Goal: Task Accomplishment & Management: Manage account settings

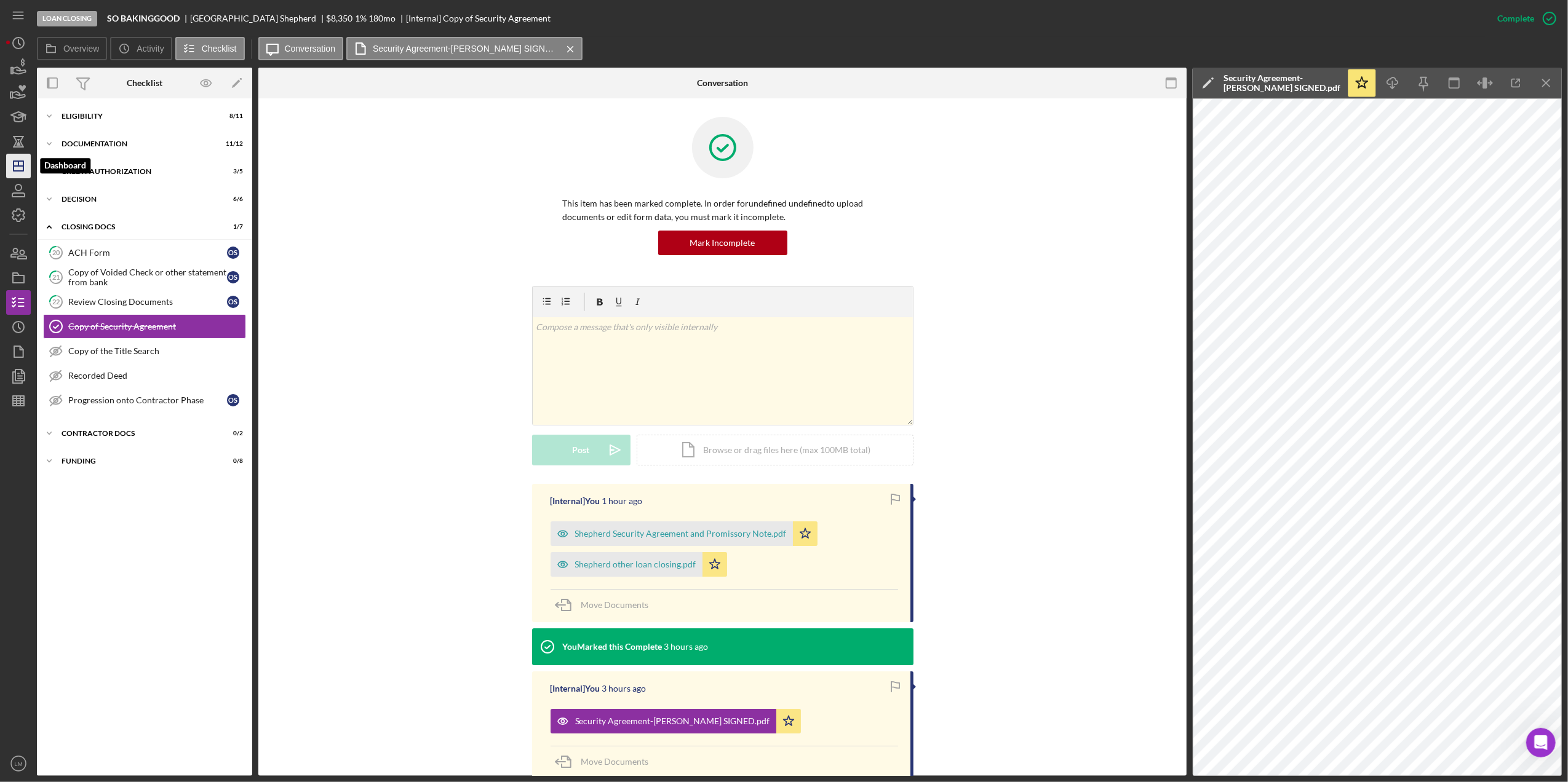
click at [11, 160] on icon "Icon/Dashboard" at bounding box center [18, 166] width 31 height 31
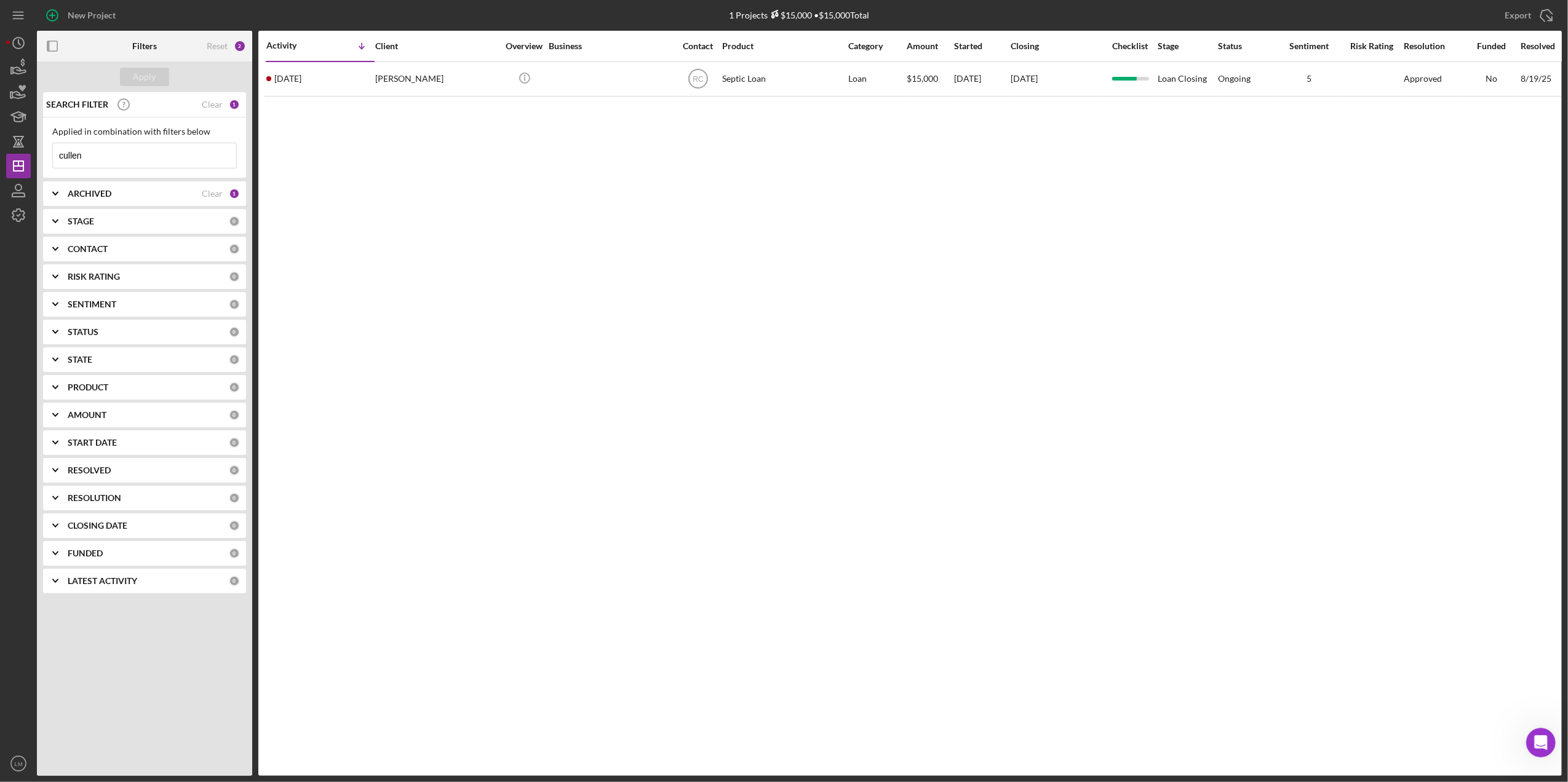
click at [167, 162] on input "cullen" at bounding box center [144, 156] width 184 height 24
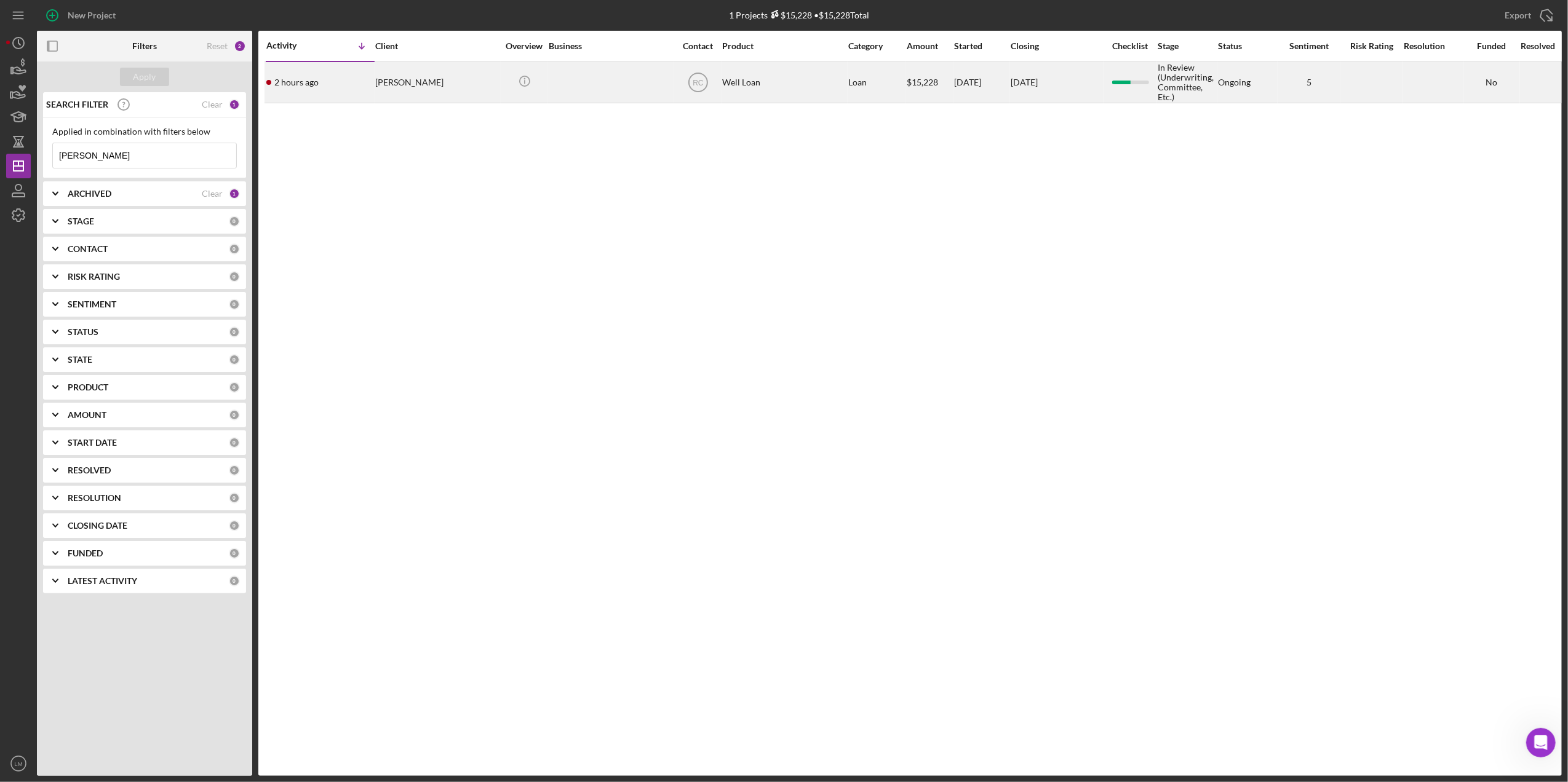
type input "[PERSON_NAME]"
click at [396, 85] on div "[PERSON_NAME]" at bounding box center [437, 82] width 123 height 39
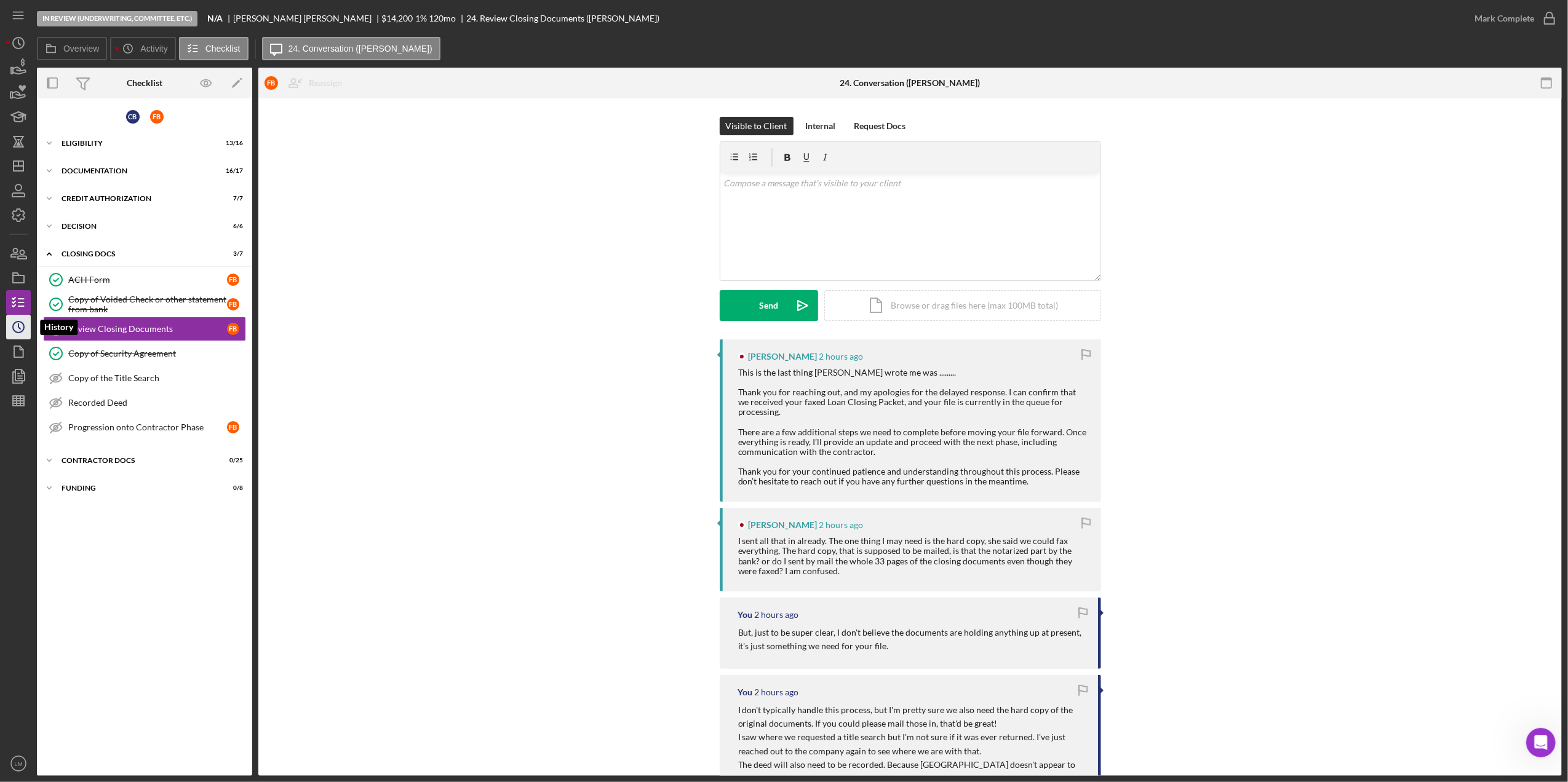
click at [25, 326] on icon "Icon/History" at bounding box center [18, 327] width 31 height 31
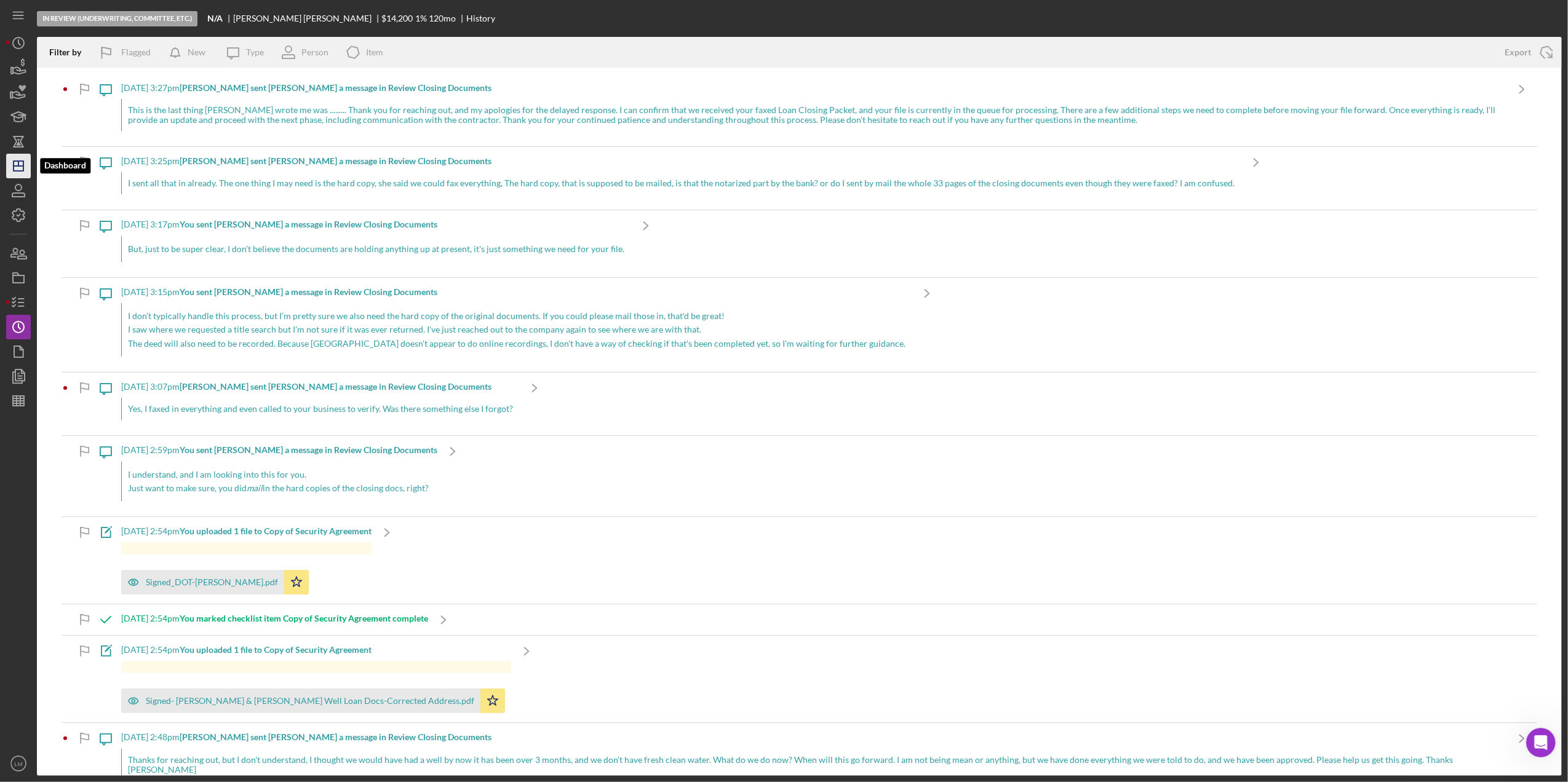
click at [16, 167] on icon "Icon/Dashboard" at bounding box center [18, 166] width 31 height 31
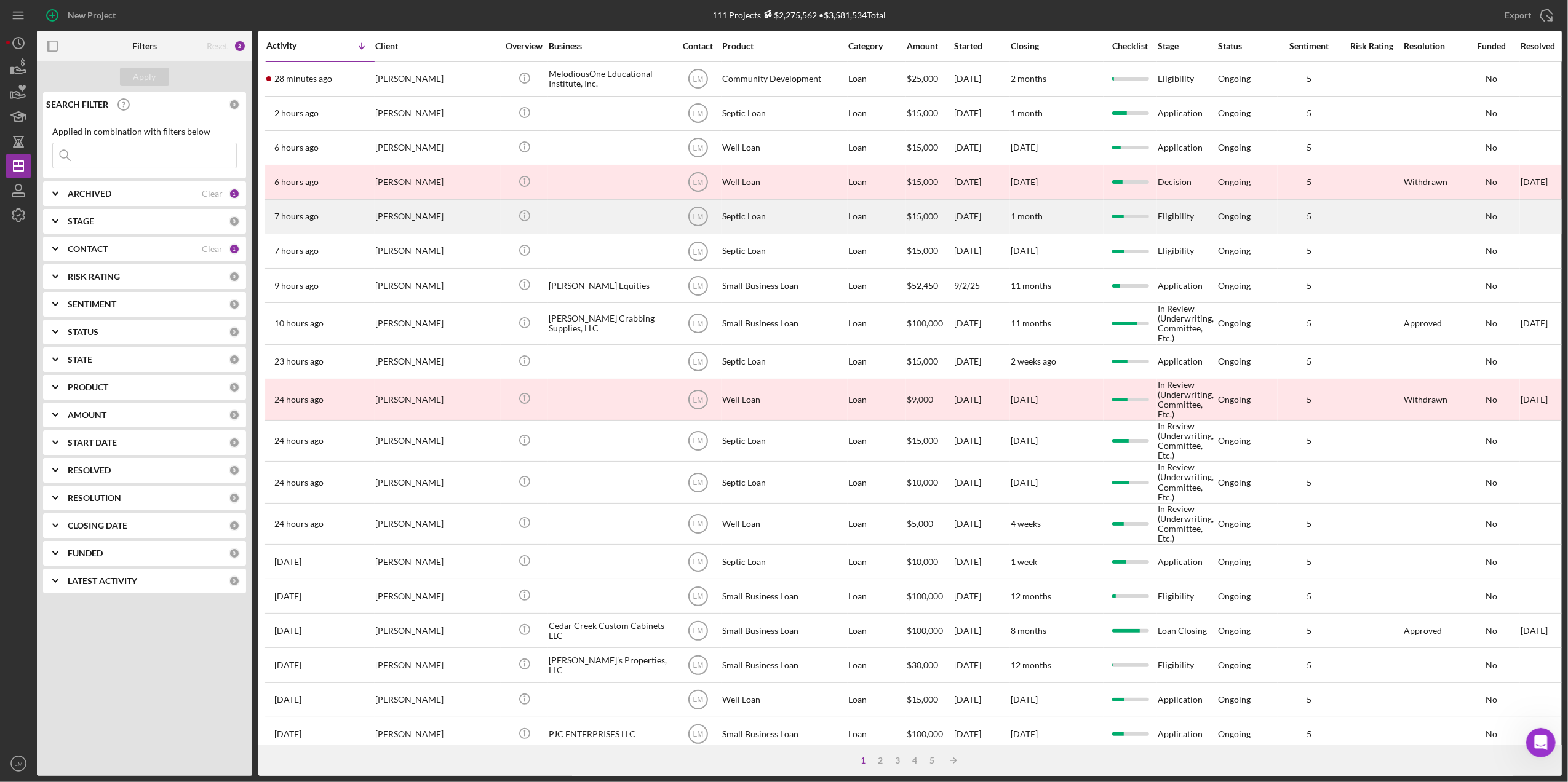
click at [439, 226] on div "[PERSON_NAME]" at bounding box center [437, 216] width 123 height 33
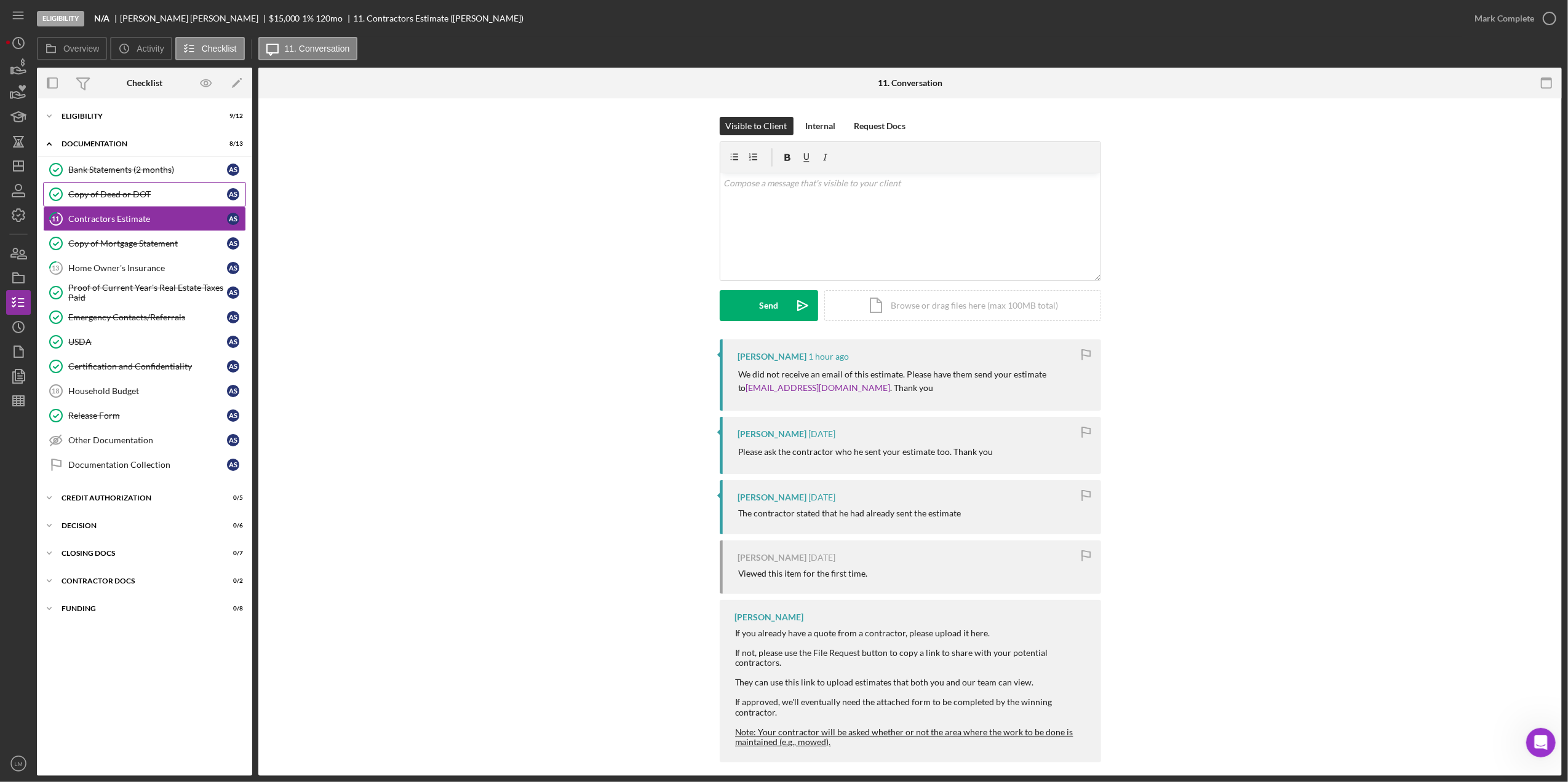
click at [133, 187] on link "Copy of Deed or DOT Copy of Deed or DOT A S" at bounding box center [144, 194] width 203 height 24
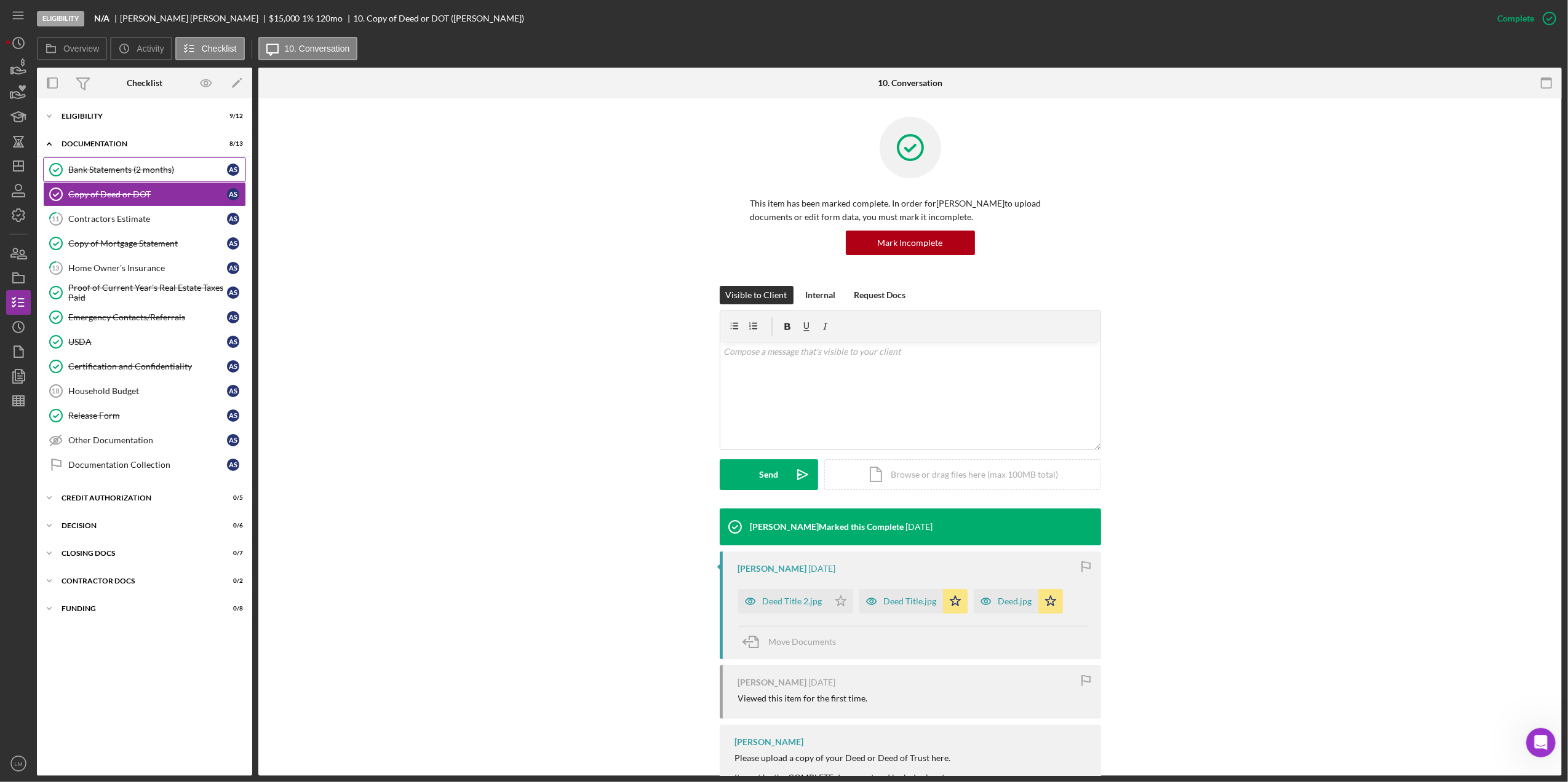
click at [160, 170] on div "Bank Statements (2 months)" at bounding box center [147, 170] width 158 height 10
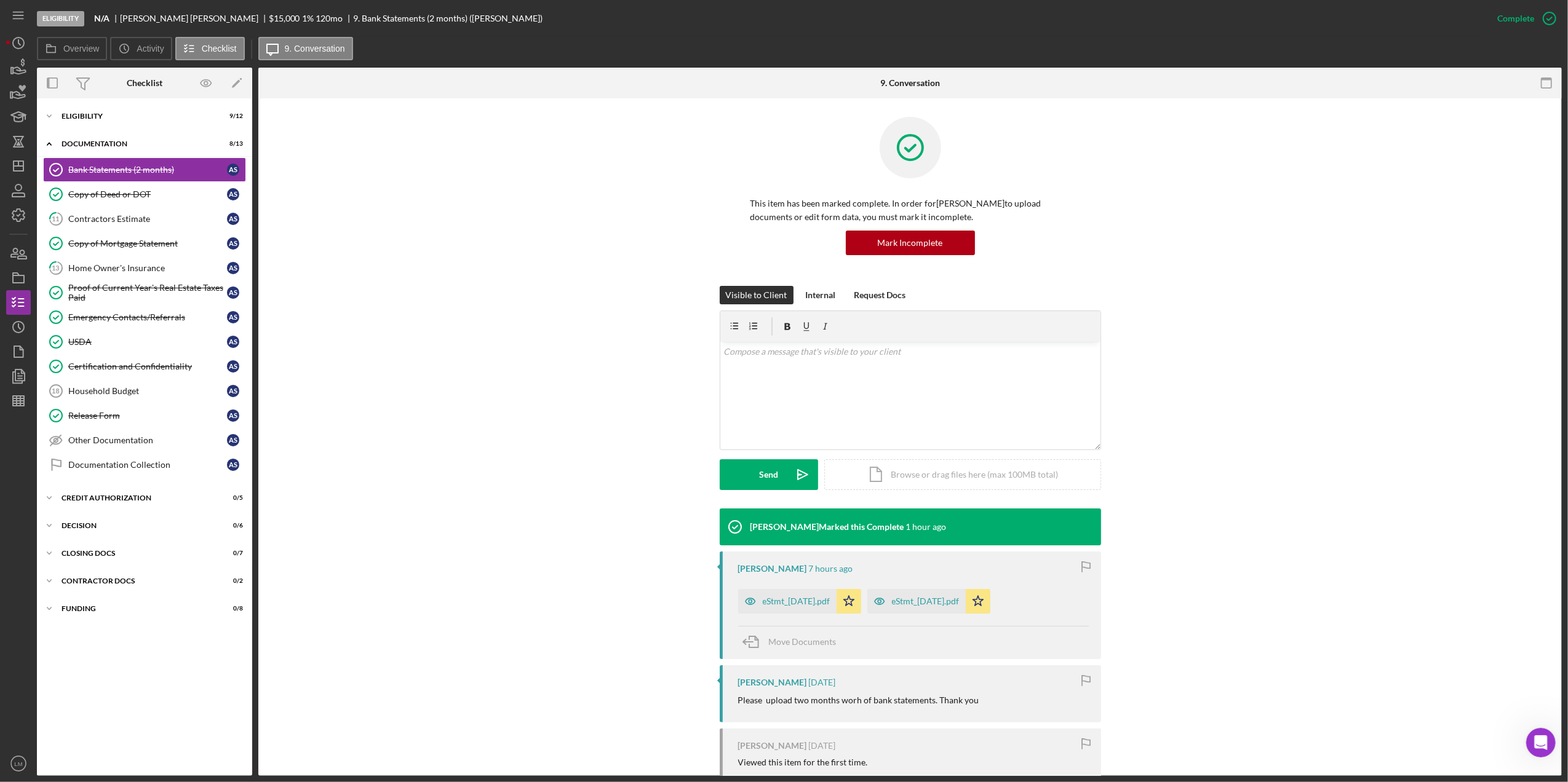
drag, startPoint x: 932, startPoint y: 599, endPoint x: 2423, endPoint y: 393, distance: 1505.2
click at [1567, 393] on html "Eligibility N/A Alvin Stoakley $15,000 $15,000 1 % 120 mo 9. Bank Statements (2…" at bounding box center [784, 391] width 1568 height 782
click at [943, 601] on div "eStmt_2025-09-22.pdf" at bounding box center [926, 601] width 68 height 10
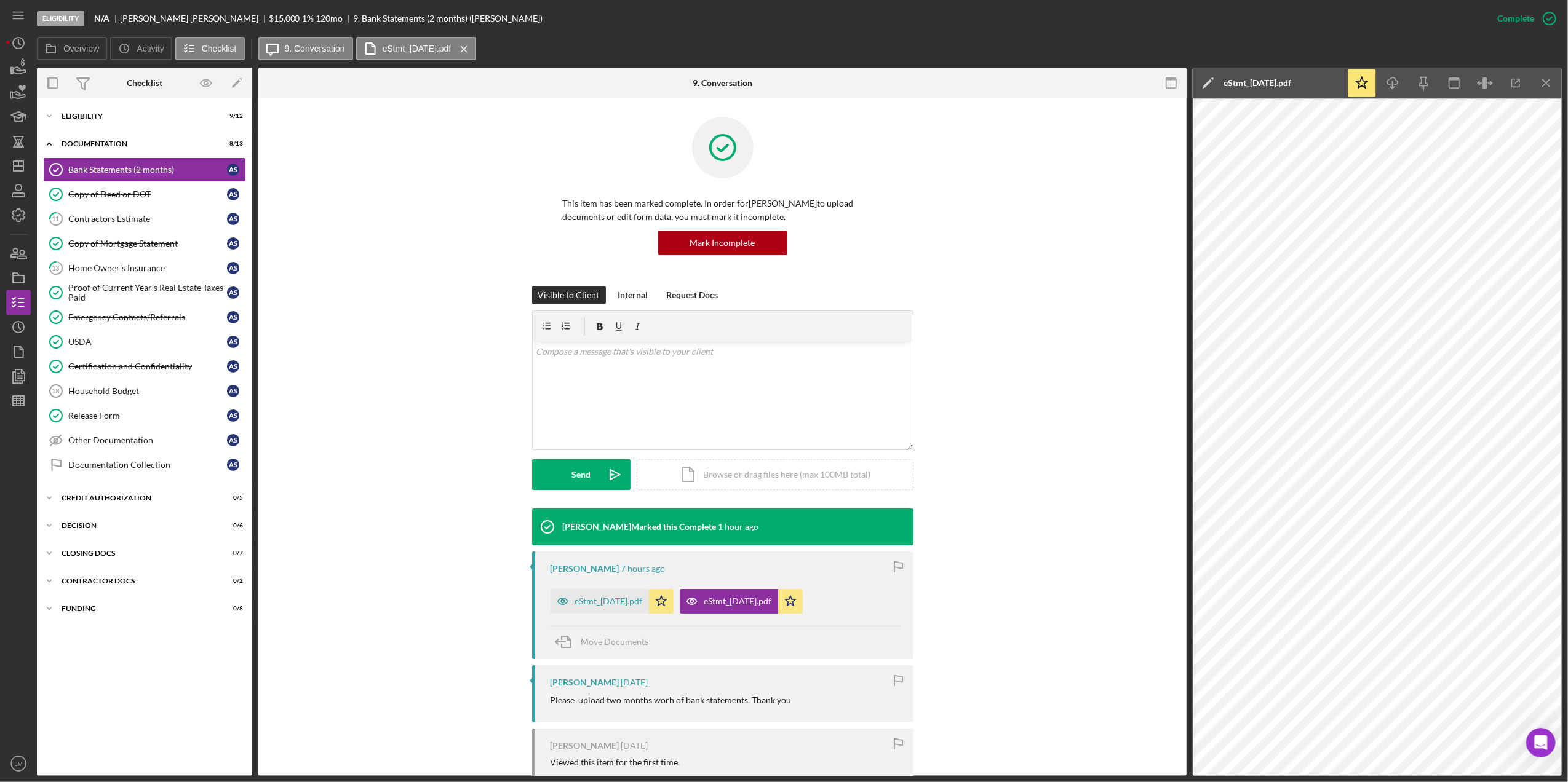
drag, startPoint x: 753, startPoint y: 603, endPoint x: 2365, endPoint y: 364, distance: 1629.6
click at [1567, 364] on html "Eligibility N/A Alvin Stoakley $15,000 $15,000 1 % 120 mo 9. Bank Statements (2…" at bounding box center [784, 391] width 1568 height 782
click at [988, 596] on div "Erica Jenkins Marked this Complete 1 hour ago Alvin Stoakley 7 hours ago eStmt_…" at bounding box center [722, 708] width 891 height 400
click at [145, 115] on div "Eligibility" at bounding box center [149, 117] width 175 height 7
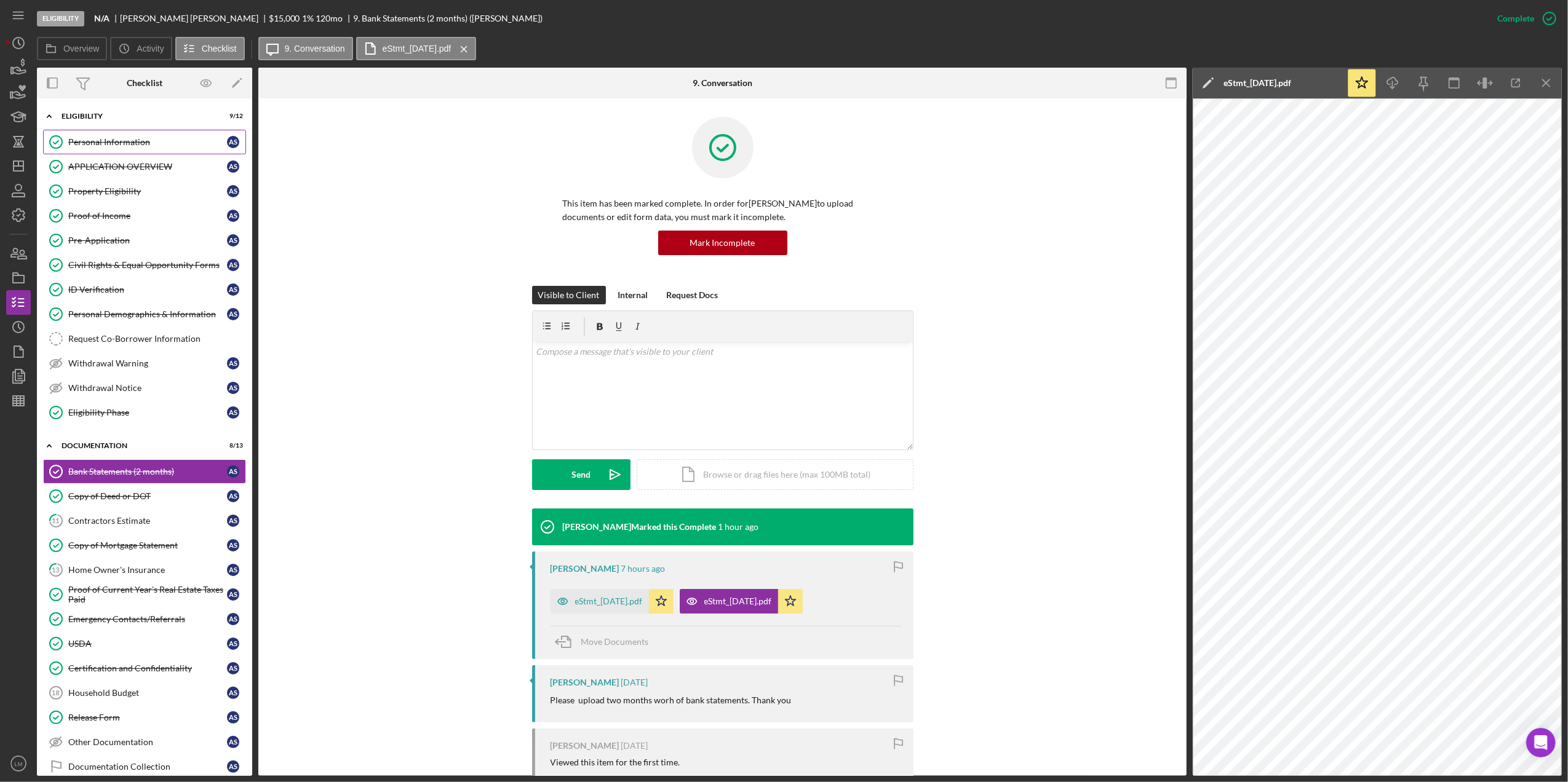
click at [131, 145] on div "Personal Information" at bounding box center [147, 142] width 158 height 10
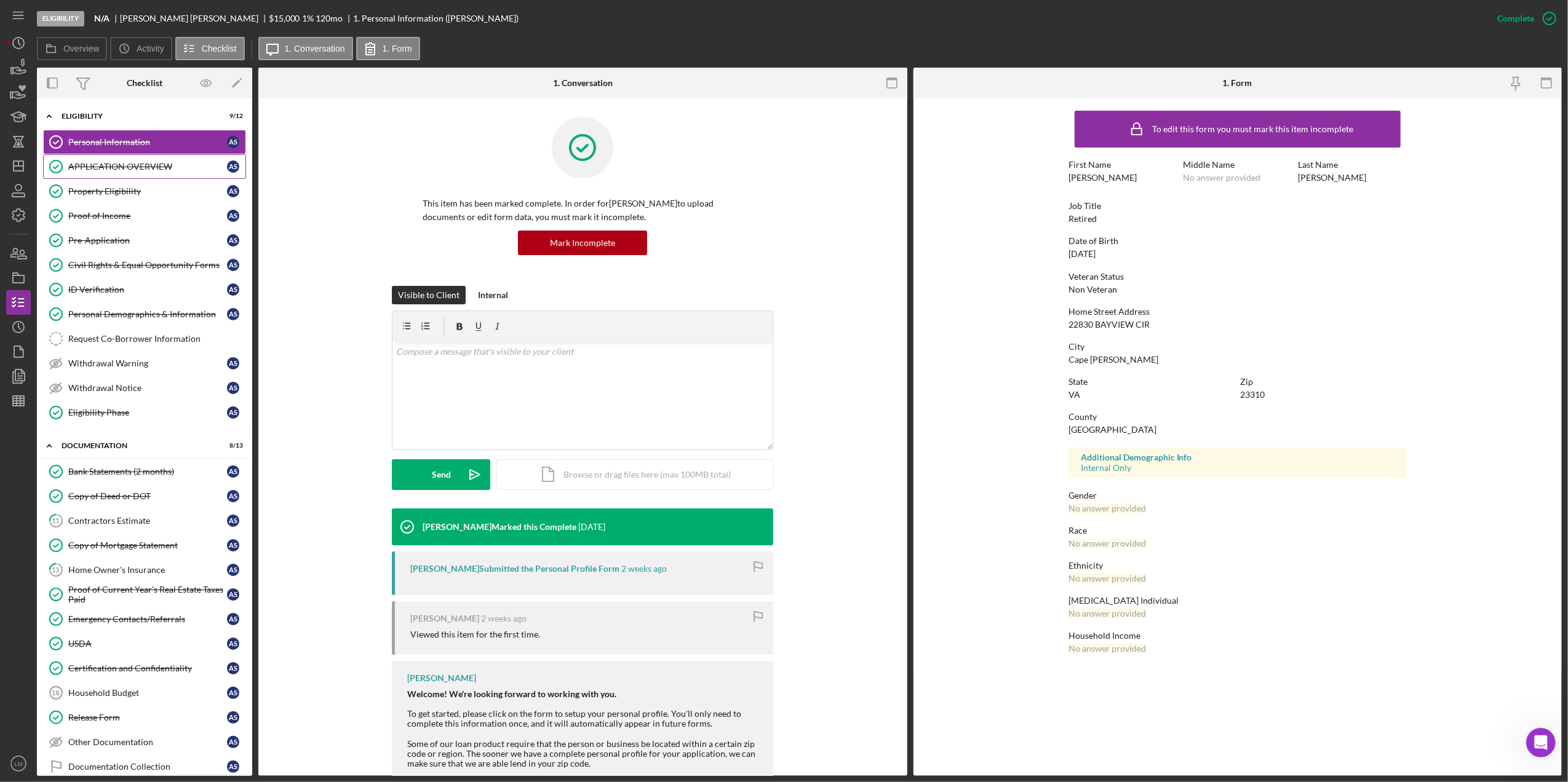
click at [138, 167] on div "APPLICATION OVERVIEW" at bounding box center [147, 167] width 158 height 10
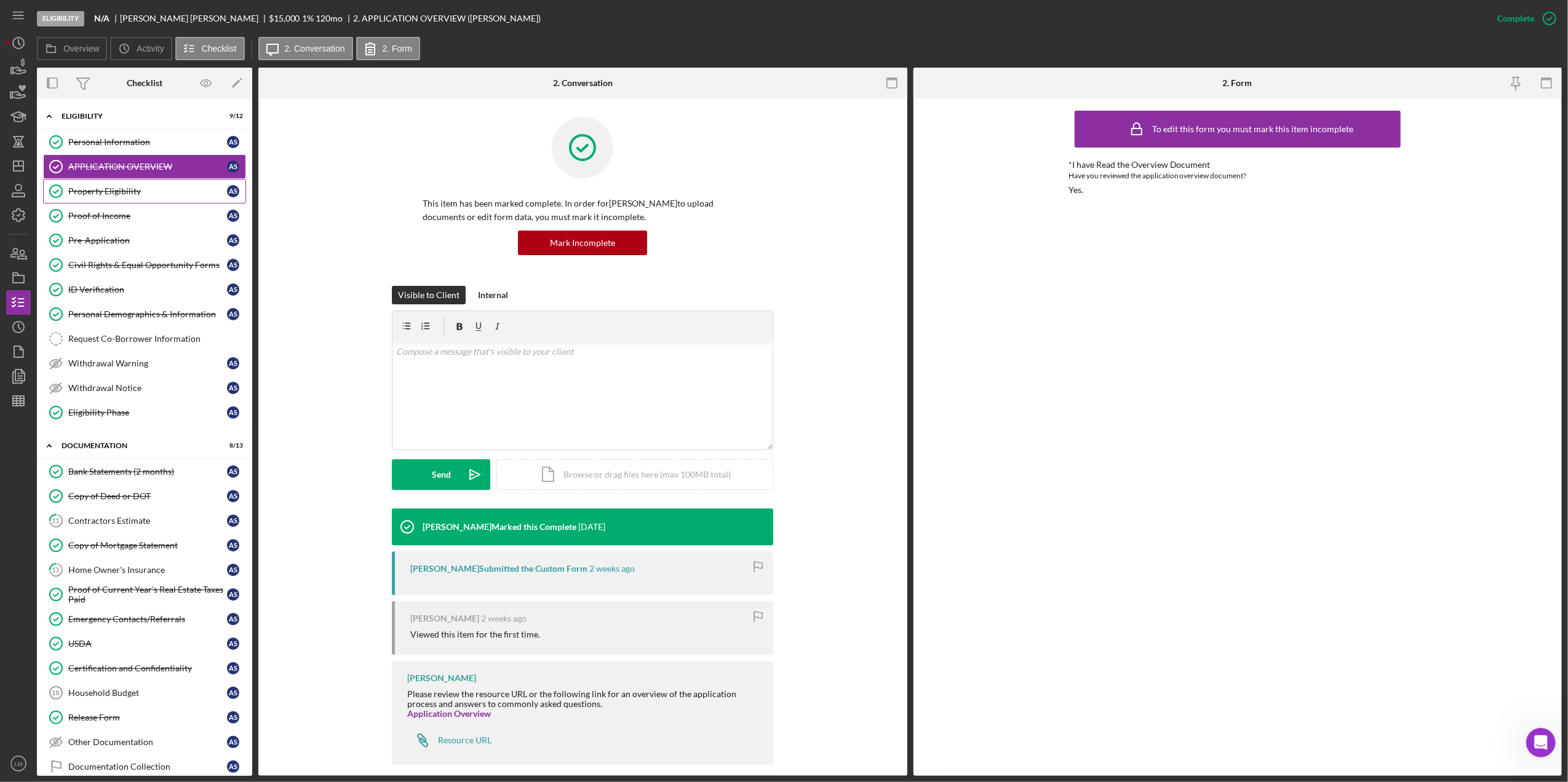
click at [140, 196] on div "Property Eligibility" at bounding box center [147, 191] width 158 height 10
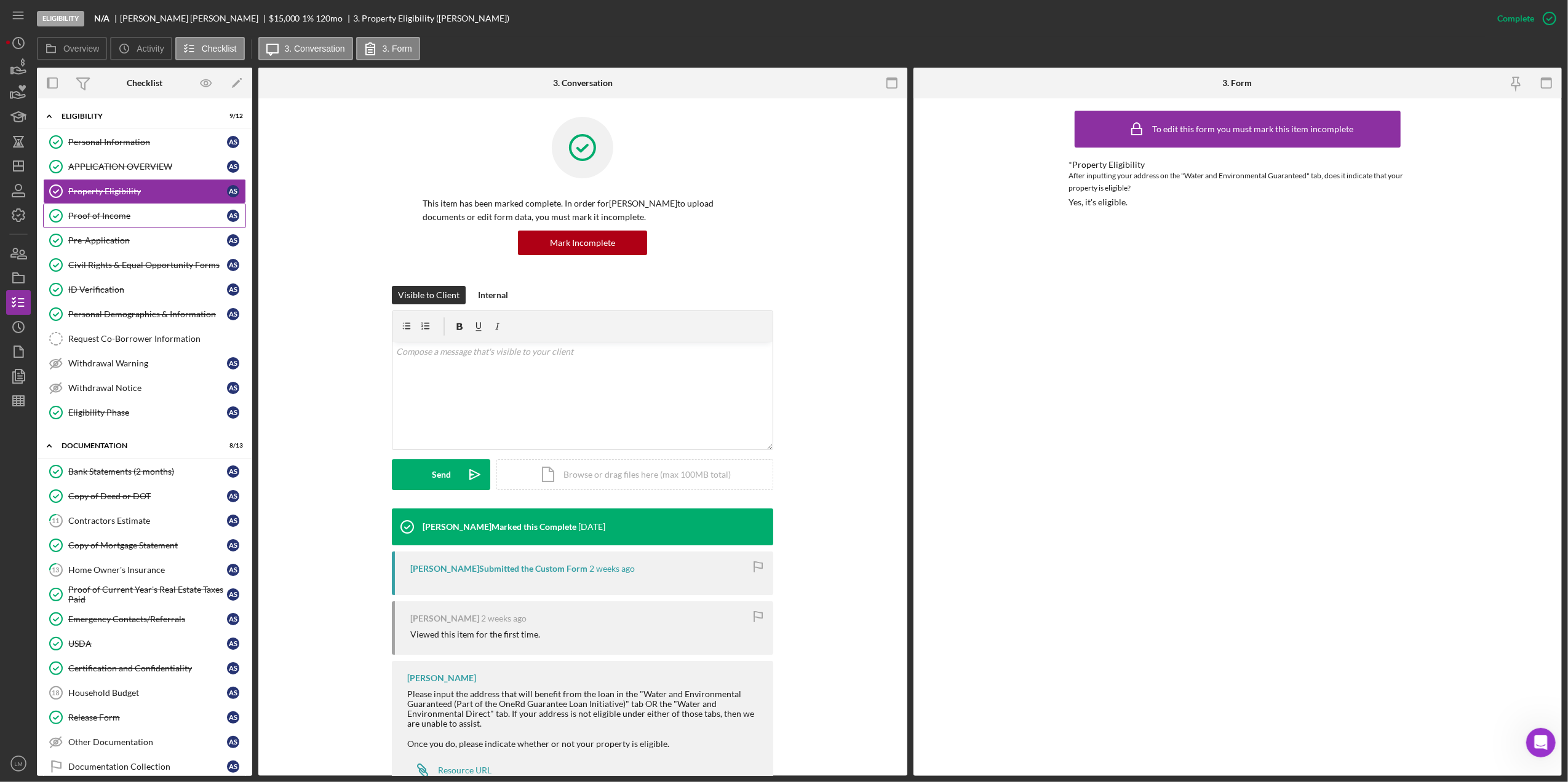
click at [142, 224] on link "Proof of Income Proof of Income A S" at bounding box center [144, 215] width 203 height 24
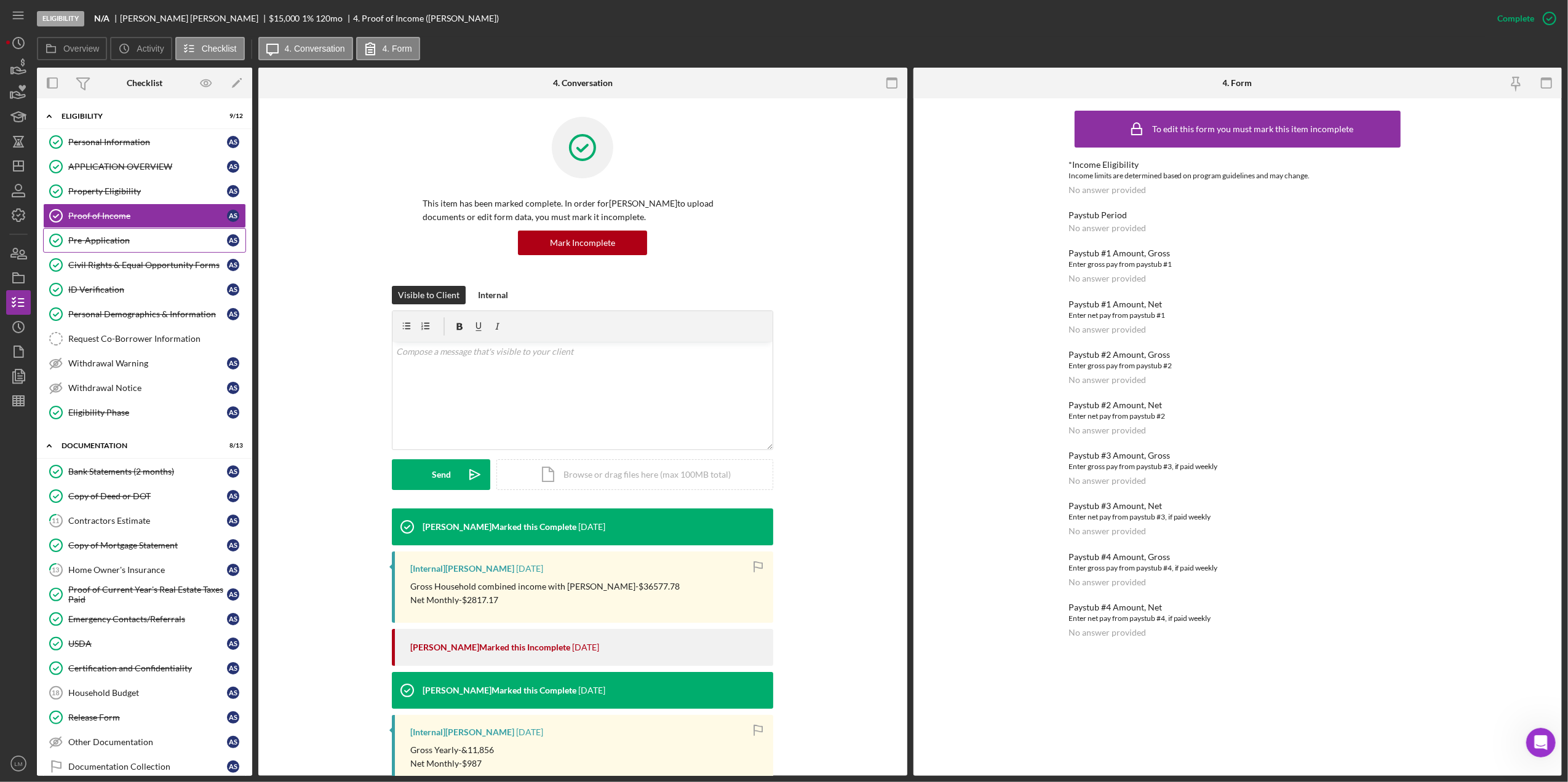
click at [142, 241] on div "Pre-Application" at bounding box center [147, 240] width 158 height 10
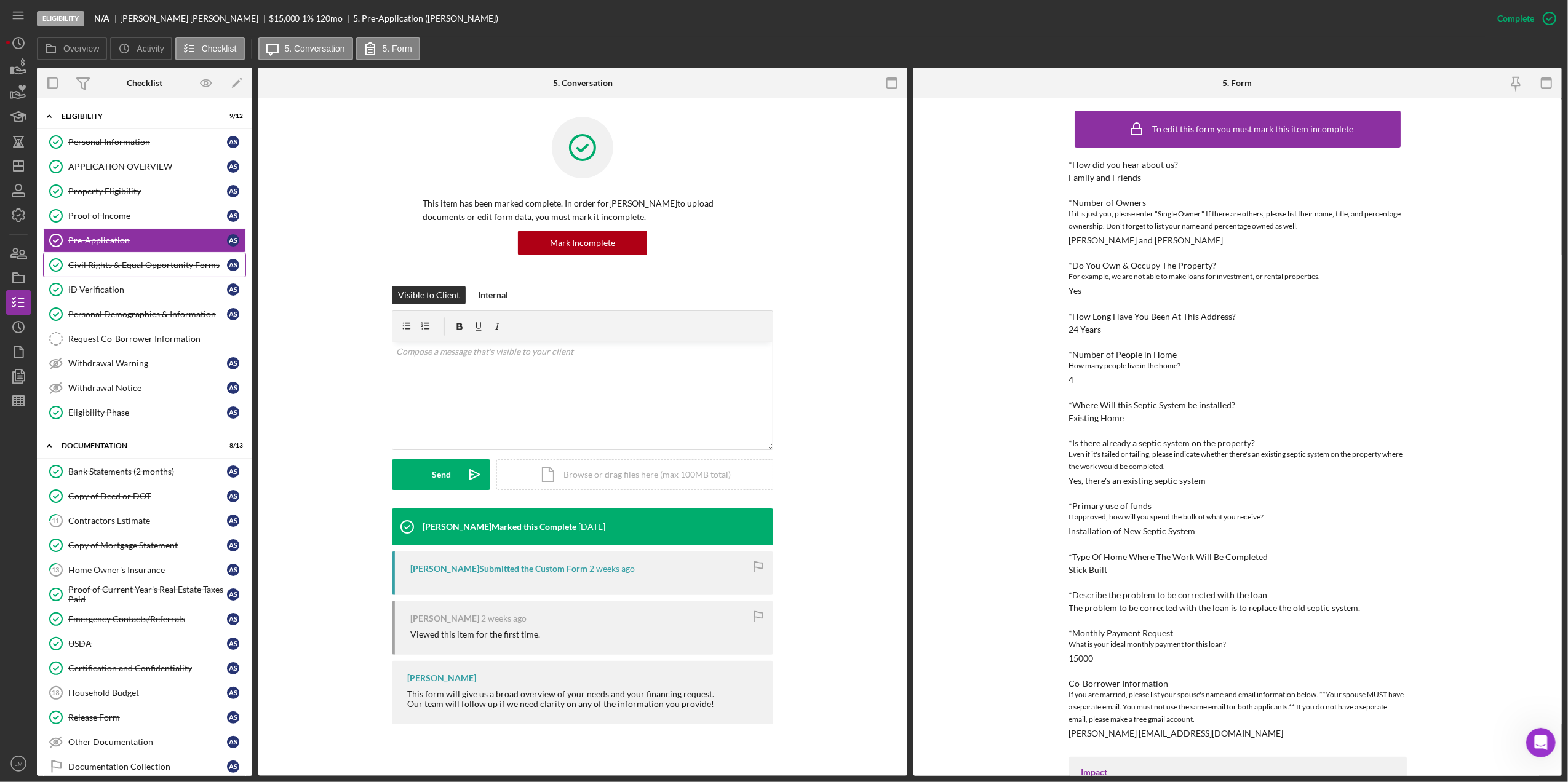
click at [149, 267] on div "Civil Rights & Equal Opportunity Forms" at bounding box center [147, 265] width 158 height 10
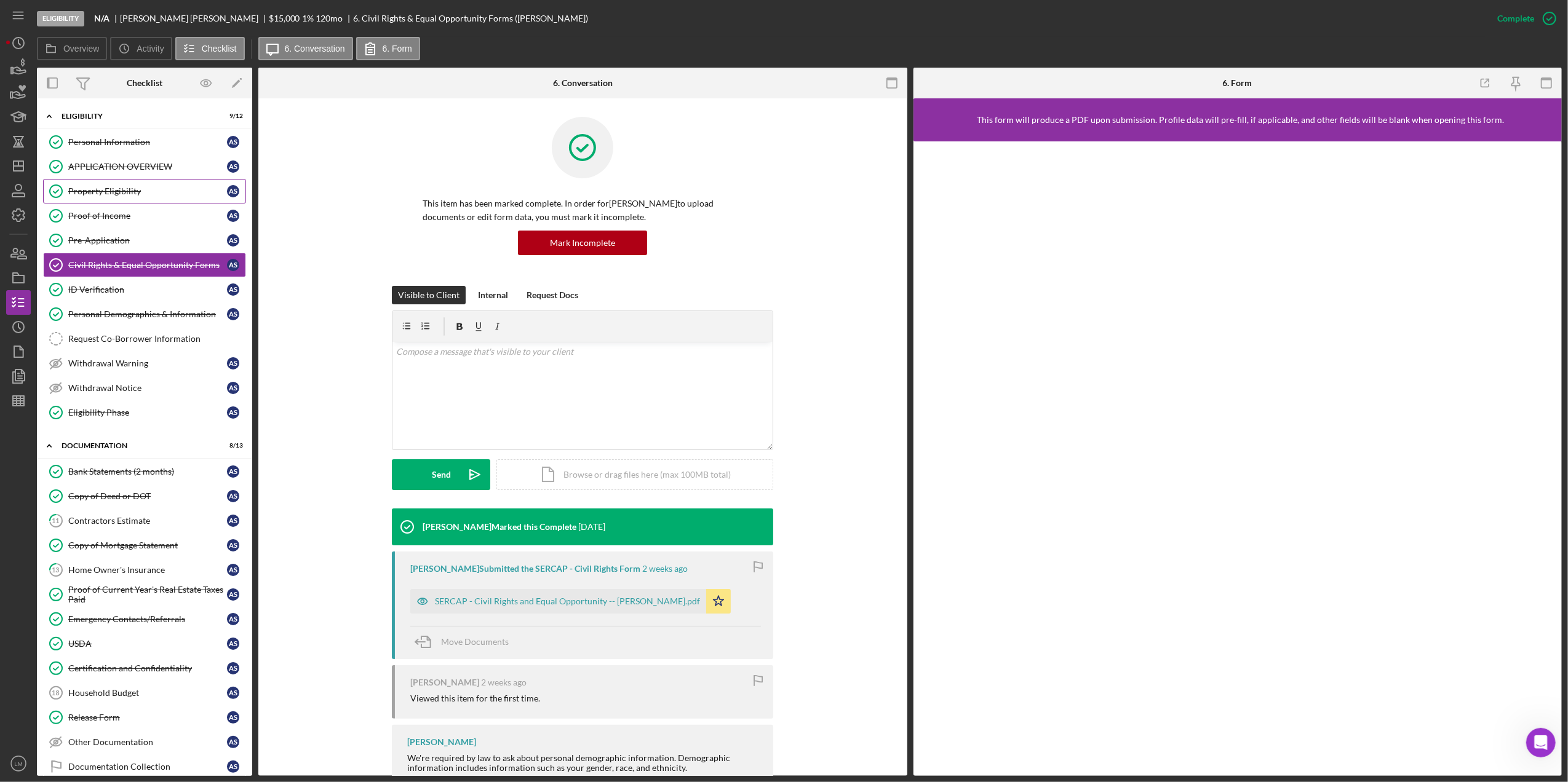
click at [144, 195] on div "Property Eligibility" at bounding box center [147, 191] width 158 height 10
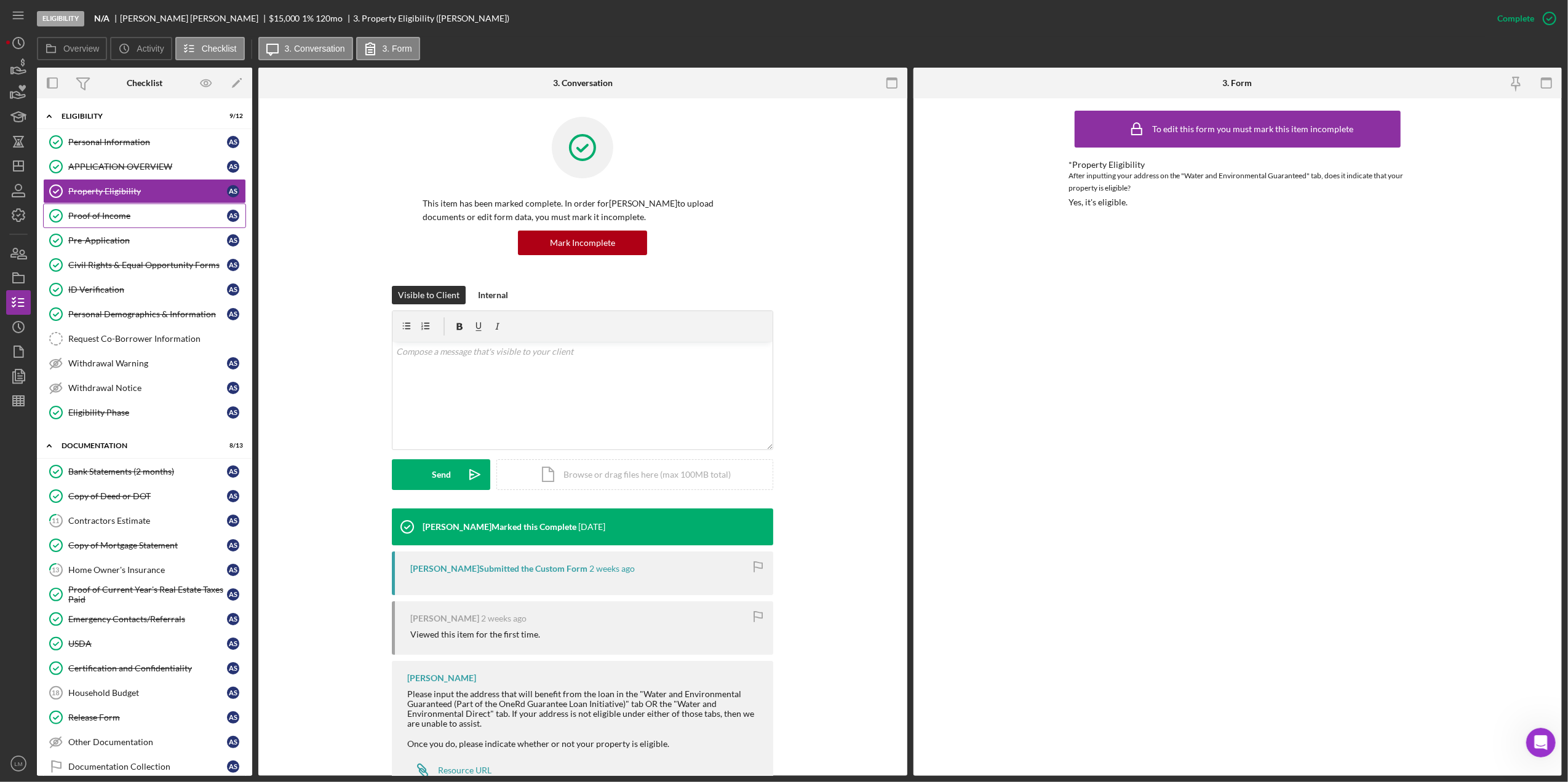
click at [130, 218] on div "Proof of Income" at bounding box center [147, 215] width 158 height 10
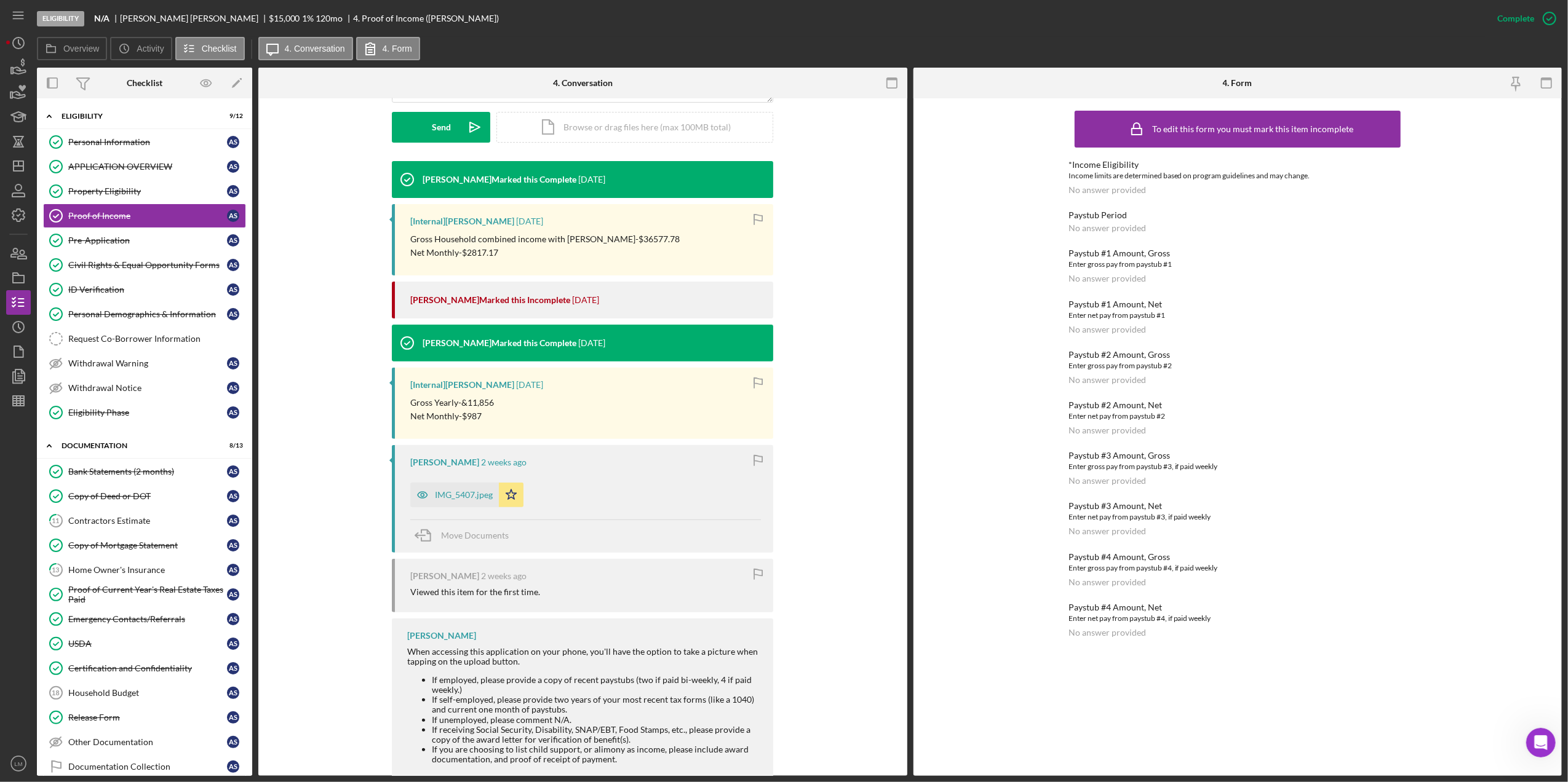
scroll to position [384, 0]
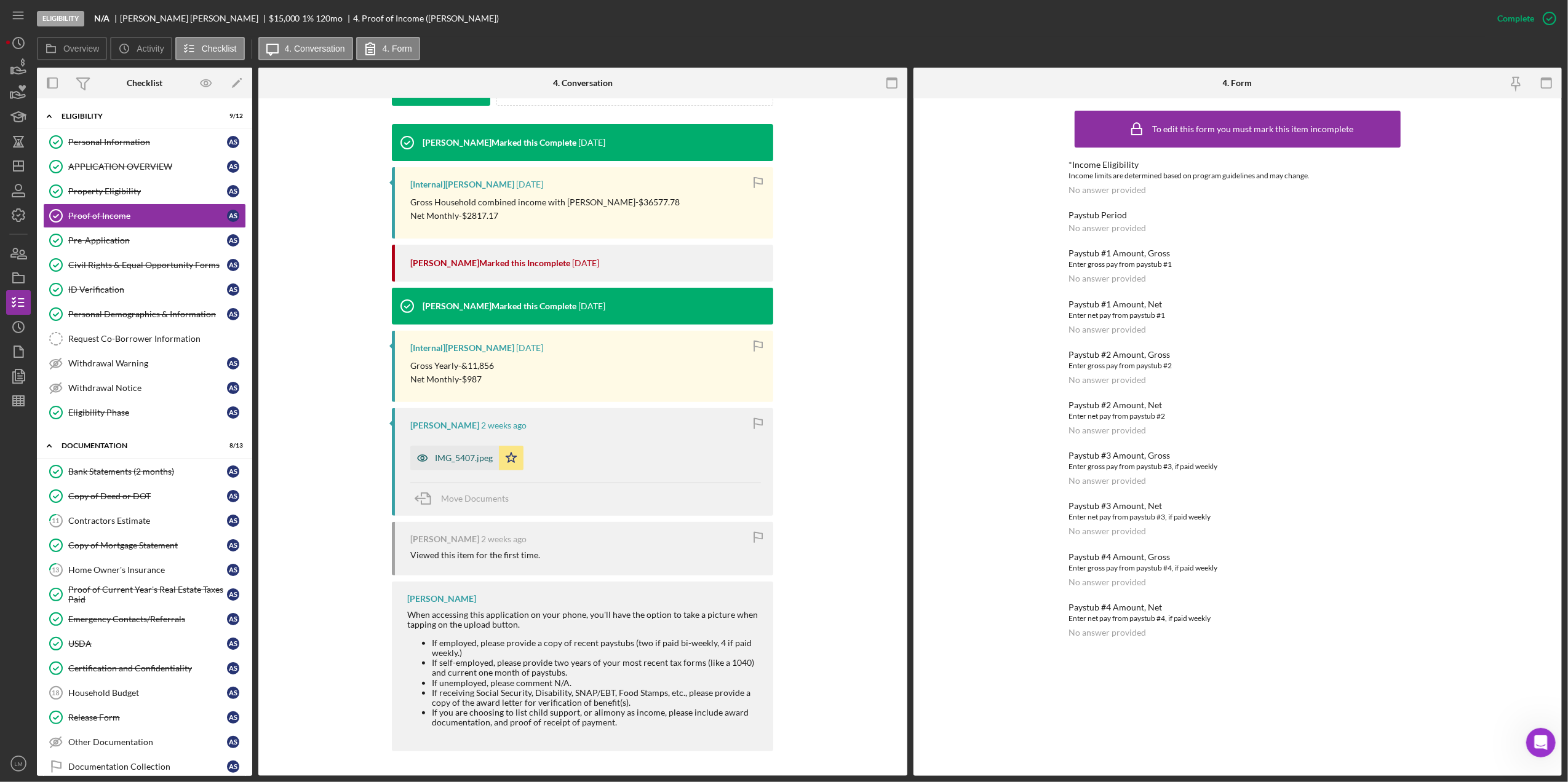
click at [446, 458] on div "IMG_5407.jpeg" at bounding box center [464, 458] width 58 height 10
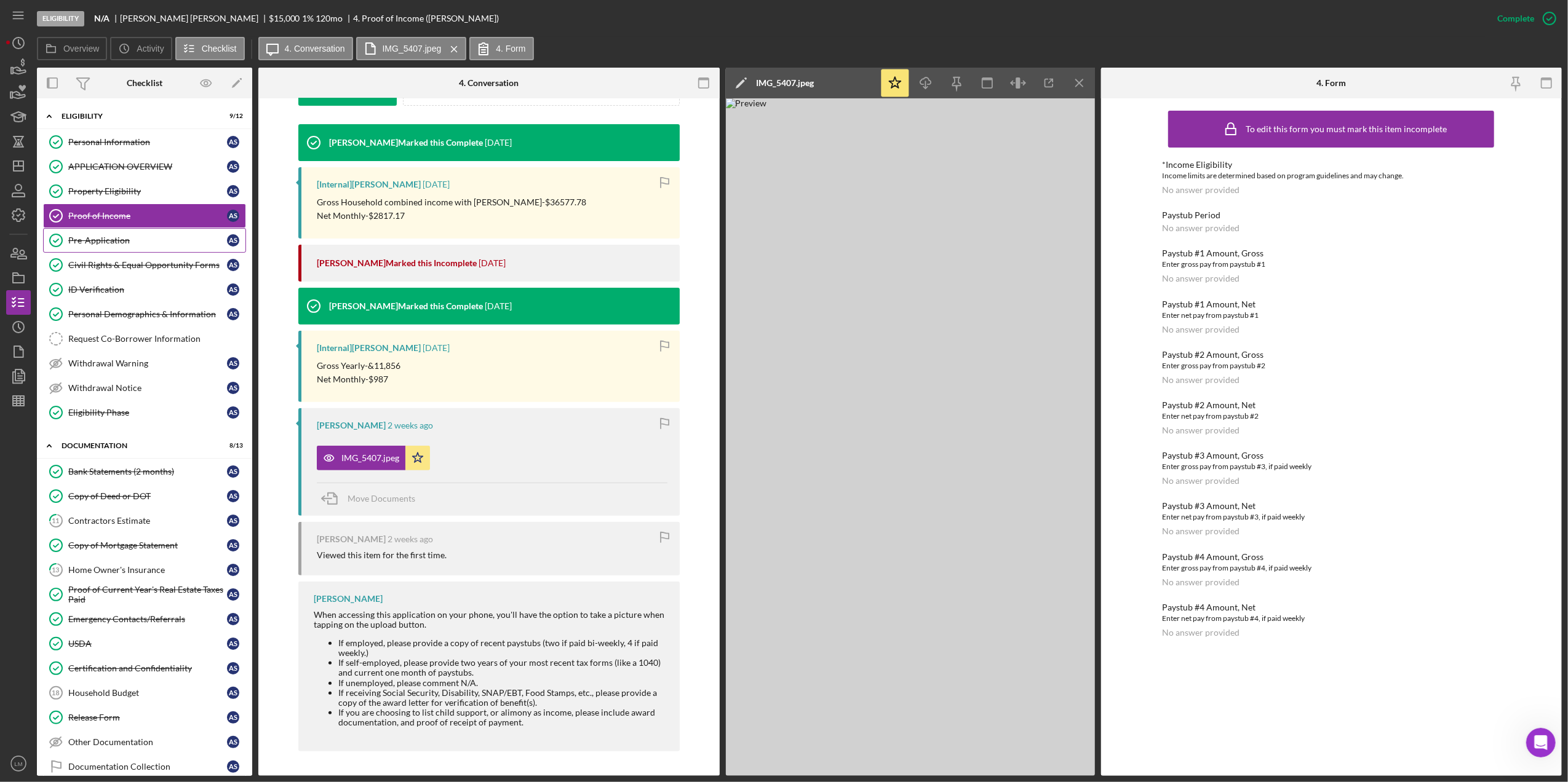
click at [80, 244] on div "Pre-Application" at bounding box center [147, 240] width 158 height 10
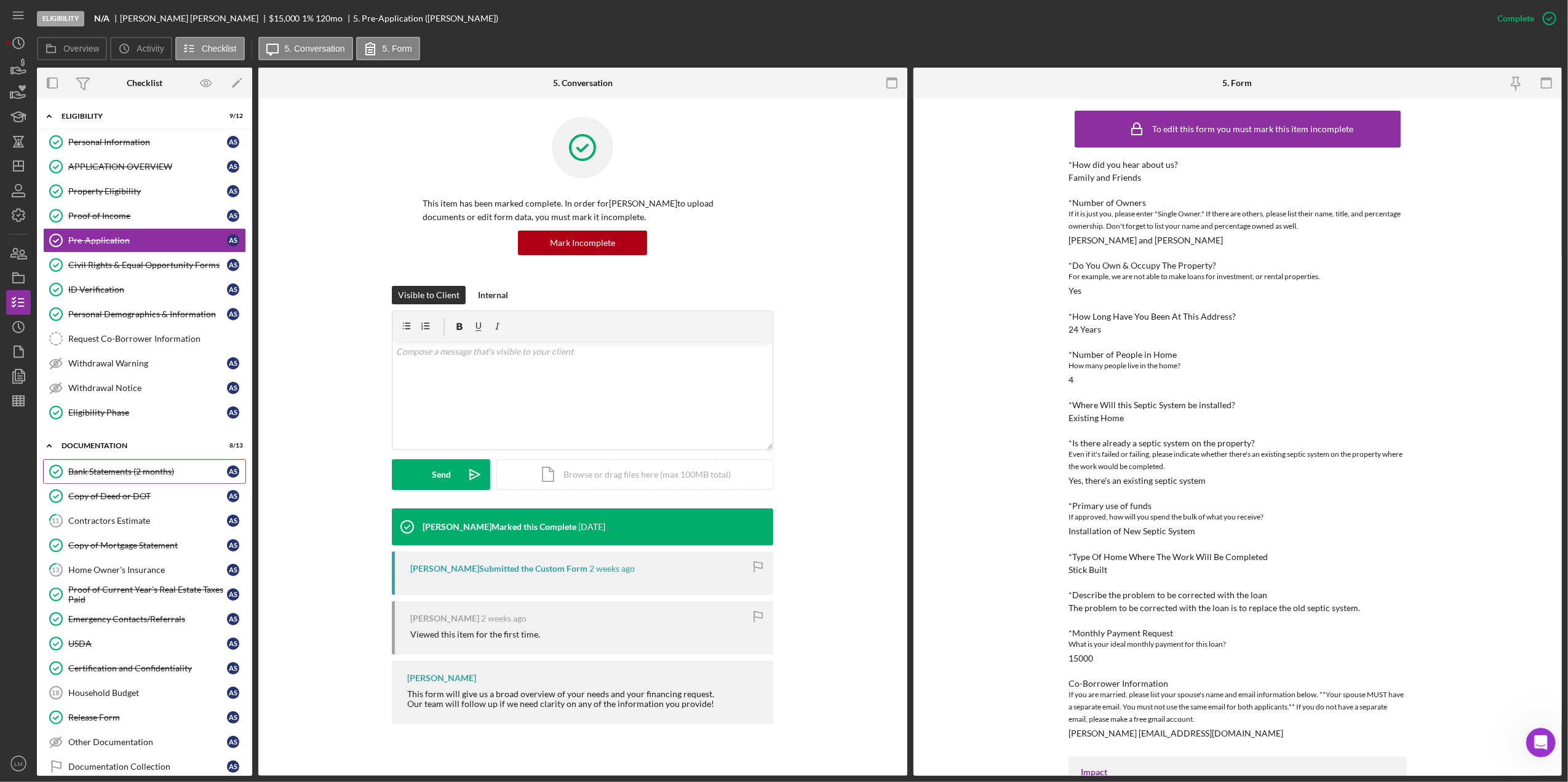
click at [131, 474] on div "Bank Statements (2 months)" at bounding box center [147, 472] width 158 height 10
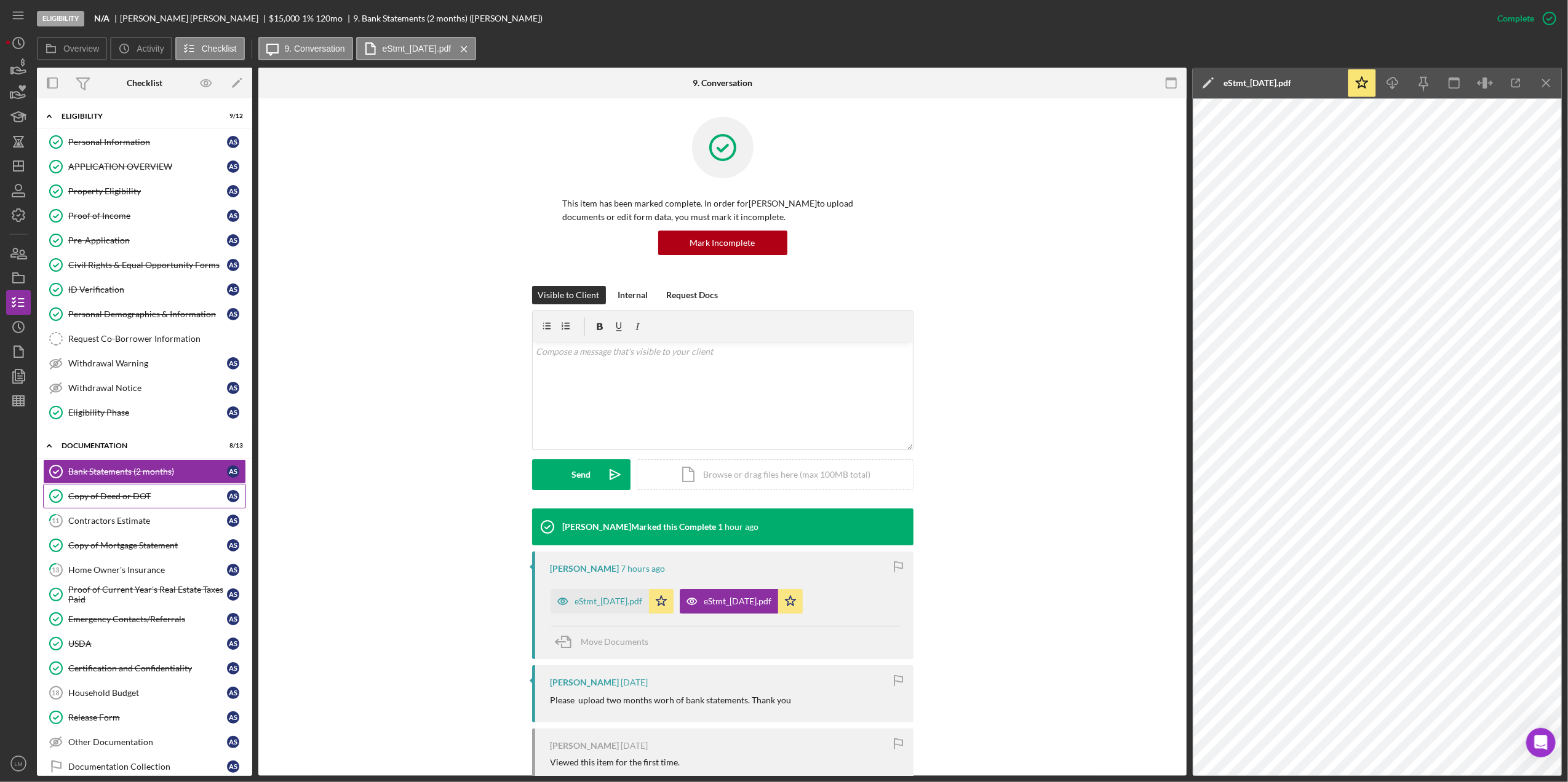
click at [144, 501] on div "Copy of Deed or DOT" at bounding box center [147, 496] width 158 height 10
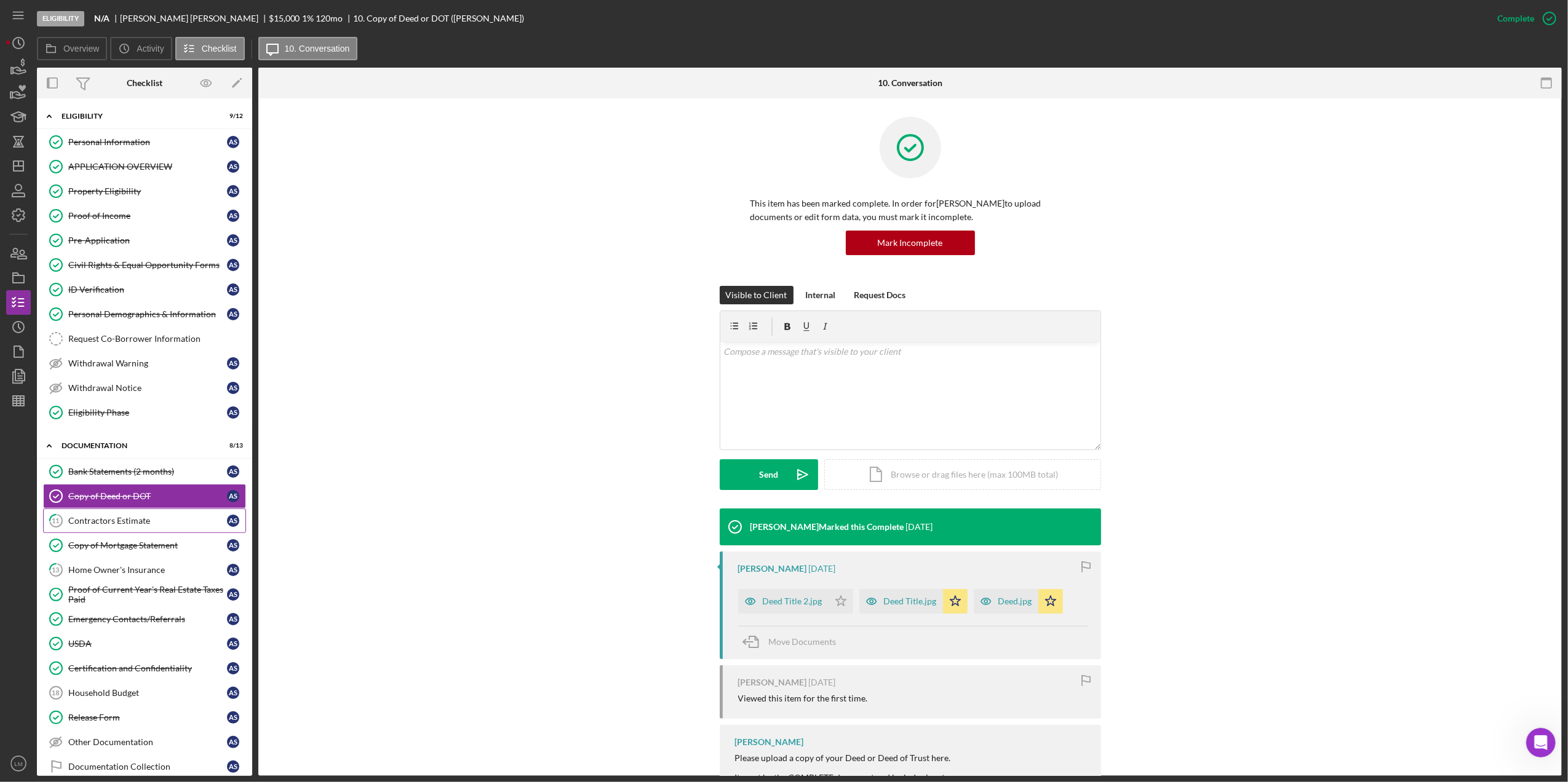
click at [133, 526] on div "Contractors Estimate" at bounding box center [147, 521] width 158 height 10
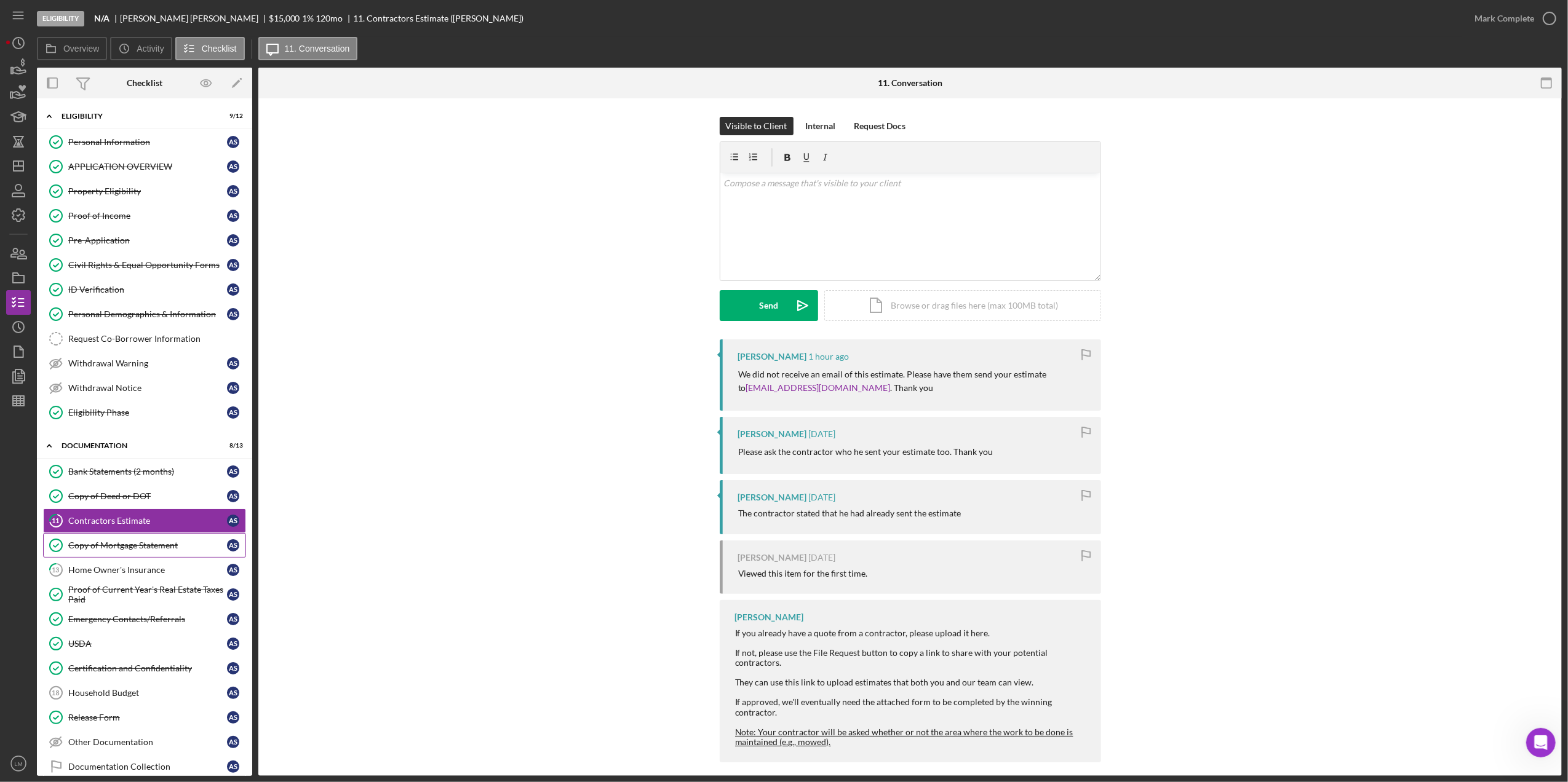
click at [148, 545] on link "Copy of Mortgage Statement Copy of Mortgage Statement A S" at bounding box center [144, 545] width 203 height 24
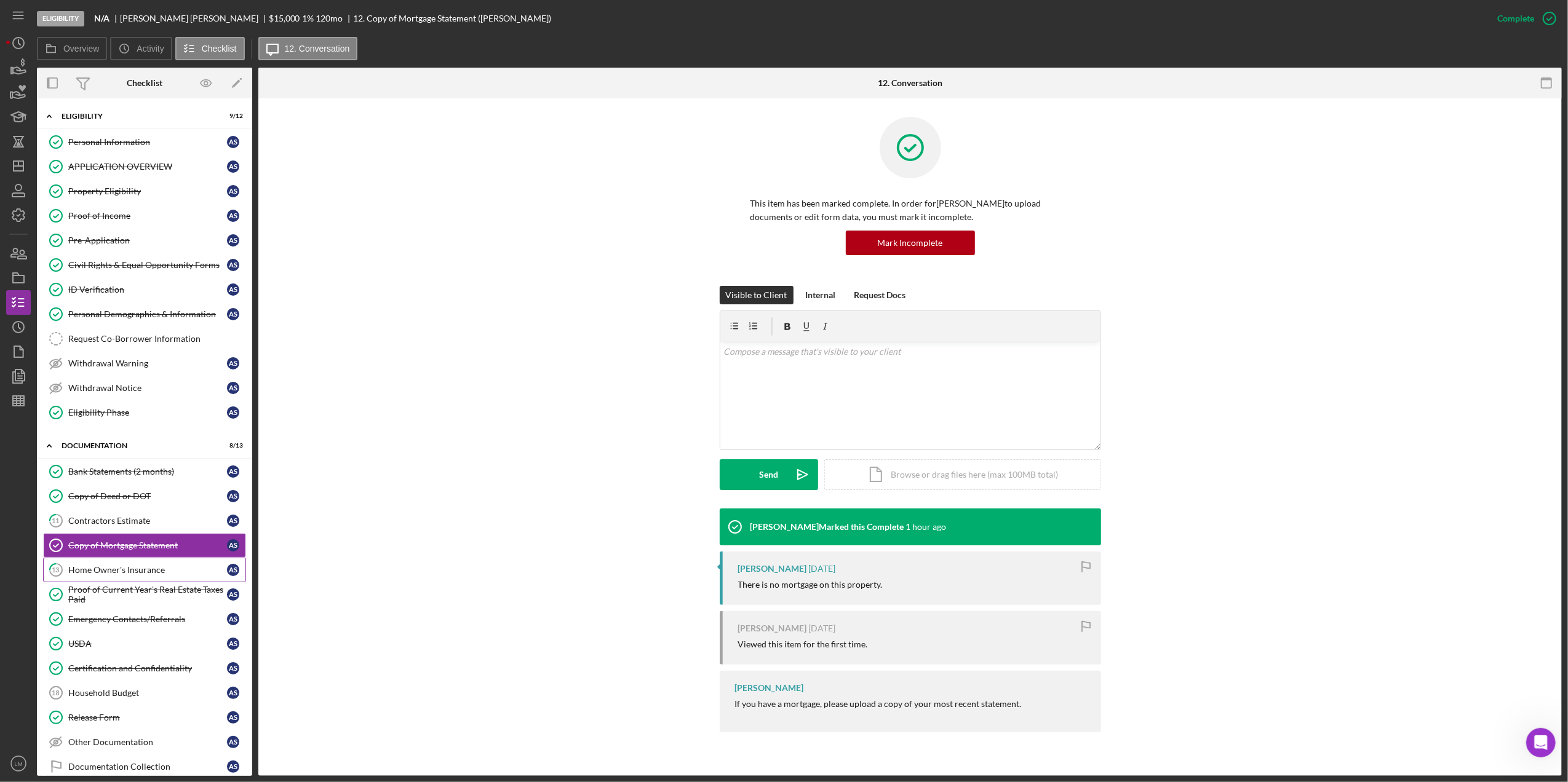
click at [154, 575] on div "Home Owner's Insurance" at bounding box center [147, 569] width 158 height 10
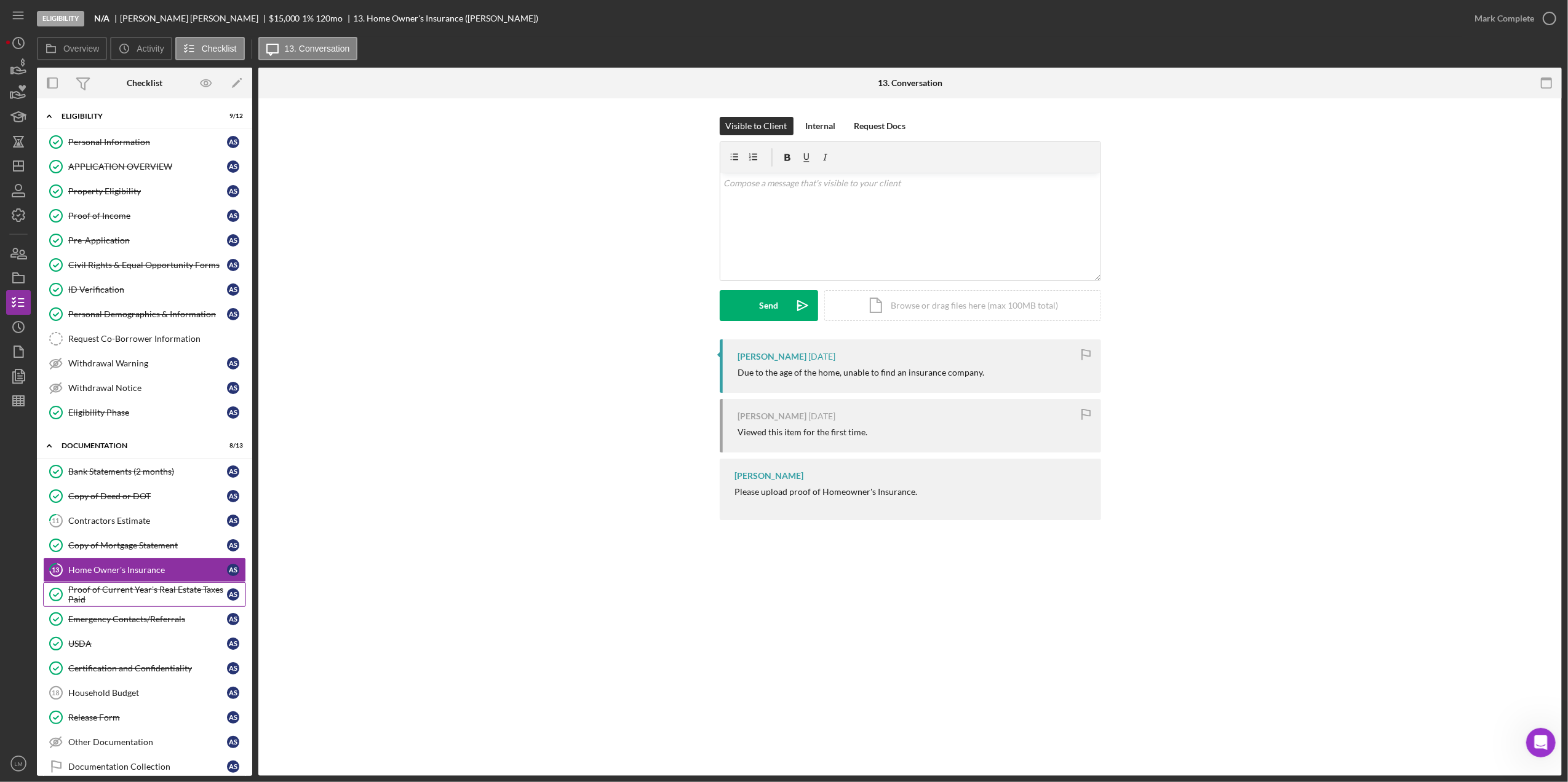
click at [170, 597] on div "Proof of Current Year's Real Estate Taxes Paid" at bounding box center [147, 595] width 158 height 20
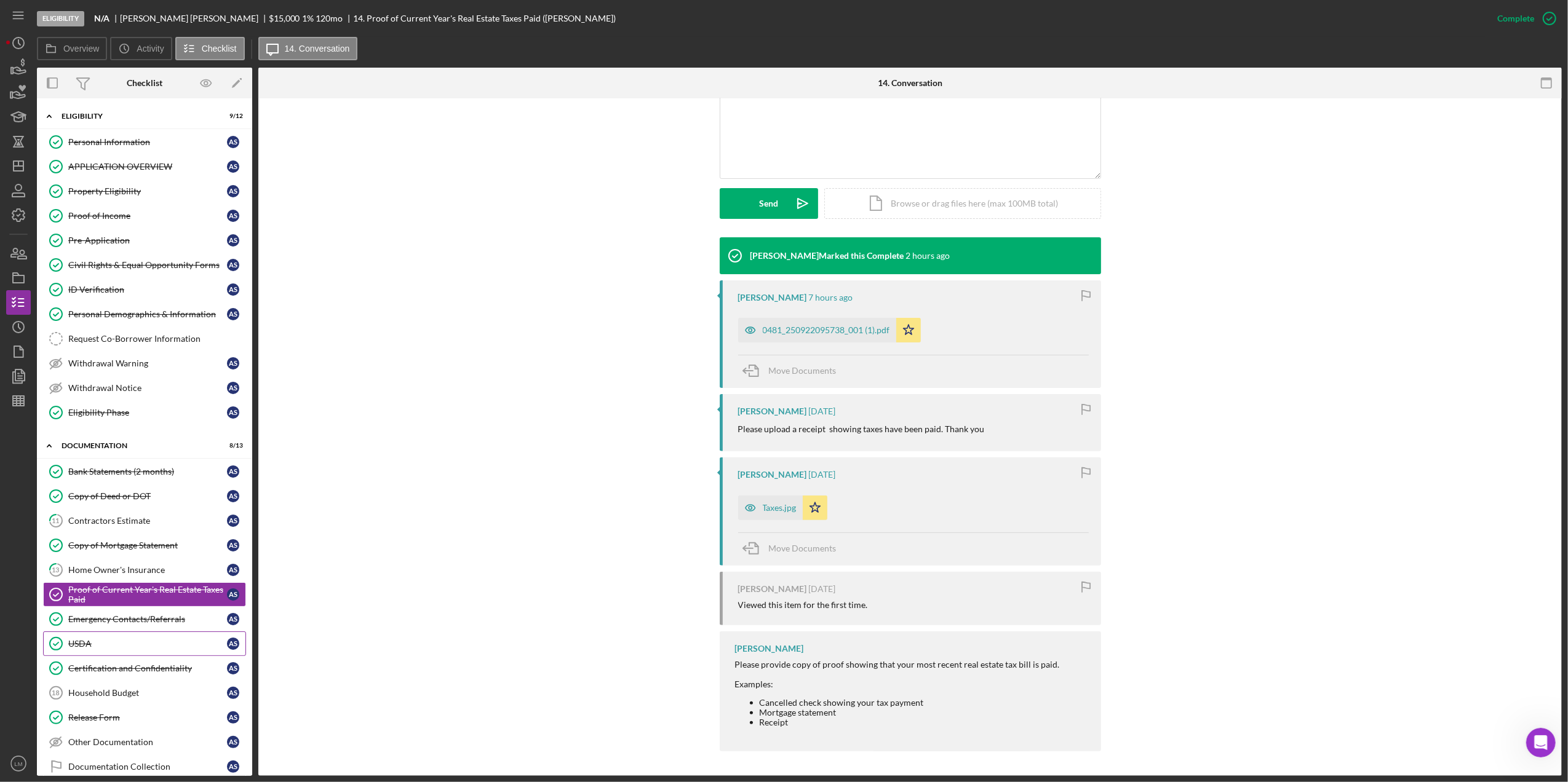
scroll to position [272, 0]
click at [86, 632] on link "Emergency Contacts/Referrals Emergency Contacts/Referrals A S" at bounding box center [144, 619] width 203 height 24
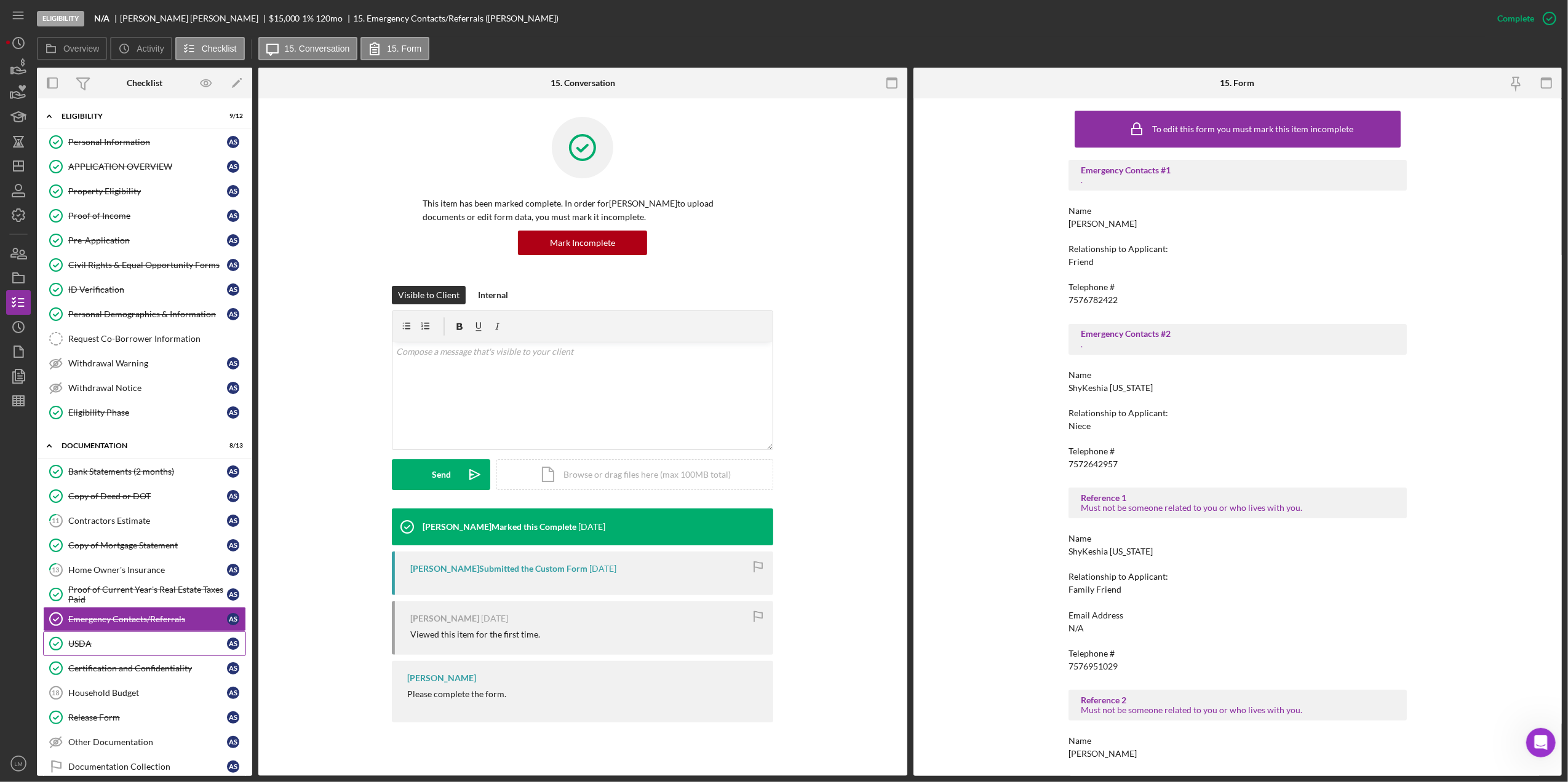
click at [106, 649] on div "USDA" at bounding box center [147, 644] width 158 height 10
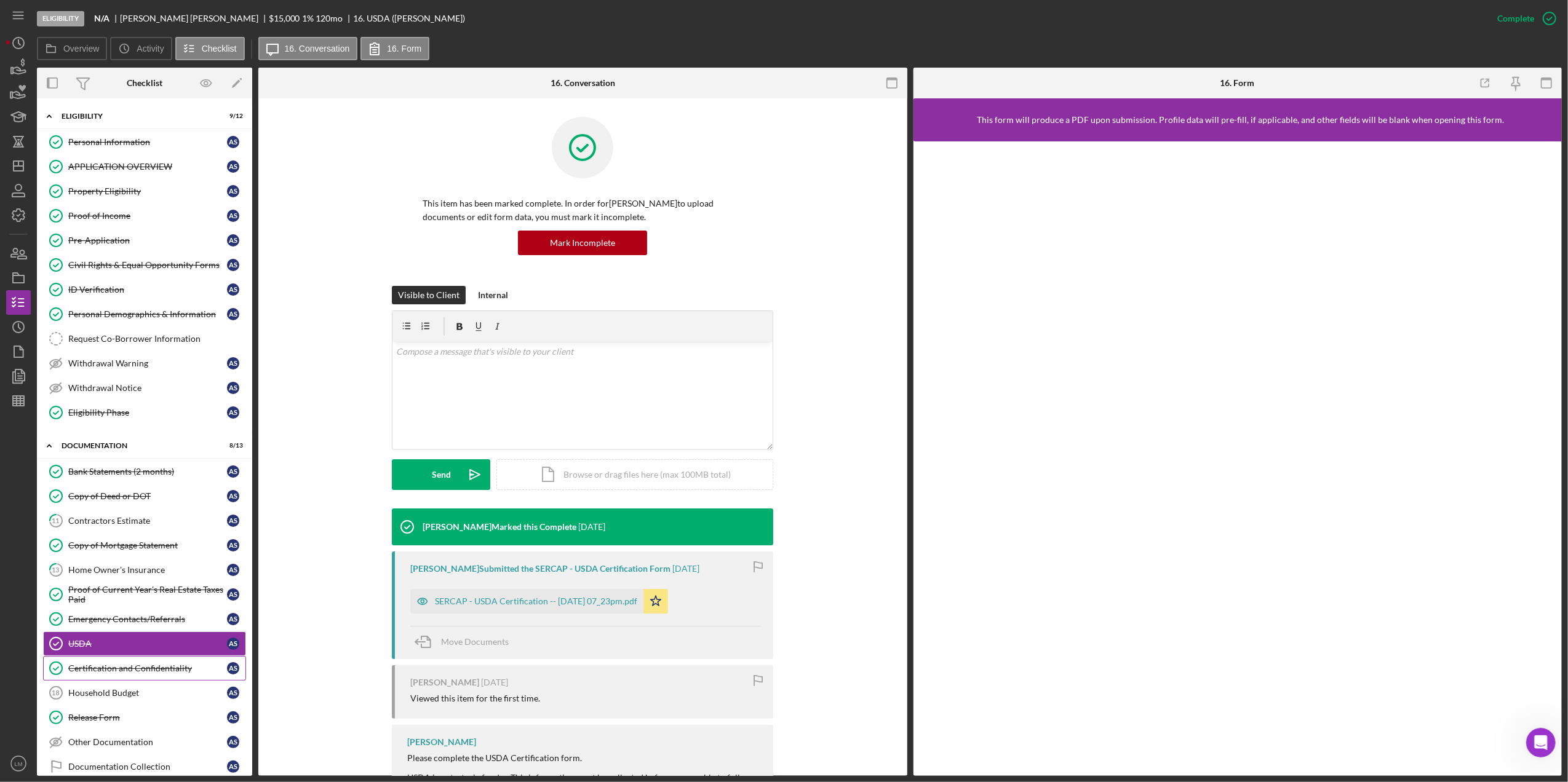
click at [141, 674] on div "Certification and Confidentiality" at bounding box center [147, 668] width 158 height 10
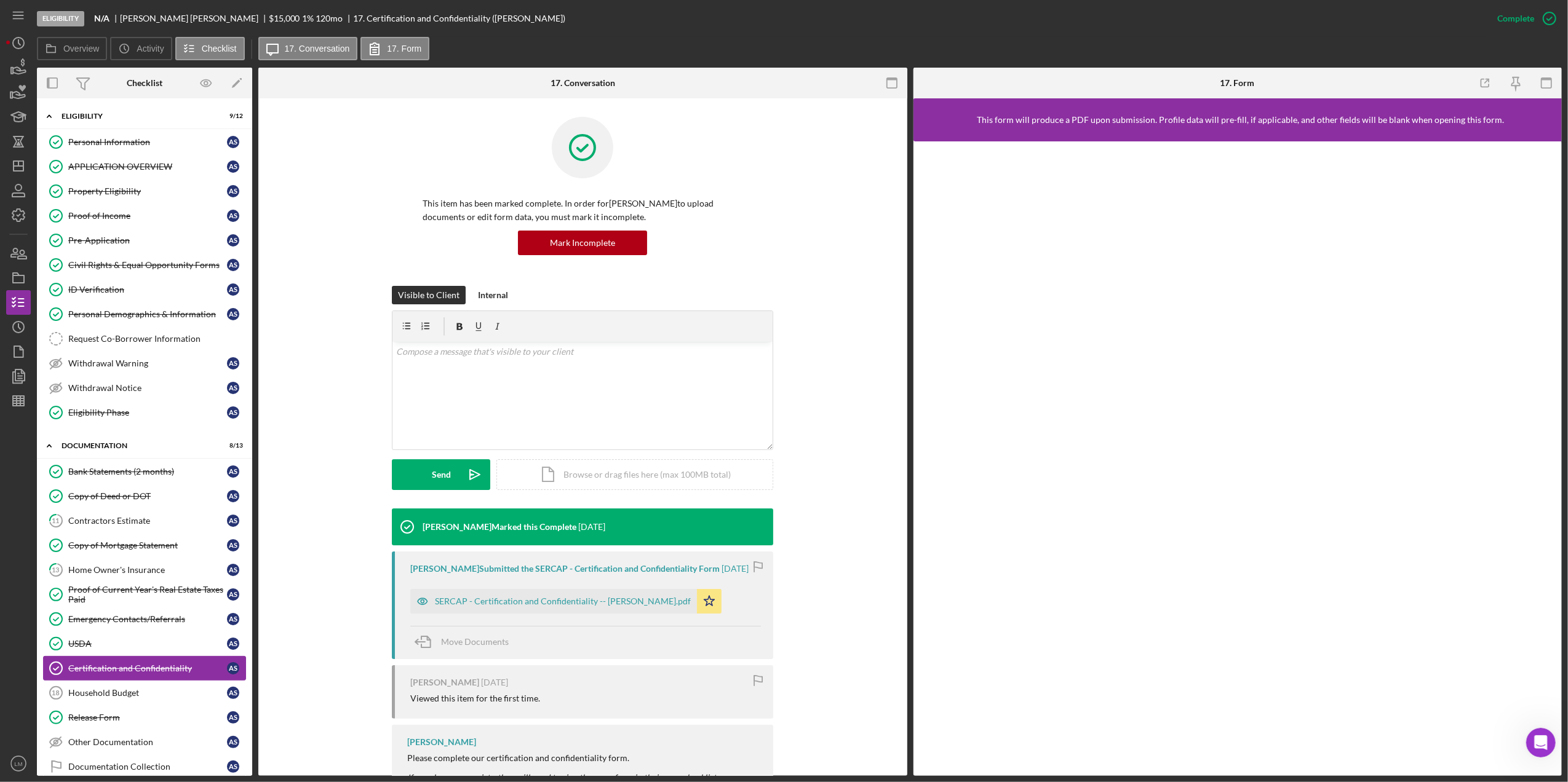
scroll to position [82, 0]
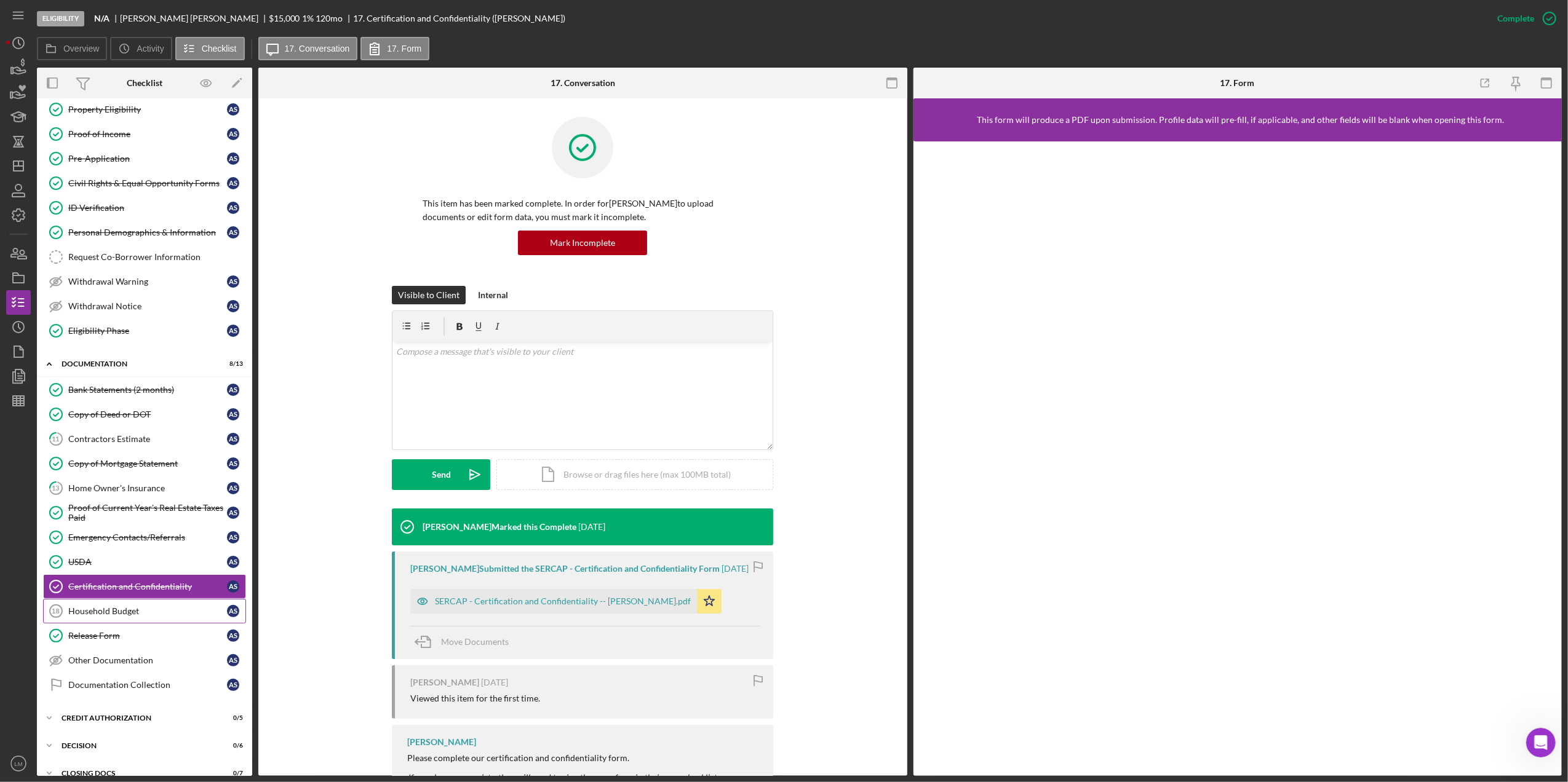
click at [151, 615] on div "Household Budget" at bounding box center [147, 611] width 158 height 10
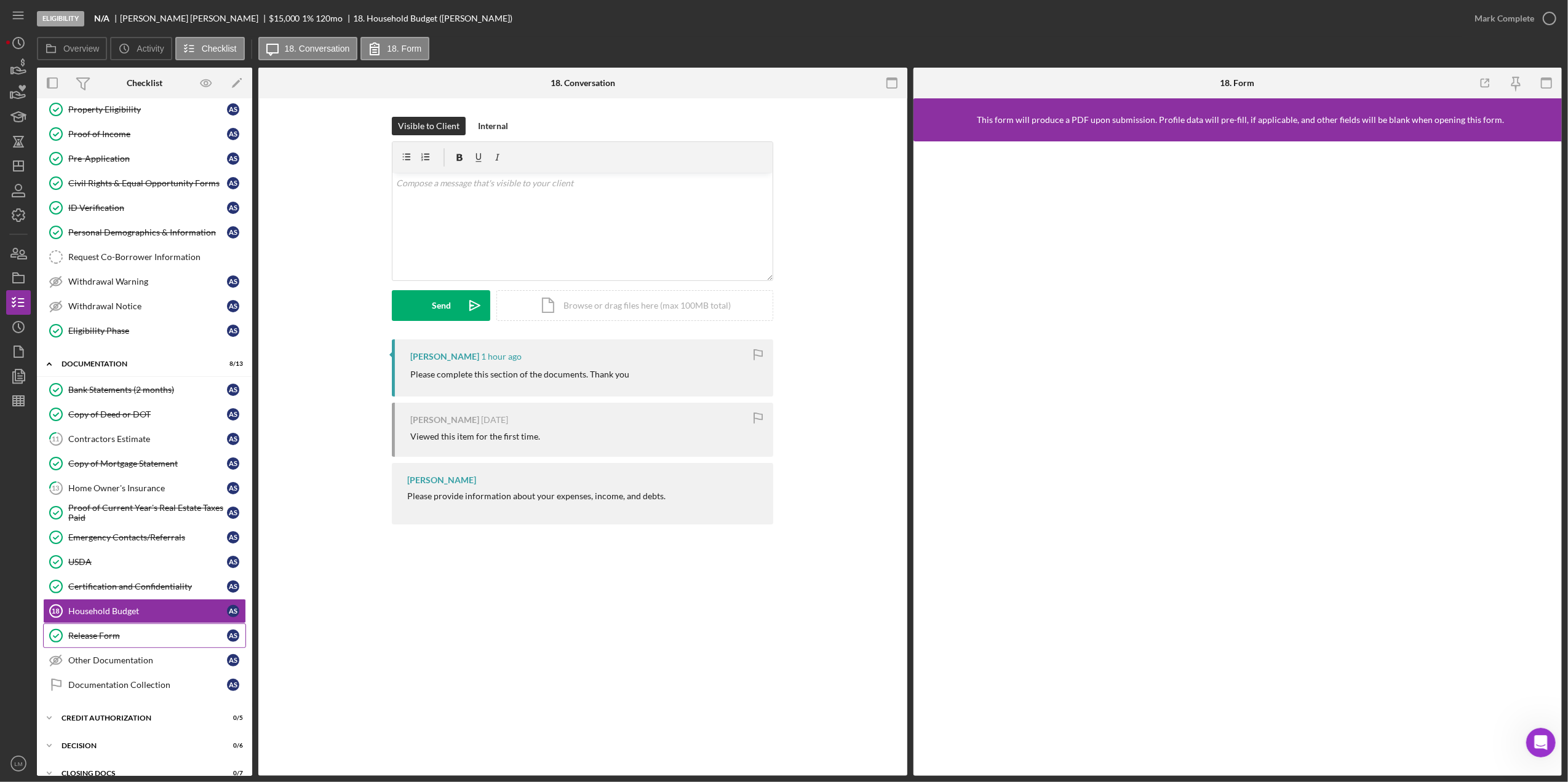
click at [148, 649] on link "Release Form Release Form A S" at bounding box center [144, 636] width 203 height 24
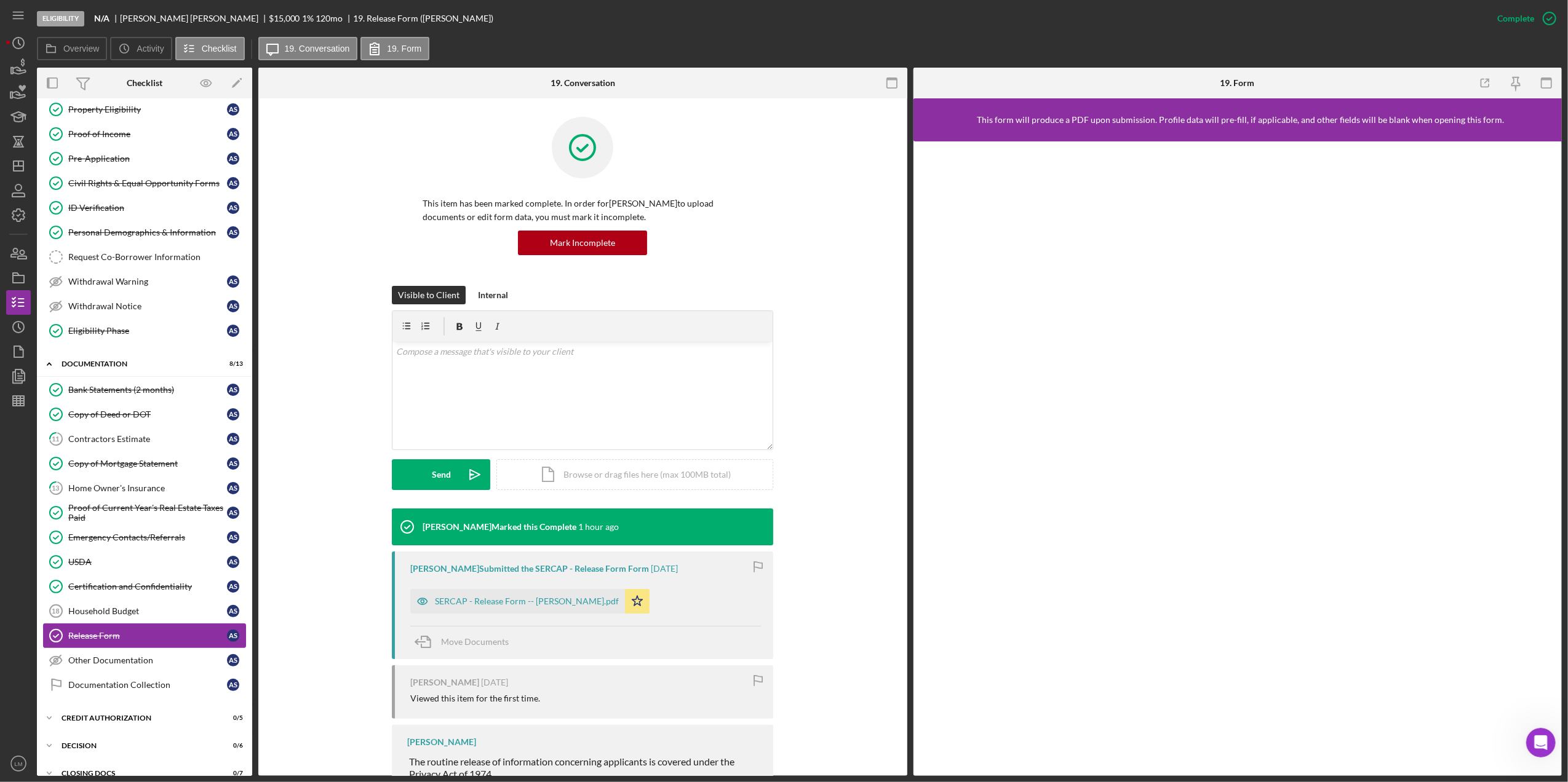
scroll to position [164, 0]
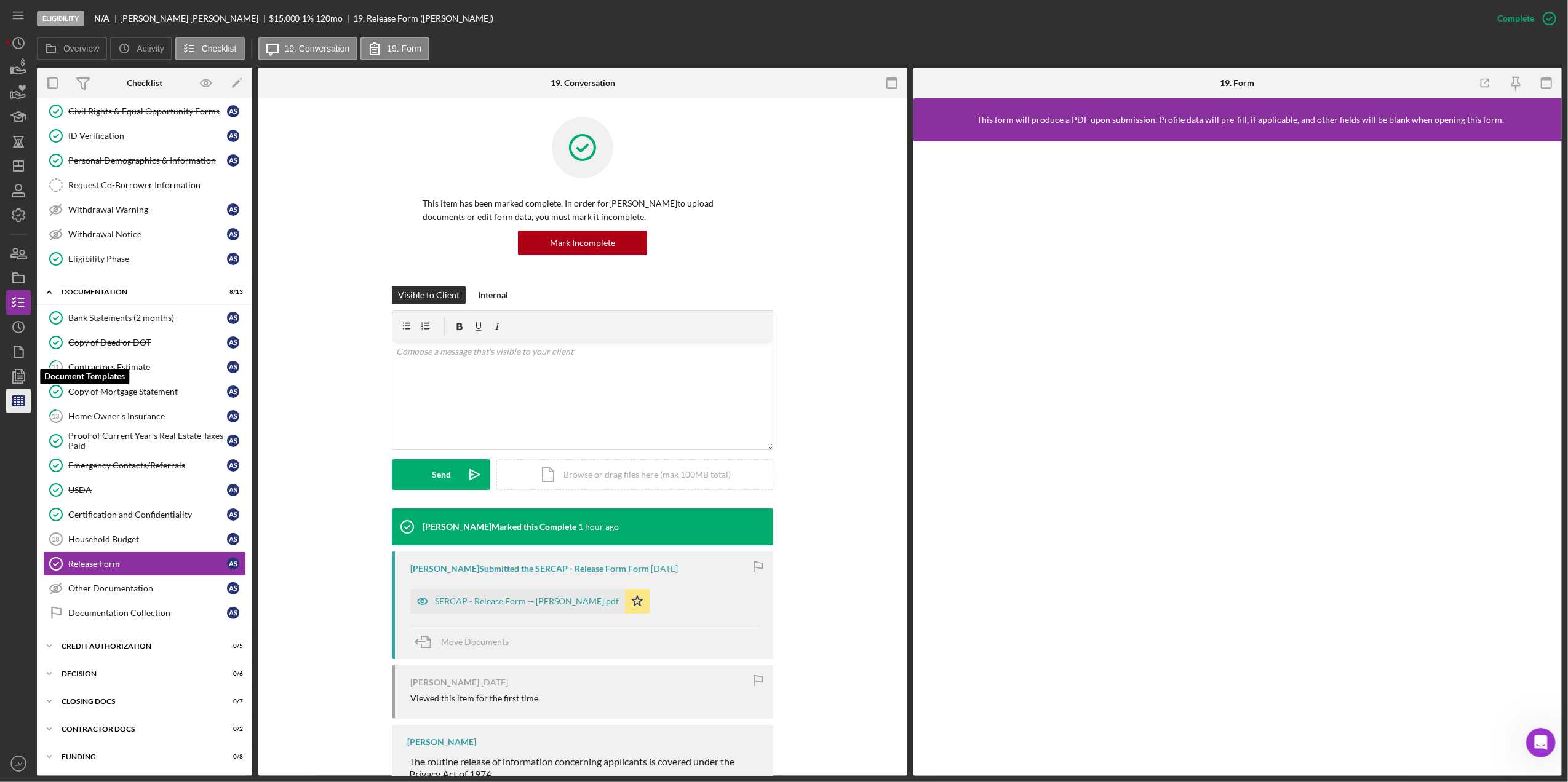
click at [21, 396] on polygon "button" at bounding box center [19, 401] width 11 height 10
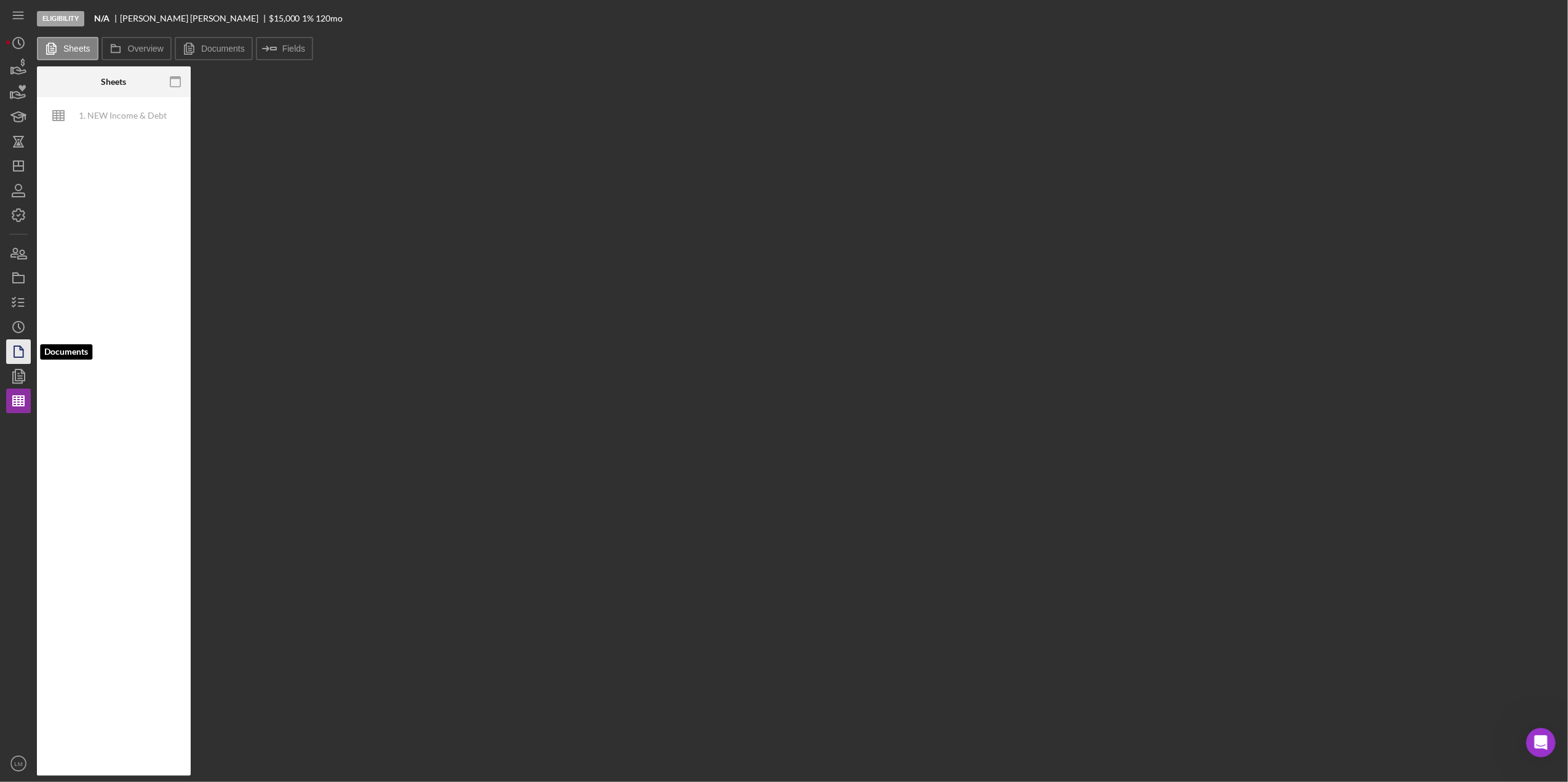
click at [16, 353] on icon "button" at bounding box center [18, 351] width 31 height 31
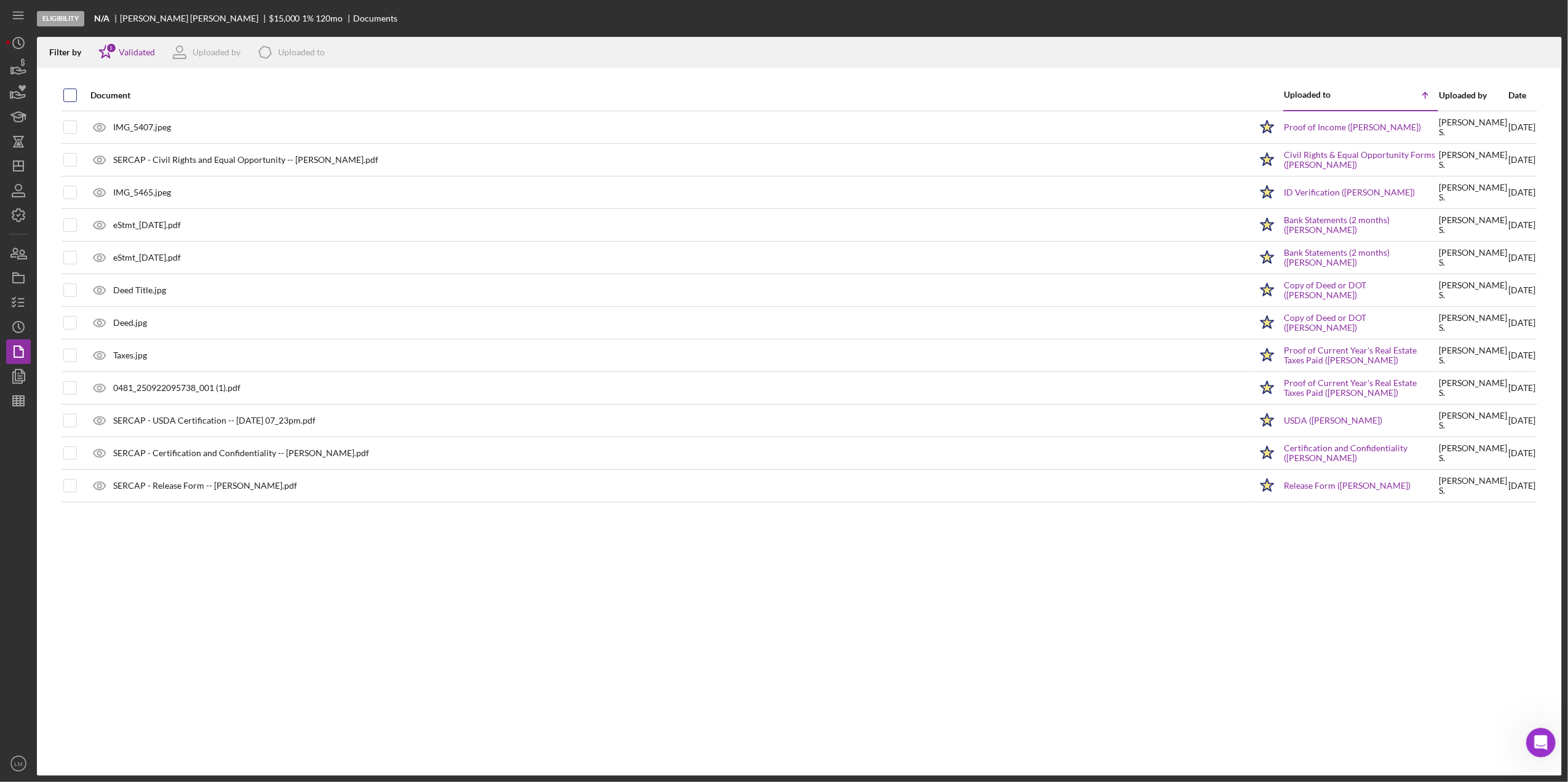
click at [69, 91] on input "checkbox" at bounding box center [70, 95] width 12 height 12
checkbox input "true"
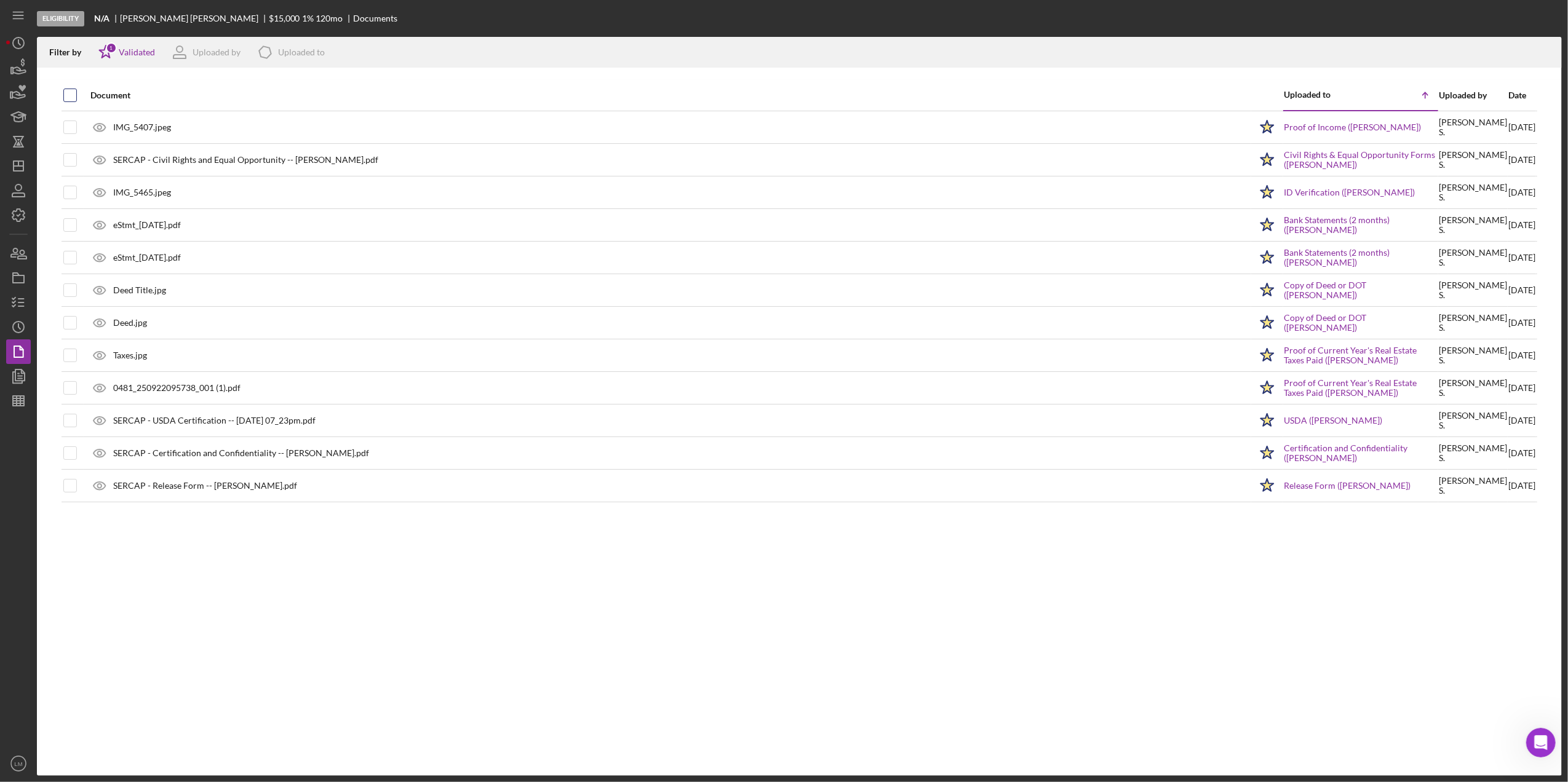
checkbox input "true"
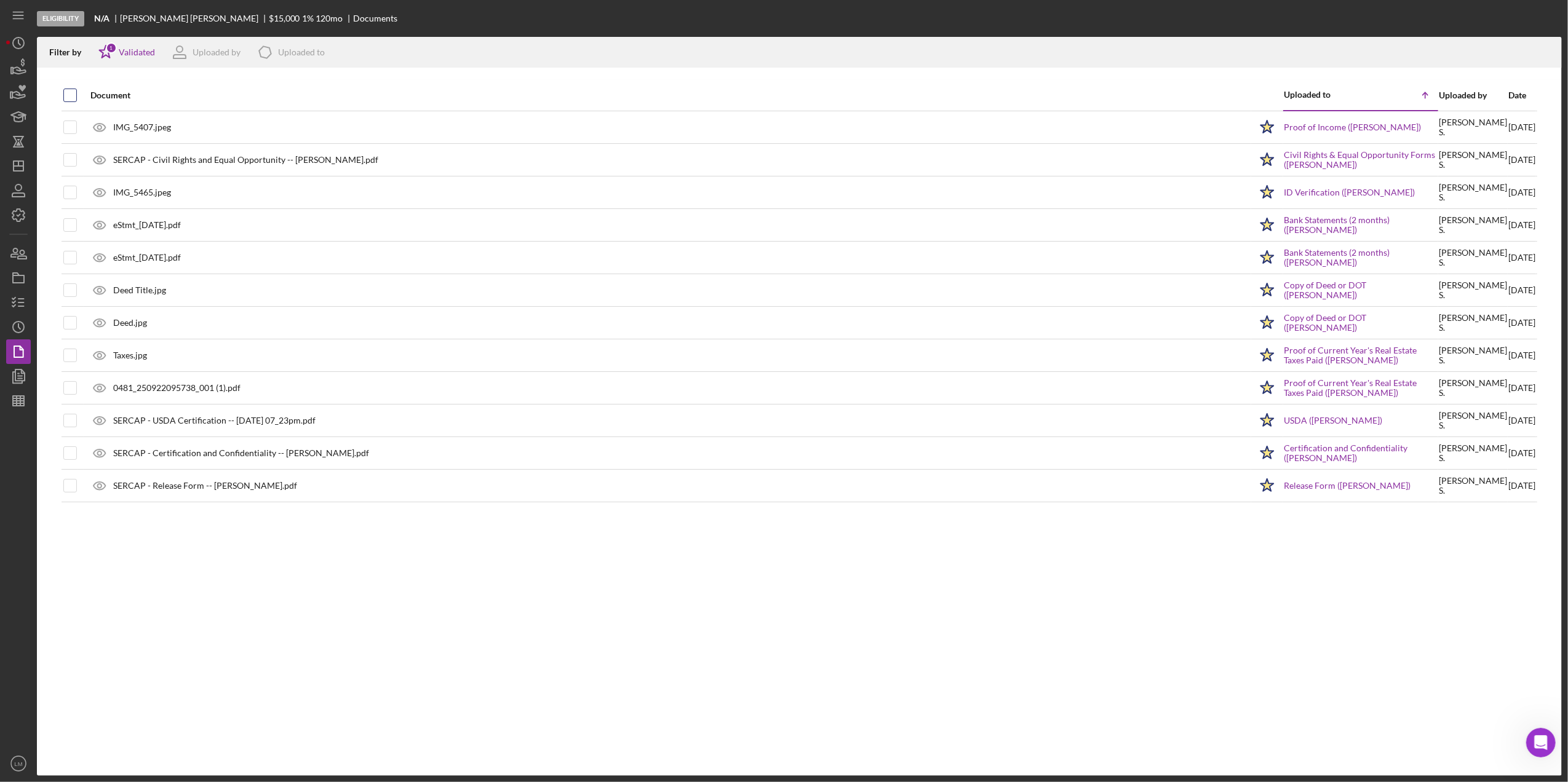
checkbox input "true"
click at [1547, 53] on line "button" at bounding box center [1547, 53] width 0 height 7
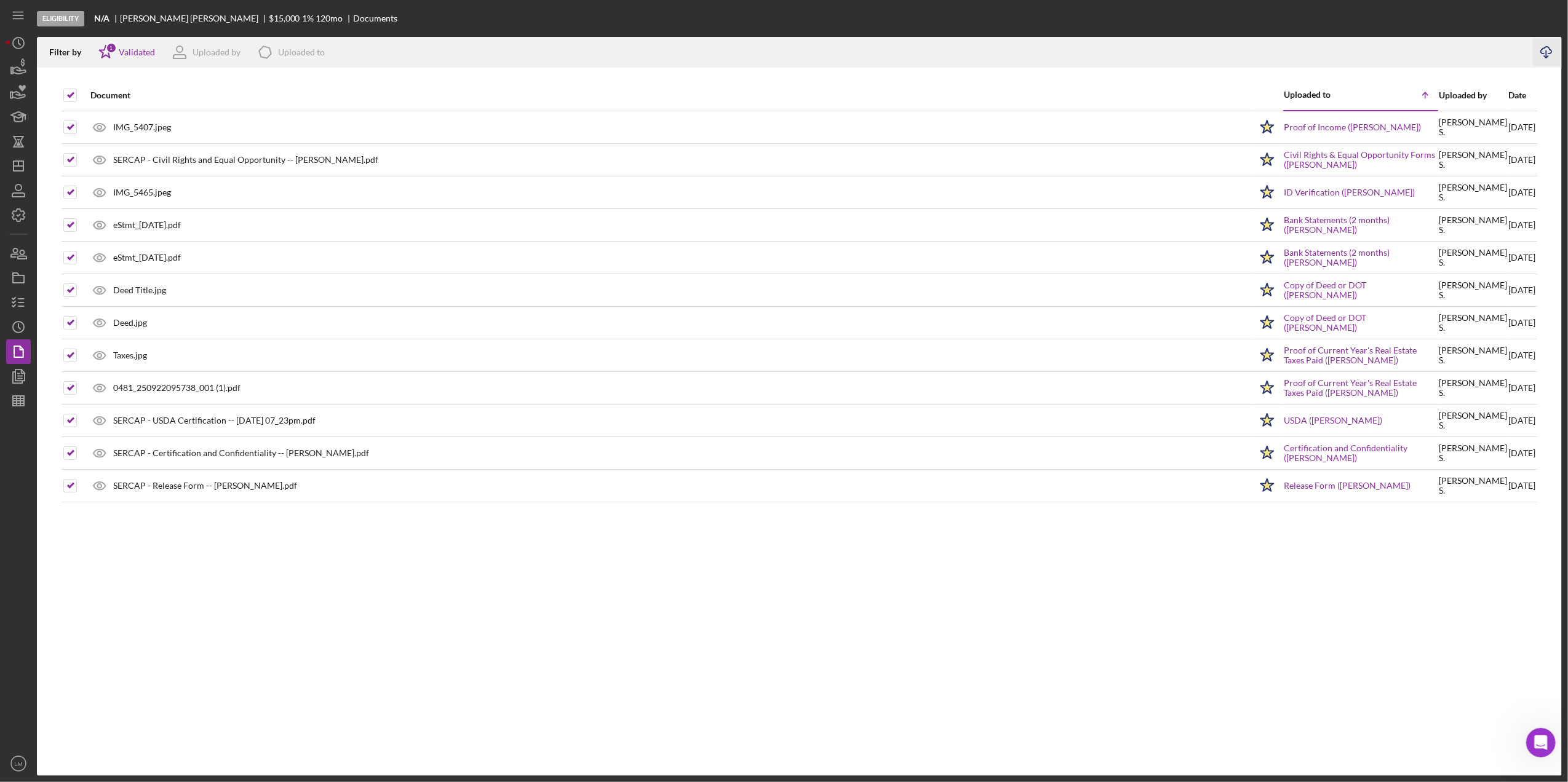
drag, startPoint x: -4, startPoint y: 793, endPoint x: -4, endPoint y: 771, distance: 22.0
drag, startPoint x: -4, startPoint y: 771, endPoint x: 23, endPoint y: 257, distance: 514.7
click at [23, 257] on icon "button" at bounding box center [18, 253] width 31 height 31
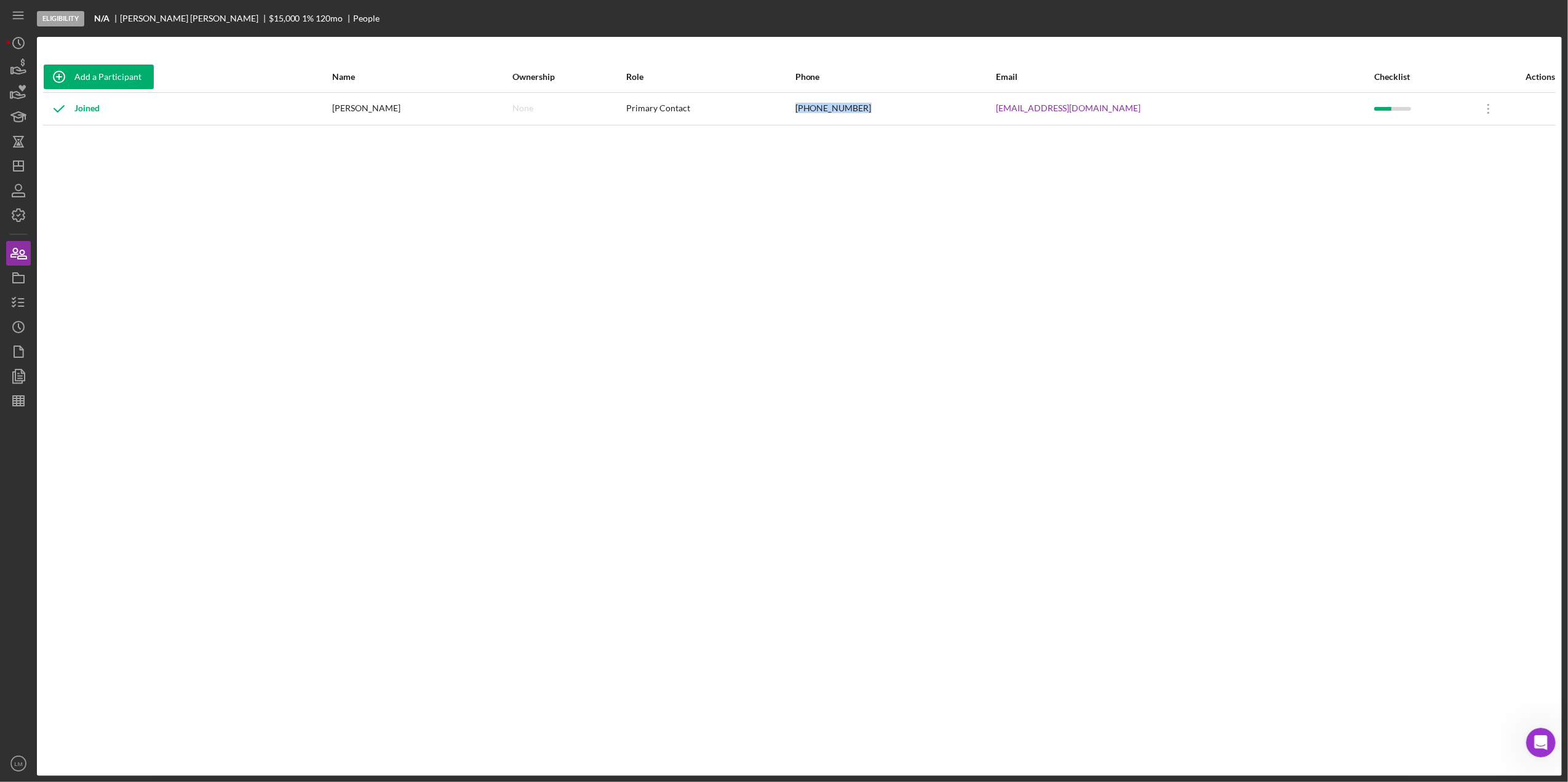
drag, startPoint x: 916, startPoint y: 108, endPoint x: 845, endPoint y: 115, distance: 71.3
click at [845, 115] on tr "Joined Alvin Stoakley None Primary Contact (757) 227-7952 alvinstoakley41@gmail…" at bounding box center [799, 108] width 1513 height 33
copy tr "[PHONE_NUMBER]"
click at [19, 297] on icon "button" at bounding box center [18, 302] width 31 height 31
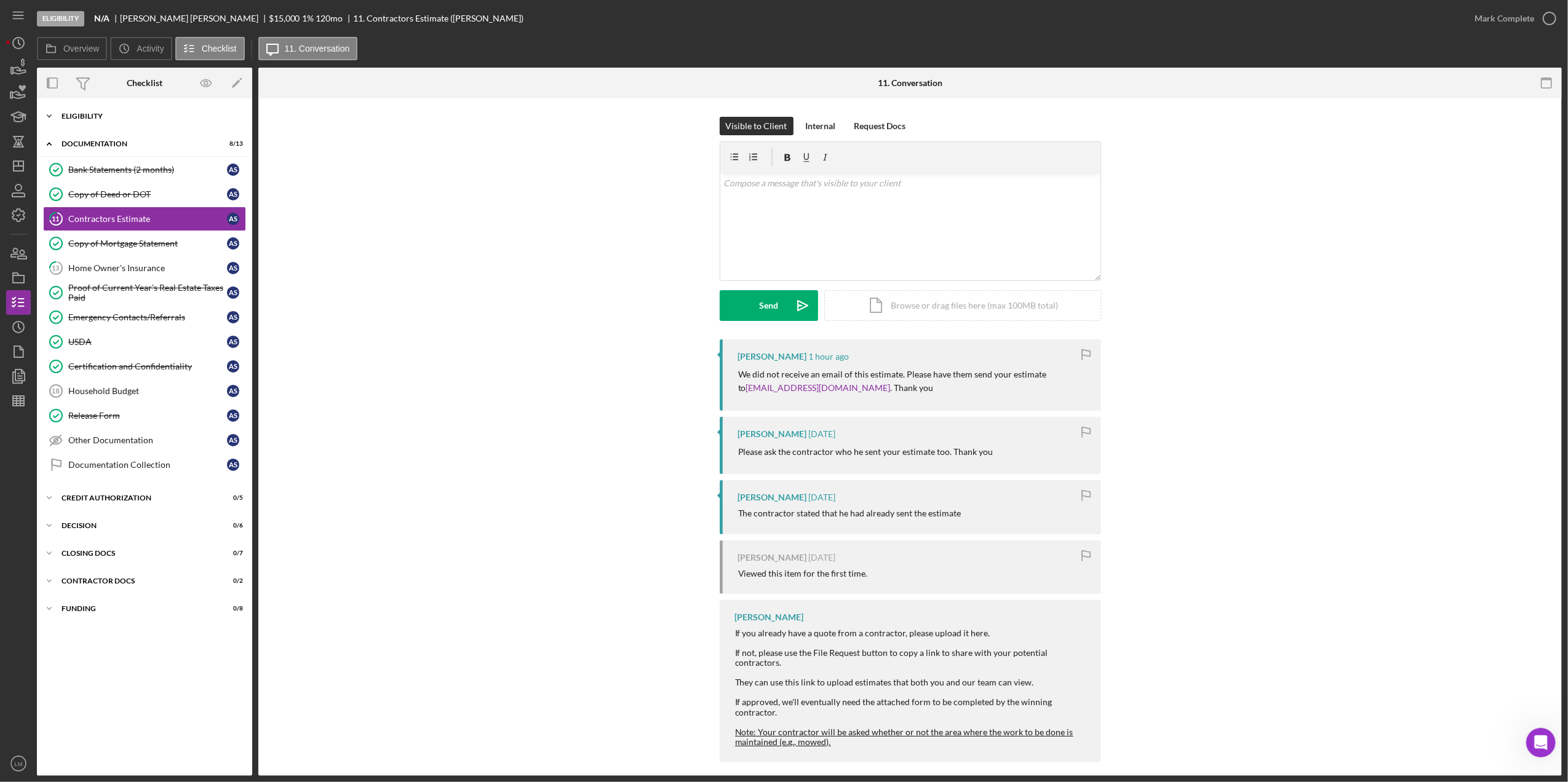
click at [150, 122] on div "Icon/Expander Eligibility 9 / 12" at bounding box center [144, 117] width 215 height 24
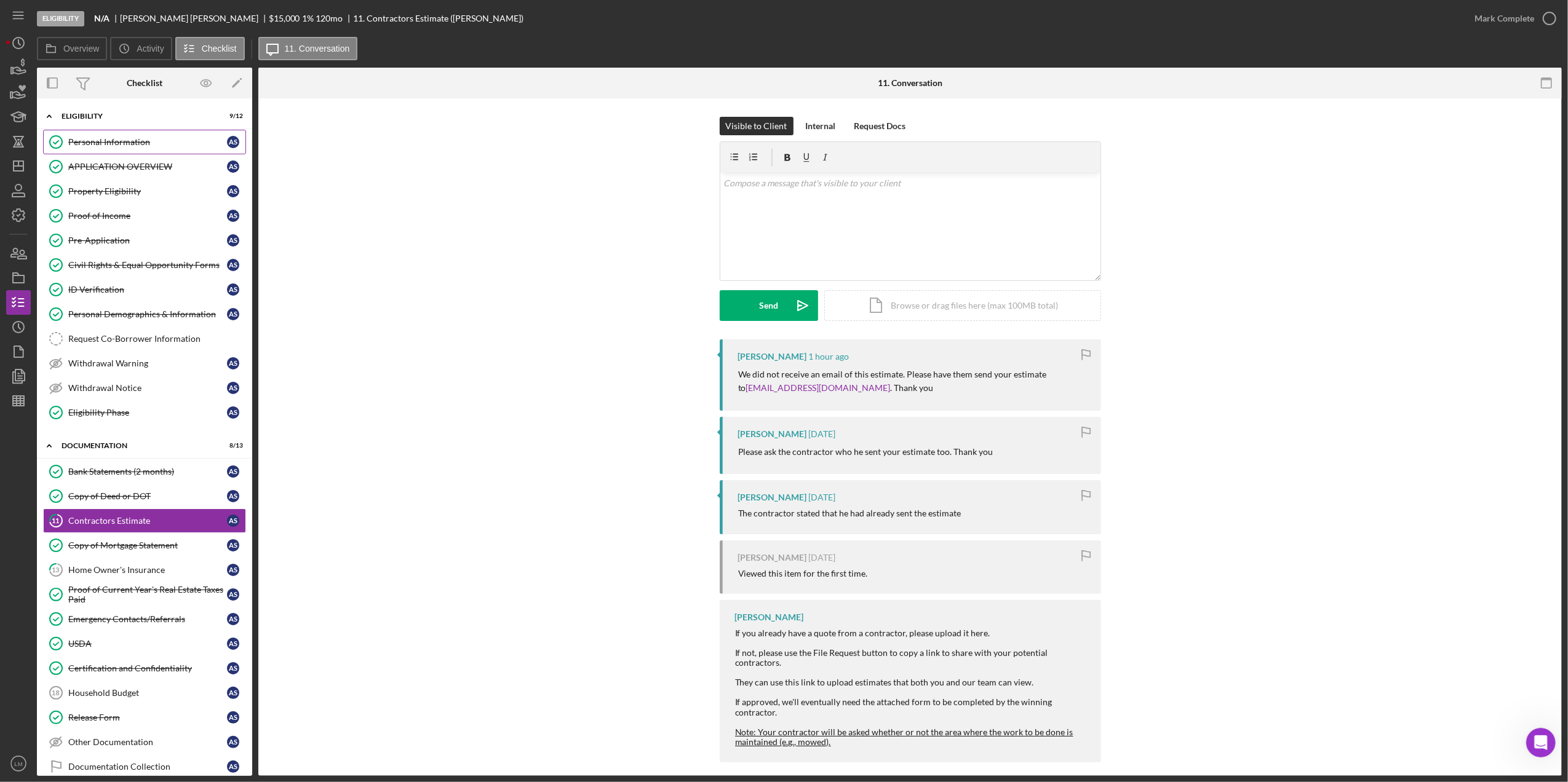
click at [131, 151] on link "Personal Information Personal Information A S" at bounding box center [144, 142] width 203 height 24
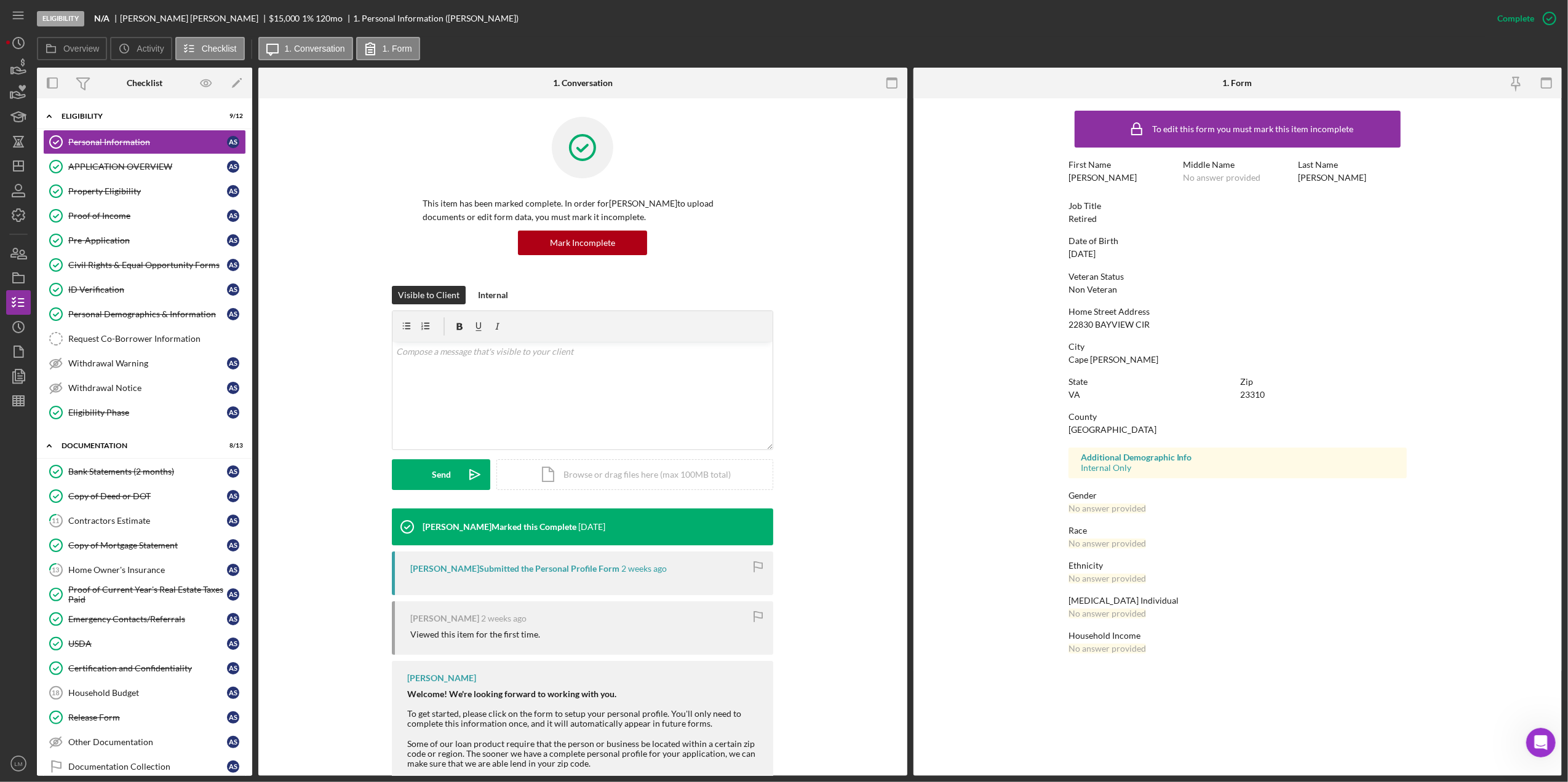
click at [1145, 322] on div "22830 BAYVIEW CIR" at bounding box center [1108, 324] width 81 height 10
click at [1122, 324] on div "22830 BAYVIEW CIR" at bounding box center [1108, 324] width 81 height 10
copy div "22830 BAYVIEW CIR"
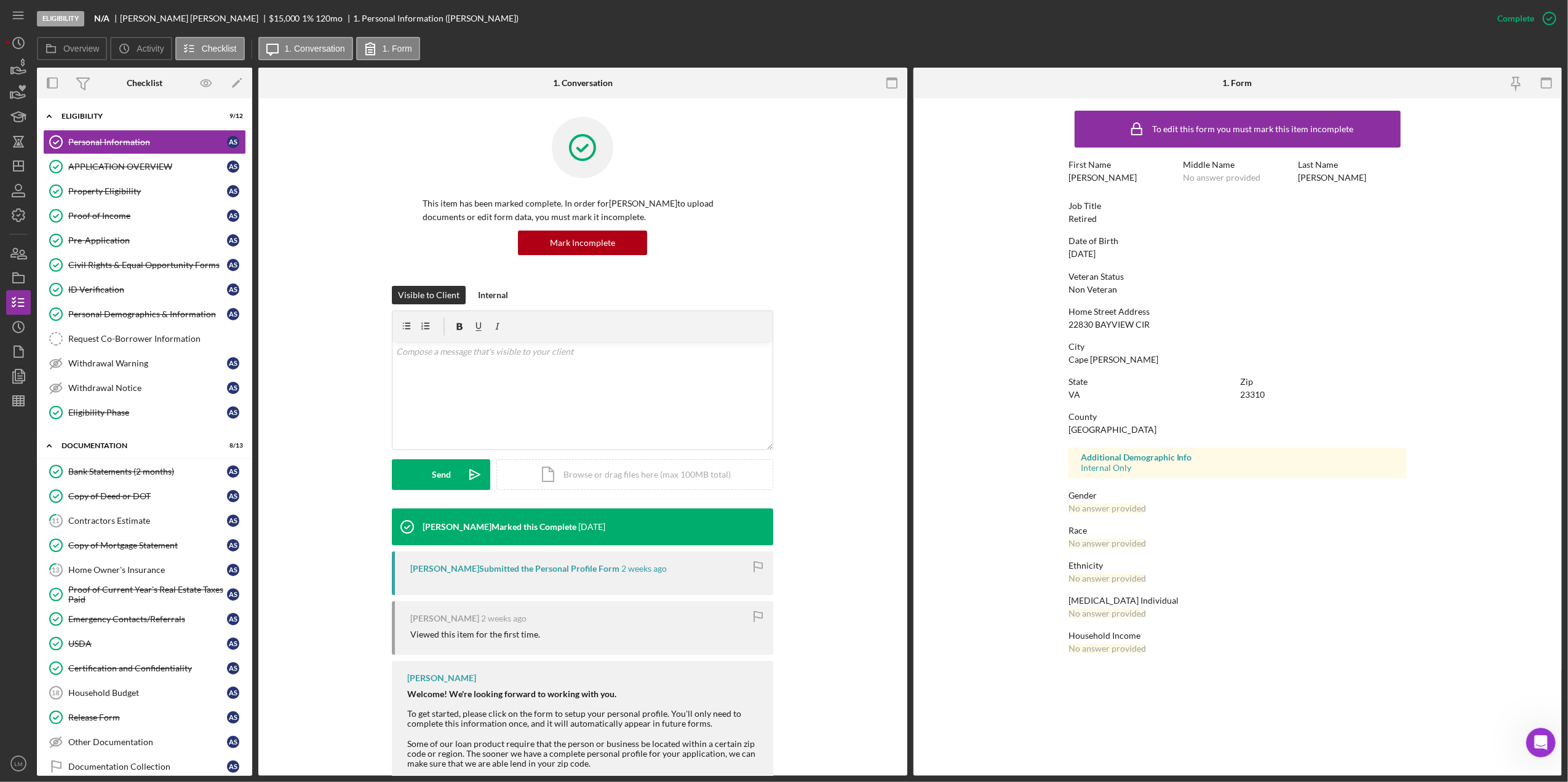
click at [1086, 430] on div "[GEOGRAPHIC_DATA]" at bounding box center [1112, 430] width 88 height 10
copy div "[GEOGRAPHIC_DATA]"
click at [144, 310] on link "Personal Demographics & Information Personal Demographics & Information A S" at bounding box center [144, 314] width 203 height 24
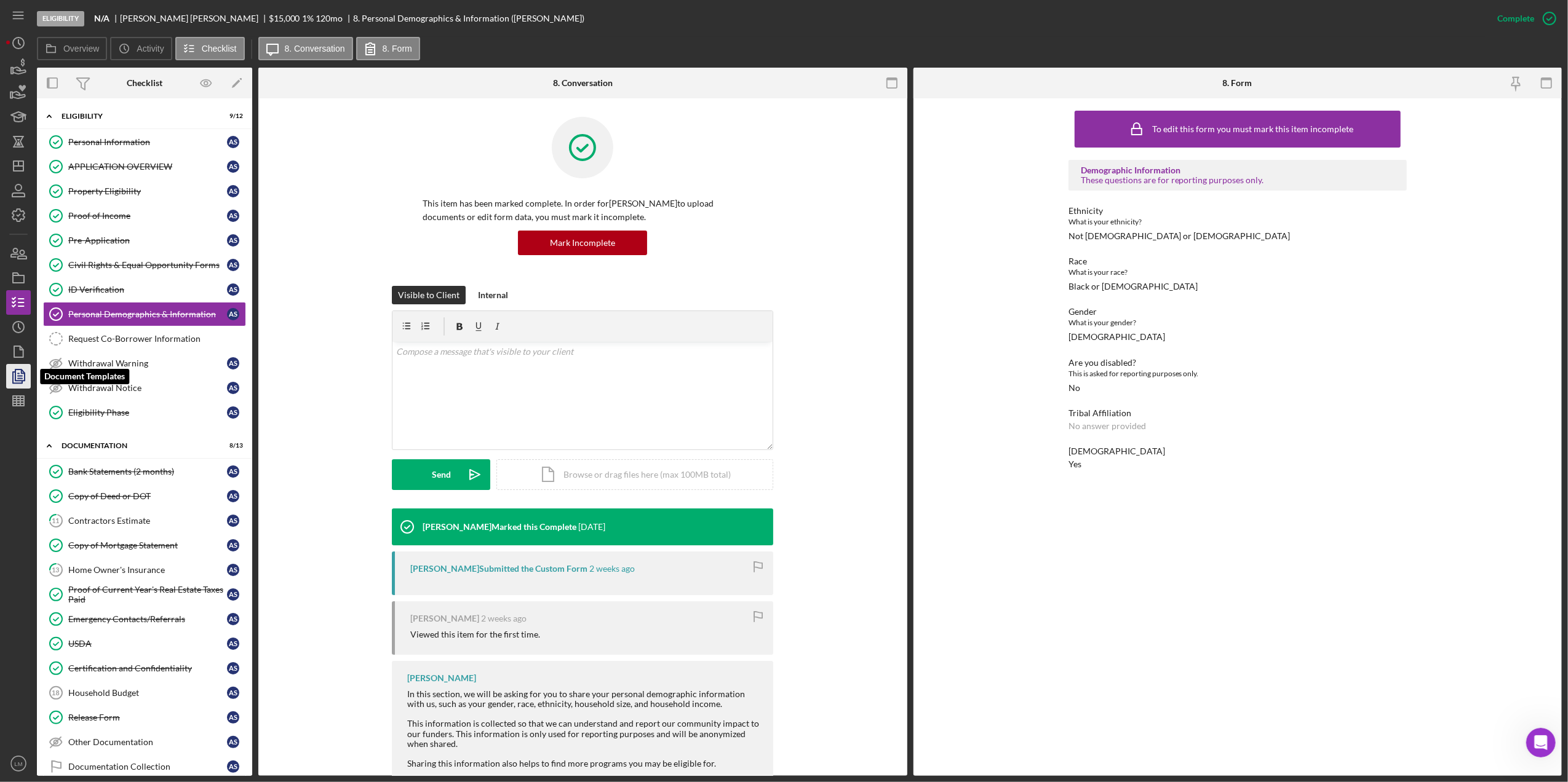
click at [15, 382] on polyline "button" at bounding box center [18, 377] width 9 height 11
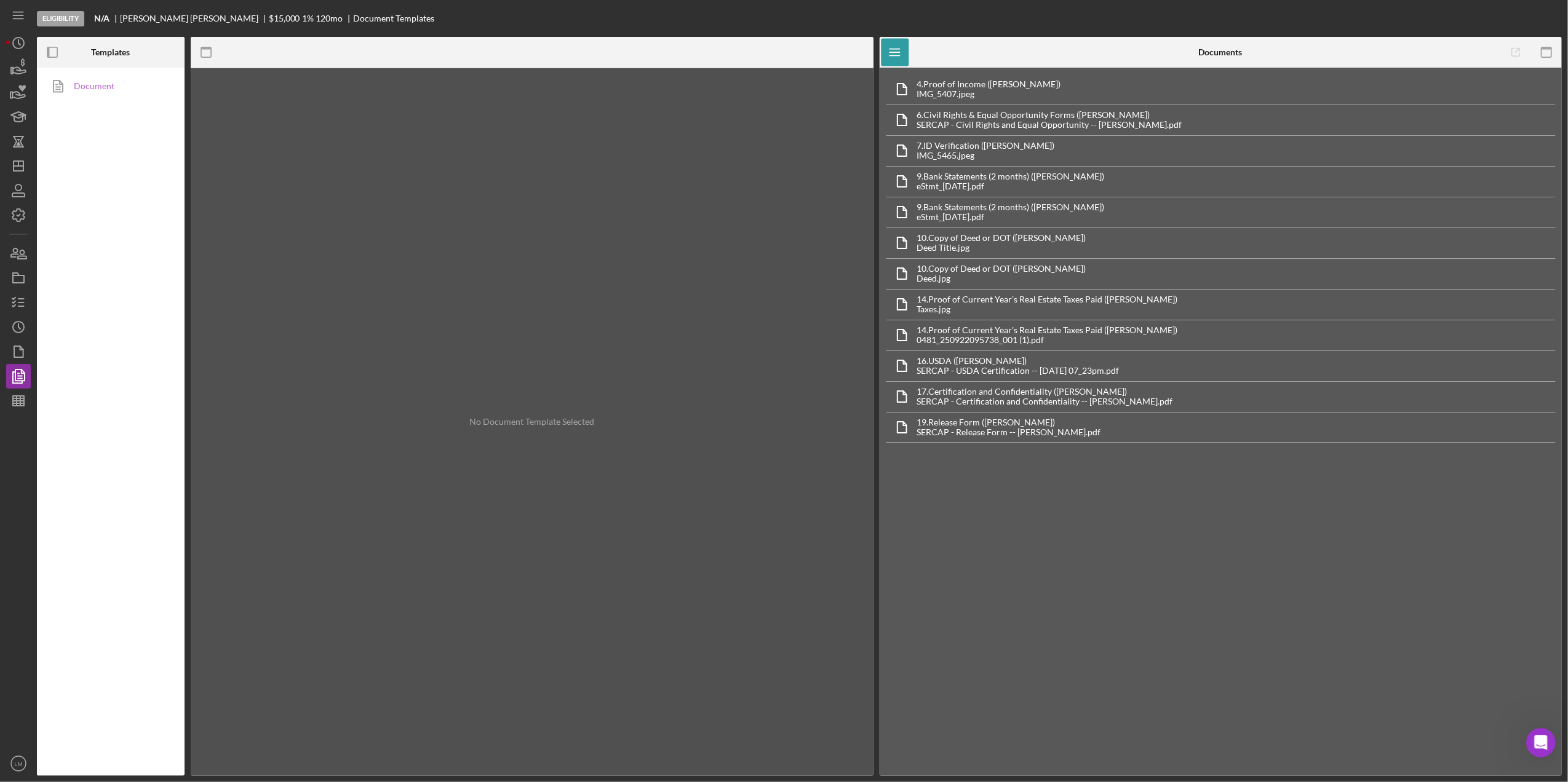
click at [133, 91] on link "Document" at bounding box center [107, 86] width 130 height 24
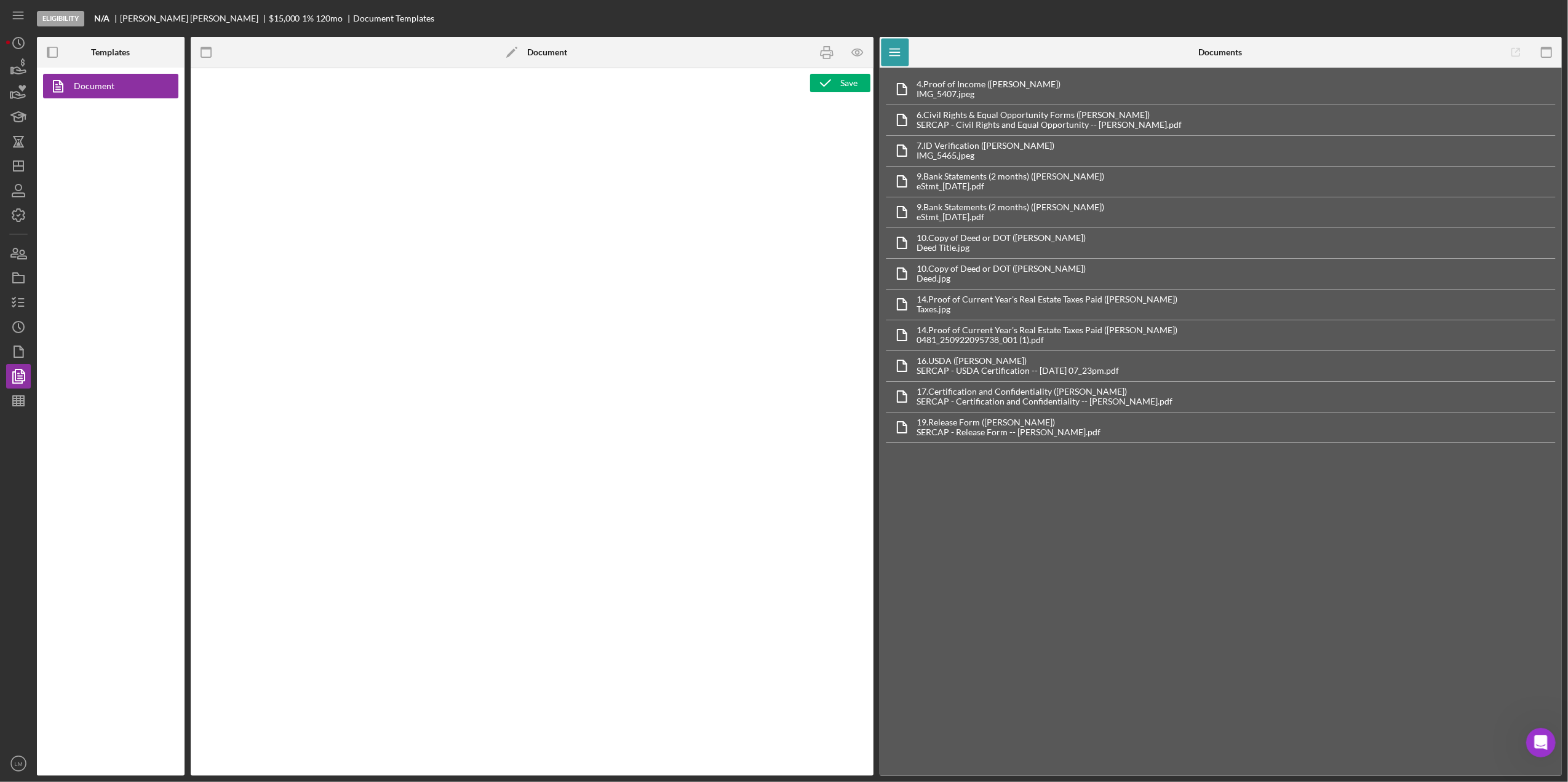
type textarea "<h1 style="text-align: center;">Low-Interest Loans for Wells, Septic Systems, a…"
click at [852, 53] on icon "button" at bounding box center [857, 52] width 10 height 7
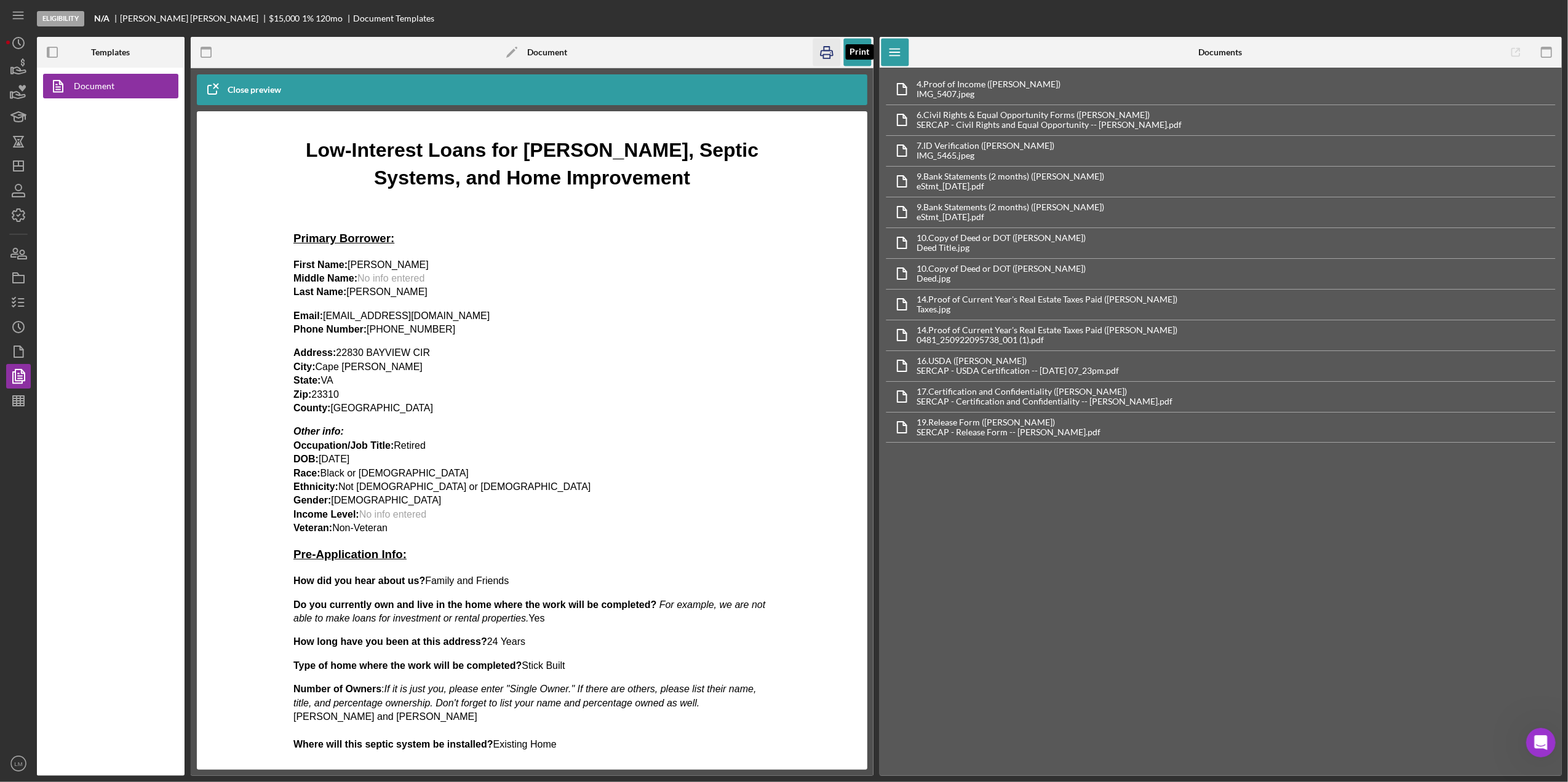
click at [824, 53] on icon "button" at bounding box center [827, 53] width 28 height 28
click at [79, 121] on div "Document" at bounding box center [111, 422] width 147 height 708
click at [25, 173] on icon "Icon/Dashboard" at bounding box center [18, 166] width 31 height 31
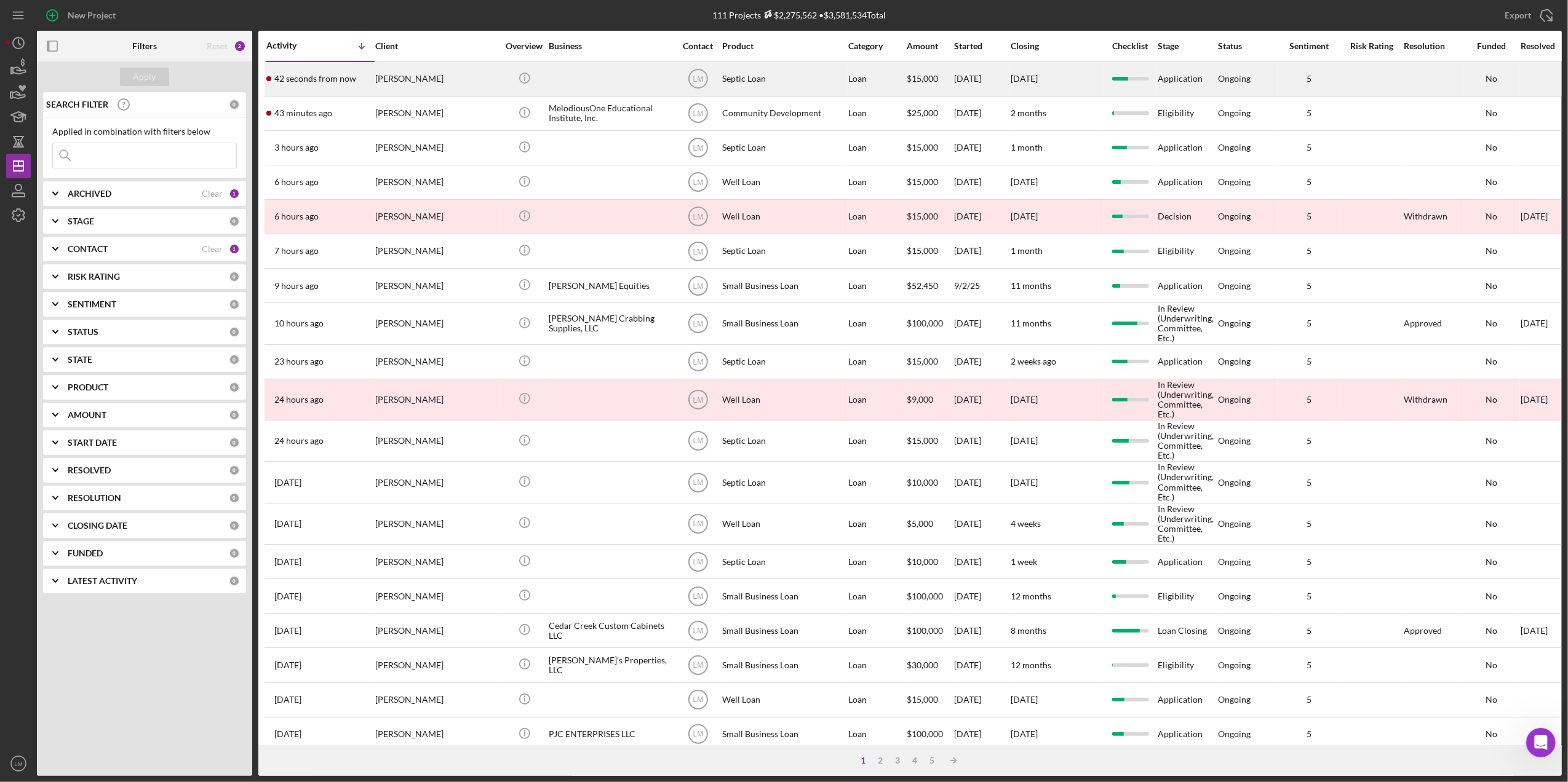
click at [426, 78] on div "[PERSON_NAME]" at bounding box center [437, 78] width 123 height 33
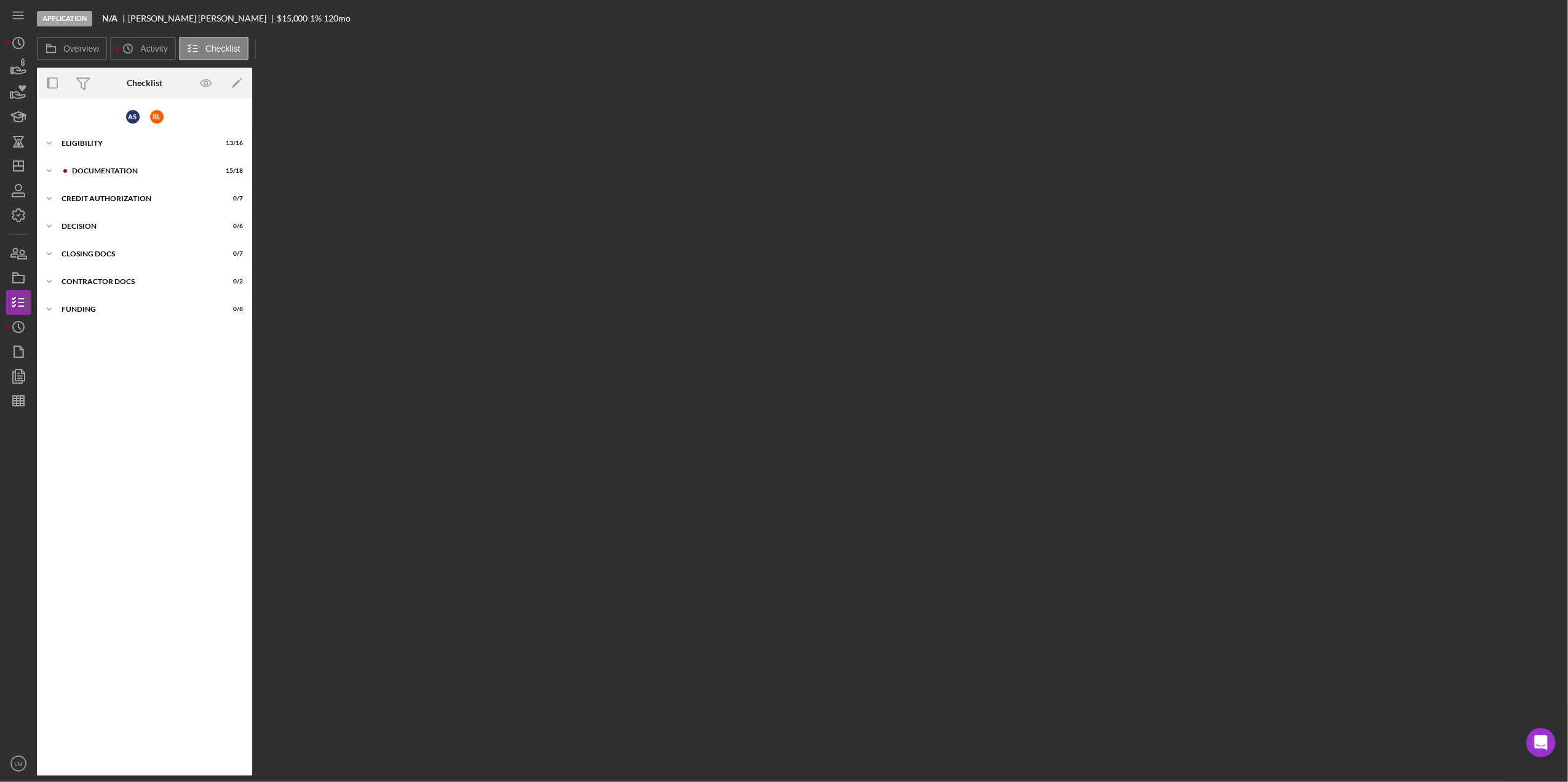
scroll to position [8, 0]
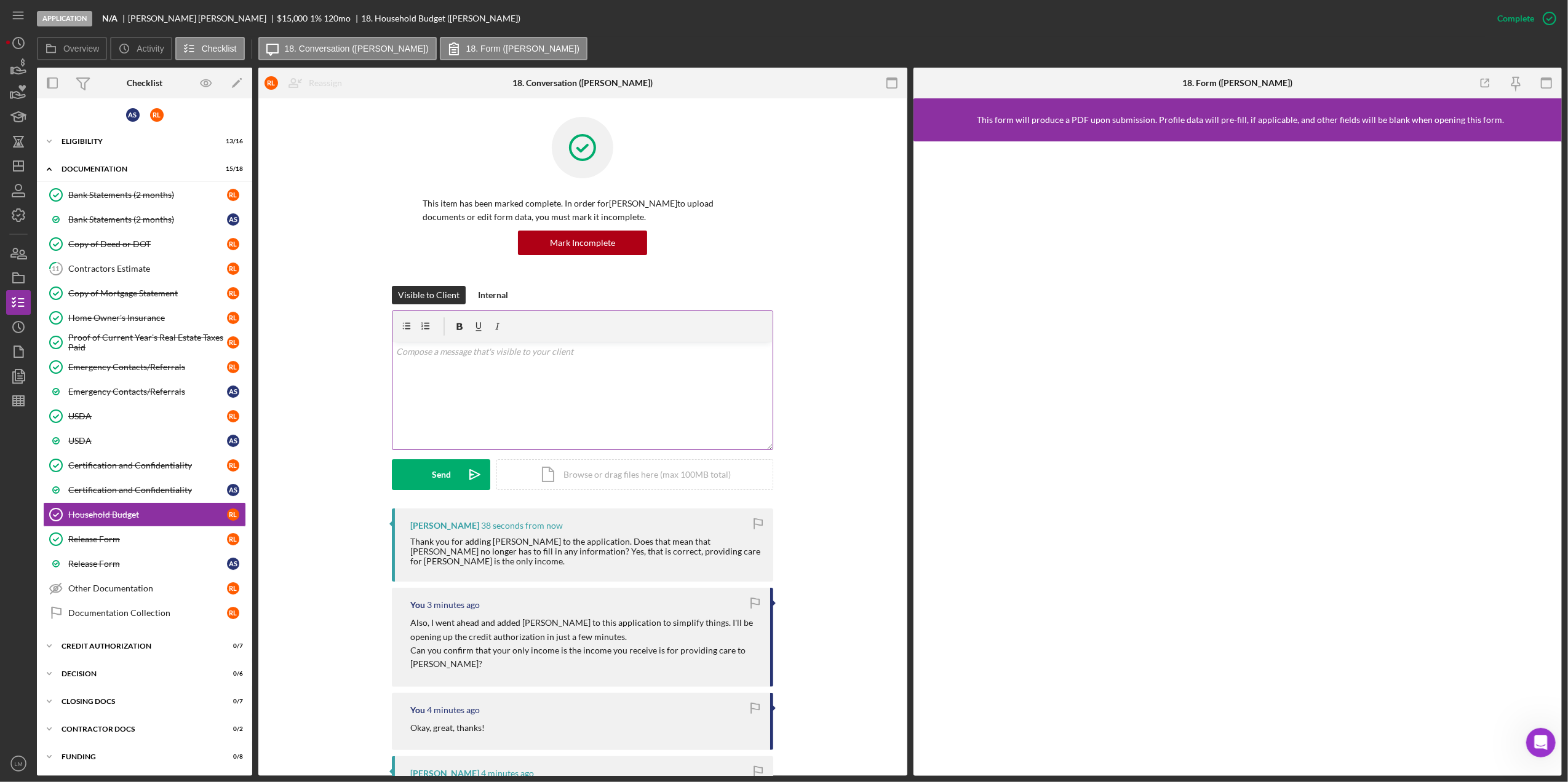
click at [705, 431] on div "v Color teal Color pink Remove color Add row above Add row below Add column bef…" at bounding box center [583, 395] width 380 height 107
click at [667, 554] on div "Thank you for adding Alvin to the application. Does that mean that Alvin no lon…" at bounding box center [585, 549] width 351 height 30
click at [594, 357] on p at bounding box center [583, 351] width 374 height 14
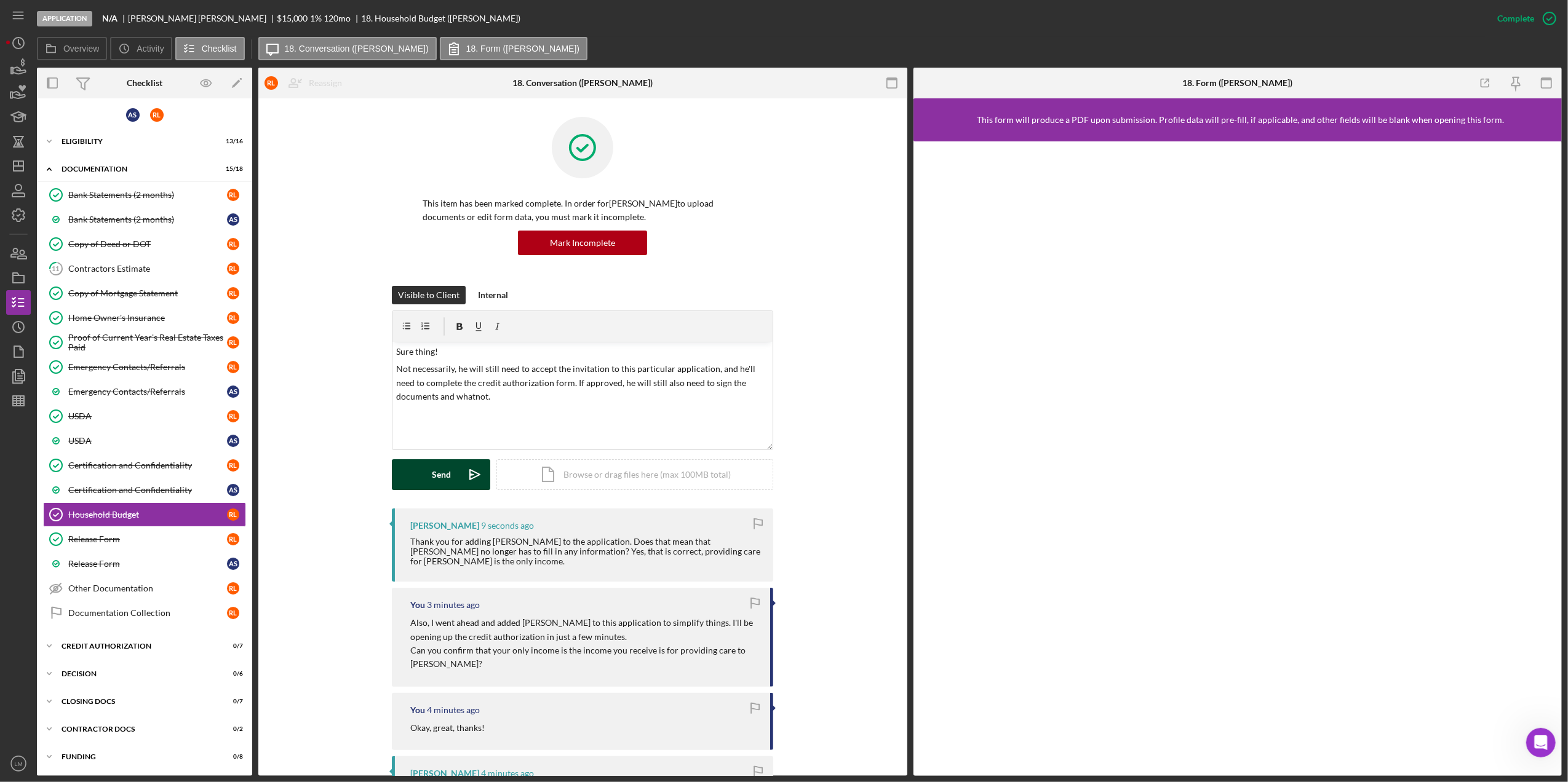
click at [461, 476] on icon "Icon/icon-invite-send" at bounding box center [475, 474] width 31 height 31
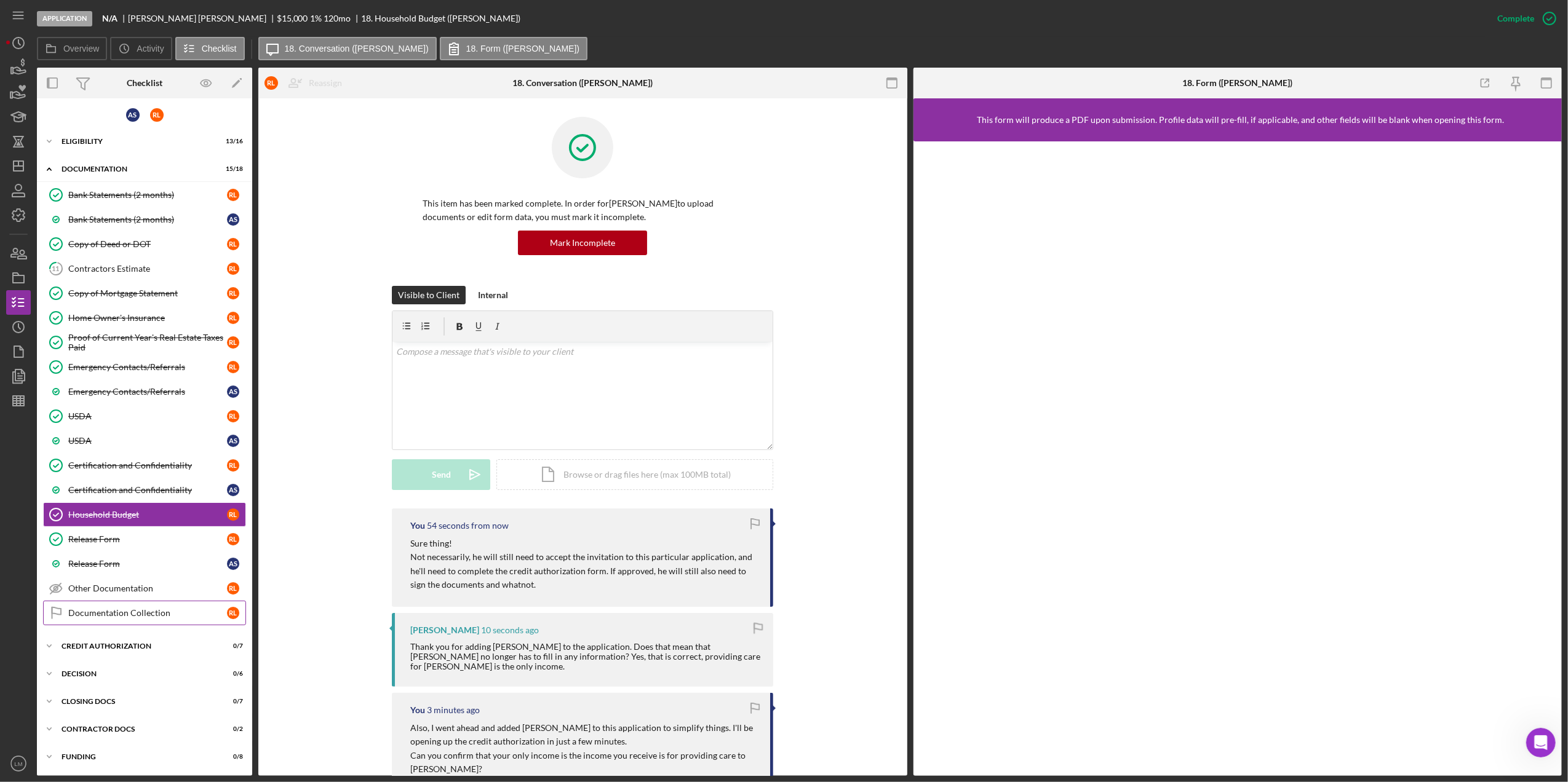
click at [195, 611] on div "Documentation Collection" at bounding box center [147, 613] width 158 height 10
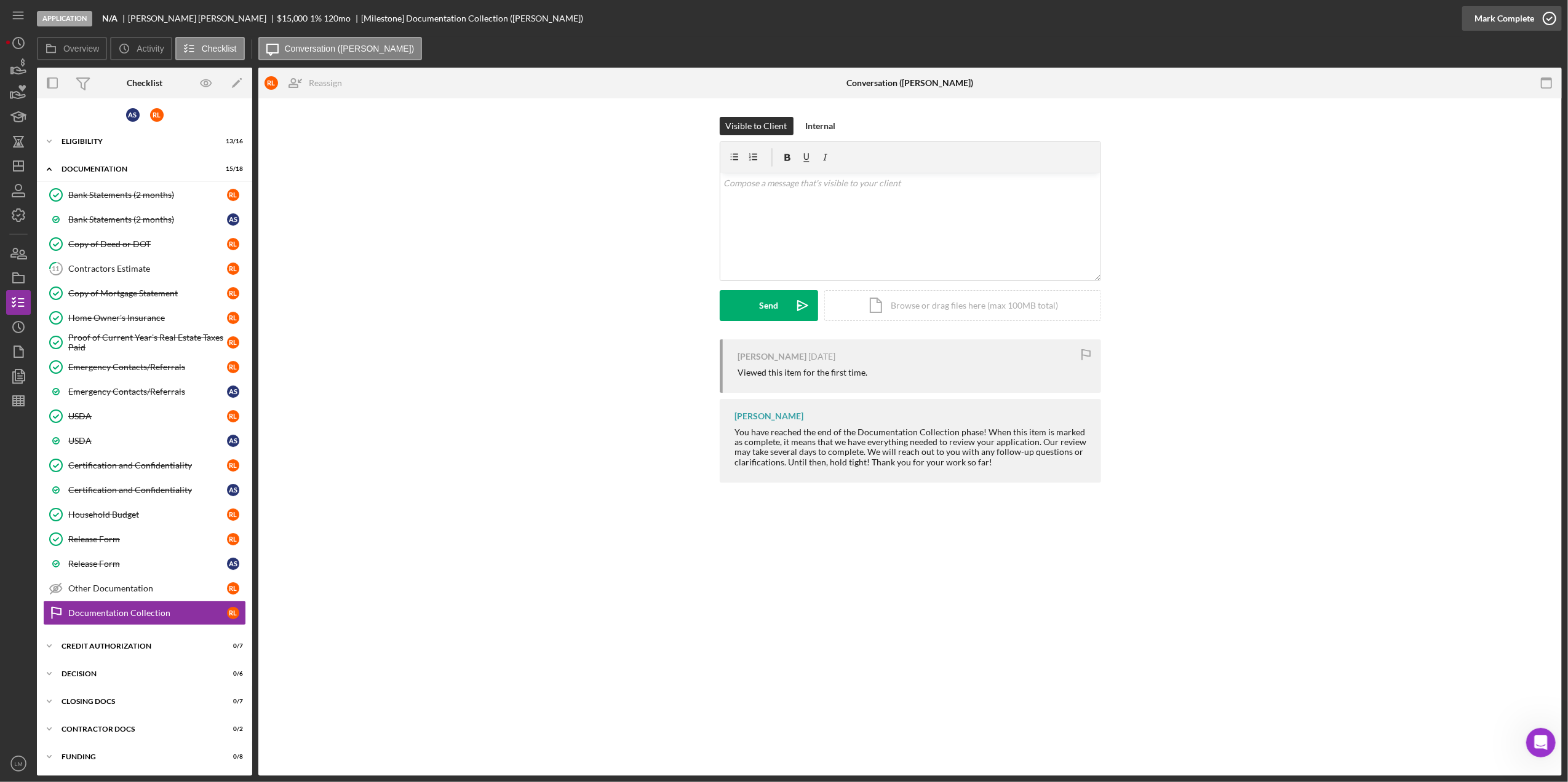
click at [1497, 28] on div "Mark Complete" at bounding box center [1505, 19] width 60 height 24
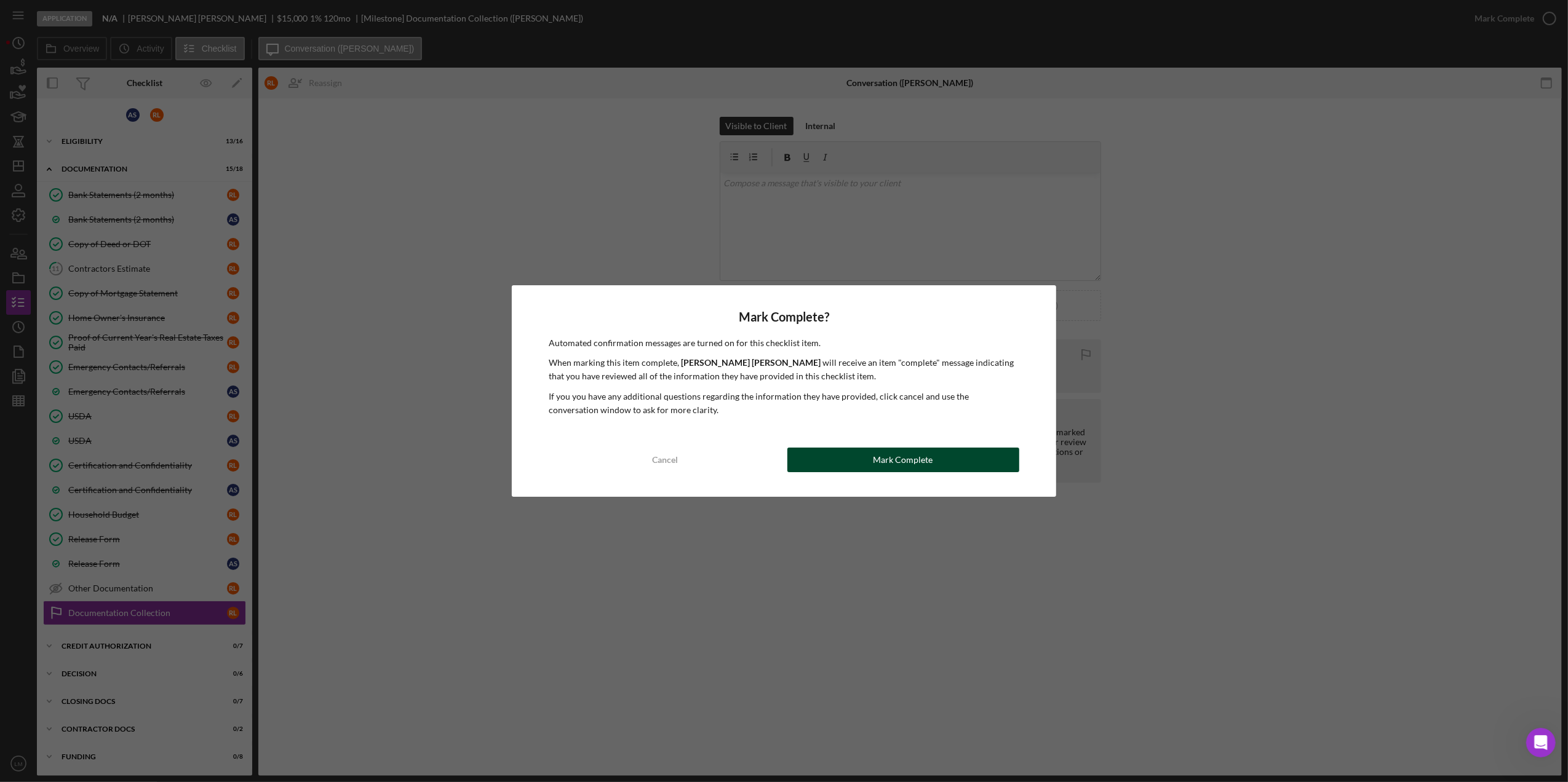
click at [943, 456] on button "Mark Complete" at bounding box center [903, 460] width 232 height 24
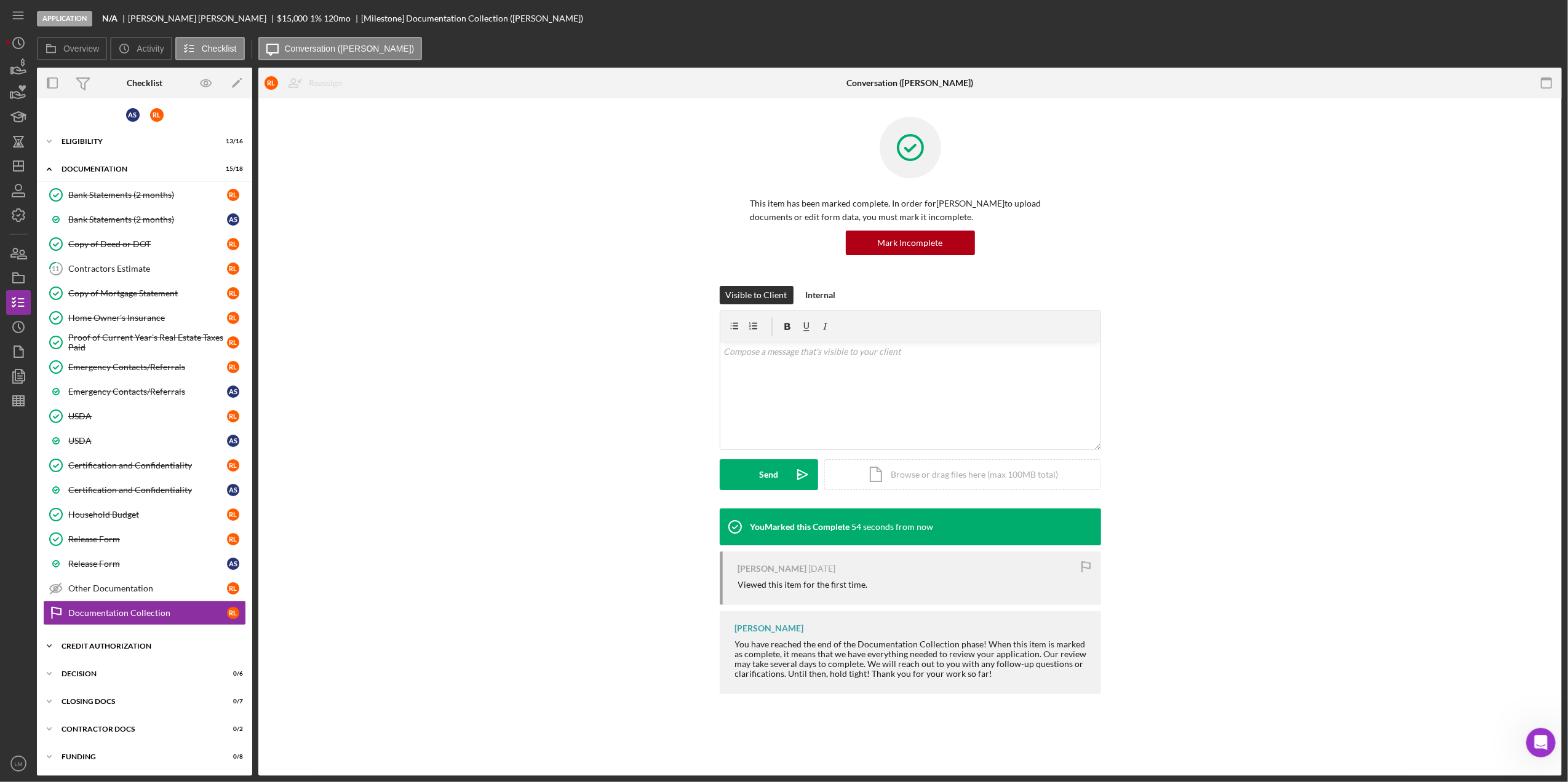
click at [167, 654] on div "Icon/Expander CREDIT AUTHORIZATION 0 / 7" at bounding box center [144, 646] width 215 height 24
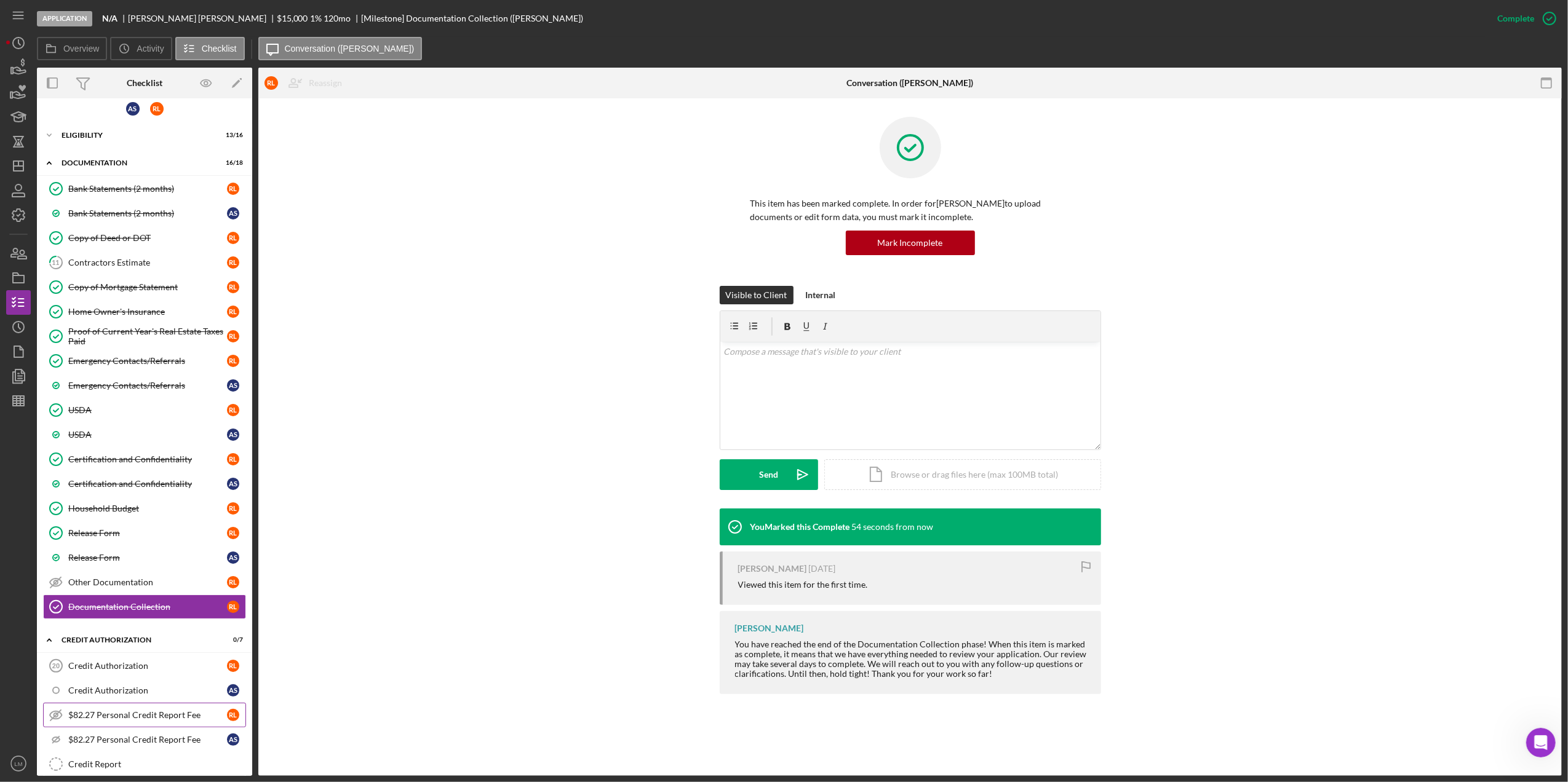
click at [173, 720] on div "$82.27 Personal Credit Report Fee" at bounding box center [147, 715] width 158 height 10
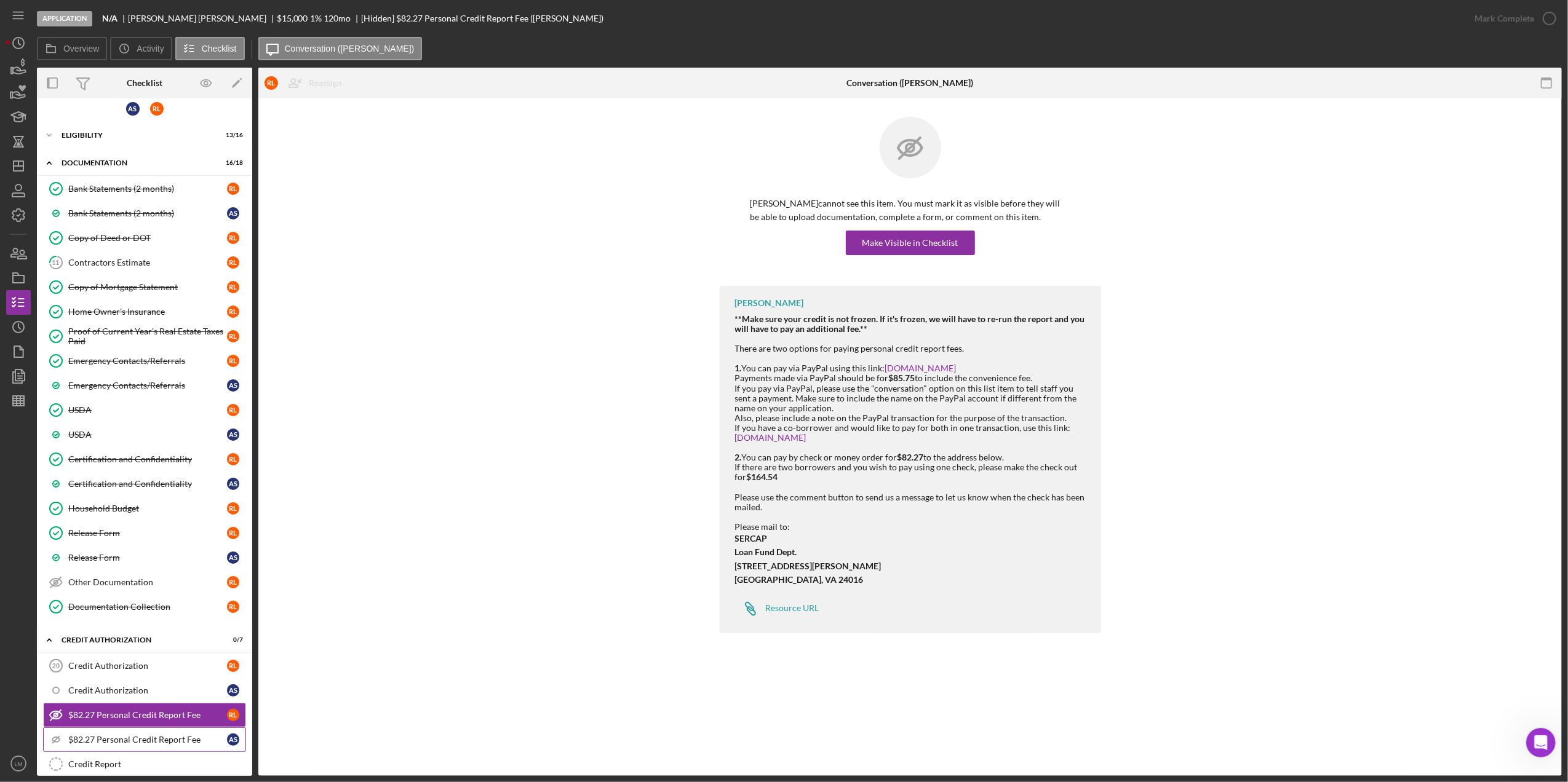
click at [134, 752] on link "Icon/Checklist Item Sub Hidden $82.27 Personal Credit Report Fee A S" at bounding box center [144, 740] width 203 height 24
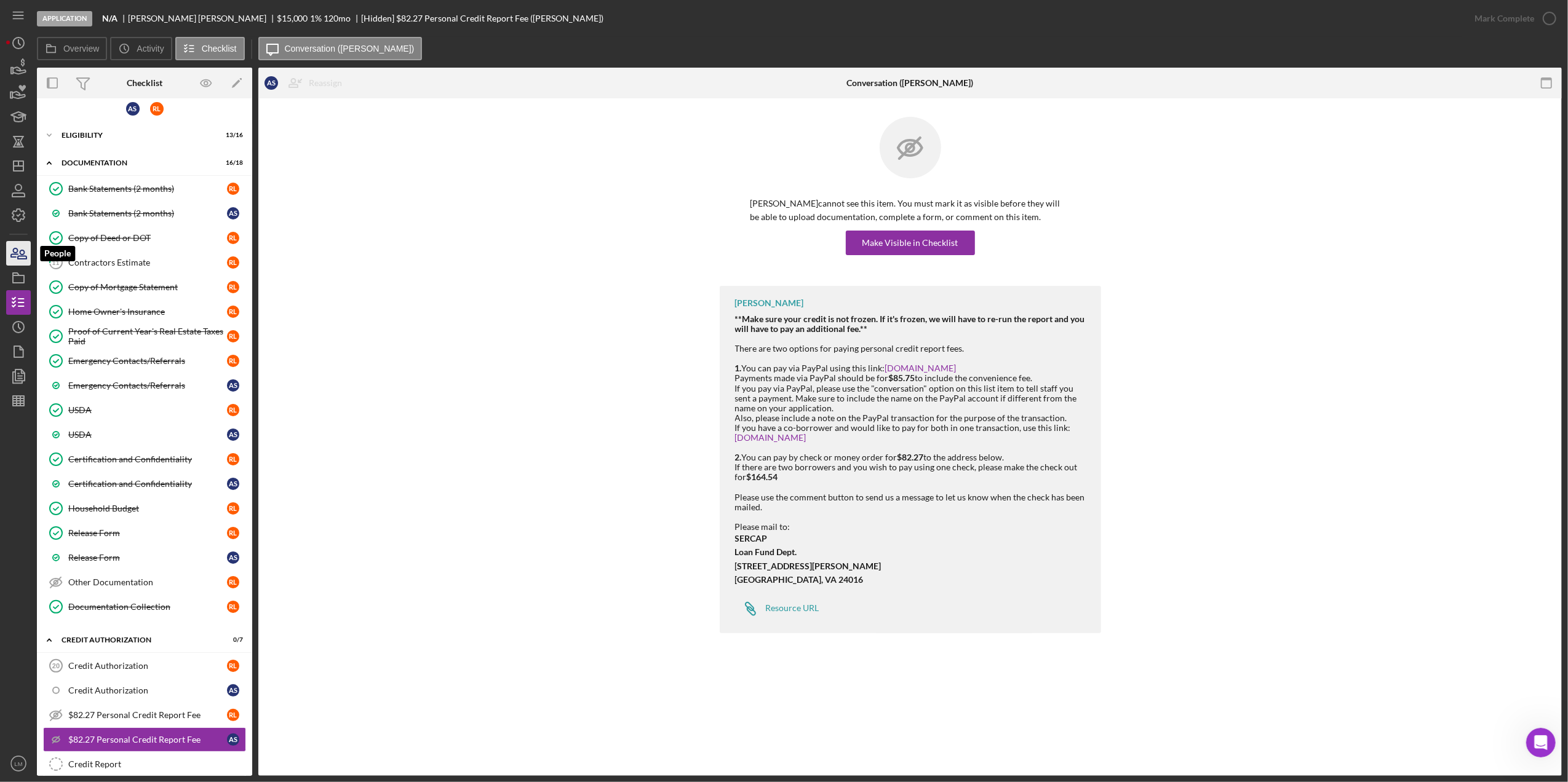
click at [14, 250] on icon "button" at bounding box center [18, 253] width 31 height 31
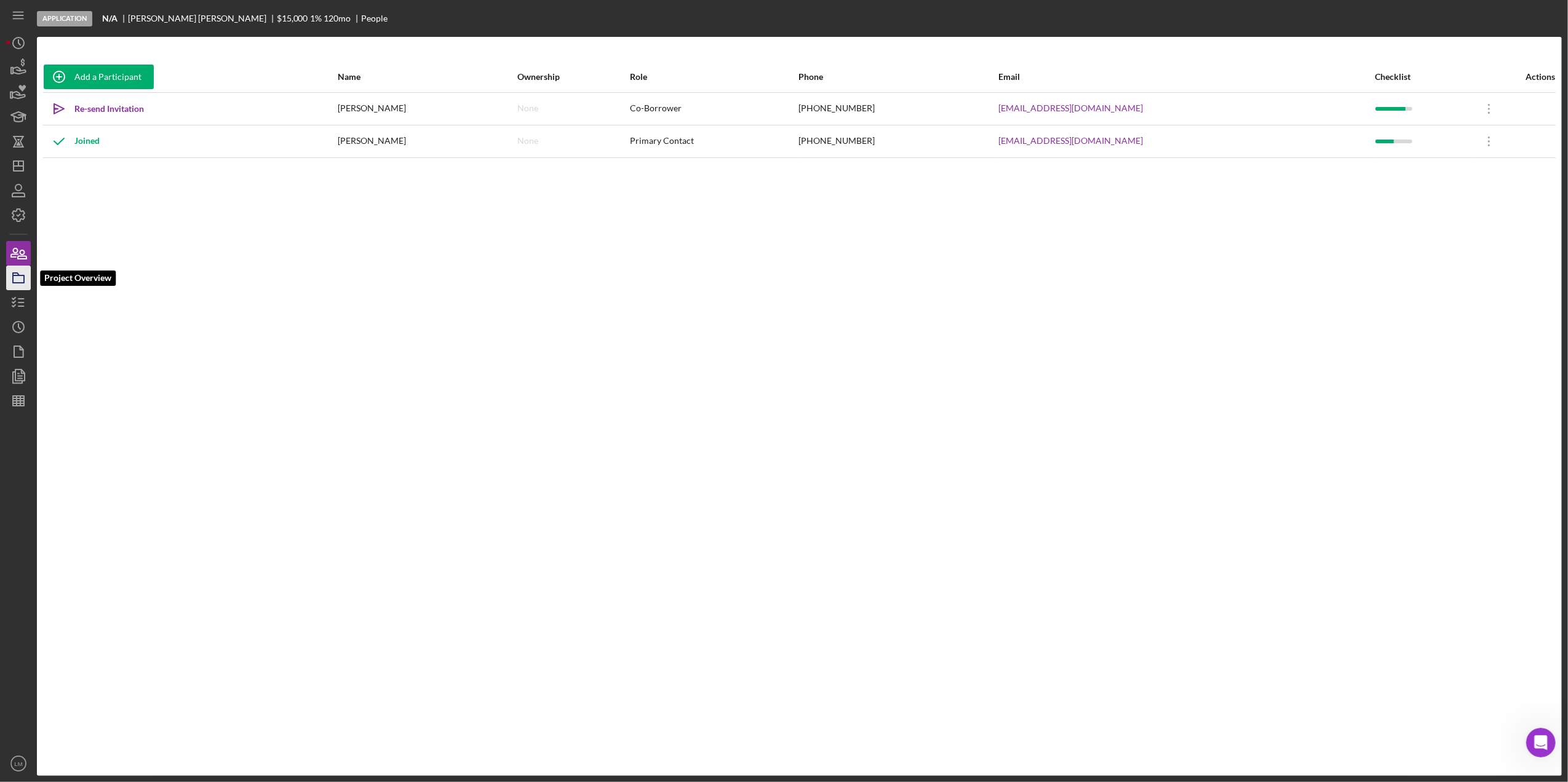
click at [8, 285] on icon "button" at bounding box center [18, 278] width 31 height 31
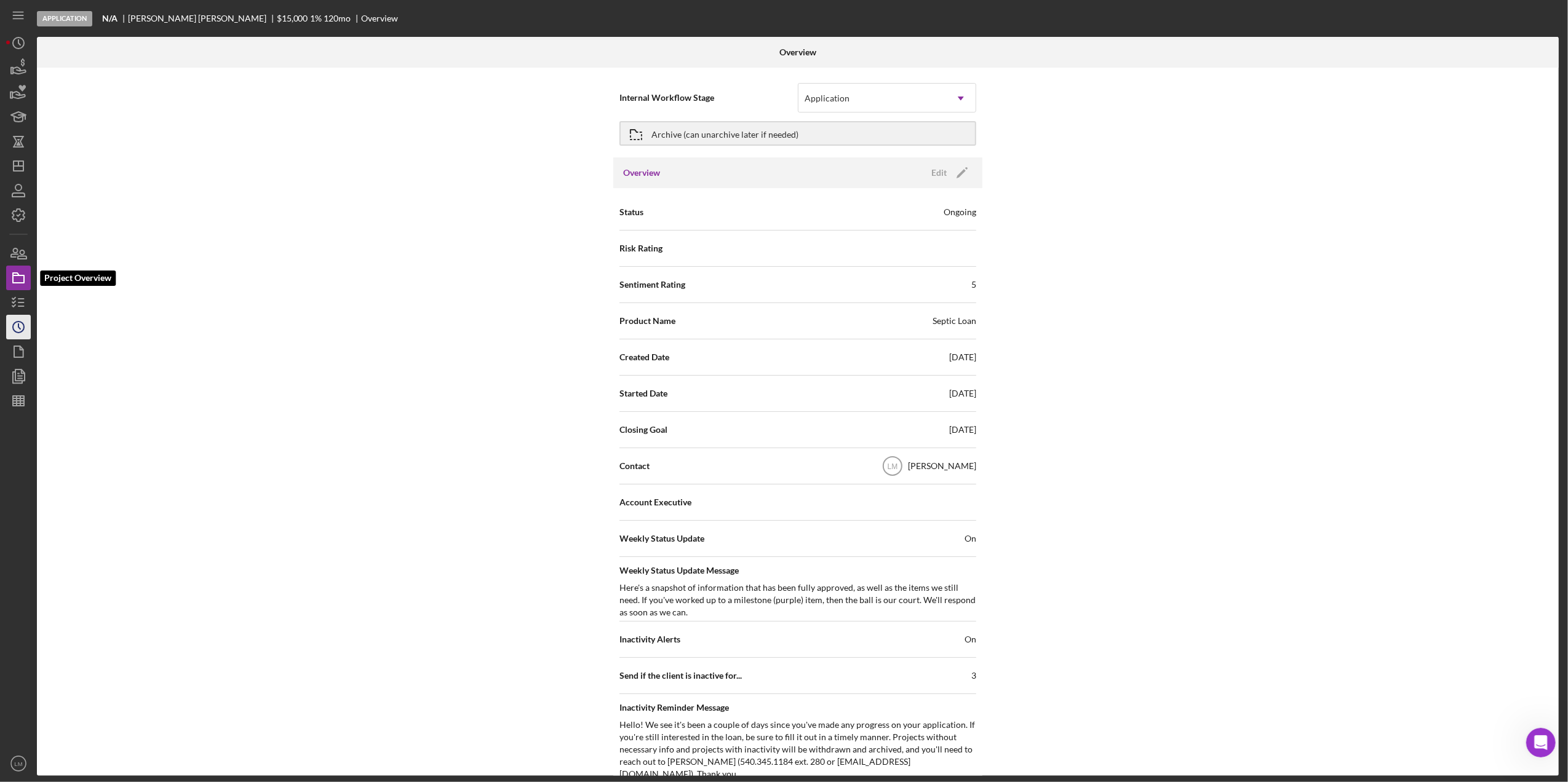
click at [18, 328] on icon "Icon/History" at bounding box center [18, 327] width 31 height 31
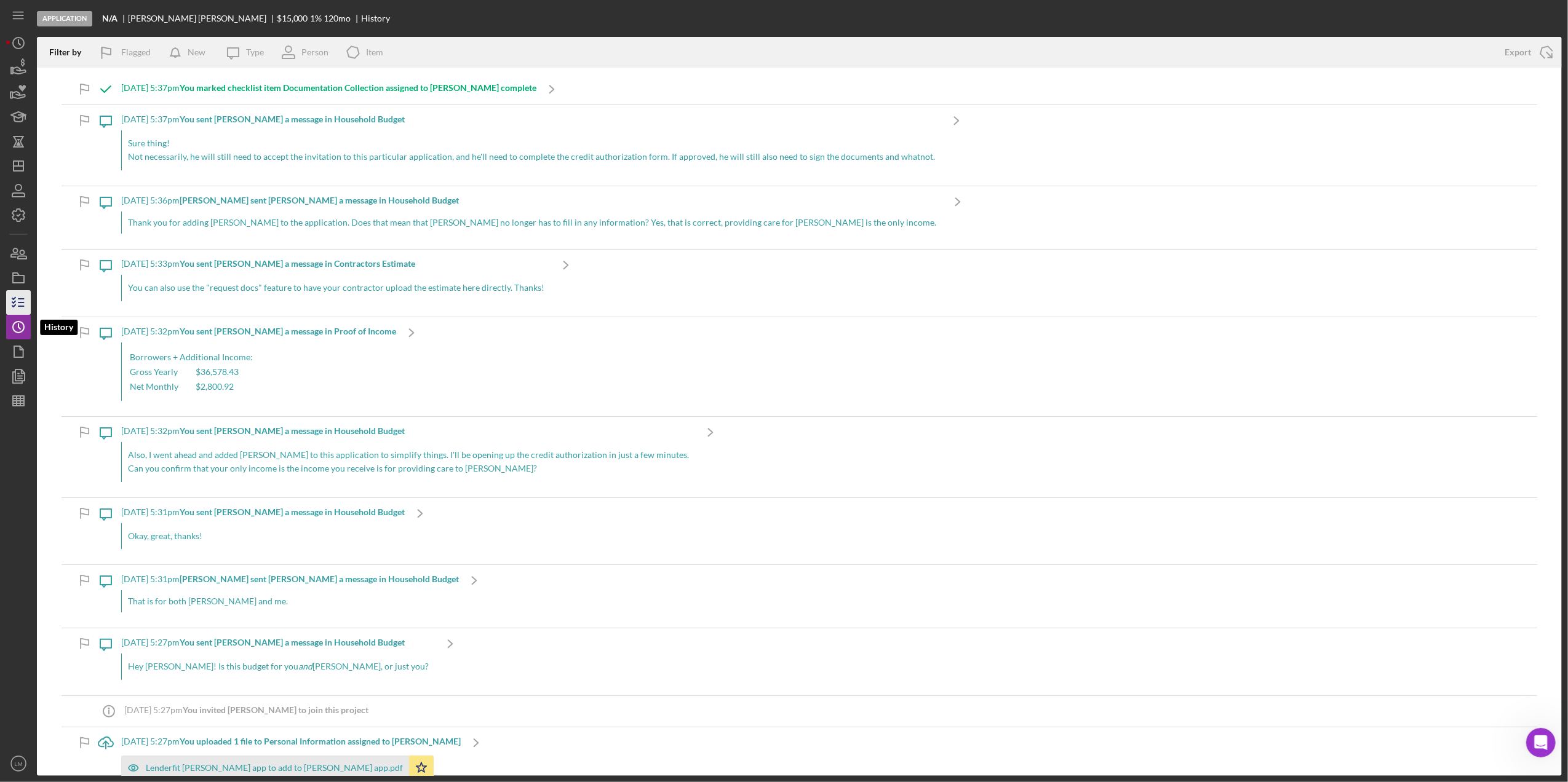
click at [18, 301] on icon "button" at bounding box center [18, 302] width 31 height 31
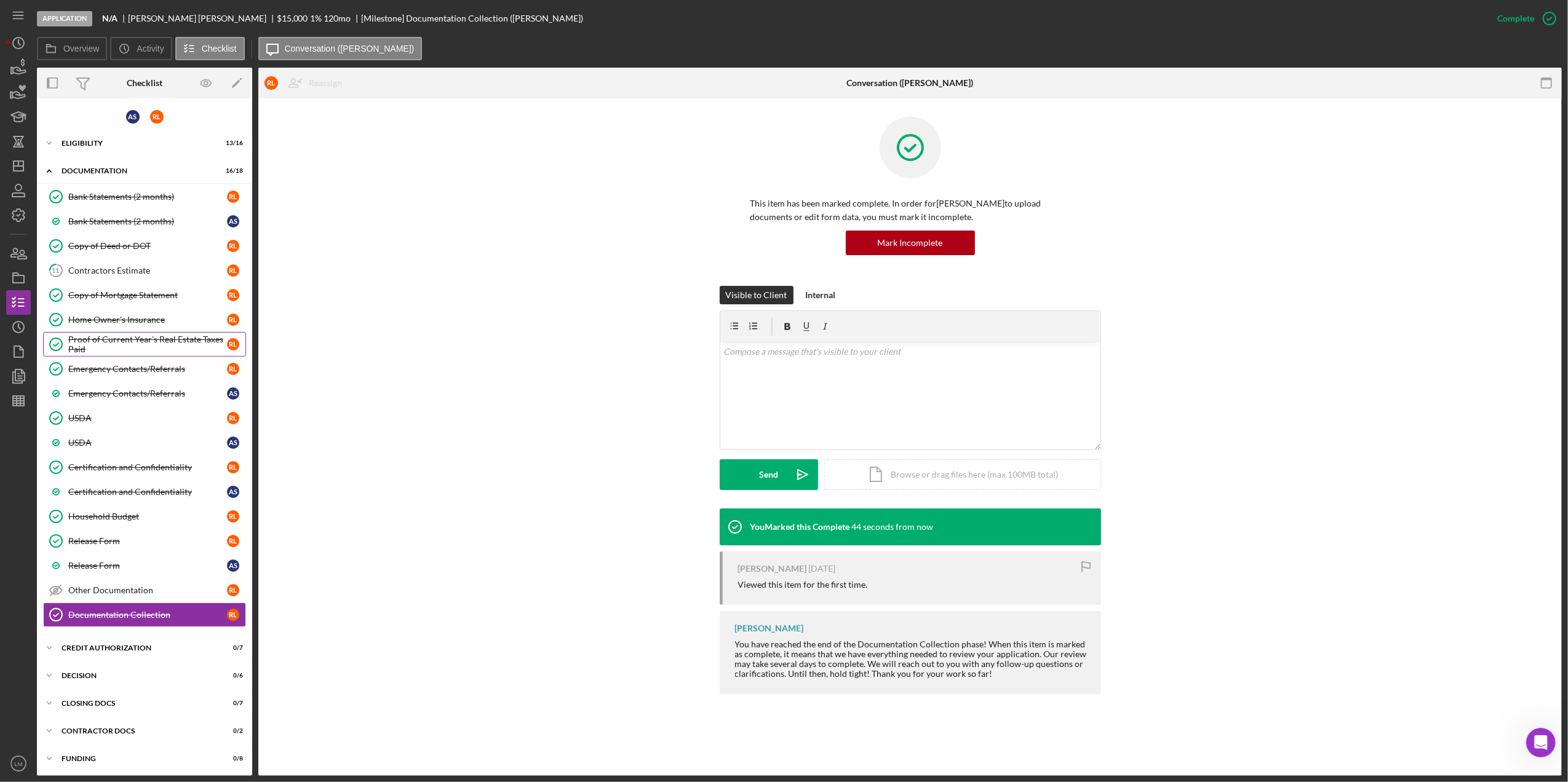
scroll to position [8, 0]
click at [156, 651] on div "Icon/Expander CREDIT AUTHORIZATION 0 / 7" at bounding box center [144, 646] width 215 height 24
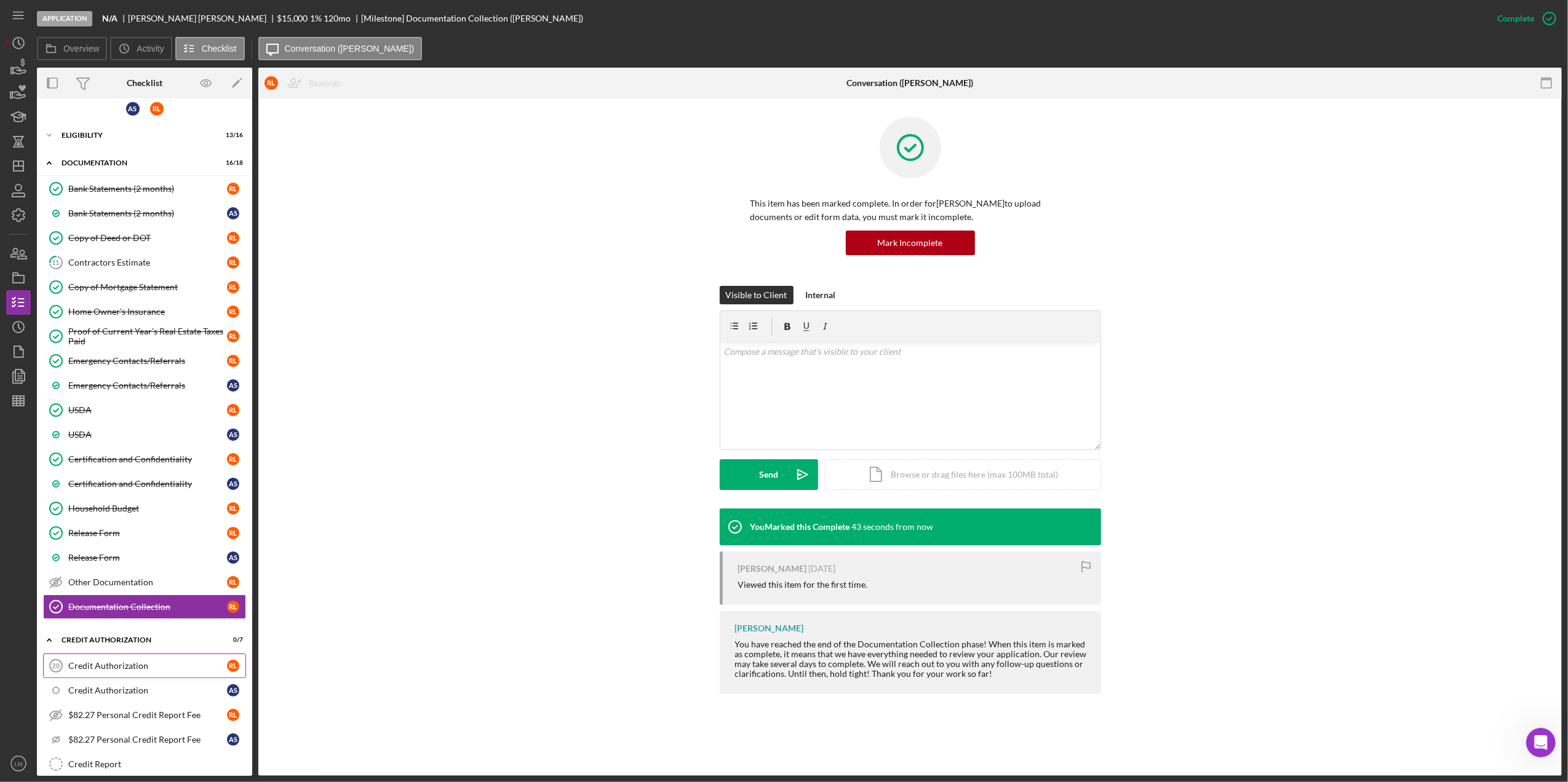
click at [145, 671] on div "Credit Authorization" at bounding box center [147, 665] width 158 height 10
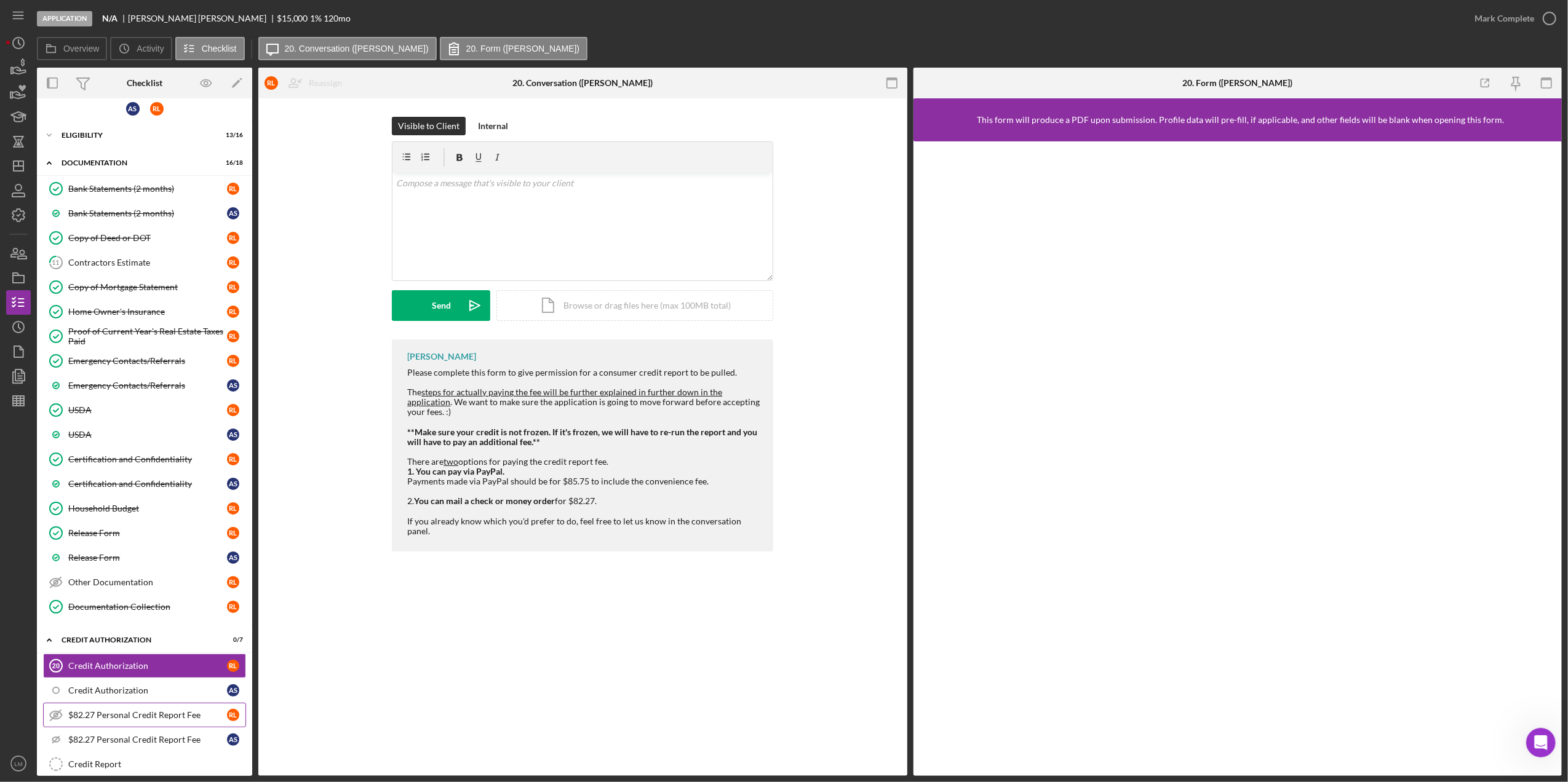
click at [133, 720] on div "$82.27 Personal Credit Report Fee" at bounding box center [147, 715] width 158 height 10
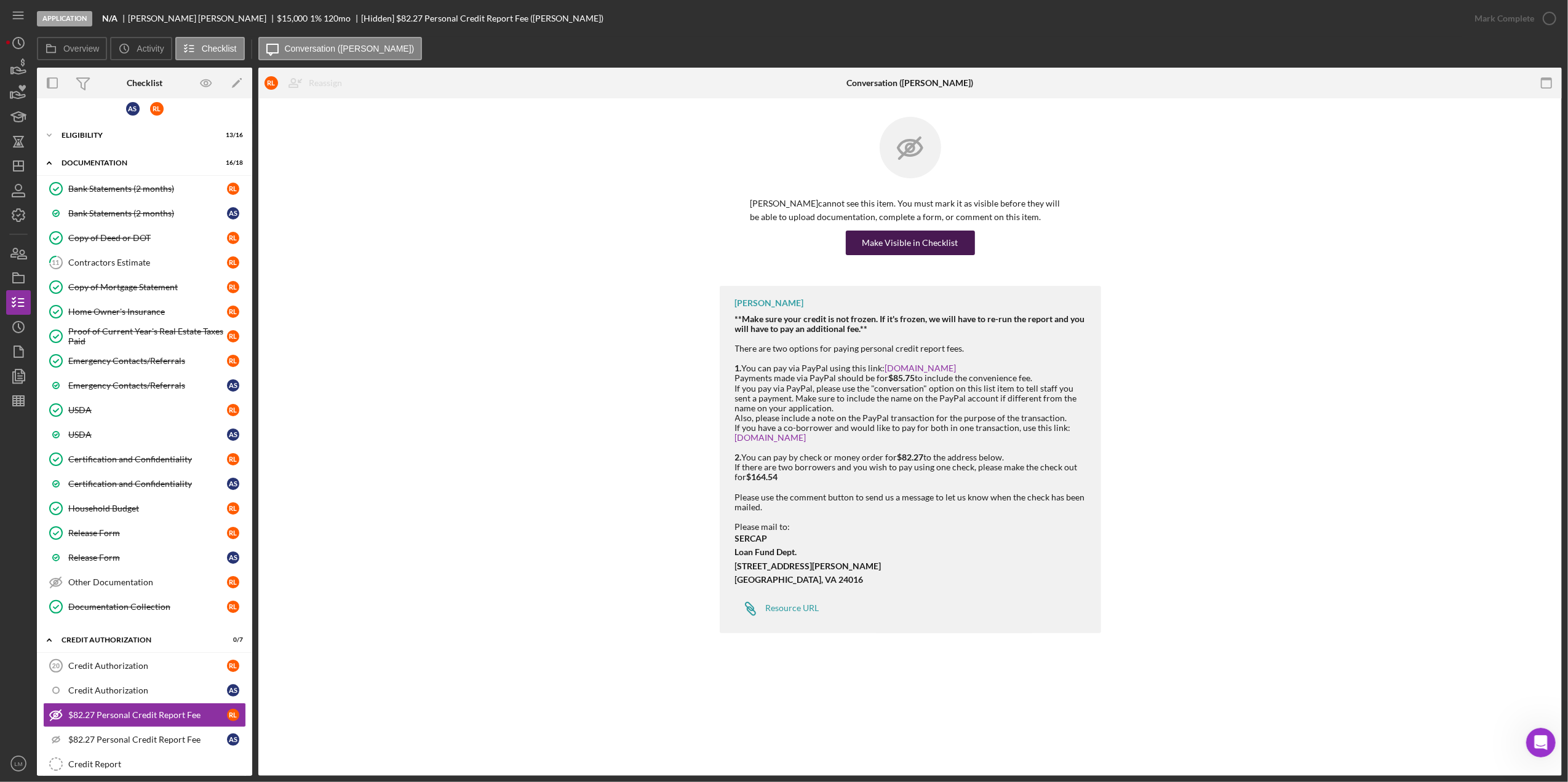
click at [901, 238] on div "Make Visible in Checklist" at bounding box center [910, 242] width 96 height 24
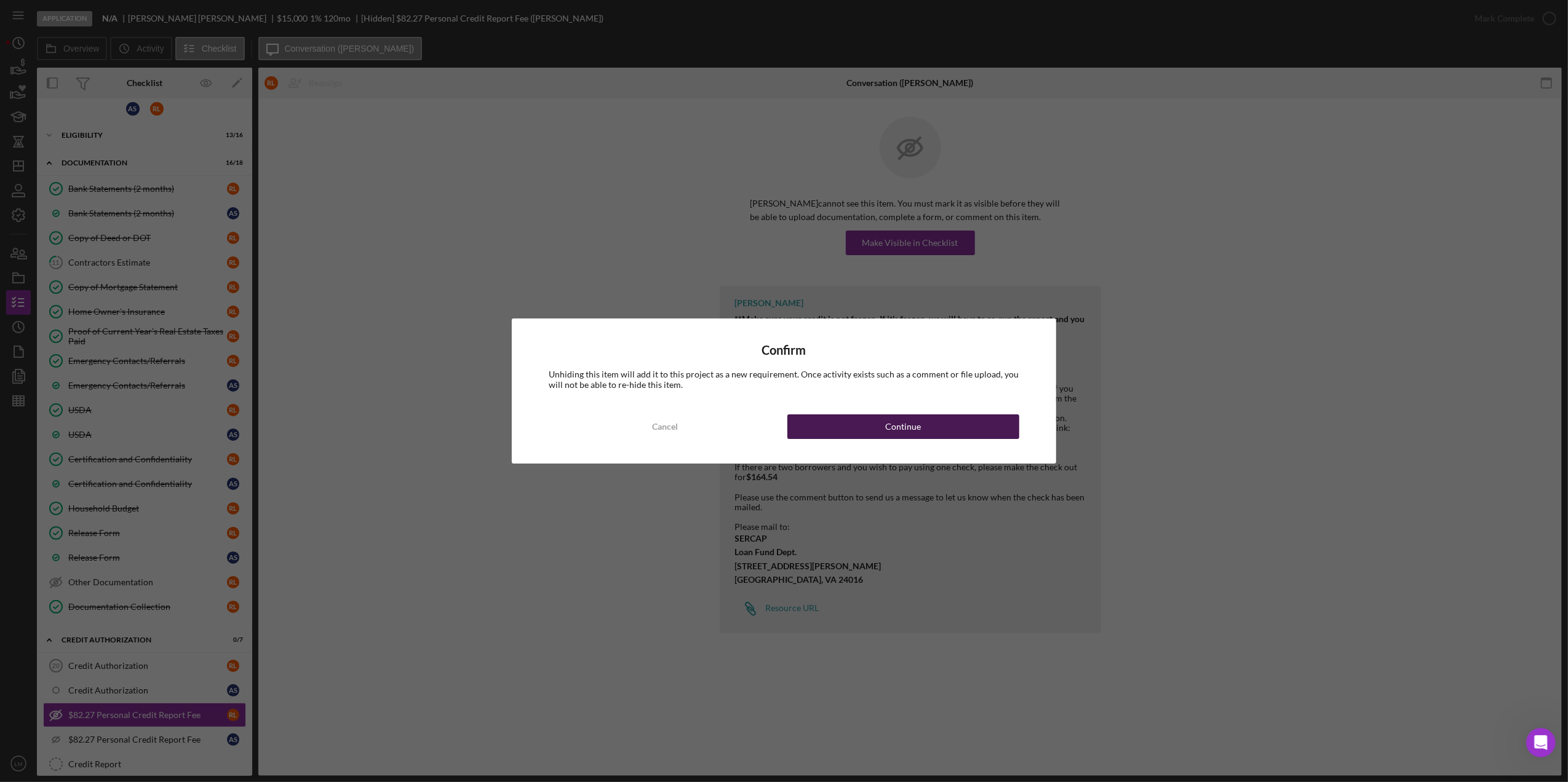
click at [911, 413] on div "Confirm Unhiding this item will add it to this project as a new requirement. On…" at bounding box center [784, 391] width 544 height 144
click at [865, 436] on button "Continue" at bounding box center [903, 427] width 232 height 24
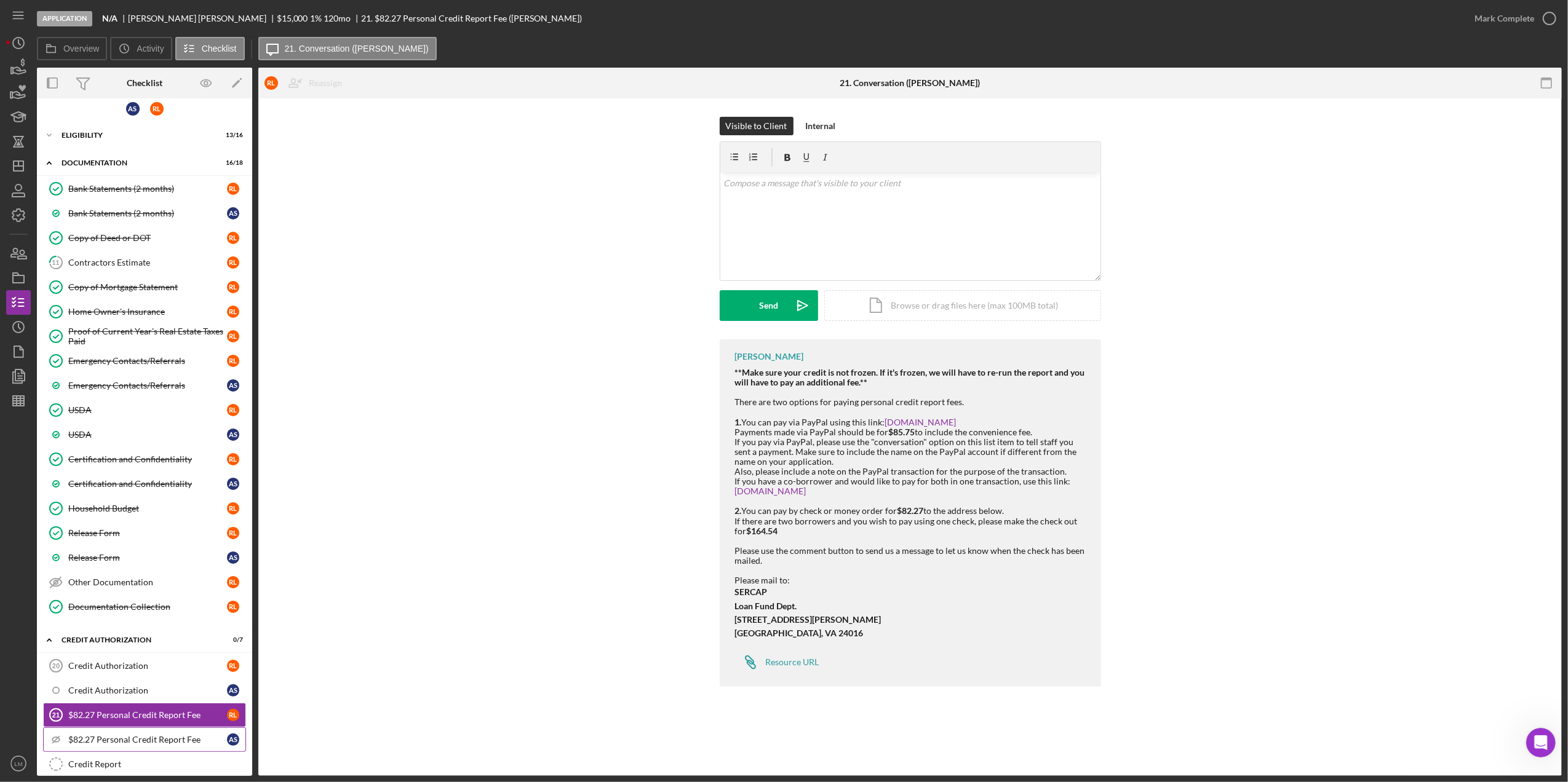
click at [146, 736] on link "Icon/Checklist Item Sub Hidden $82.27 Personal Credit Report Fee A S" at bounding box center [144, 740] width 203 height 24
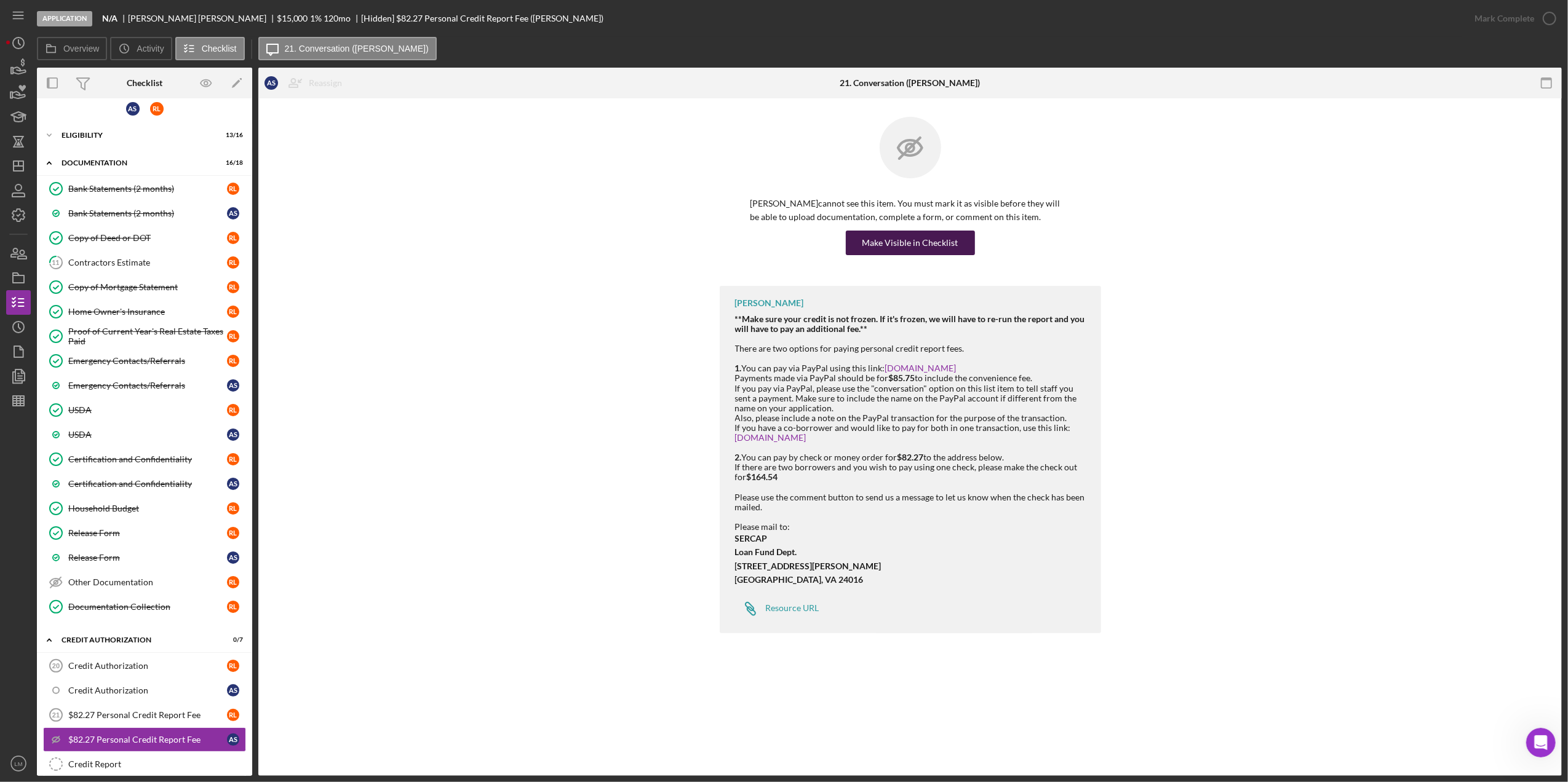
click at [936, 245] on div "Make Visible in Checklist" at bounding box center [910, 242] width 96 height 24
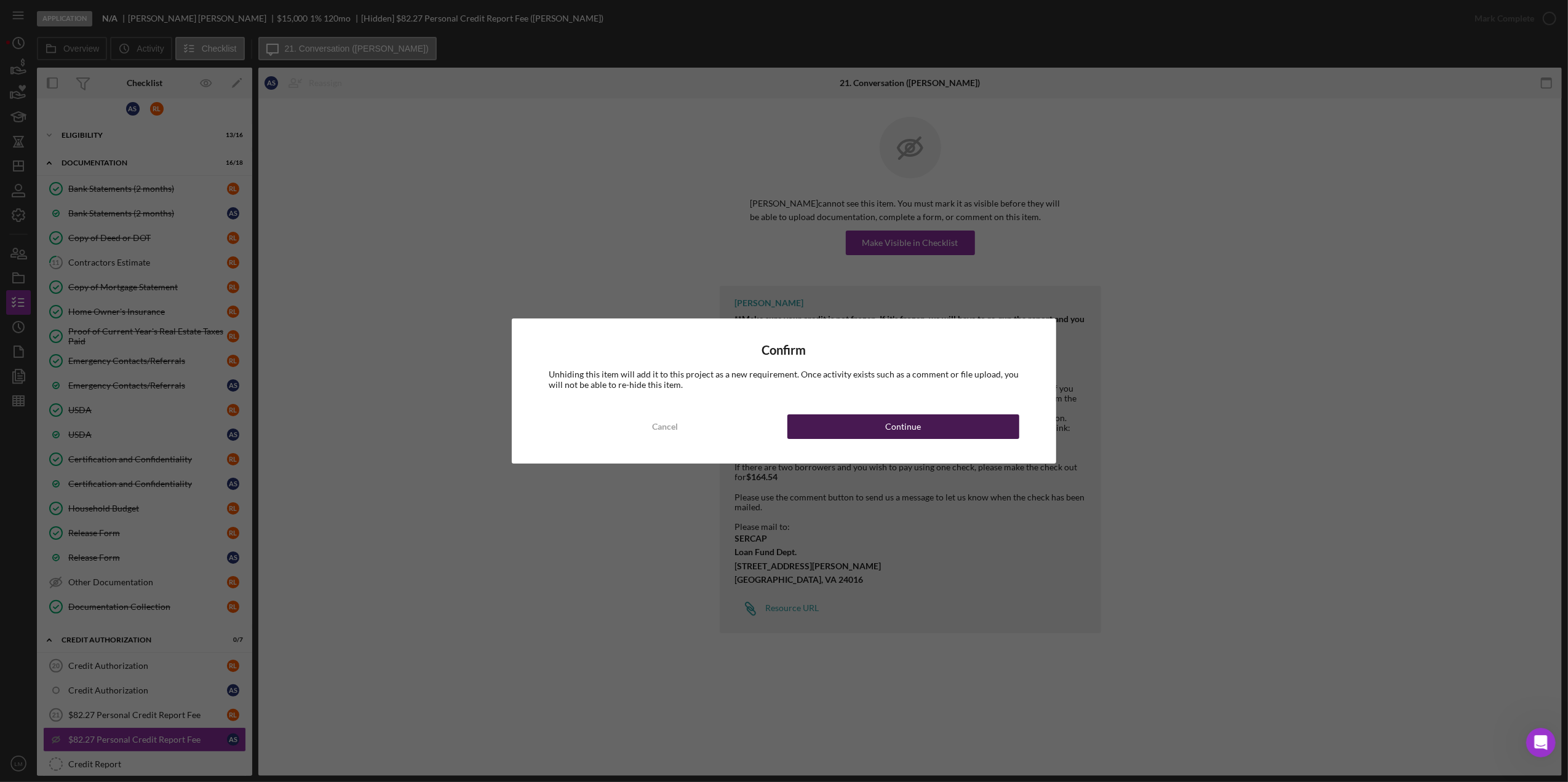
click at [886, 420] on button "Continue" at bounding box center [903, 427] width 232 height 24
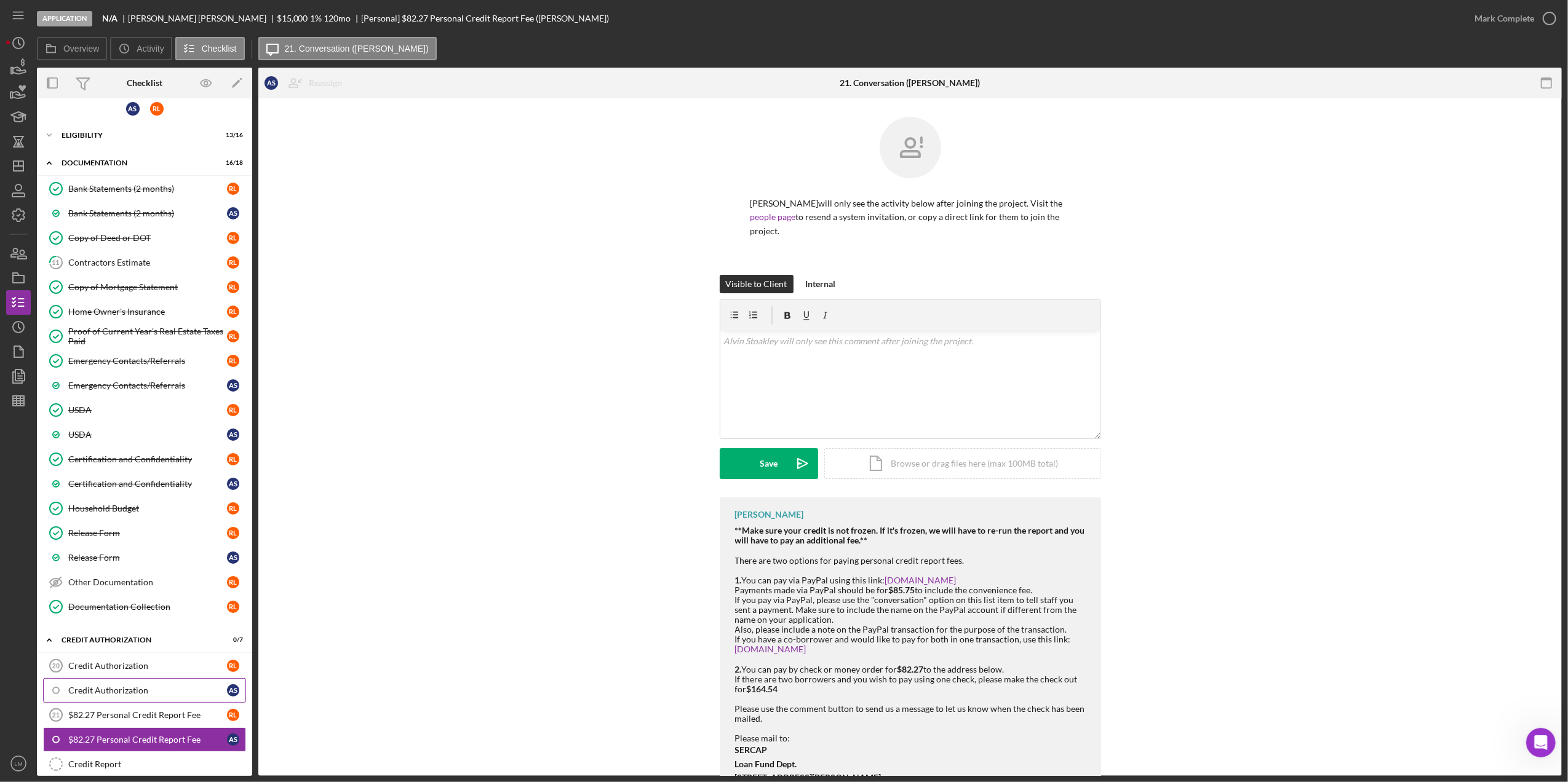
click at [197, 687] on link "Credit Authorization A S" at bounding box center [144, 691] width 203 height 24
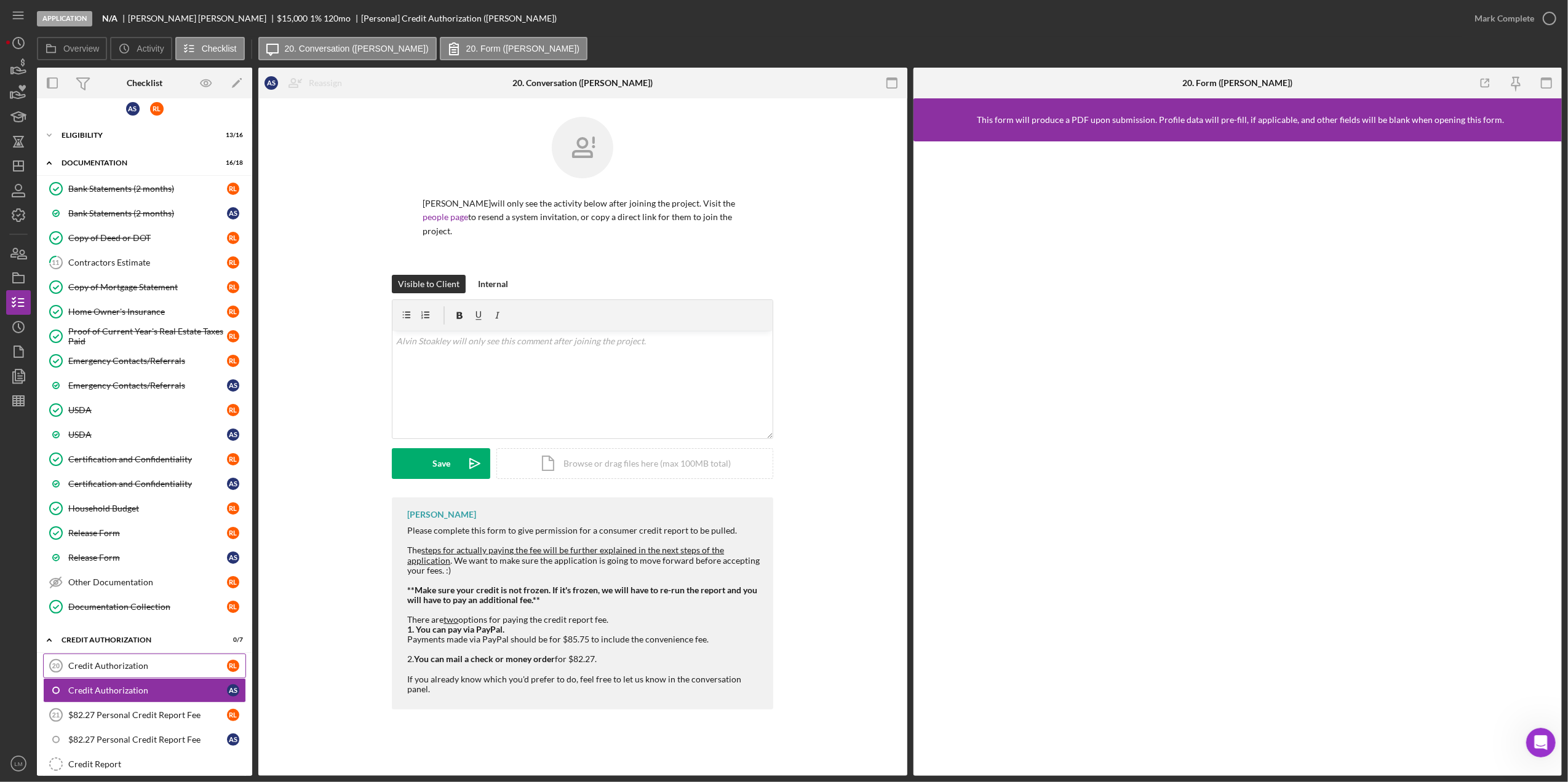
click at [163, 671] on div "Credit Authorization" at bounding box center [147, 665] width 158 height 10
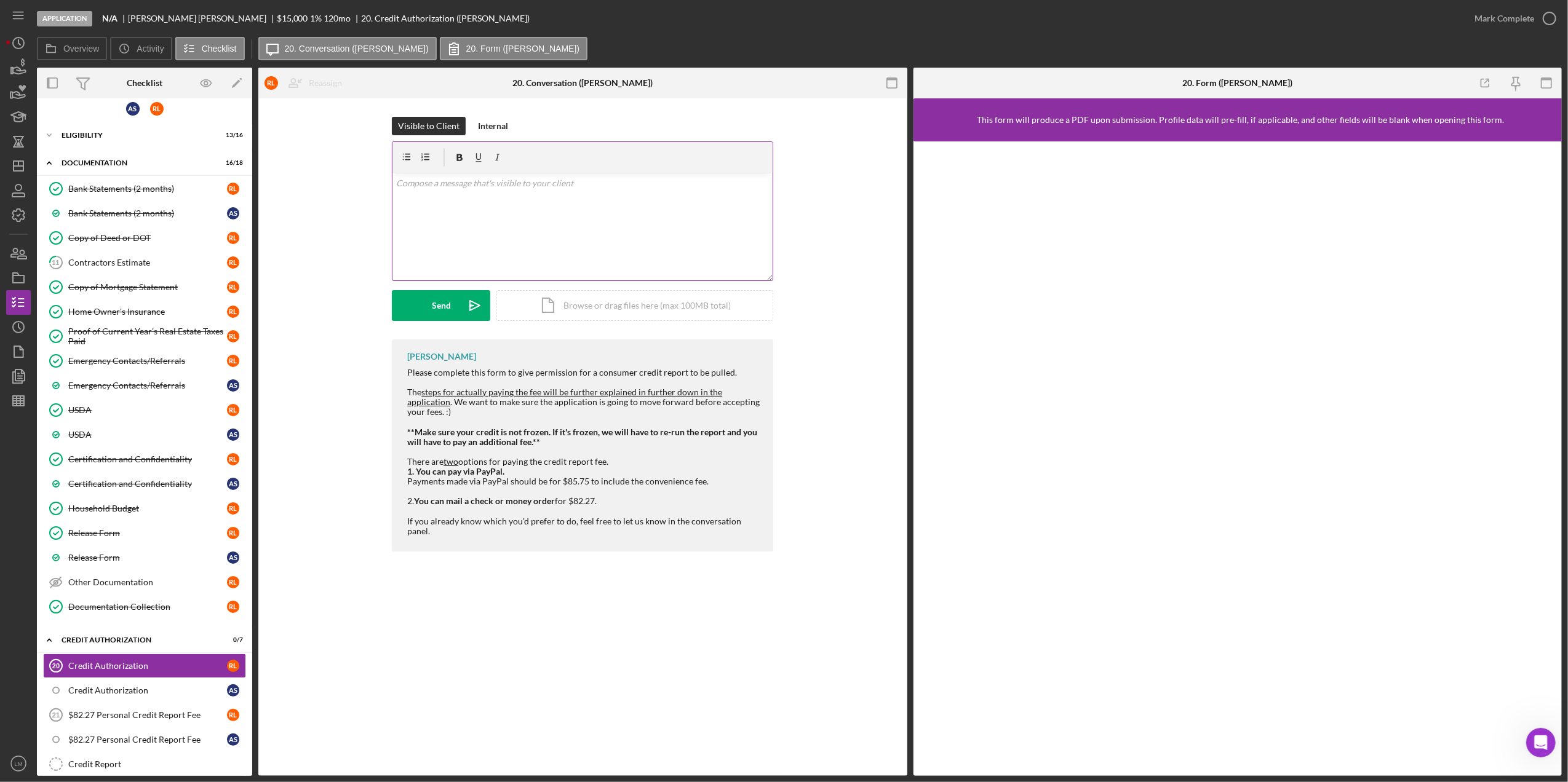
click at [604, 276] on div "v Color teal Color pink Remove color Add row above Add row below Add column bef…" at bounding box center [583, 226] width 380 height 107
click at [453, 289] on form "v Color teal Color pink Remove color Add row above Add row below Add column bef…" at bounding box center [582, 231] width 381 height 180
click at [444, 310] on div "Send" at bounding box center [441, 305] width 19 height 31
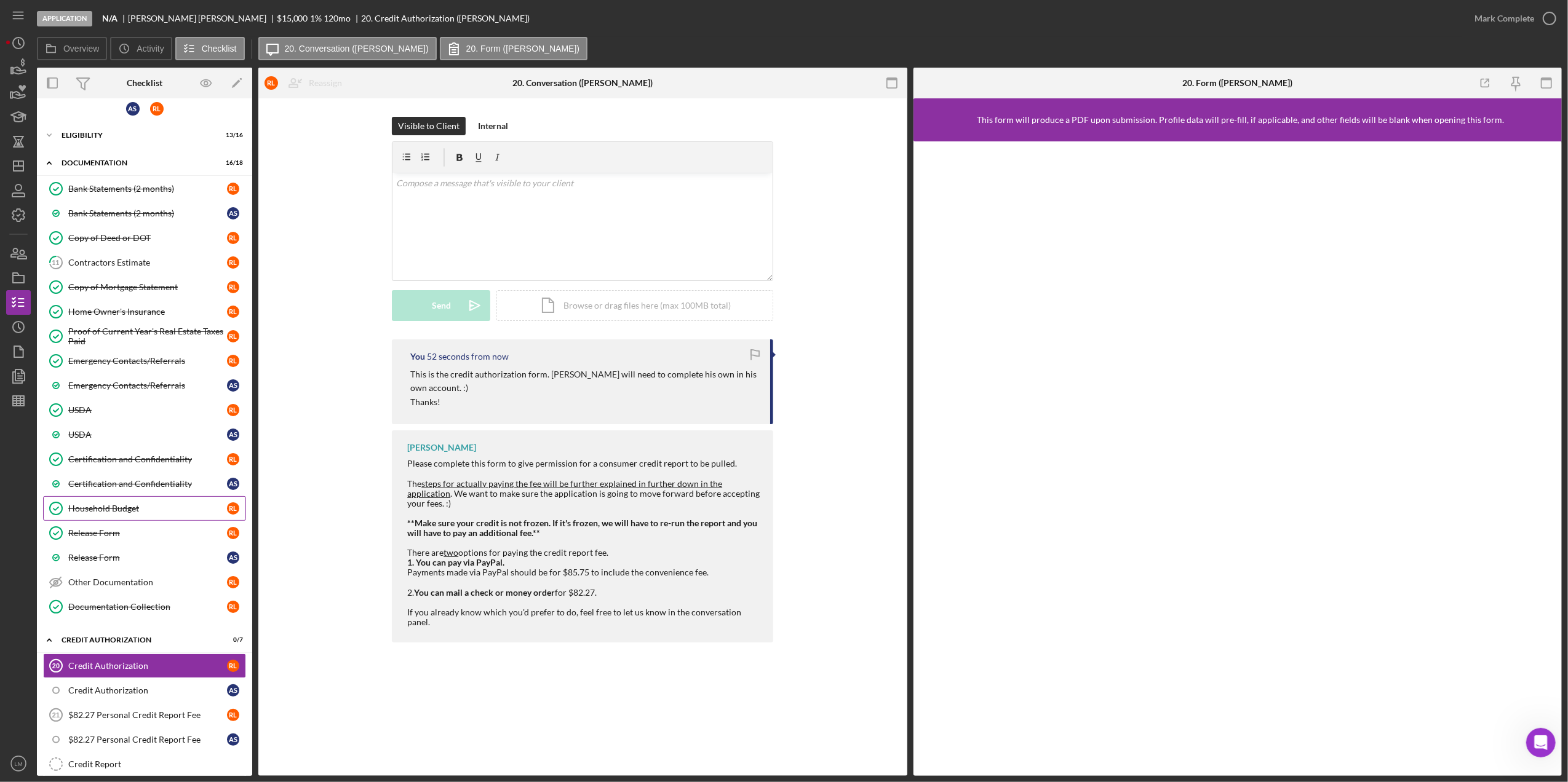
click at [133, 502] on link "Household Budget Household Budget [PERSON_NAME]" at bounding box center [144, 509] width 203 height 24
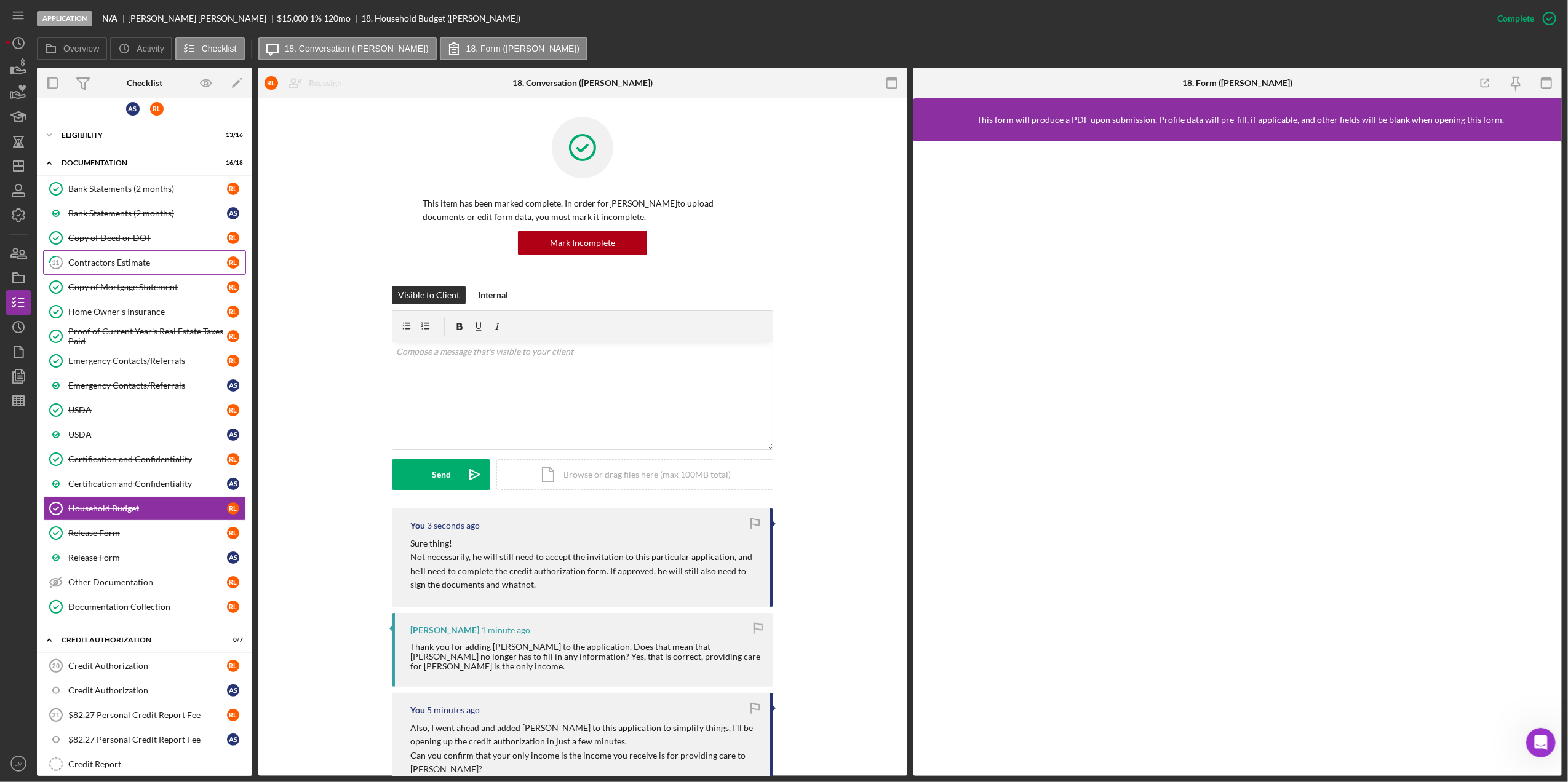
click at [187, 252] on div "Bank Statements (2 months) Bank Statements (2 months) R L Bank Statements (2 mo…" at bounding box center [144, 401] width 215 height 449
click at [182, 268] on div "Contractors Estimate" at bounding box center [147, 263] width 158 height 10
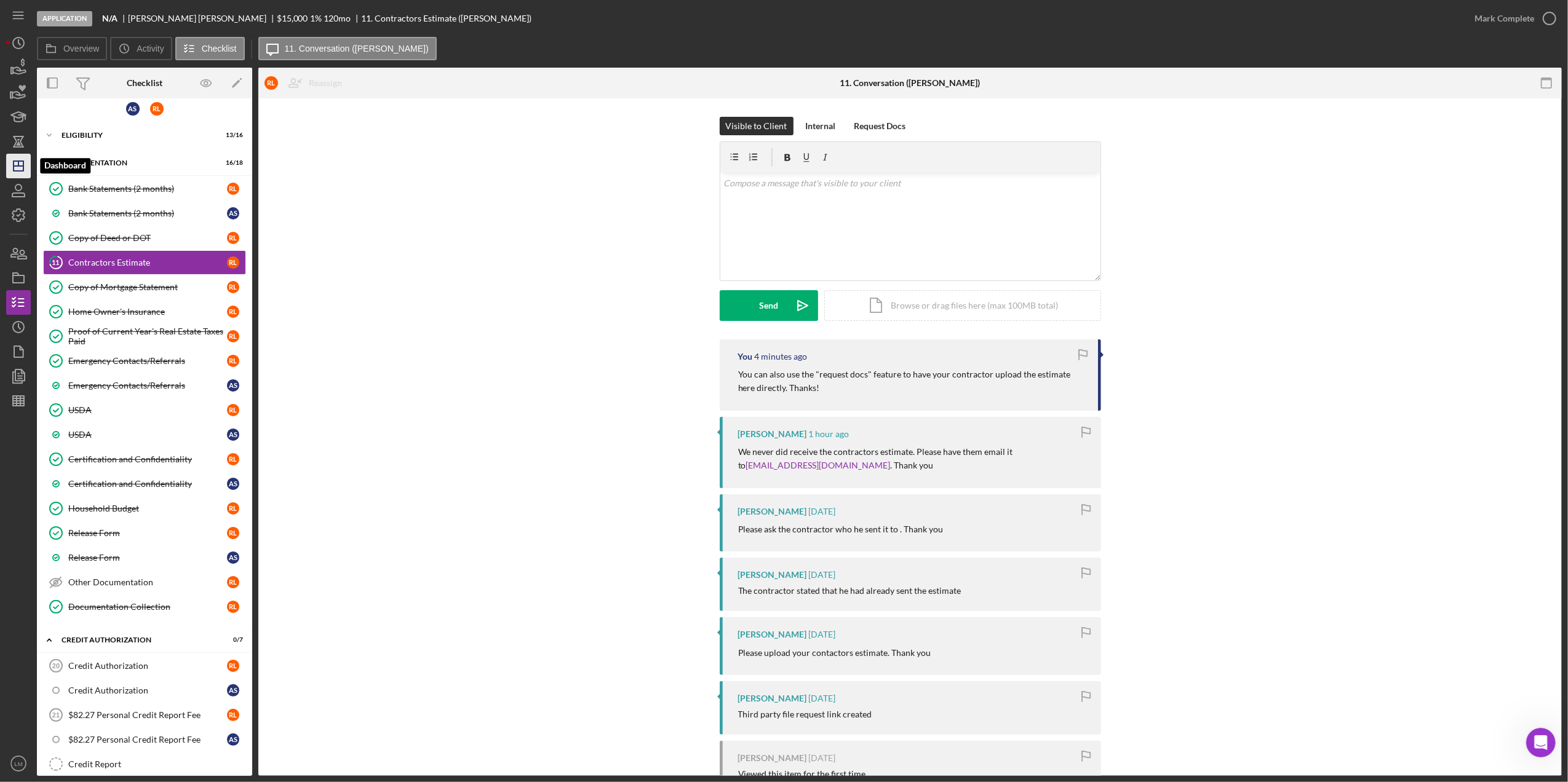
click at [26, 168] on icon "Icon/Dashboard" at bounding box center [18, 166] width 31 height 31
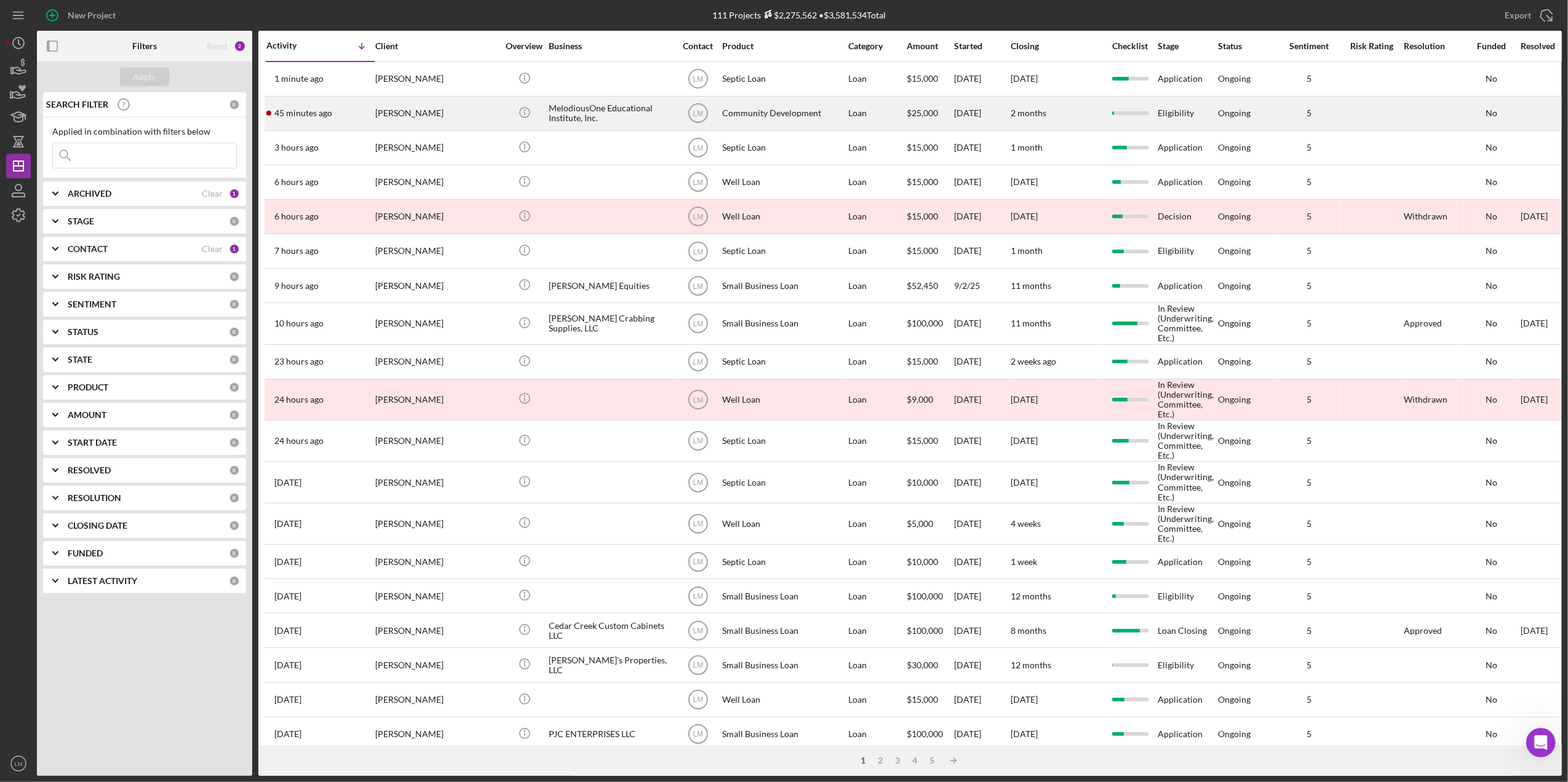
click at [450, 122] on div "[PERSON_NAME]" at bounding box center [437, 113] width 123 height 33
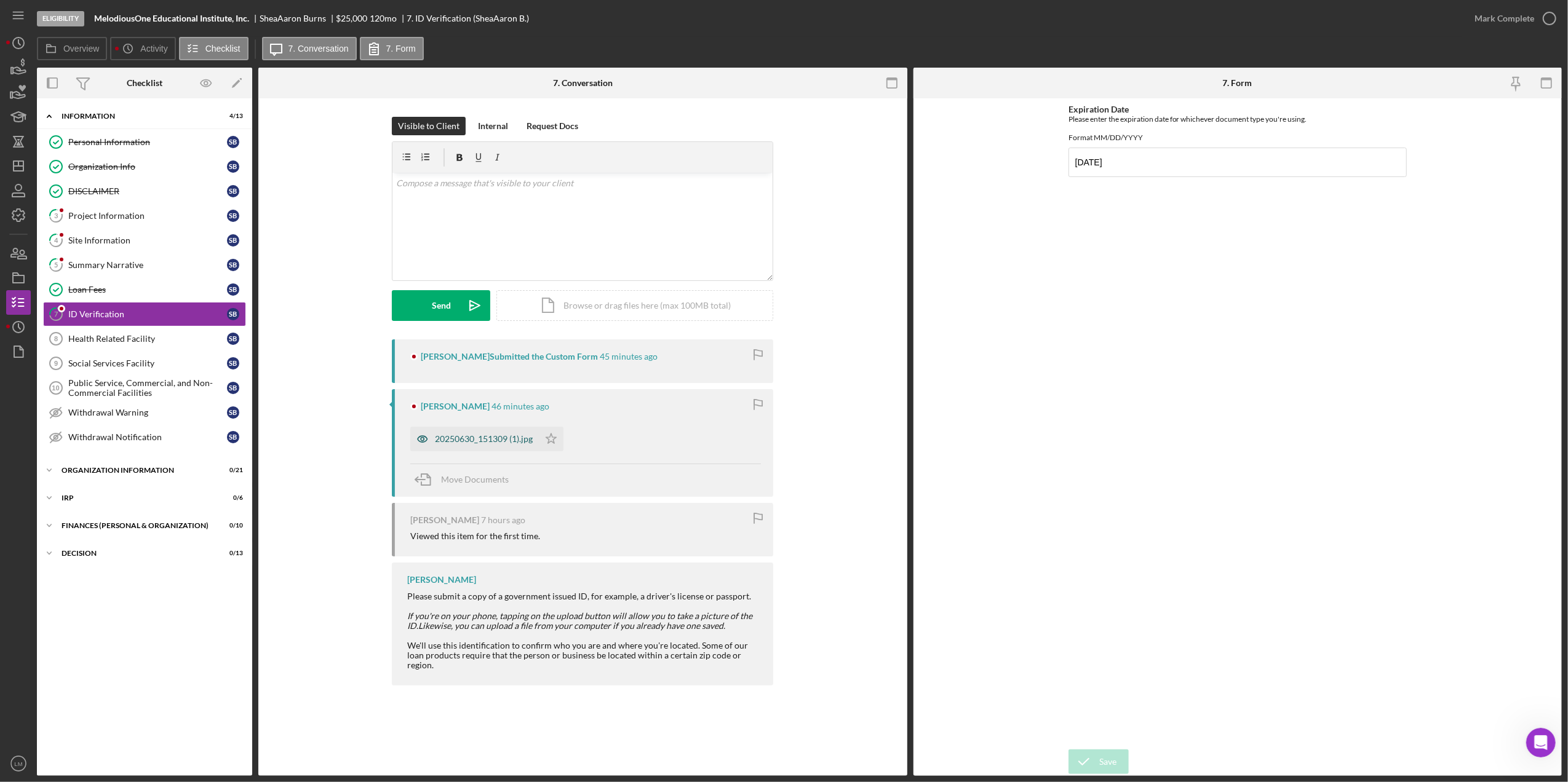
click at [457, 429] on div "20250630_151309 (1).jpg" at bounding box center [475, 439] width 129 height 24
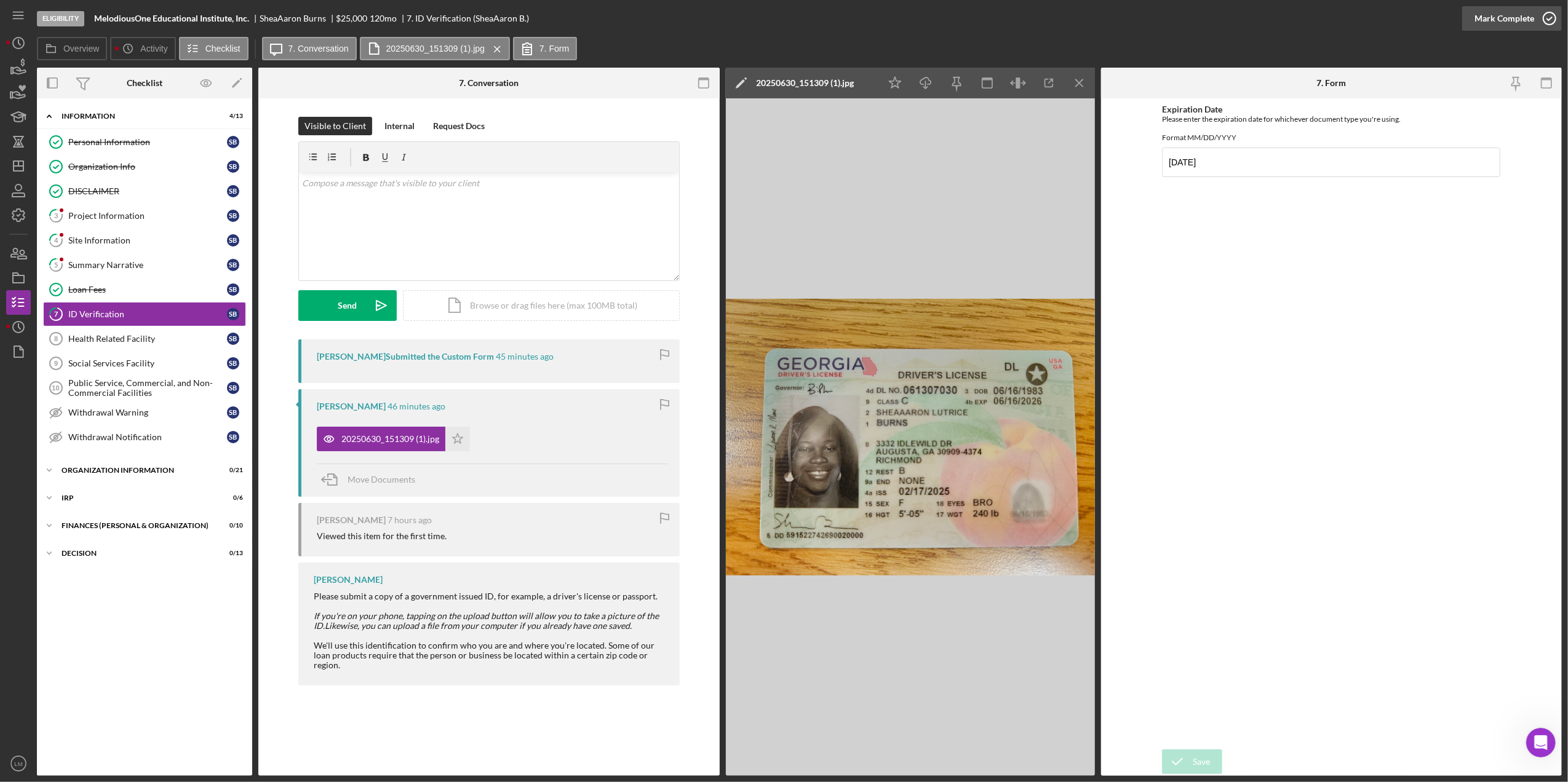
click at [1543, 11] on icon "button" at bounding box center [1549, 18] width 31 height 31
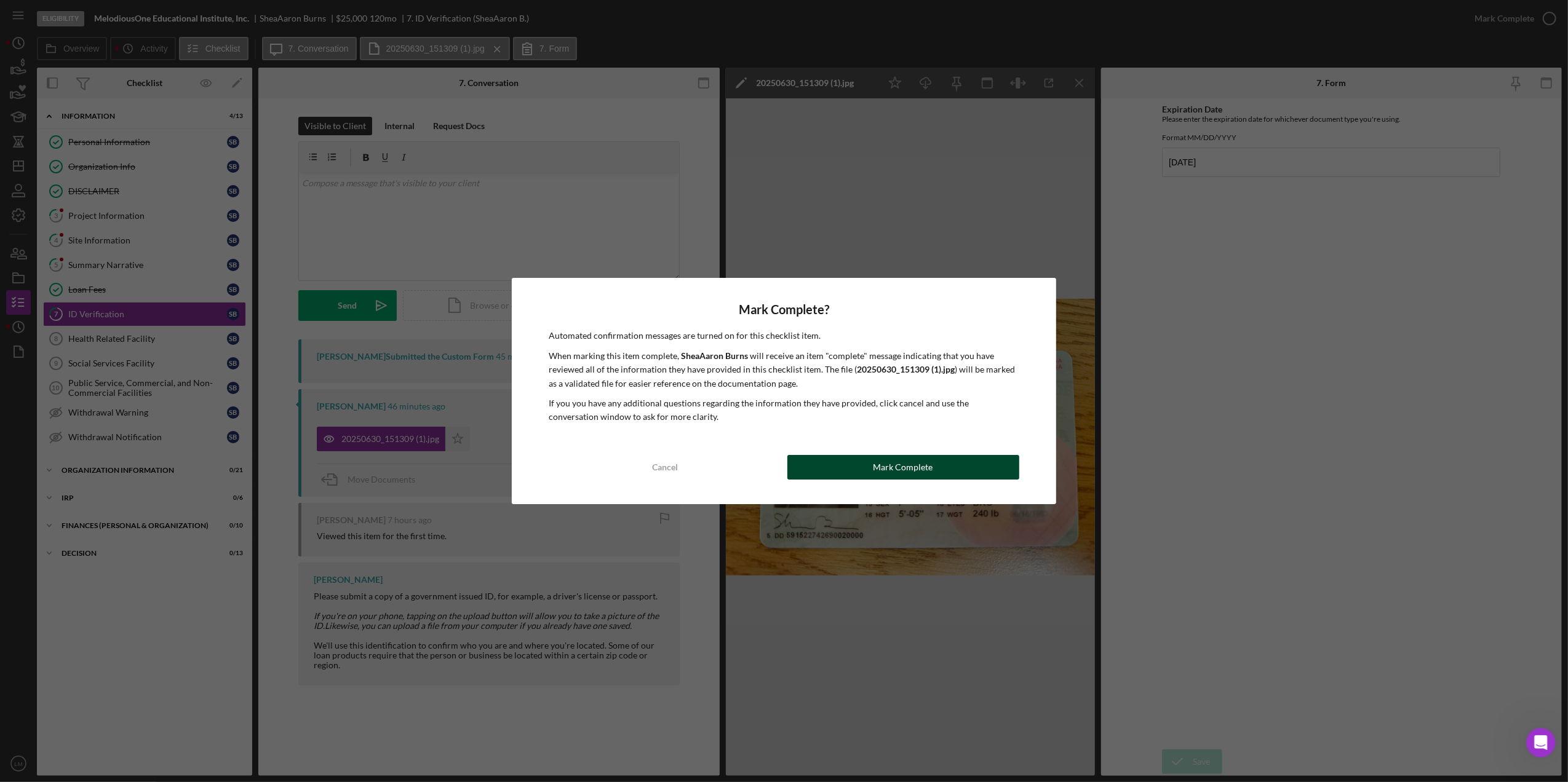
click at [965, 466] on button "Mark Complete" at bounding box center [903, 467] width 232 height 24
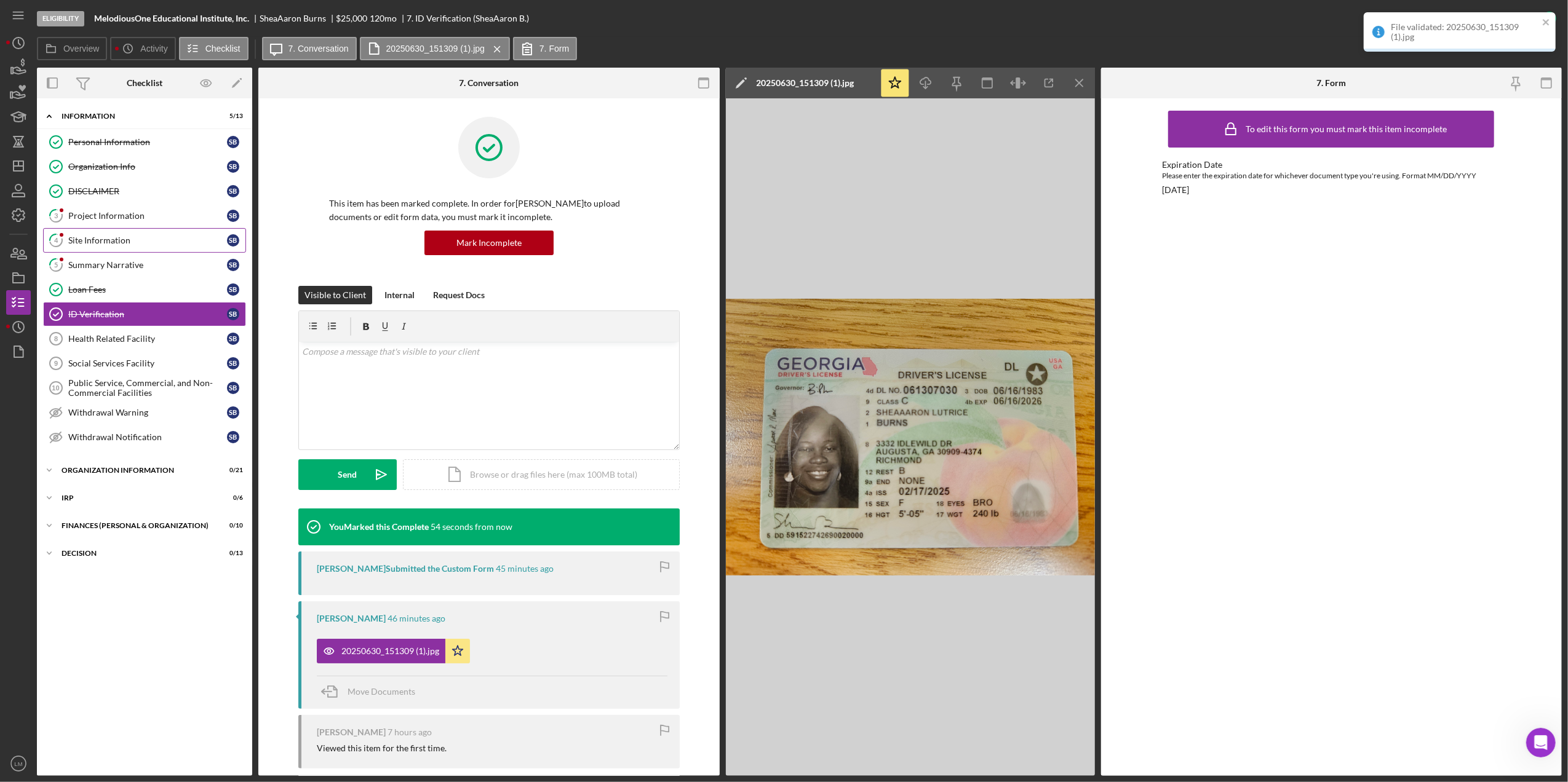
click at [157, 252] on link "4 Site Information S B" at bounding box center [144, 240] width 203 height 24
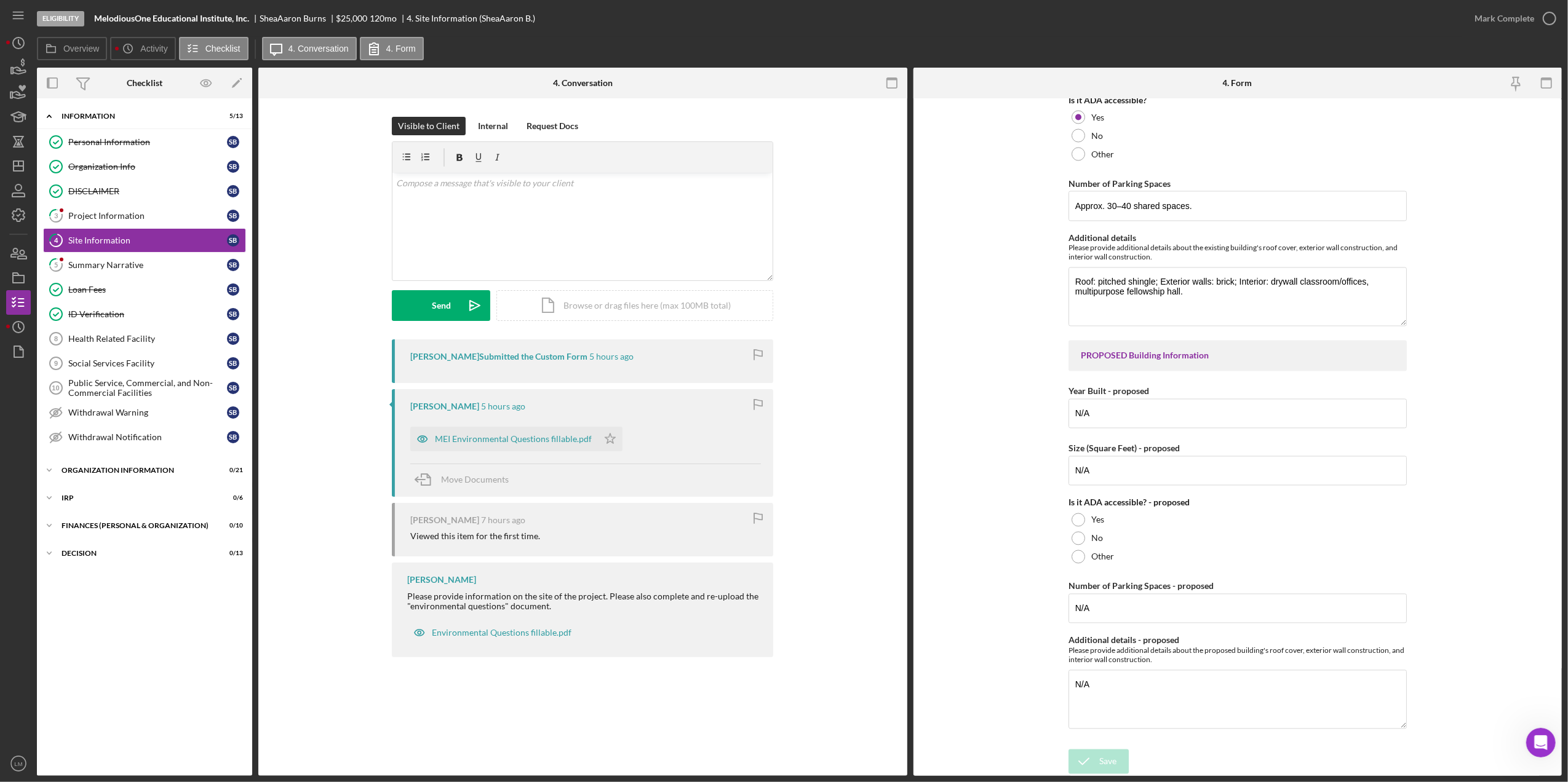
scroll to position [2249, 0]
click at [1493, 18] on div "Mark Complete" at bounding box center [1505, 19] width 60 height 24
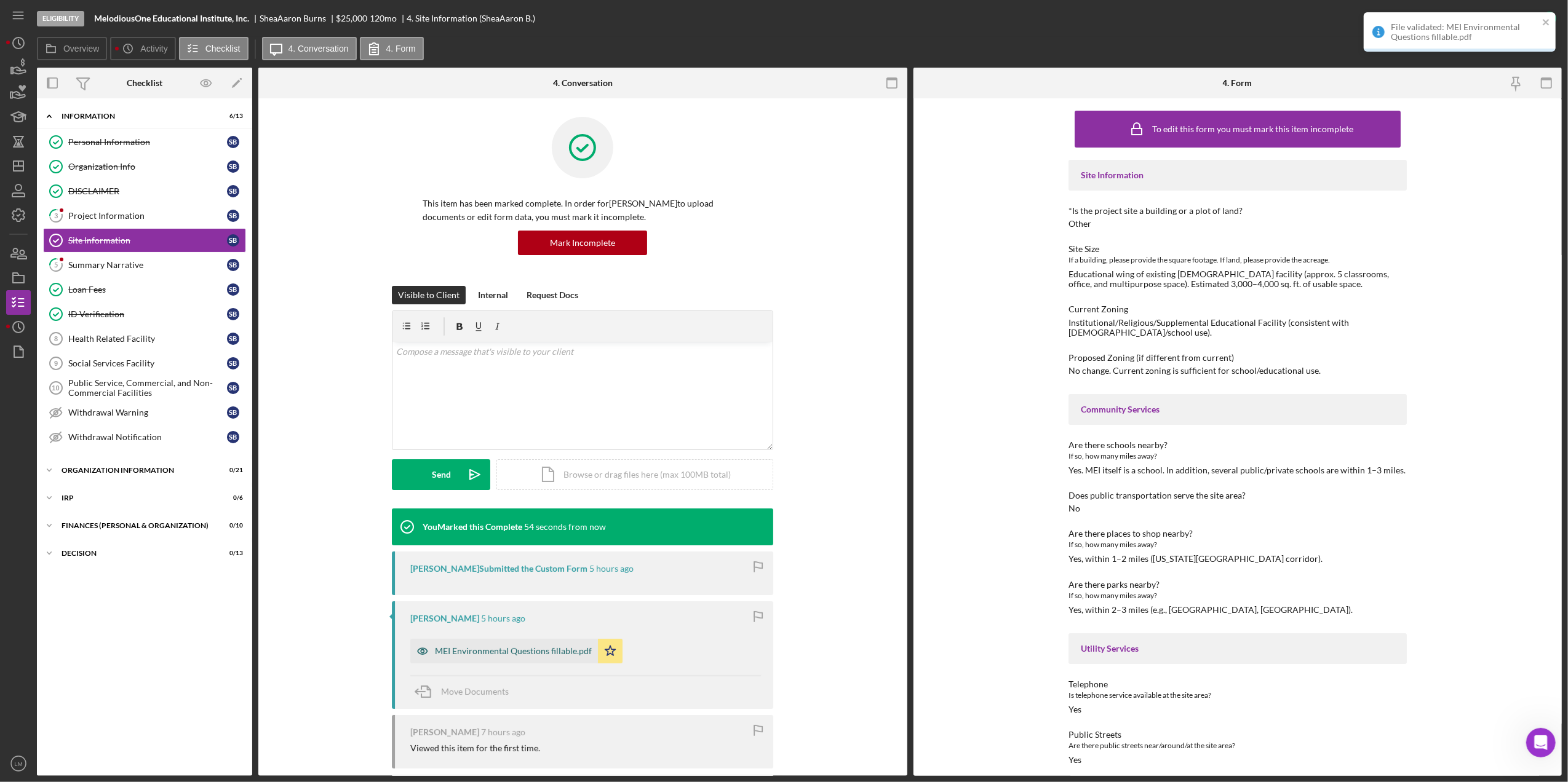
click at [560, 663] on div "MEI Environmental Questions fillable.pdf" at bounding box center [503, 652] width 187 height 24
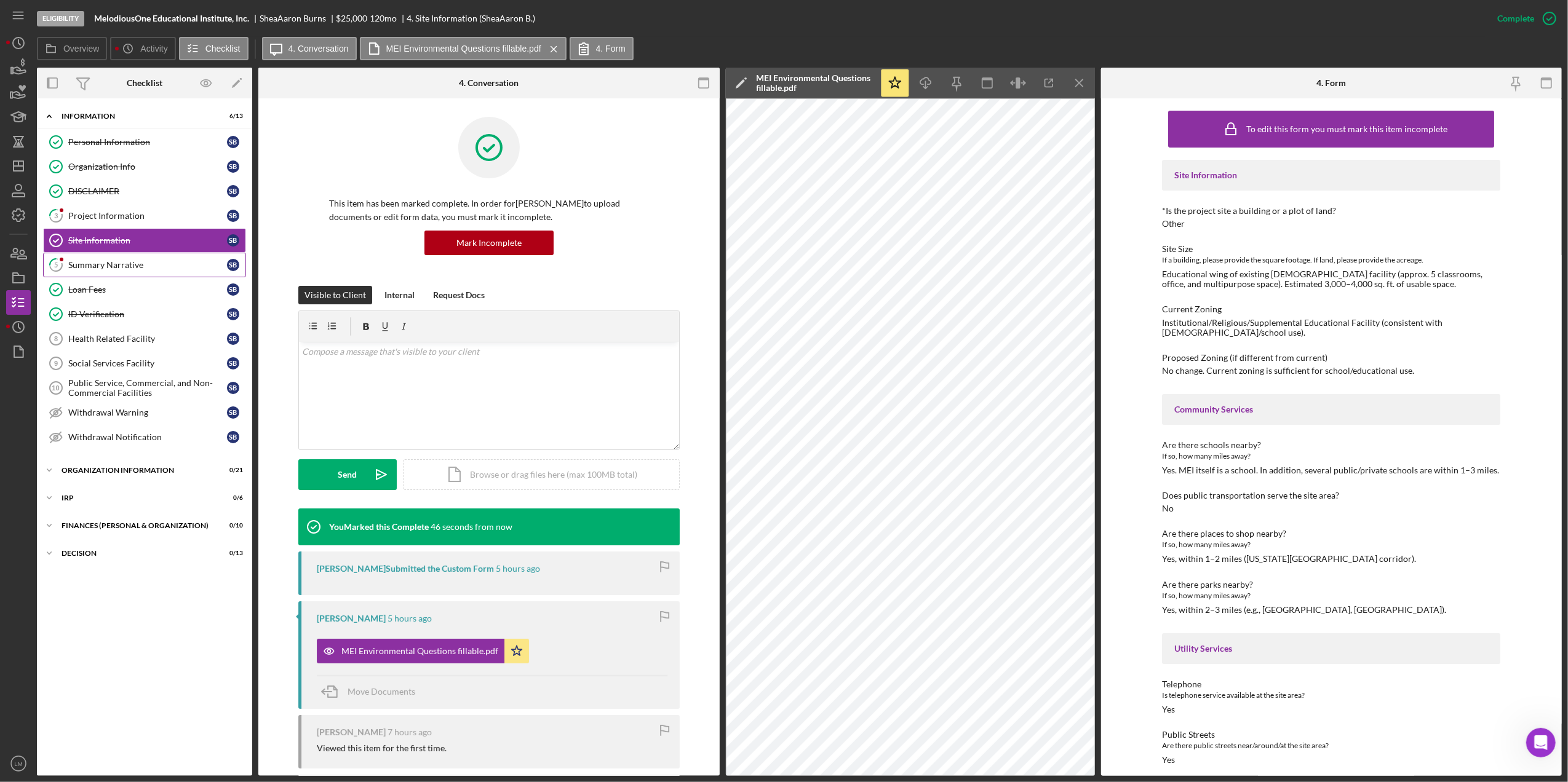
click at [117, 263] on div "Summary Narrative" at bounding box center [147, 265] width 158 height 10
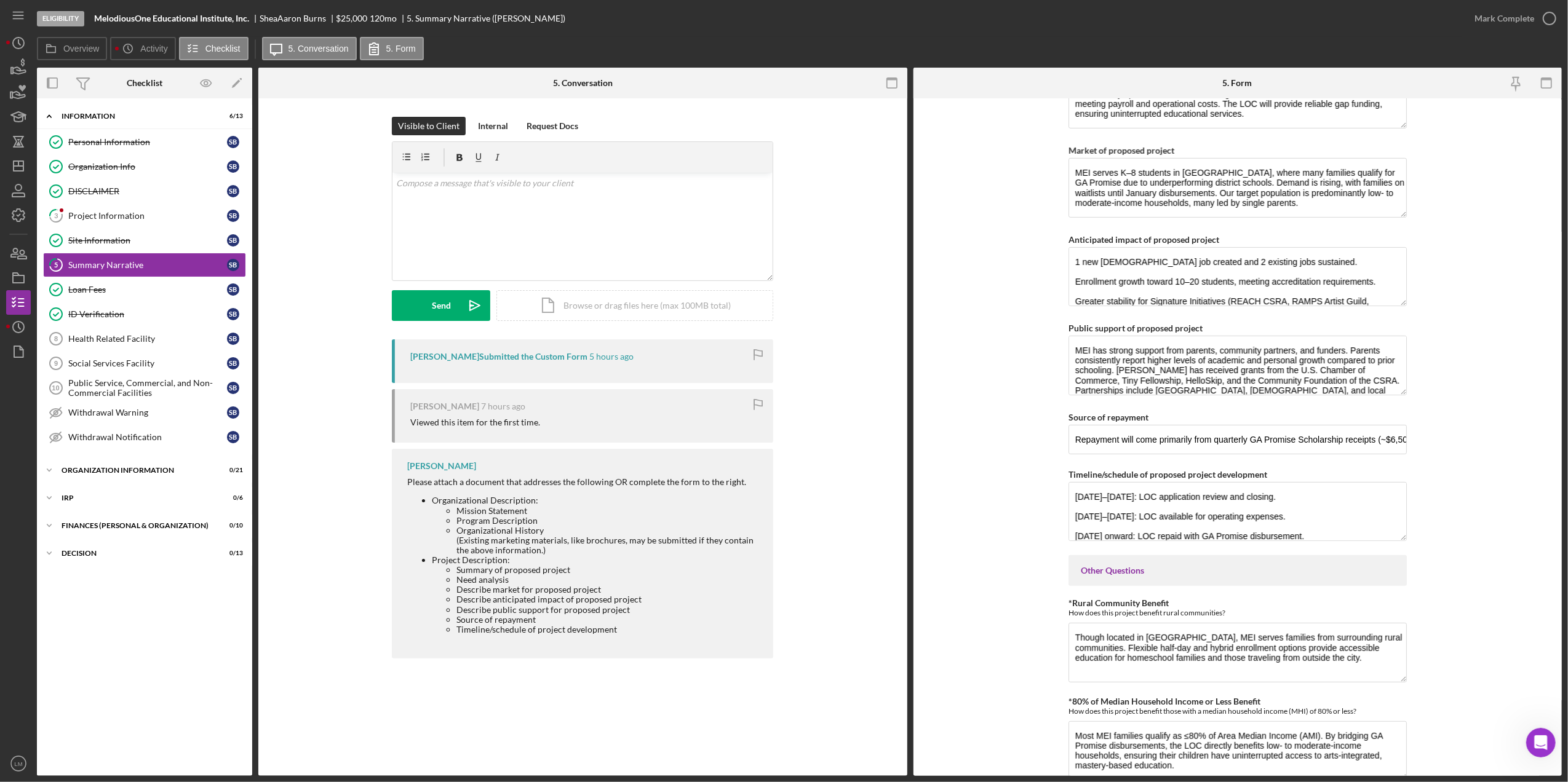
scroll to position [545, 0]
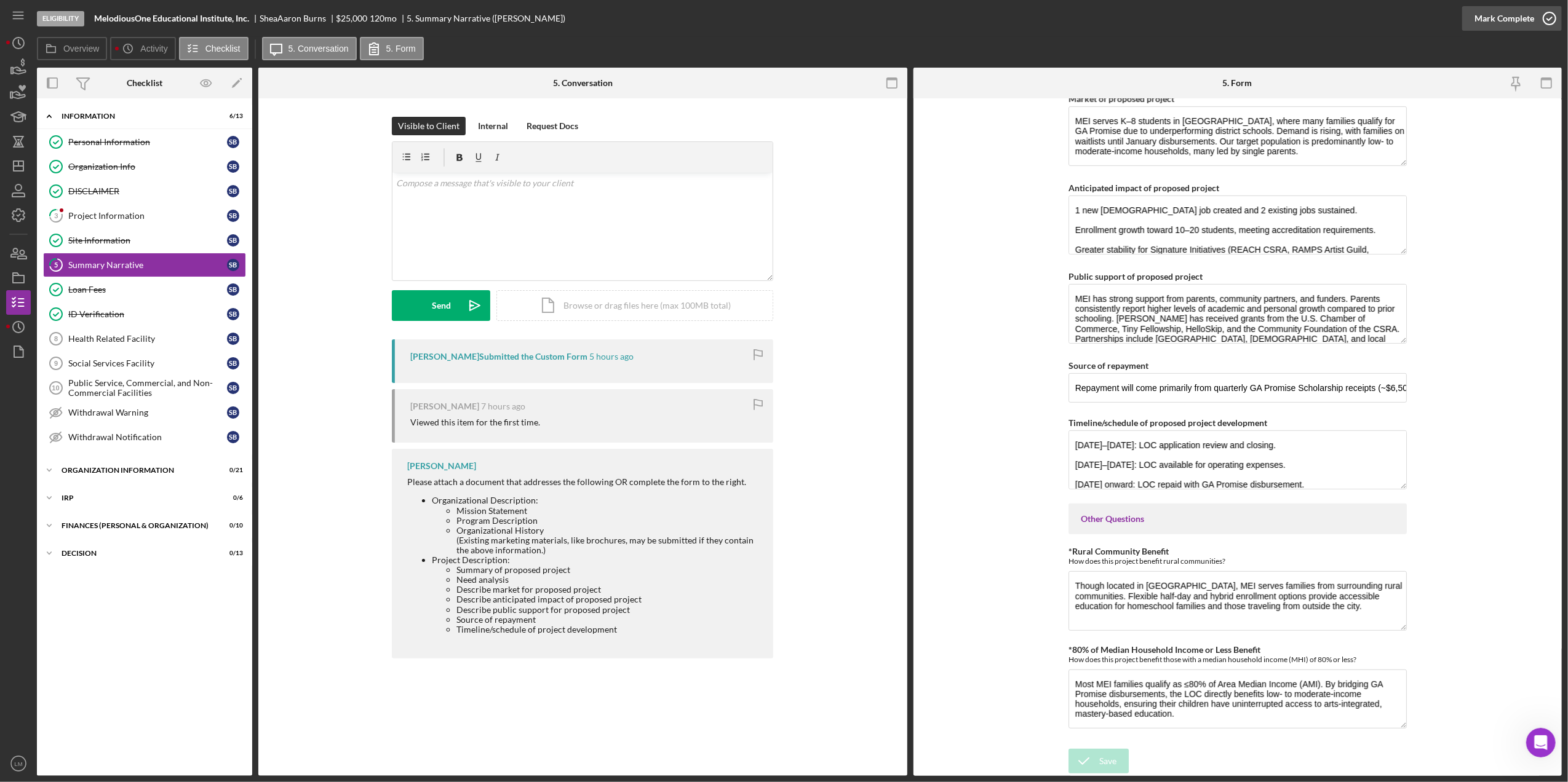
click at [1515, 21] on div "Mark Complete" at bounding box center [1505, 19] width 60 height 24
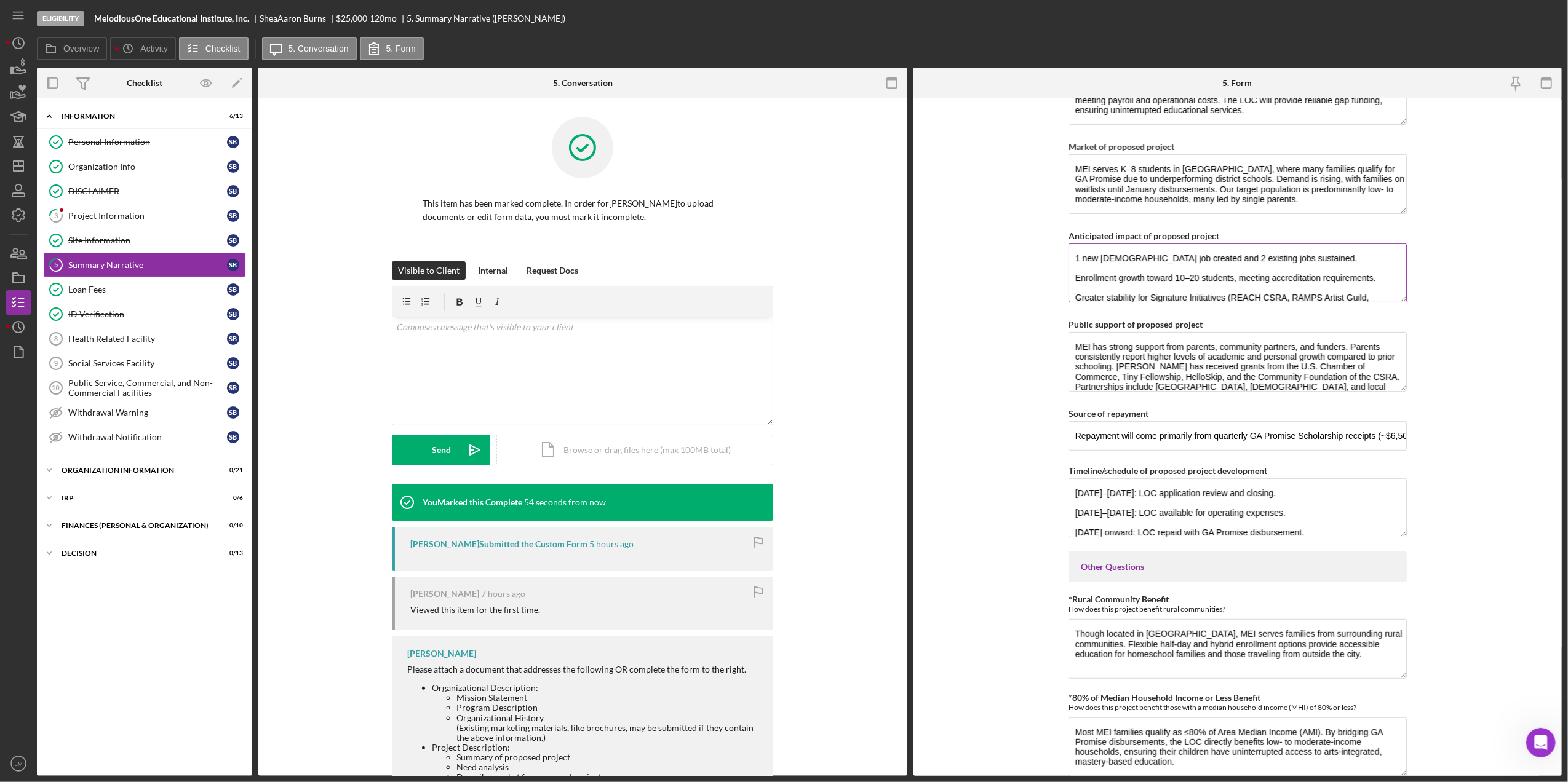
scroll to position [594, 0]
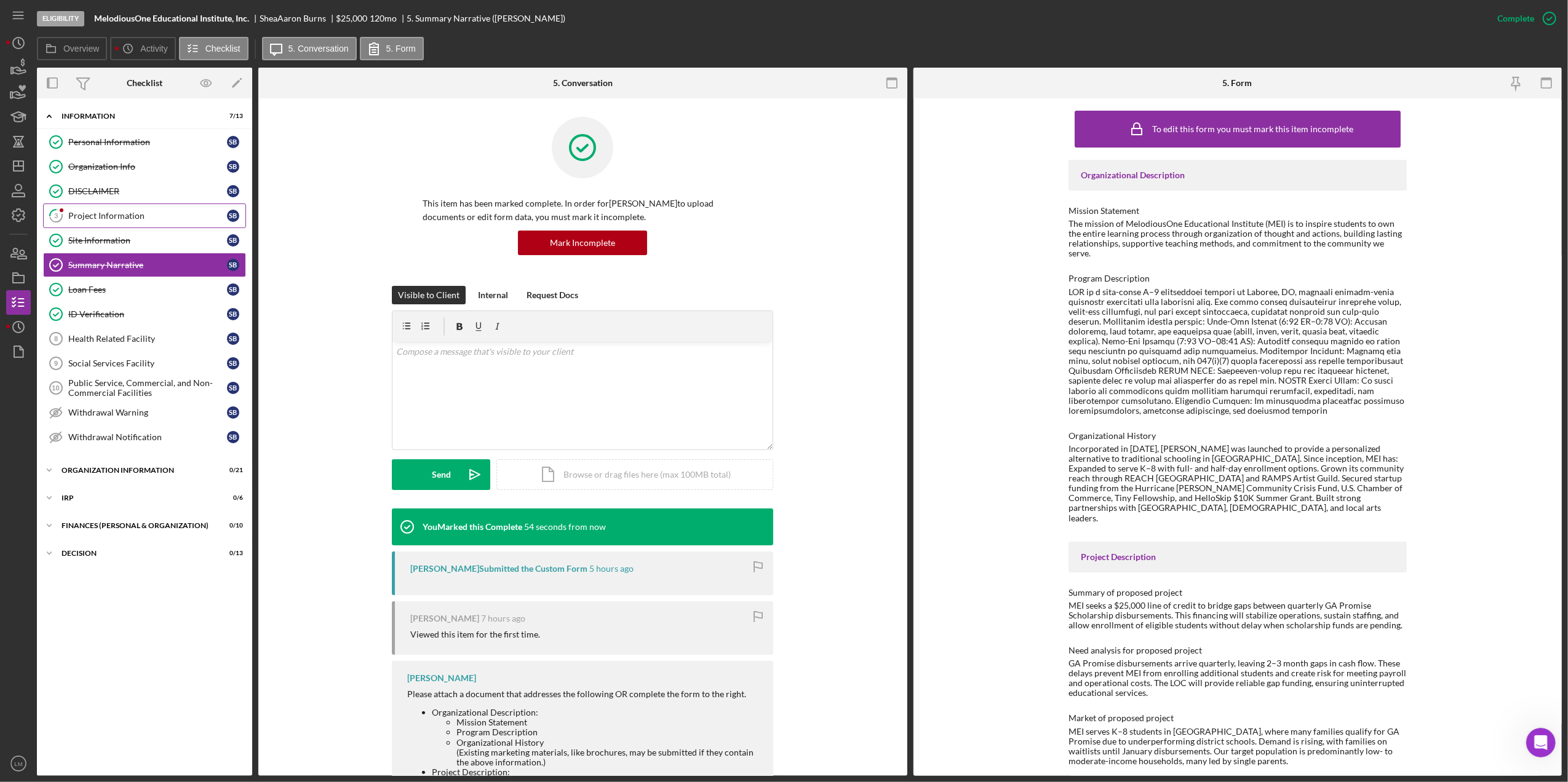
click at [144, 223] on link "3 Project Information S B" at bounding box center [144, 215] width 203 height 24
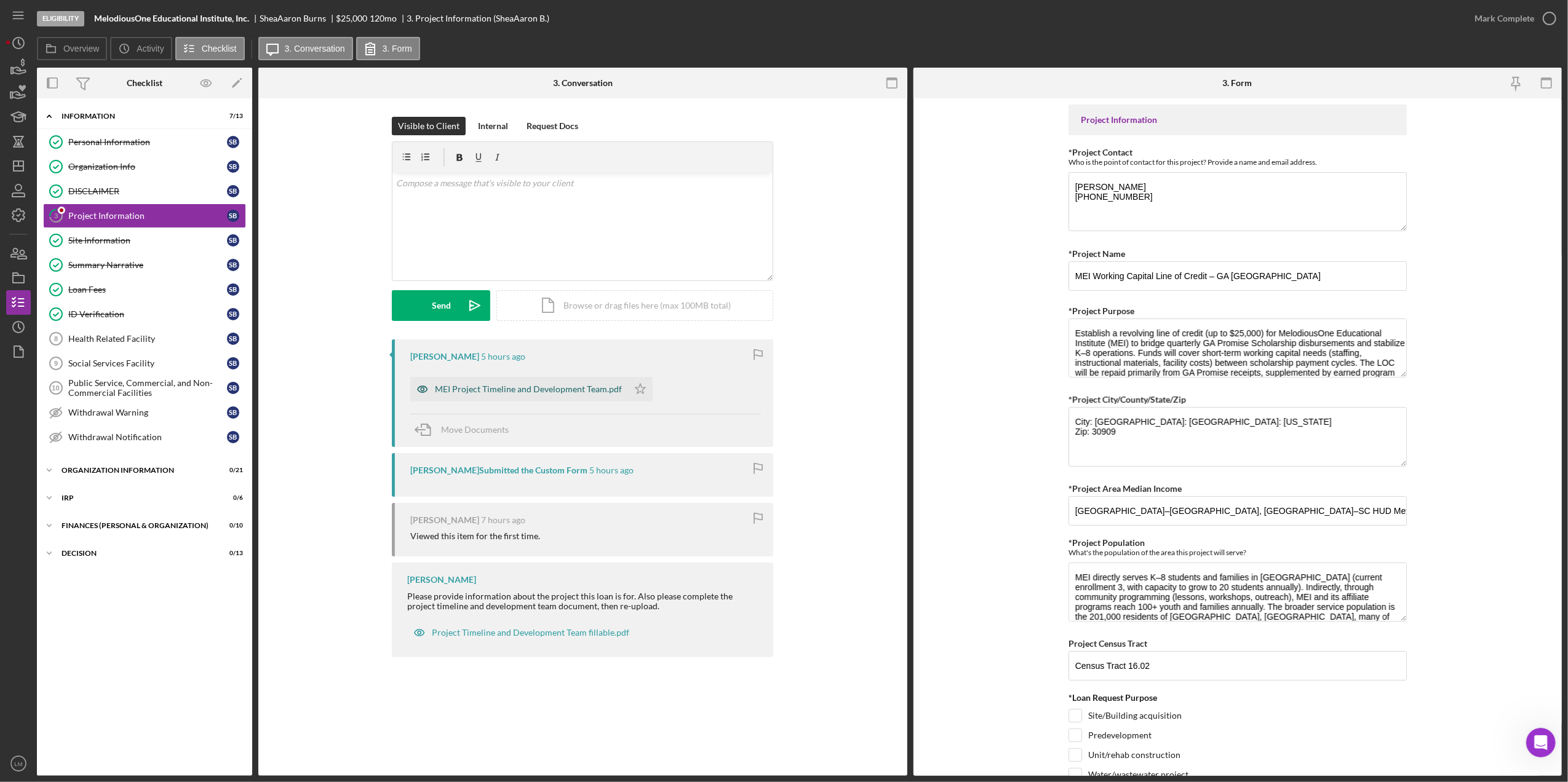
click at [542, 389] on div "MEI Project Timeline and Development Team.pdf" at bounding box center [529, 389] width 187 height 10
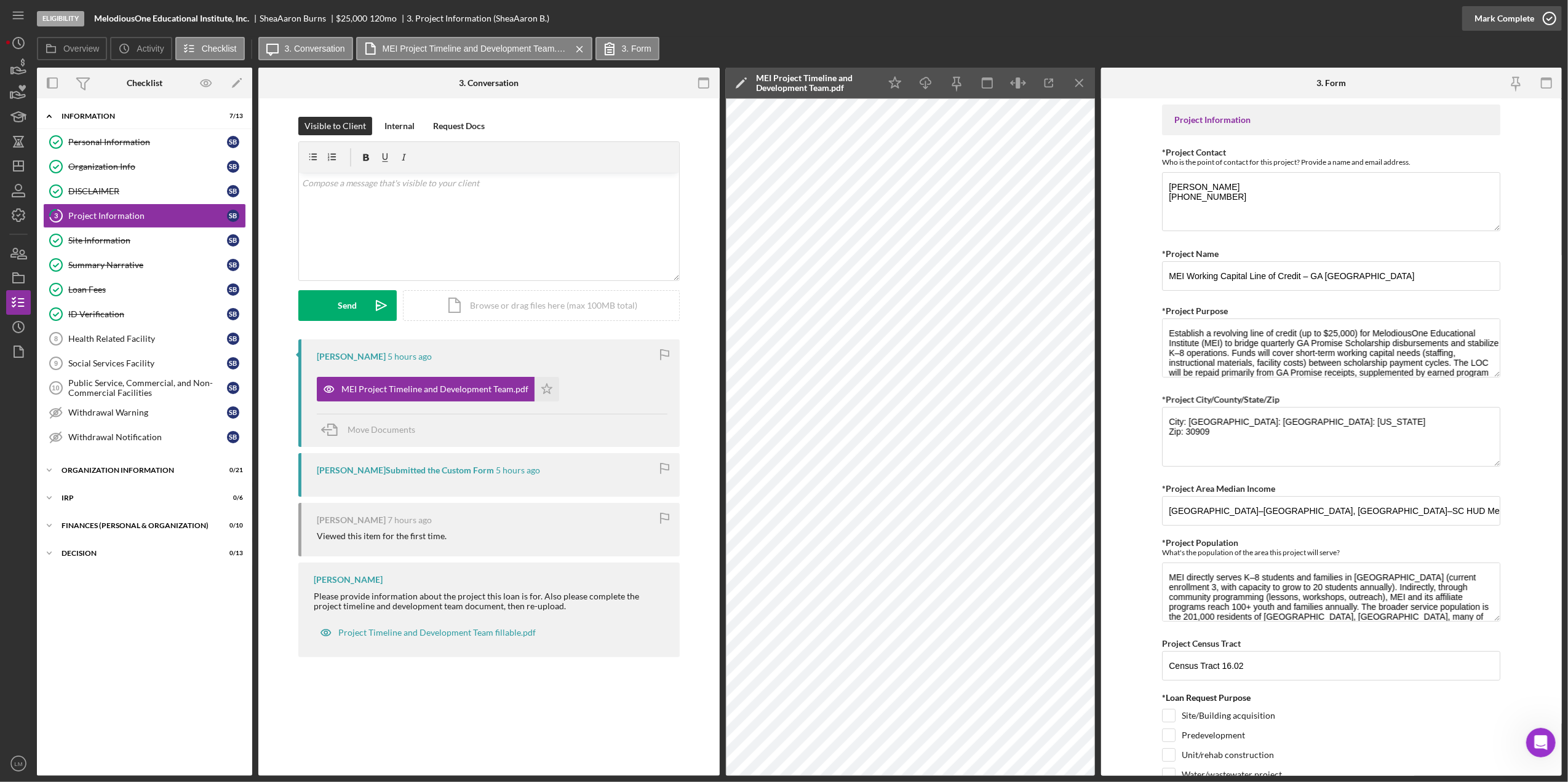
click at [1532, 12] on button "Mark Complete" at bounding box center [1512, 19] width 100 height 24
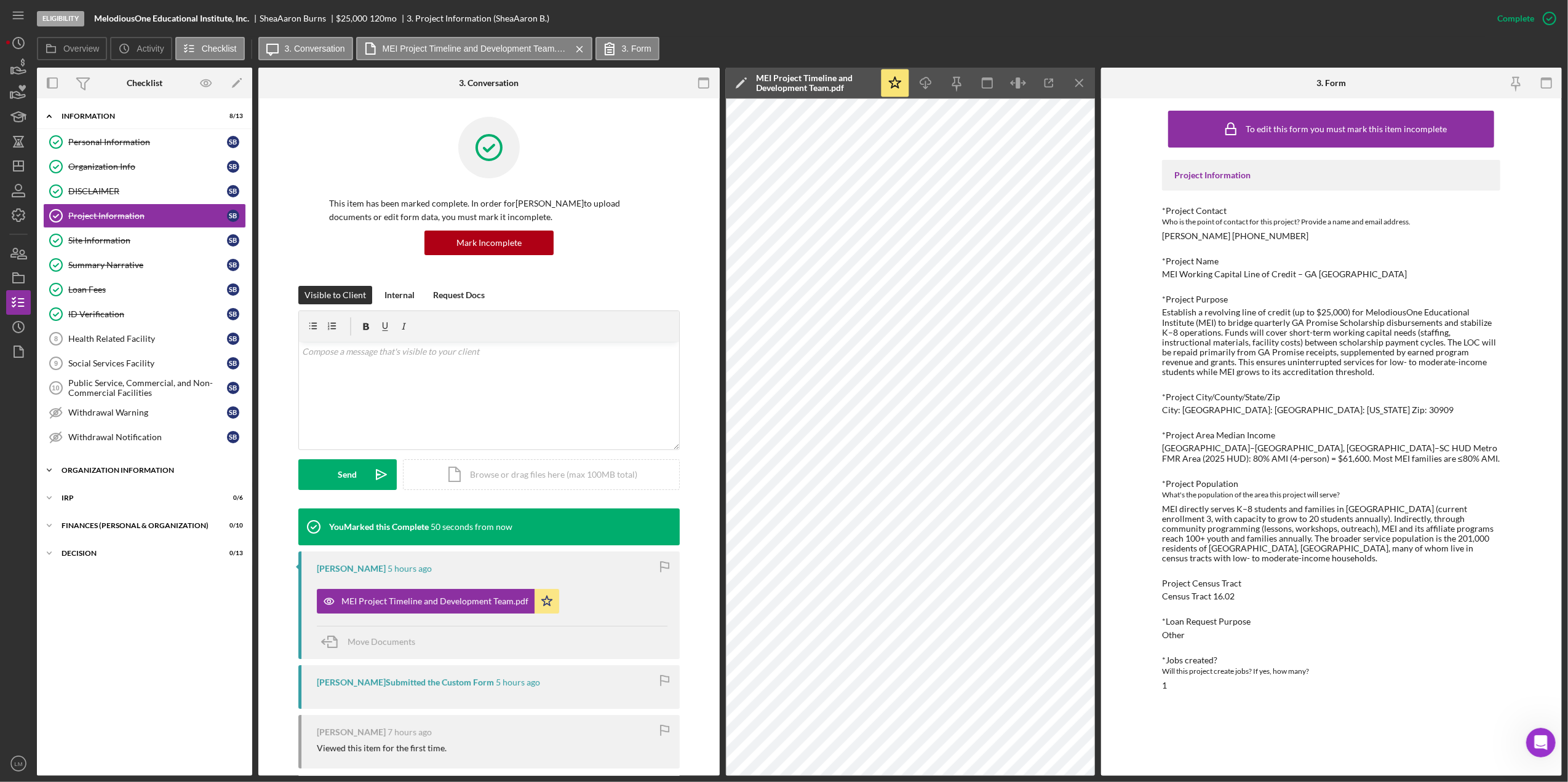
click at [140, 474] on div "Organization Information" at bounding box center [149, 471] width 175 height 7
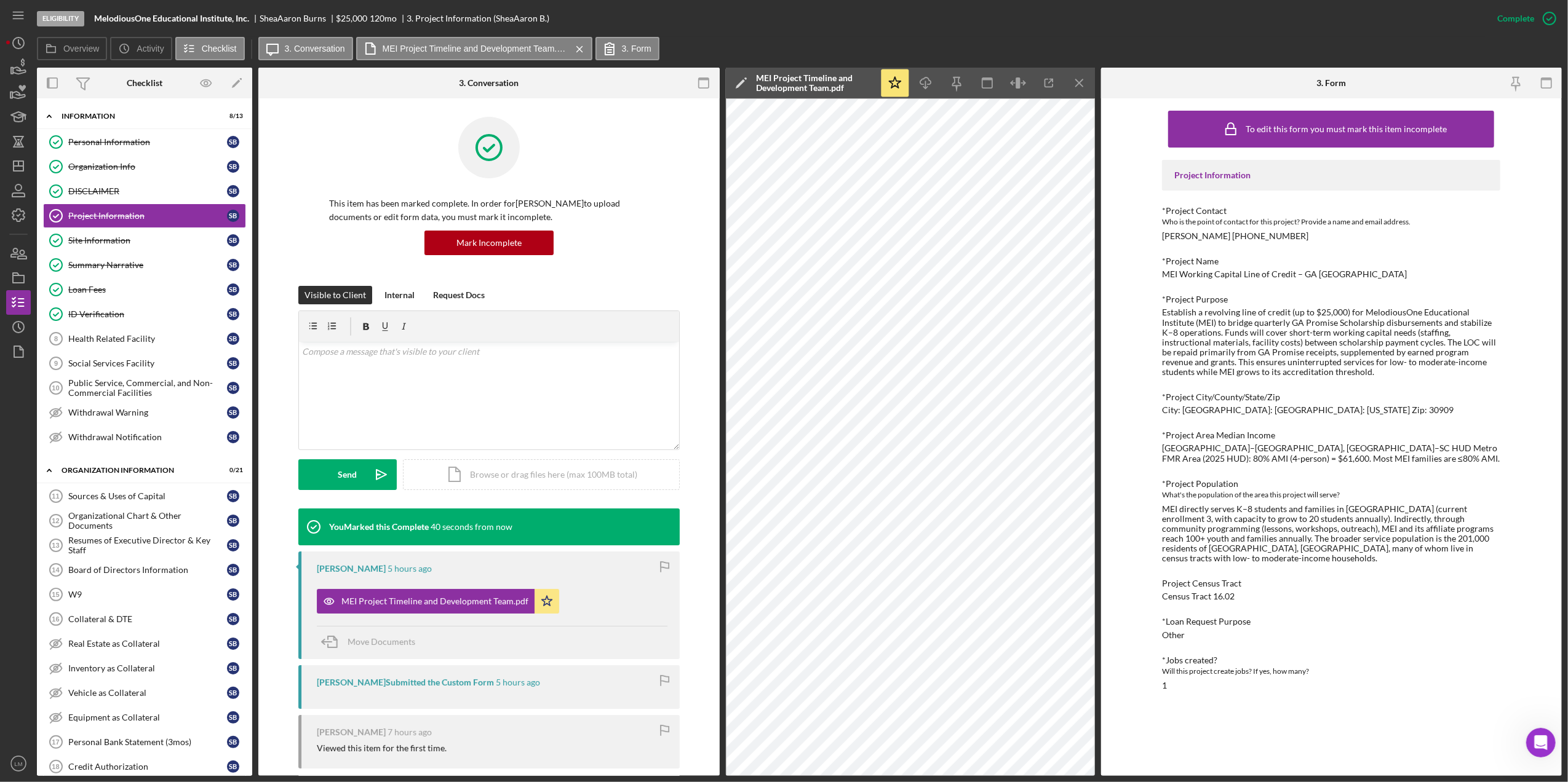
click at [268, 182] on div "This item has been marked complete. In order for SheaAaron Burns to upload docu…" at bounding box center [488, 497] width 461 height 796
click at [199, 501] on div "Sources & Uses of Capital" at bounding box center [147, 496] width 158 height 10
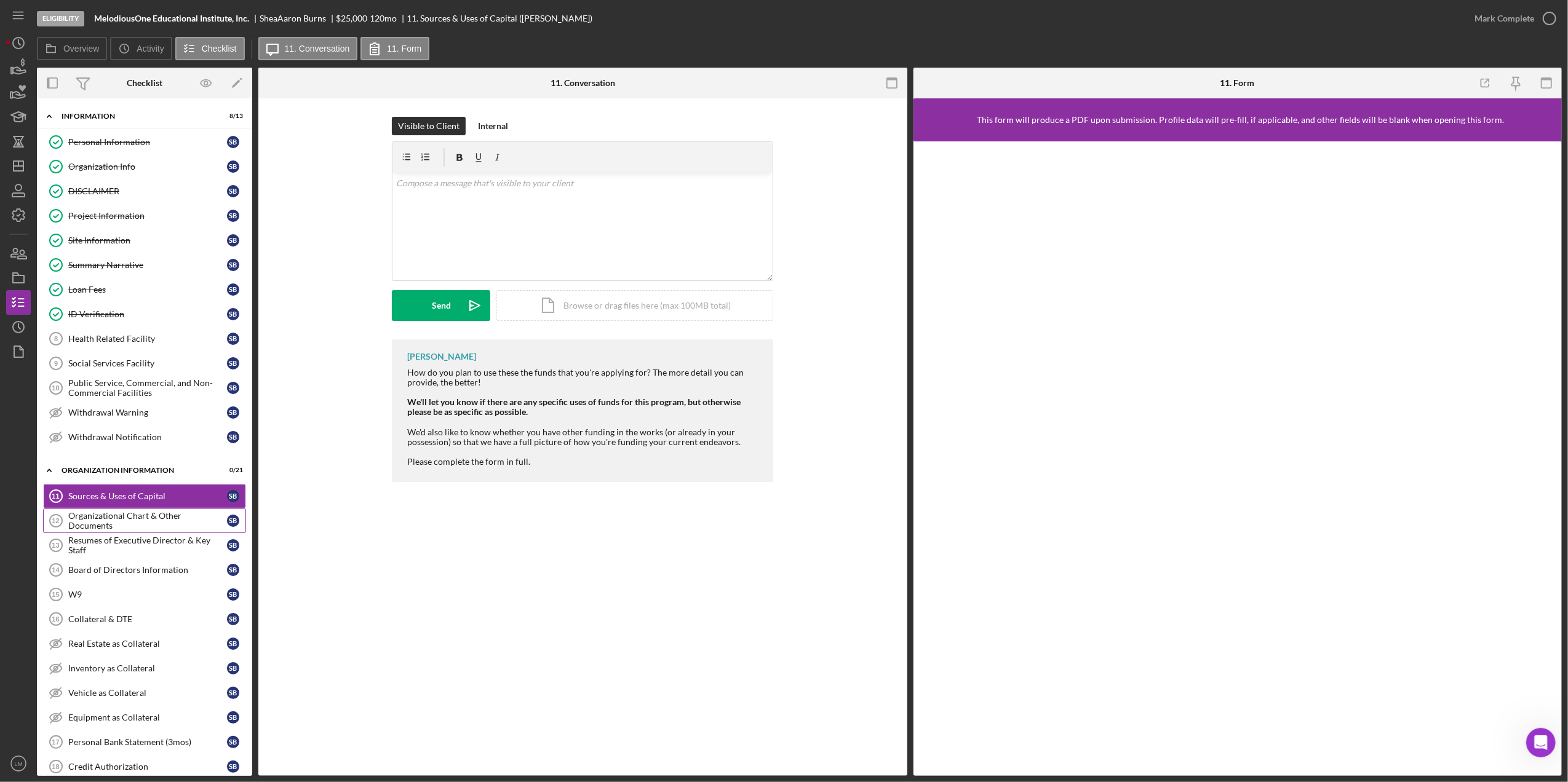
scroll to position [82, 0]
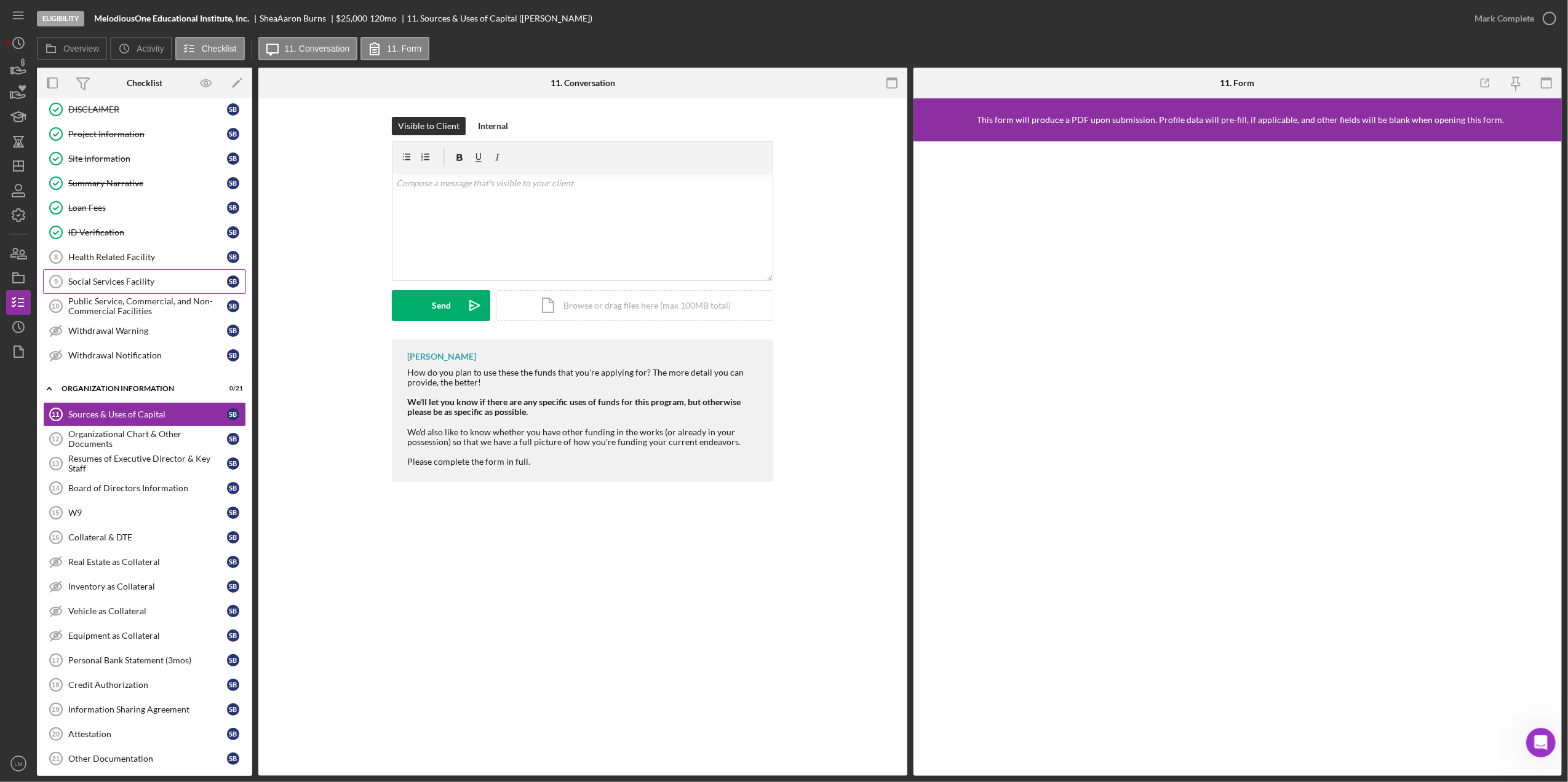
click at [172, 281] on div "Social Services Facility" at bounding box center [147, 281] width 158 height 10
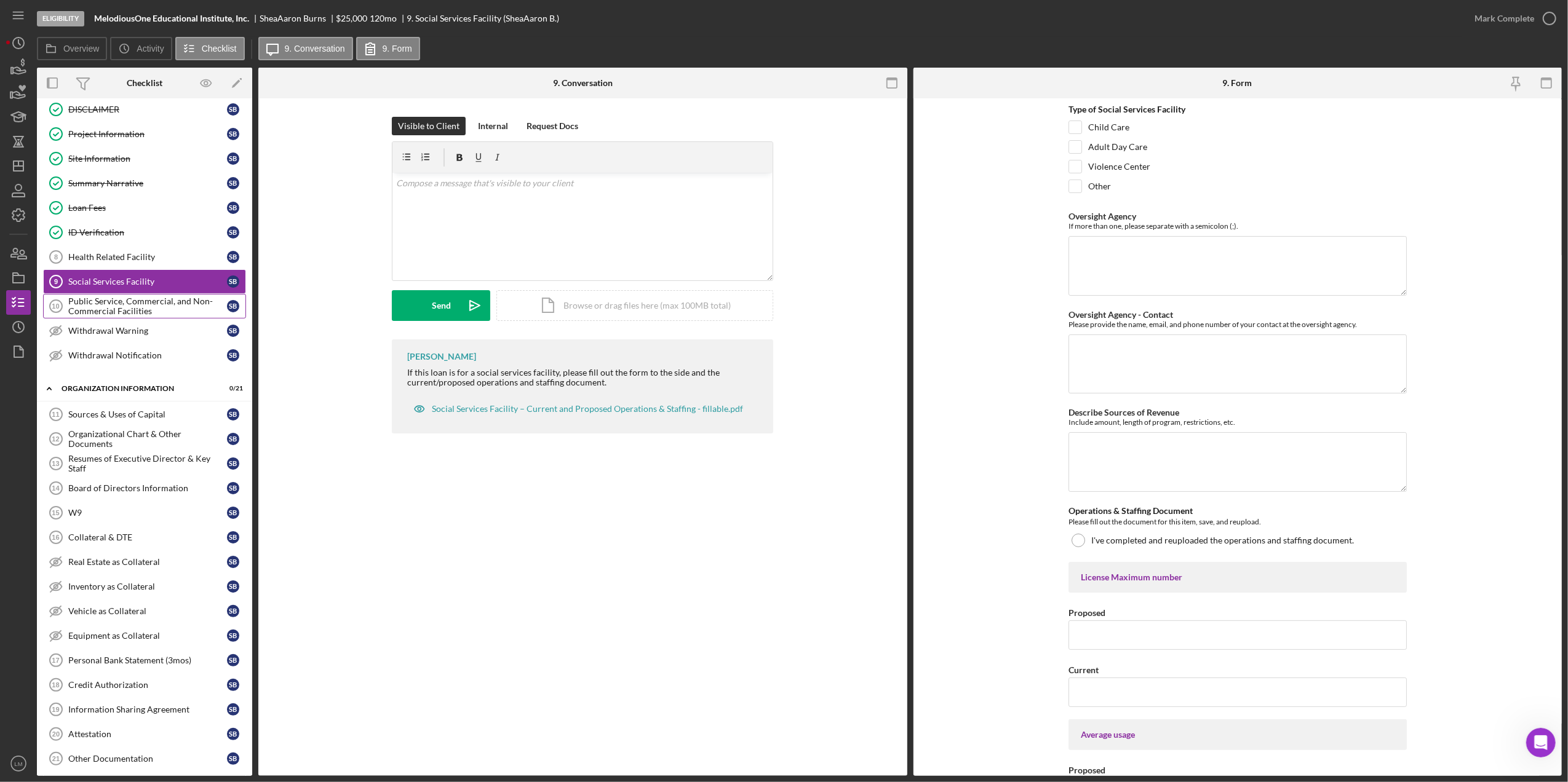
click at [154, 309] on div "Public Service, Commercial, and Non-Commercial Facilities" at bounding box center [147, 306] width 158 height 20
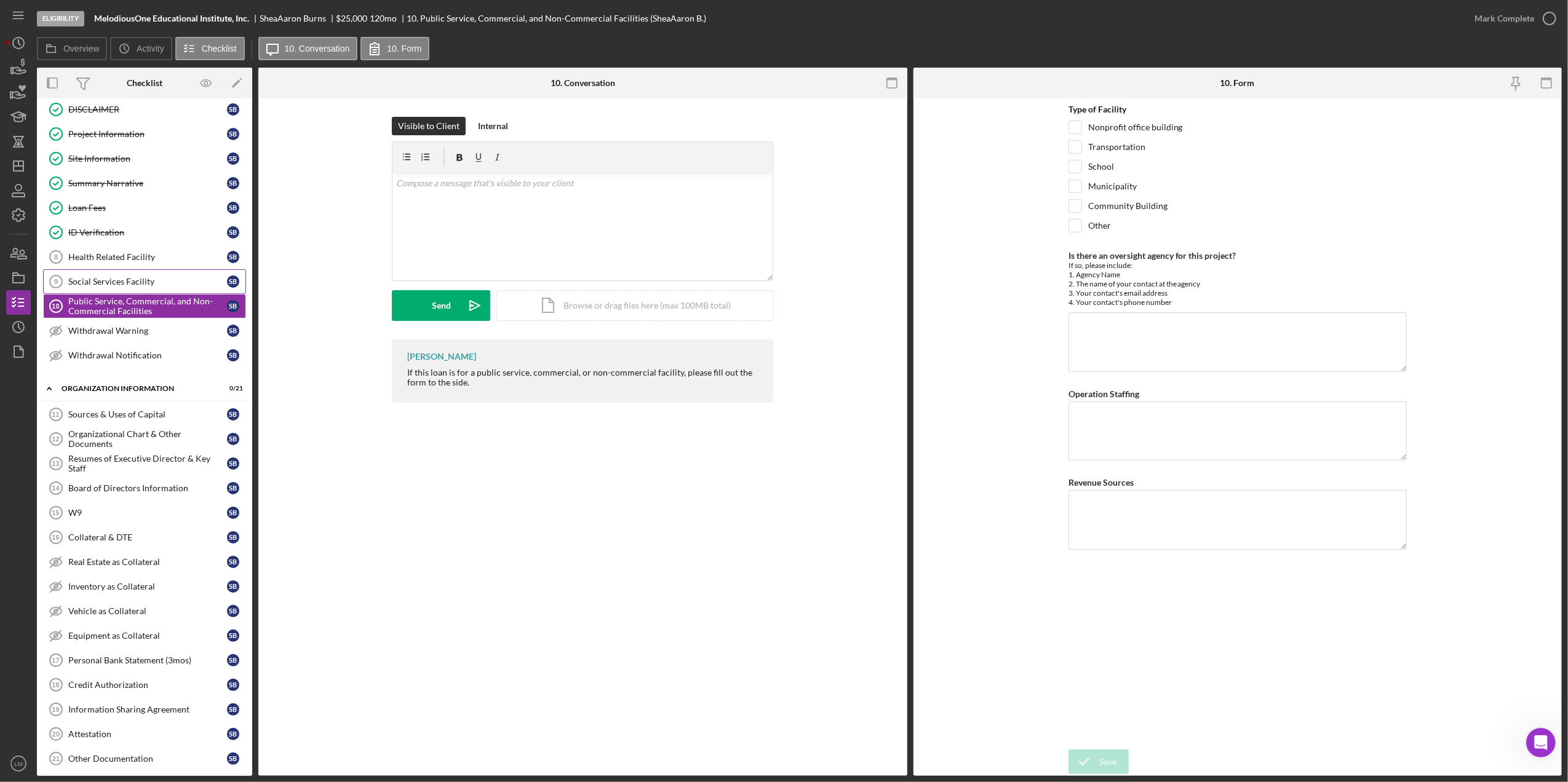
click at [154, 284] on div "Social Services Facility" at bounding box center [147, 281] width 158 height 10
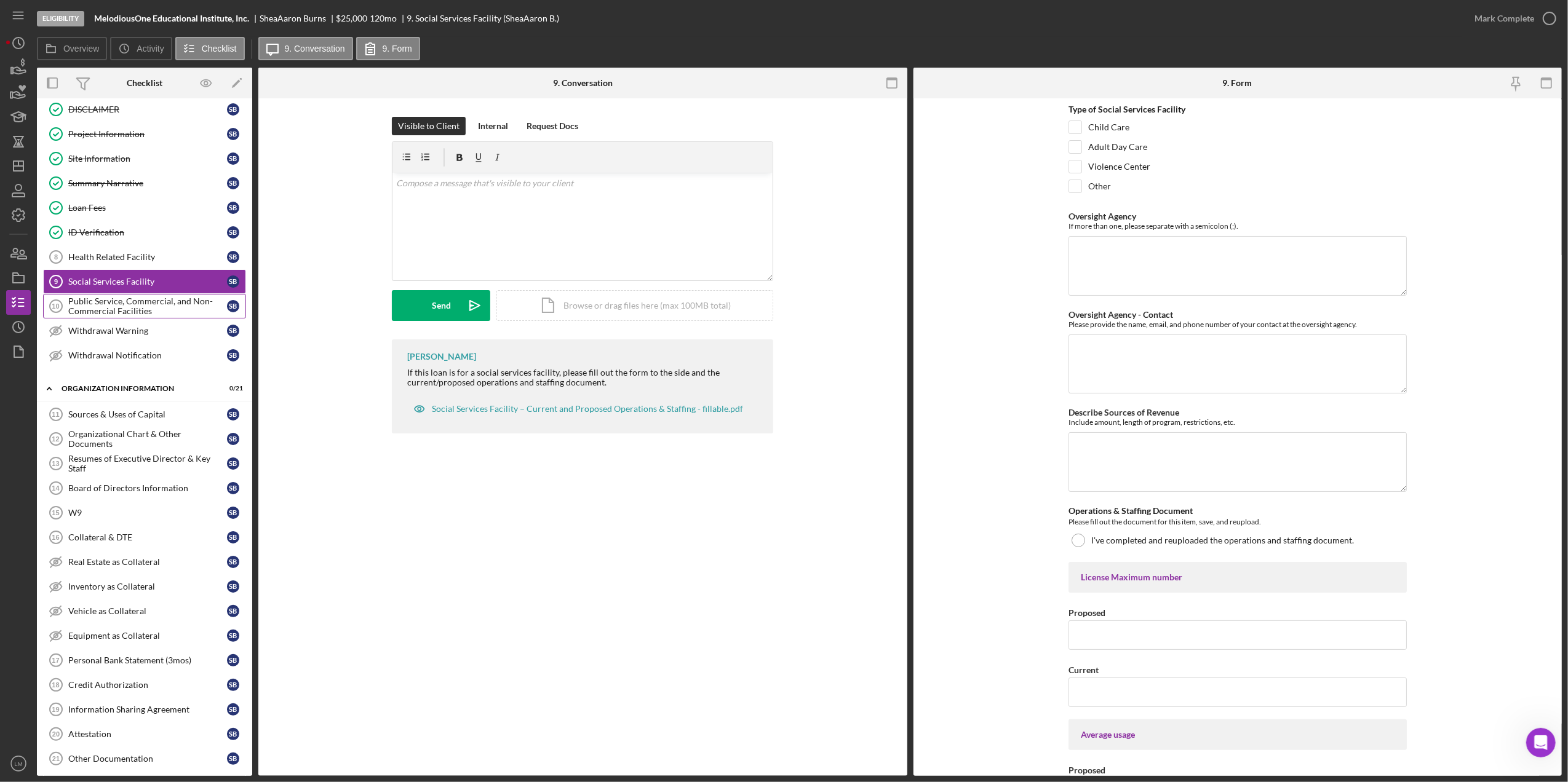
click at [118, 300] on div "Public Service, Commercial, and Non-Commercial Facilities" at bounding box center [147, 306] width 158 height 20
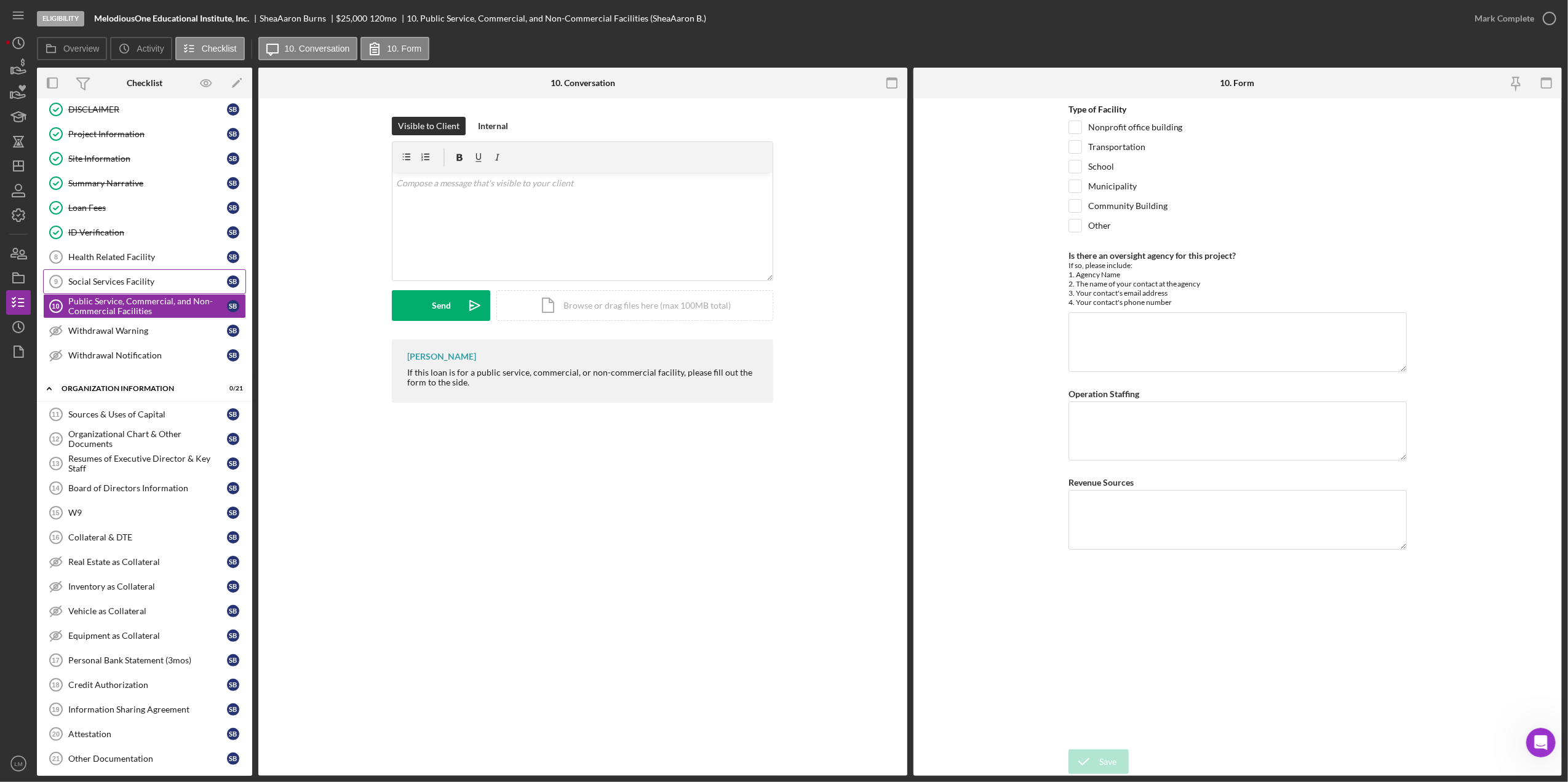
click at [157, 273] on link "Social Services Facility 9 Social Services Facility S B" at bounding box center [144, 281] width 203 height 24
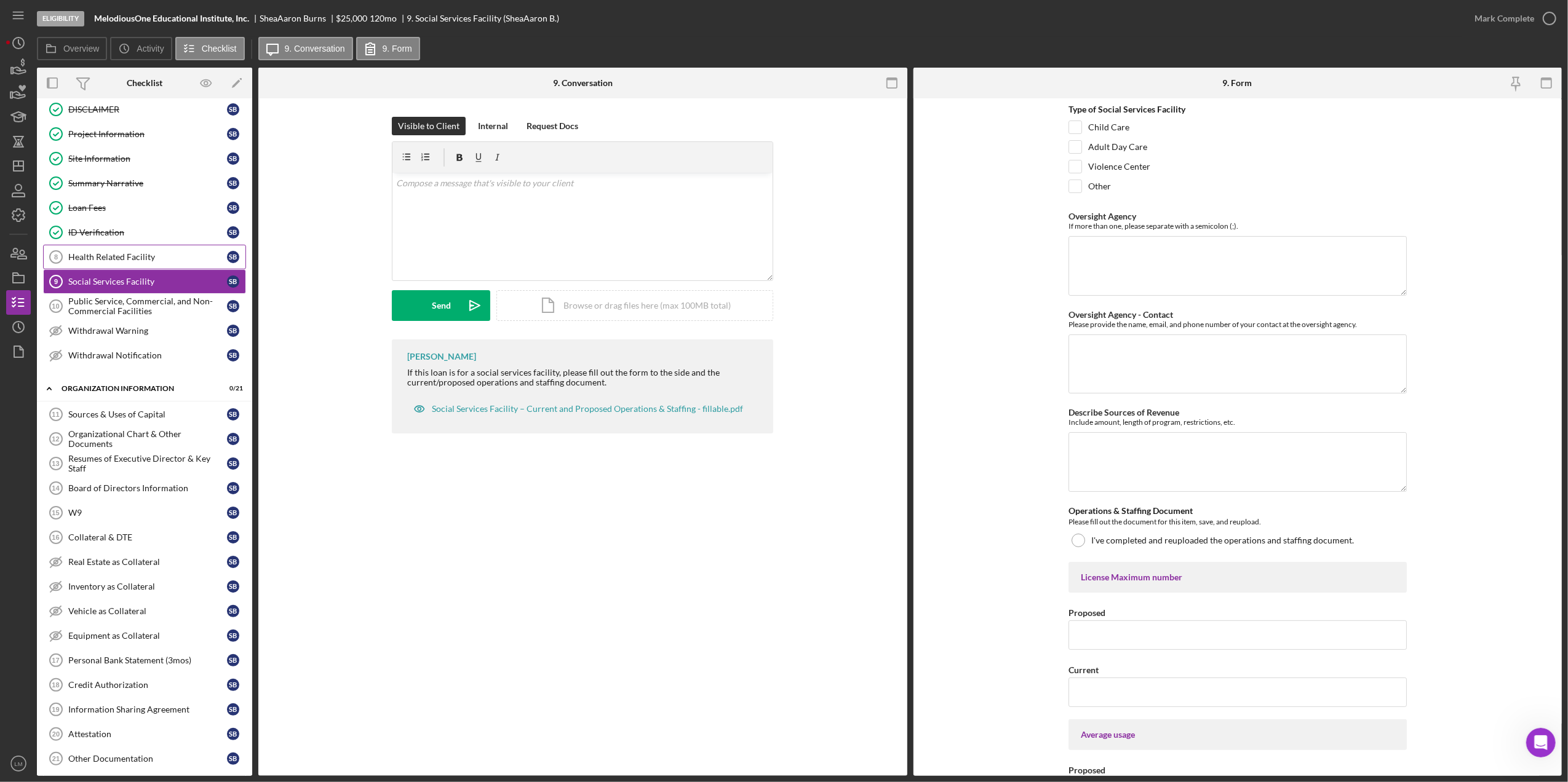
click at [172, 251] on link "Health Related Facility 8 Health Related Facility S B" at bounding box center [144, 257] width 203 height 24
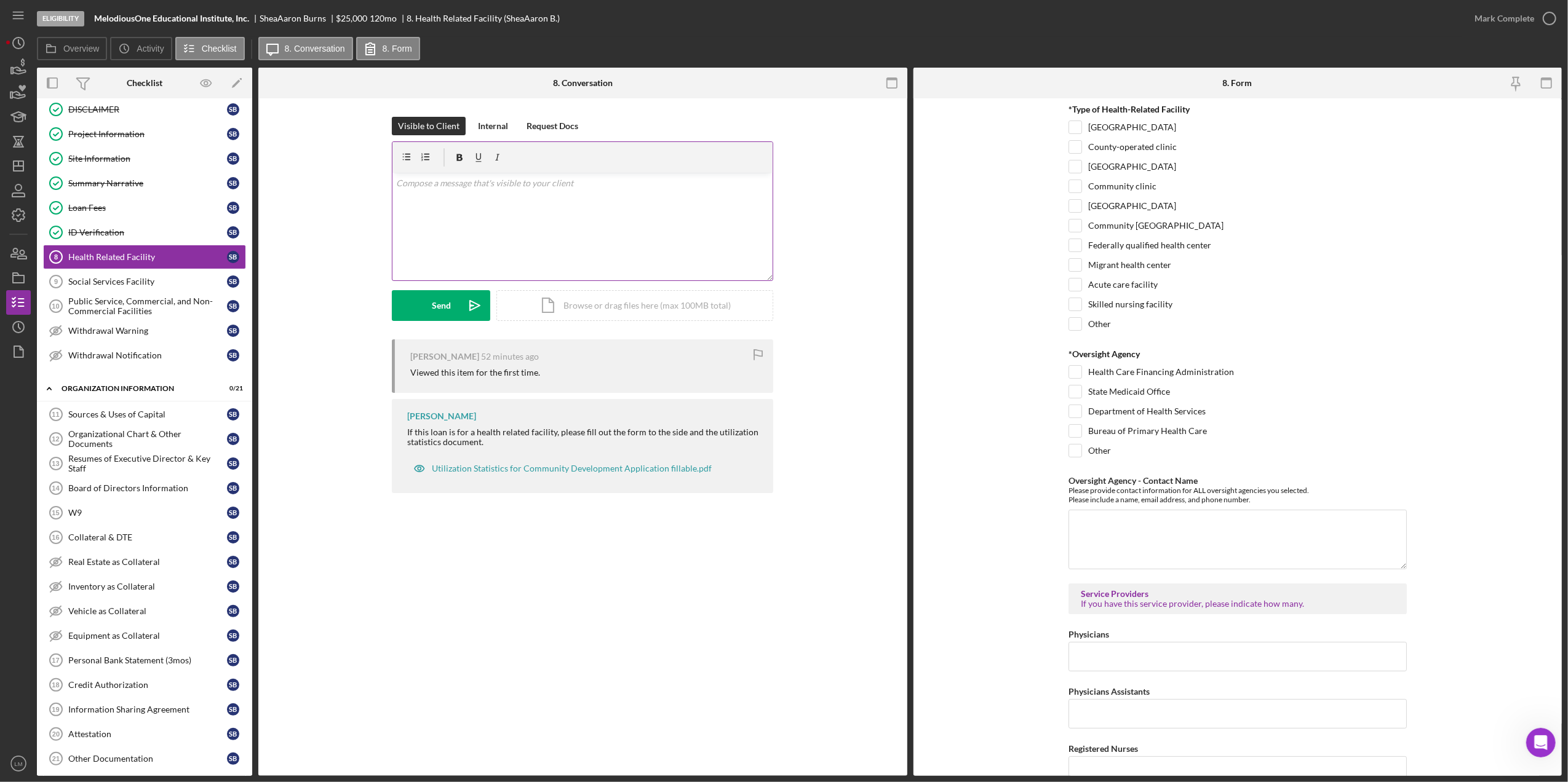
click at [687, 226] on div "v Color teal Color pink Remove color Add row above Add row below Add column bef…" at bounding box center [583, 226] width 380 height 107
copy span "v Color teal Color pink Remove color Add row above Add row below Add column bef…"
click at [481, 291] on icon "Icon/icon-invite-send" at bounding box center [475, 305] width 31 height 31
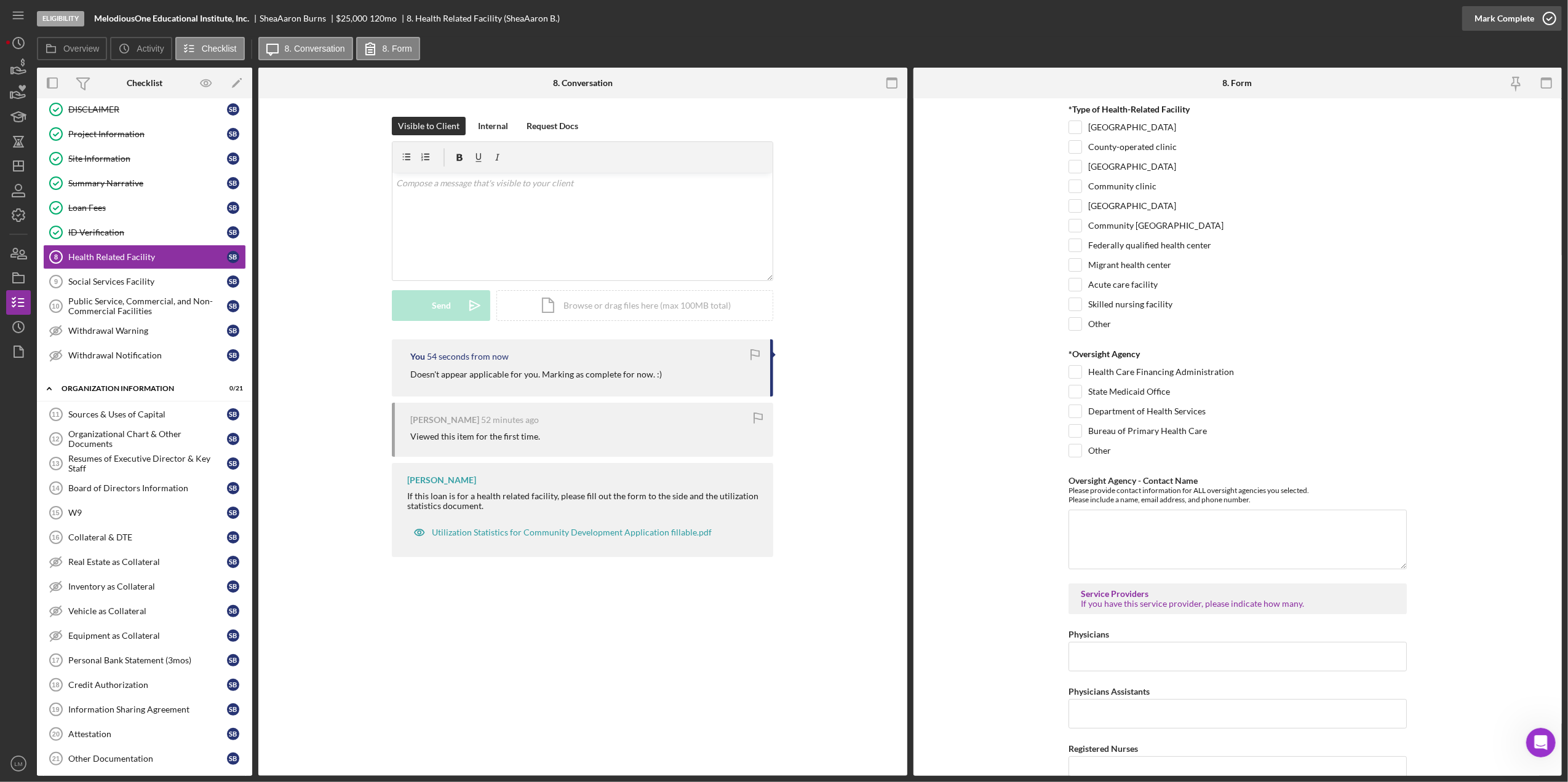
click at [1538, 12] on icon "button" at bounding box center [1549, 18] width 31 height 31
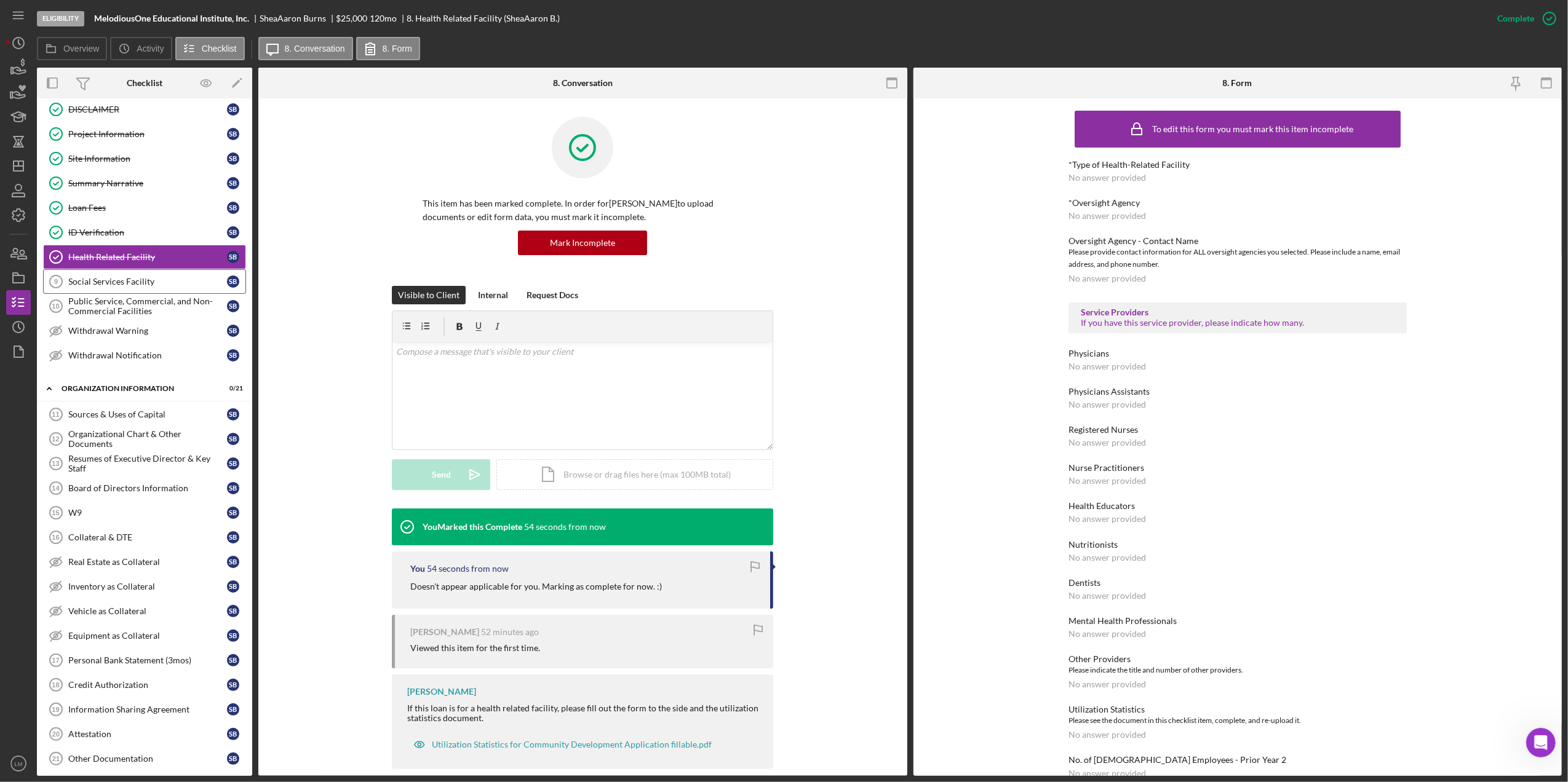
click at [135, 294] on link "Social Services Facility 9 Social Services Facility S B" at bounding box center [144, 281] width 203 height 24
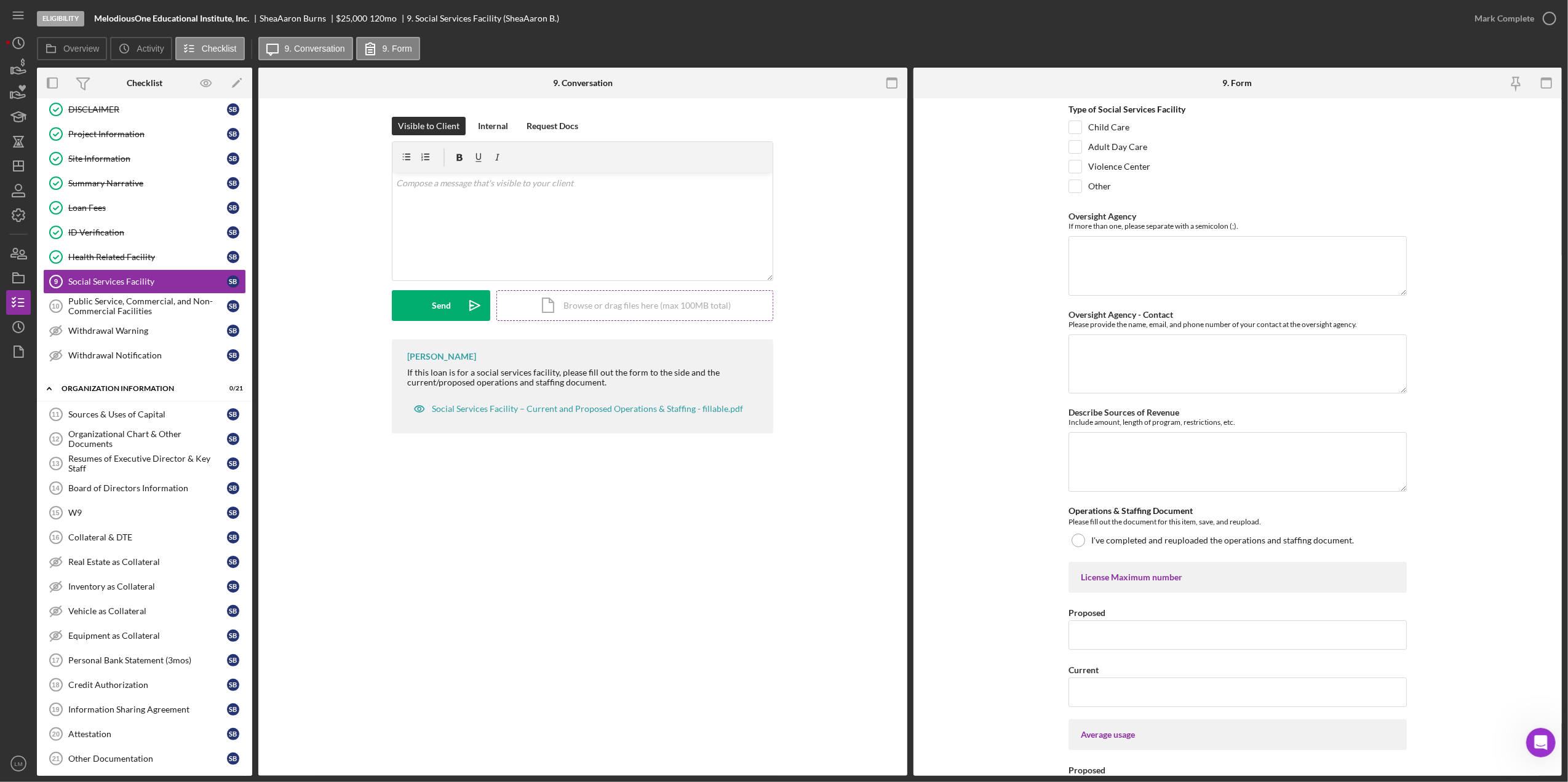
click at [524, 296] on div "Icon/Document Browse or drag files here (max 100MB total) Tap to choose files o…" at bounding box center [635, 305] width 277 height 31
click at [666, 199] on div "v Color teal Color pink Remove color Add row above Add row below Add column bef…" at bounding box center [583, 226] width 380 height 107
click at [446, 330] on div "Visible to Client Internal Request Docs v Color teal Color pink Remove color Ad…" at bounding box center [582, 227] width 381 height 223
click at [453, 311] on button "Send Icon/icon-invite-send" at bounding box center [441, 305] width 99 height 31
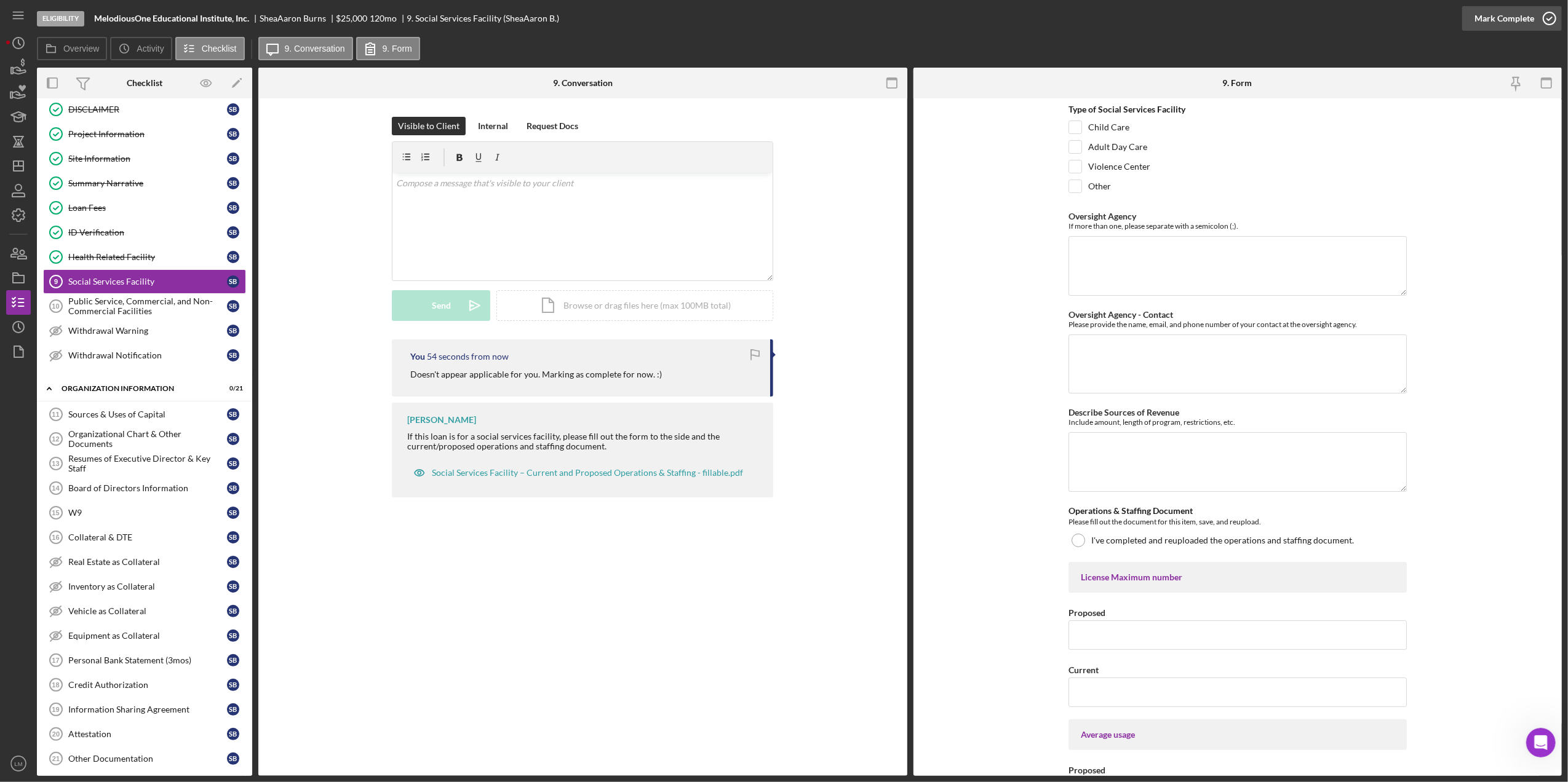
click at [1499, 12] on div "Mark Complete" at bounding box center [1505, 19] width 60 height 24
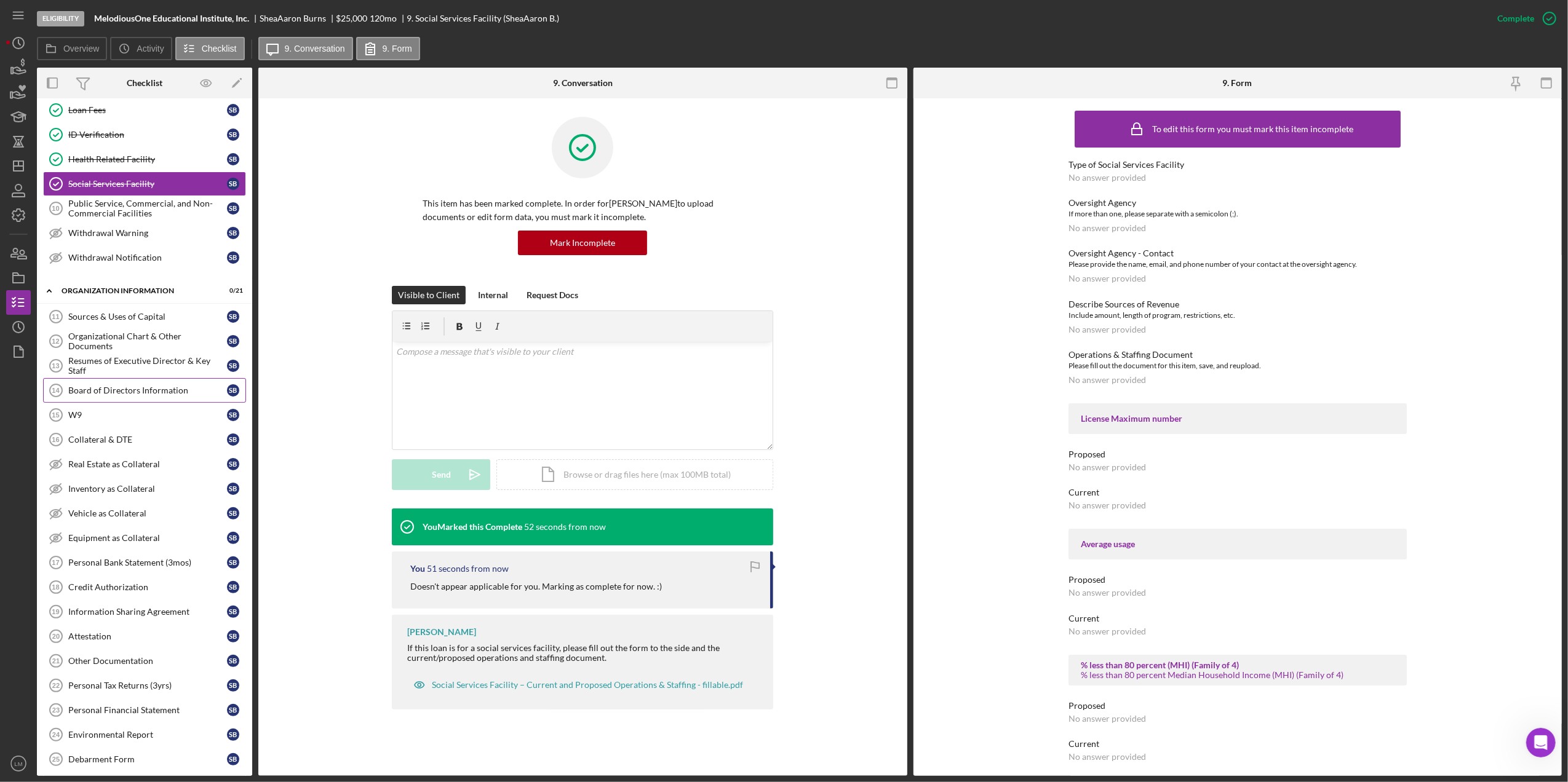
scroll to position [334, 0]
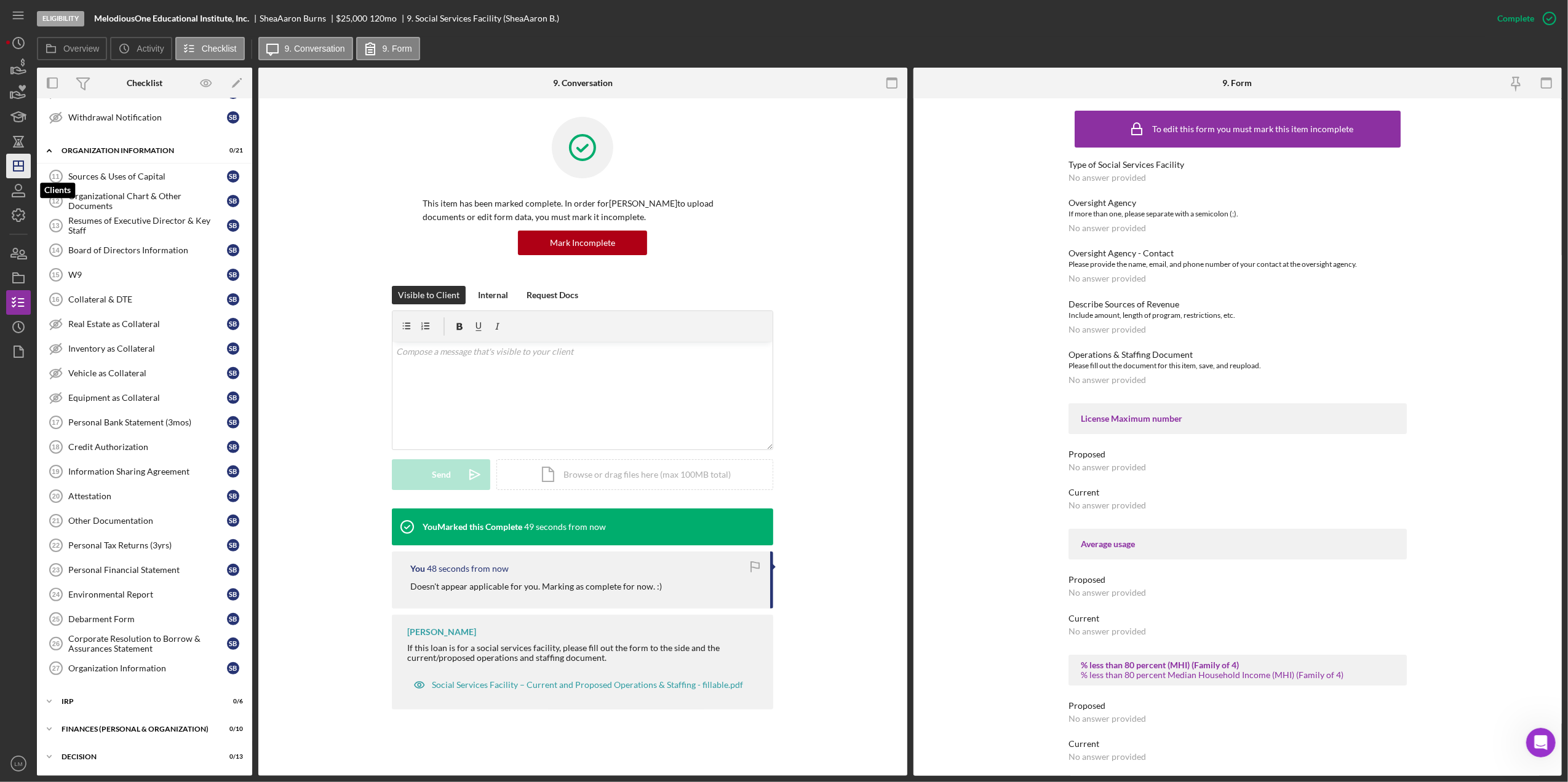
click at [22, 175] on icon "Icon/Dashboard" at bounding box center [18, 166] width 31 height 31
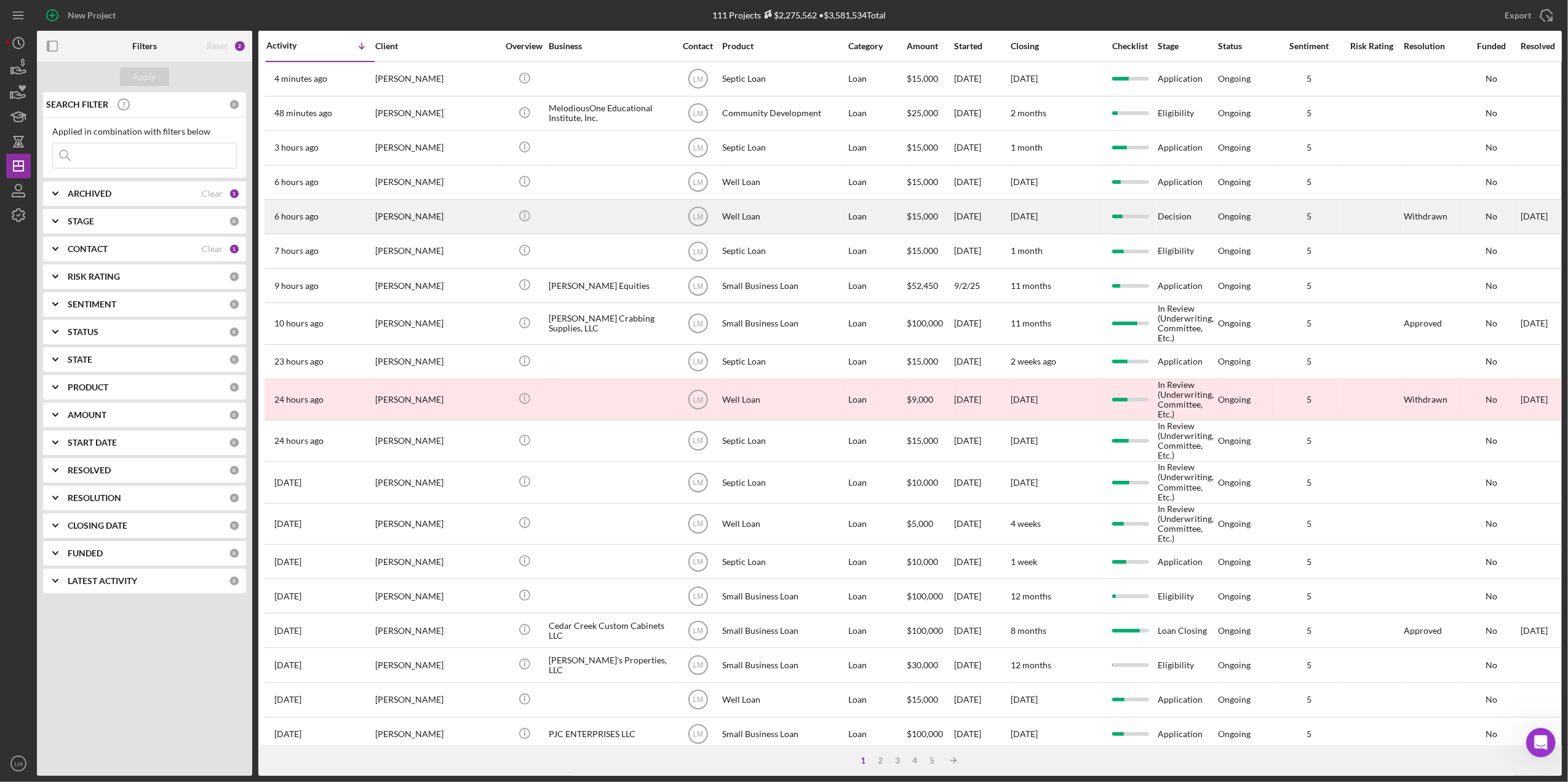
click at [548, 219] on td at bounding box center [611, 216] width 126 height 34
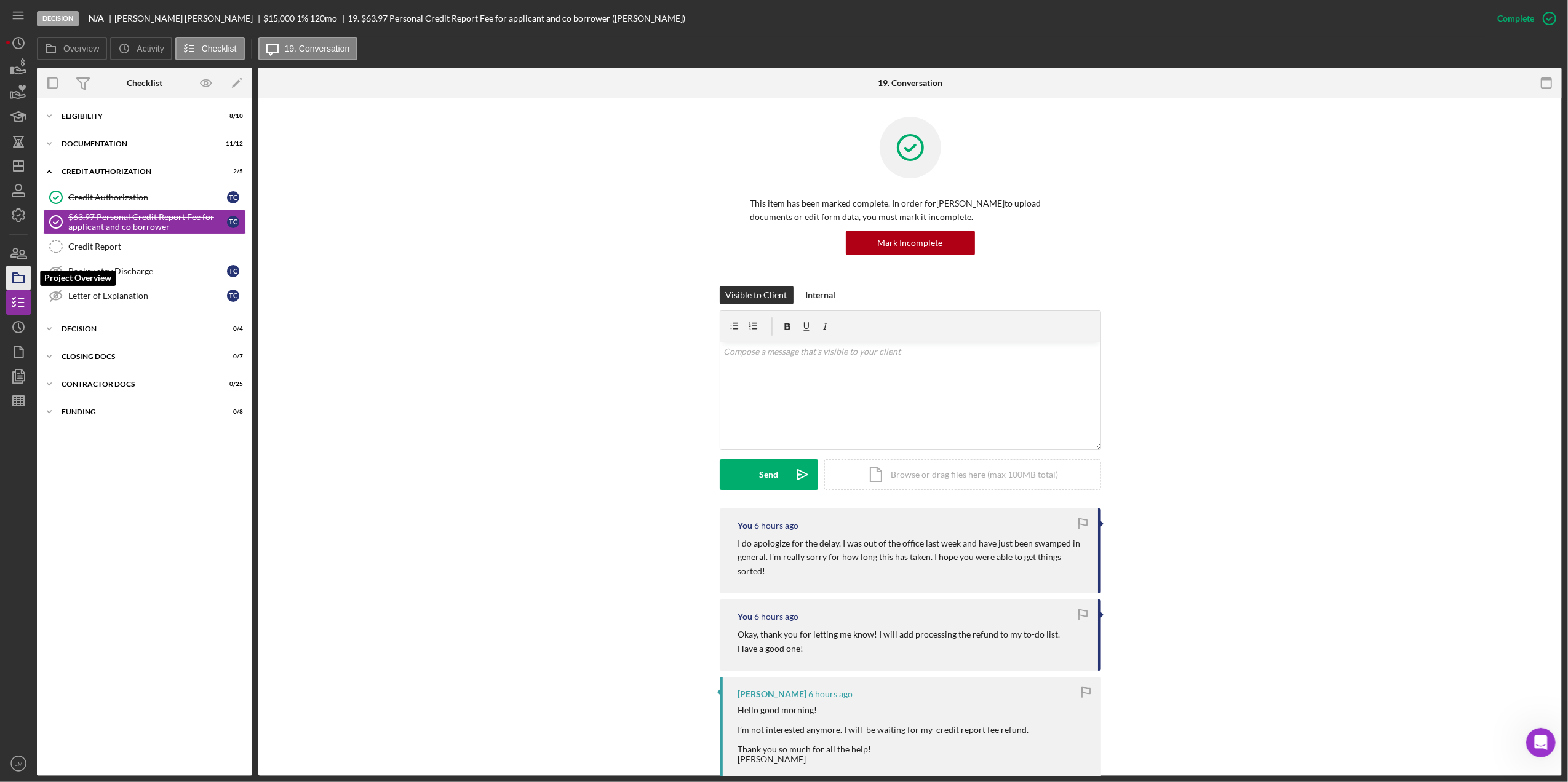
click at [15, 270] on icon "button" at bounding box center [18, 278] width 31 height 31
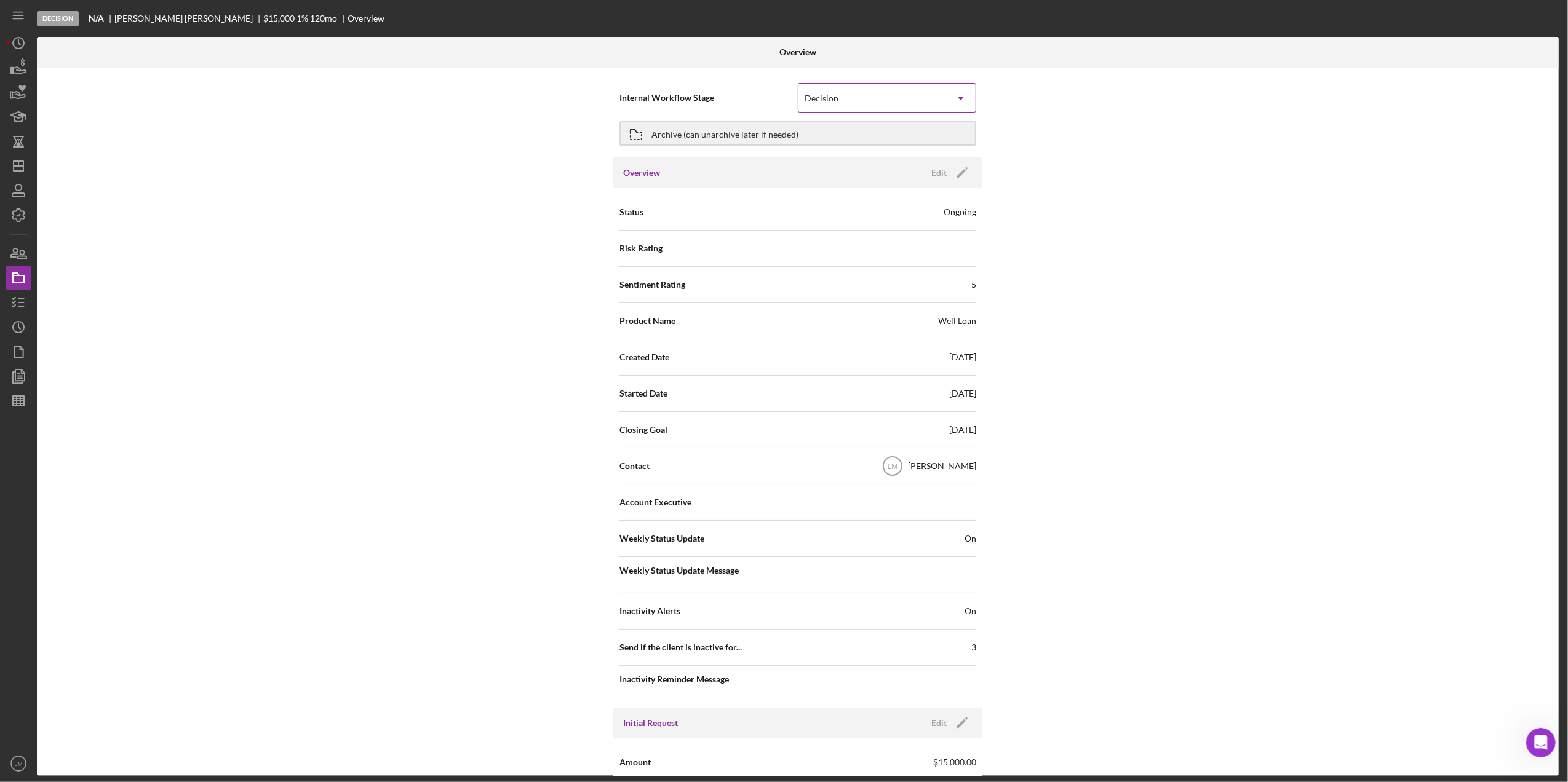
click at [840, 102] on div "Decision" at bounding box center [873, 98] width 147 height 28
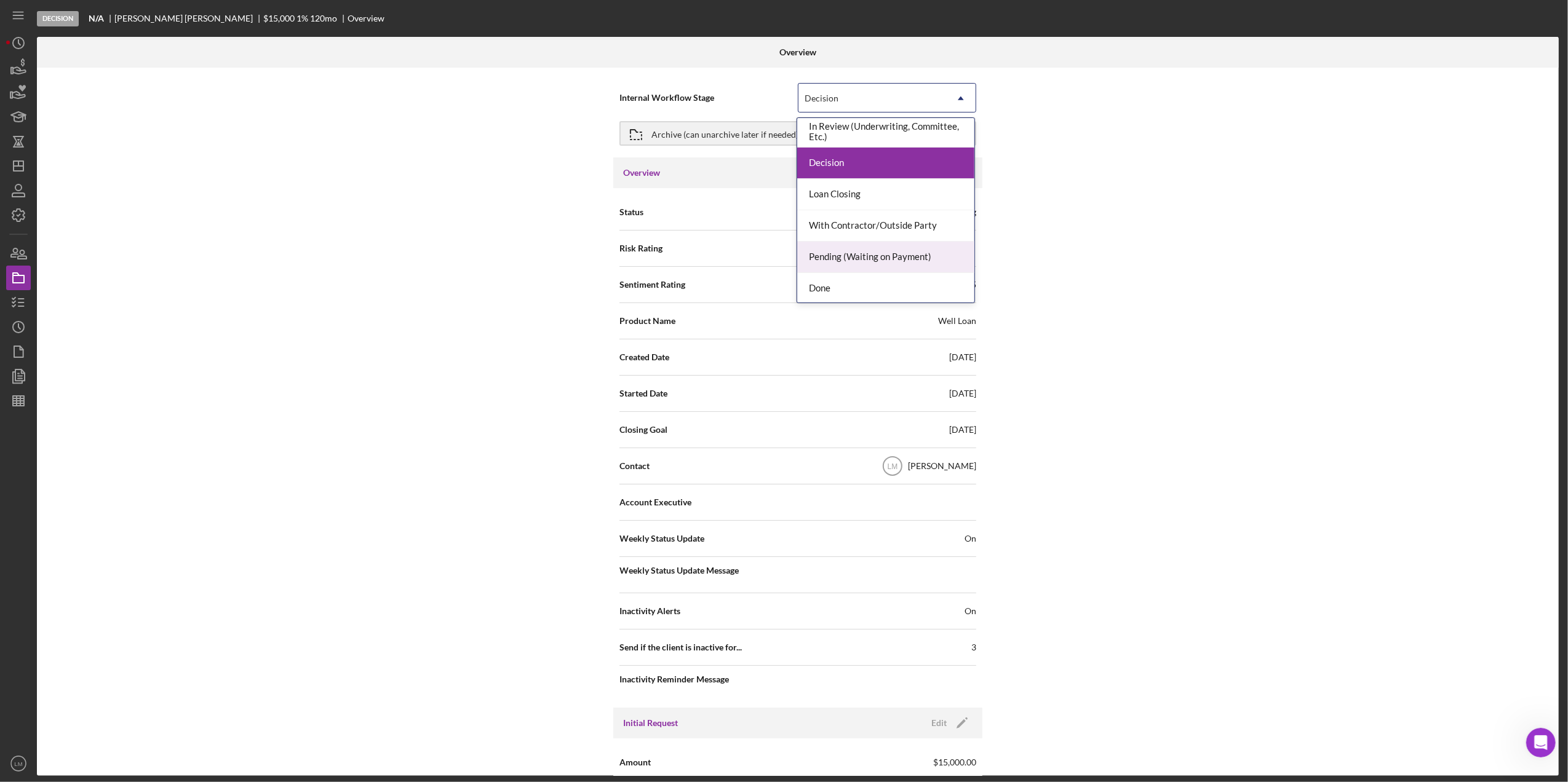
scroll to position [100, 0]
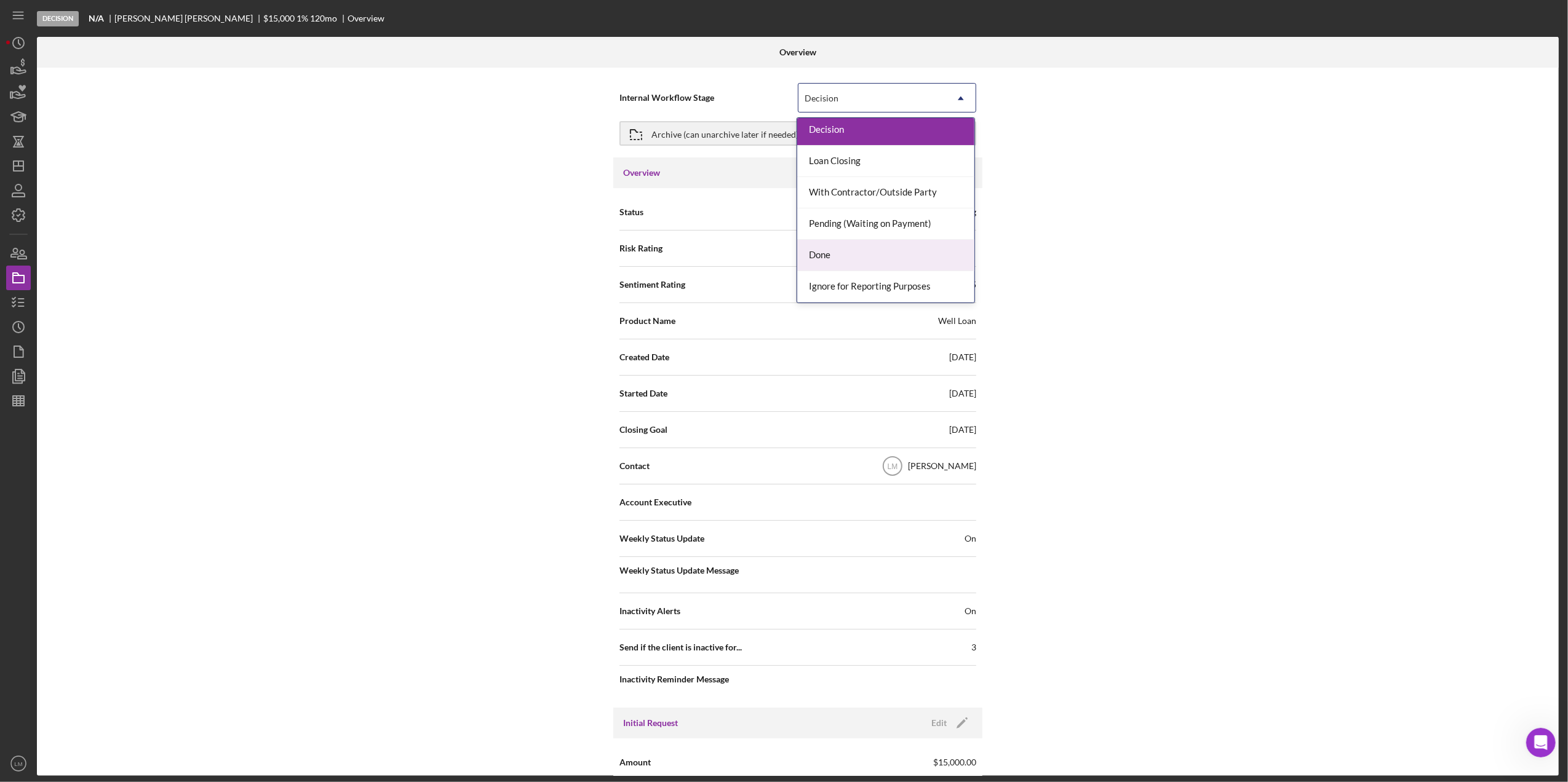
click at [826, 247] on div "Done" at bounding box center [886, 255] width 177 height 32
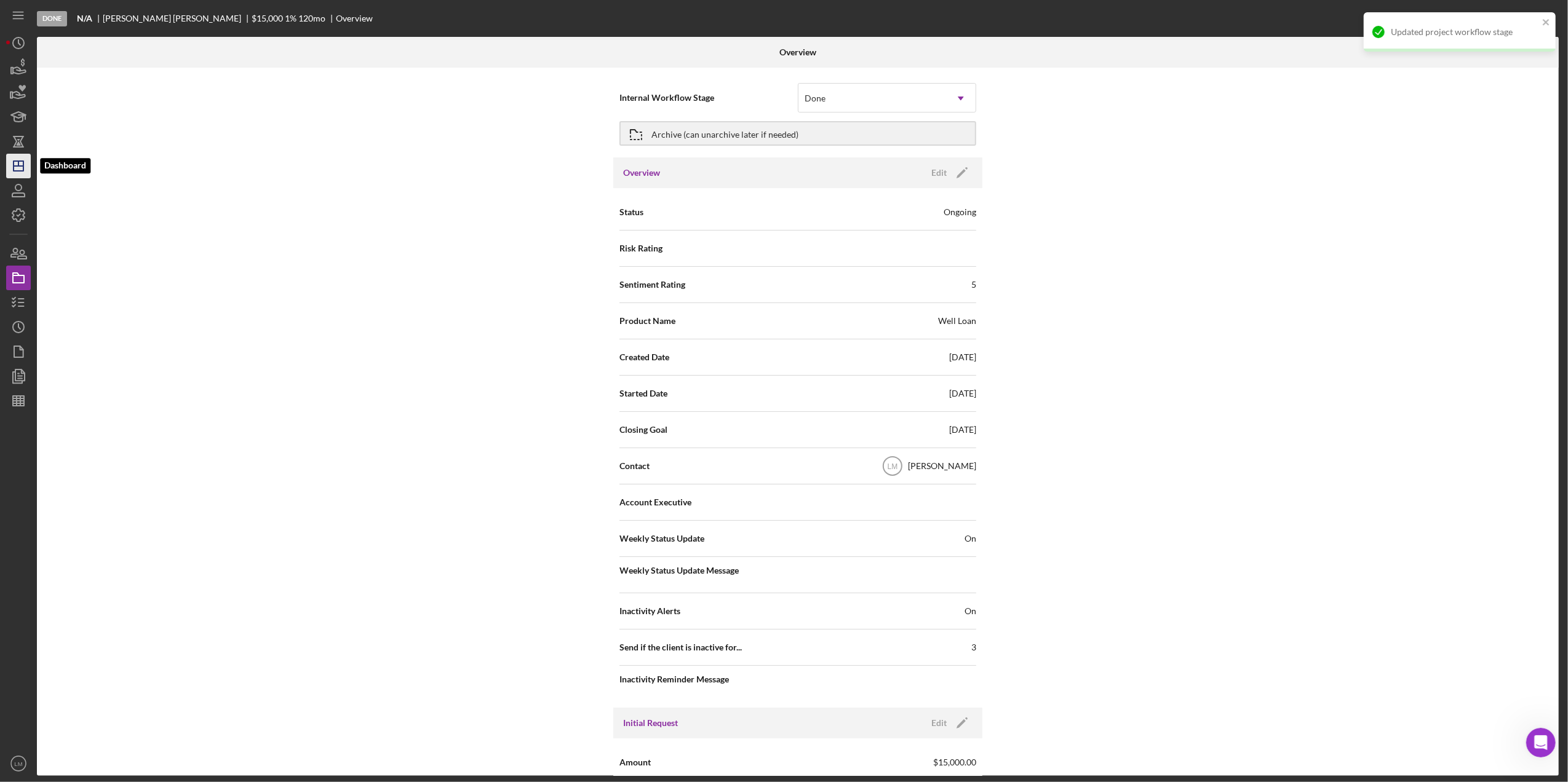
click at [23, 161] on polygon "button" at bounding box center [19, 166] width 10 height 10
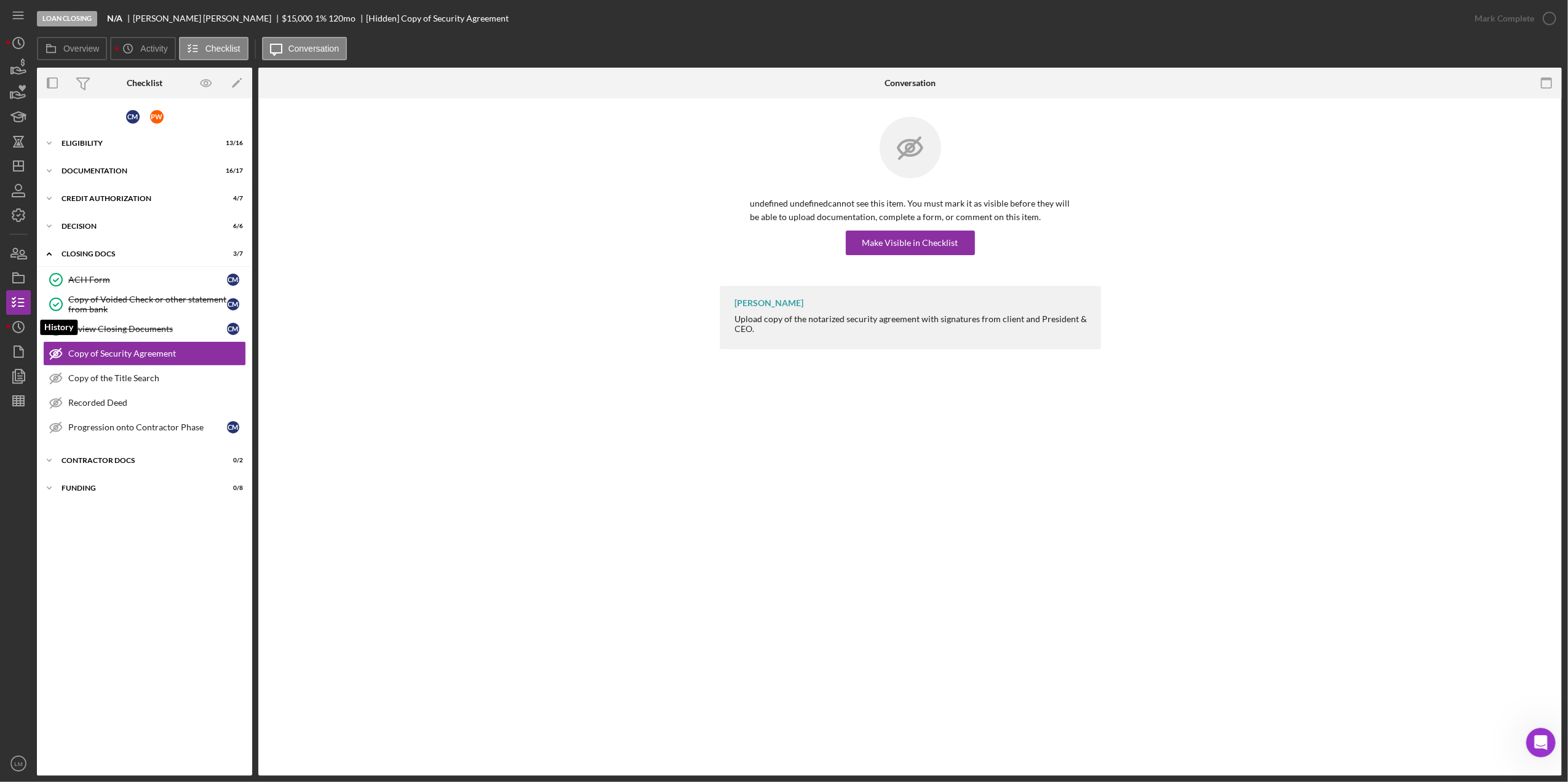
click at [19, 325] on polyline "button" at bounding box center [20, 326] width 2 height 5
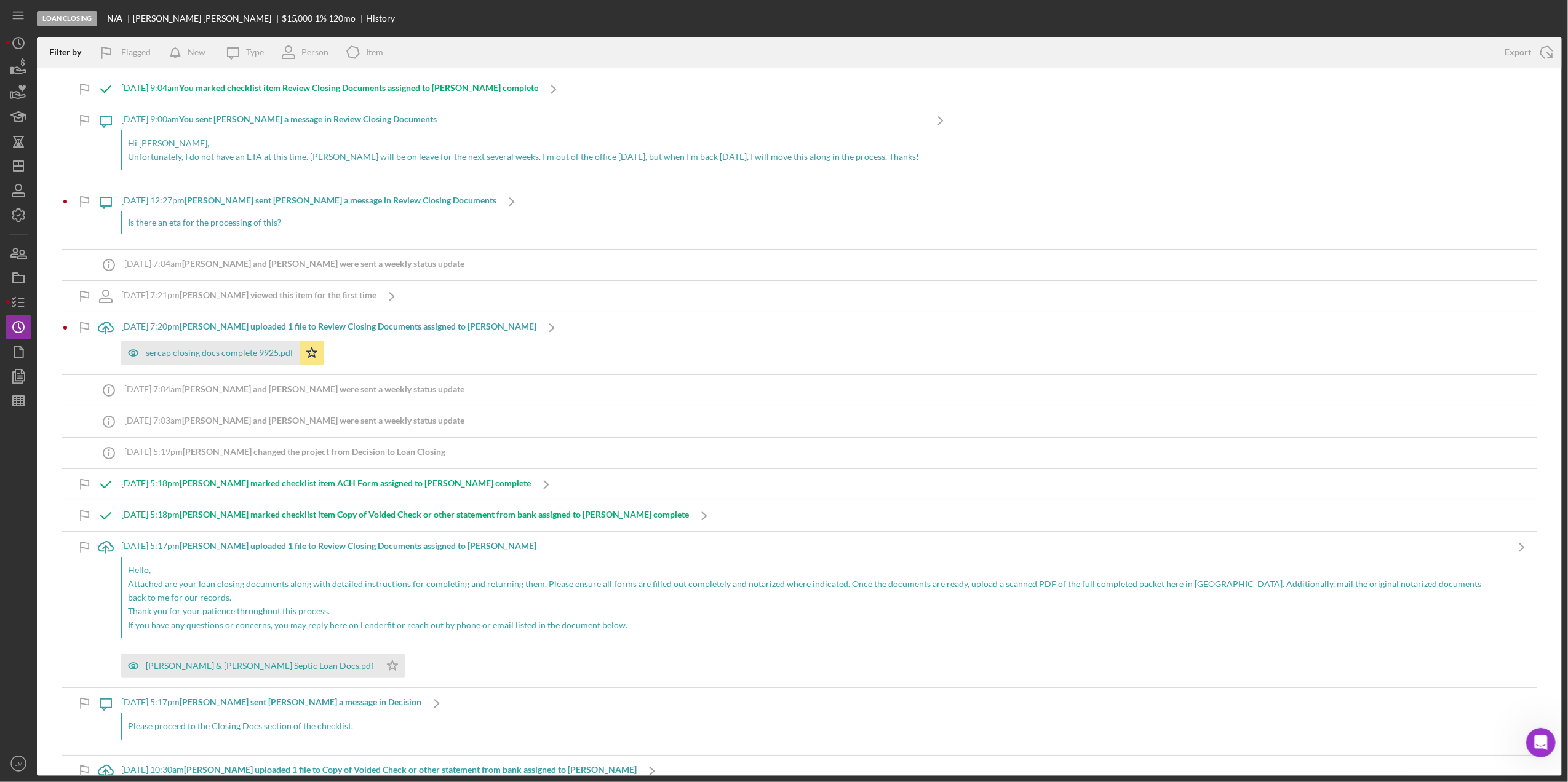
click at [32, 300] on nav "Icon/Menu Icon/Dashboard Dashboard Navigation Divider Mobile Checklist Icon/Ove…" at bounding box center [21, 388] width 31 height 776
click at [24, 301] on icon "button" at bounding box center [18, 302] width 31 height 31
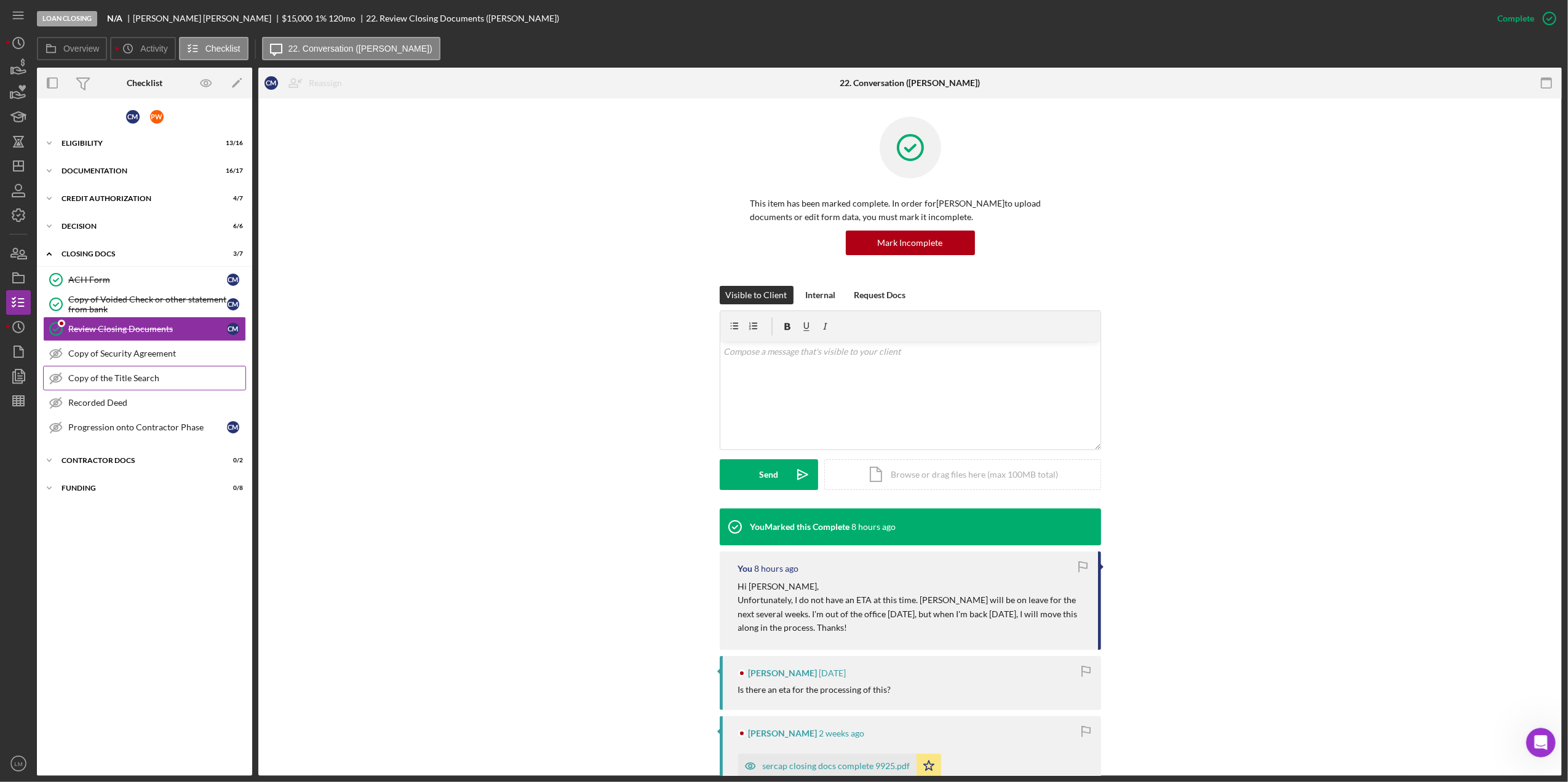
click at [148, 382] on div "Copy of the Title Search" at bounding box center [157, 378] width 177 height 10
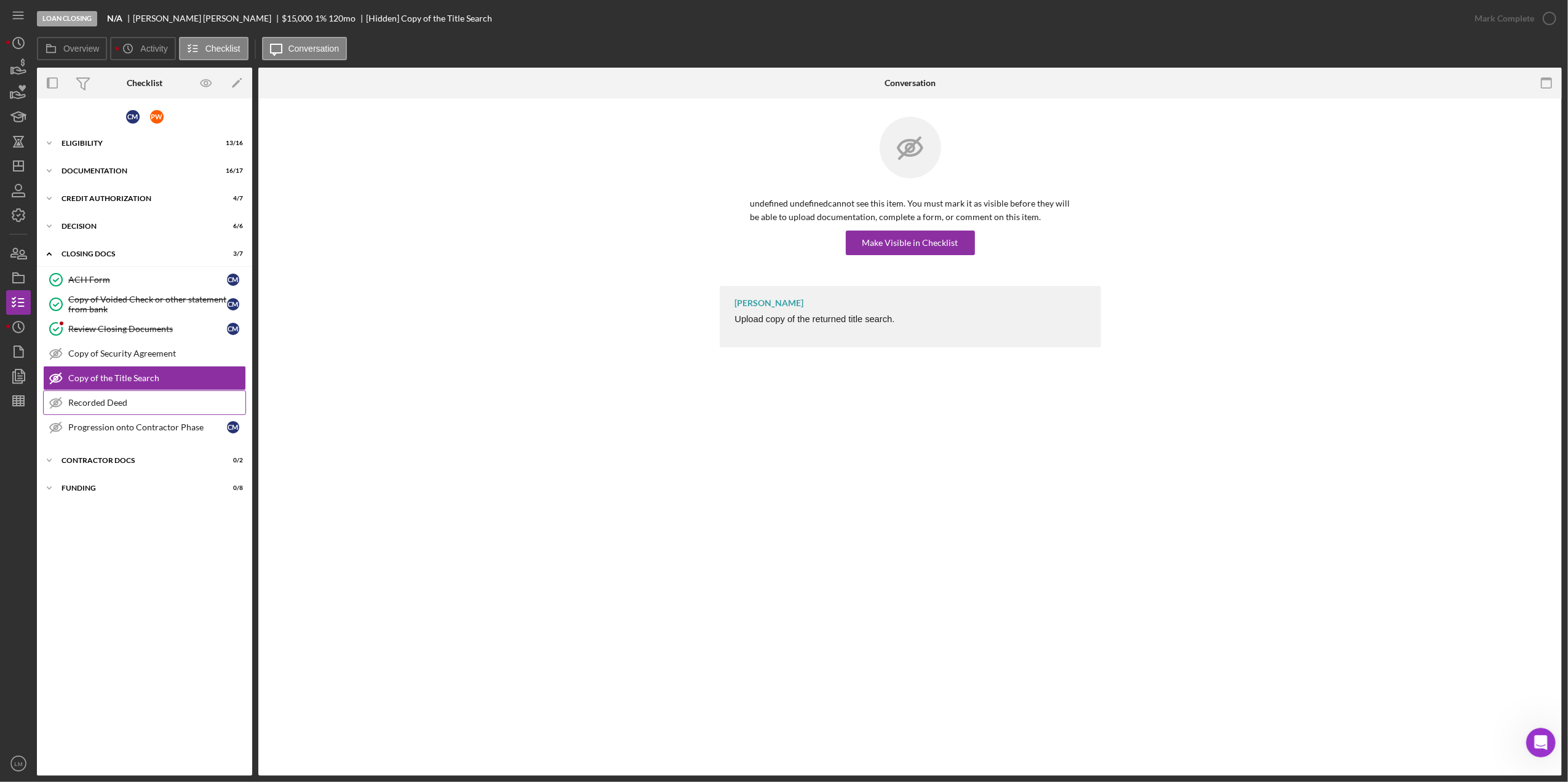
click at [153, 401] on div "Recorded Deed" at bounding box center [157, 403] width 177 height 10
click at [157, 351] on div "Copy of Security Agreement" at bounding box center [157, 353] width 177 height 10
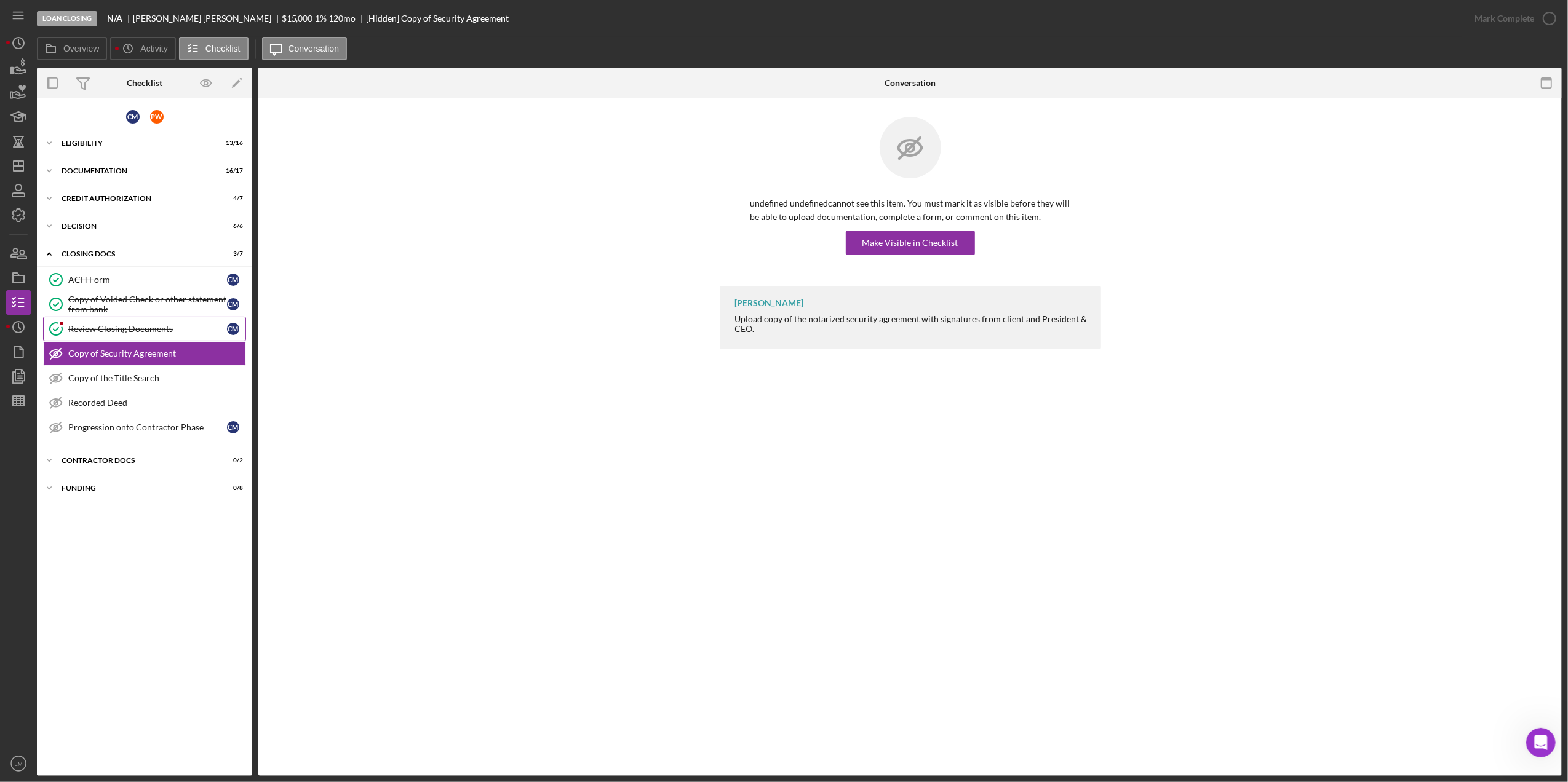
click at [167, 334] on div "Review Closing Documents" at bounding box center [147, 329] width 158 height 10
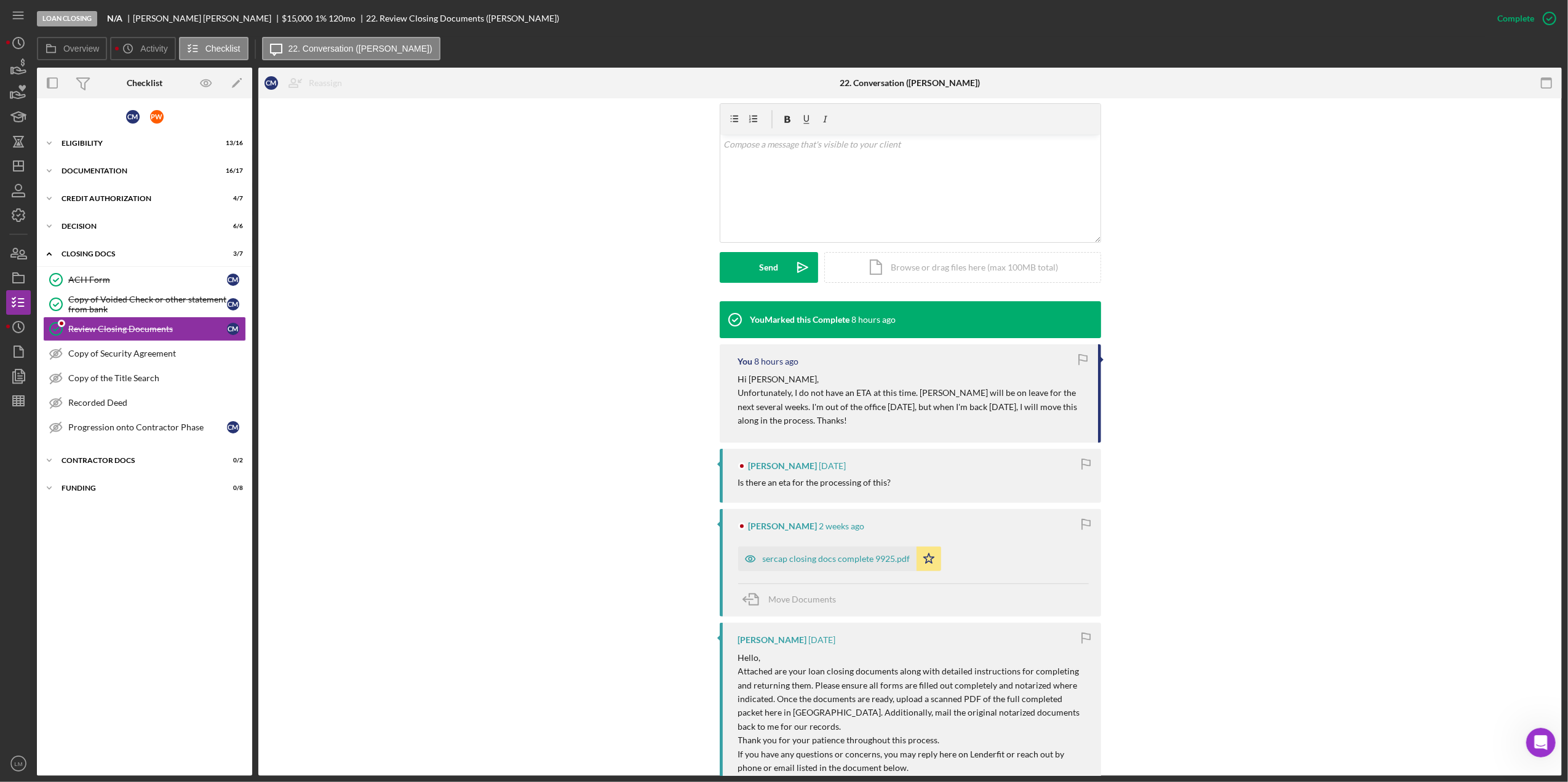
scroll to position [246, 0]
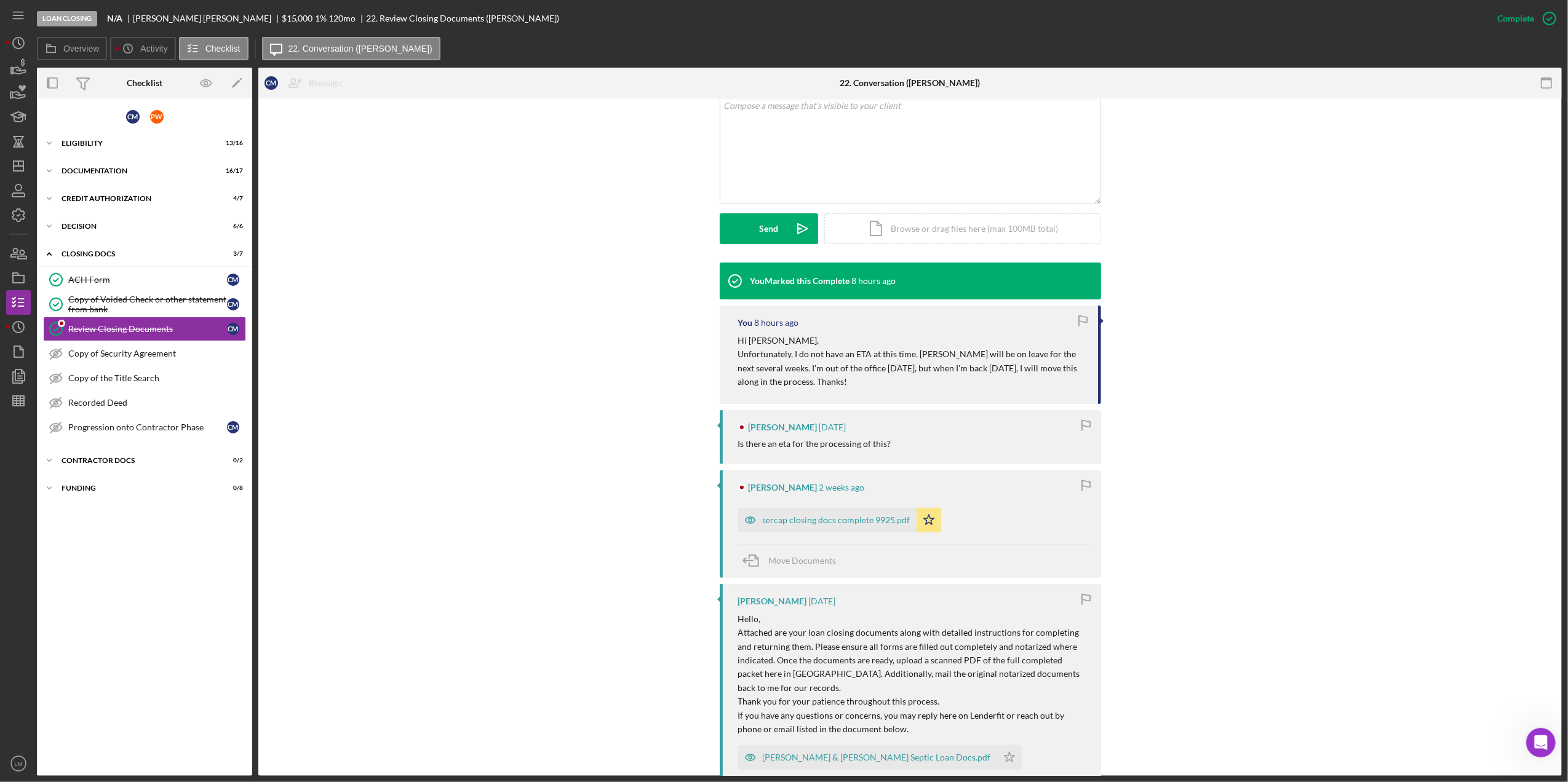
drag, startPoint x: 992, startPoint y: 440, endPoint x: 839, endPoint y: 609, distance: 228.0
click at [992, 440] on div "Is there an eta for the processing of this?" at bounding box center [914, 444] width 351 height 10
click at [854, 520] on div "sercap closing docs complete 9925.pdf" at bounding box center [836, 520] width 147 height 10
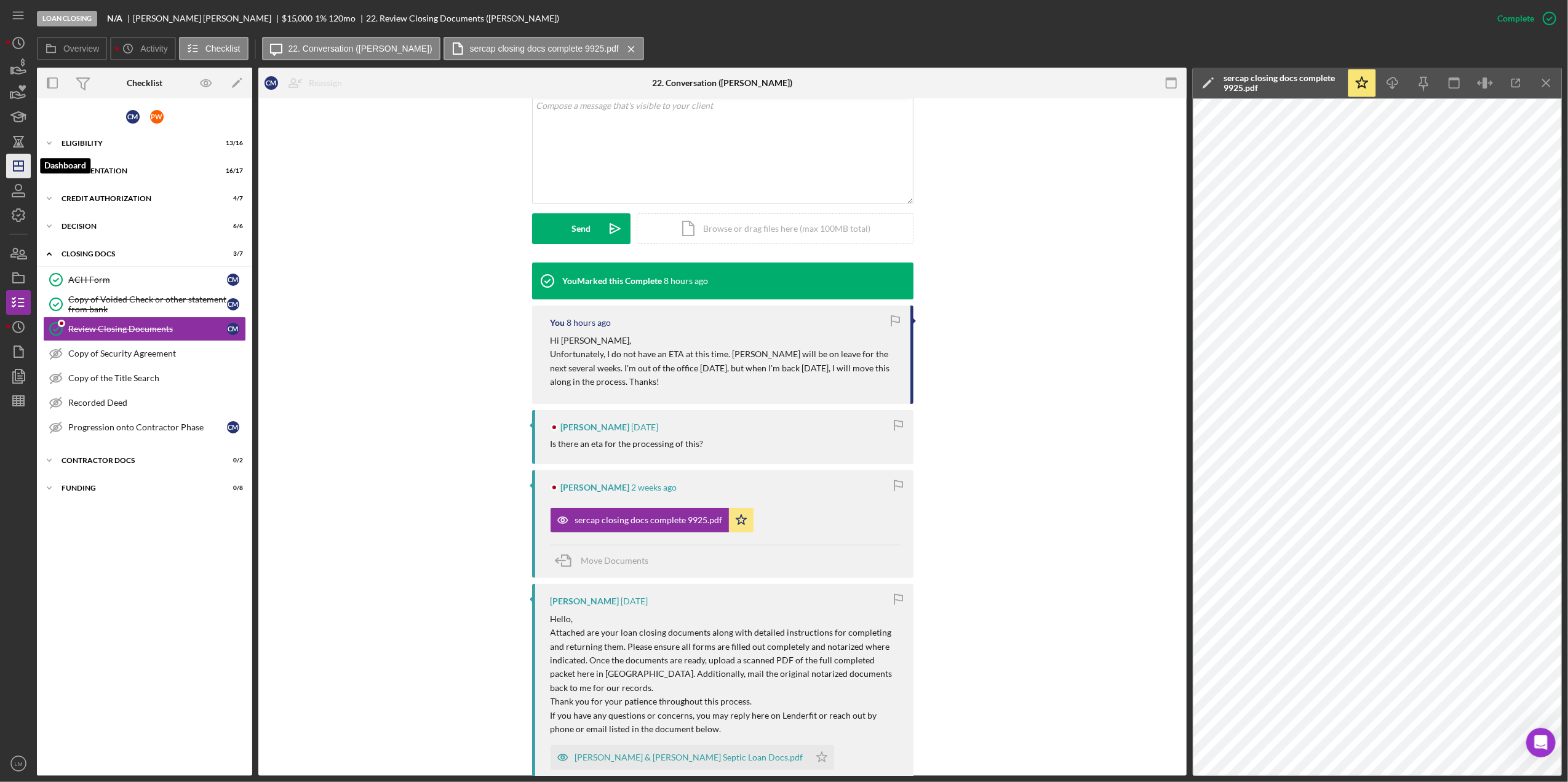
click at [14, 160] on icon "Icon/Dashboard" at bounding box center [18, 166] width 31 height 31
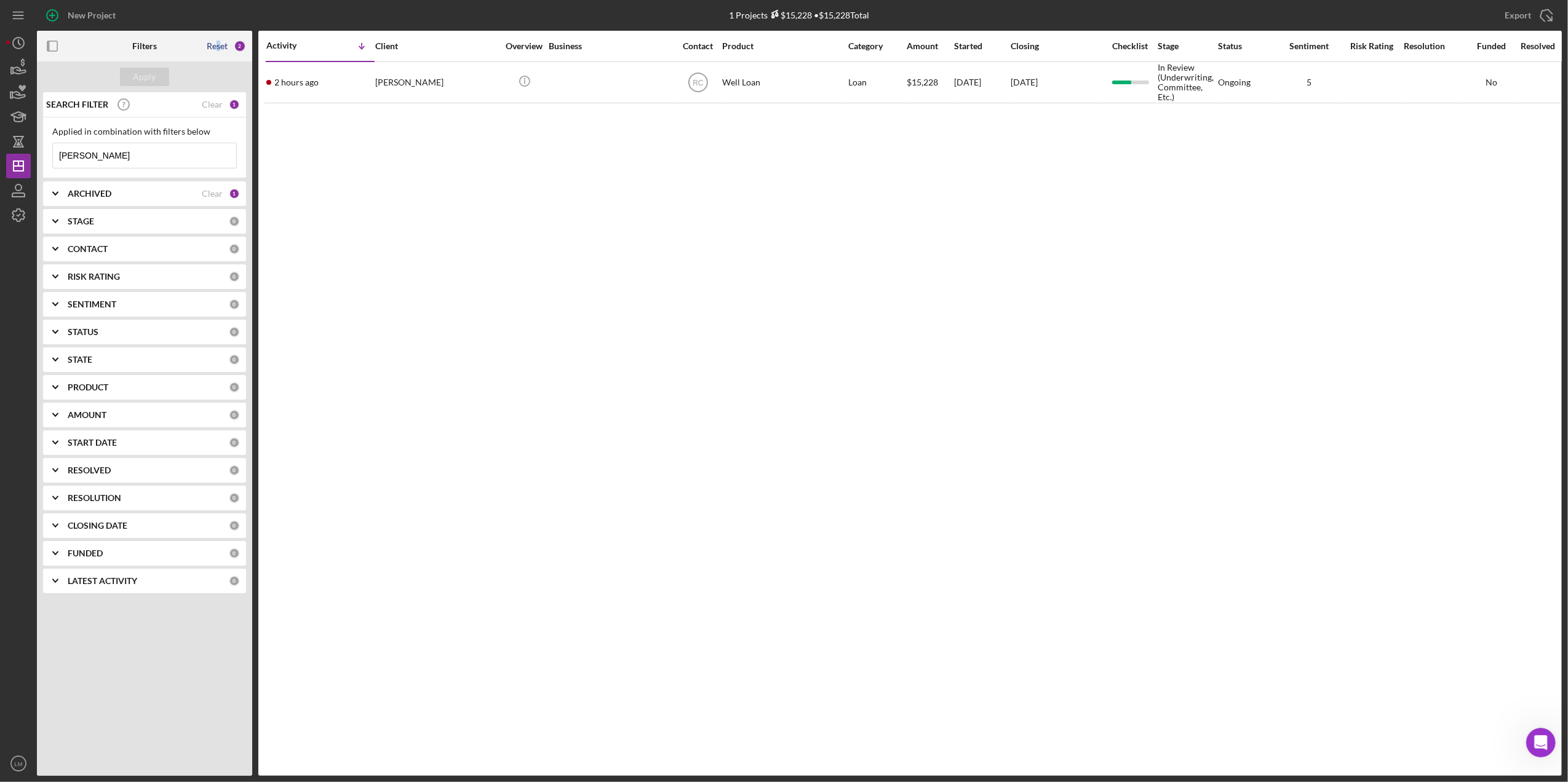
click at [216, 47] on div "Reset" at bounding box center [217, 46] width 21 height 10
drag, startPoint x: 216, startPoint y: 47, endPoint x: 118, endPoint y: 80, distance: 103.4
click at [118, 80] on div "Apply" at bounding box center [144, 76] width 215 height 31
click at [134, 78] on div "Apply" at bounding box center [144, 77] width 22 height 19
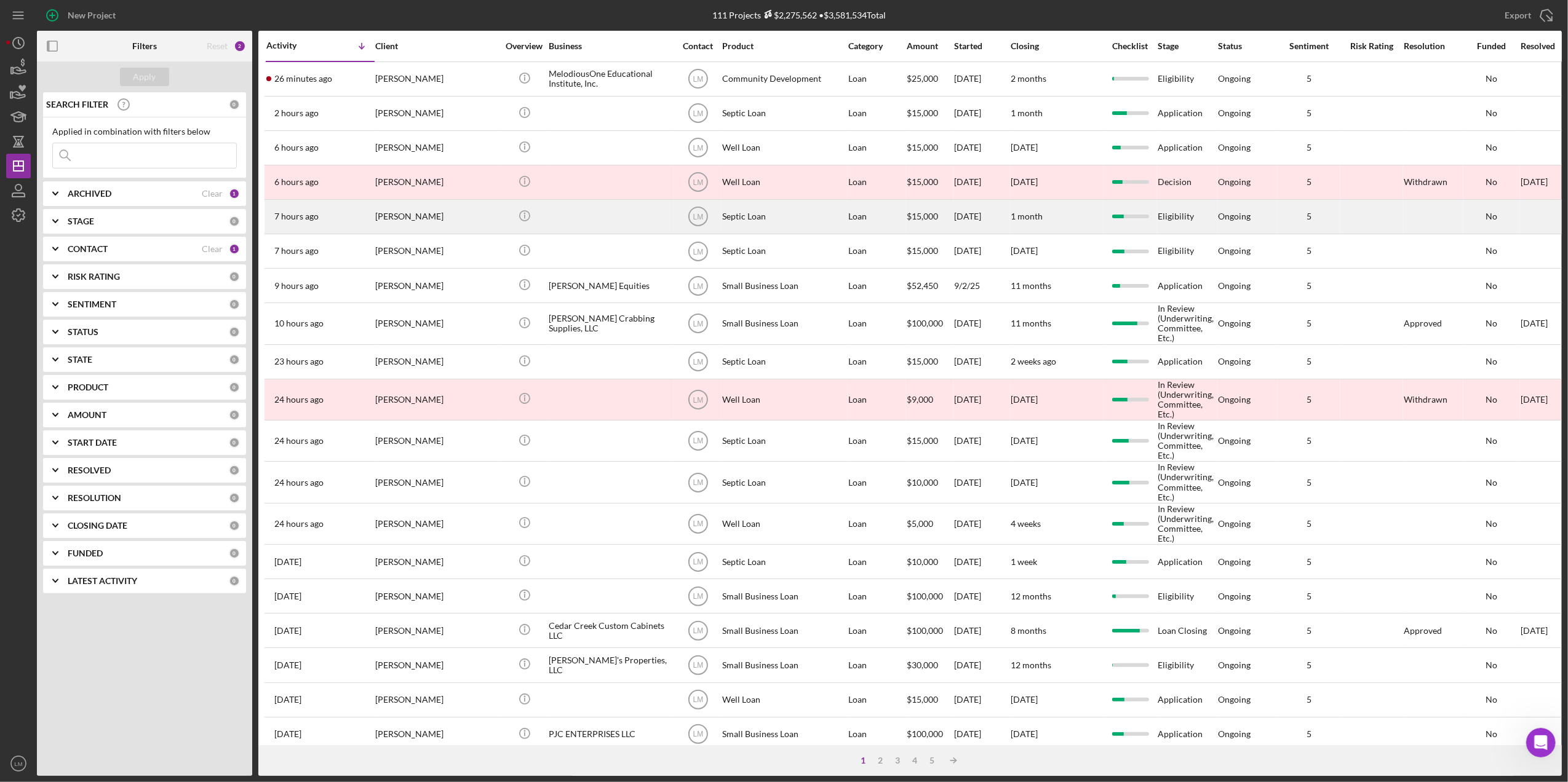
click at [589, 223] on div at bounding box center [611, 216] width 123 height 33
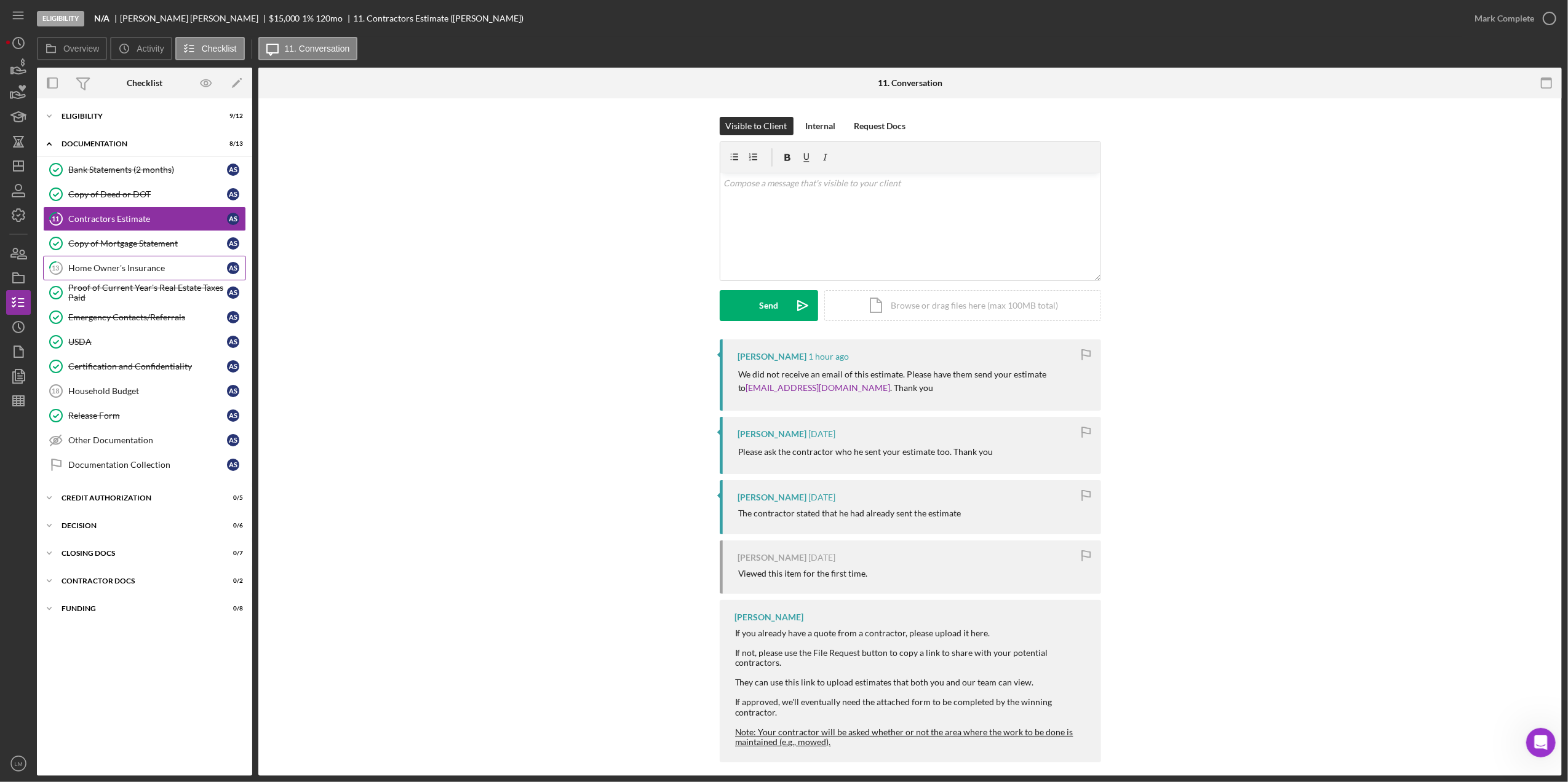
click at [190, 276] on link "13 Home Owner's Insurance A S" at bounding box center [144, 268] width 203 height 24
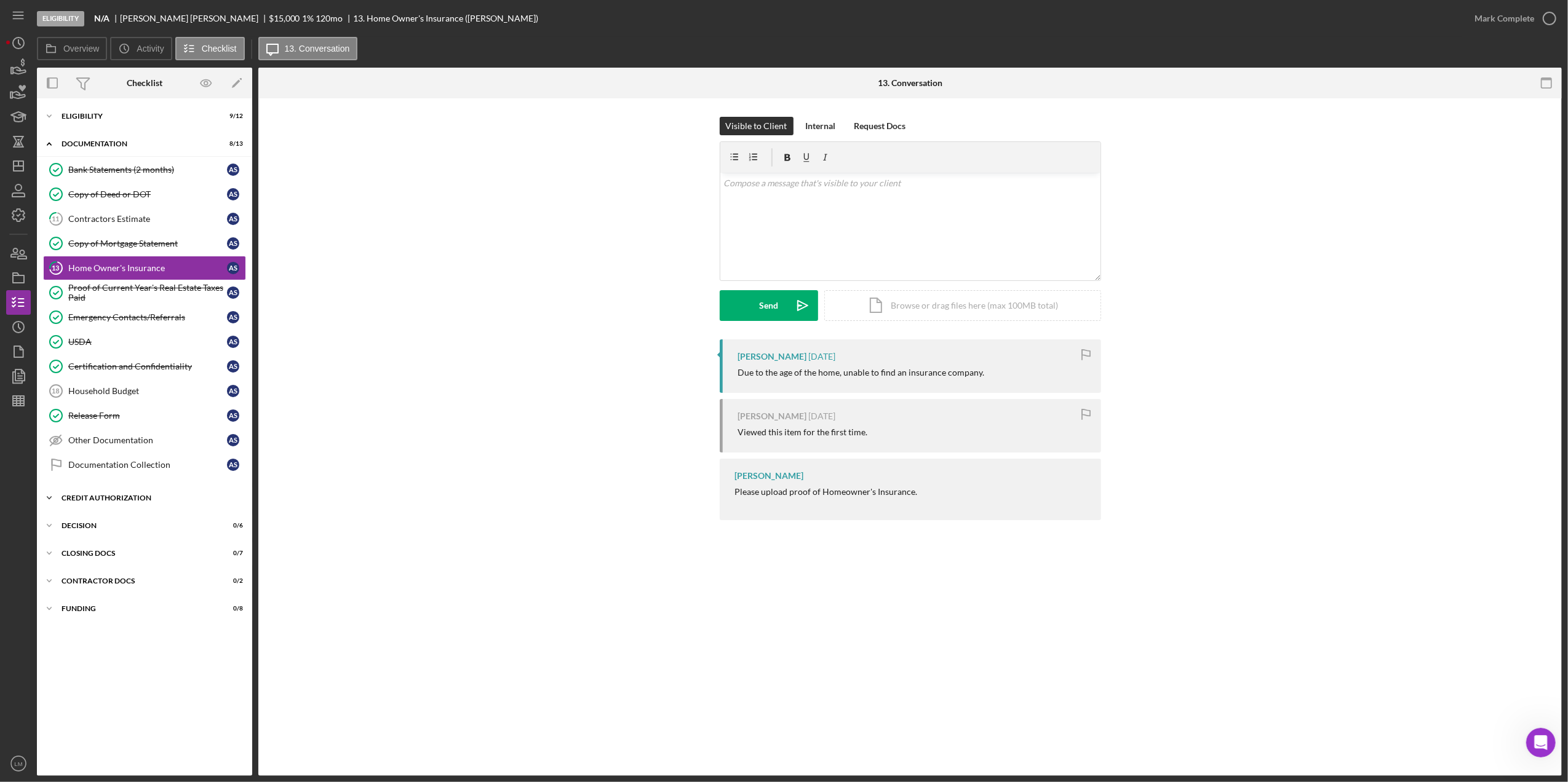
click at [164, 500] on div "CREDIT AUTHORIZATION" at bounding box center [149, 499] width 175 height 7
click at [171, 120] on div "Icon/Expander Eligibility 9 / 12" at bounding box center [144, 117] width 215 height 24
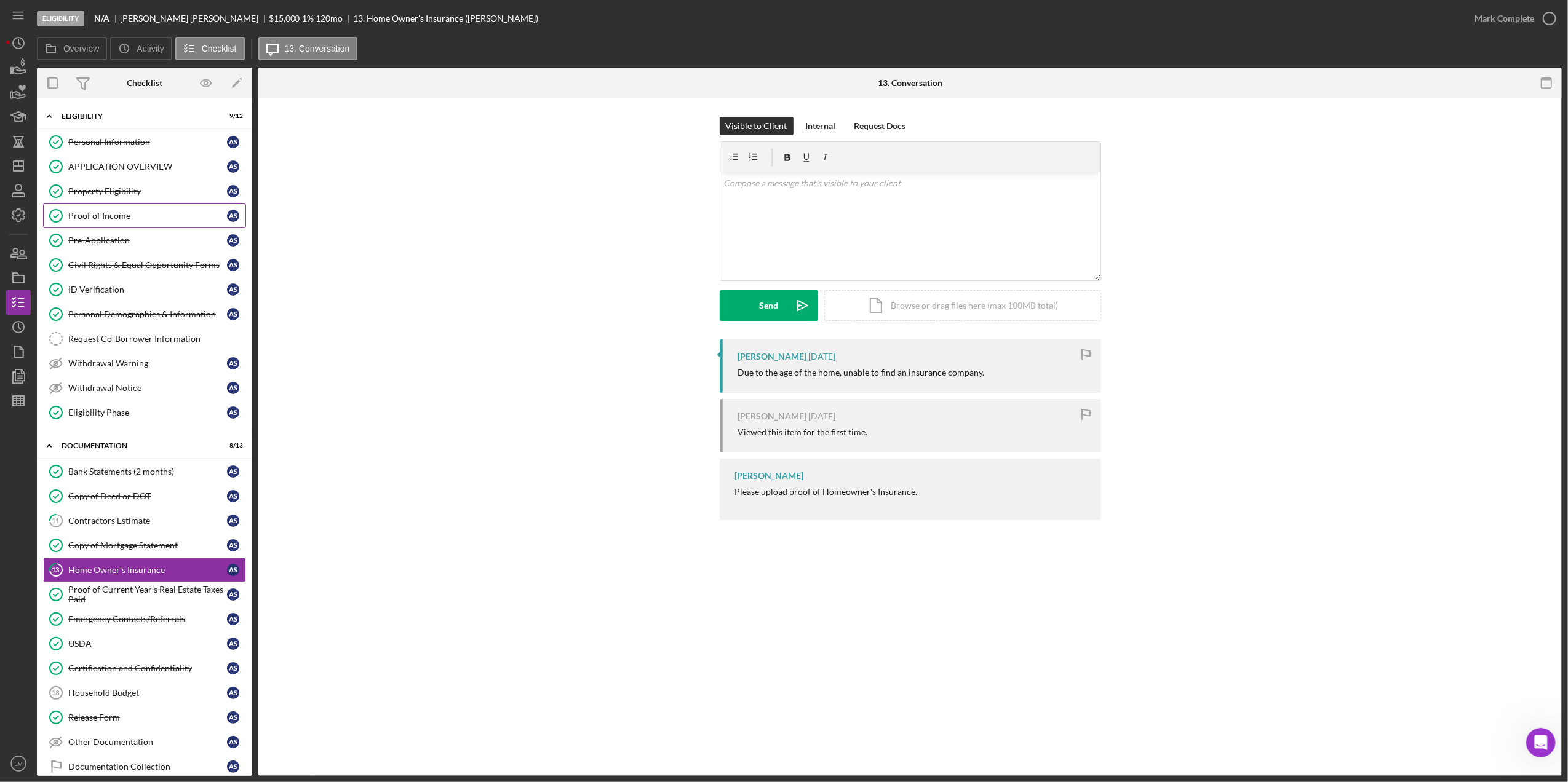
click at [119, 224] on link "Proof of Income Proof of Income A S" at bounding box center [144, 215] width 203 height 24
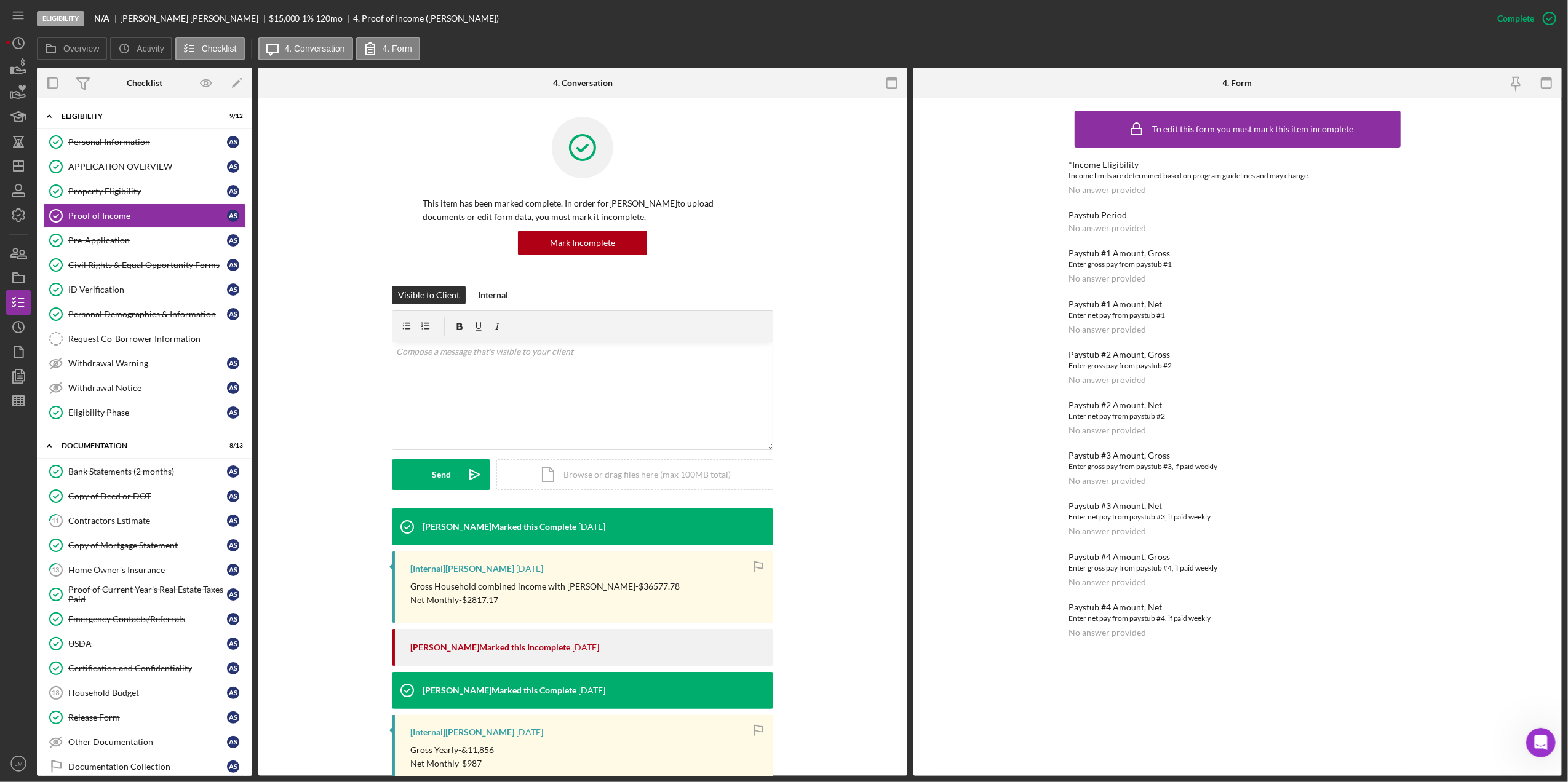
scroll to position [82, 0]
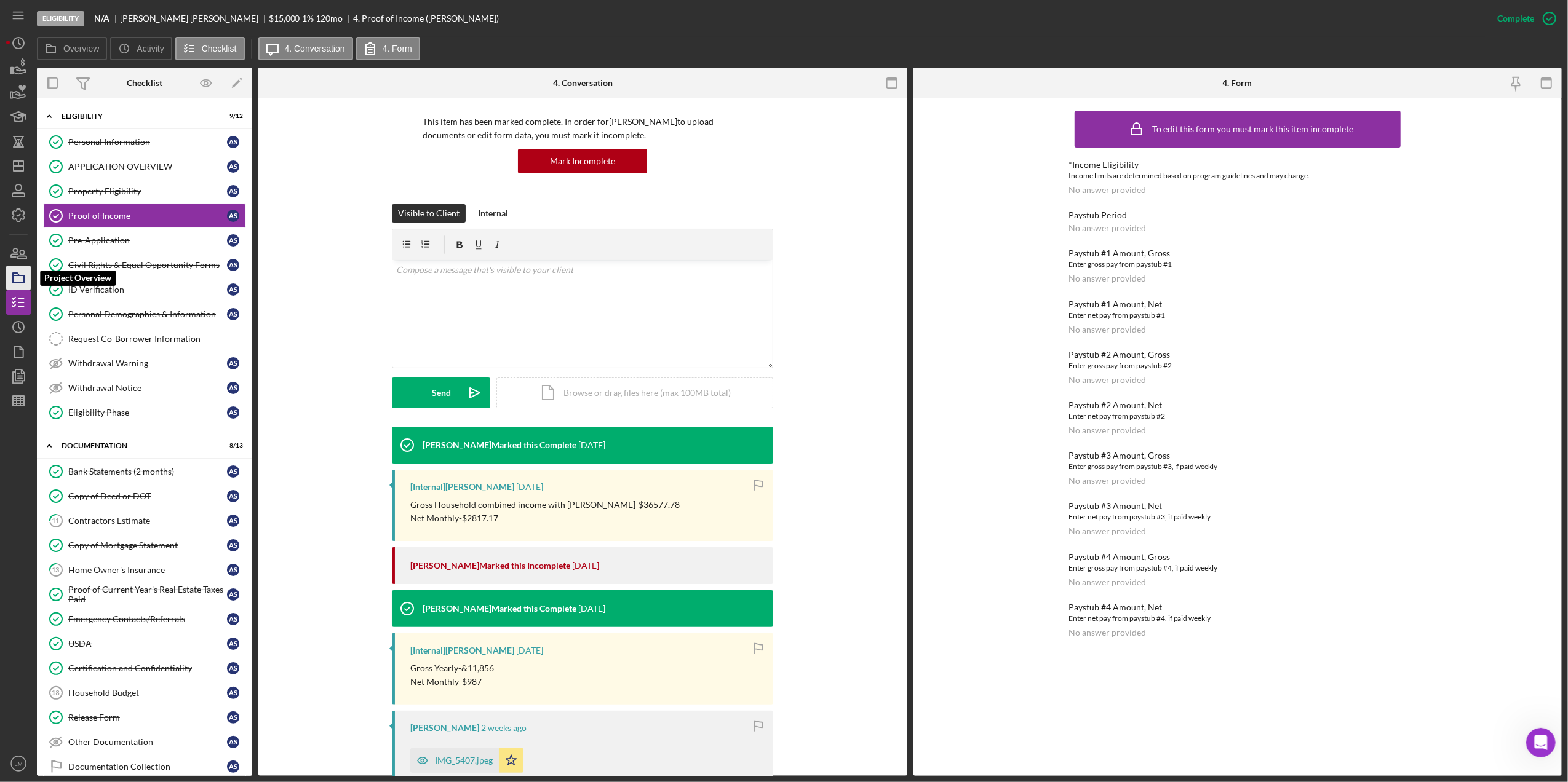
click at [22, 272] on icon "button" at bounding box center [18, 278] width 31 height 31
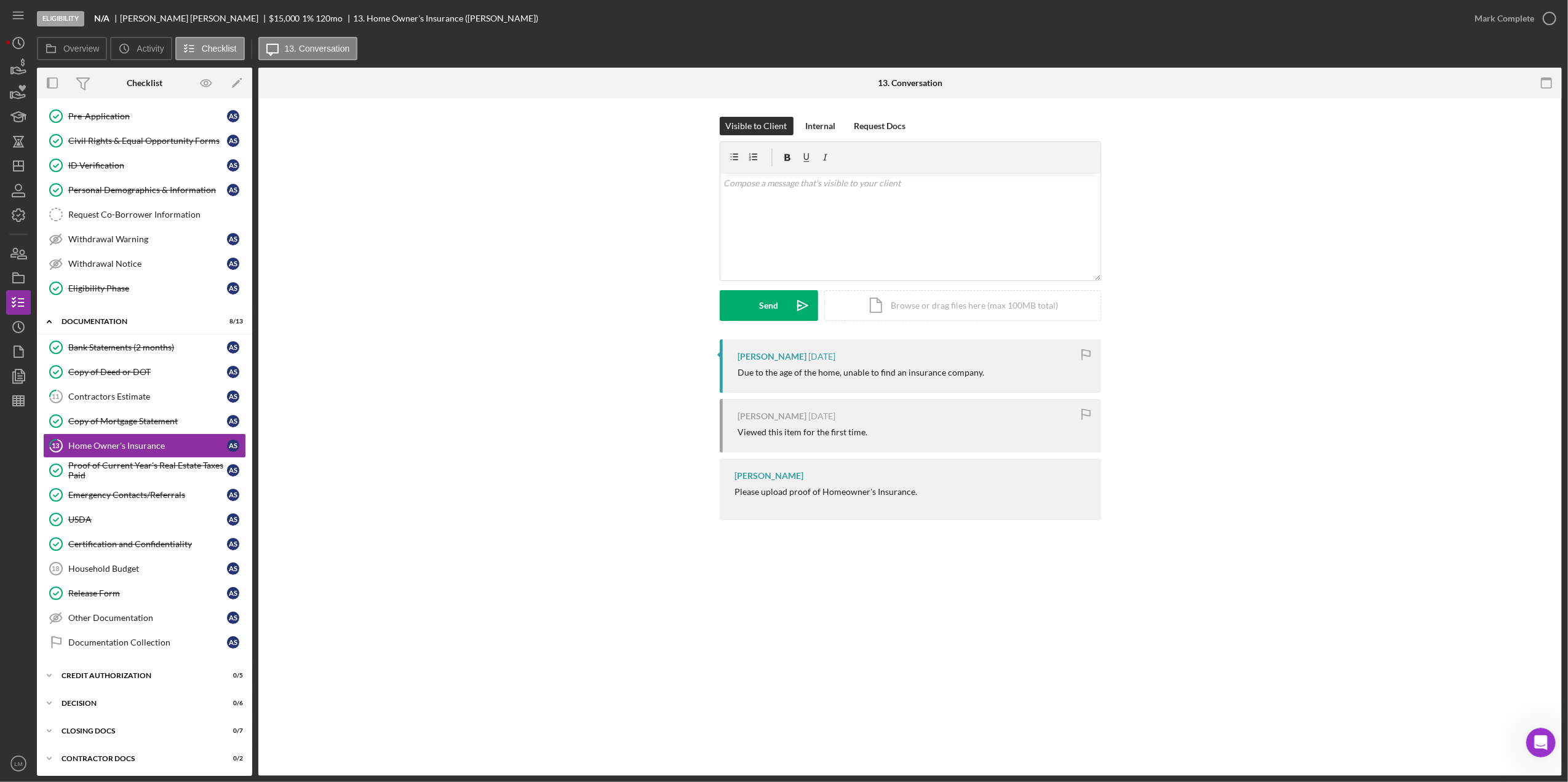
scroll to position [140, 0]
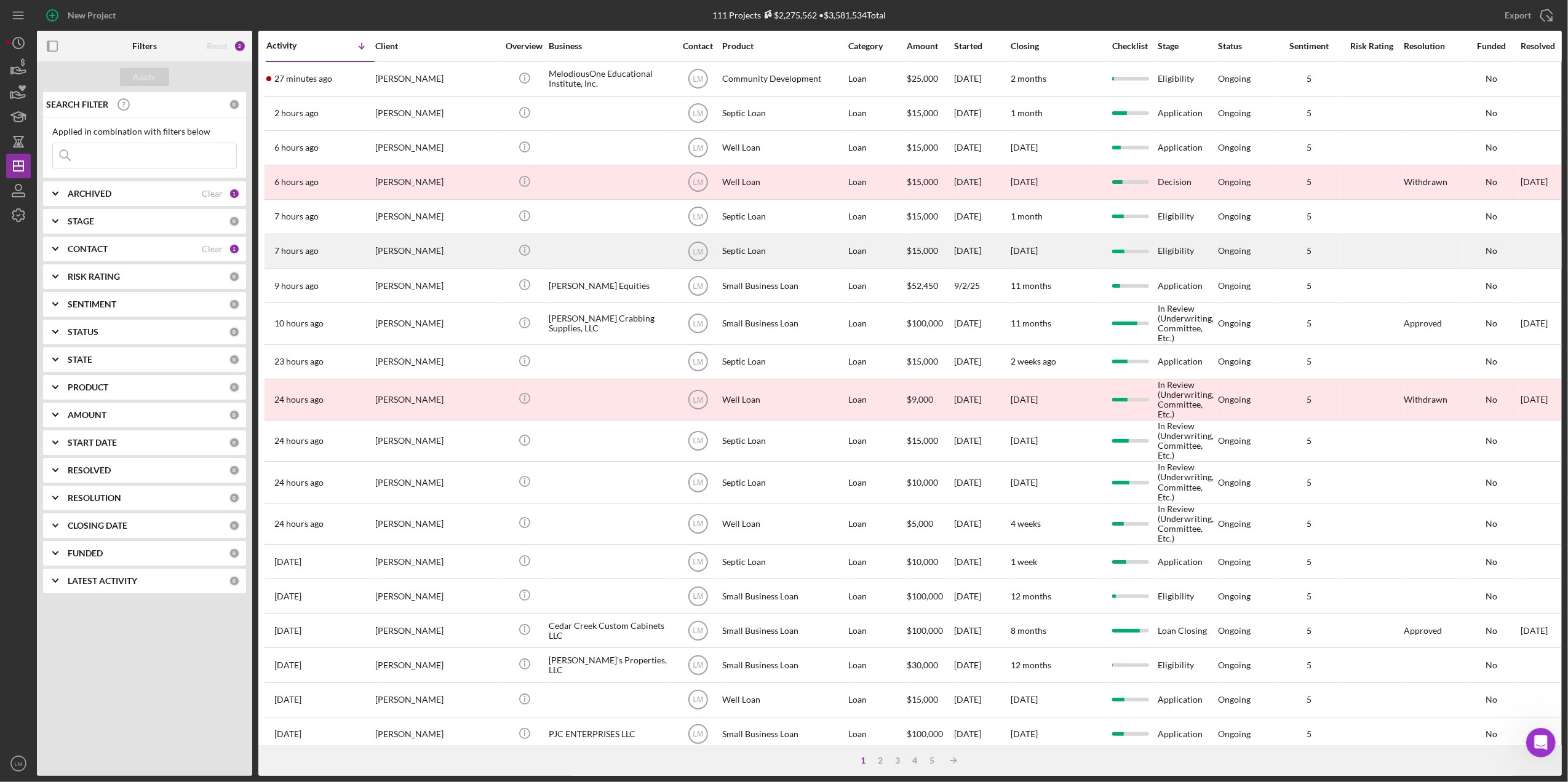
click at [1059, 258] on div "[DATE]" at bounding box center [1056, 251] width 92 height 33
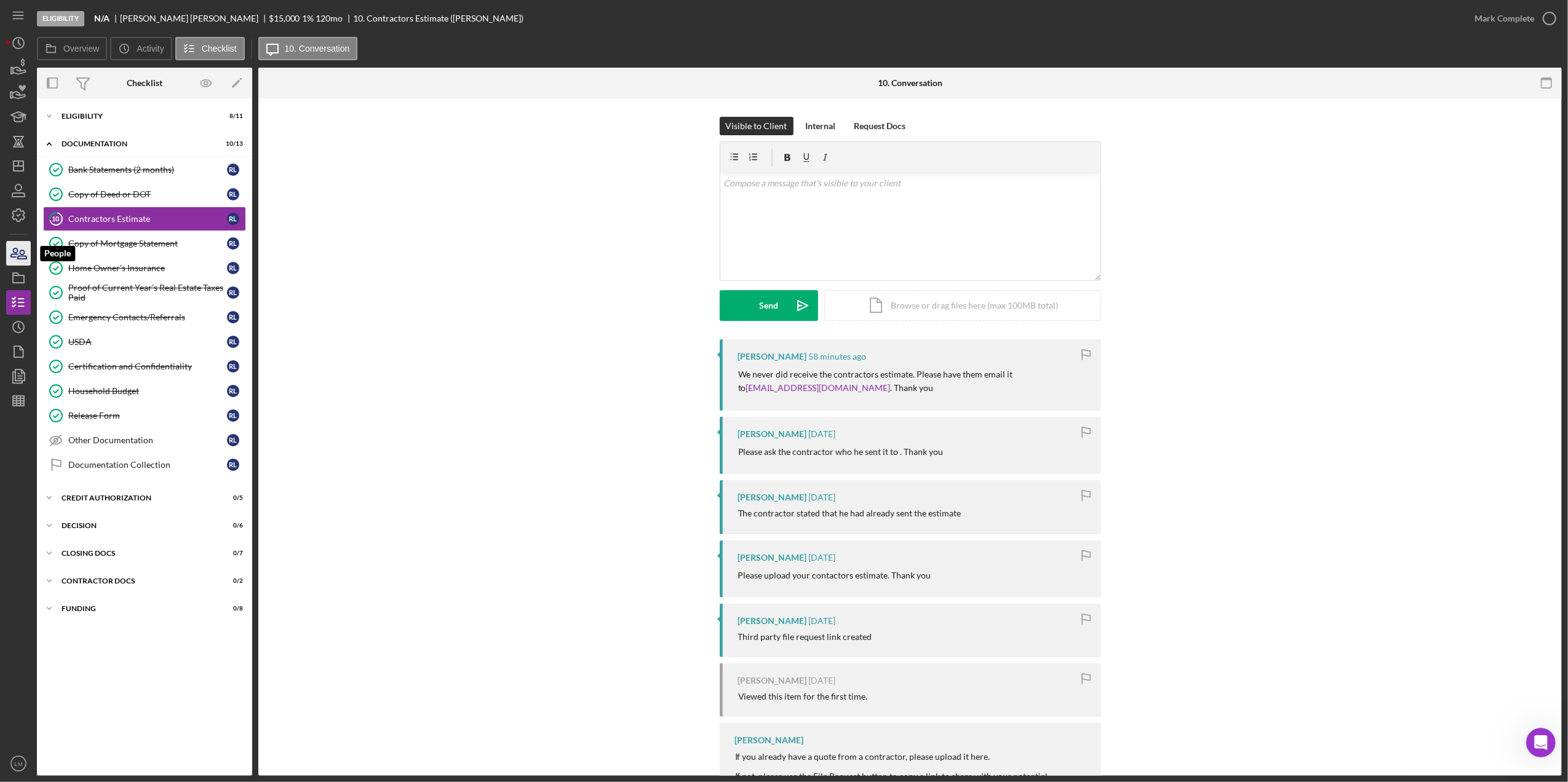
click at [23, 259] on icon "button" at bounding box center [21, 254] width 8 height 8
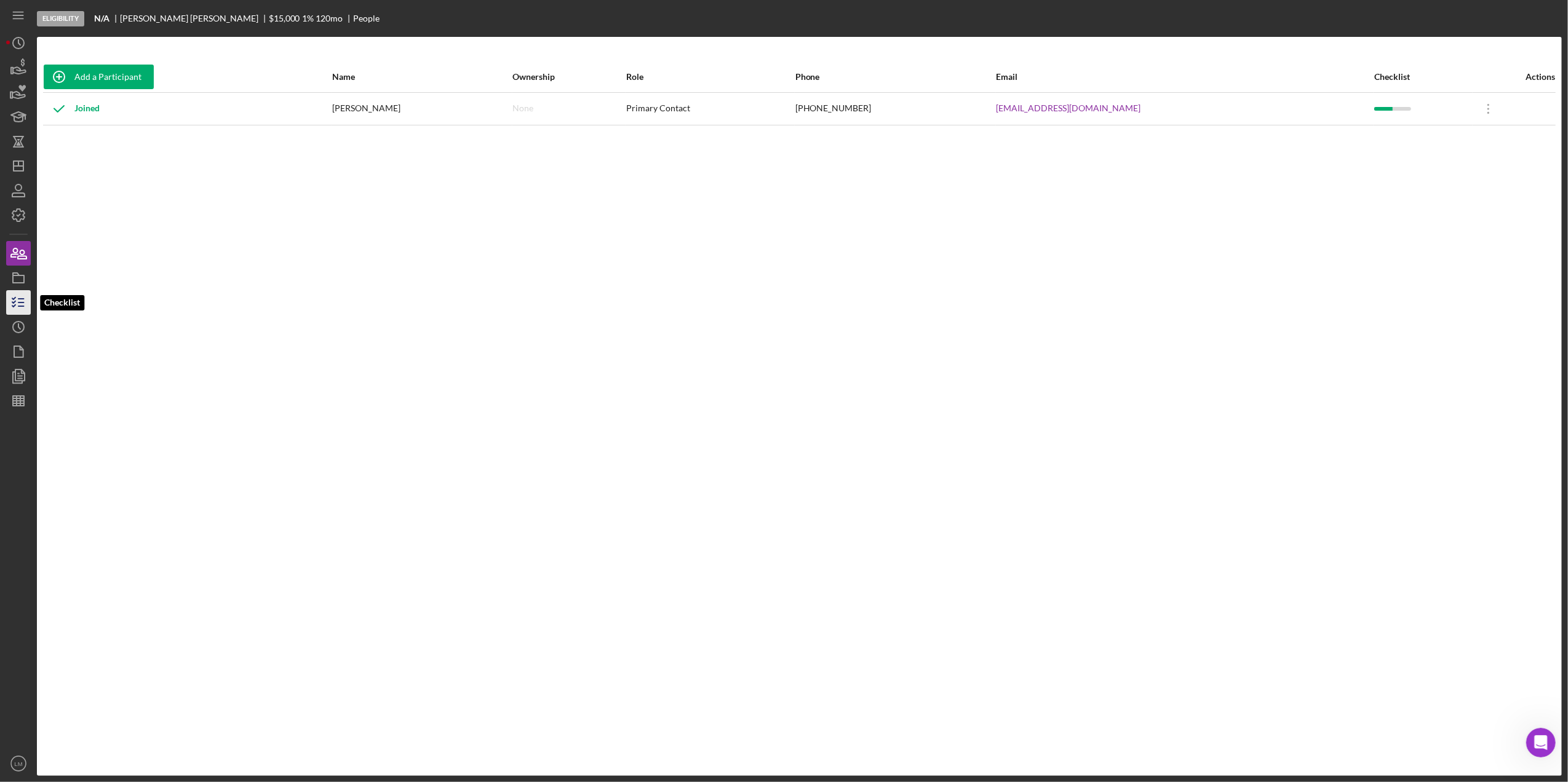
click at [28, 307] on icon "button" at bounding box center [18, 302] width 31 height 31
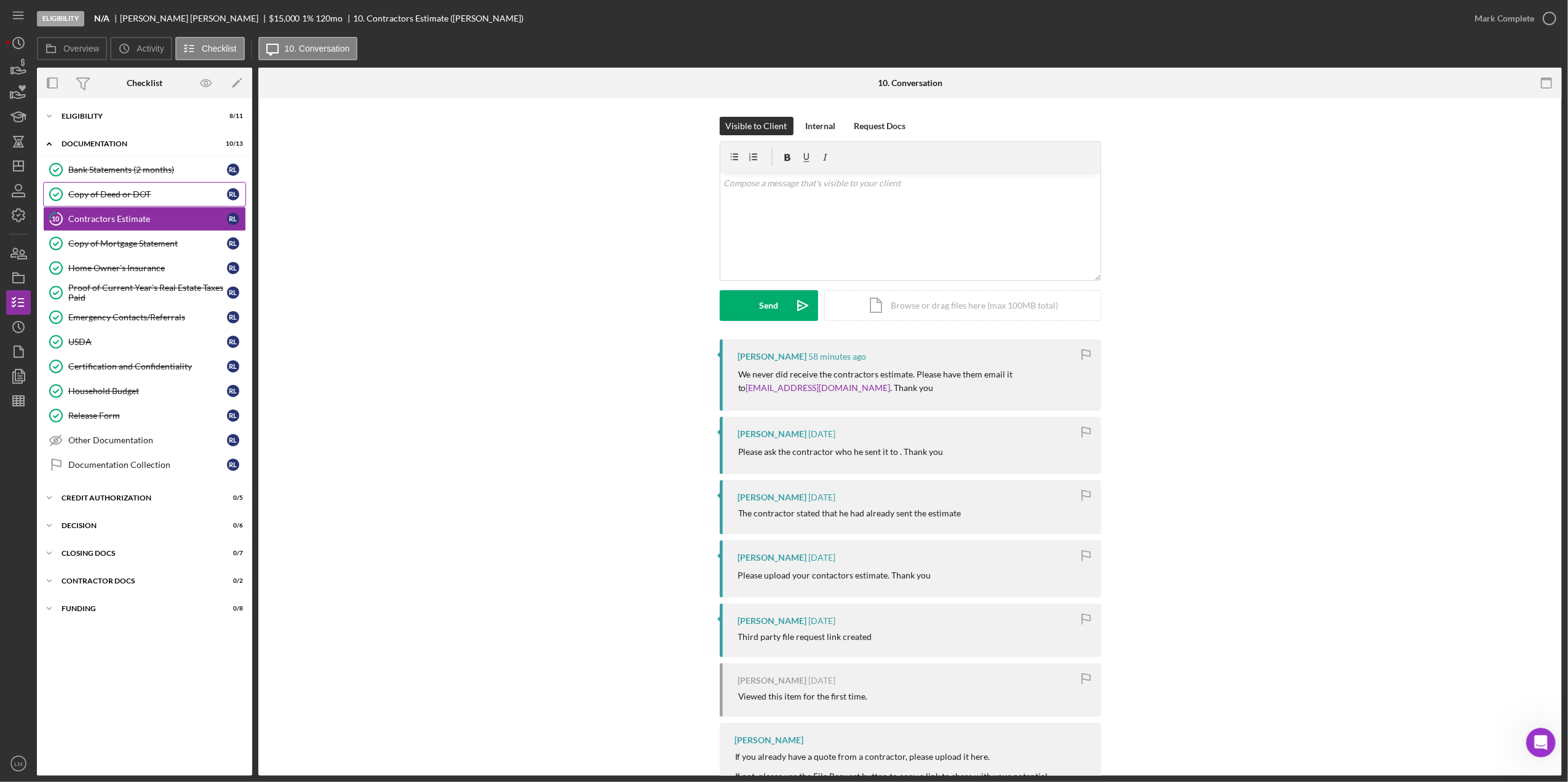
click at [168, 199] on div "Copy of Deed or DOT" at bounding box center [147, 194] width 158 height 10
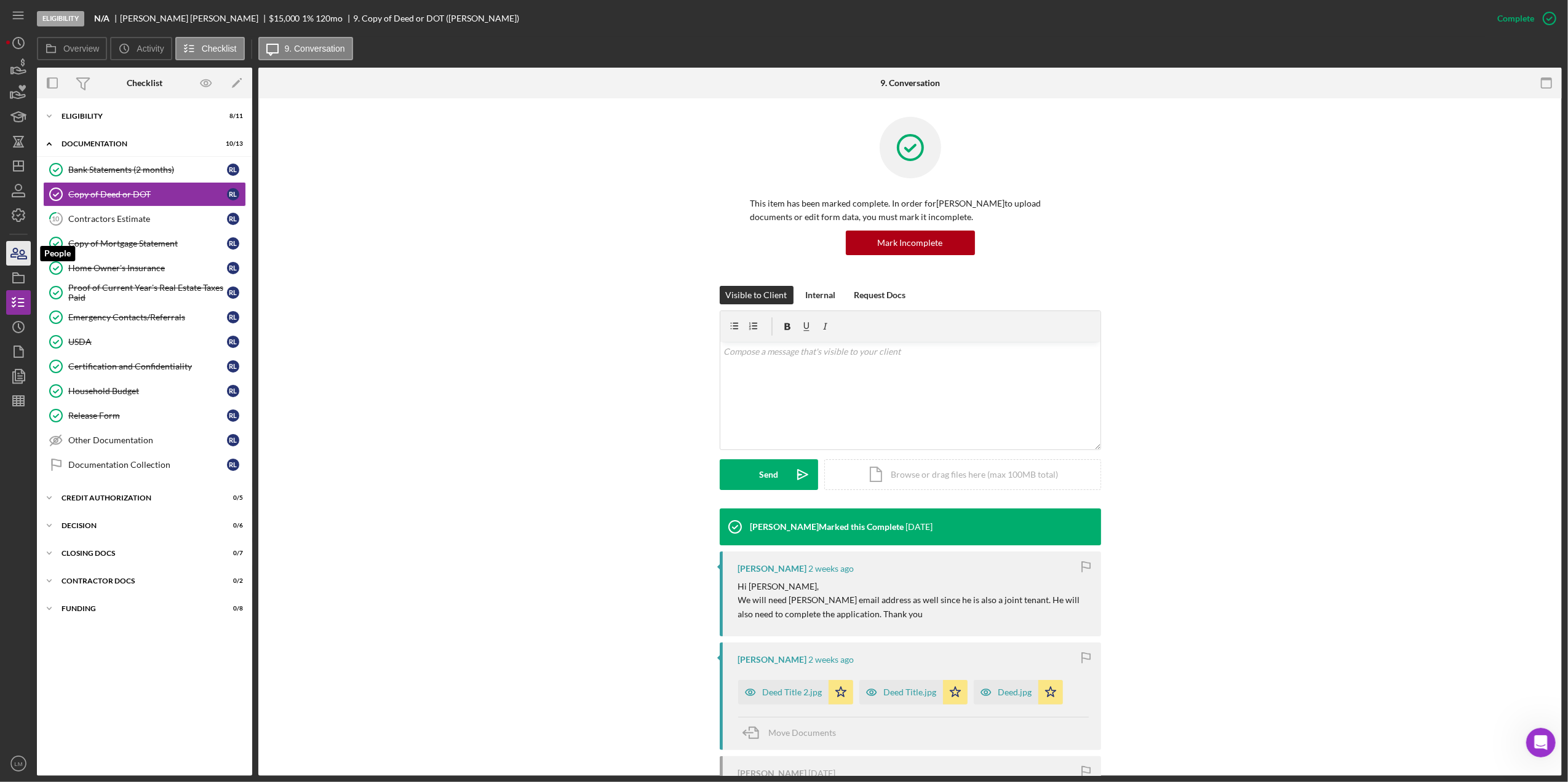
click at [24, 254] on icon "button" at bounding box center [18, 253] width 31 height 31
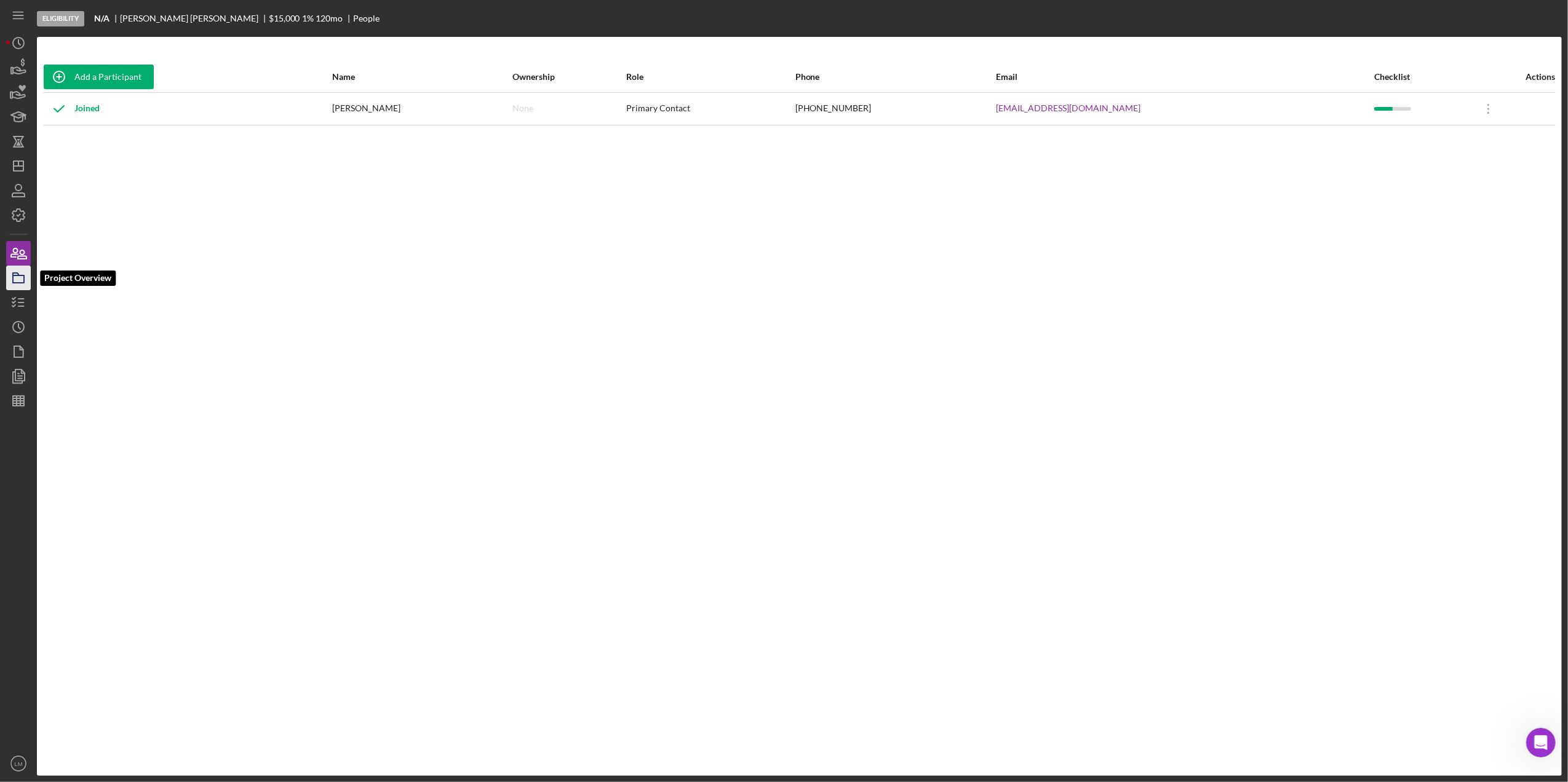
click at [15, 274] on icon "button" at bounding box center [18, 278] width 31 height 31
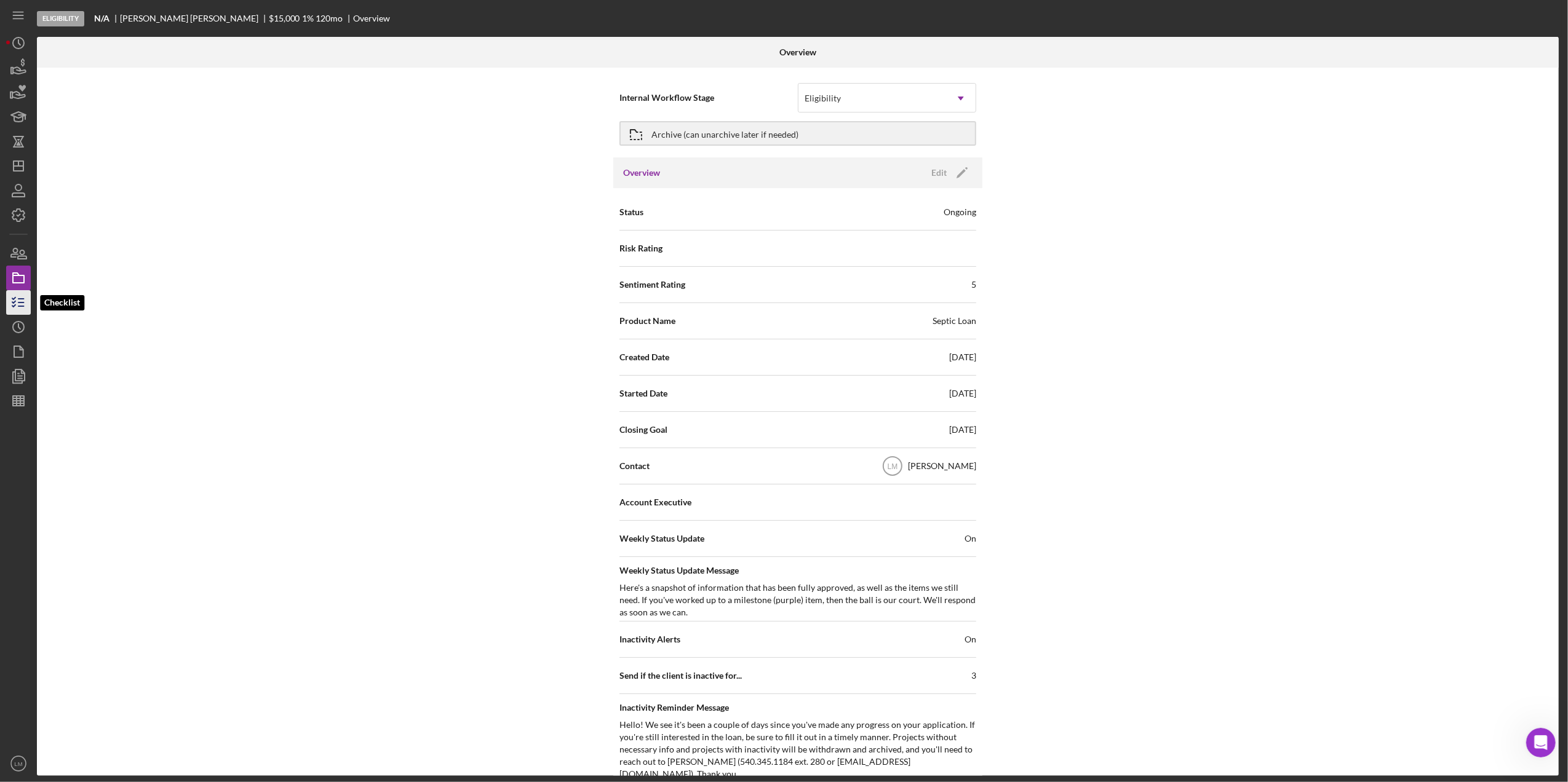
click at [10, 294] on icon "button" at bounding box center [18, 302] width 31 height 31
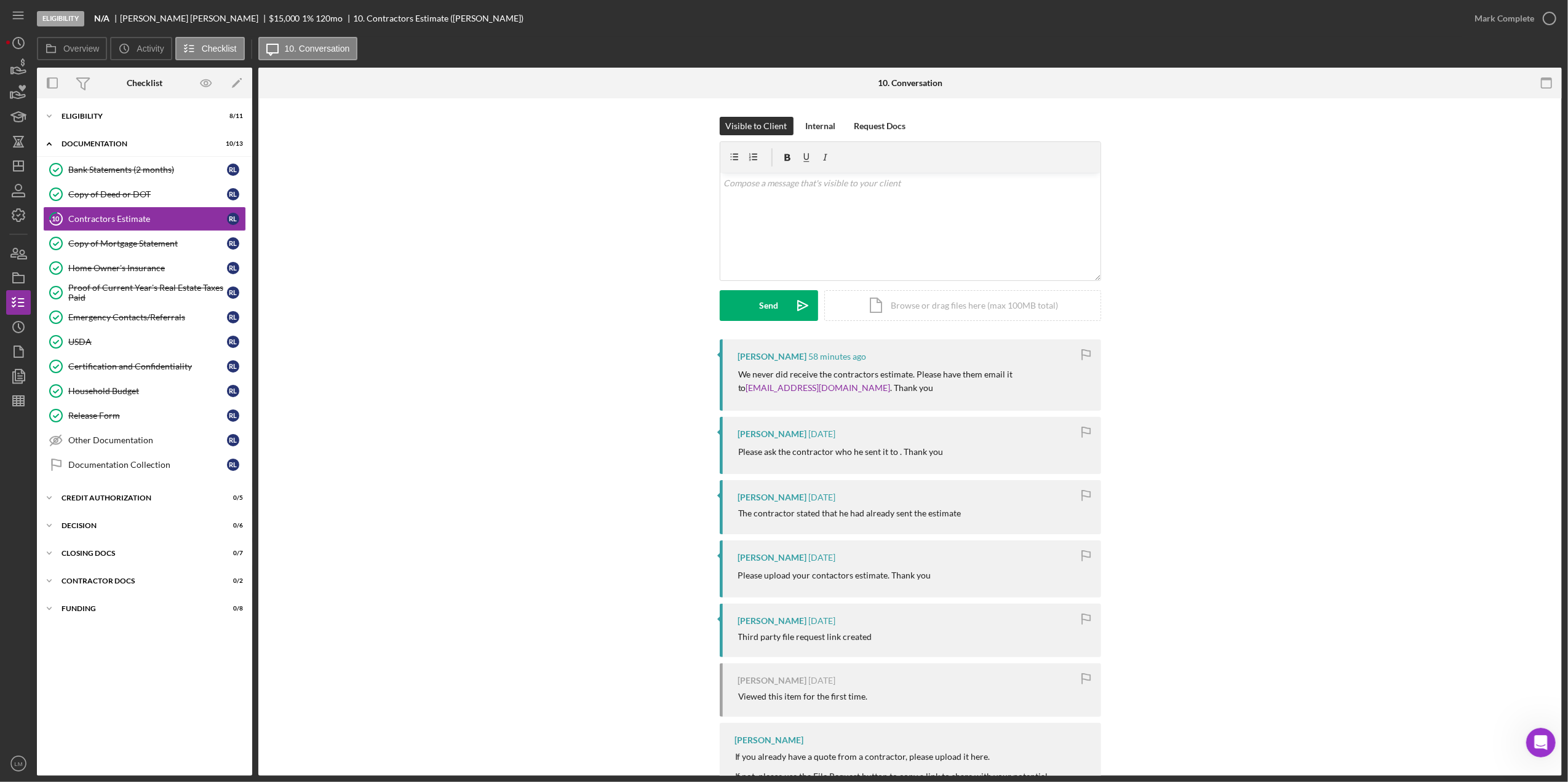
scroll to position [134, 0]
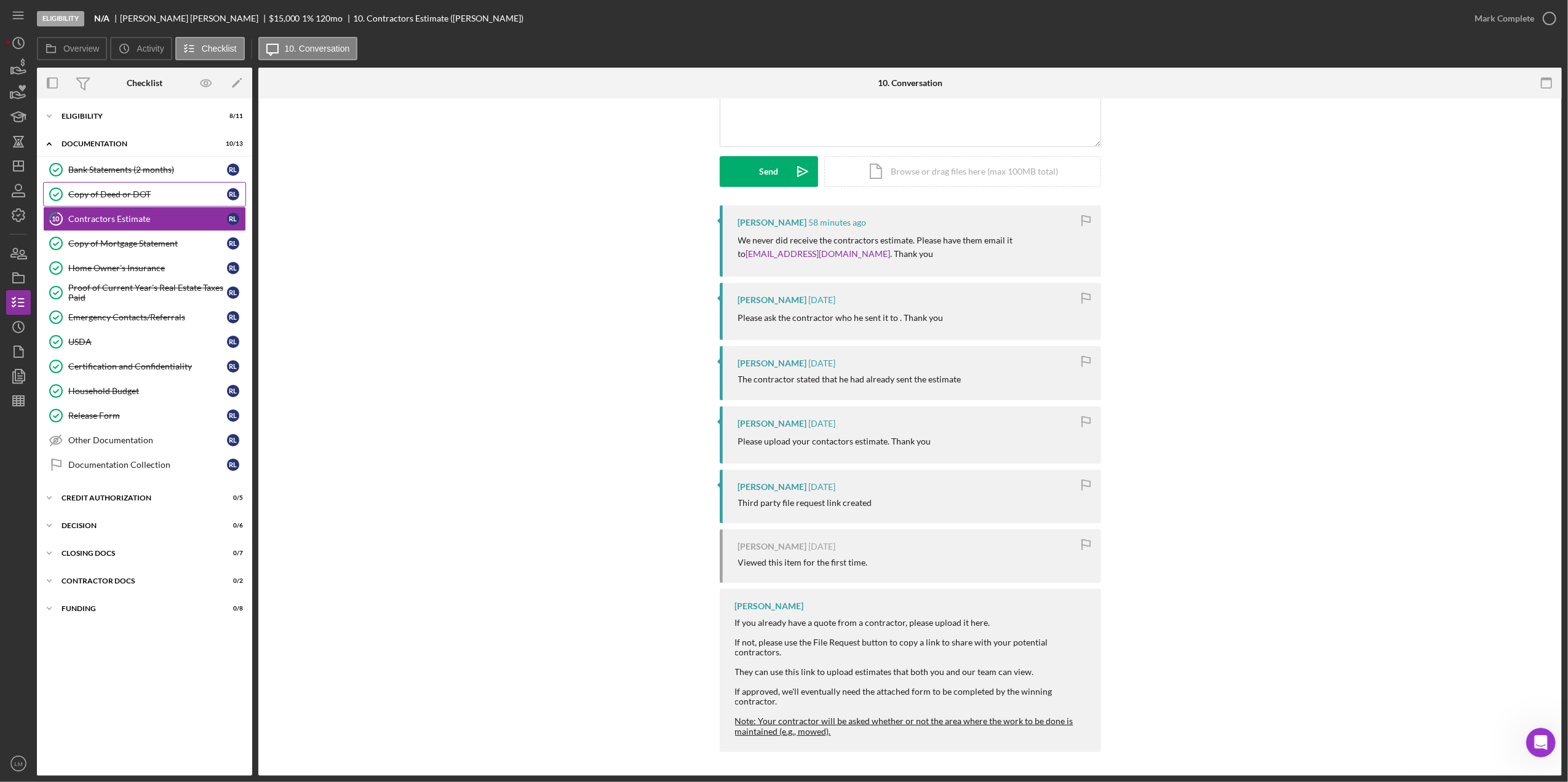
click at [198, 198] on div "Copy of Deed or DOT" at bounding box center [147, 194] width 158 height 10
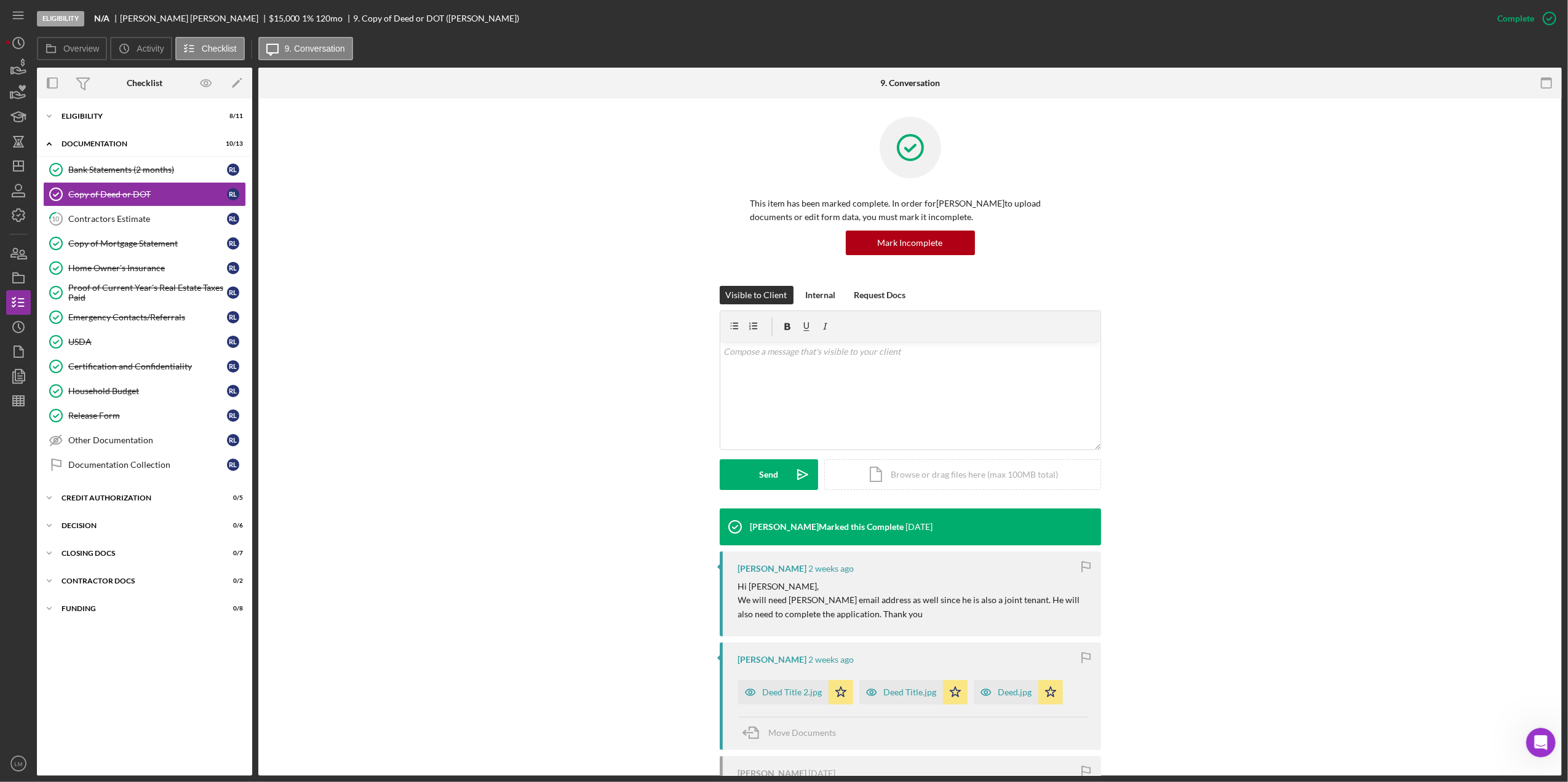
scroll to position [82, 0]
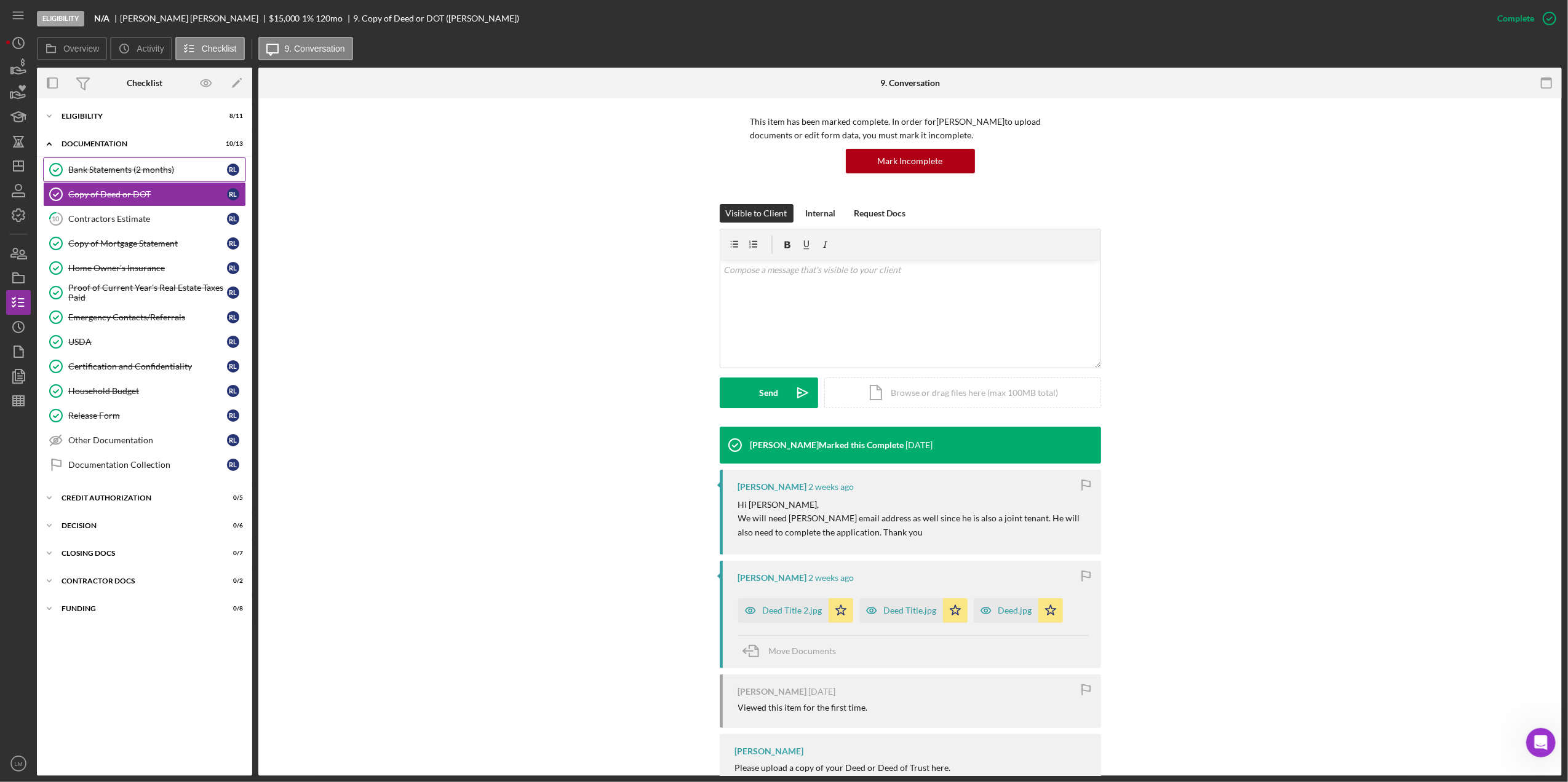
click at [181, 166] on div "Bank Statements (2 months)" at bounding box center [147, 170] width 158 height 10
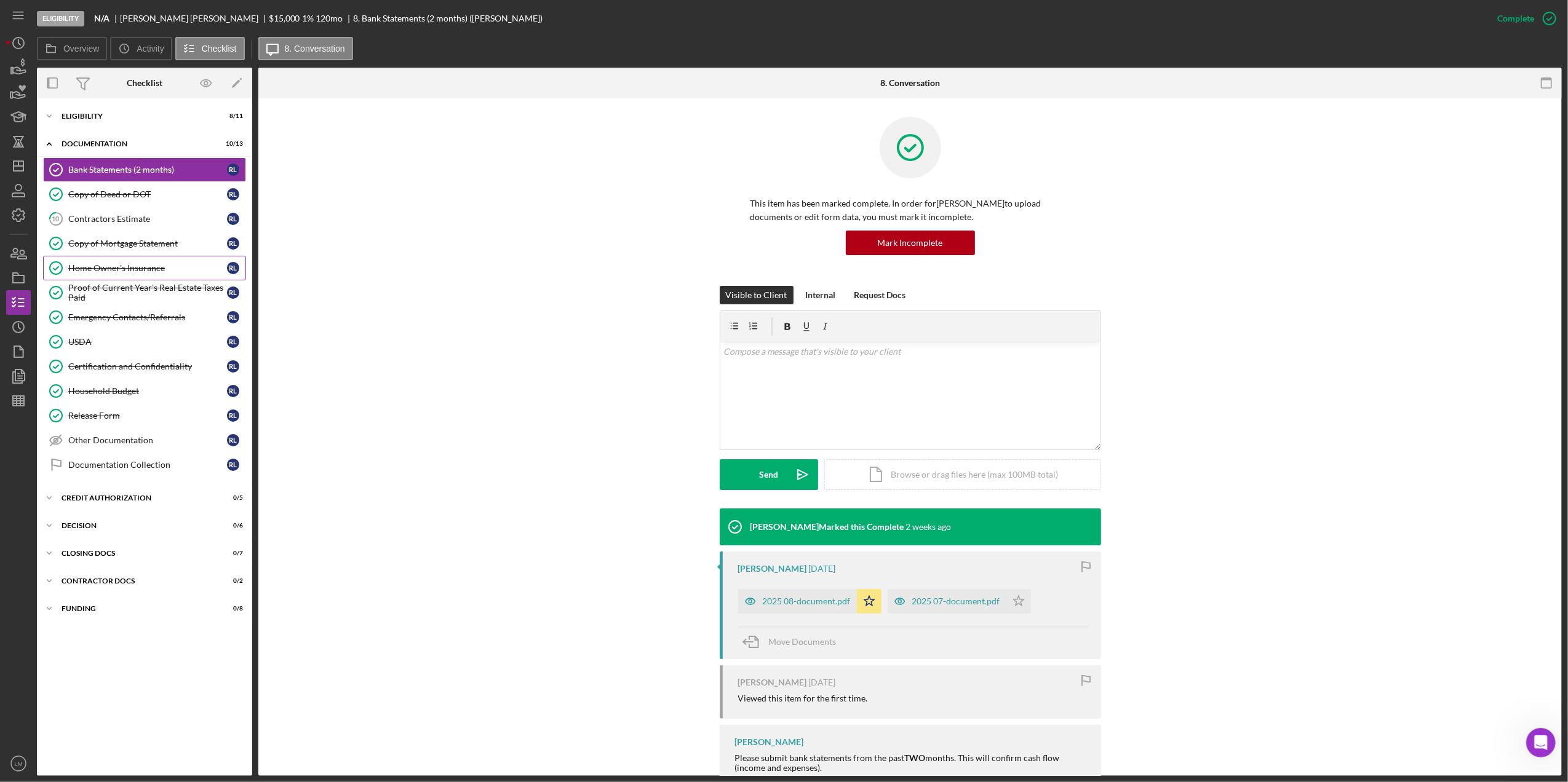
click at [161, 273] on div "Home Owner's Insurance" at bounding box center [147, 268] width 158 height 10
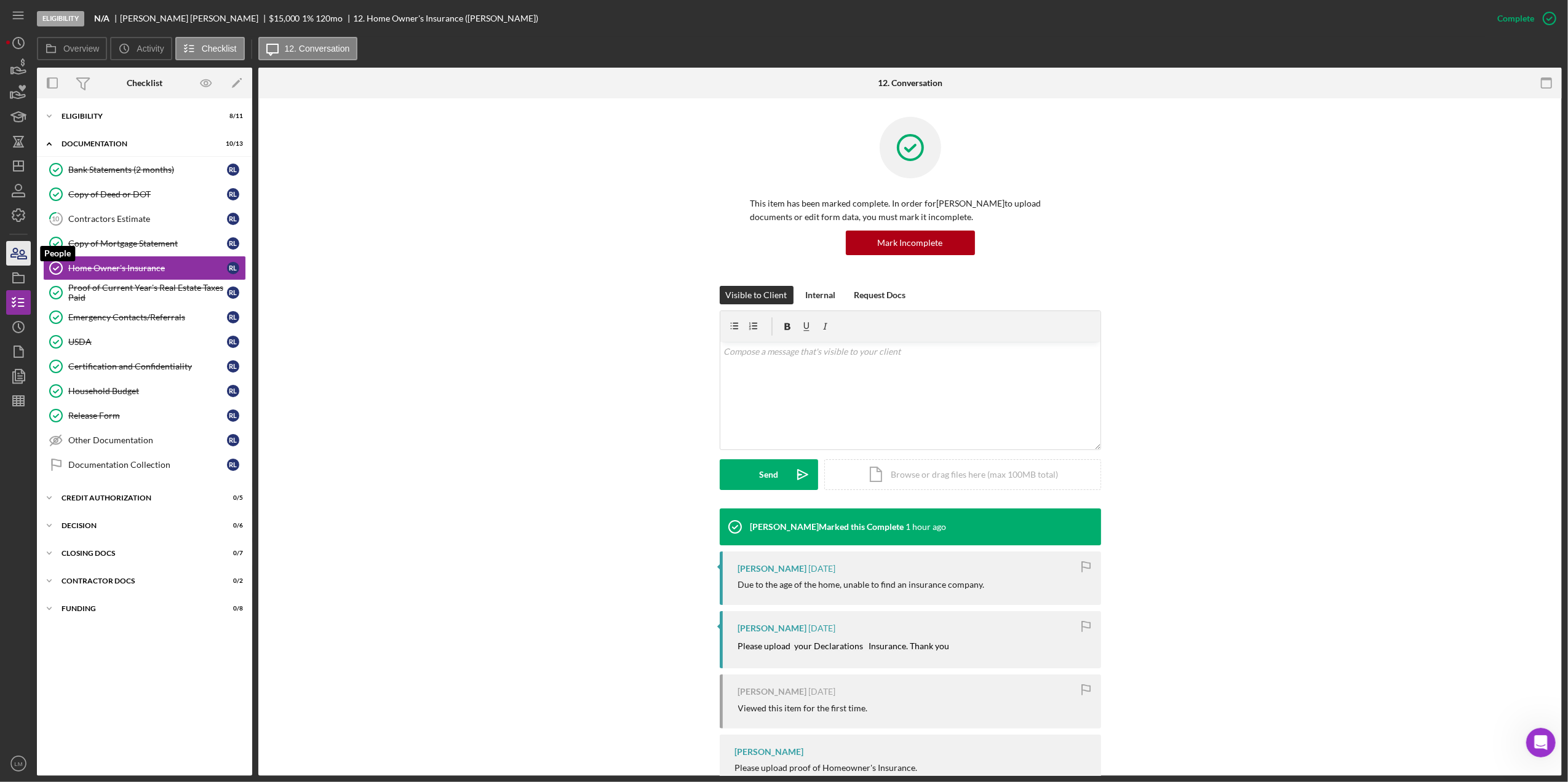
click at [17, 249] on icon "button" at bounding box center [14, 253] width 7 height 8
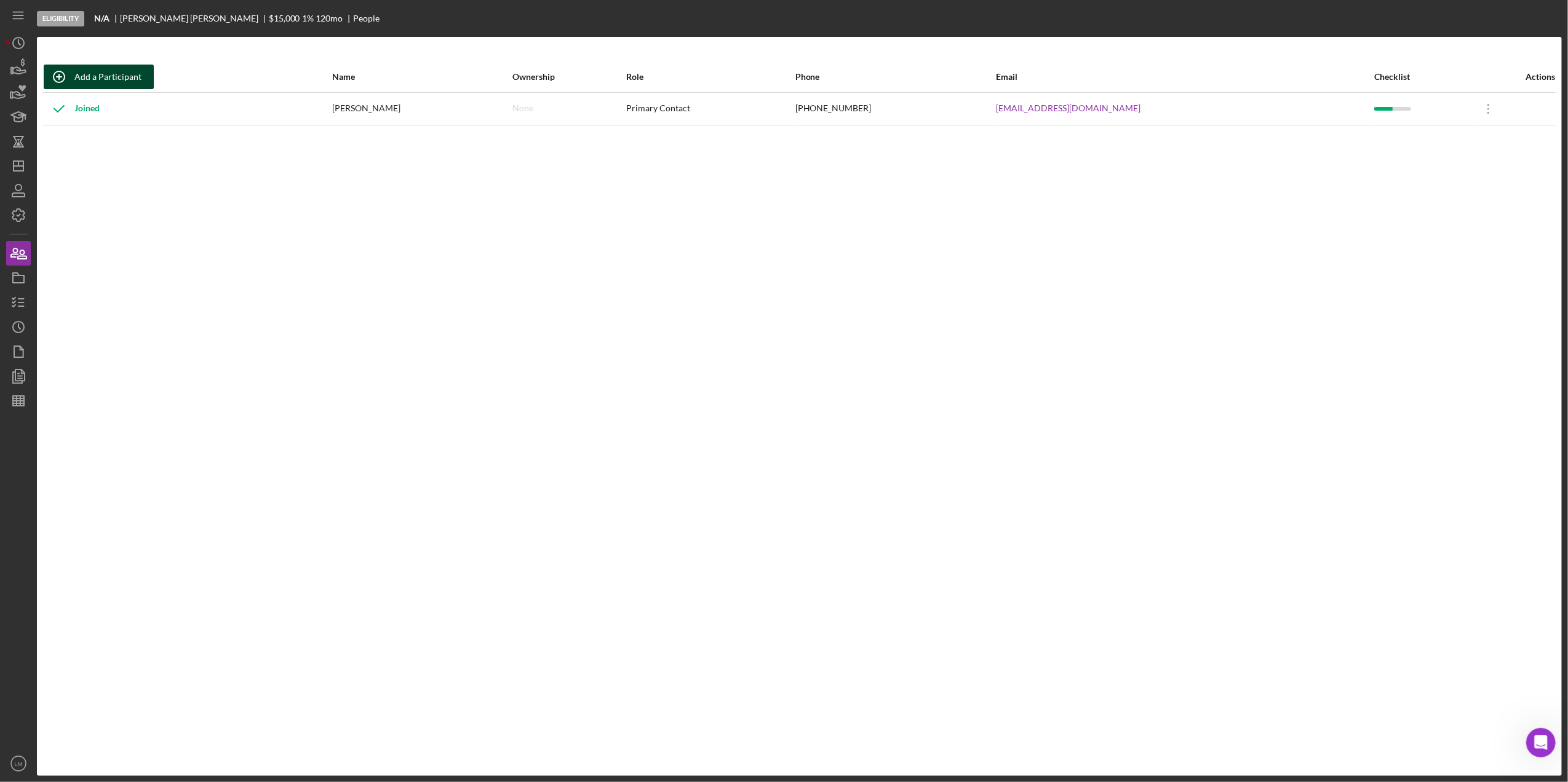
click at [107, 76] on div "Add a Participant" at bounding box center [108, 76] width 67 height 24
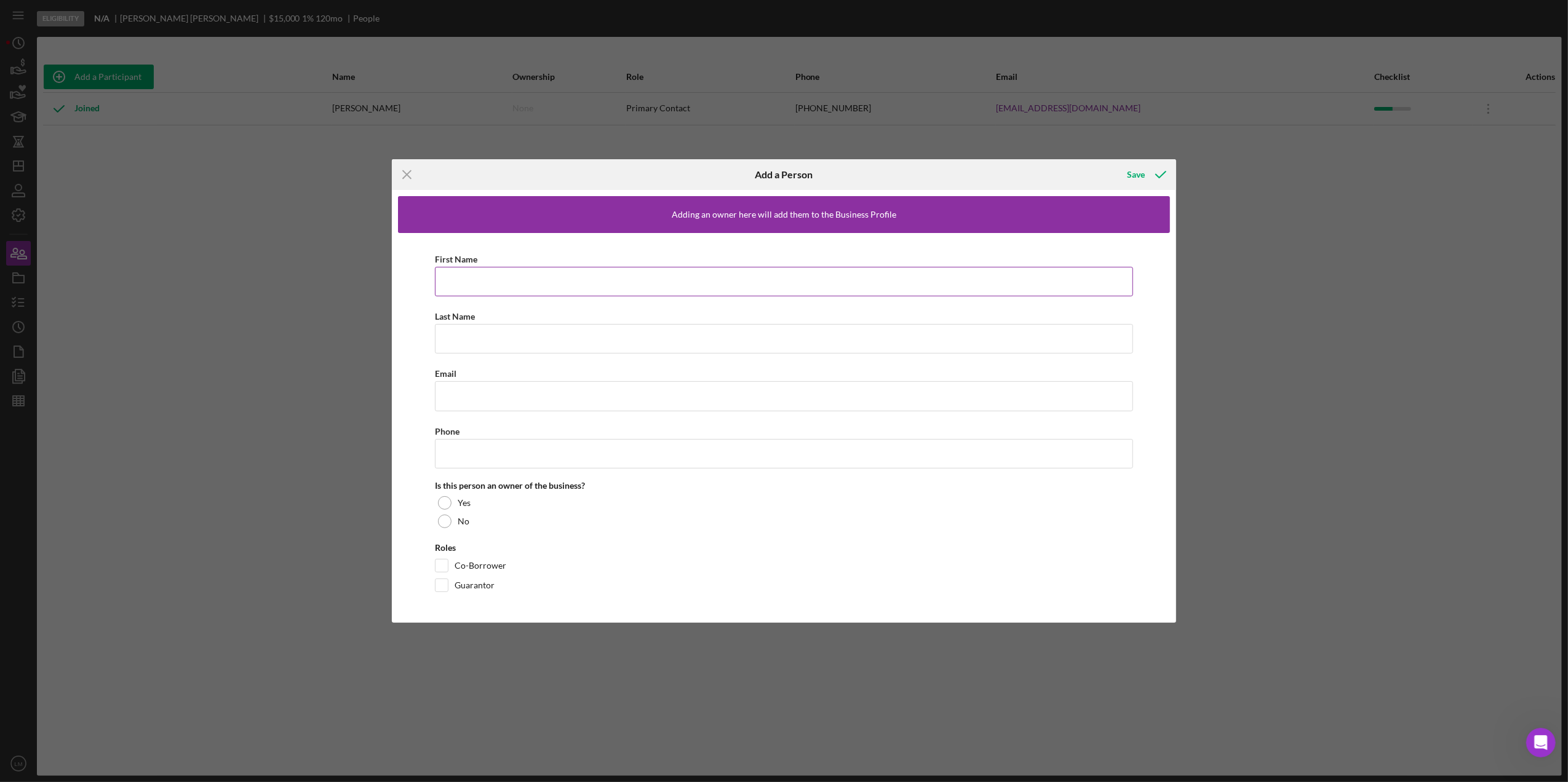
click at [551, 283] on input "First Name" at bounding box center [784, 281] width 698 height 30
type input "[PERSON_NAME]"
click at [550, 390] on input "Email" at bounding box center [784, 396] width 698 height 30
paste input "[EMAIL_ADDRESS][DOMAIN_NAME]"
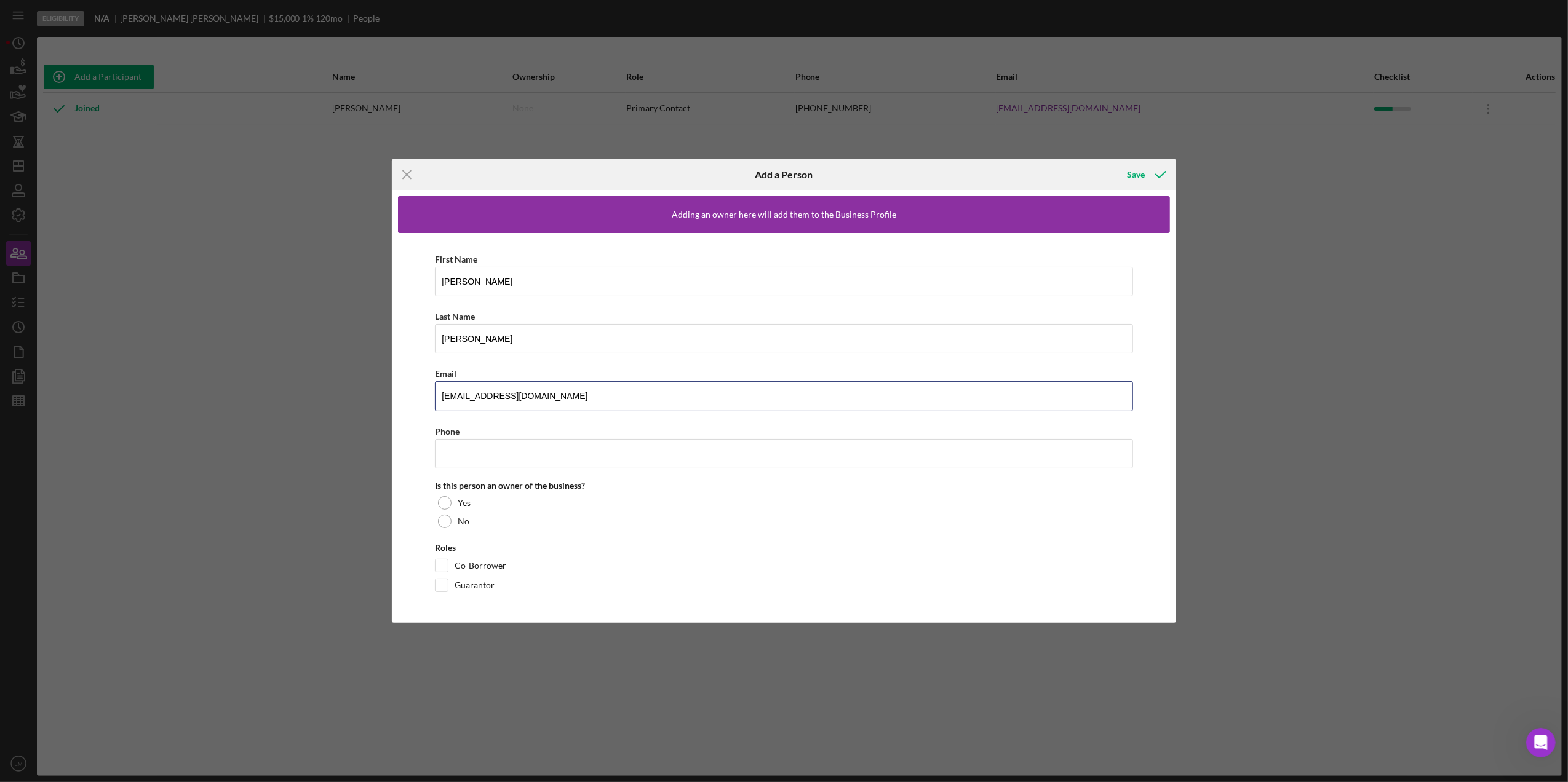
type input "[EMAIL_ADDRESS][DOMAIN_NAME]"
click at [530, 462] on input "Phone" at bounding box center [784, 454] width 698 height 30
paste input "[PHONE_NUMBER]"
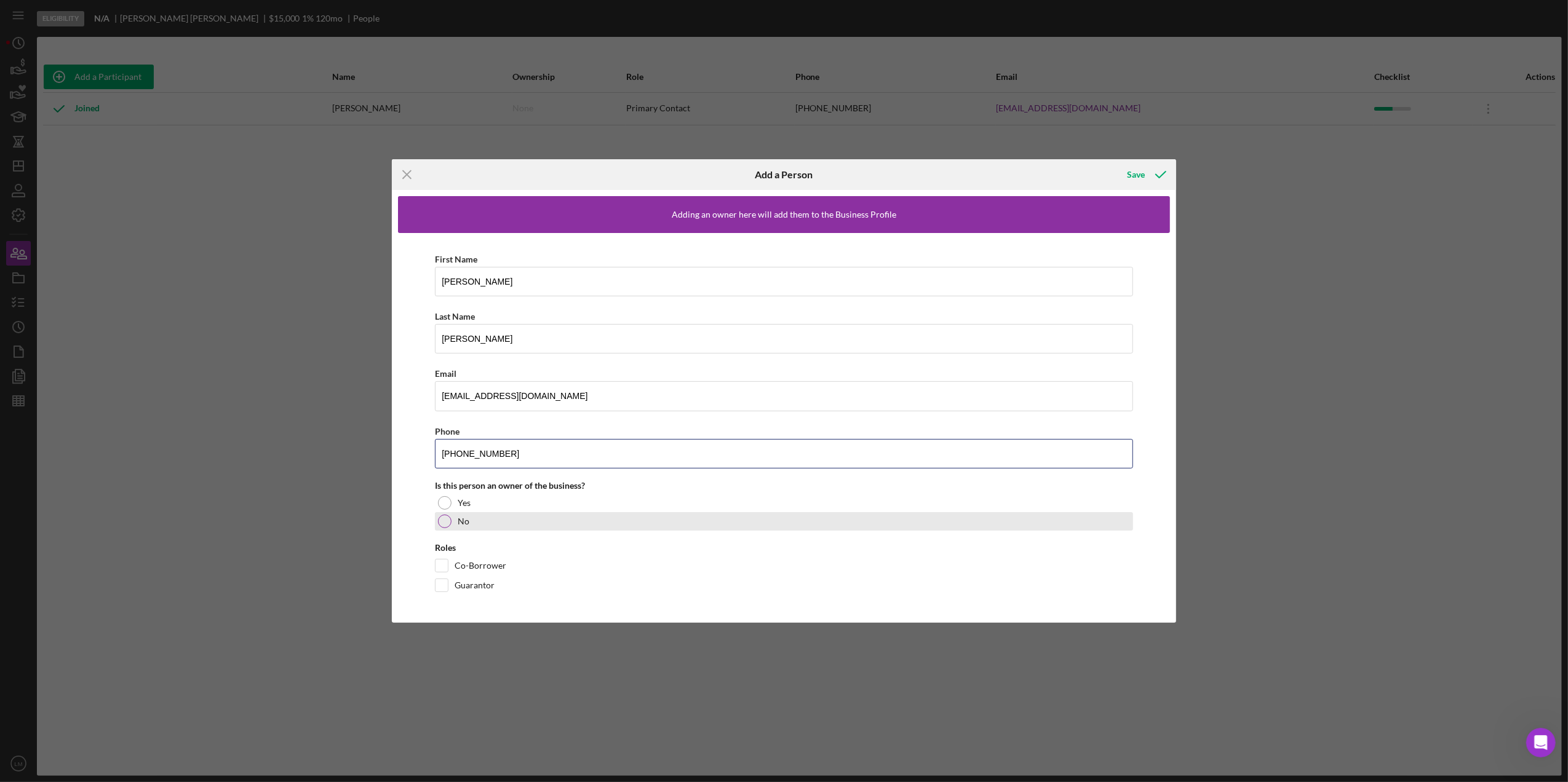
type input "[PHONE_NUMBER]"
click at [448, 516] on div at bounding box center [445, 521] width 14 height 14
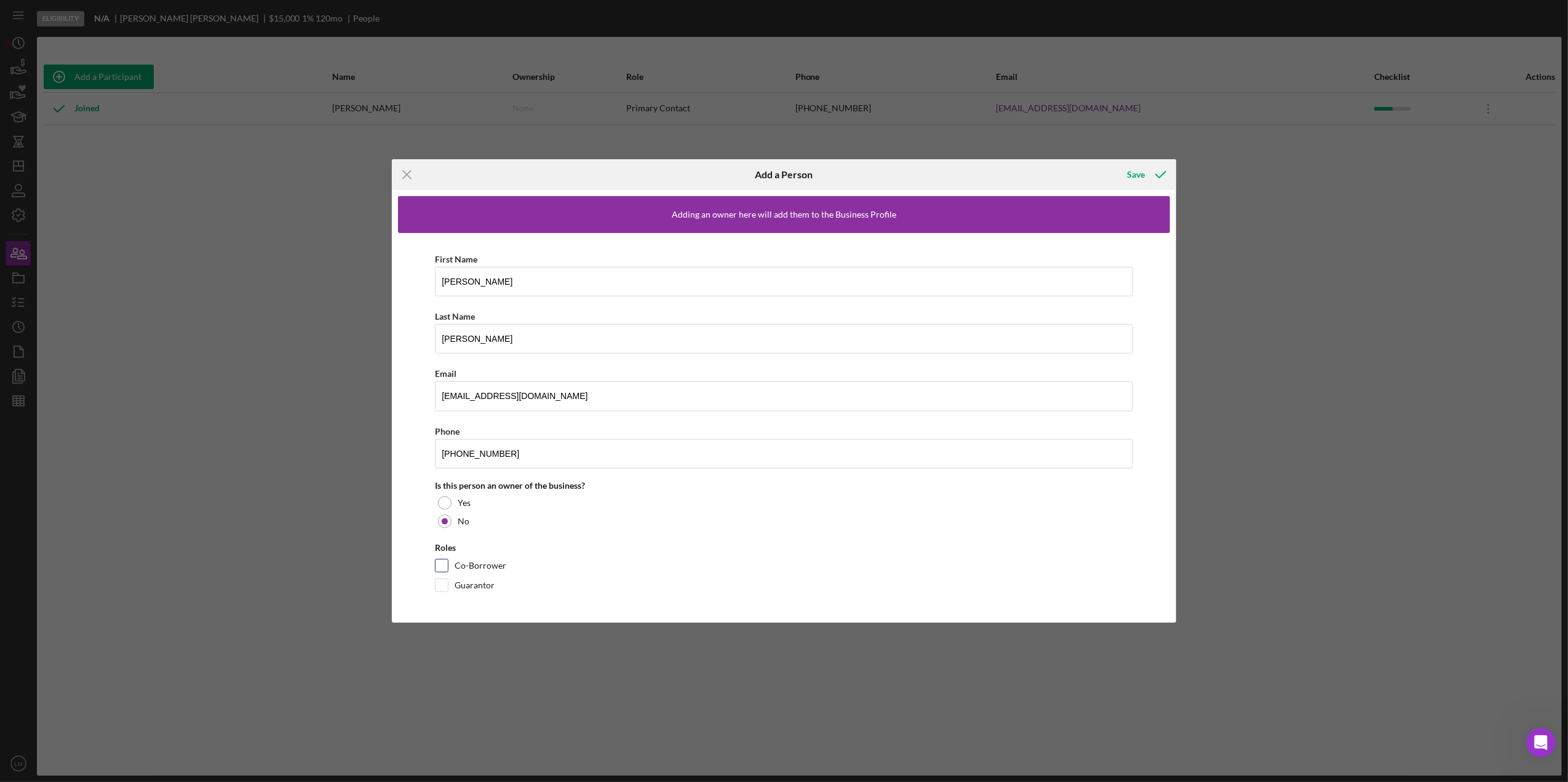
click at [447, 567] on input "Co-Borrower" at bounding box center [441, 566] width 12 height 12
checkbox input "true"
click at [1175, 169] on icon "button" at bounding box center [1161, 174] width 31 height 31
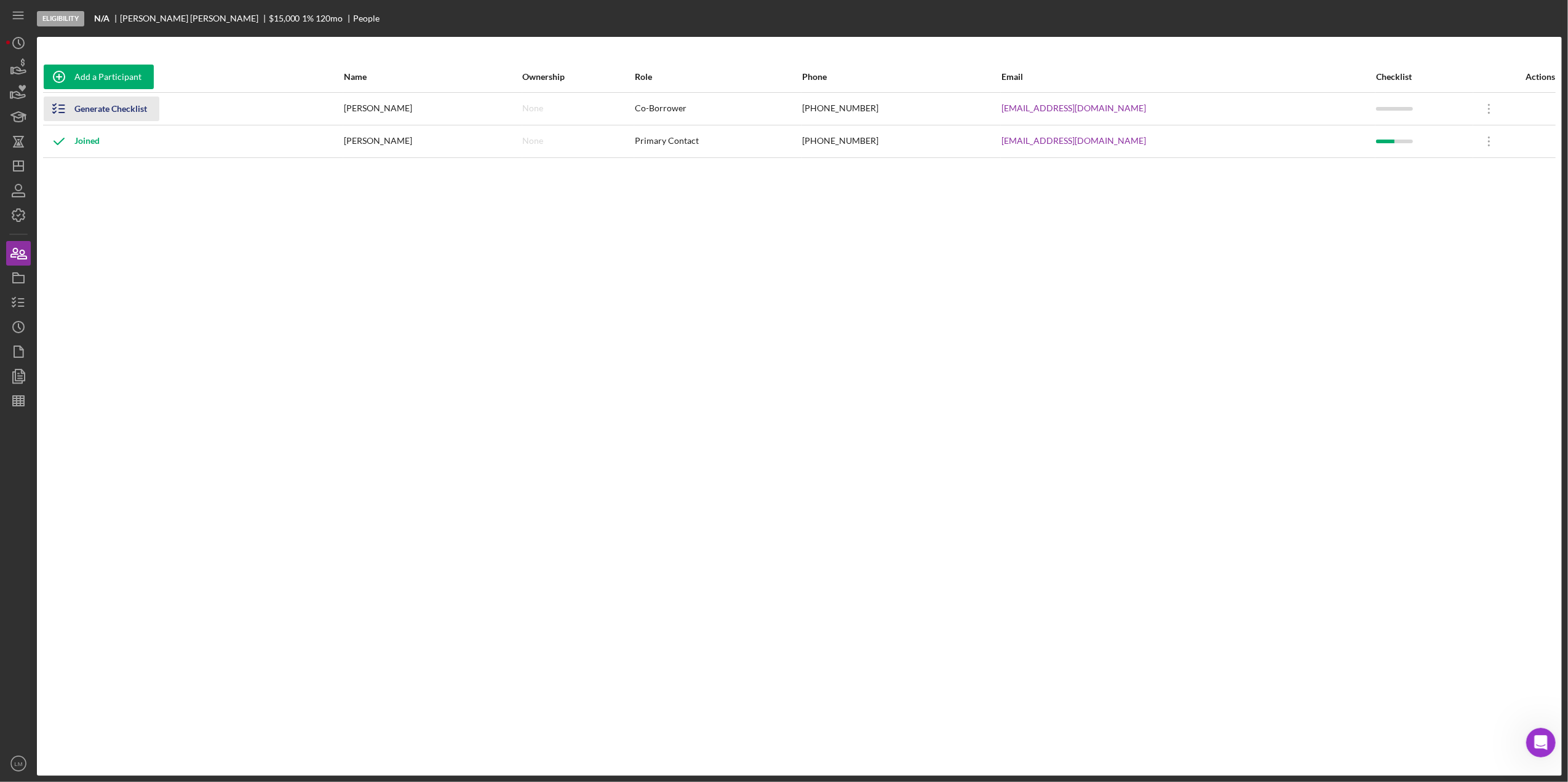
click at [118, 113] on div "Generate Checklist" at bounding box center [111, 109] width 73 height 24
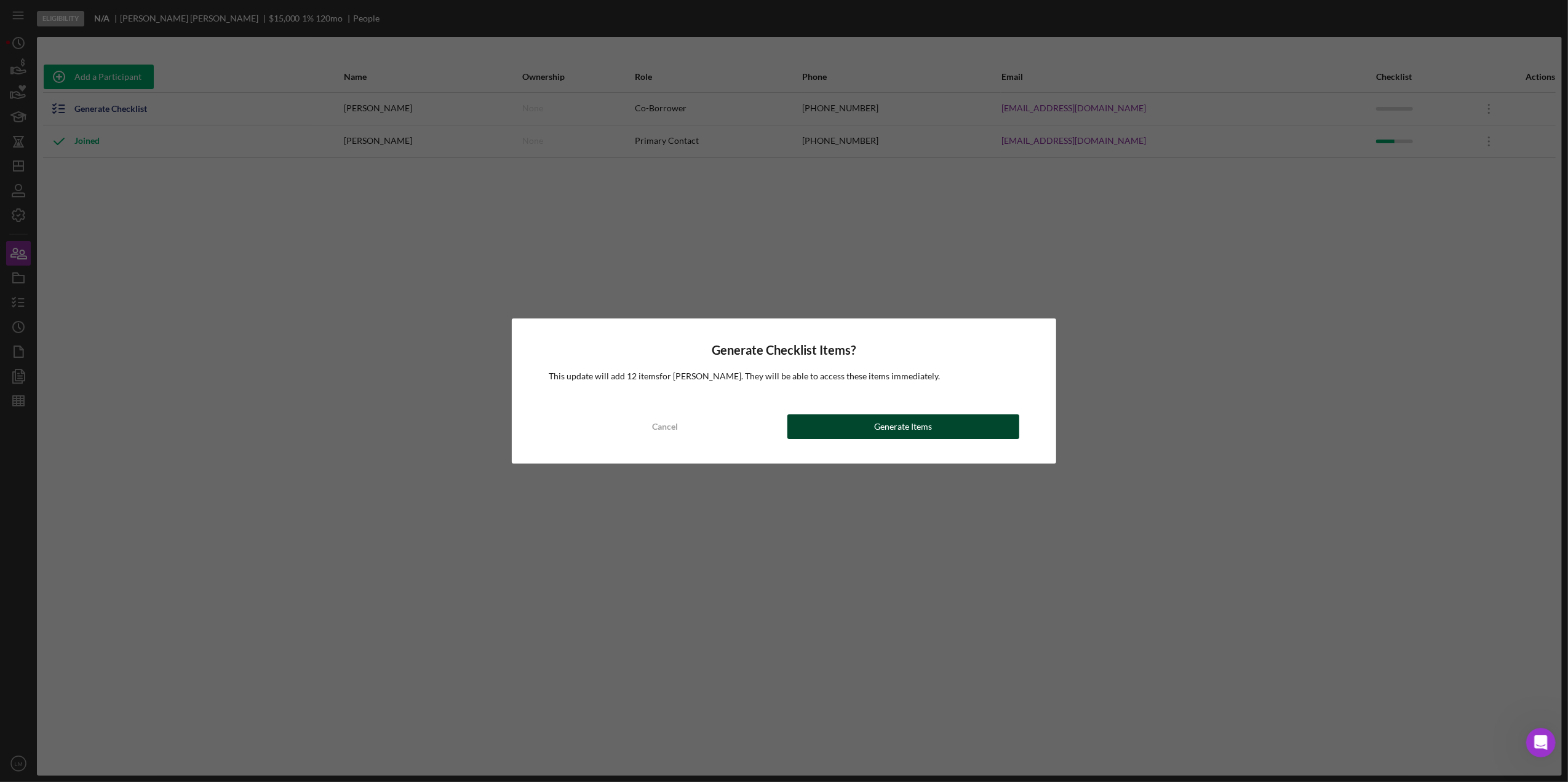
click at [963, 421] on button "Generate Items" at bounding box center [903, 427] width 232 height 24
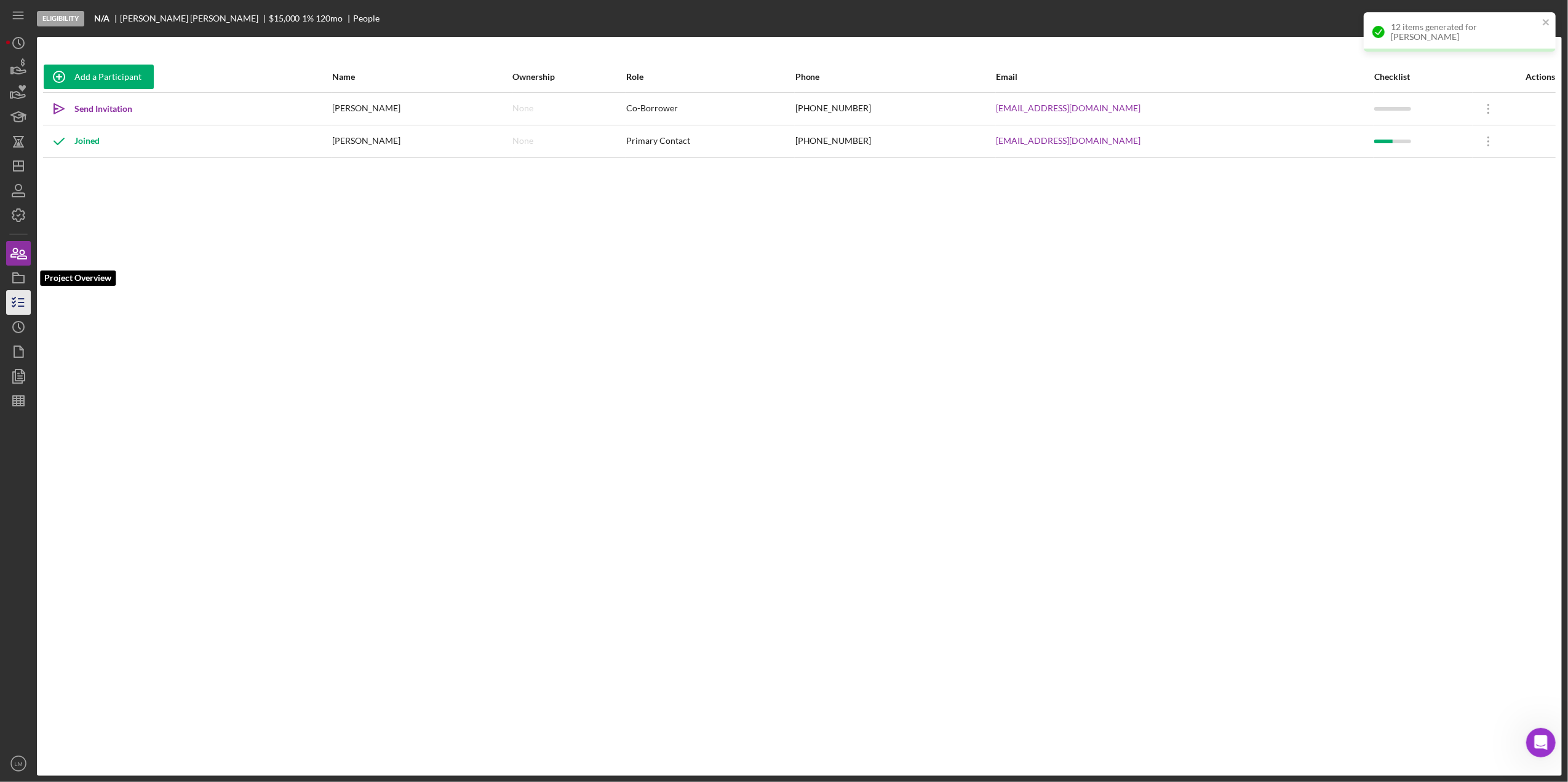
click at [17, 312] on icon "button" at bounding box center [18, 302] width 31 height 31
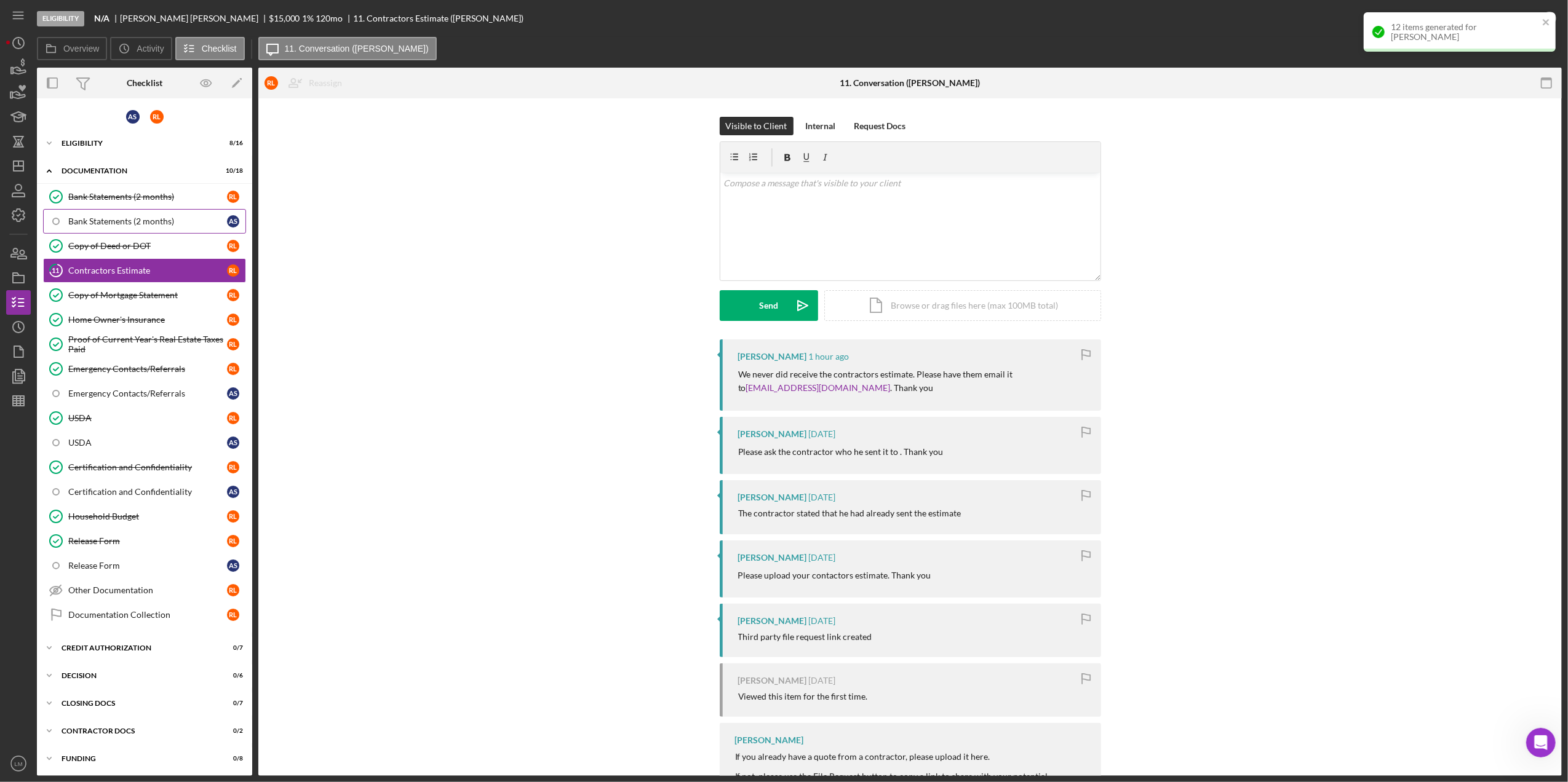
click at [138, 227] on link "Bank Statements (2 months) A S" at bounding box center [144, 221] width 203 height 24
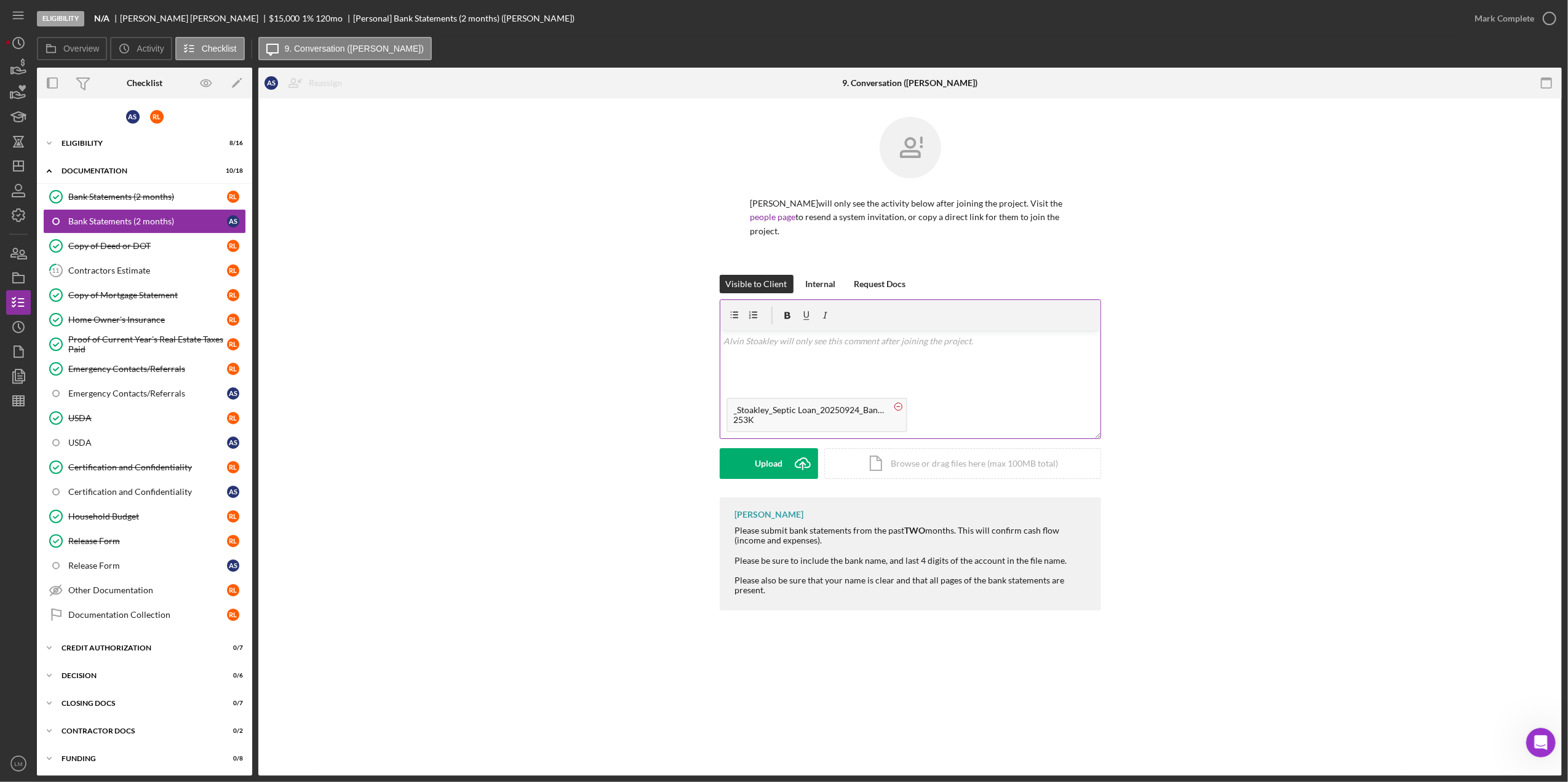
click at [901, 407] on icon at bounding box center [899, 406] width 15 height 15
click at [771, 456] on div "Upload" at bounding box center [769, 463] width 28 height 31
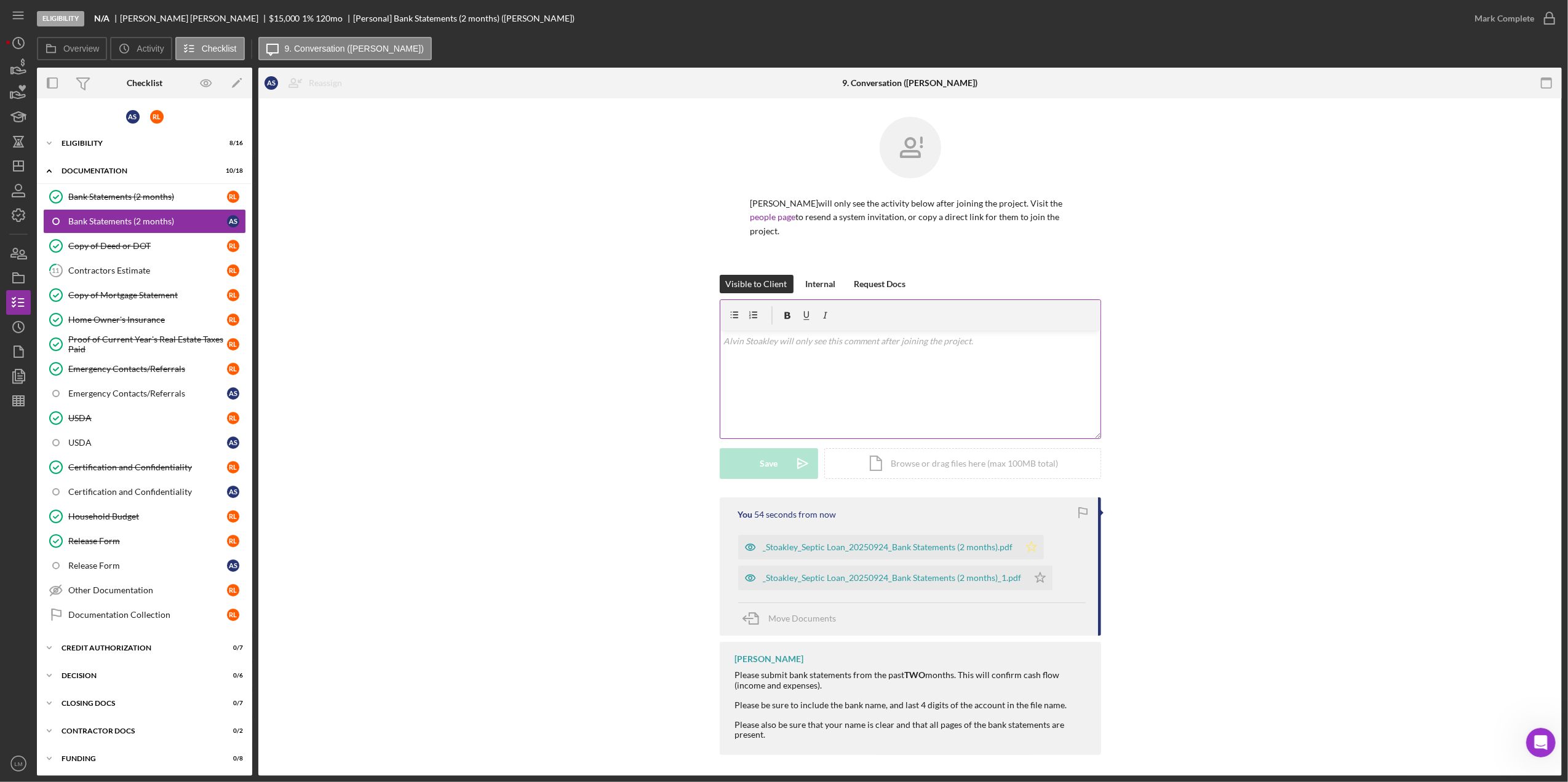
click at [1026, 552] on polygon "button" at bounding box center [1031, 546] width 10 height 10
click at [1037, 574] on polygon "button" at bounding box center [1039, 577] width 10 height 10
click at [1526, 13] on div "Mark Complete" at bounding box center [1505, 19] width 60 height 24
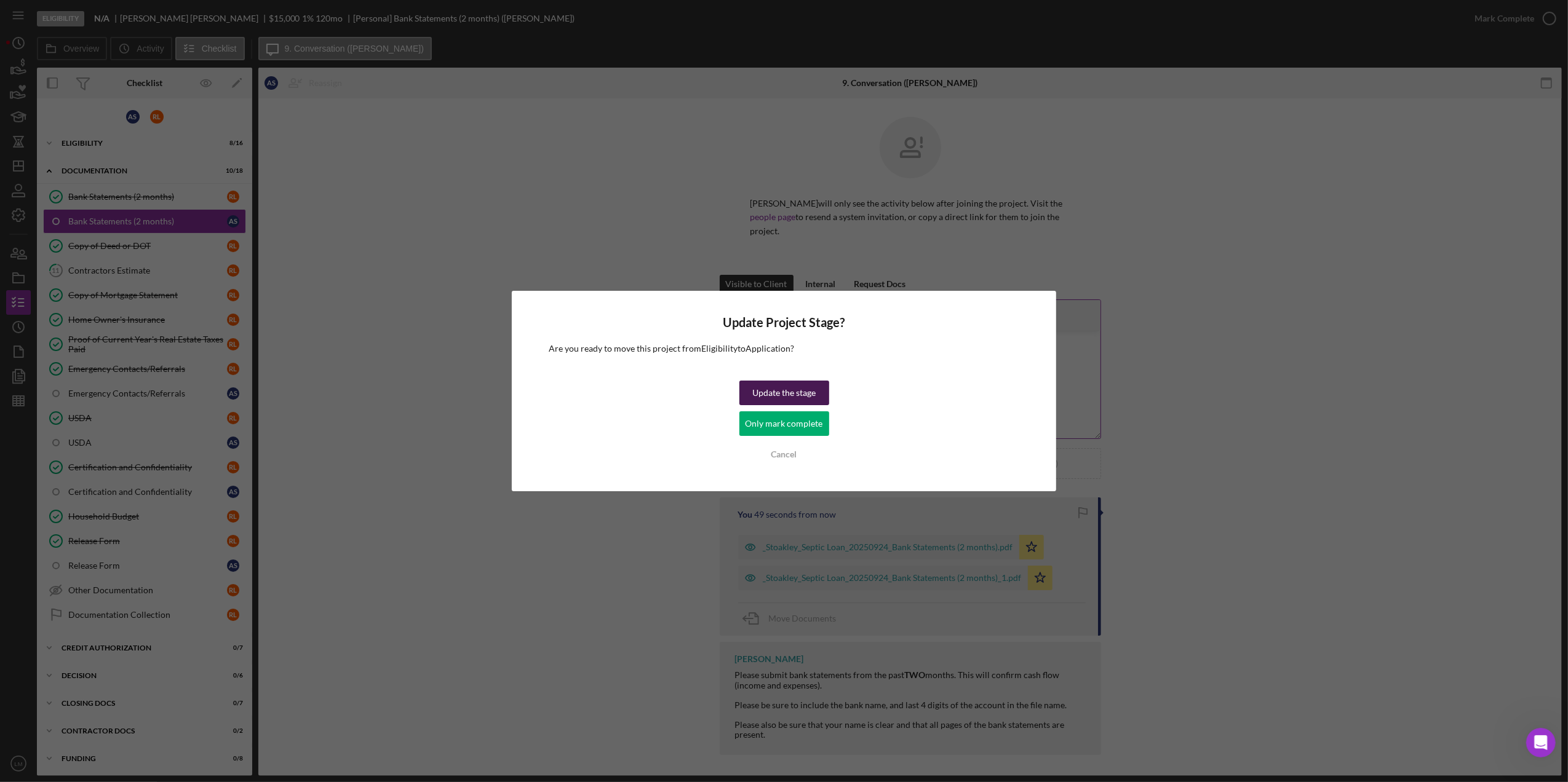
click at [807, 385] on div "Update the stage" at bounding box center [784, 392] width 63 height 24
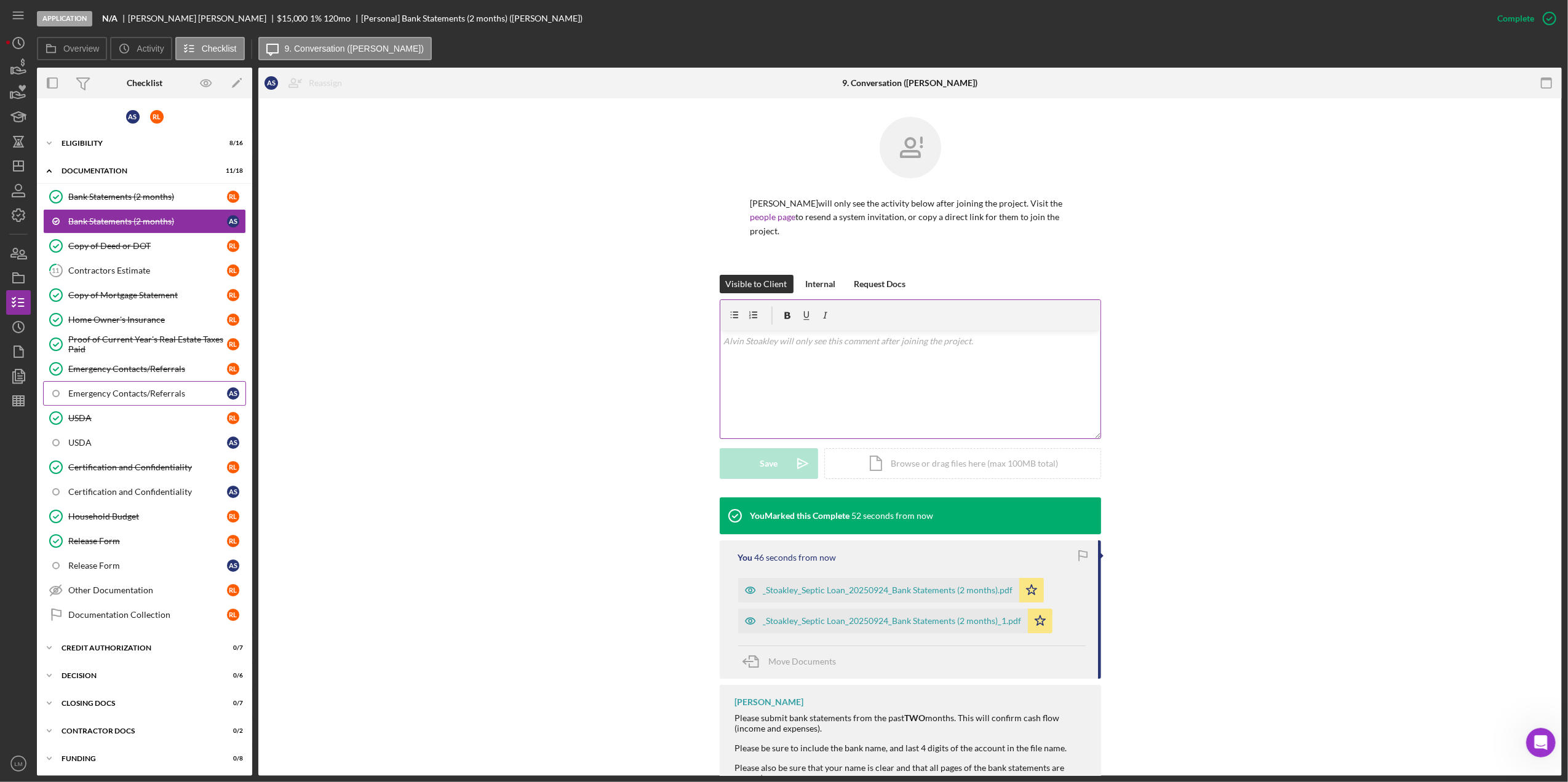
click at [117, 397] on div "Emergency Contacts/Referrals" at bounding box center [147, 393] width 158 height 10
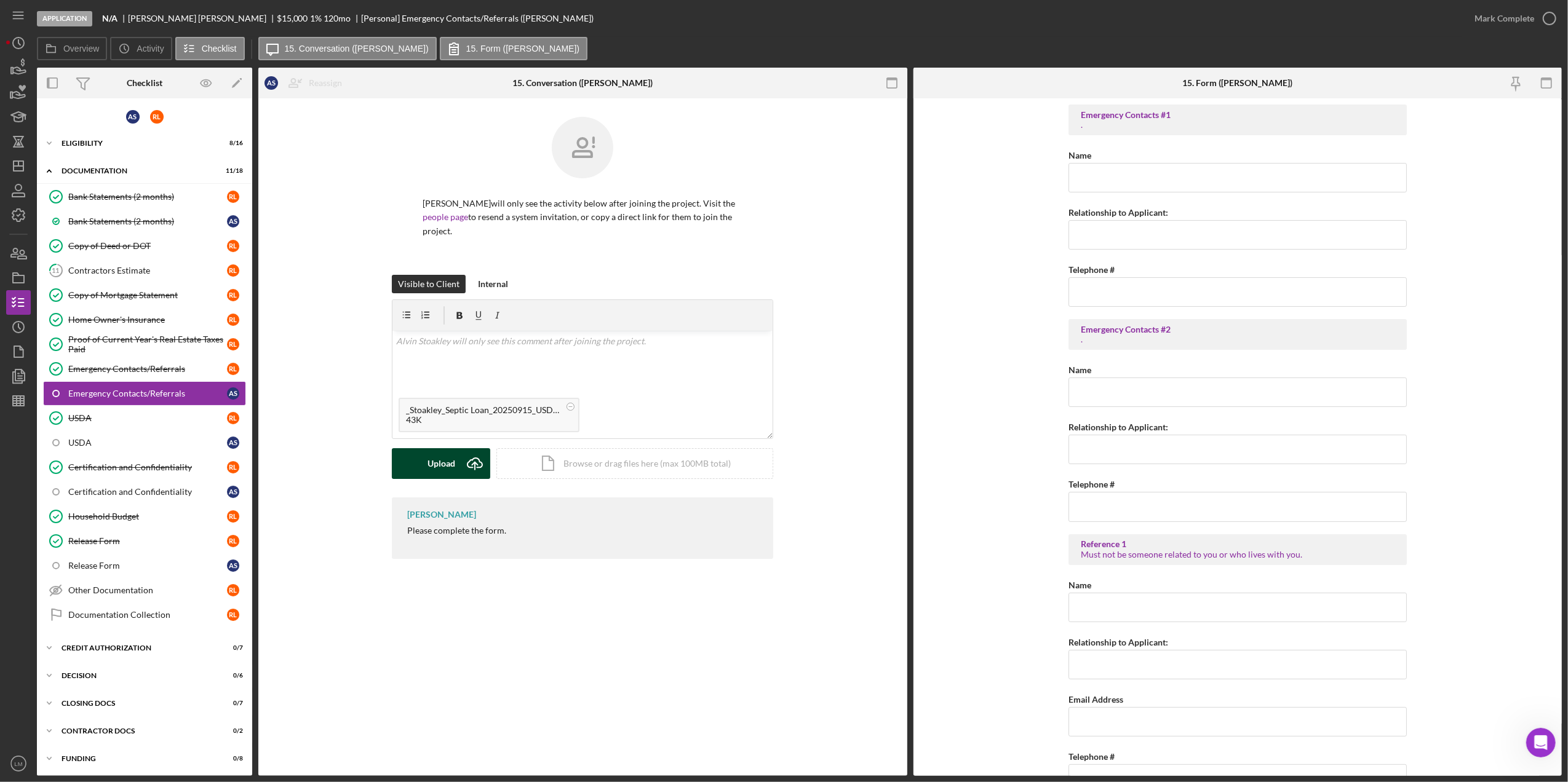
click at [442, 459] on div "Upload" at bounding box center [442, 463] width 28 height 31
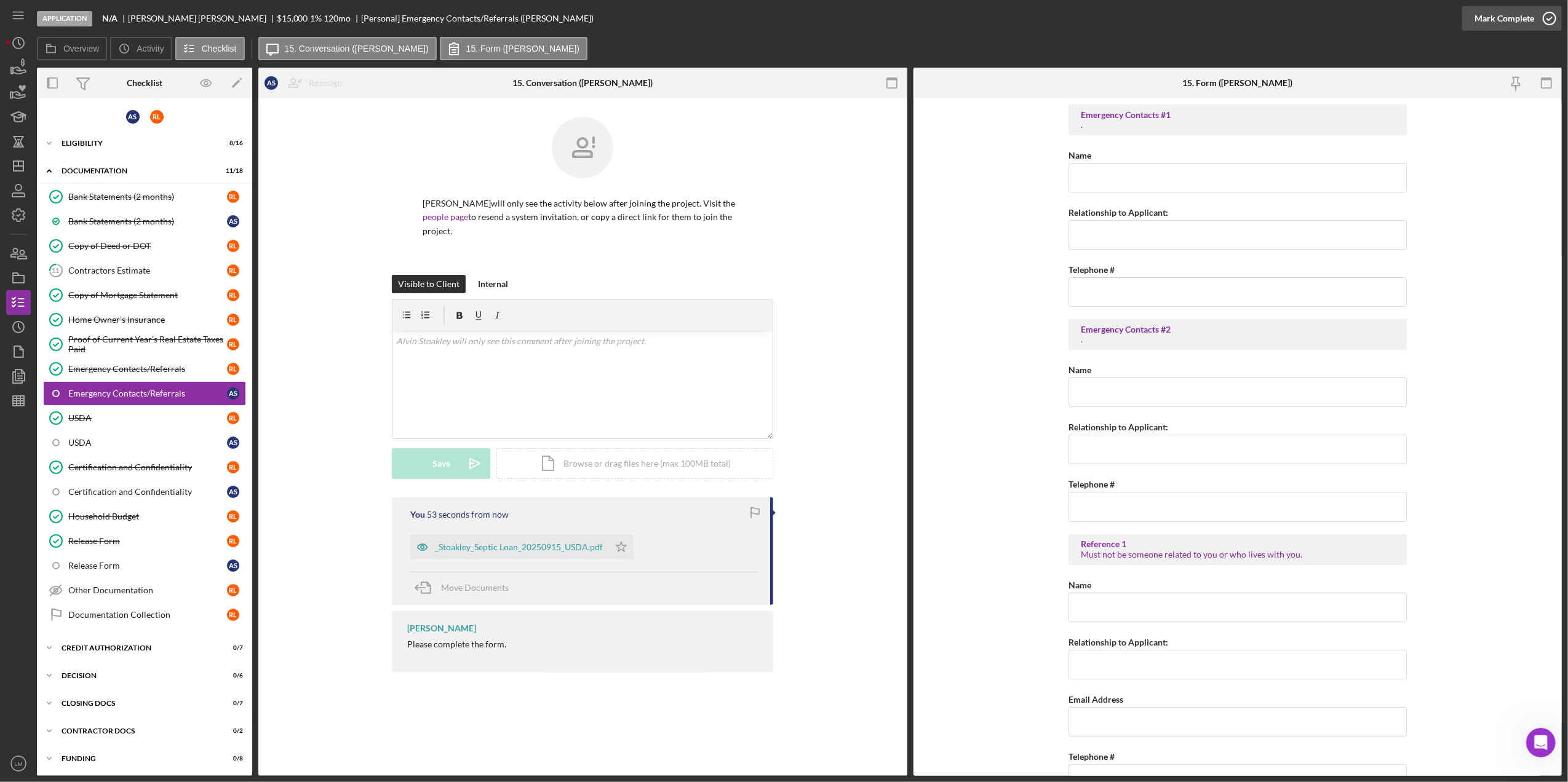
click at [1506, 19] on div "Mark Complete" at bounding box center [1505, 19] width 60 height 24
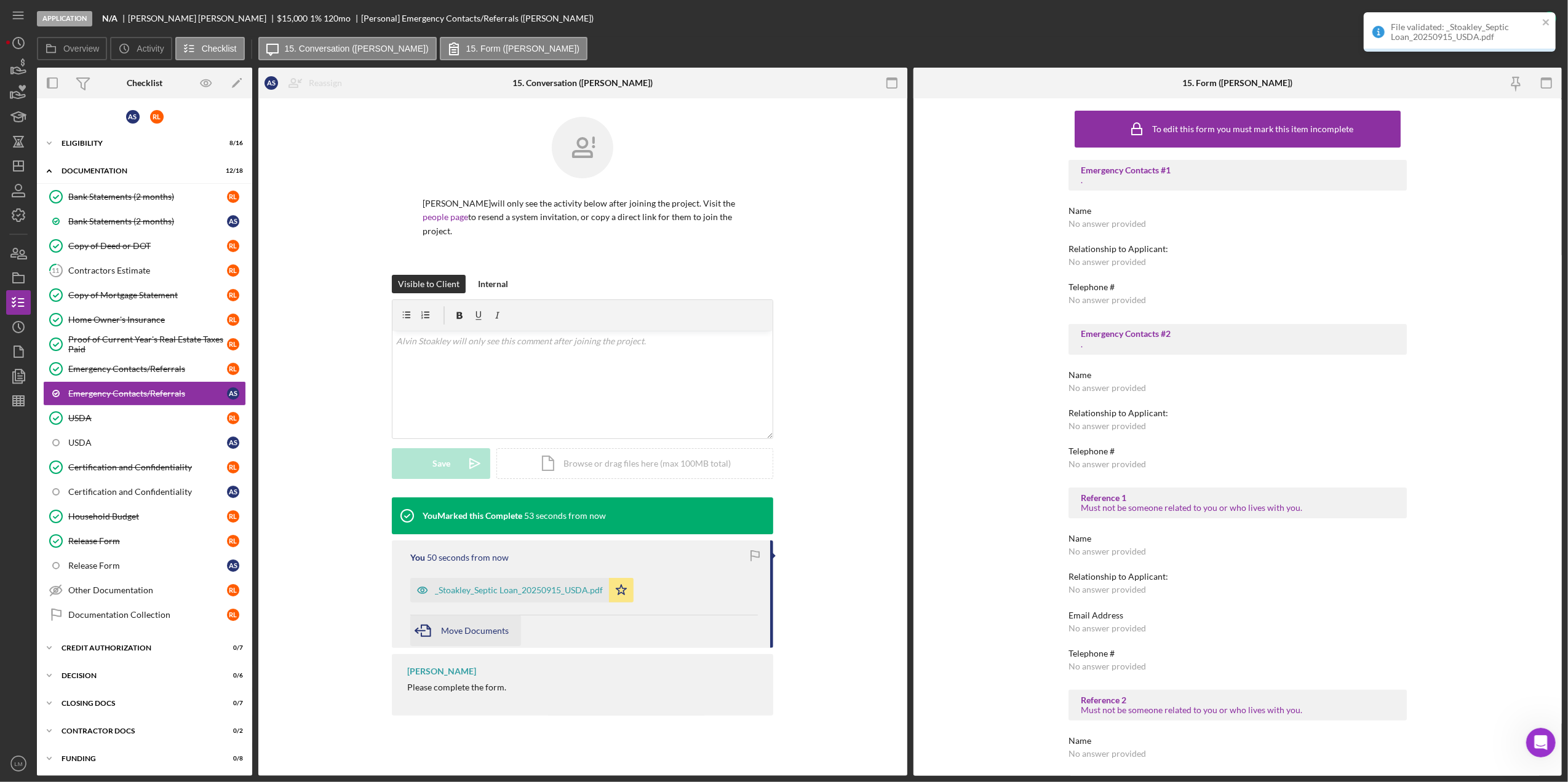
click at [488, 619] on div "Move Documents" at bounding box center [475, 631] width 68 height 31
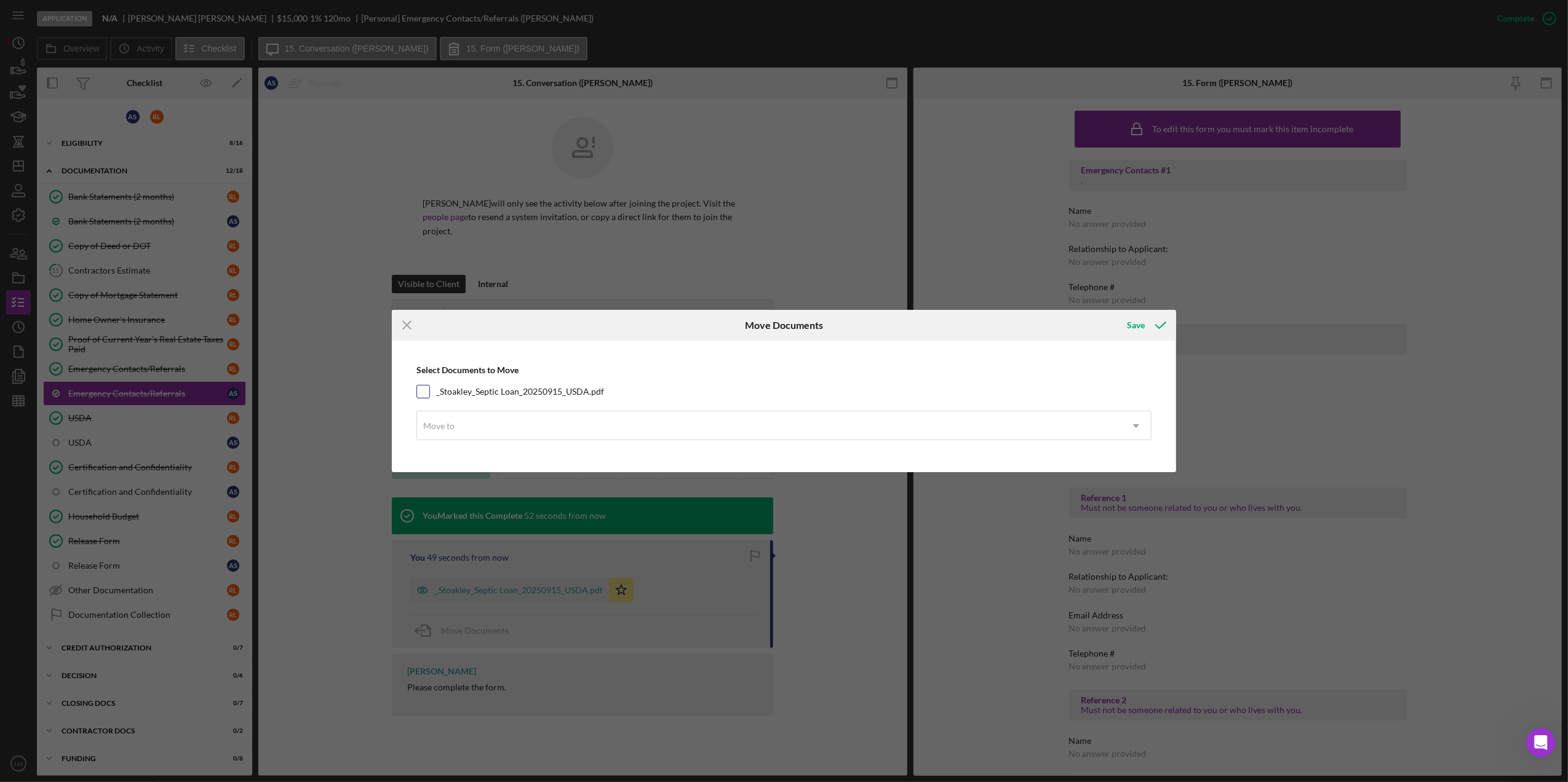
click at [531, 385] on div "_Stoakley_Septic Loan_20250915_USDA.pdf" at bounding box center [784, 391] width 736 height 14
click at [516, 394] on label "_Stoakley_Septic Loan_20250915_USDA.pdf" at bounding box center [520, 391] width 168 height 12
click at [430, 394] on input "_Stoakley_Septic Loan_20250915_USDA.pdf" at bounding box center [422, 391] width 12 height 12
checkbox input "true"
click at [512, 419] on div "Move to" at bounding box center [769, 426] width 705 height 28
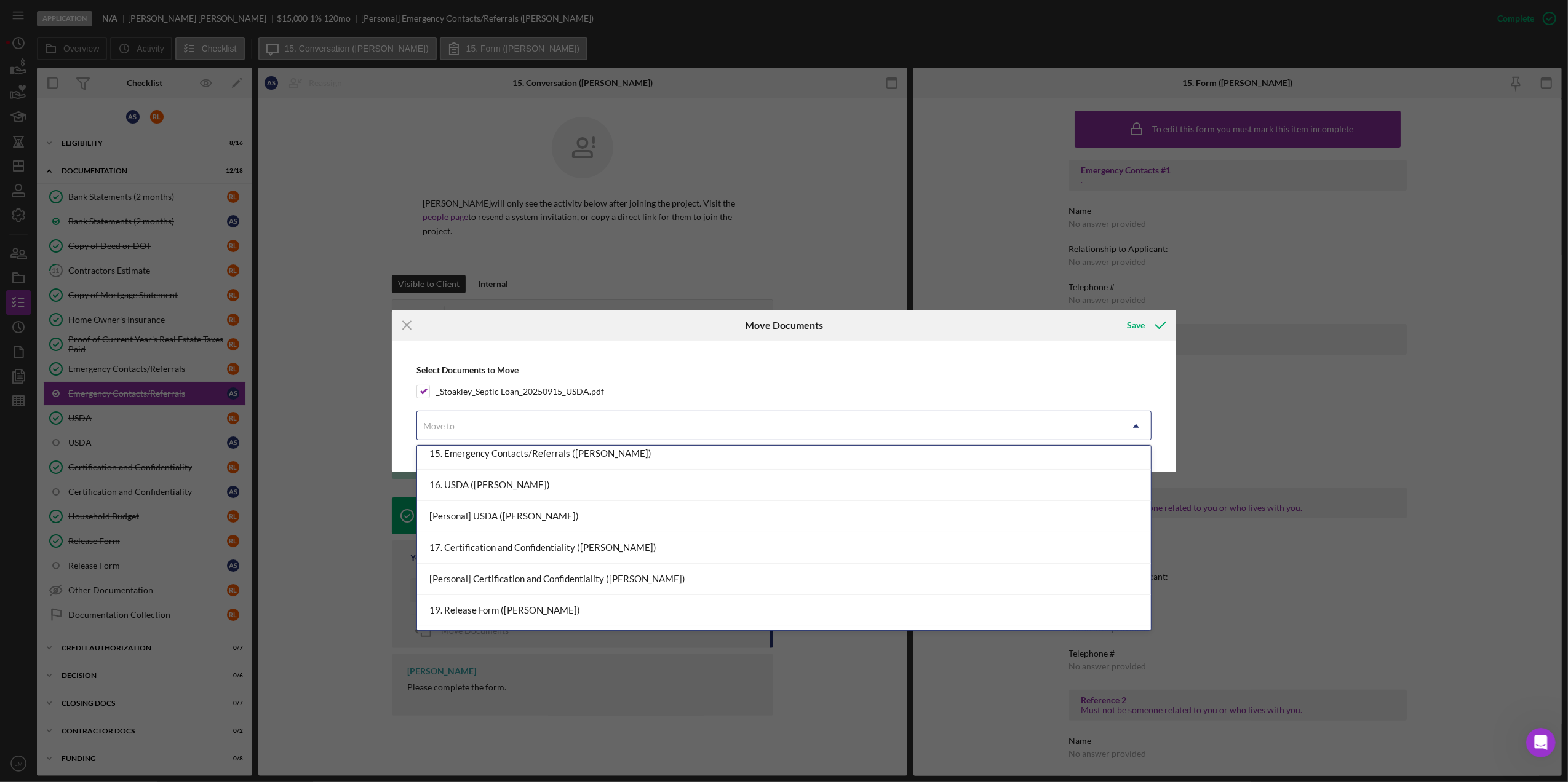
scroll to position [655, 0]
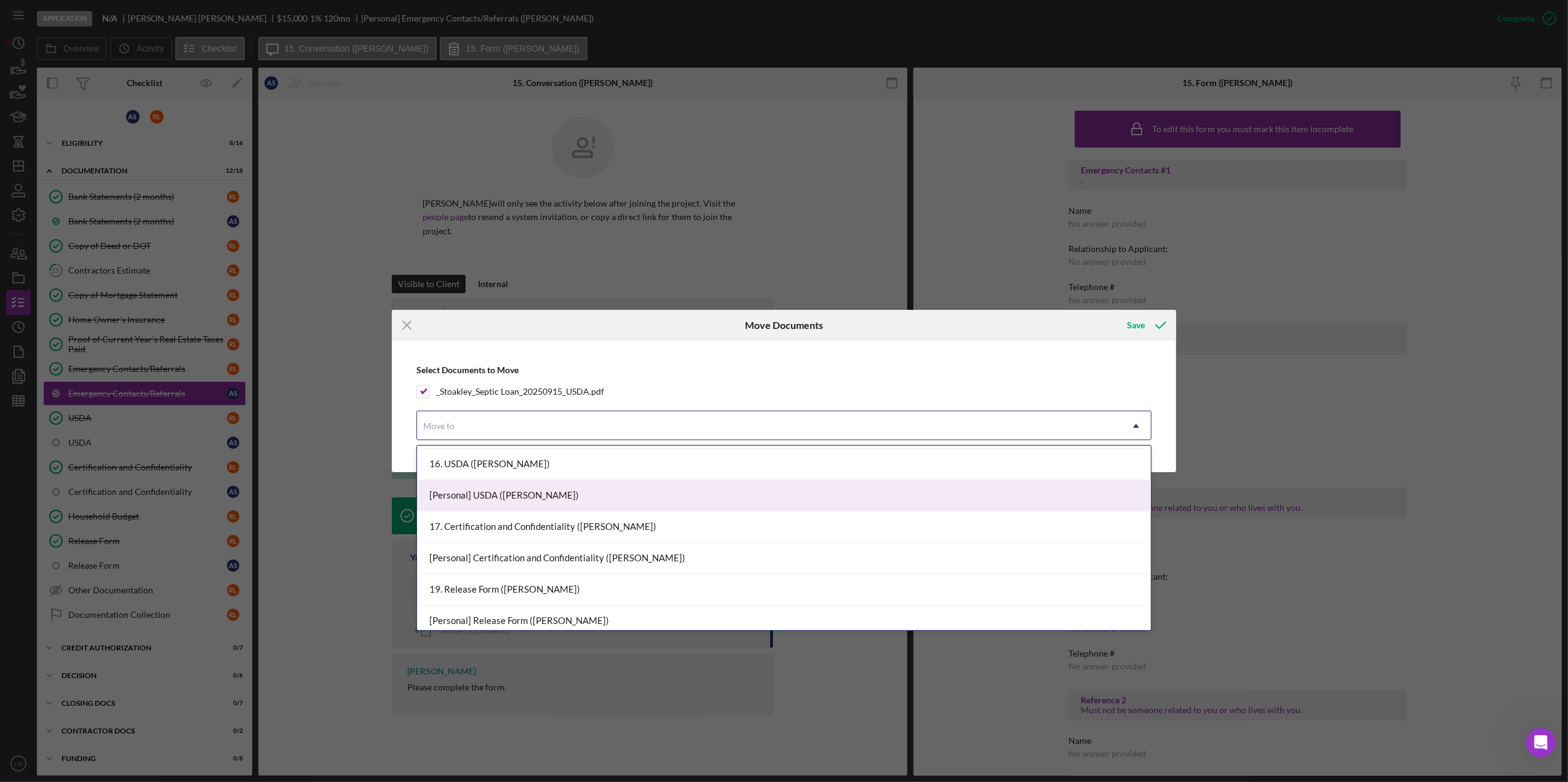
click at [555, 486] on div "[Personal] USDA ([PERSON_NAME])" at bounding box center [783, 496] width 734 height 32
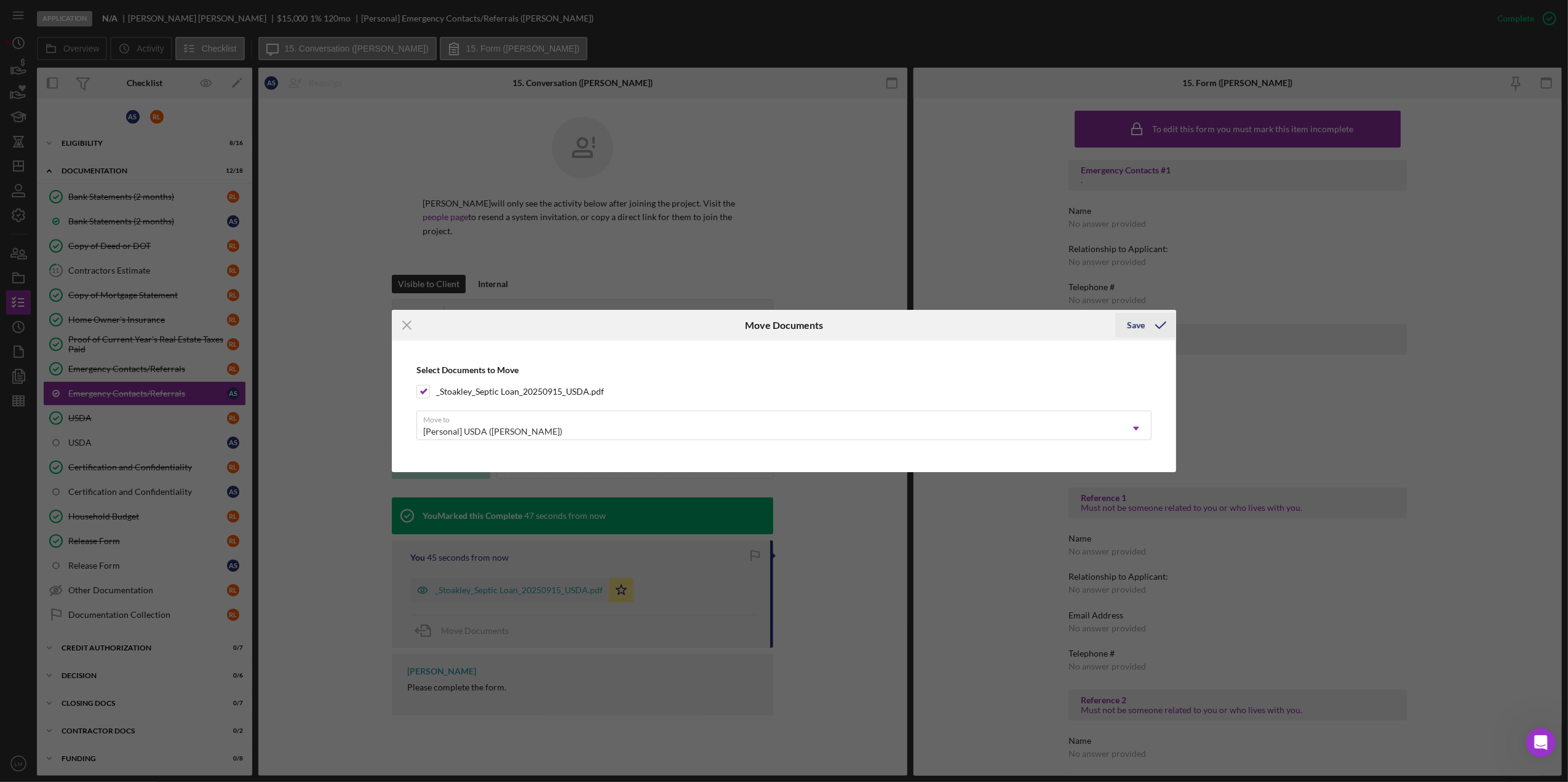
click at [1151, 321] on icon "submit" at bounding box center [1161, 325] width 31 height 31
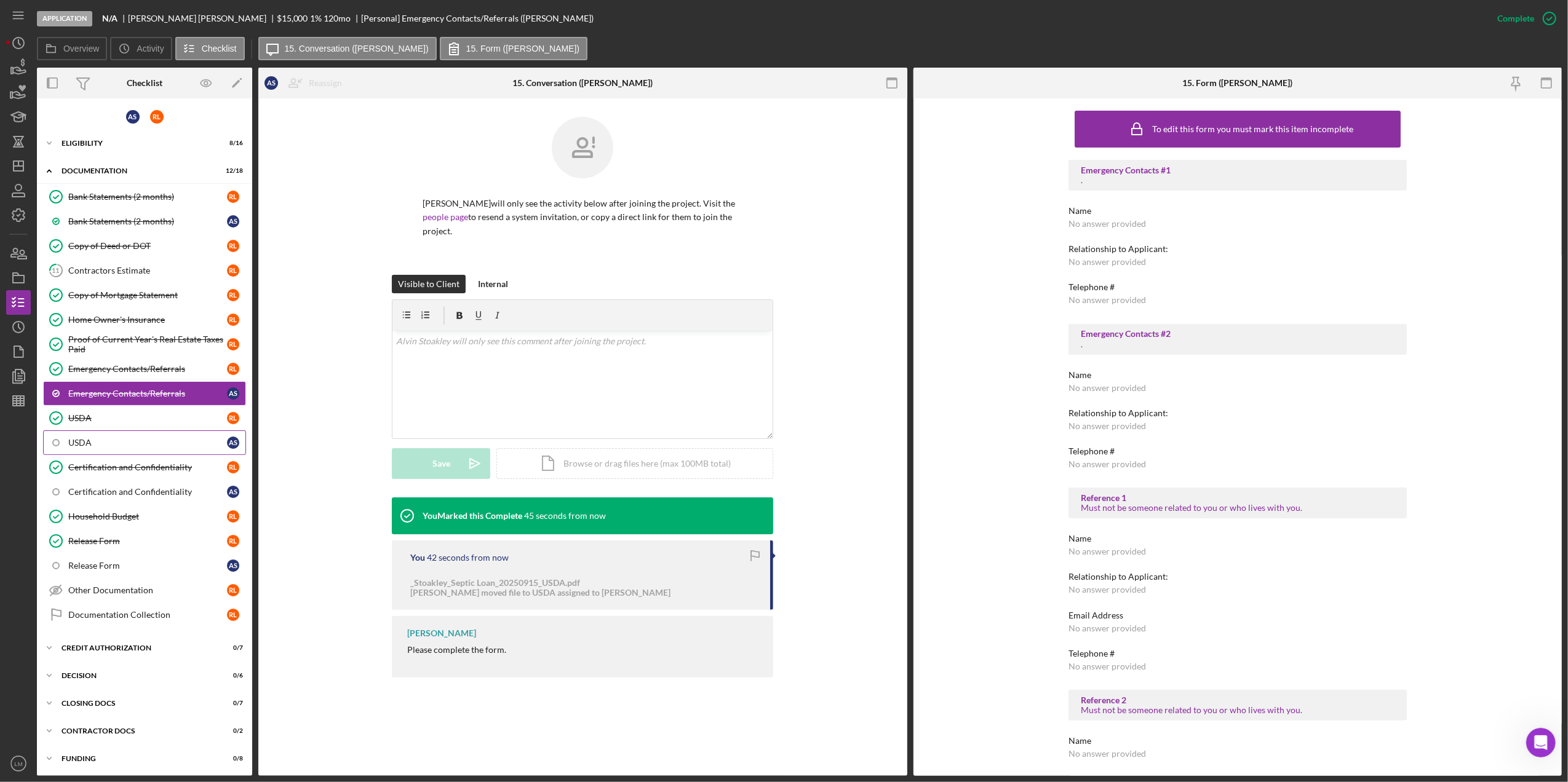
click at [136, 447] on div "USDA" at bounding box center [147, 443] width 158 height 10
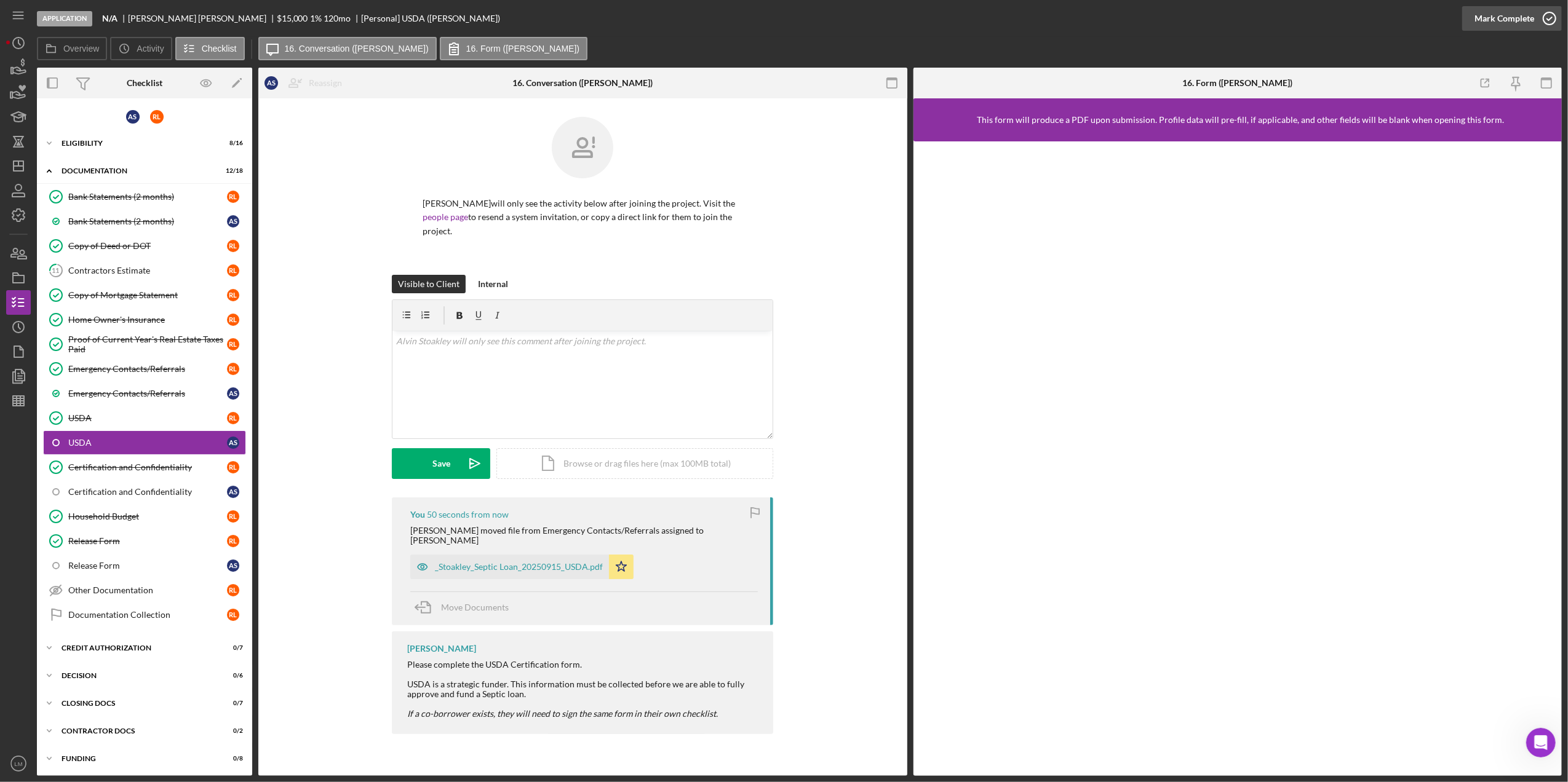
click at [1489, 20] on div "Mark Complete" at bounding box center [1505, 19] width 60 height 24
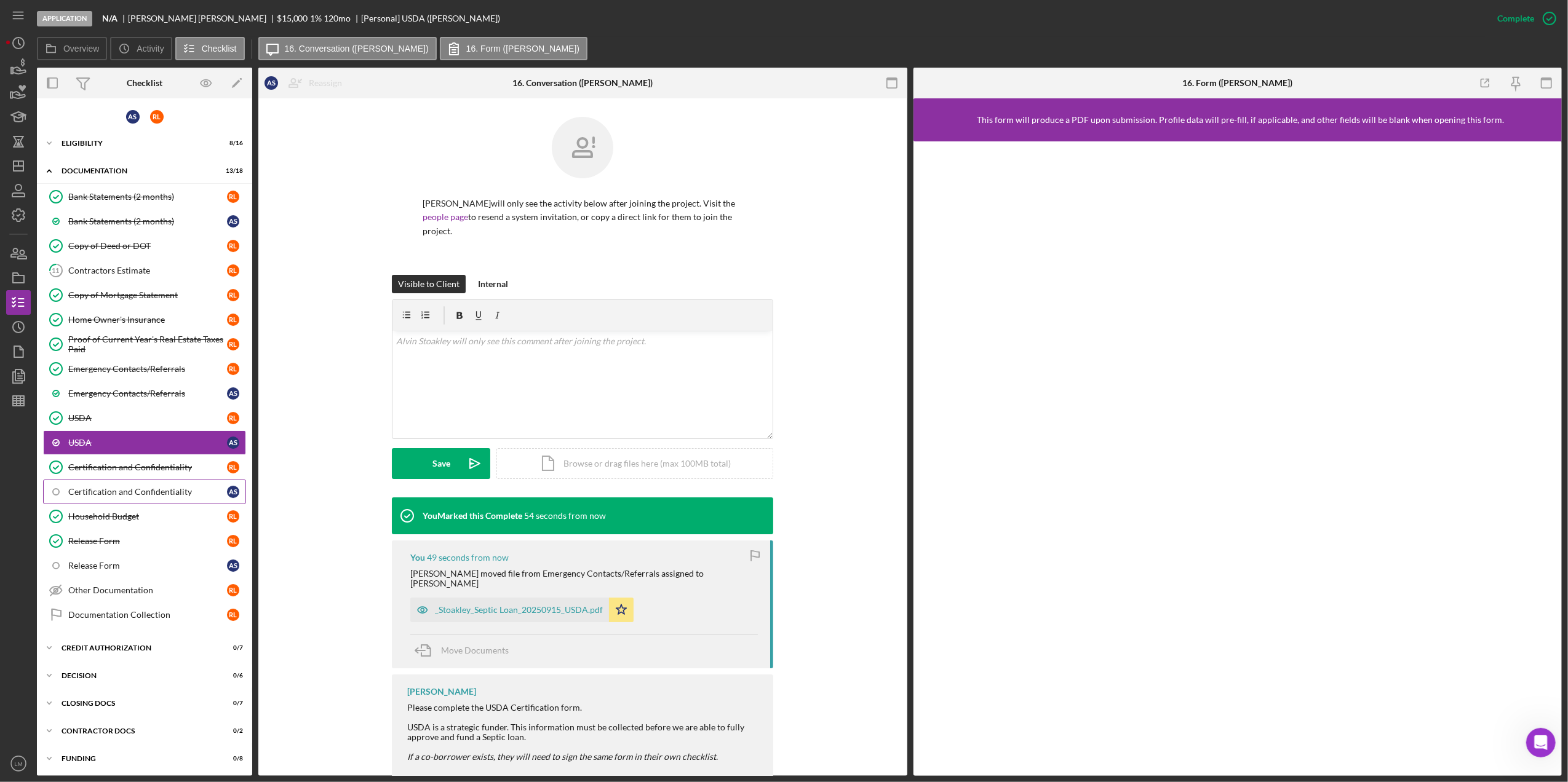
click at [166, 491] on div "Certification and Confidentiality" at bounding box center [147, 492] width 158 height 10
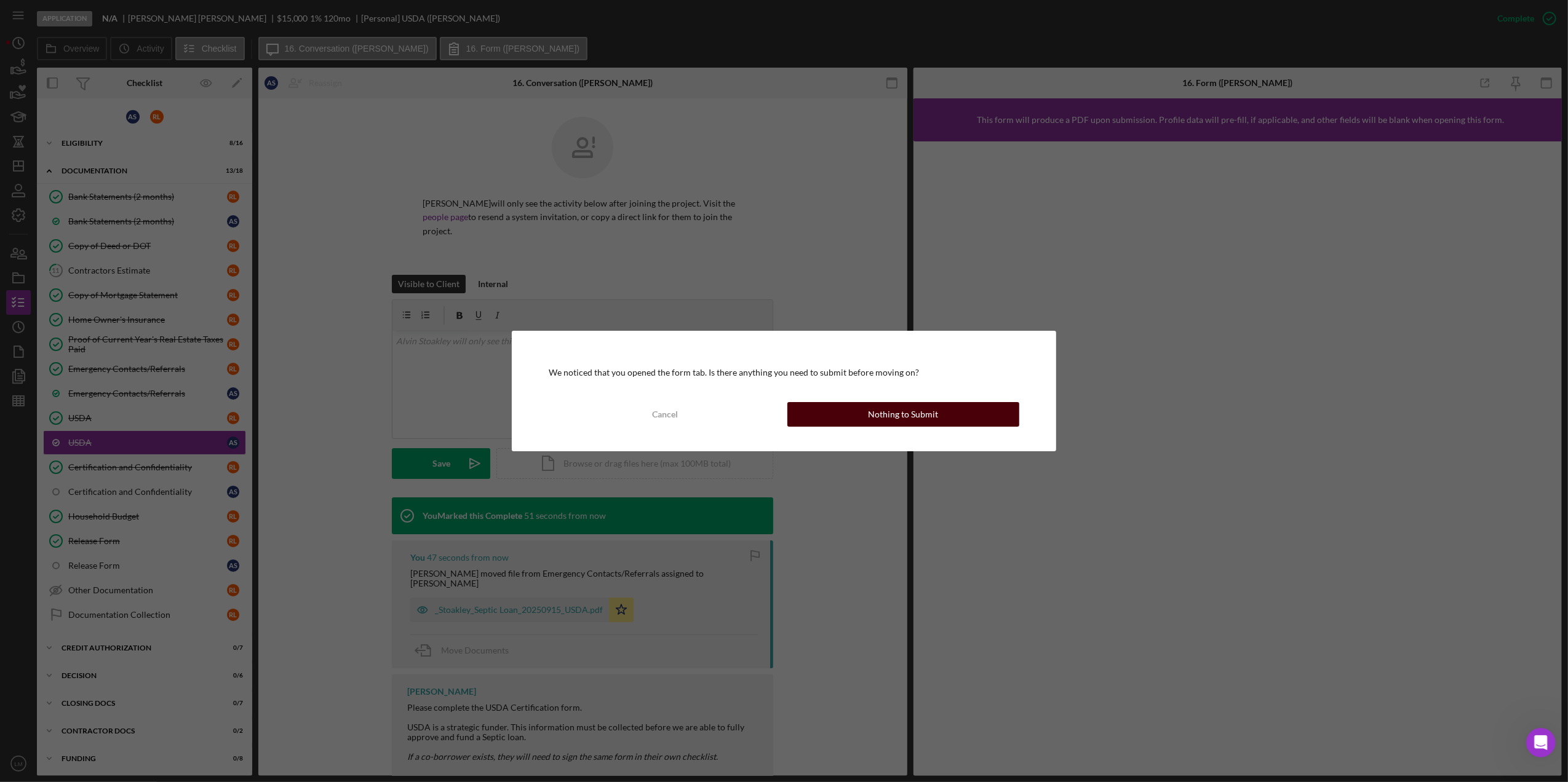
click at [889, 417] on div "Nothing to Submit" at bounding box center [902, 415] width 70 height 24
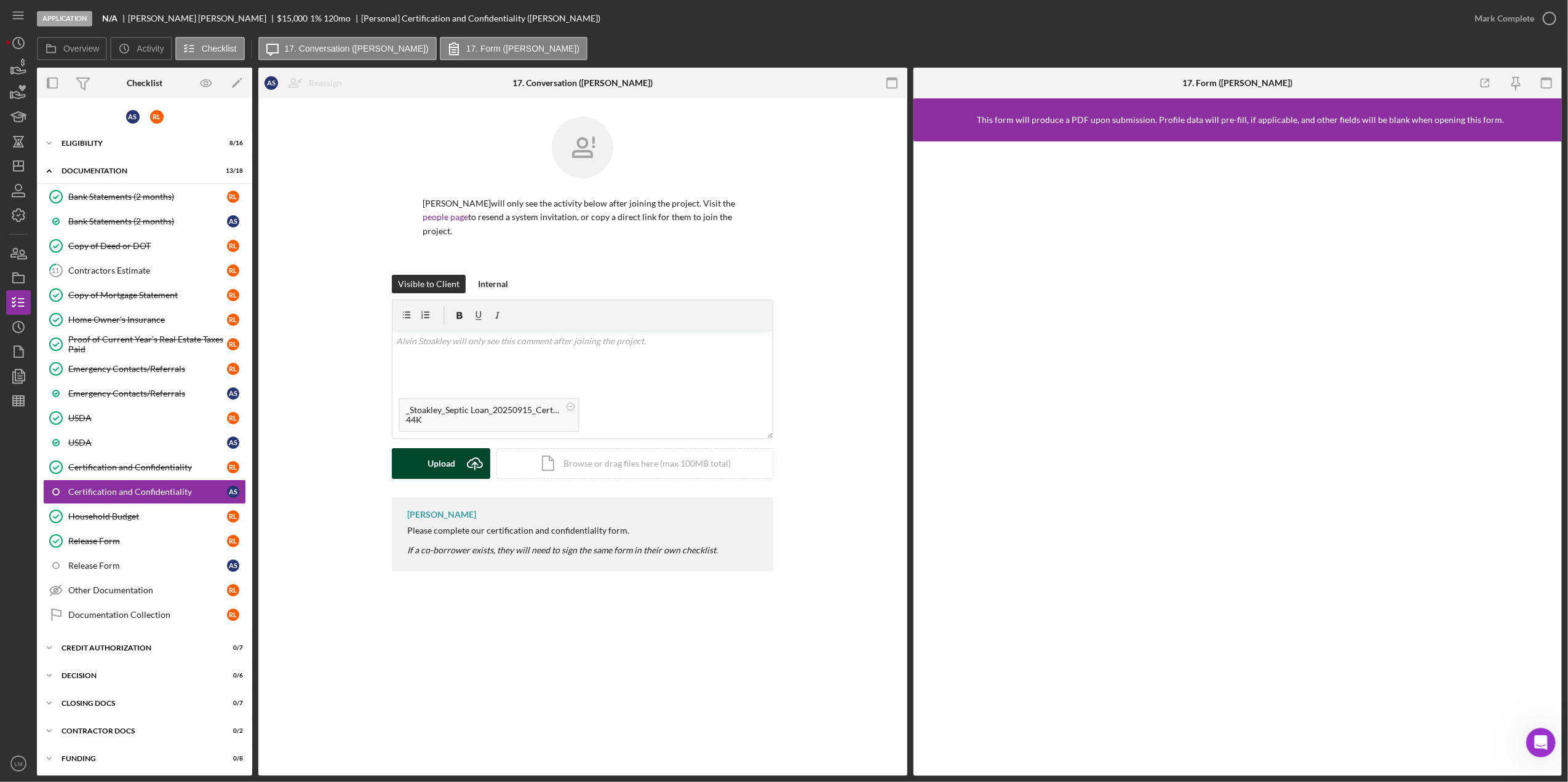
click at [446, 460] on div "Upload" at bounding box center [442, 463] width 28 height 31
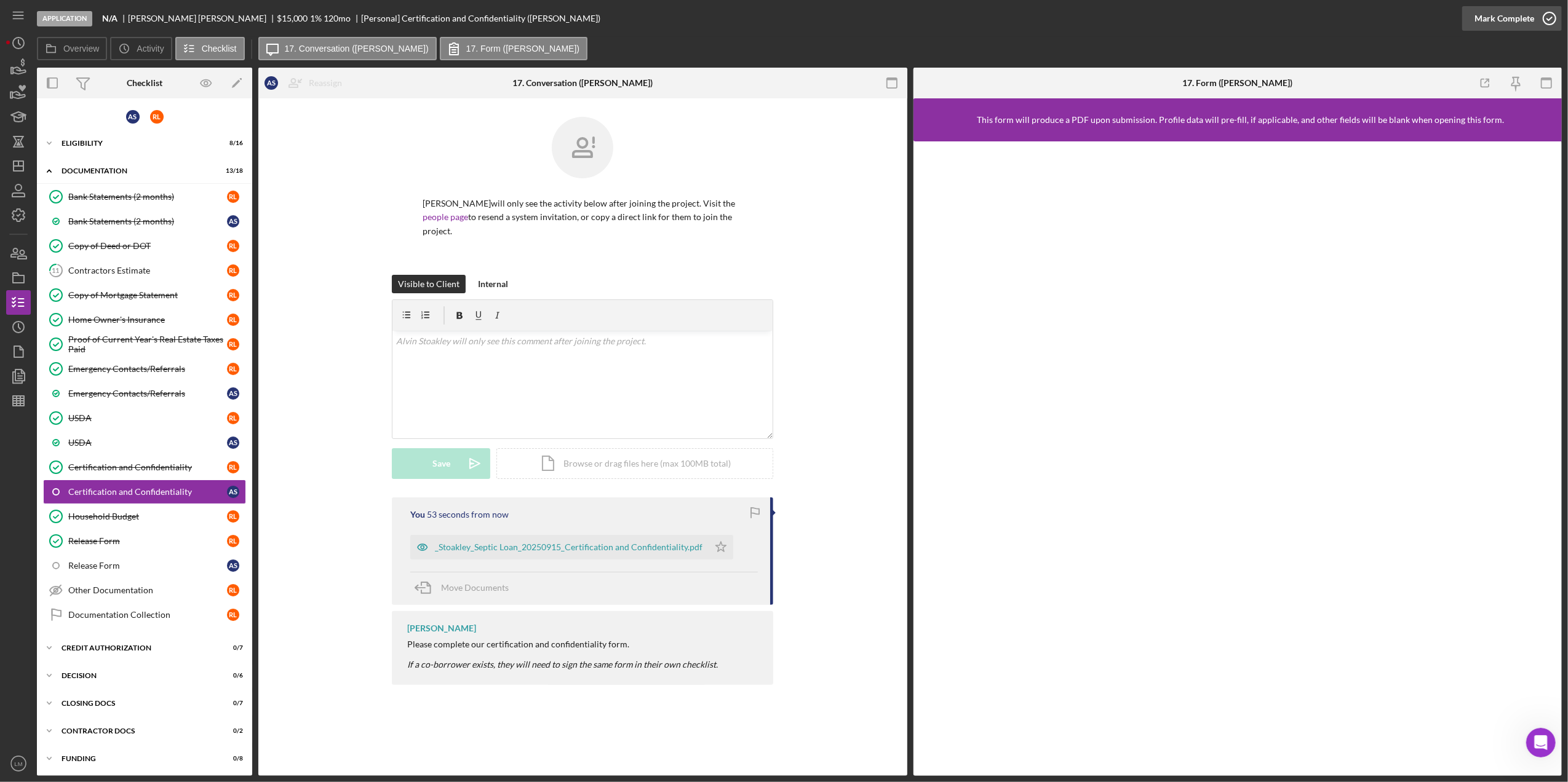
click at [1493, 16] on div "Mark Complete" at bounding box center [1505, 19] width 60 height 24
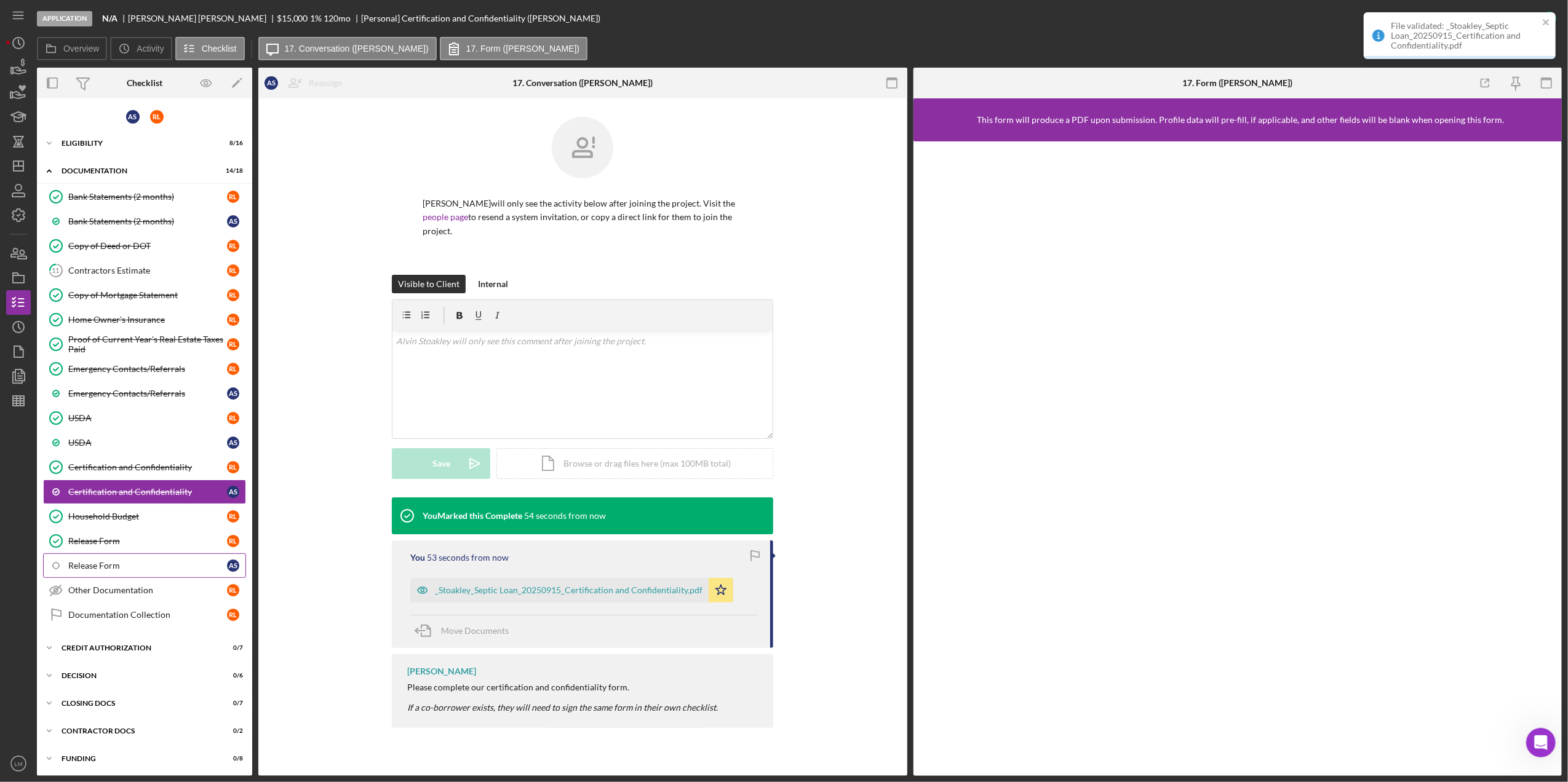
click at [104, 578] on link "Release Form A S" at bounding box center [144, 566] width 203 height 24
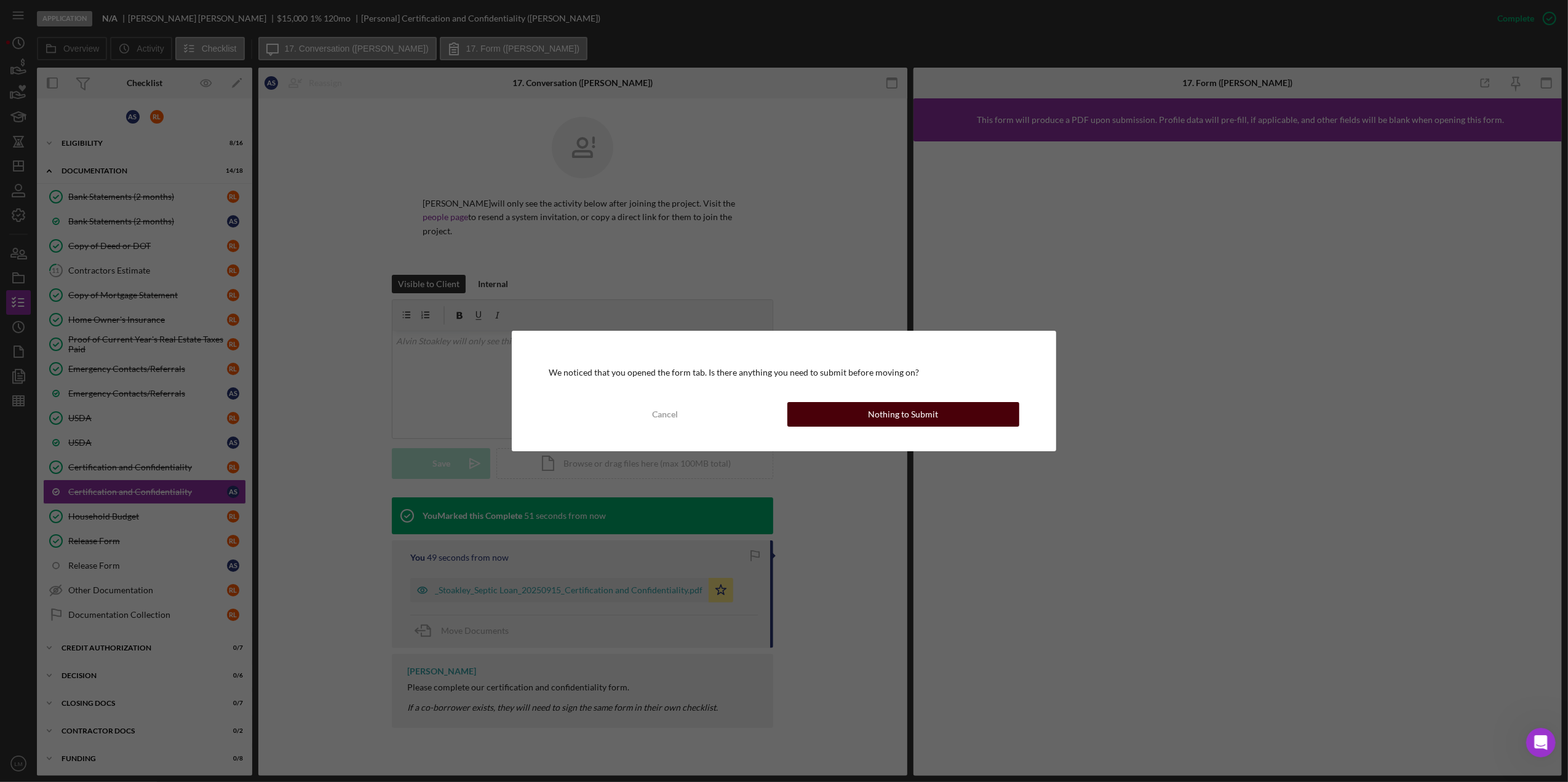
click at [903, 406] on div "Nothing to Submit" at bounding box center [902, 415] width 70 height 24
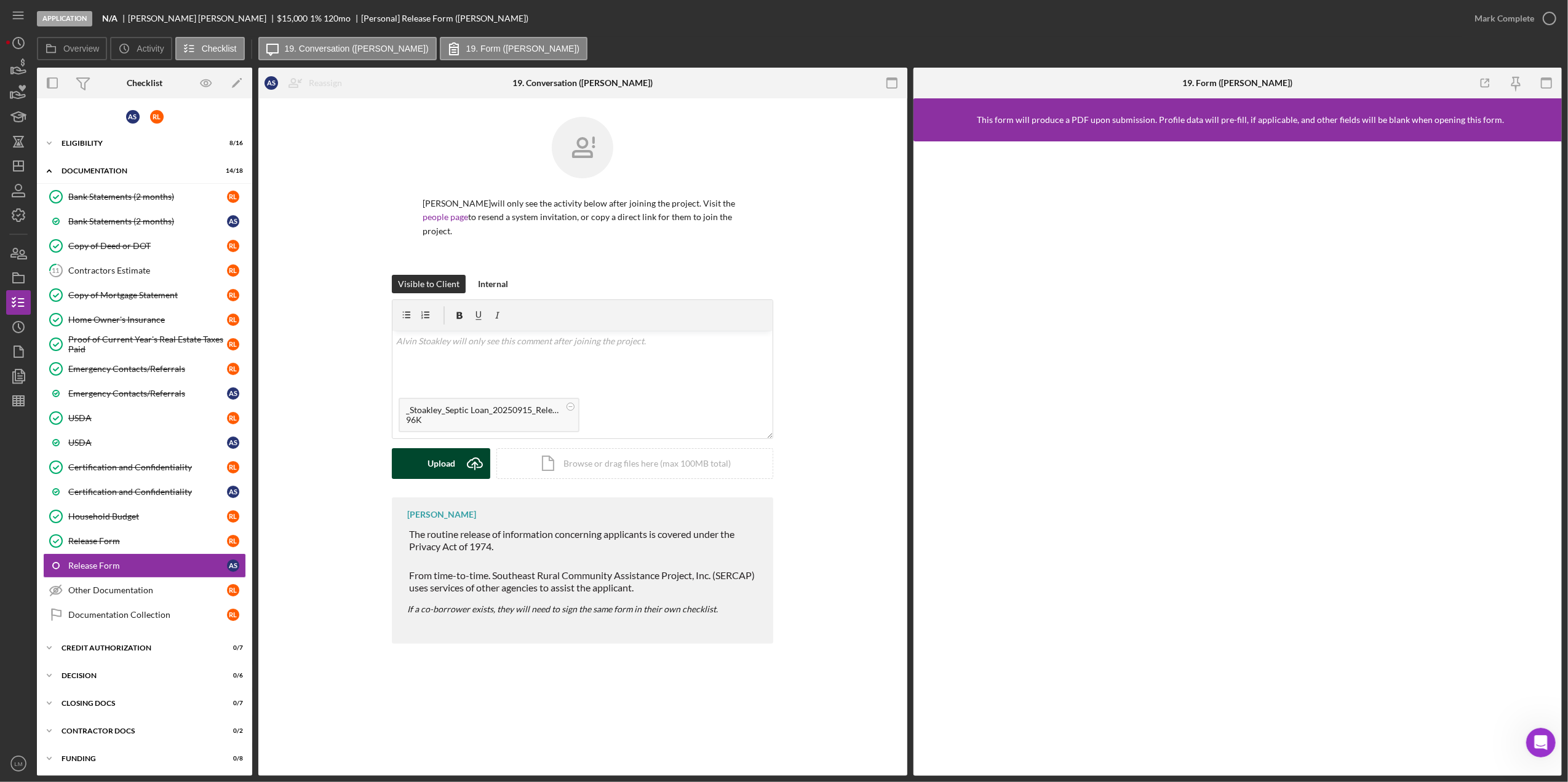
click at [462, 454] on icon "Icon/Upload" at bounding box center [475, 463] width 31 height 31
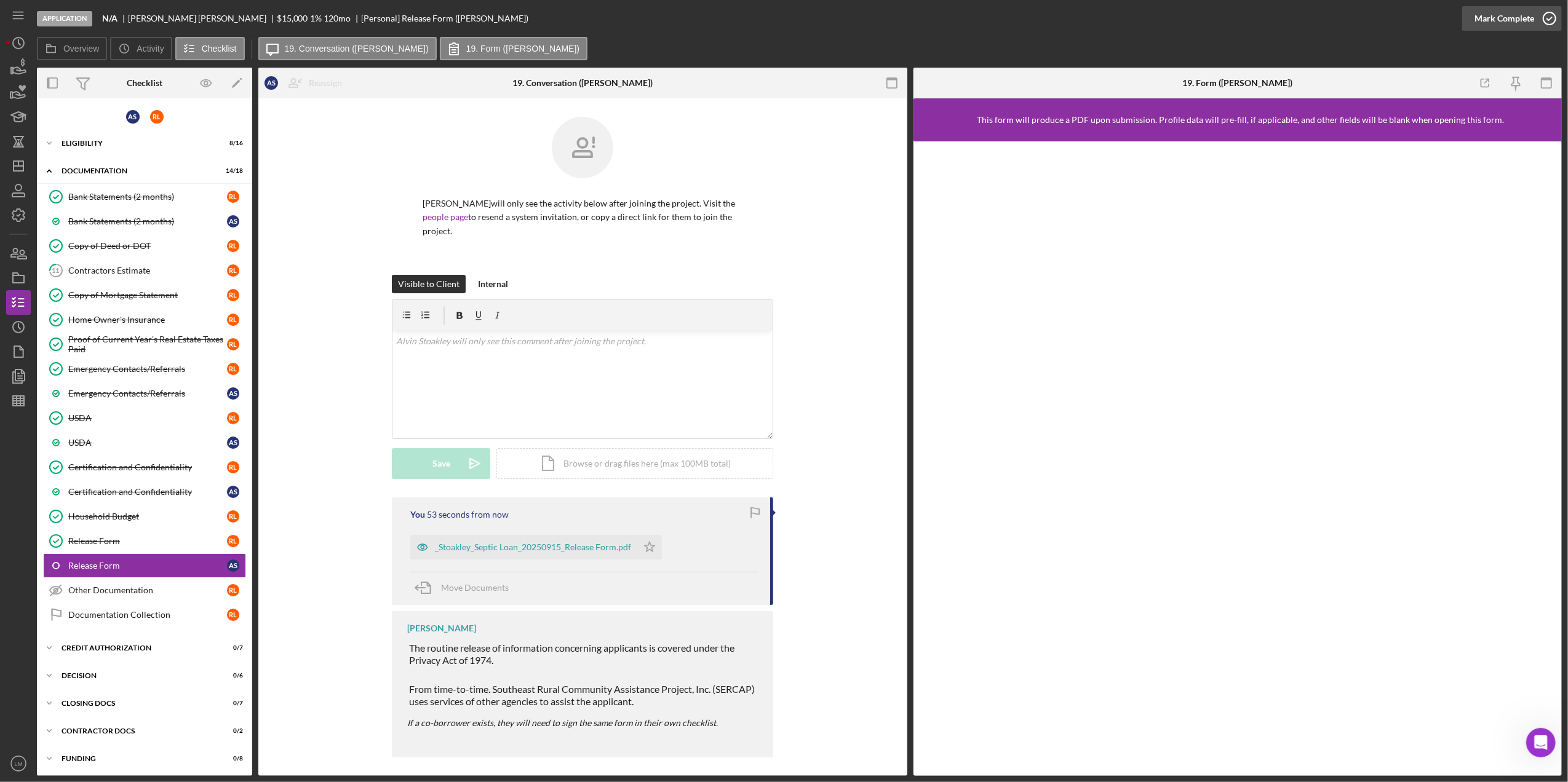
click at [1495, 10] on div "Mark Complete" at bounding box center [1505, 19] width 60 height 24
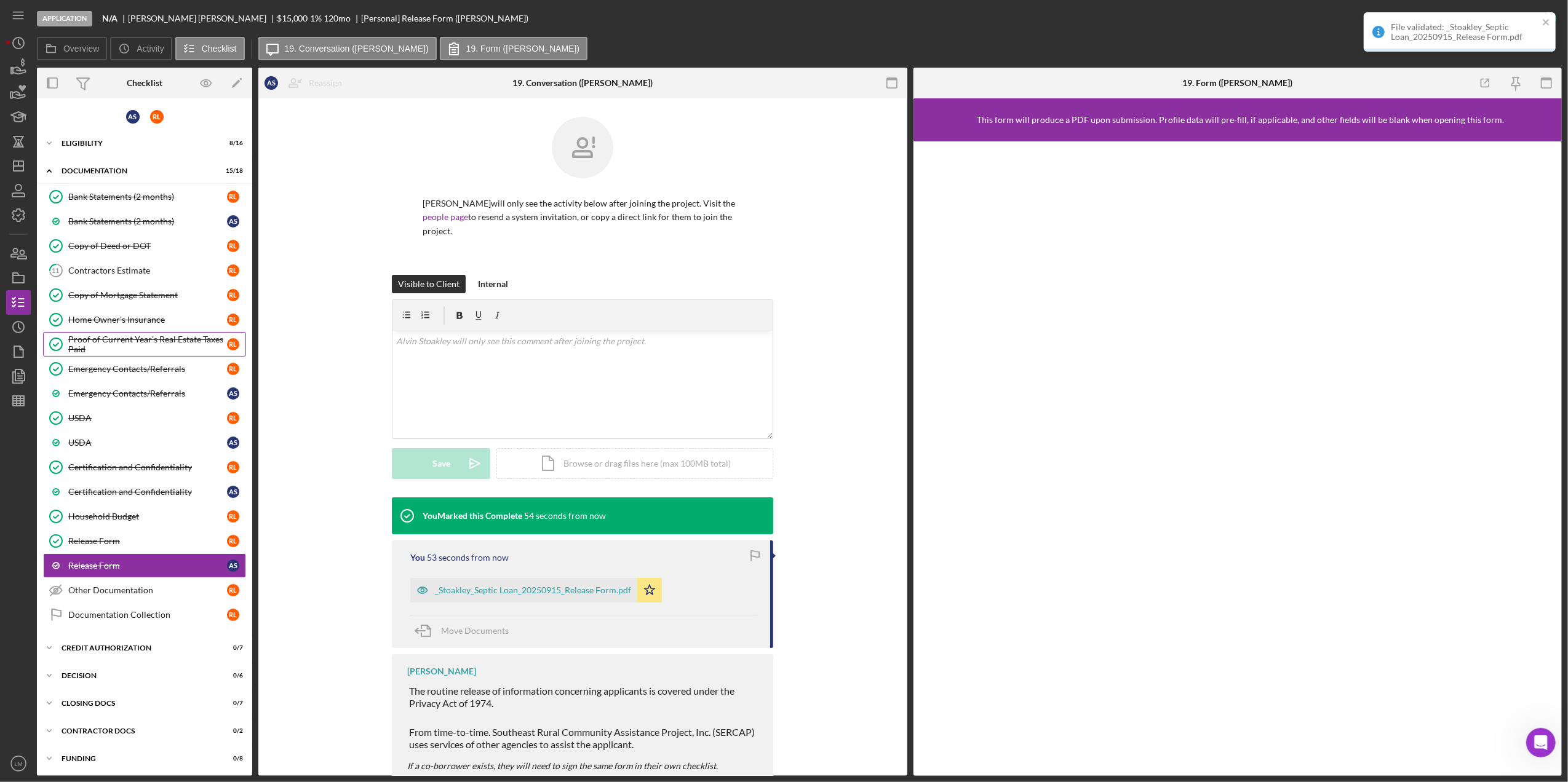
click at [145, 340] on div "Proof of Current Year's Real Estate Taxes Paid" at bounding box center [147, 344] width 158 height 20
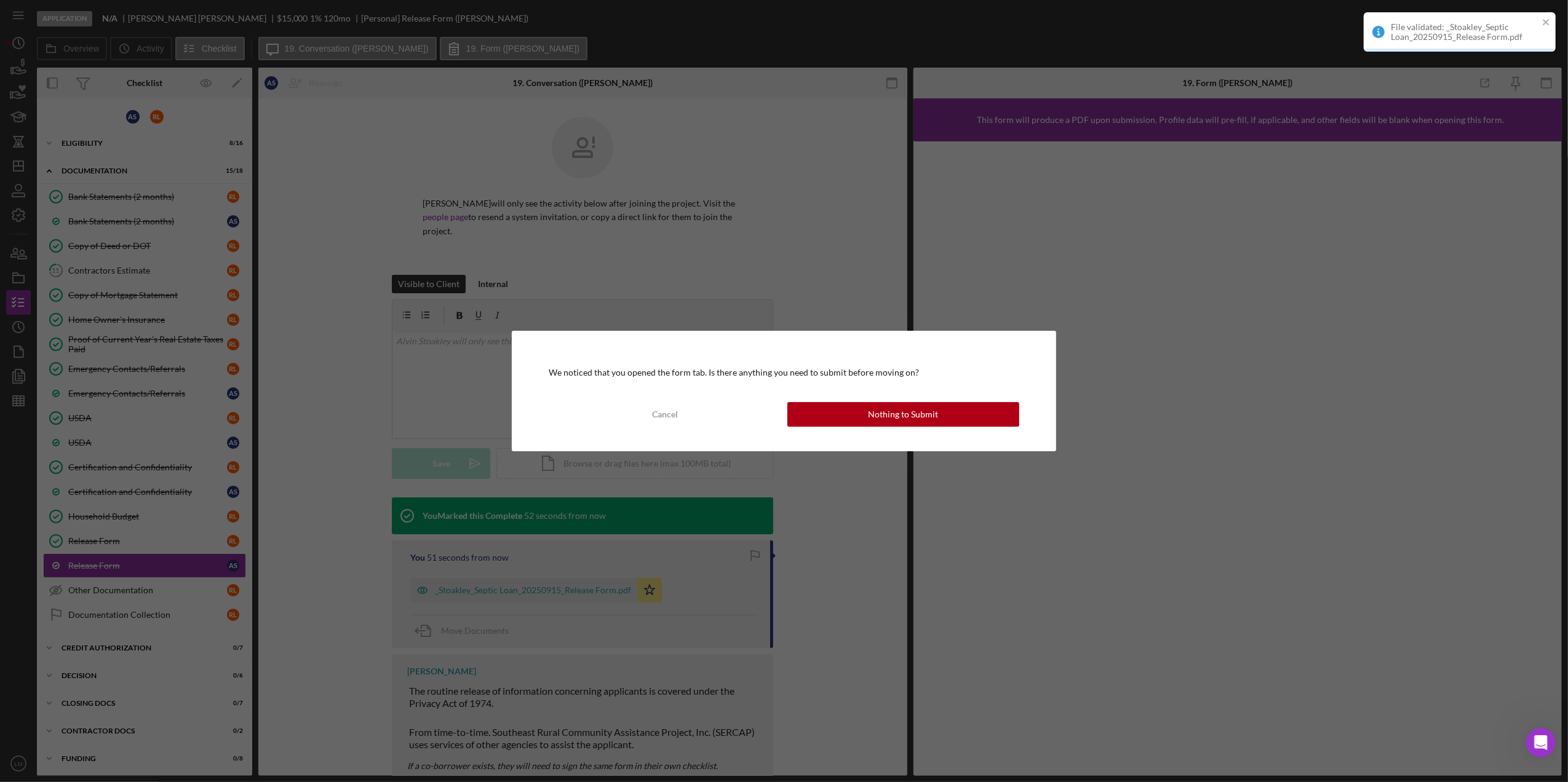
click at [984, 400] on div "We noticed that you opened the form tab. Is there anything you need to submit b…" at bounding box center [784, 391] width 544 height 120
click at [974, 405] on button "Nothing to Submit" at bounding box center [903, 415] width 232 height 24
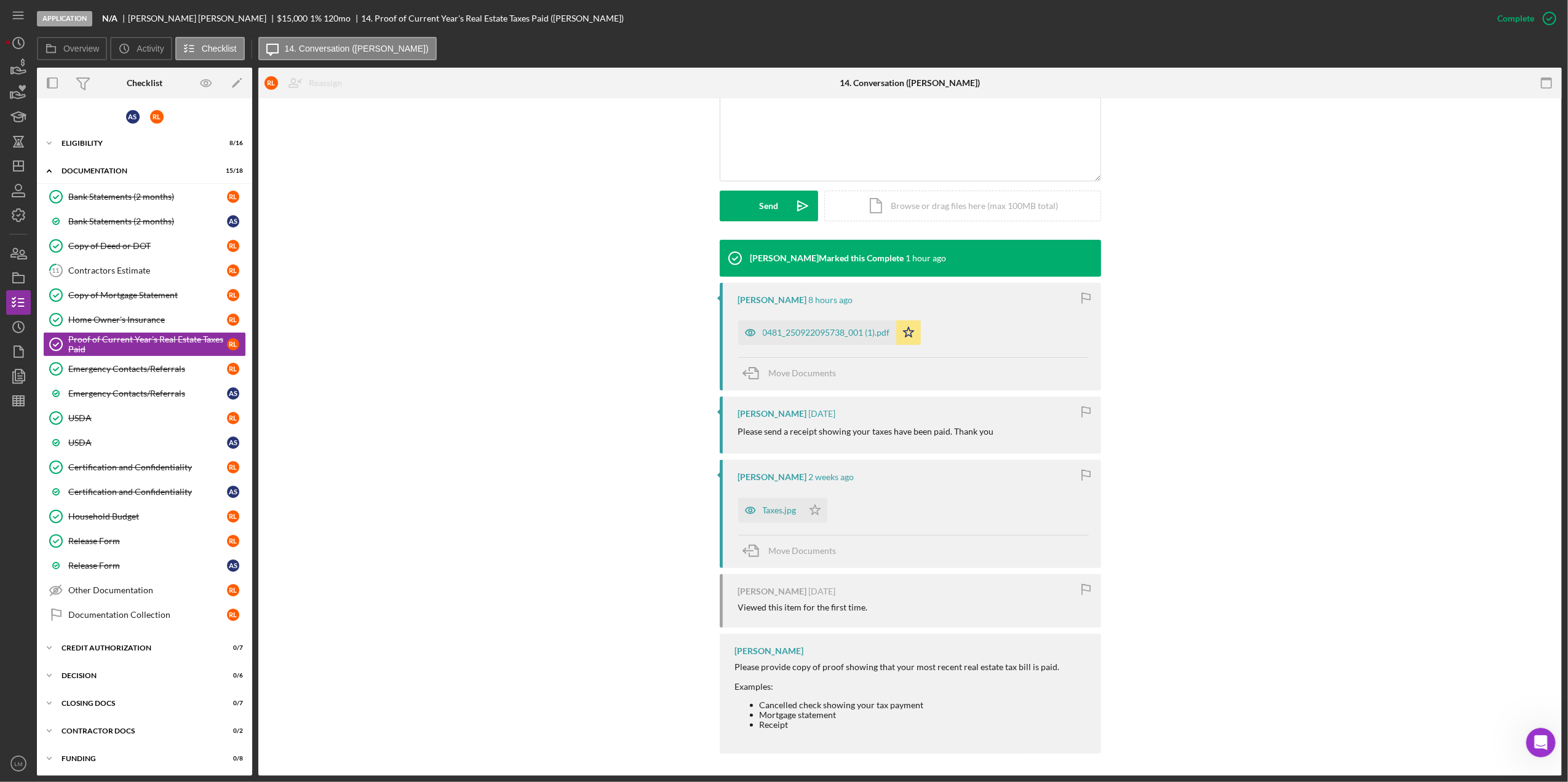
scroll to position [272, 0]
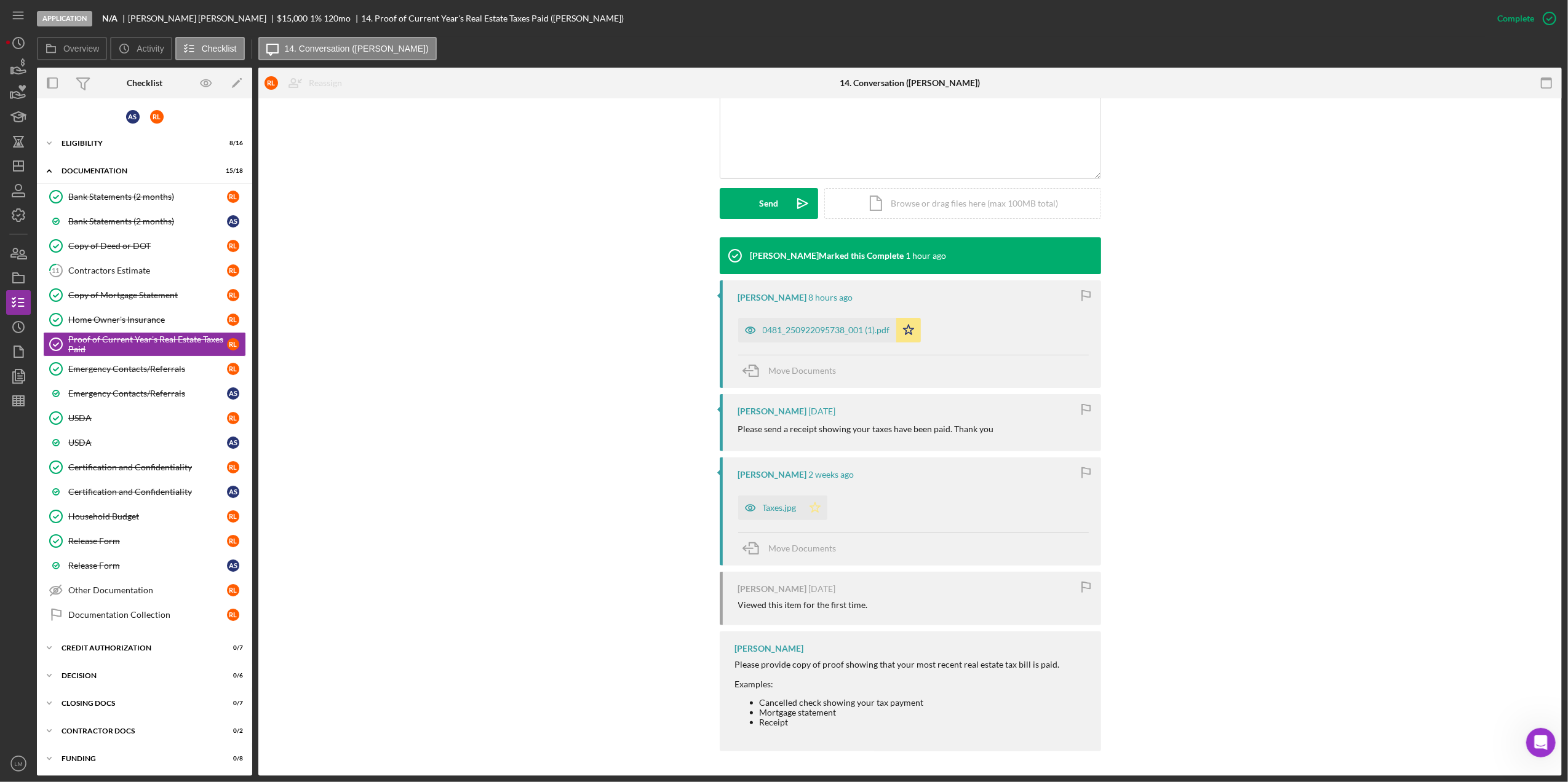
click at [816, 512] on icon "Icon/Star" at bounding box center [815, 508] width 24 height 24
click at [112, 148] on div "Icon/Expander Eligibility 8 / 16" at bounding box center [144, 144] width 215 height 24
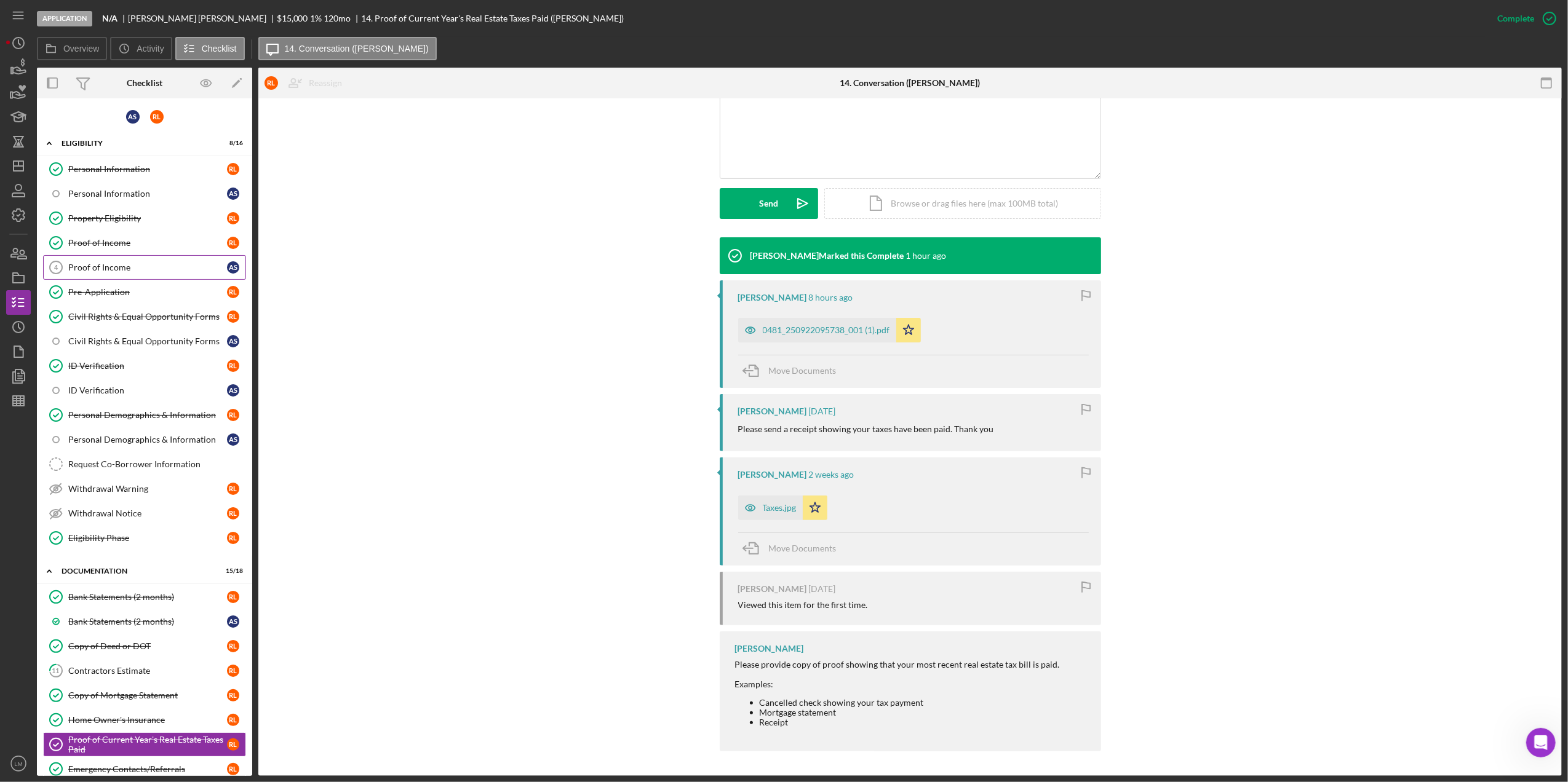
click at [134, 265] on div "Proof of Income" at bounding box center [147, 268] width 158 height 10
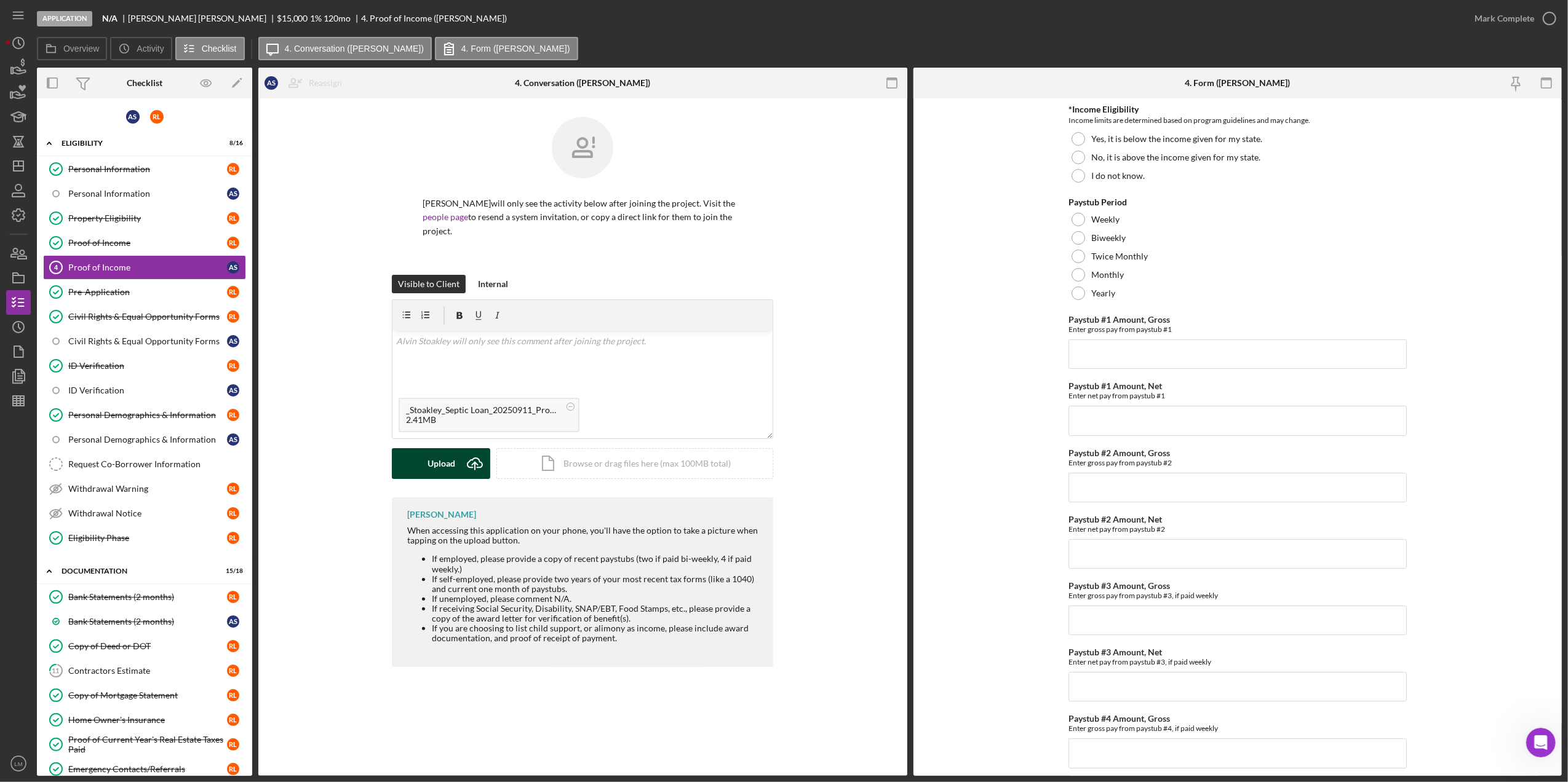
click at [446, 459] on div "Upload" at bounding box center [442, 463] width 28 height 31
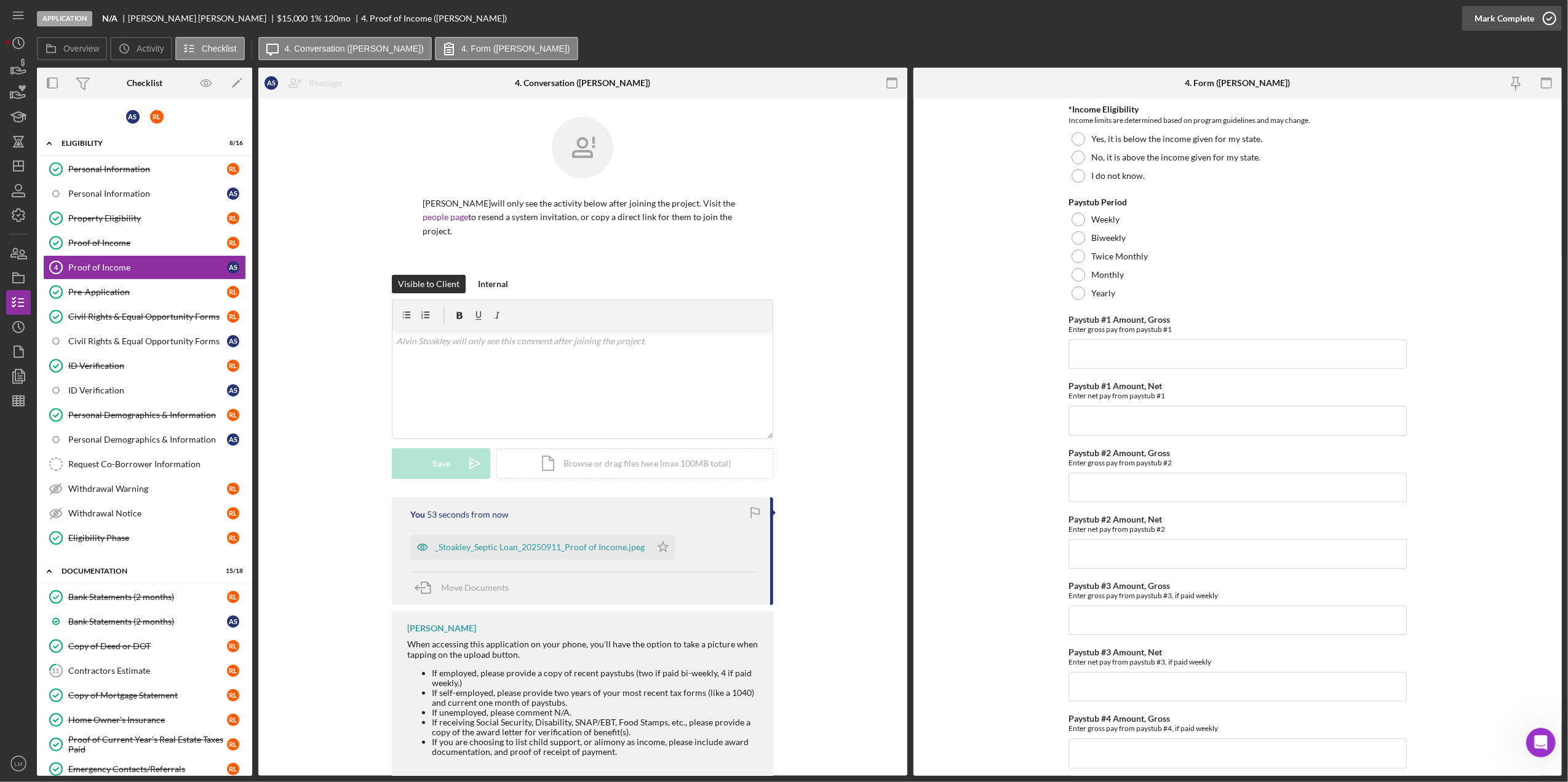
click at [1544, 12] on icon "button" at bounding box center [1549, 18] width 31 height 31
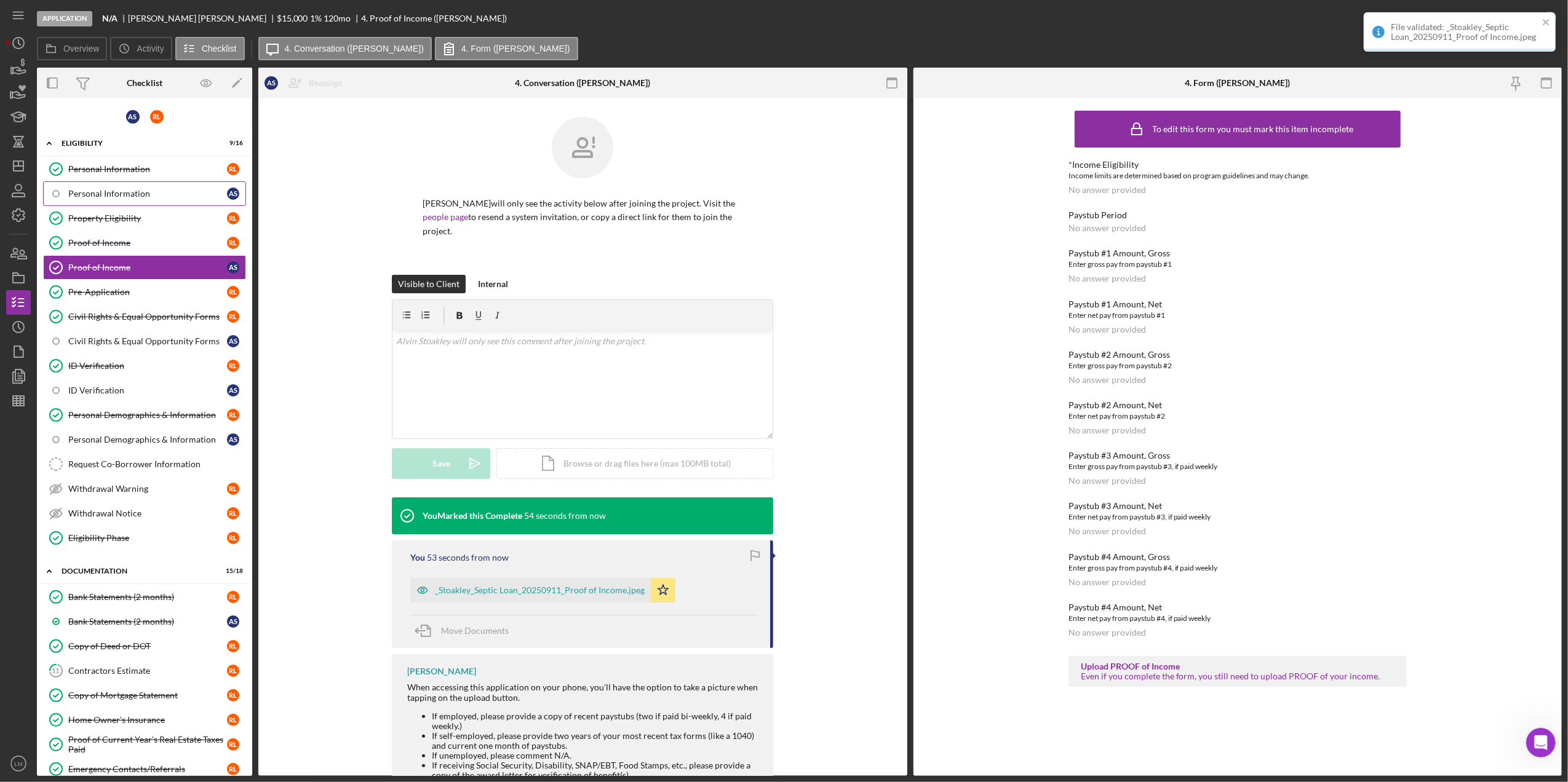
click at [131, 201] on link "Personal Information A S" at bounding box center [144, 194] width 203 height 24
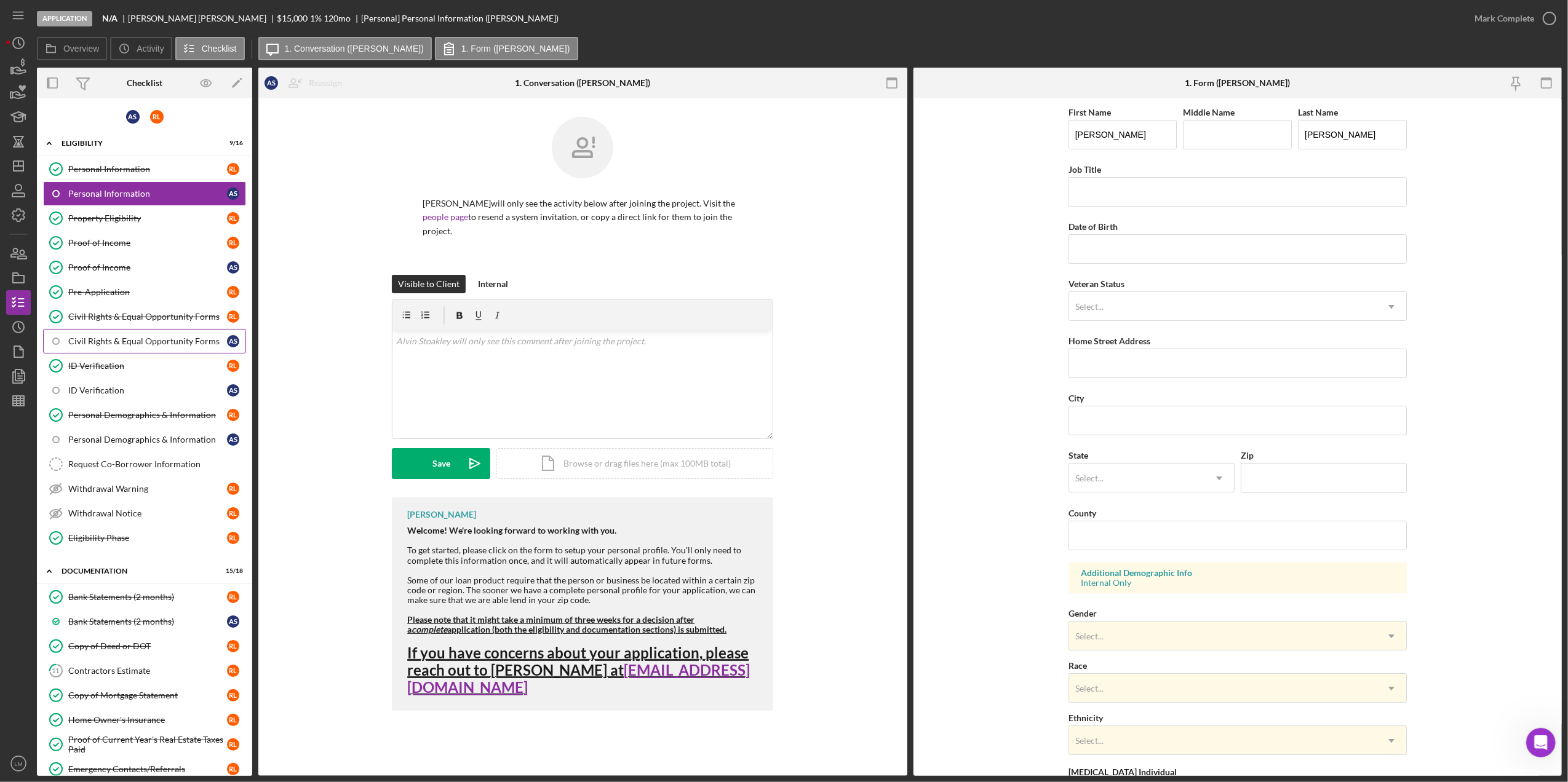
click at [139, 350] on link "Civil Rights & Equal Opportunity Forms A S" at bounding box center [144, 341] width 203 height 24
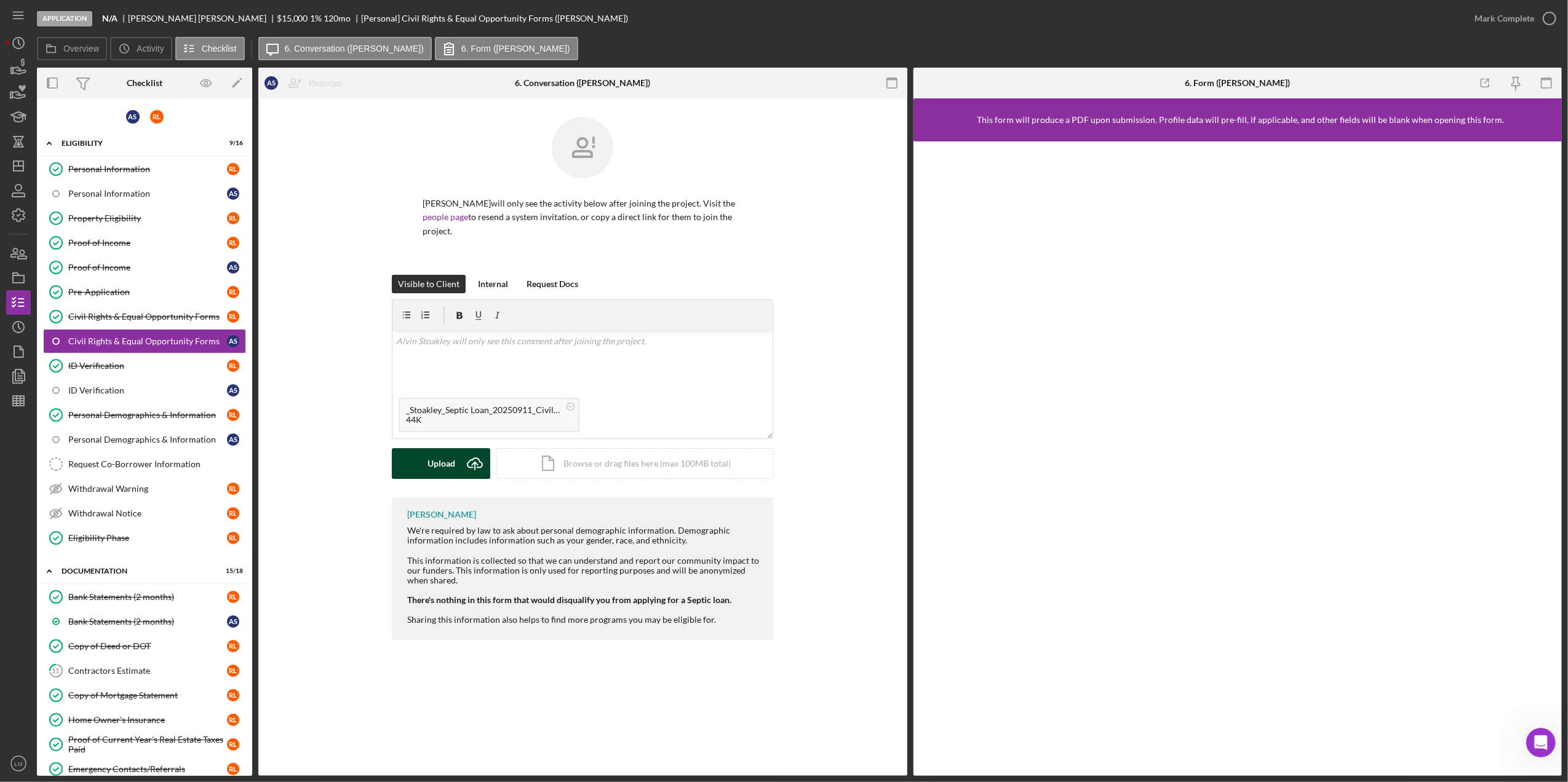
click at [442, 473] on div "Upload" at bounding box center [442, 463] width 28 height 31
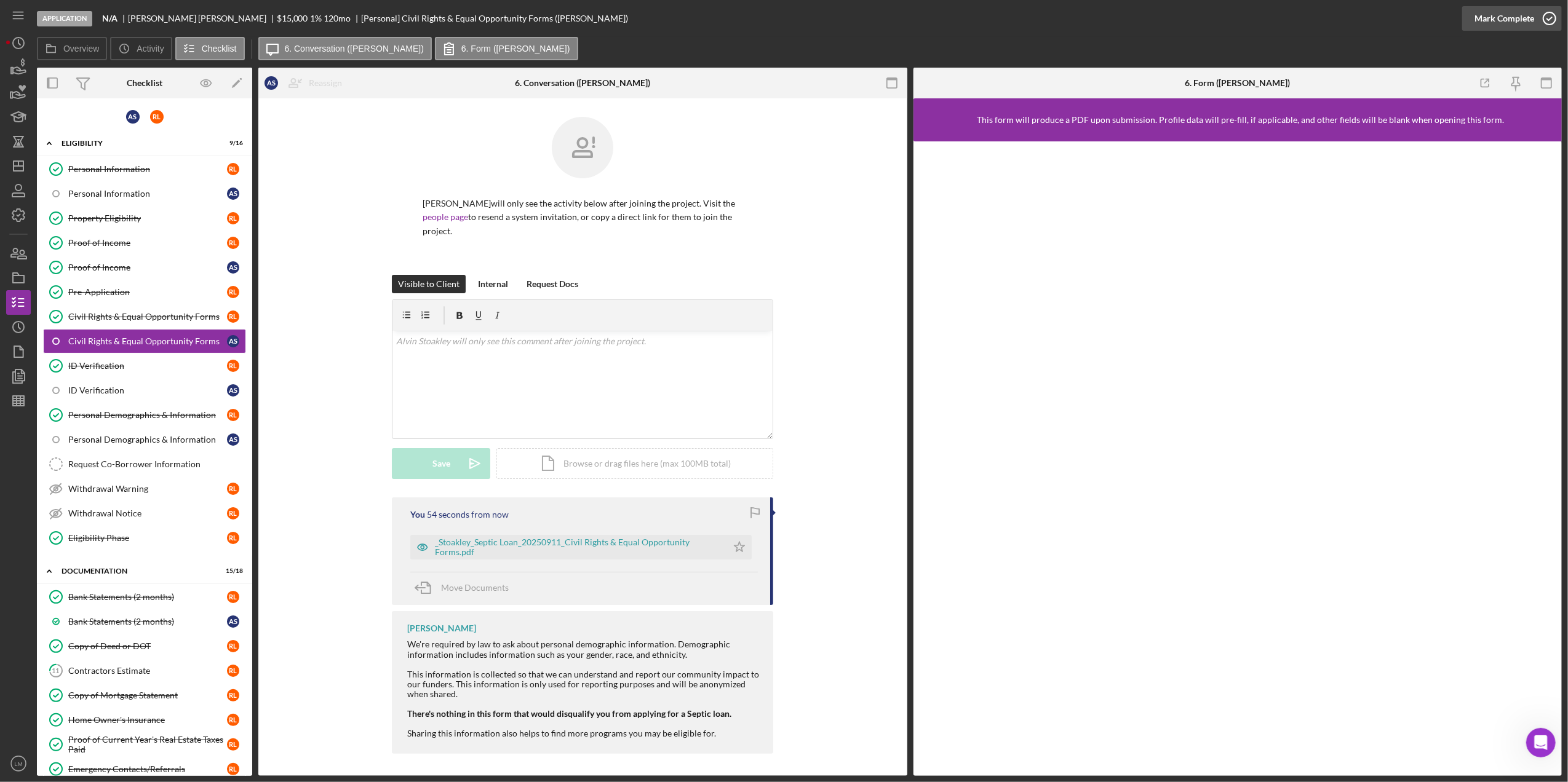
click at [1463, 15] on button "Mark Complete" at bounding box center [1512, 19] width 100 height 24
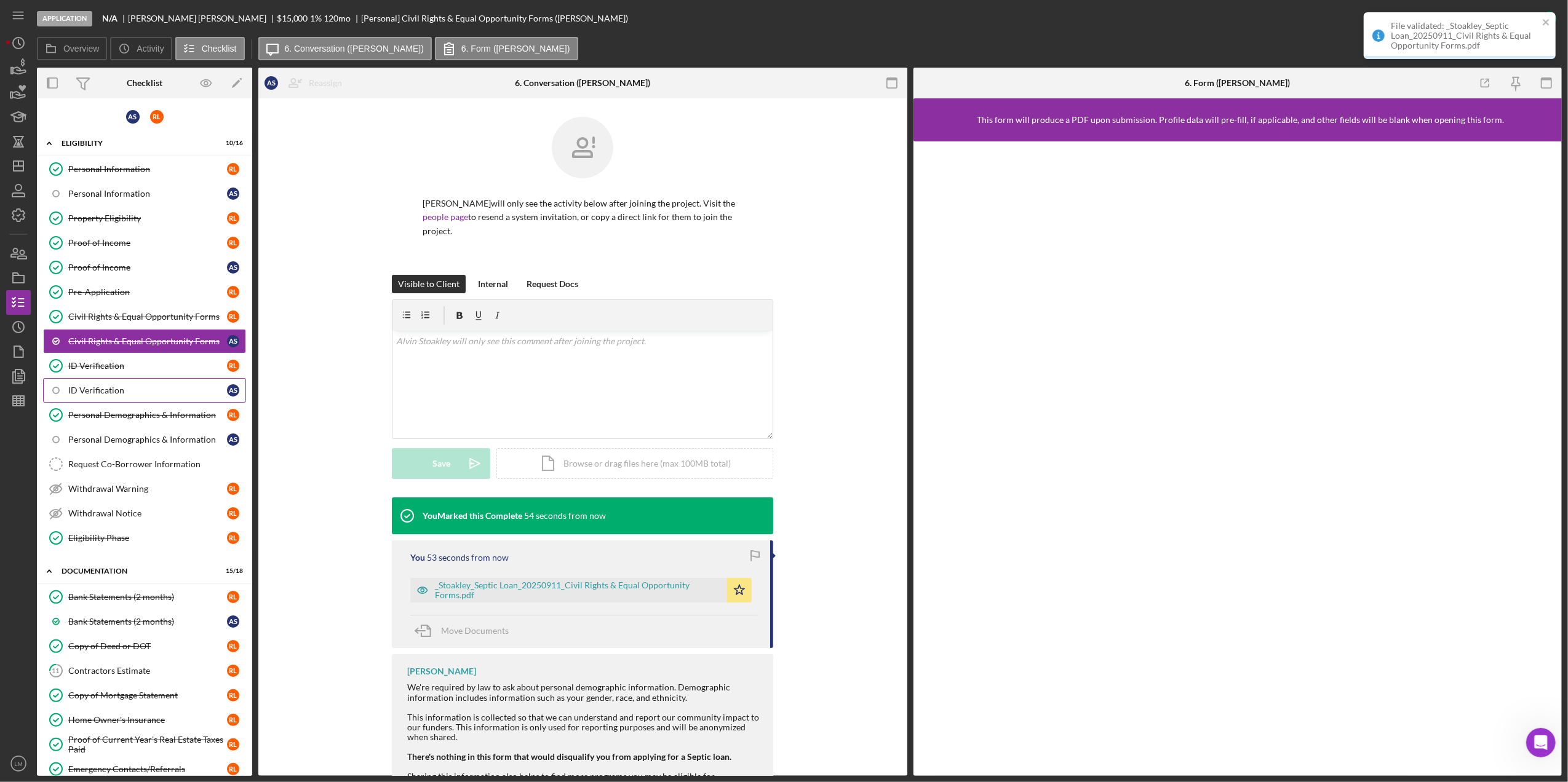
click at [153, 395] on div "ID Verification" at bounding box center [147, 391] width 158 height 10
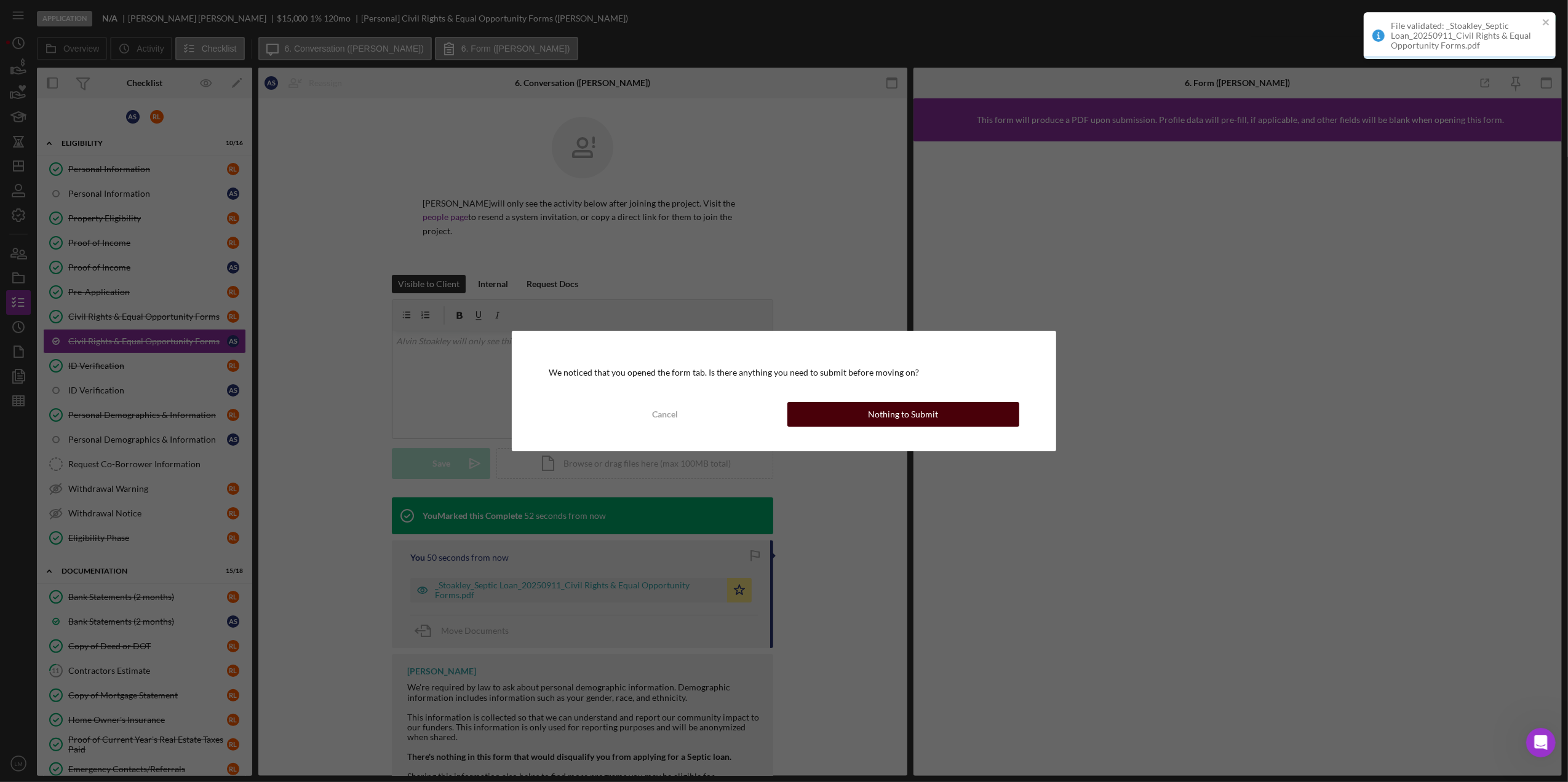
click at [843, 411] on button "Nothing to Submit" at bounding box center [903, 415] width 232 height 24
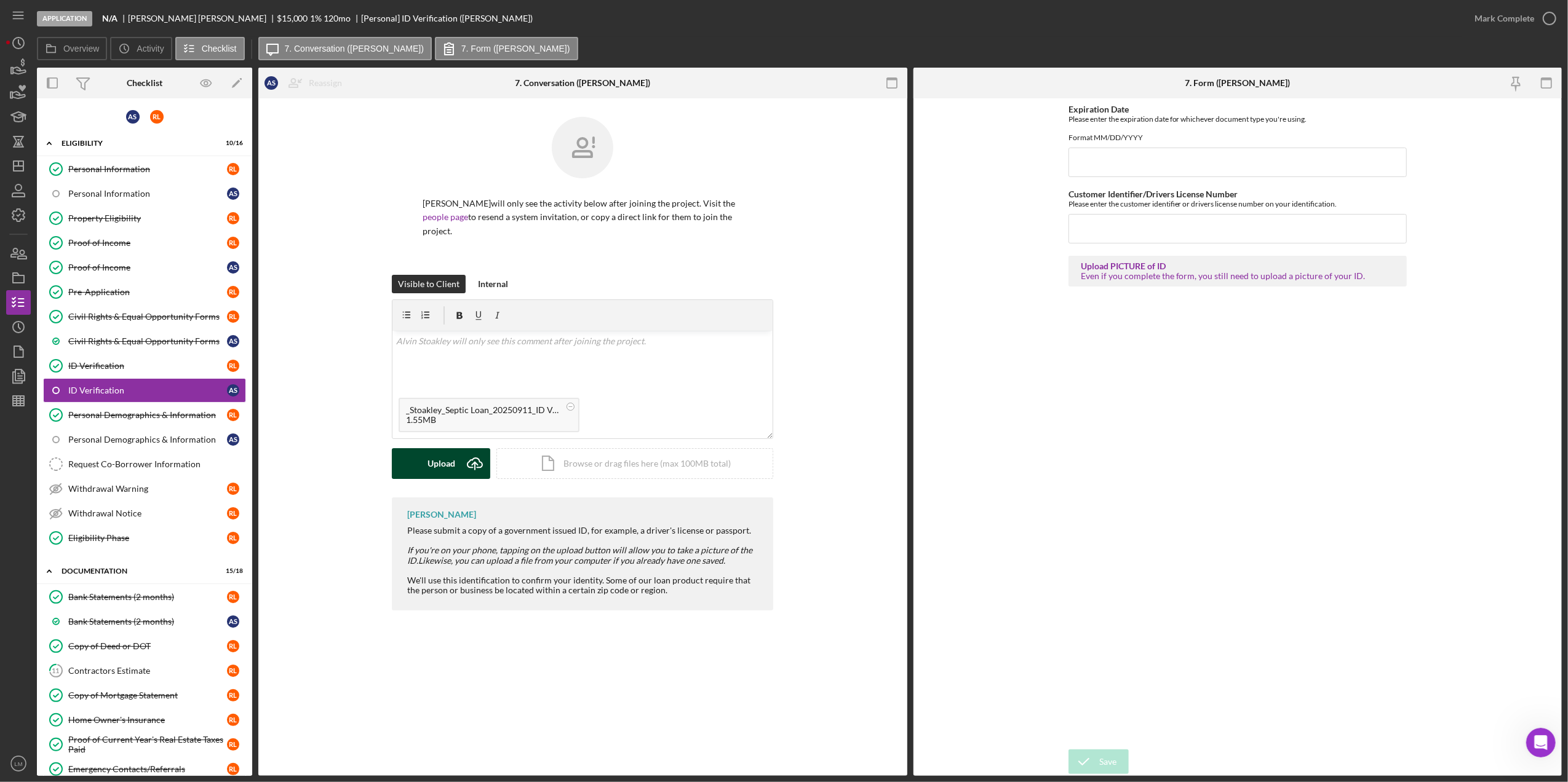
click at [464, 465] on icon "Icon/Upload" at bounding box center [475, 463] width 31 height 31
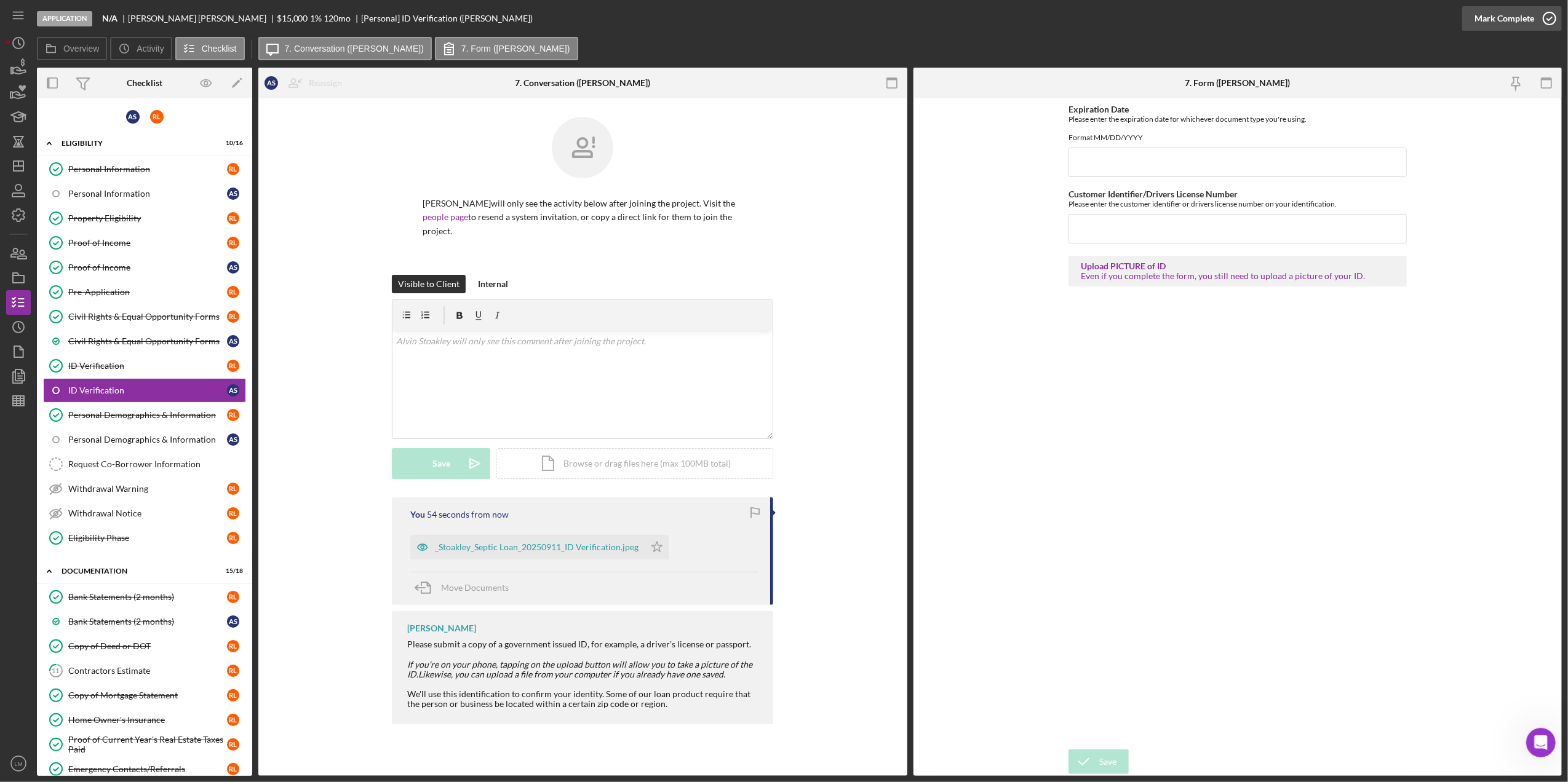
click at [1526, 17] on div "Mark Complete" at bounding box center [1505, 19] width 60 height 24
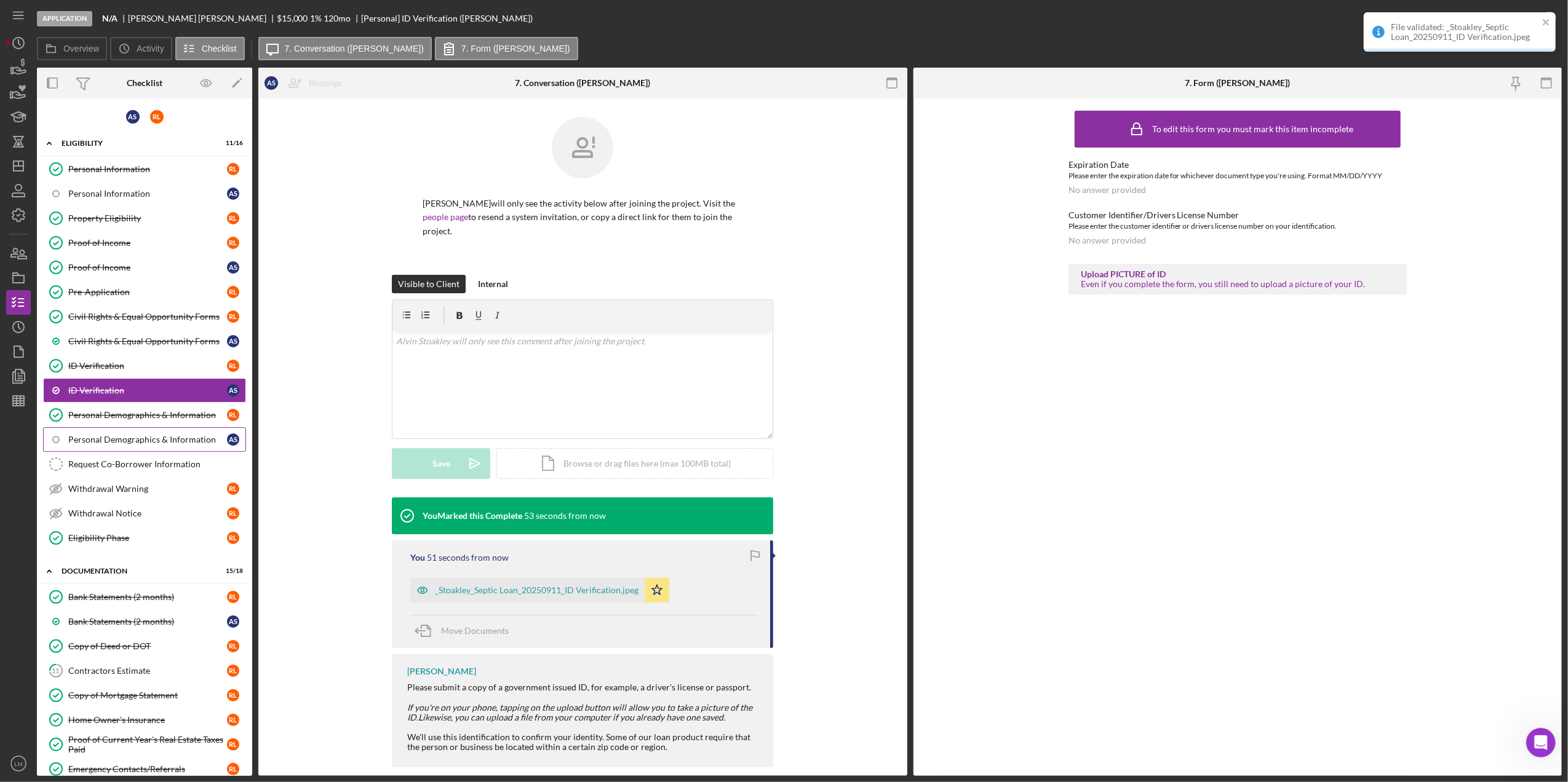
click at [197, 439] on div "Personal Demographics & Information" at bounding box center [147, 440] width 158 height 10
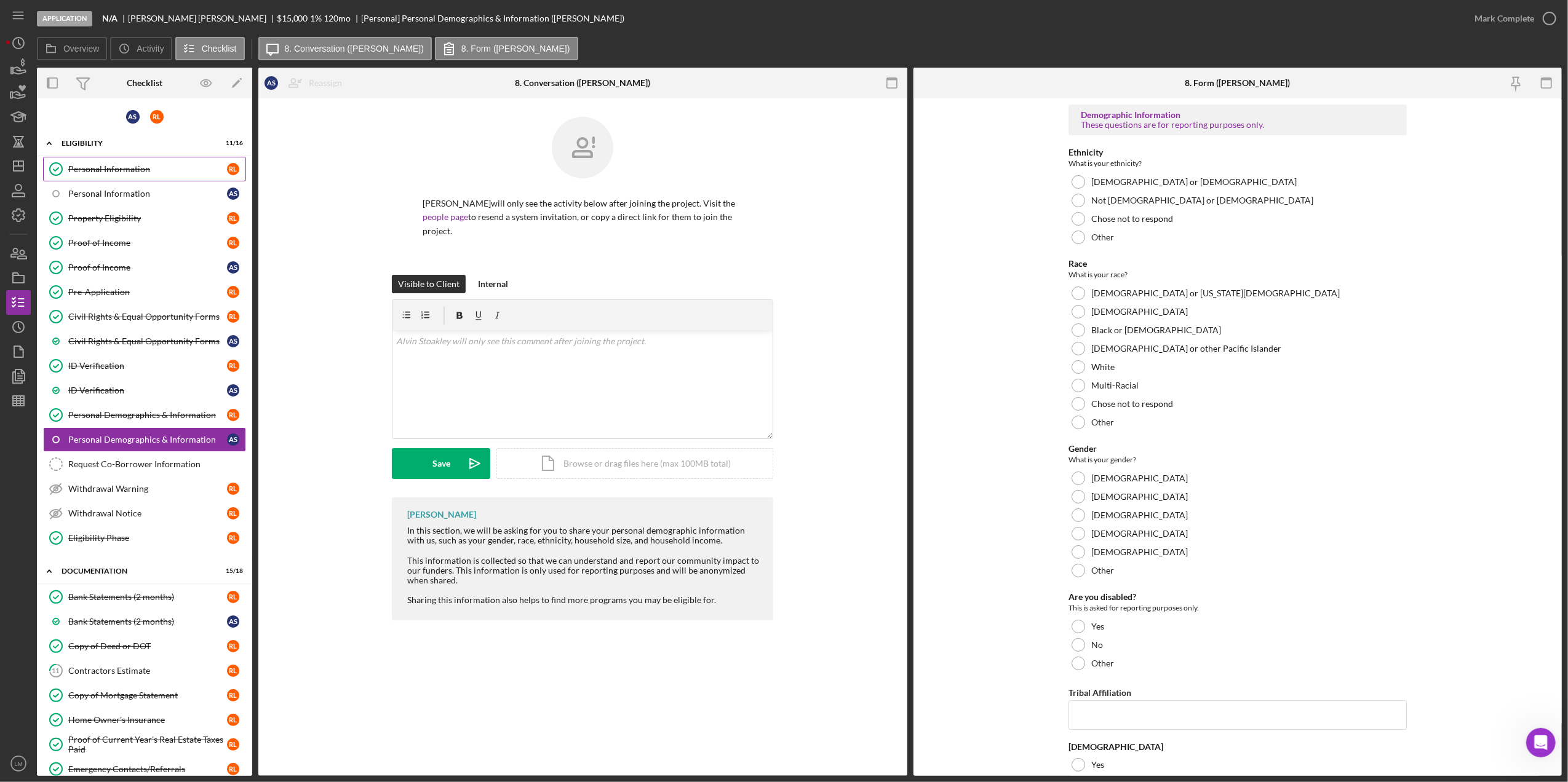
click at [115, 167] on div "Personal Information" at bounding box center [147, 169] width 158 height 10
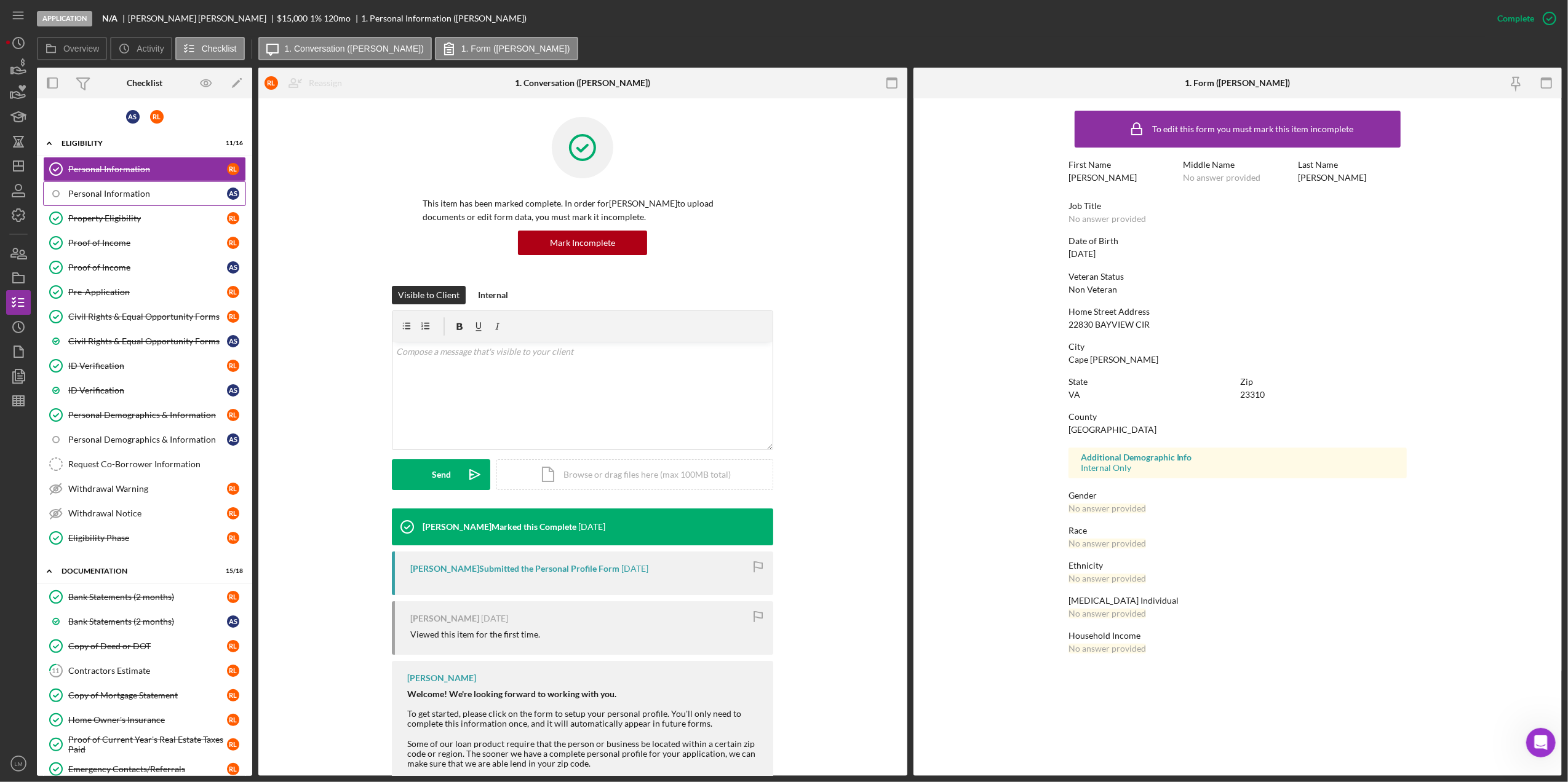
click at [126, 201] on link "Personal Information A S" at bounding box center [144, 194] width 203 height 24
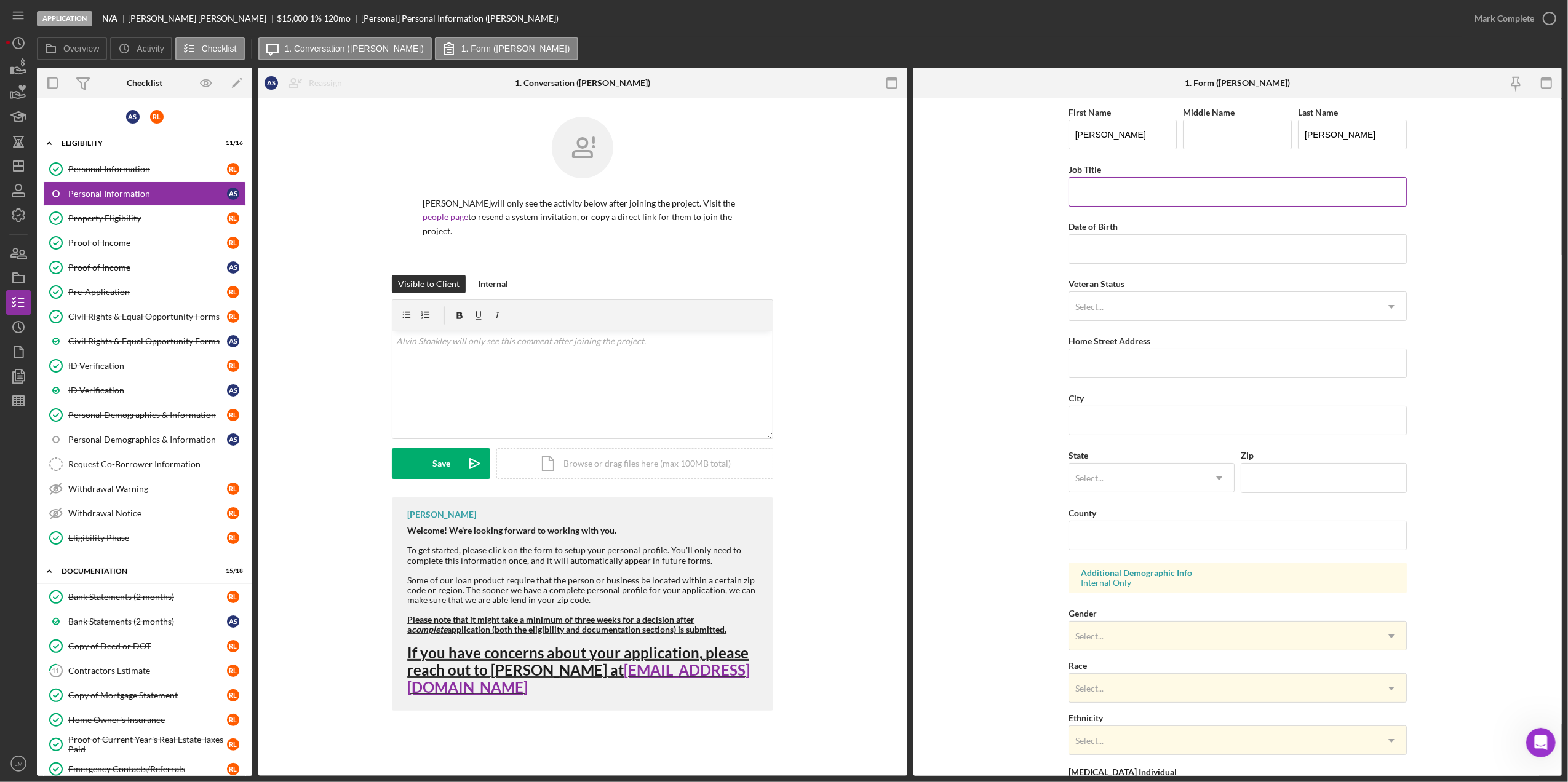
click at [1093, 177] on input "Job Title" at bounding box center [1237, 192] width 338 height 30
type input "Retired"
type input "[DATE]"
click at [1282, 303] on div "Select..." at bounding box center [1223, 307] width 308 height 28
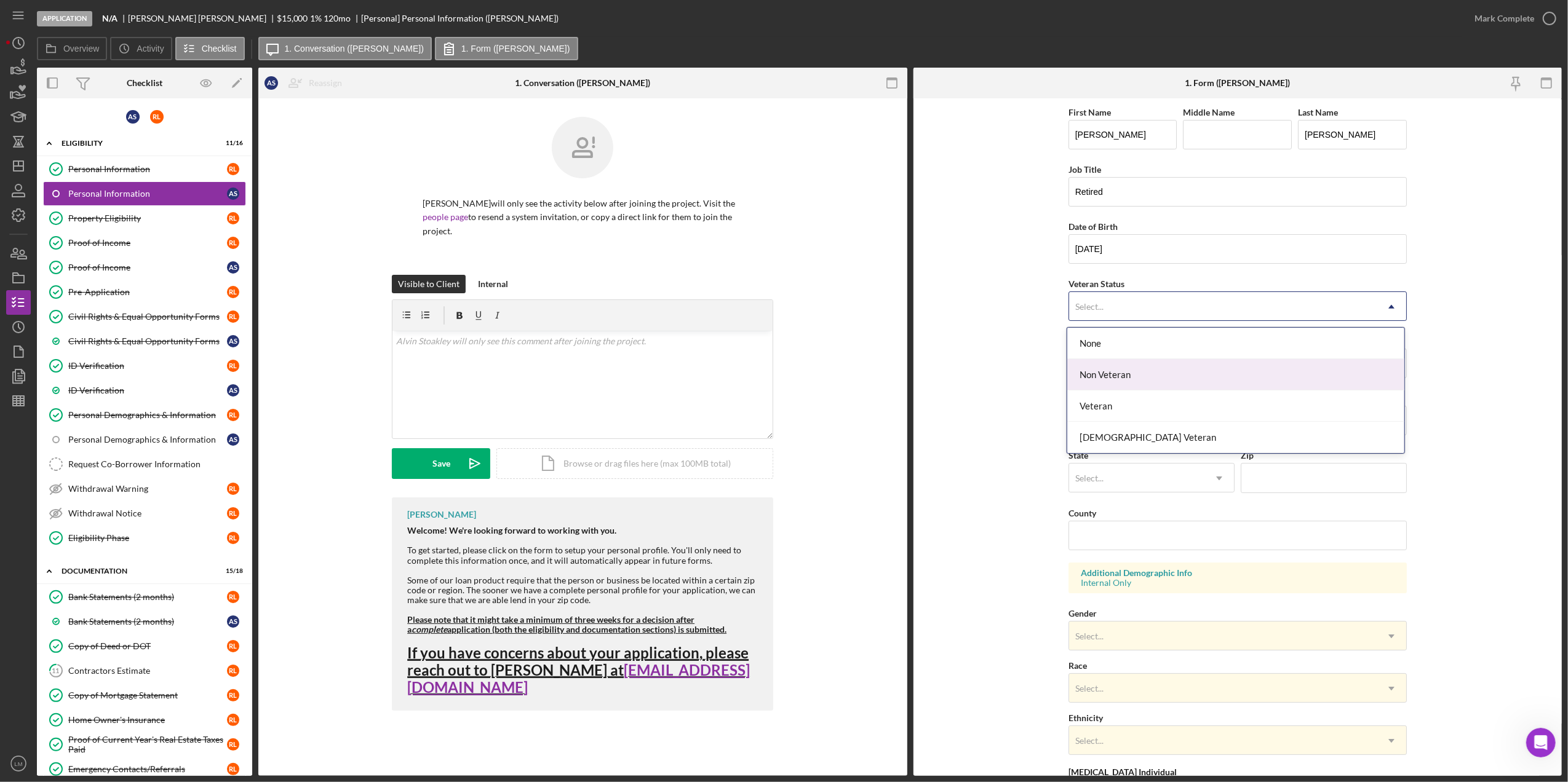
click at [1196, 381] on div "Non Veteran" at bounding box center [1236, 375] width 337 height 32
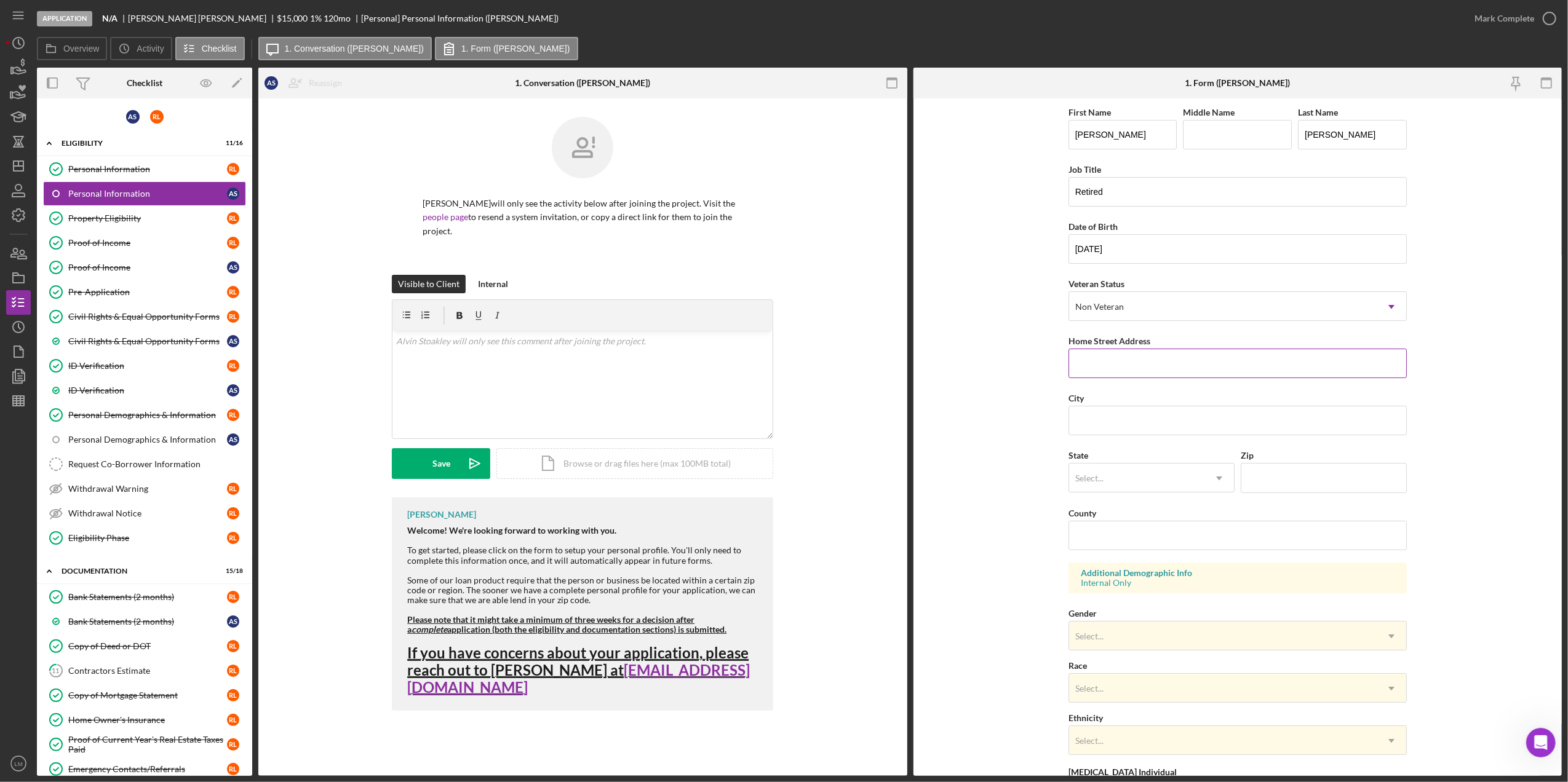
click at [1142, 346] on label "Home Street Address" at bounding box center [1109, 340] width 82 height 10
click at [1142, 349] on input "Home Street Address" at bounding box center [1237, 364] width 338 height 30
click at [1135, 355] on input "Home Street Address" at bounding box center [1237, 364] width 338 height 30
paste input "22830 BAYVIEW CIR"
type input "22830 BAYVIEW CIR"
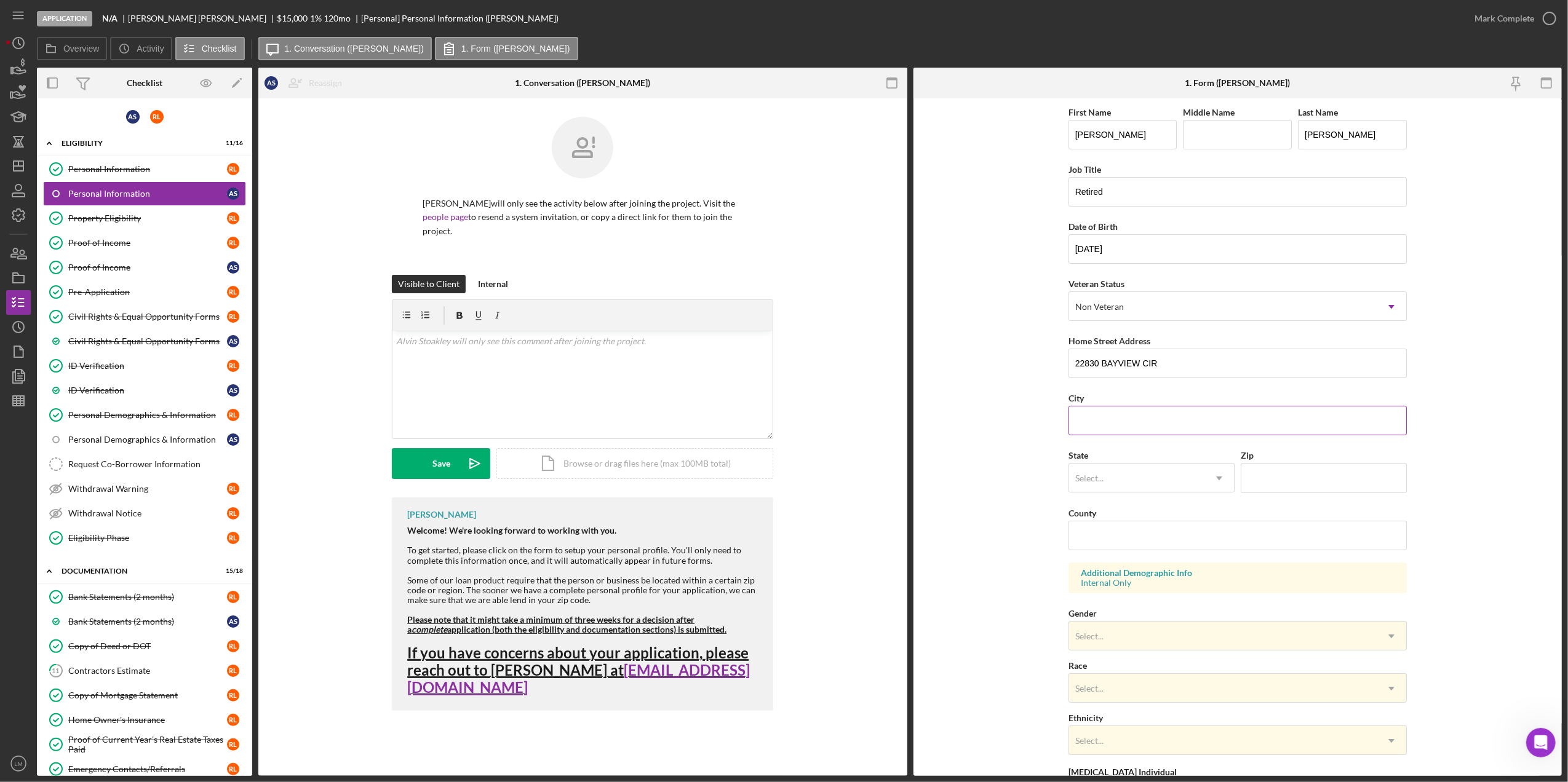
click at [1073, 428] on input "City" at bounding box center [1237, 421] width 338 height 30
type input "Cape [PERSON_NAME]"
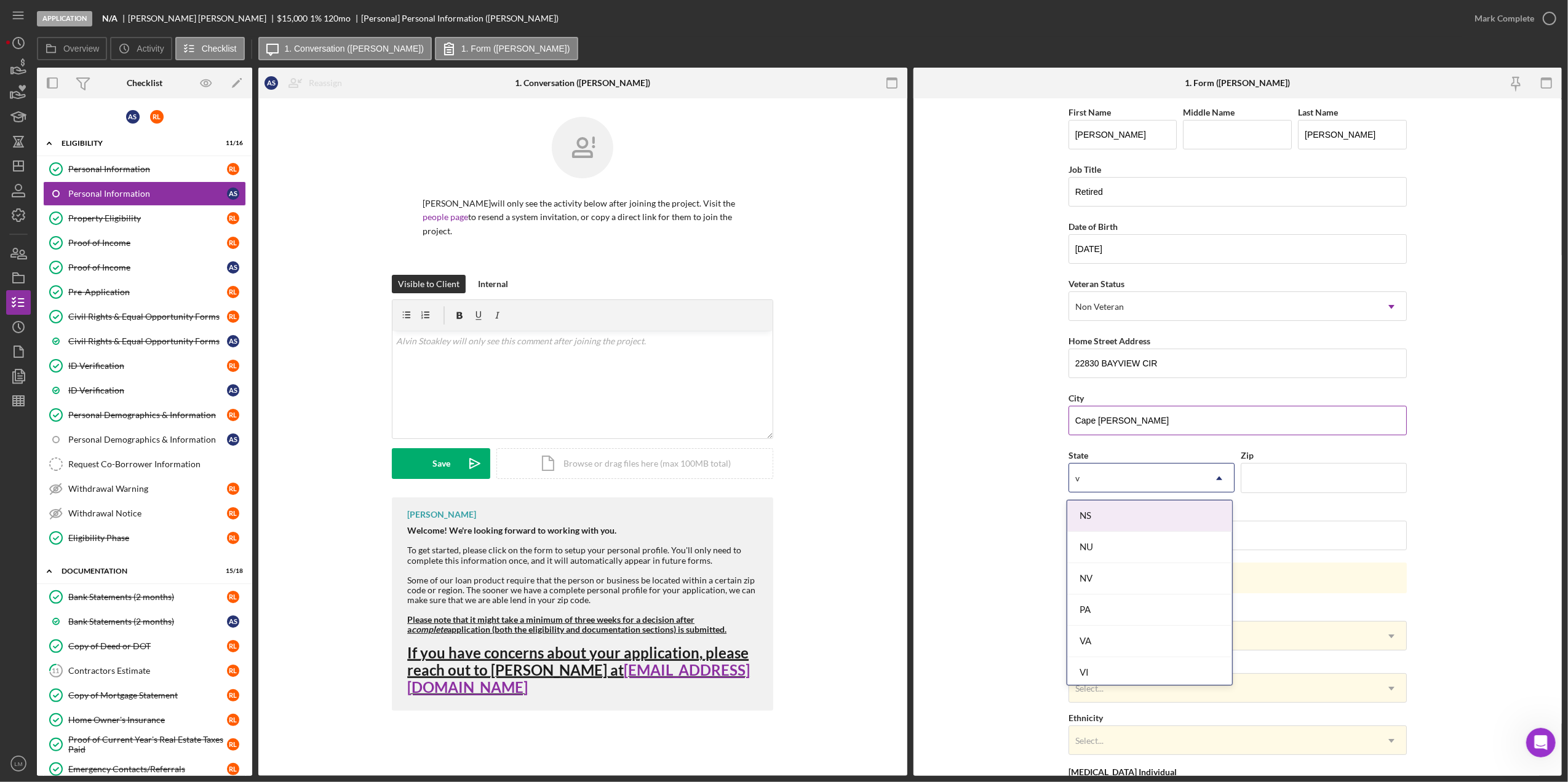
type input "va"
click at [1153, 473] on div "NS" at bounding box center [1136, 478] width 135 height 28
type input "va"
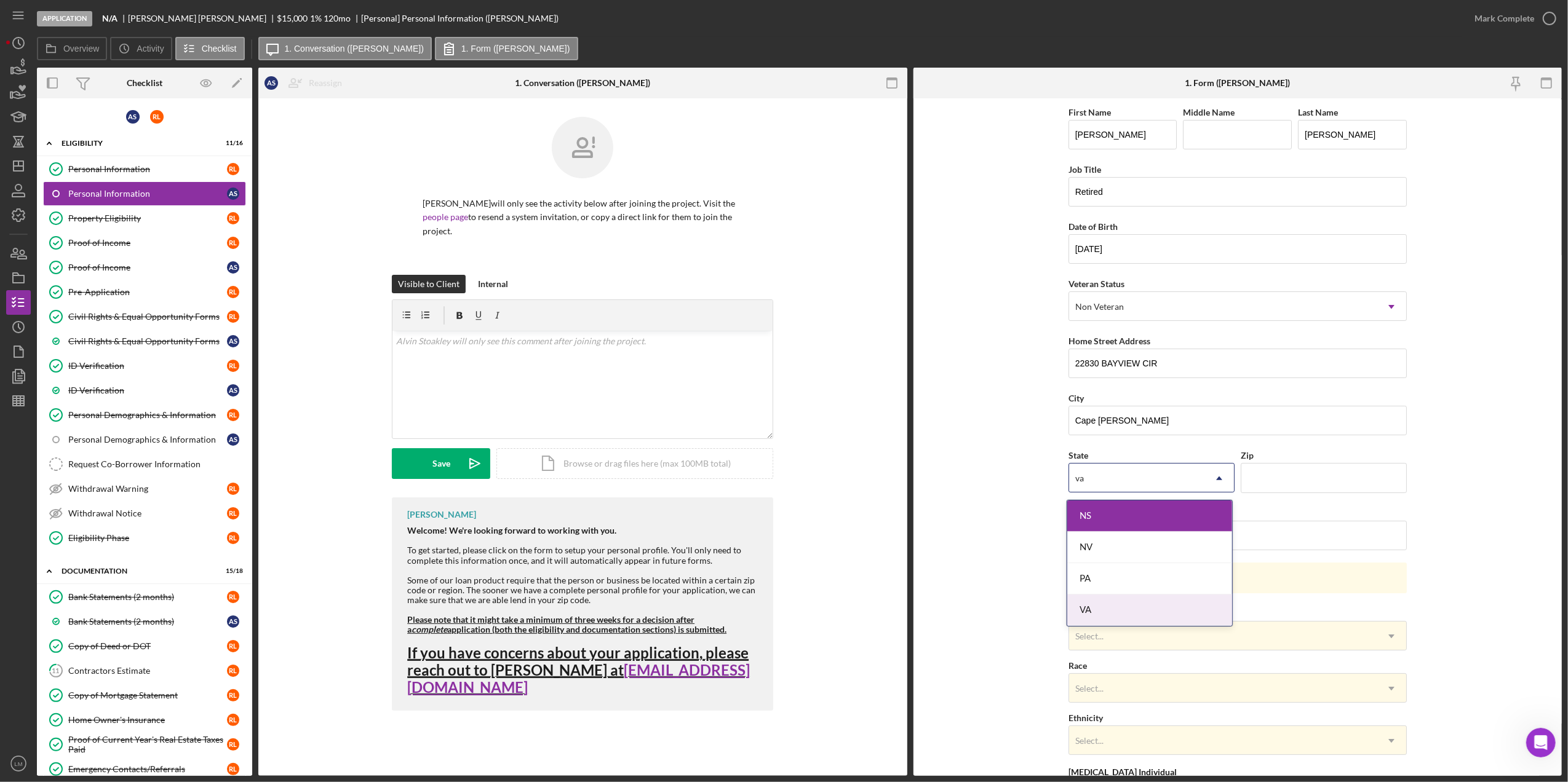
click at [1117, 611] on div "VA" at bounding box center [1149, 611] width 165 height 32
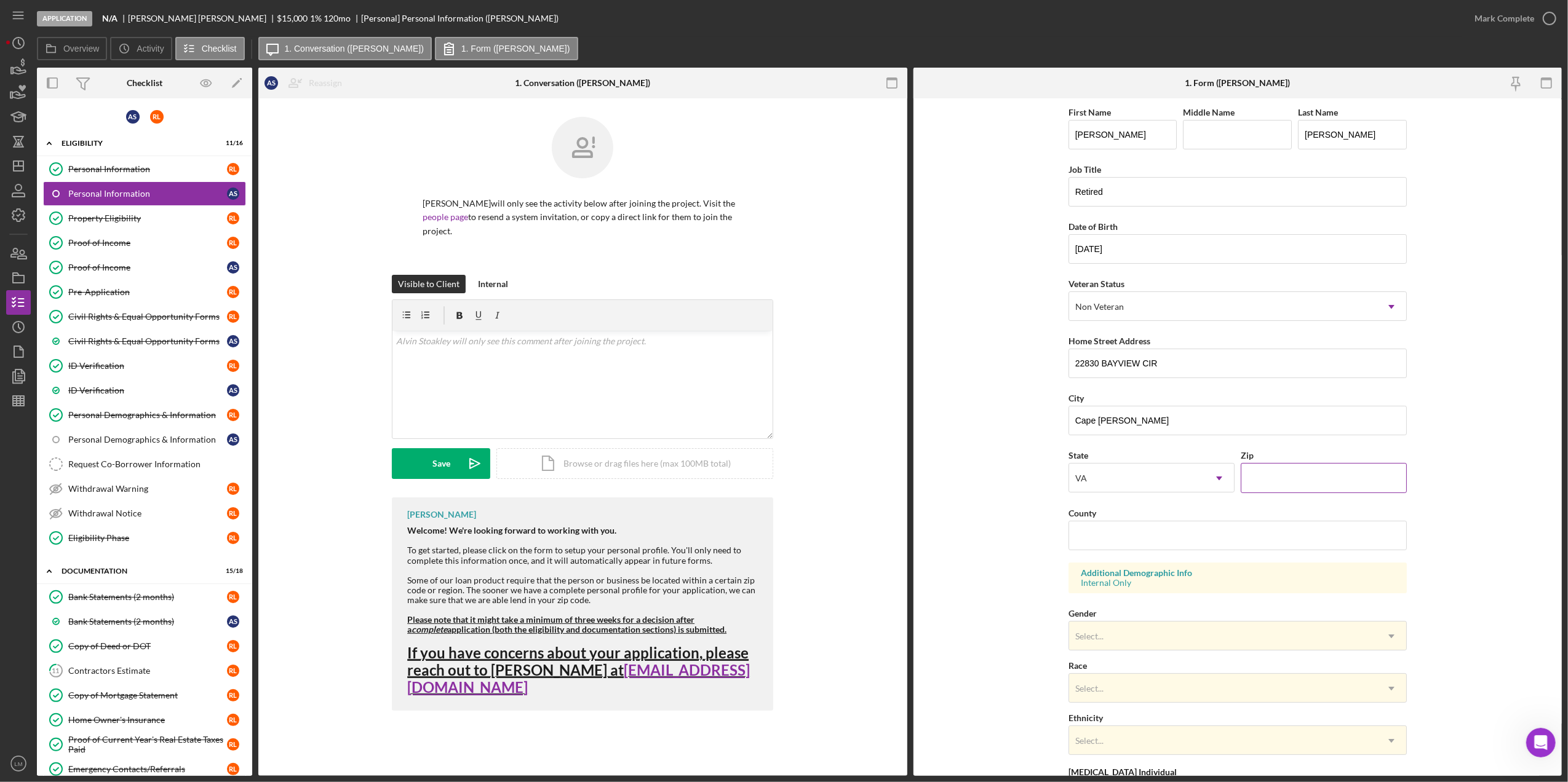
click at [1315, 486] on input "Zip" at bounding box center [1324, 478] width 166 height 30
type input "23310"
click at [1107, 542] on input "County" at bounding box center [1237, 536] width 338 height 30
paste input "[GEOGRAPHIC_DATA]"
type input "[GEOGRAPHIC_DATA]"
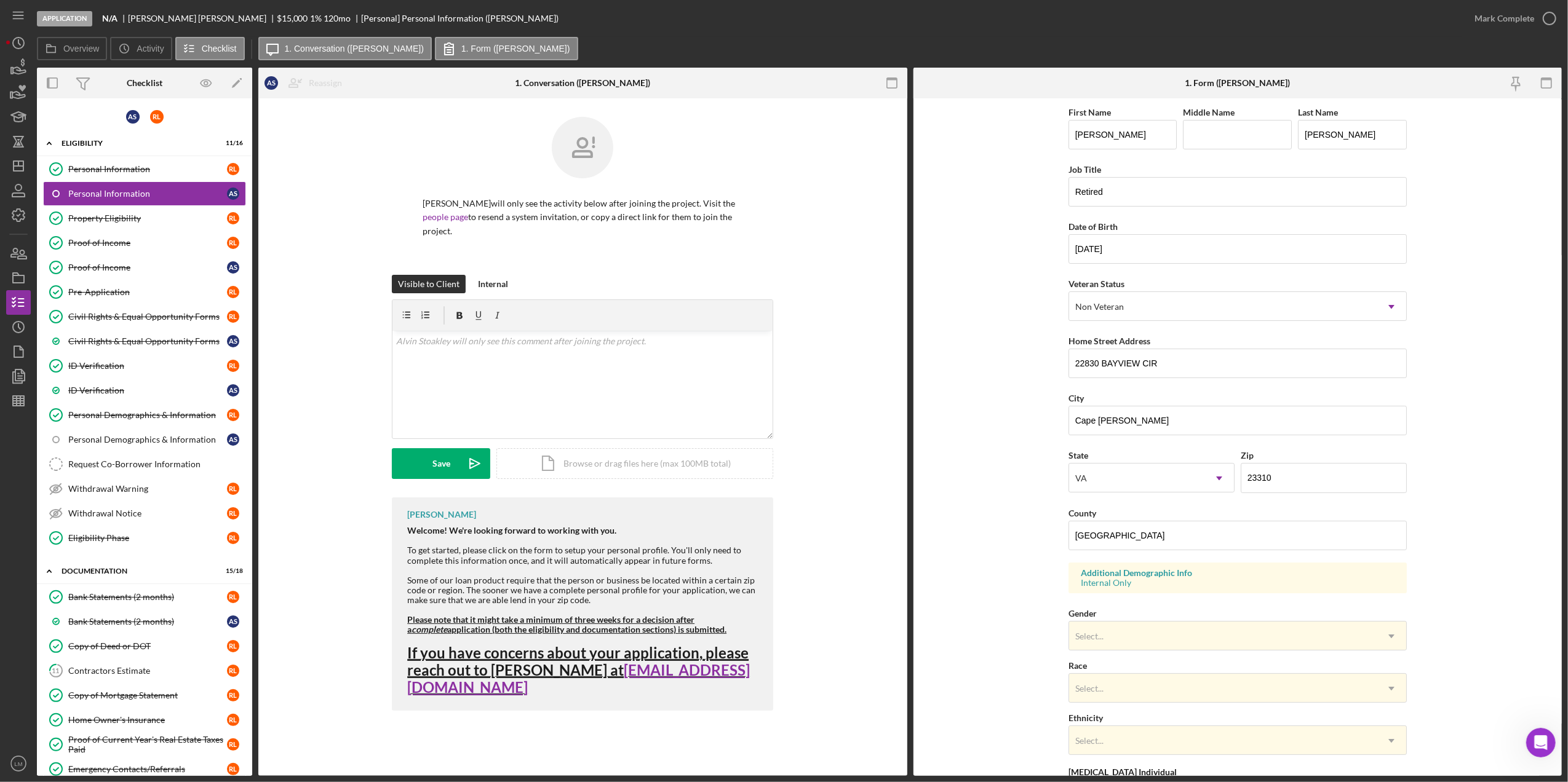
click at [1047, 623] on form "First Name [PERSON_NAME] Middle Name Last Name [PERSON_NAME] Job Title Retired …" at bounding box center [1238, 437] width 649 height 678
click at [1105, 638] on div "Select..." at bounding box center [1223, 637] width 308 height 28
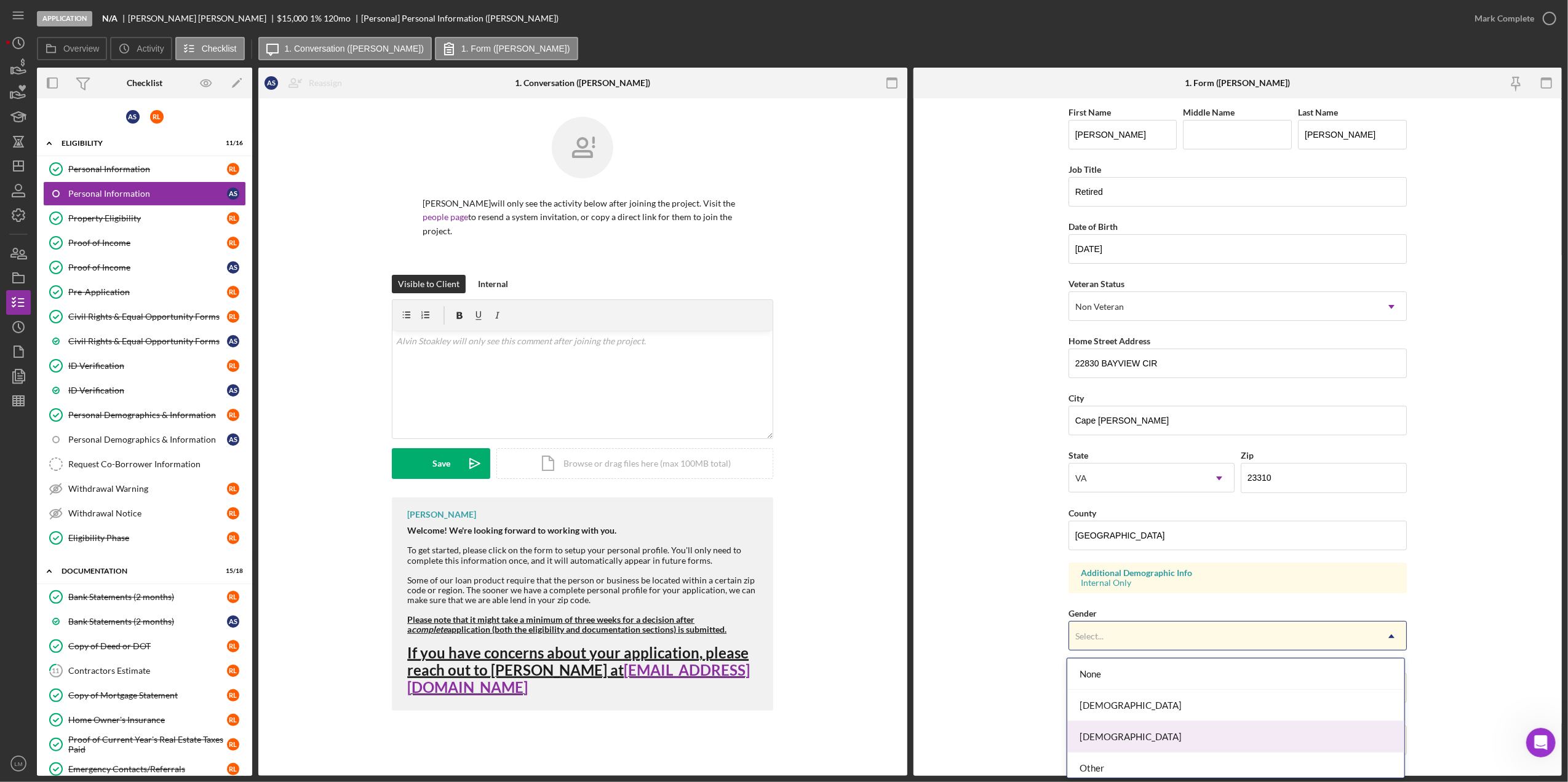
click at [1118, 732] on div "[DEMOGRAPHIC_DATA]" at bounding box center [1236, 737] width 337 height 32
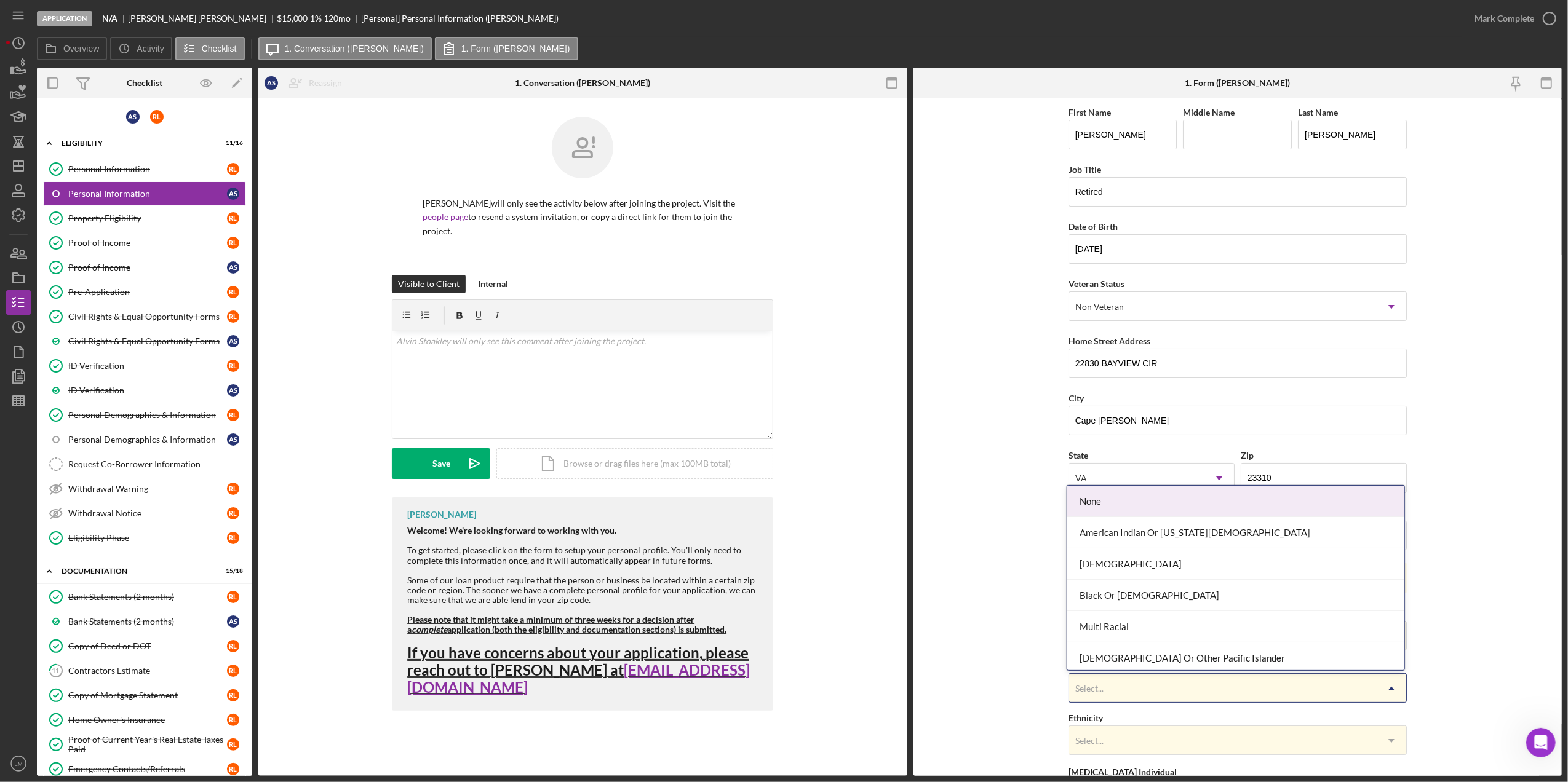
click at [1122, 699] on div "Select..." at bounding box center [1223, 689] width 308 height 28
click at [1030, 697] on form "First Name [PERSON_NAME] Middle Name Last Name [PERSON_NAME] Job Title Retired …" at bounding box center [1238, 437] width 649 height 678
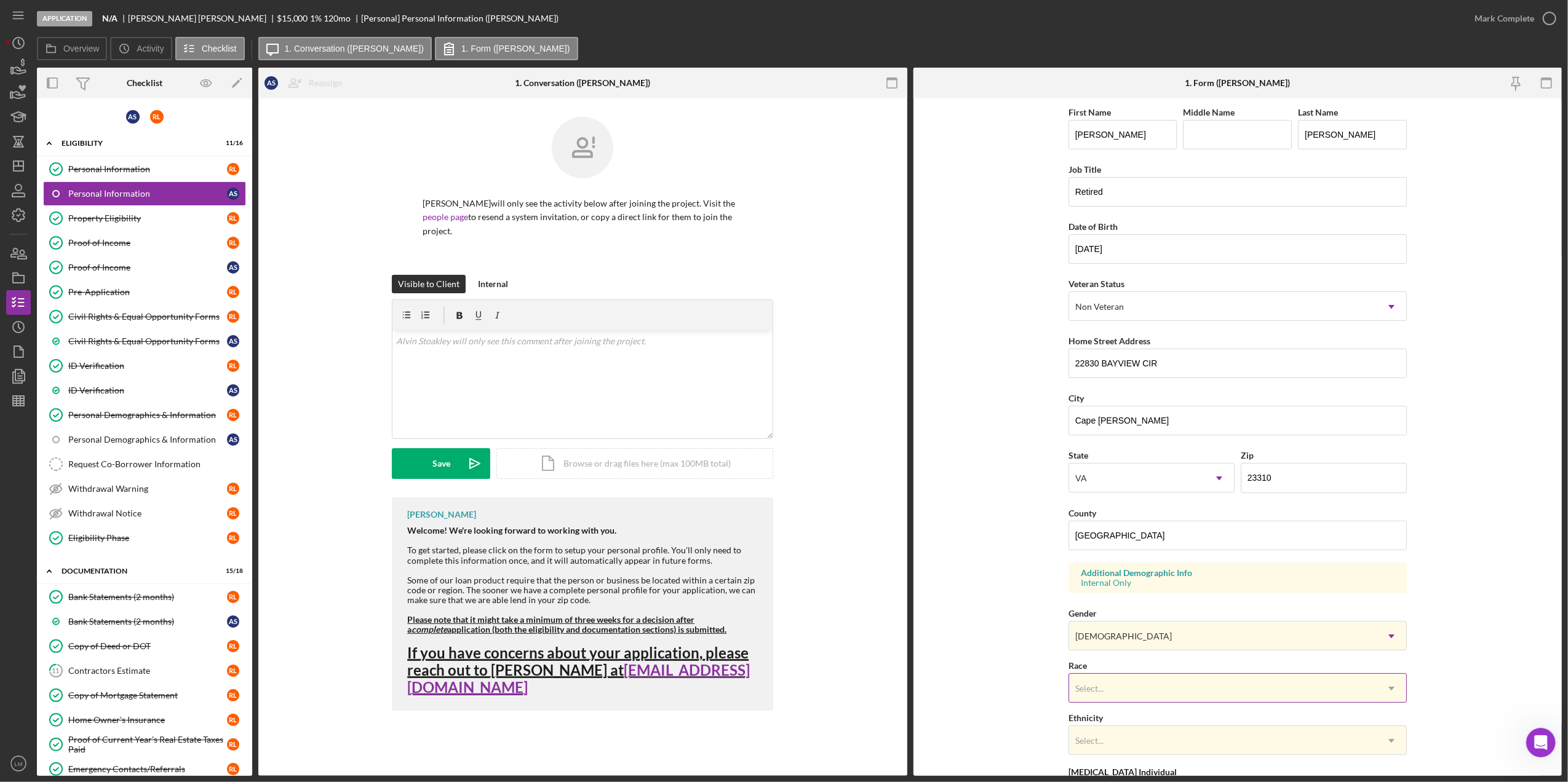
click at [1168, 682] on div "Select..." at bounding box center [1223, 689] width 308 height 28
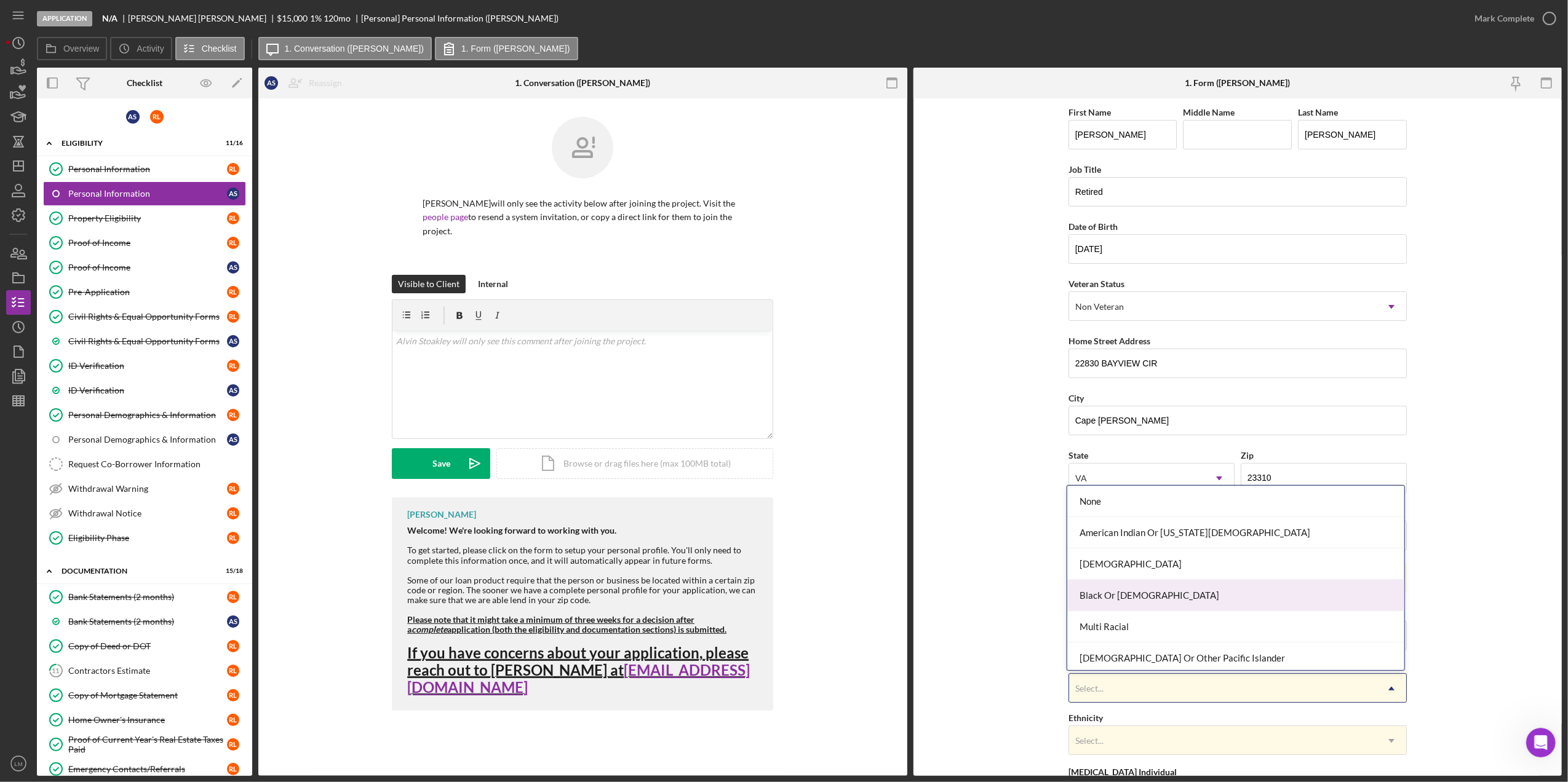
click at [1164, 588] on div "Black Or [DEMOGRAPHIC_DATA]" at bounding box center [1236, 596] width 337 height 32
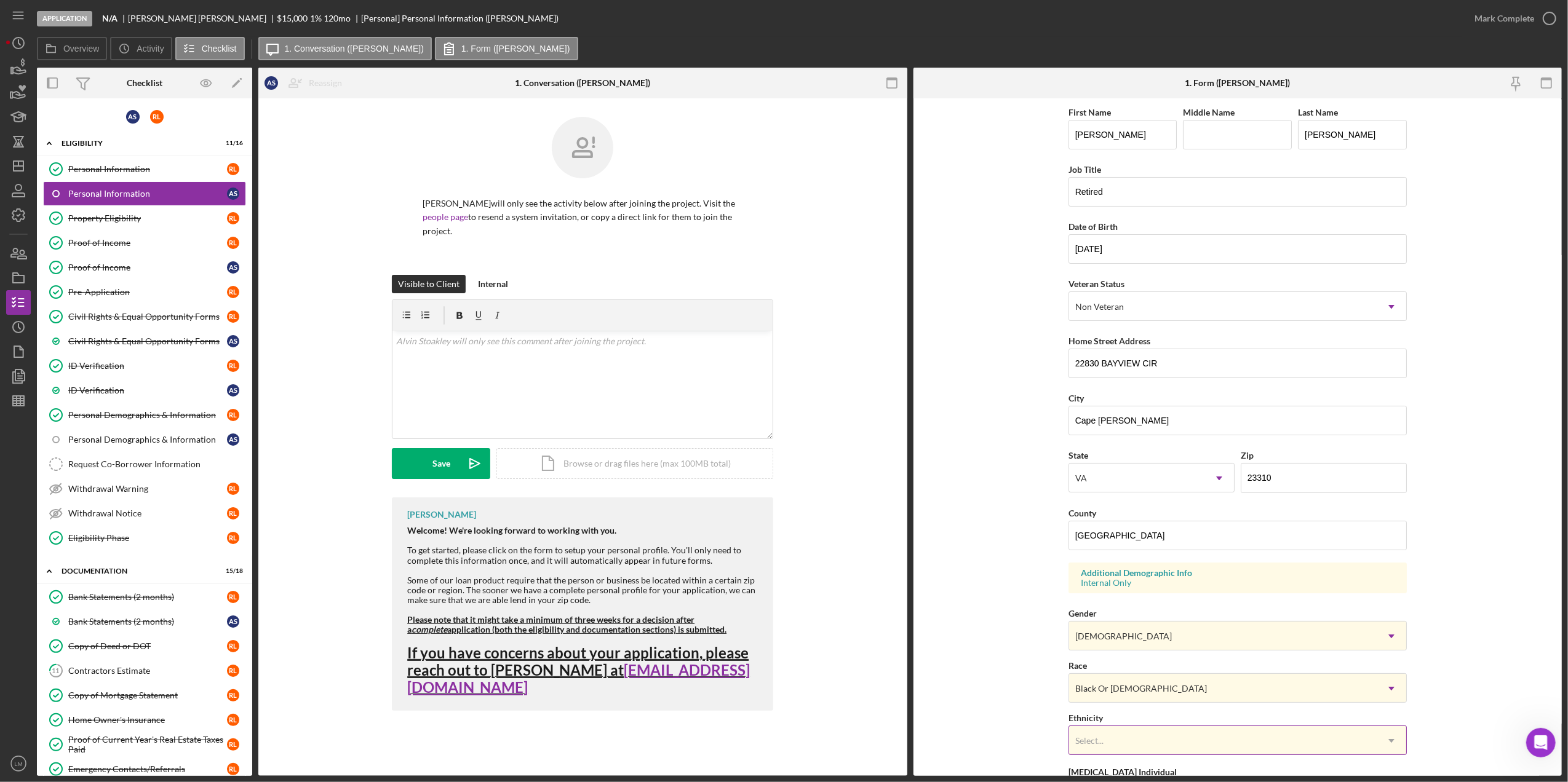
click at [1135, 732] on div "Select..." at bounding box center [1223, 741] width 308 height 28
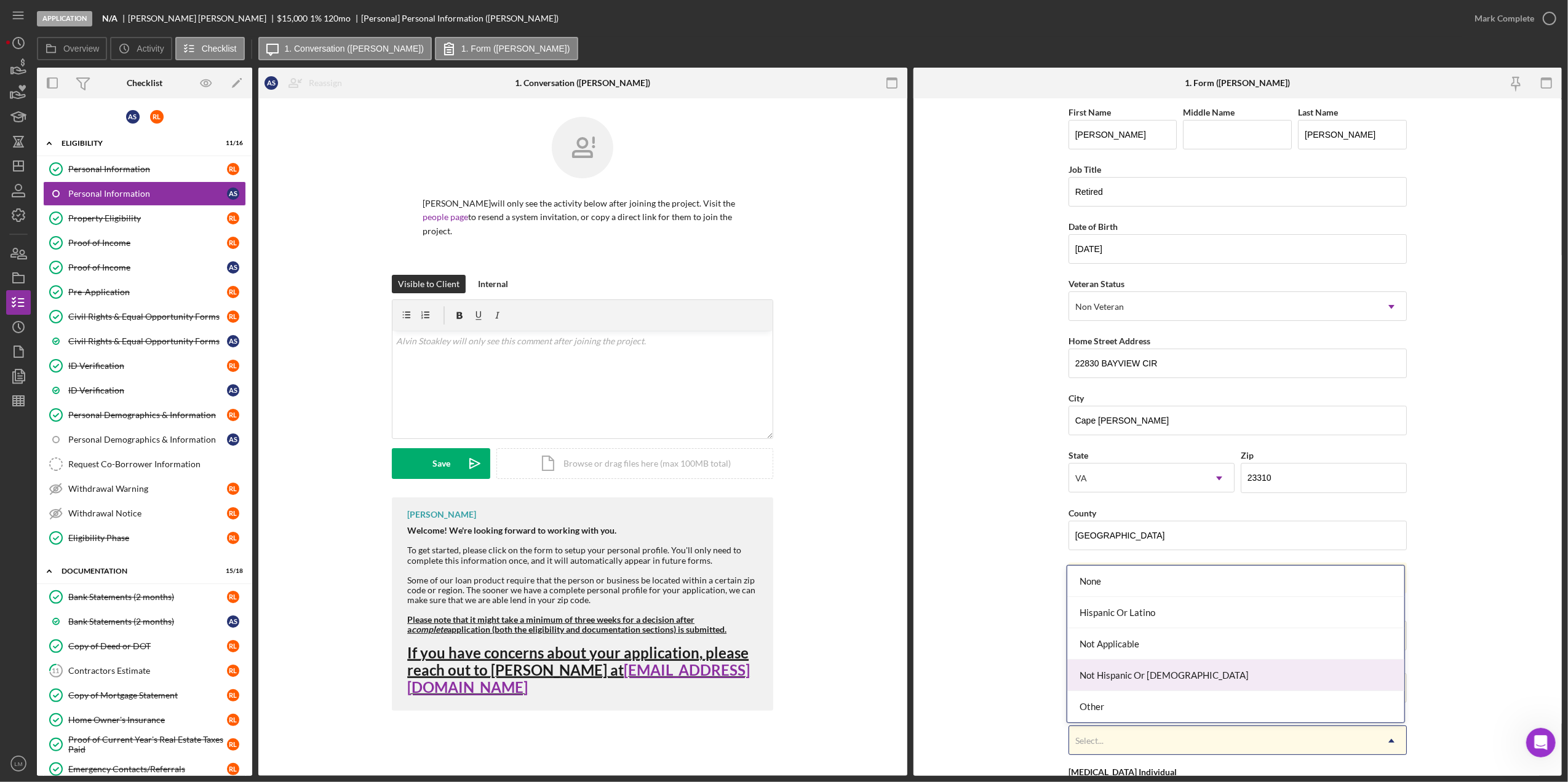
click at [1143, 673] on div "Not Hispanic Or [DEMOGRAPHIC_DATA]" at bounding box center [1236, 676] width 337 height 32
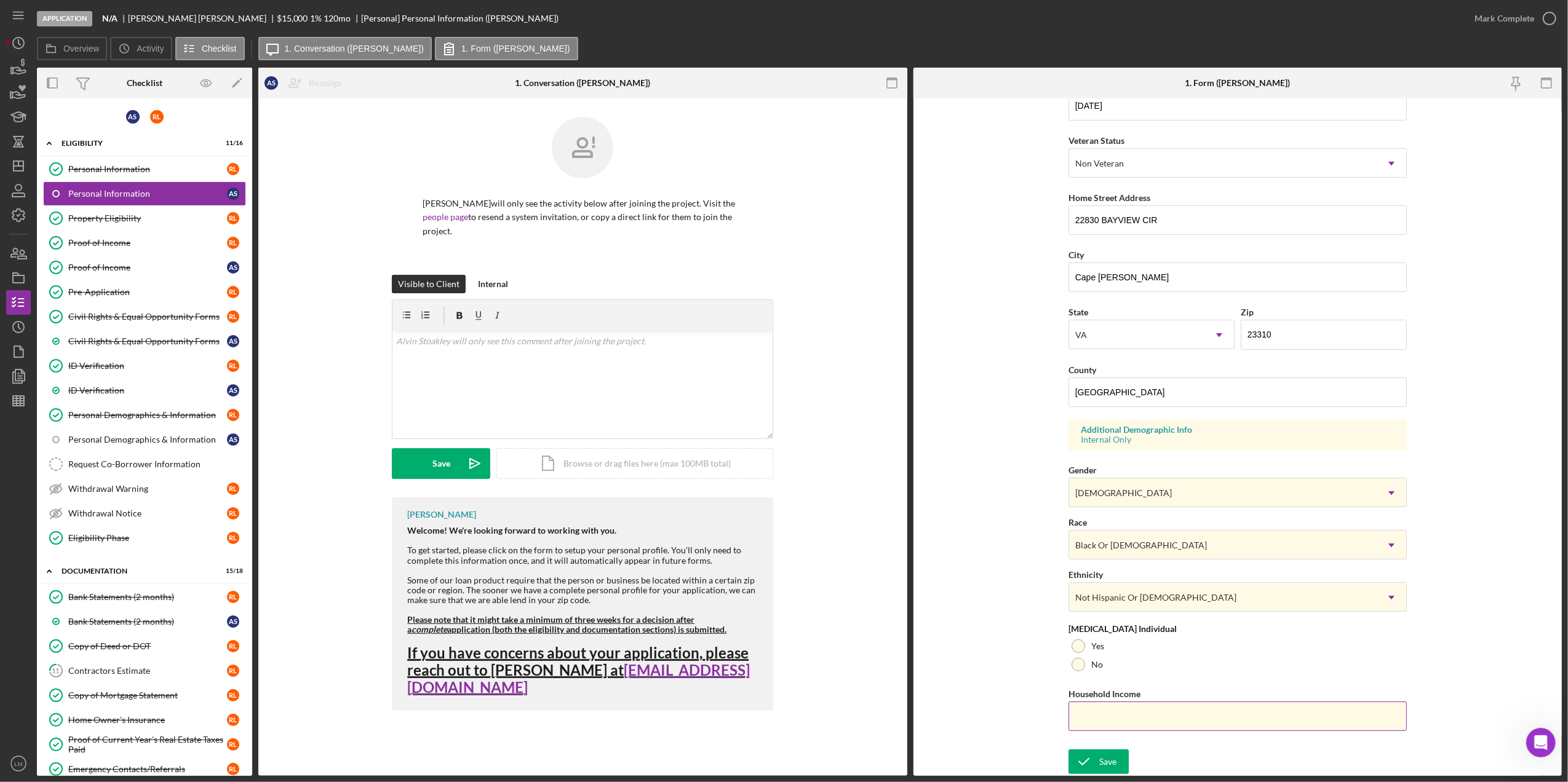
scroll to position [145, 0]
click at [1090, 762] on icon "submit" at bounding box center [1083, 761] width 31 height 31
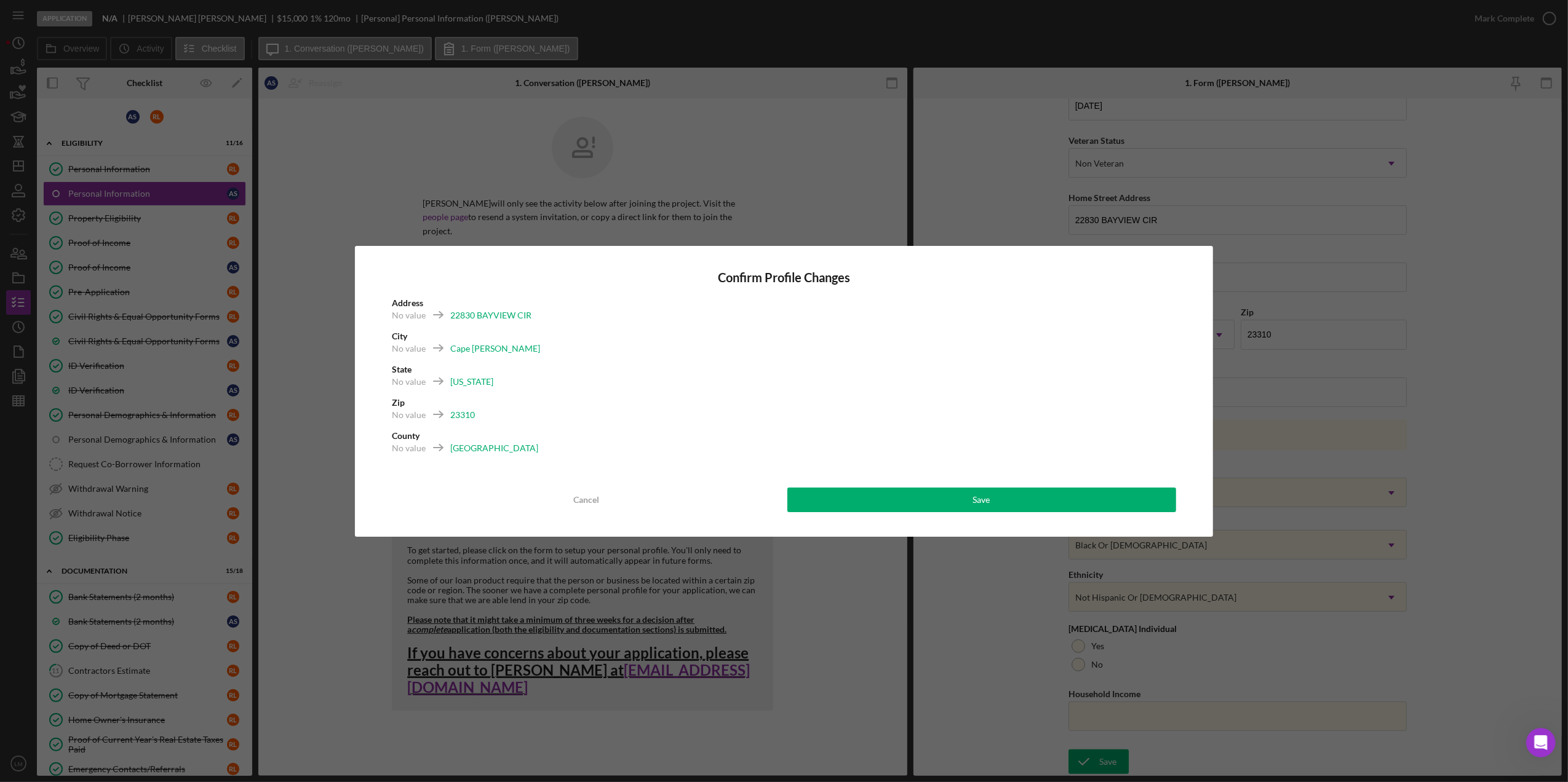
click at [1002, 514] on div "Confirm Profile Changes Address No value [GEOGRAPHIC_DATA] No value [GEOGRAPHIC…" at bounding box center [784, 391] width 859 height 291
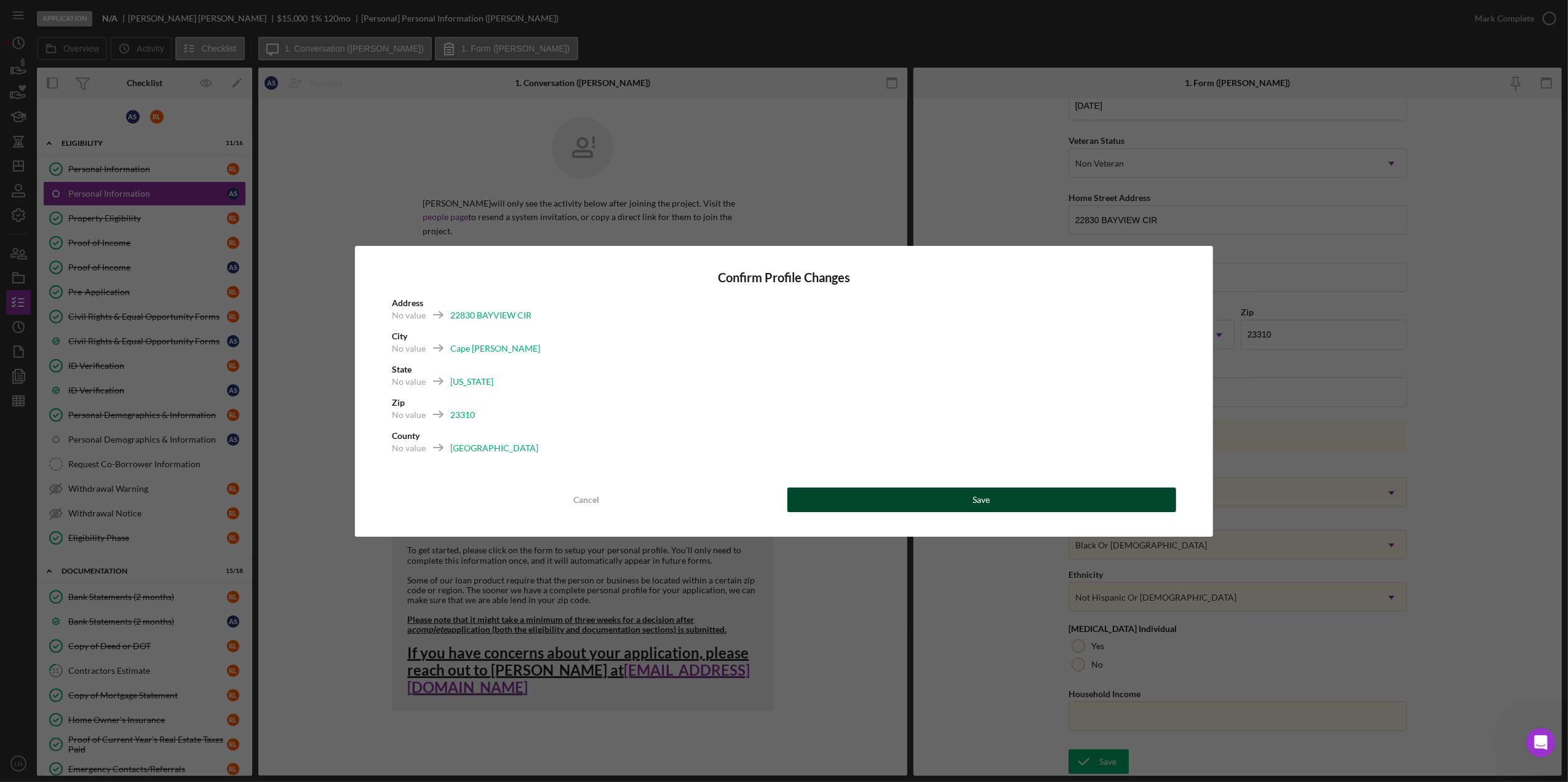
click at [1009, 504] on button "Save" at bounding box center [982, 500] width 389 height 24
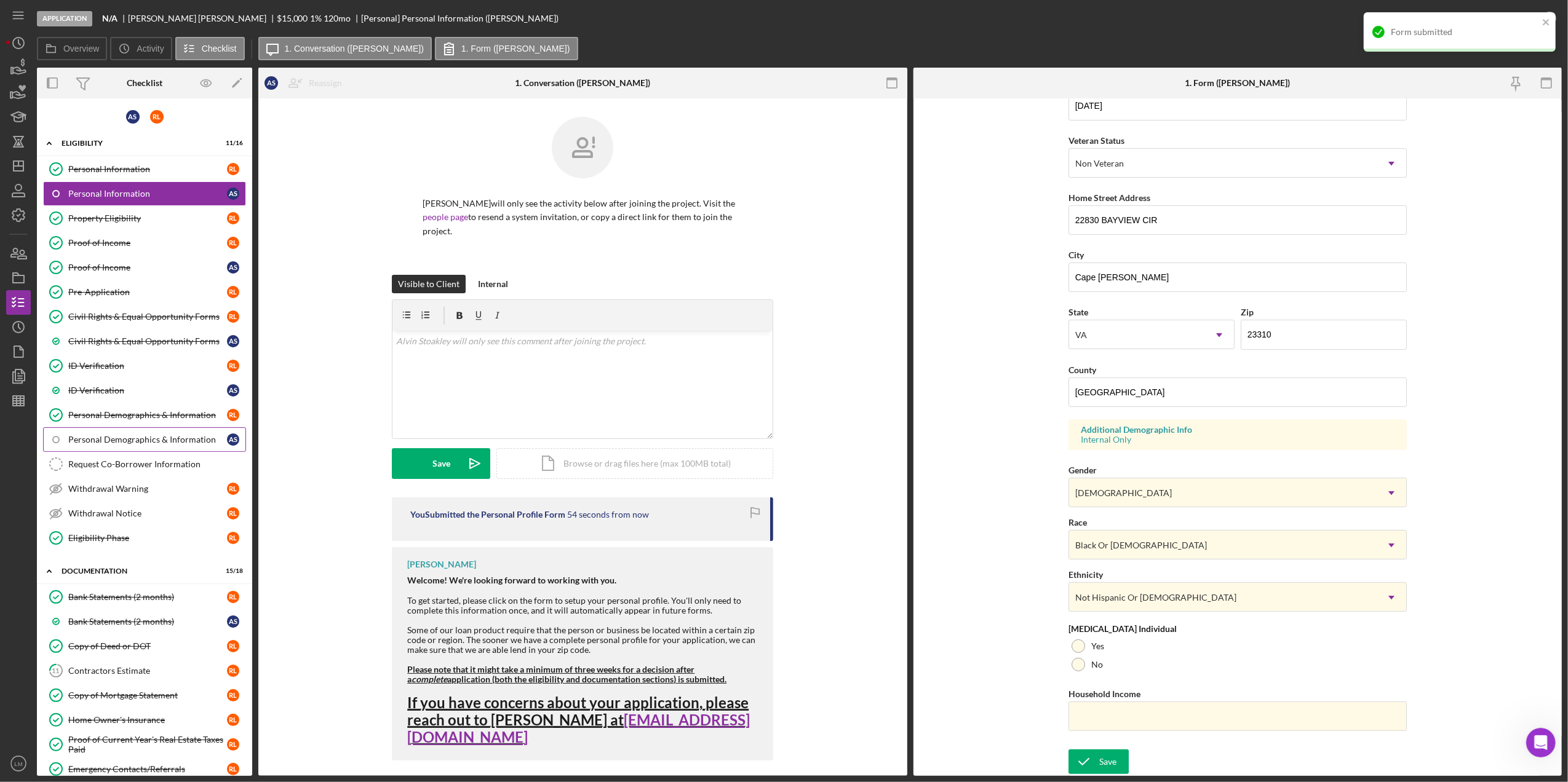
click at [118, 439] on div "Personal Demographics & Information" at bounding box center [147, 440] width 158 height 10
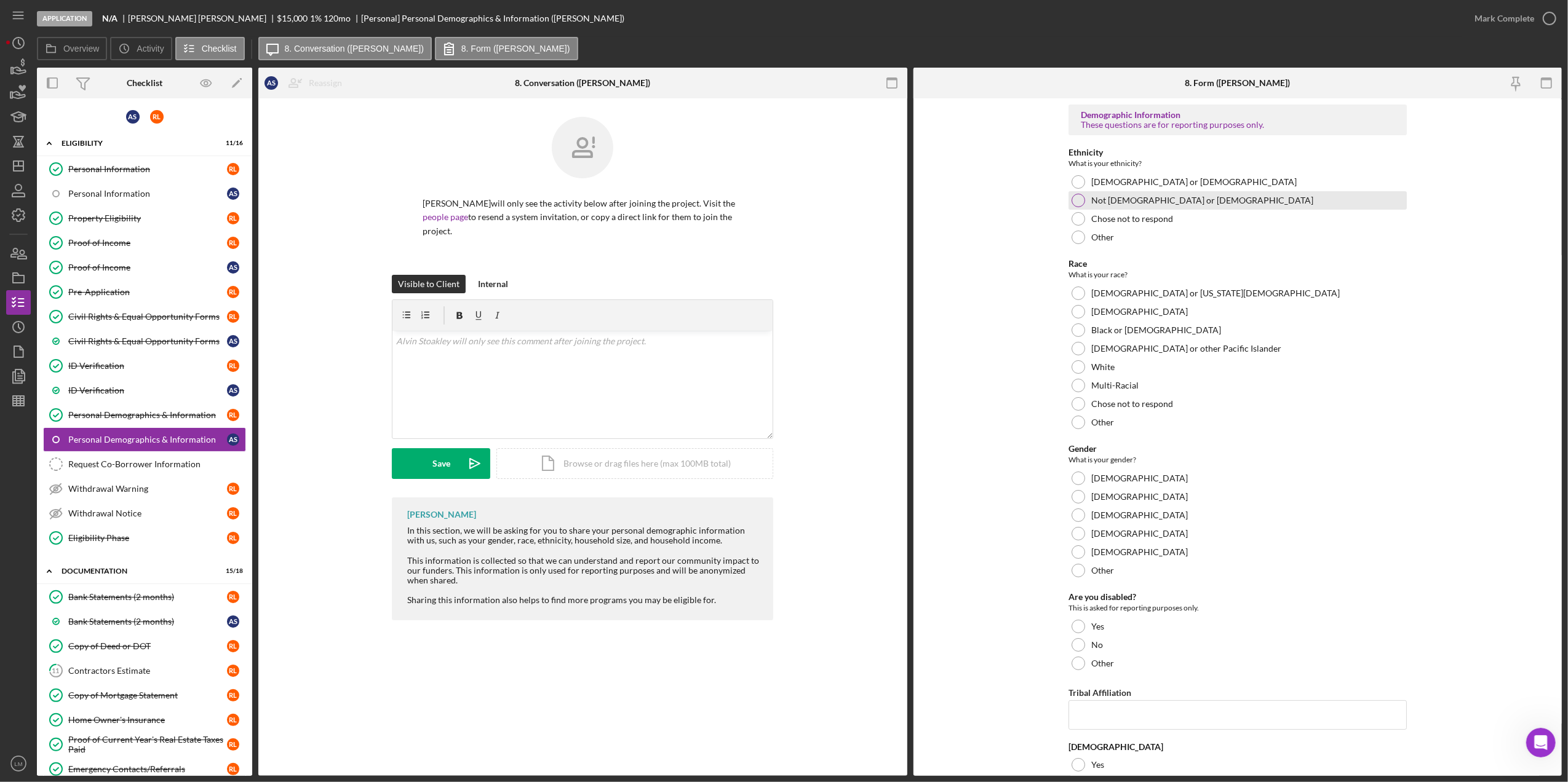
click at [1137, 197] on label "Not [DEMOGRAPHIC_DATA] or [DEMOGRAPHIC_DATA]" at bounding box center [1203, 200] width 222 height 10
click at [1137, 326] on label "Black or [DEMOGRAPHIC_DATA]" at bounding box center [1156, 330] width 130 height 10
click at [1105, 493] on label "[DEMOGRAPHIC_DATA]" at bounding box center [1140, 497] width 97 height 10
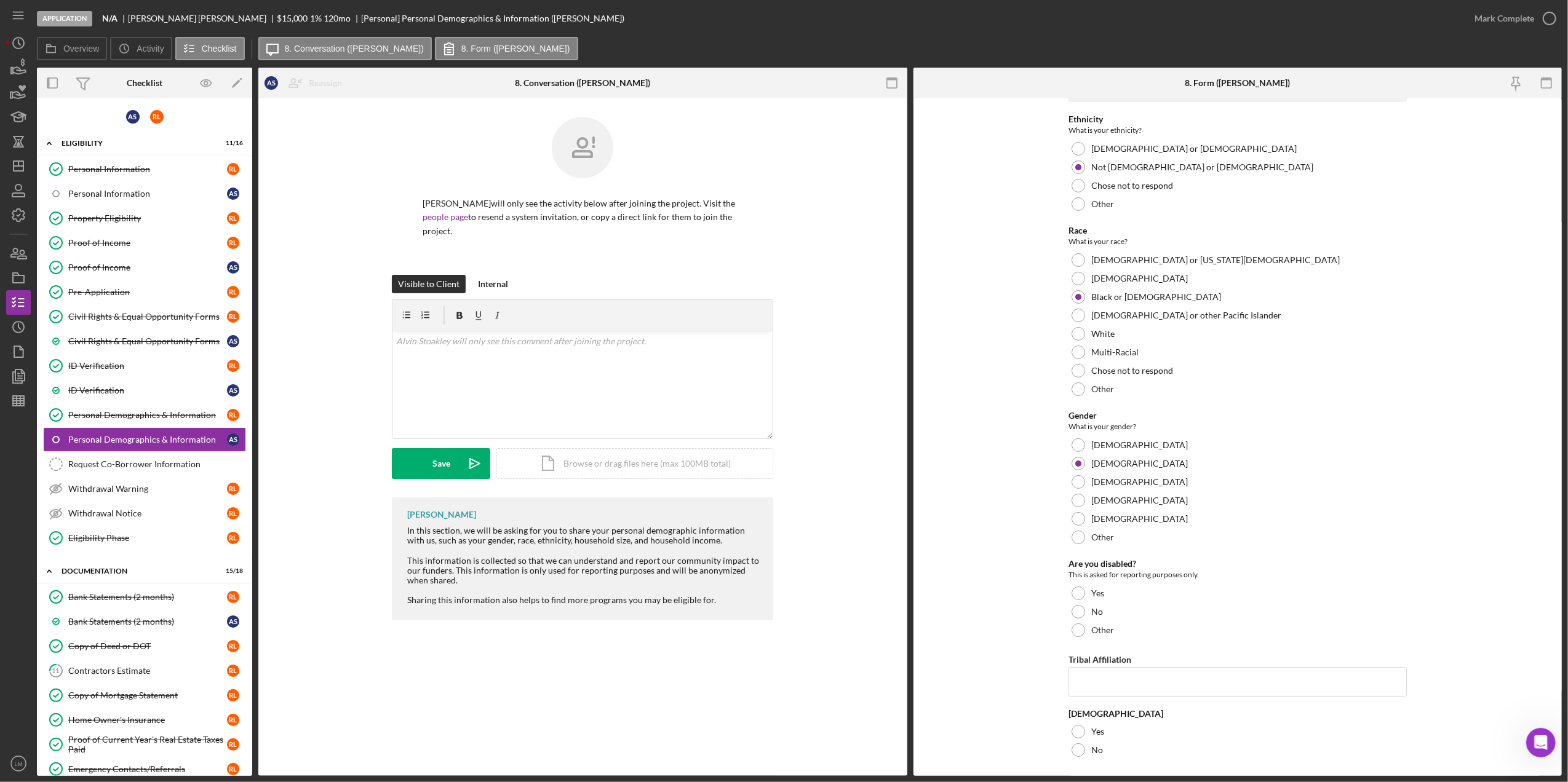
scroll to position [61, 0]
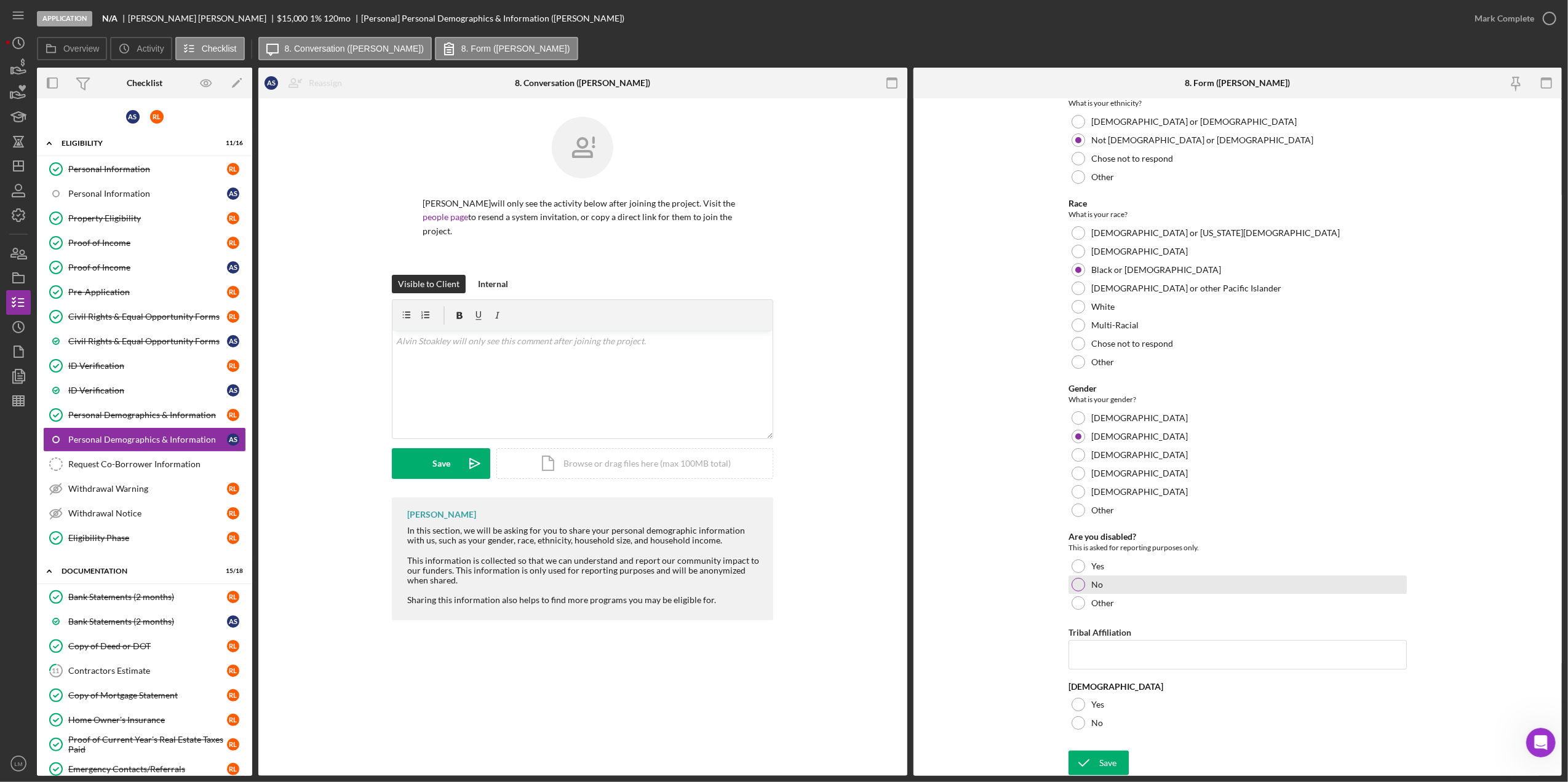
click at [1109, 583] on div "No" at bounding box center [1237, 585] width 338 height 19
click at [1074, 699] on div at bounding box center [1079, 705] width 14 height 14
click at [1099, 756] on div "Save" at bounding box center [1107, 763] width 17 height 24
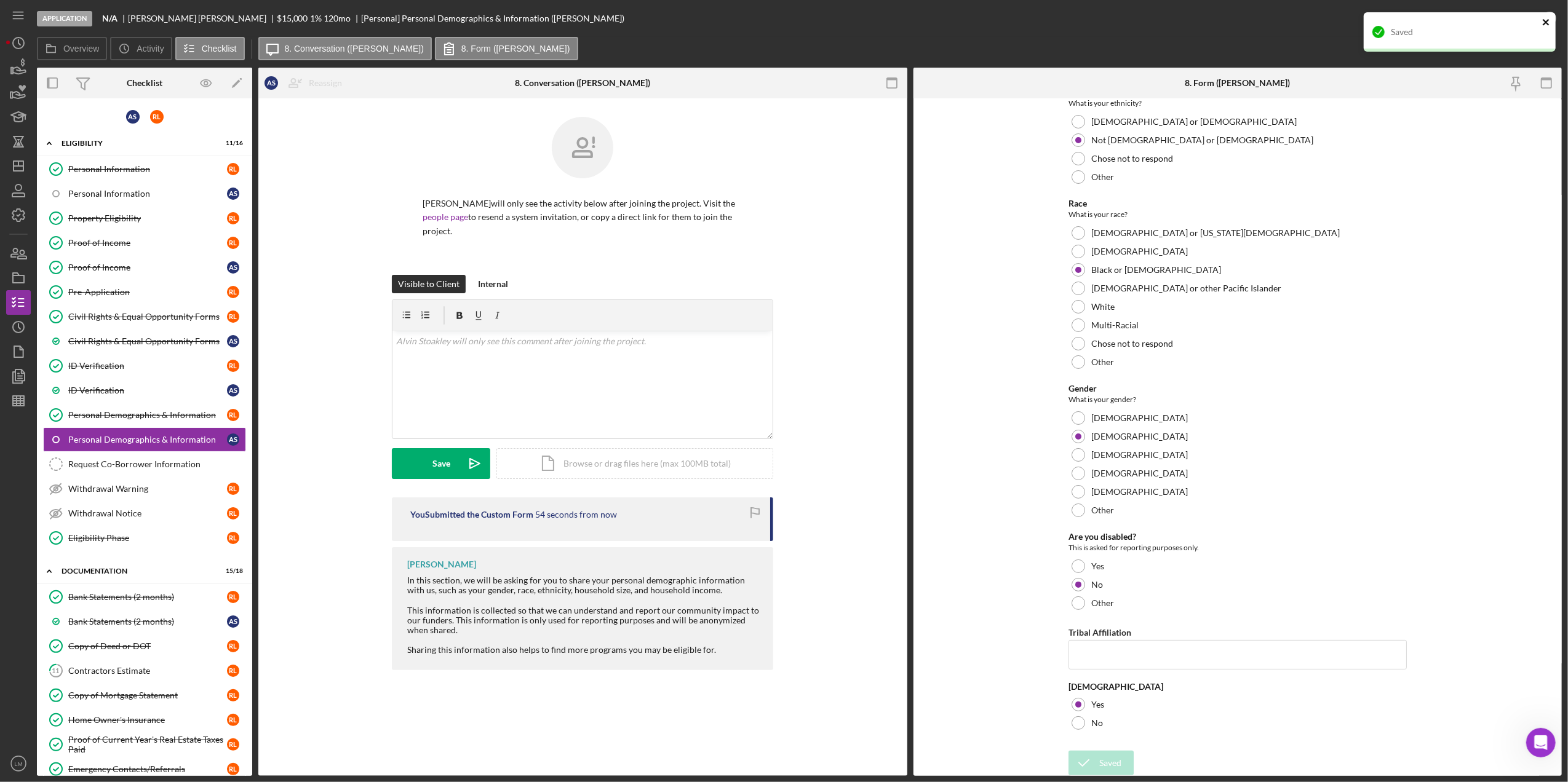
click at [1544, 20] on icon "close" at bounding box center [1546, 21] width 7 height 7
click at [1511, 25] on div "Application N/A [PERSON_NAME] $15,000 $15,000 1 % 120 mo [Personal] Personal De…" at bounding box center [784, 391] width 1568 height 782
click at [1528, 21] on div "Mark Complete" at bounding box center [1505, 19] width 60 height 24
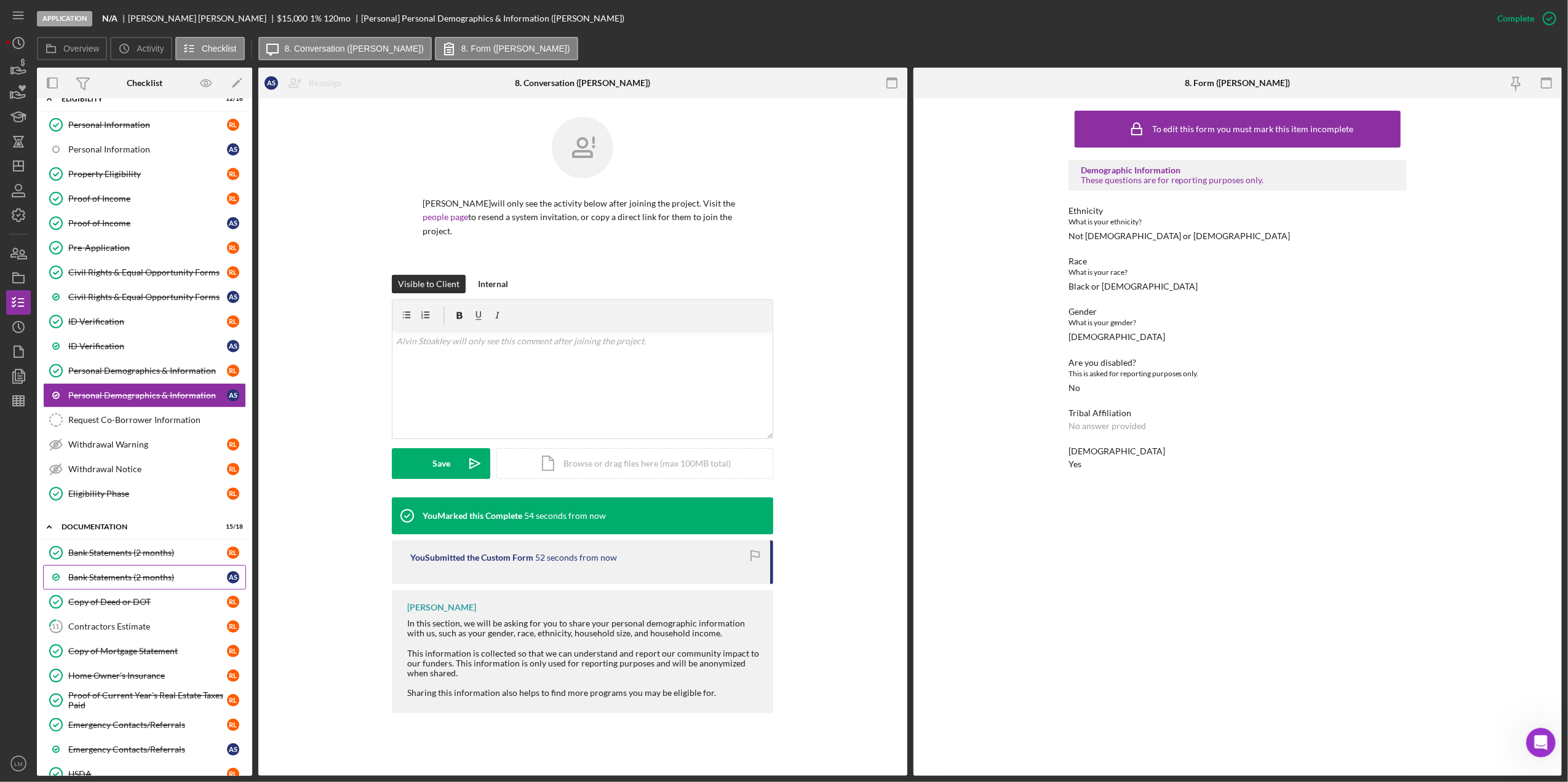
scroll to position [82, 0]
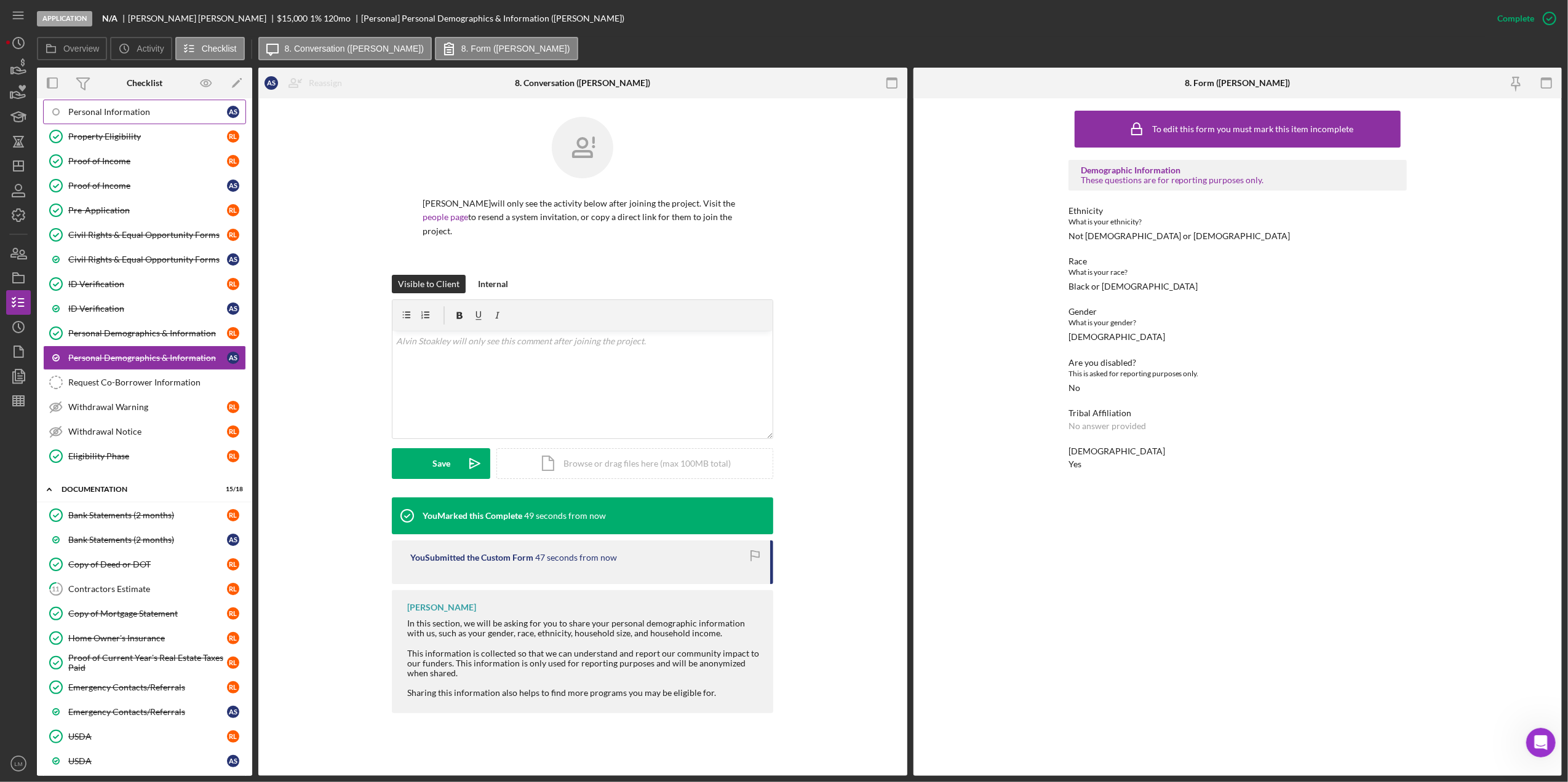
click at [174, 112] on div "Personal Information" at bounding box center [147, 112] width 158 height 10
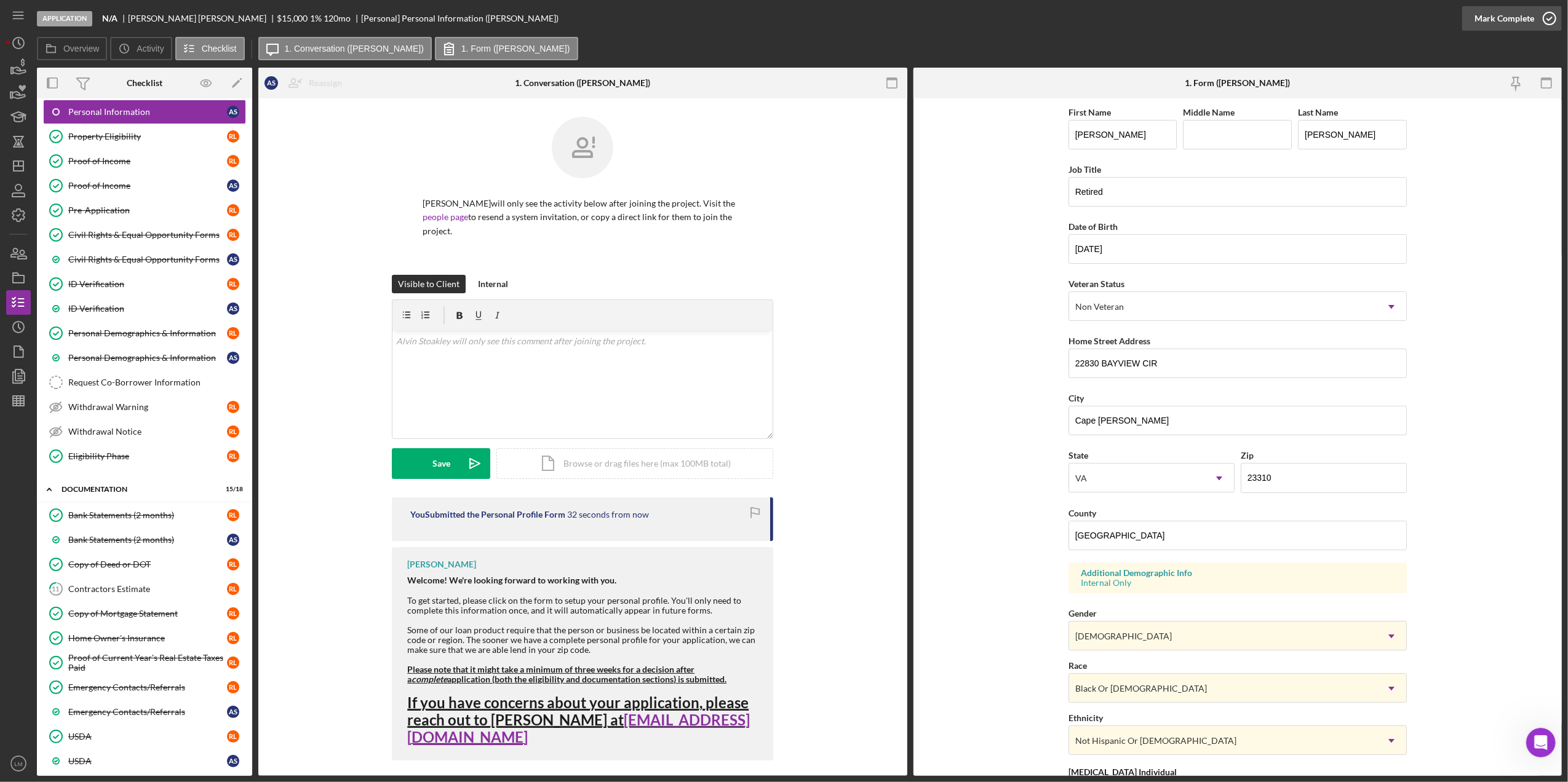
click at [1530, 18] on div "Mark Complete" at bounding box center [1505, 19] width 60 height 24
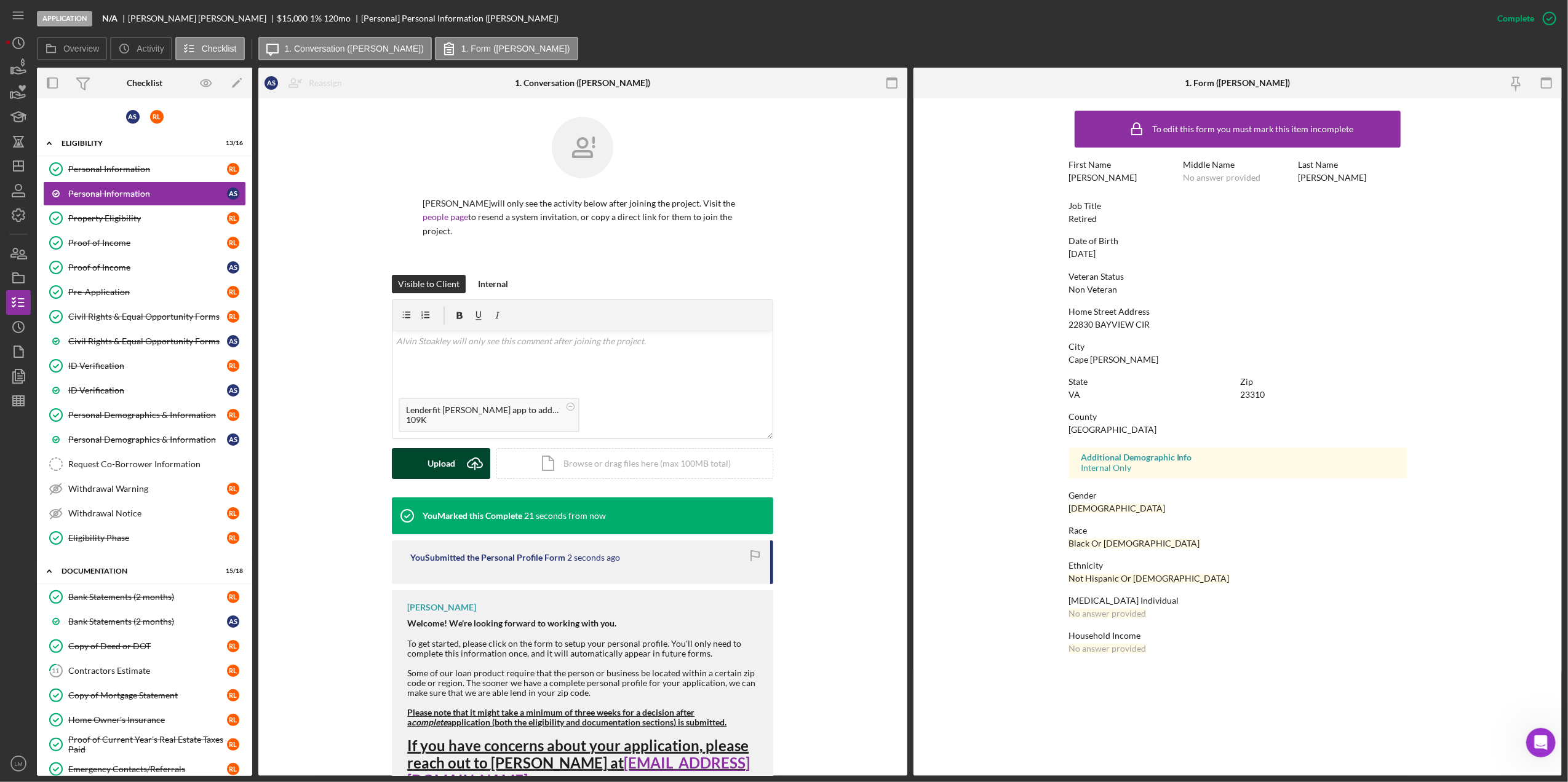
click at [453, 454] on button "Upload Icon/Upload" at bounding box center [441, 463] width 99 height 31
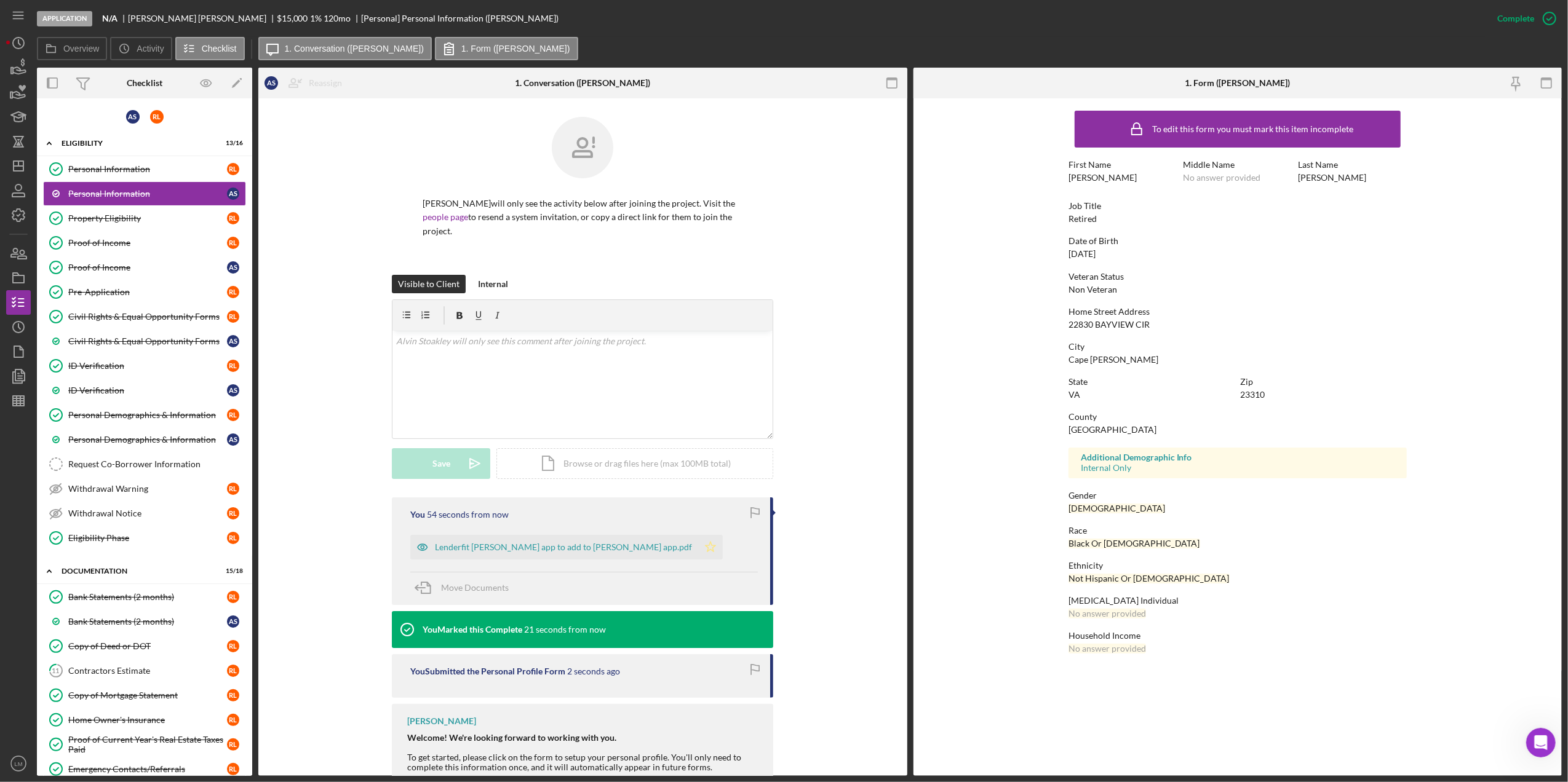
click at [698, 546] on icon "Icon/Star" at bounding box center [710, 547] width 24 height 24
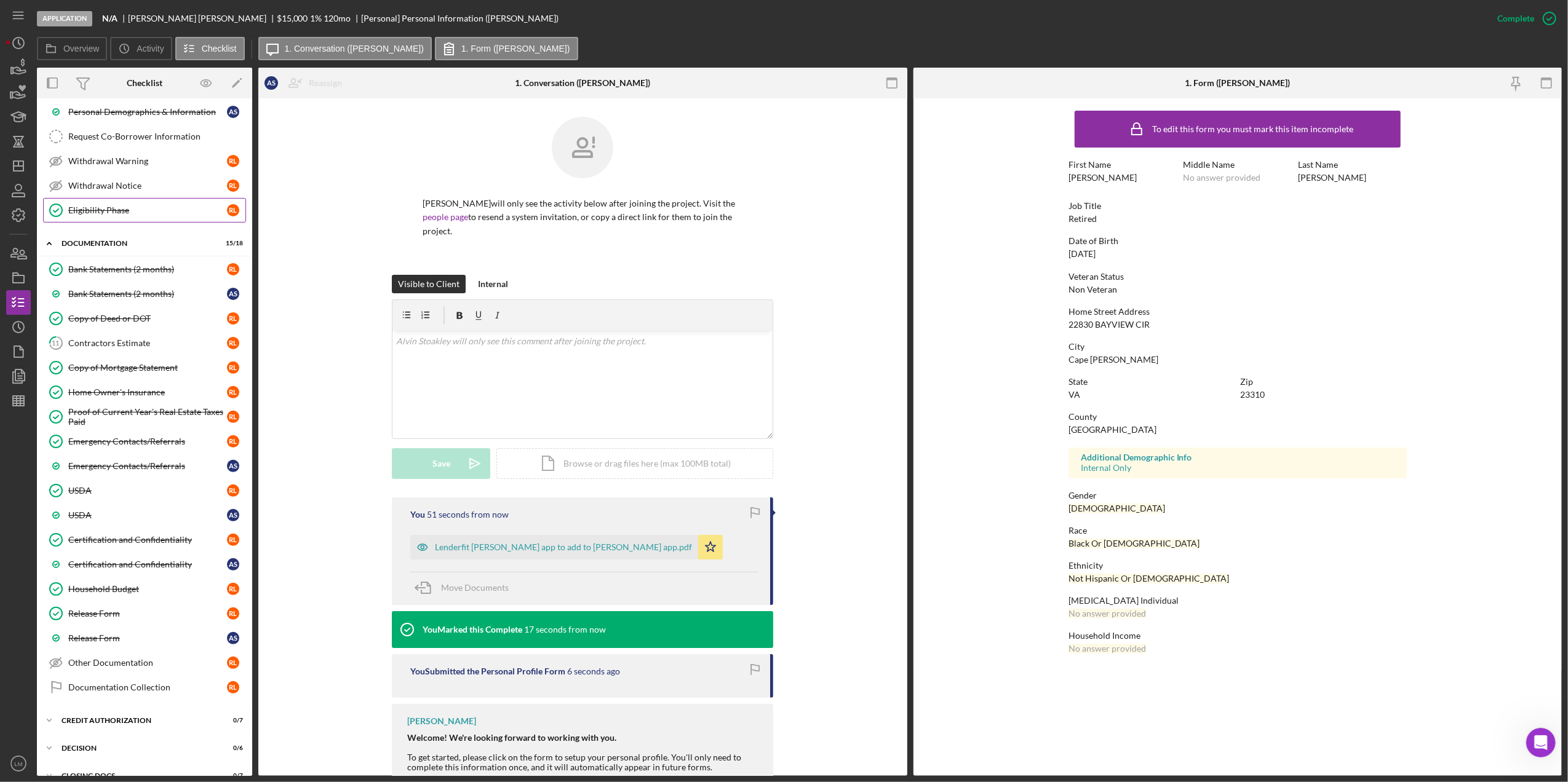
scroll to position [416, 0]
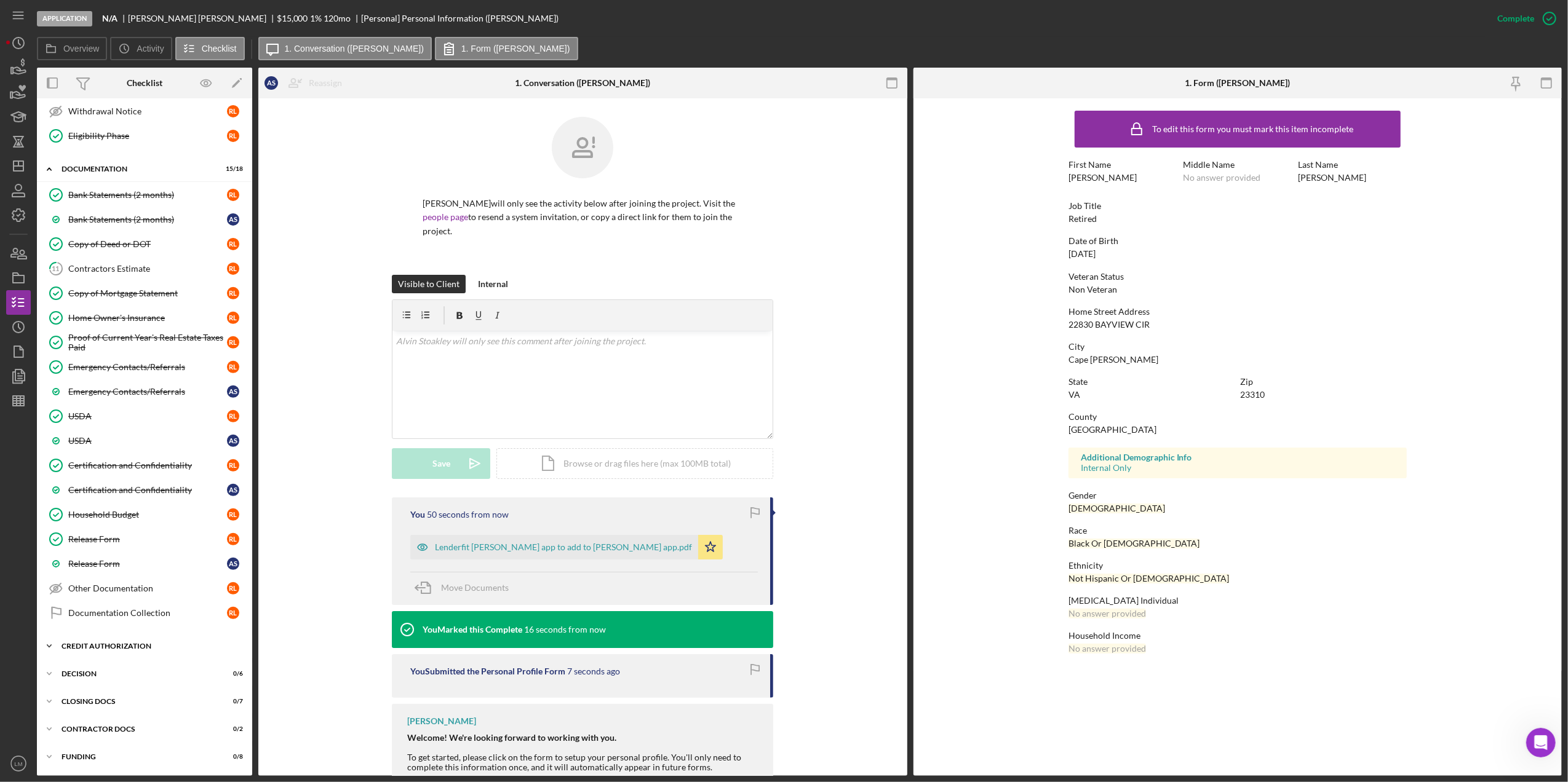
click at [157, 639] on div "Icon/Expander CREDIT AUTHORIZATION 0 / 7" at bounding box center [144, 646] width 215 height 24
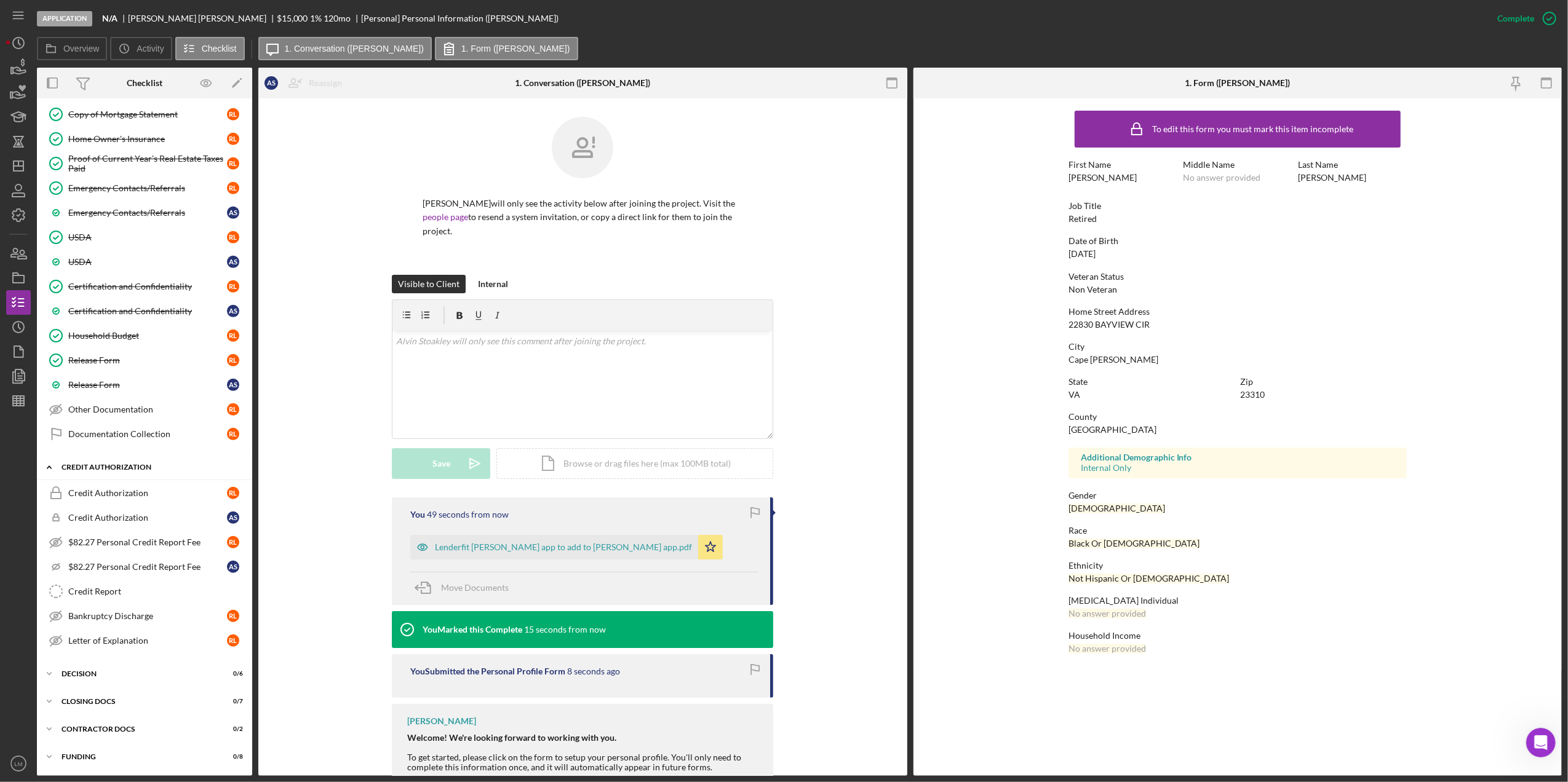
scroll to position [597, 0]
click at [11, 276] on icon "button" at bounding box center [18, 278] width 31 height 31
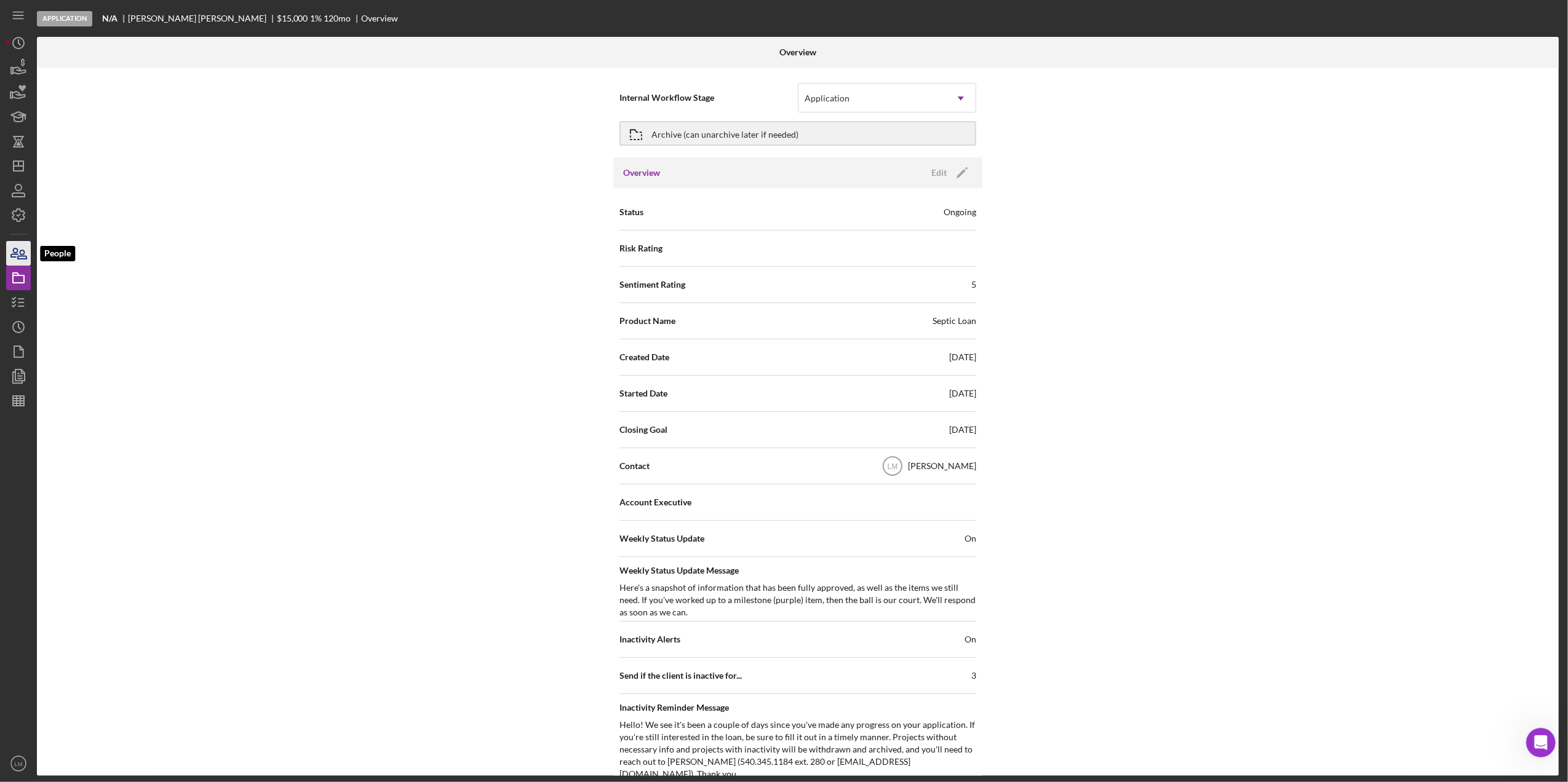
click at [20, 250] on icon "button" at bounding box center [18, 253] width 31 height 31
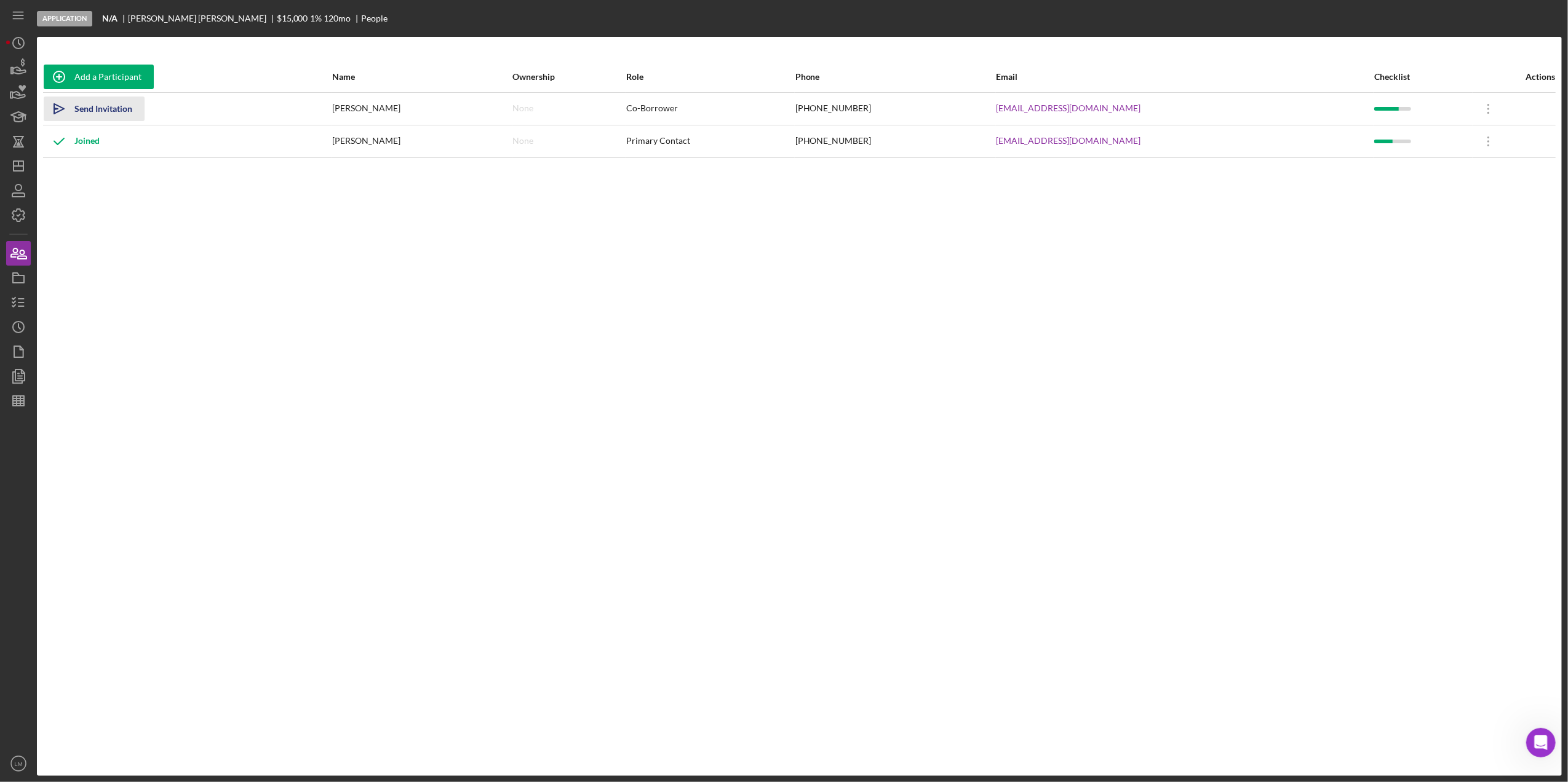
click at [118, 109] on div "Send Invitation" at bounding box center [103, 109] width 58 height 24
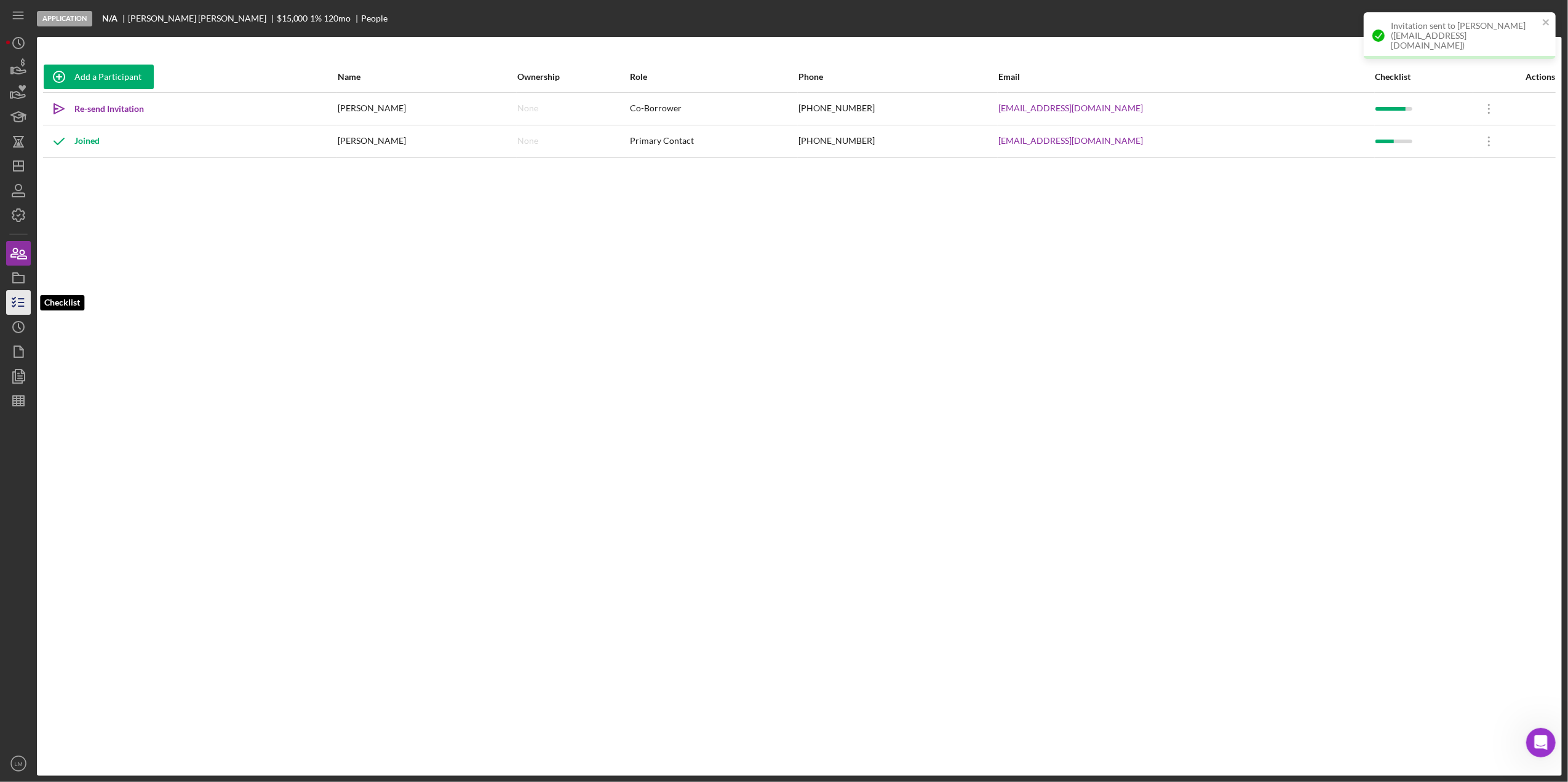
click at [18, 312] on icon "button" at bounding box center [18, 302] width 31 height 31
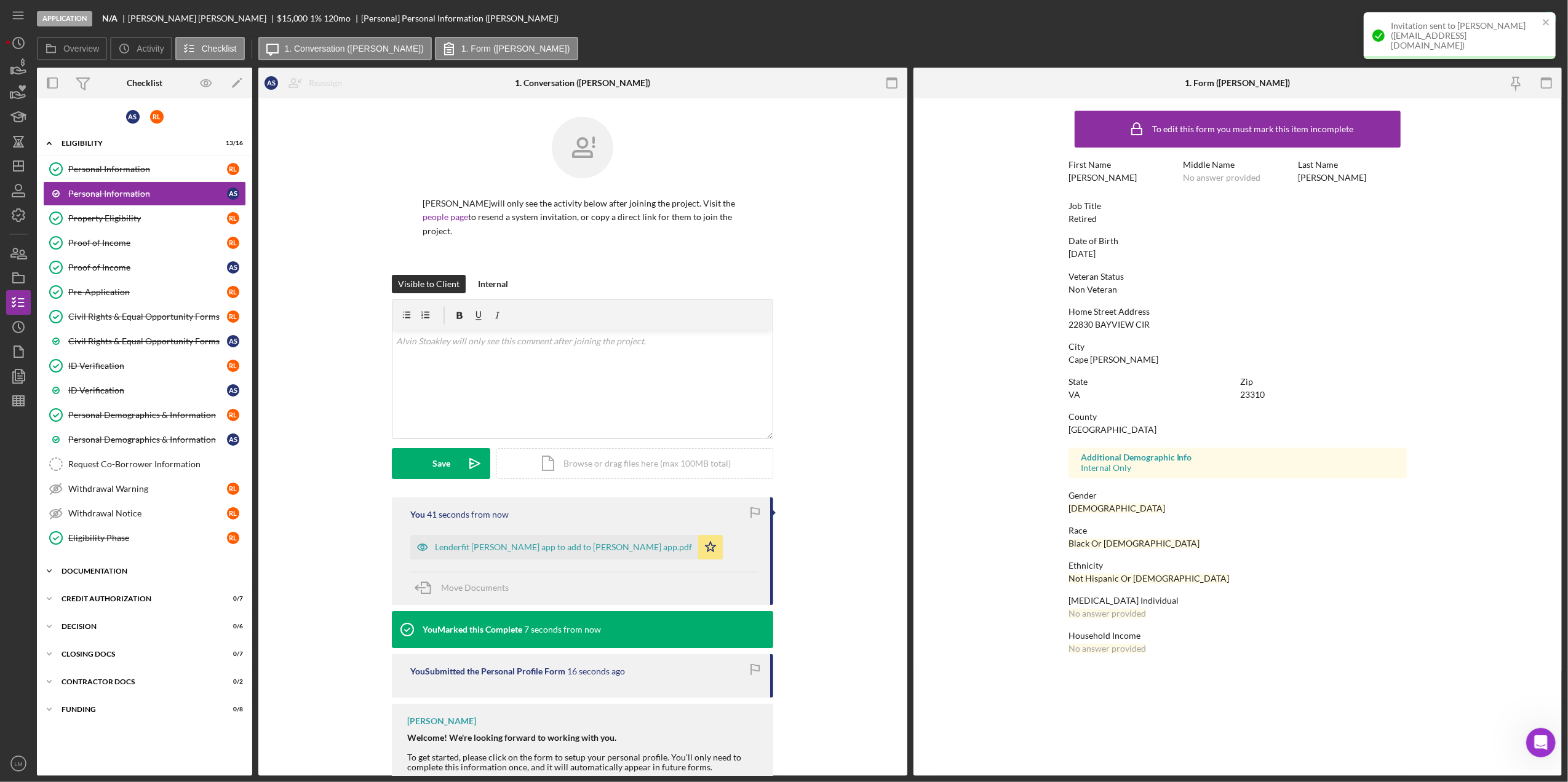
click at [135, 573] on div "Icon/Expander Documentation 15 / 18" at bounding box center [144, 571] width 215 height 24
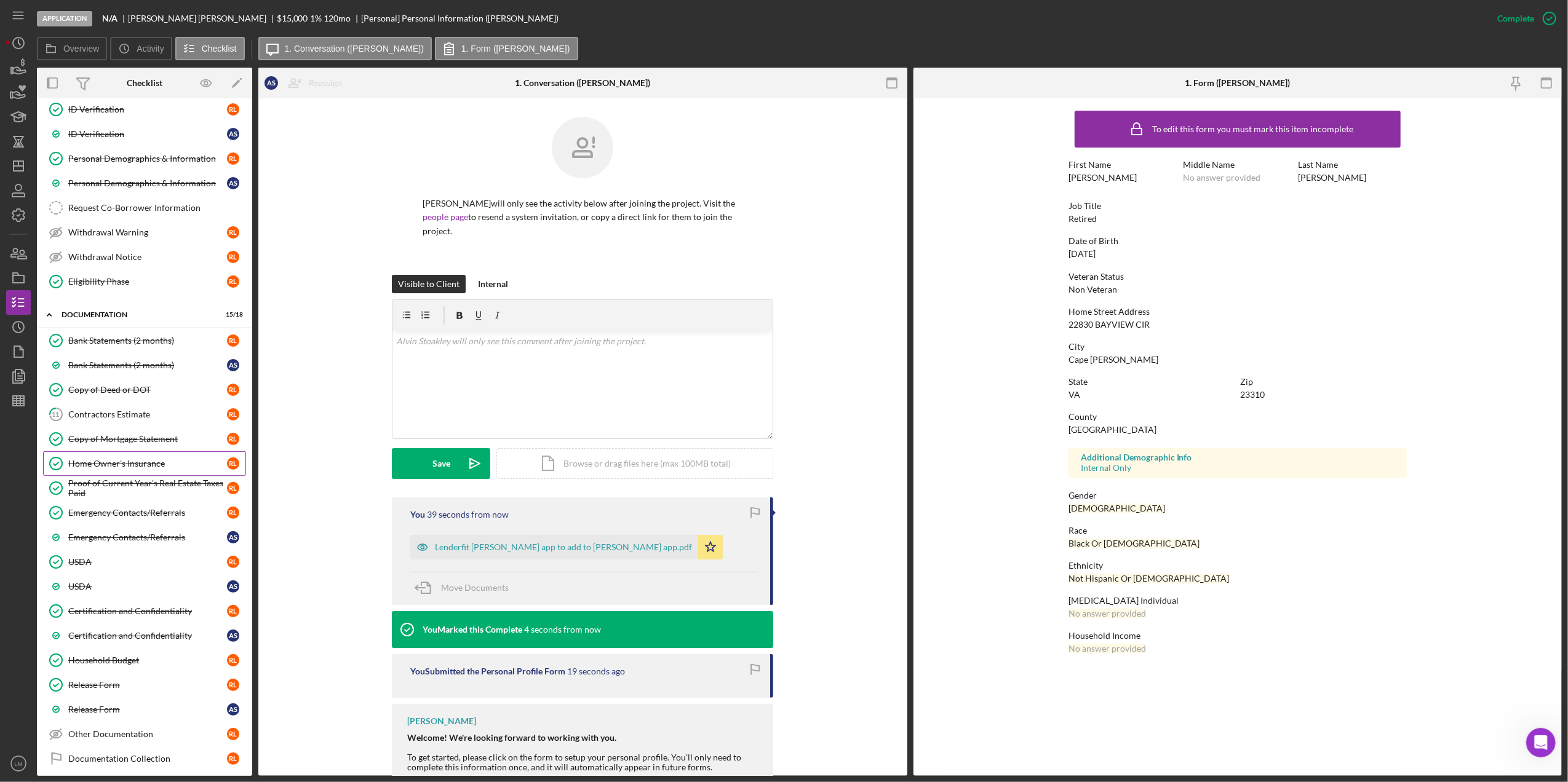
scroll to position [409, 0]
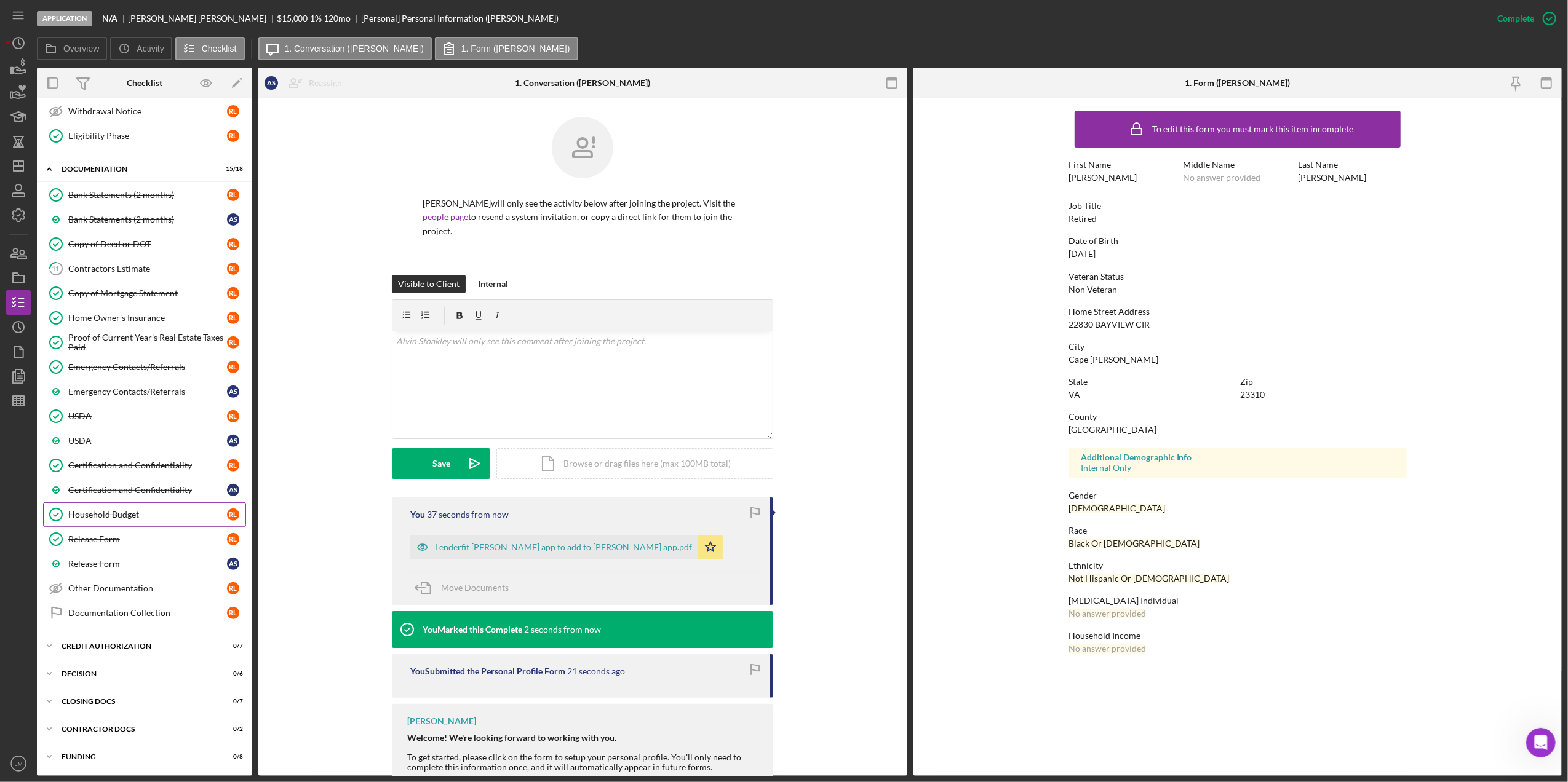
click at [173, 513] on div "Household Budget" at bounding box center [147, 514] width 158 height 10
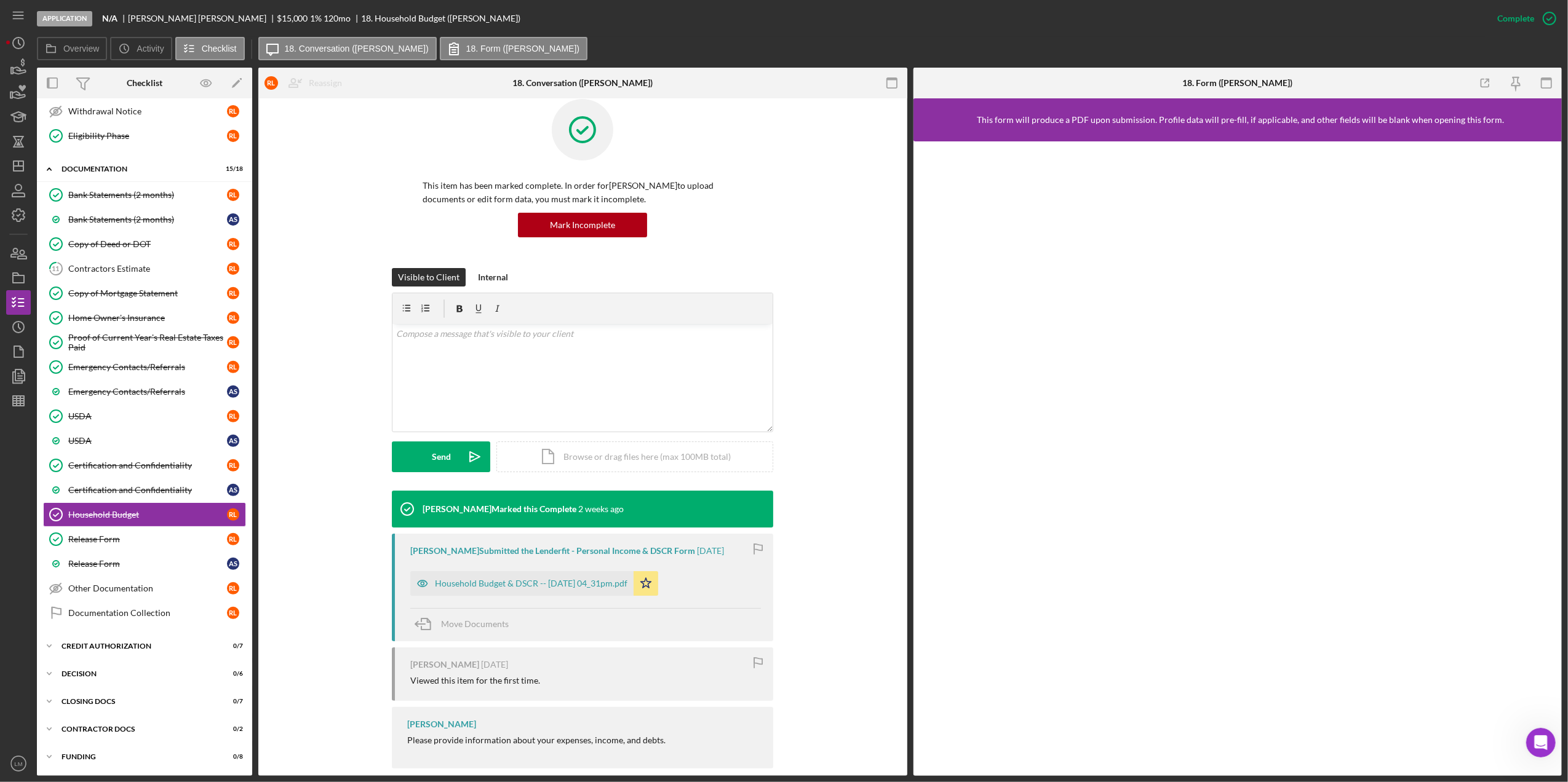
scroll to position [35, 0]
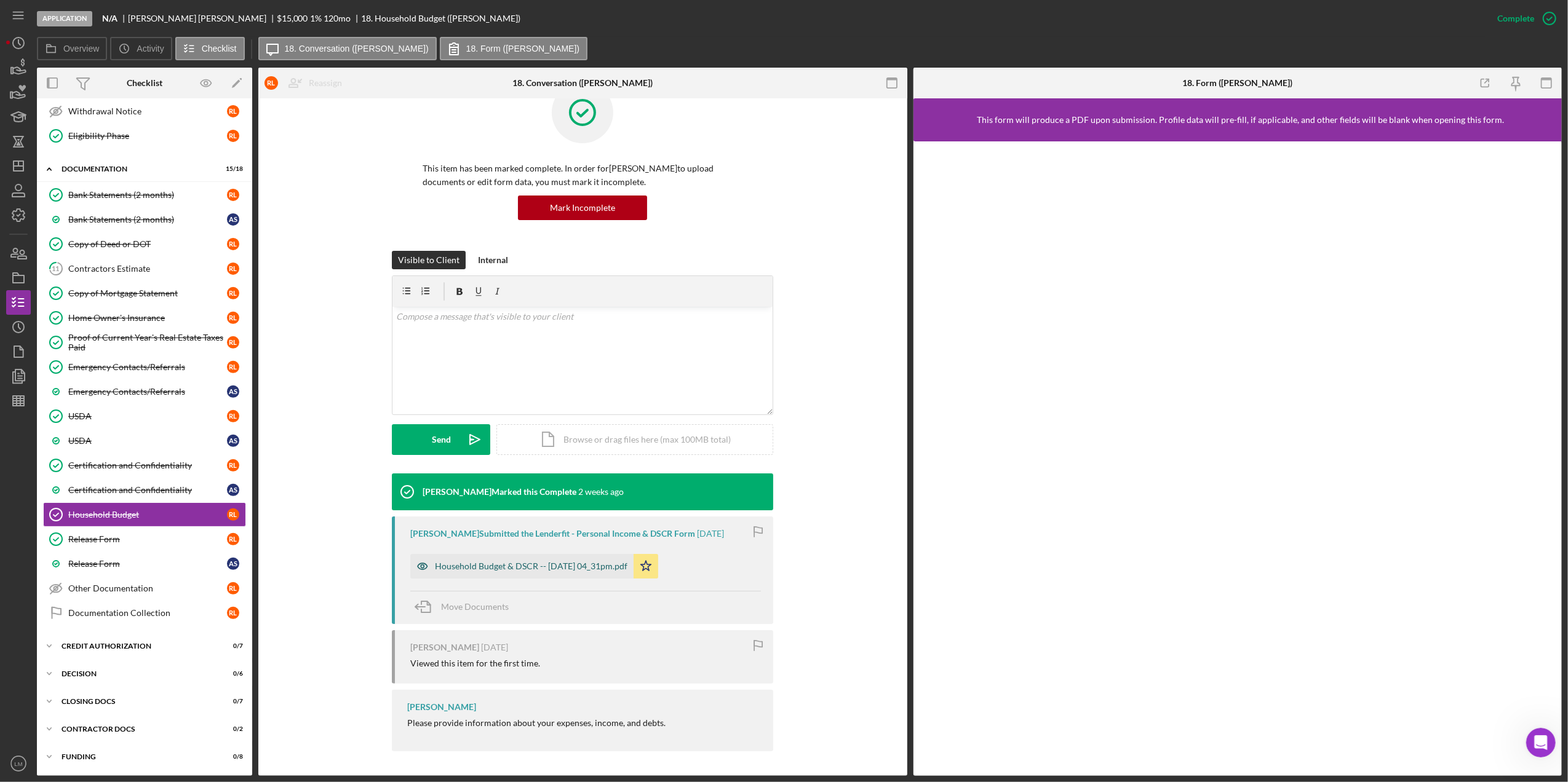
click at [596, 566] on div "Household Budget & DSCR -- [DATE] 04_31pm.pdf" at bounding box center [531, 566] width 193 height 10
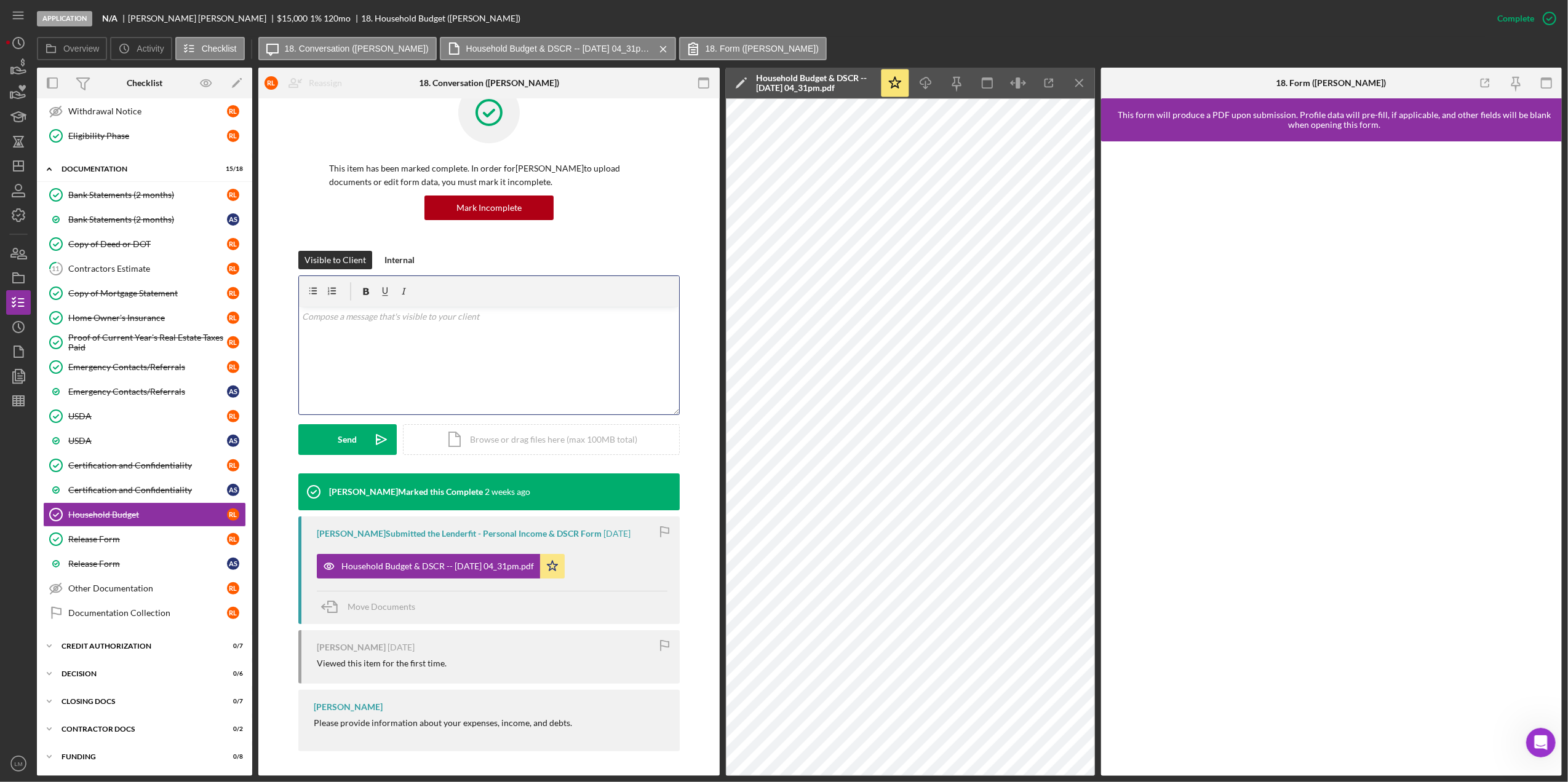
click at [580, 385] on div "v Color teal Color pink Remove color Add row above Add row below Add column bef…" at bounding box center [489, 360] width 380 height 107
click at [362, 437] on button "Send Icon/icon-invite-send" at bounding box center [348, 439] width 99 height 31
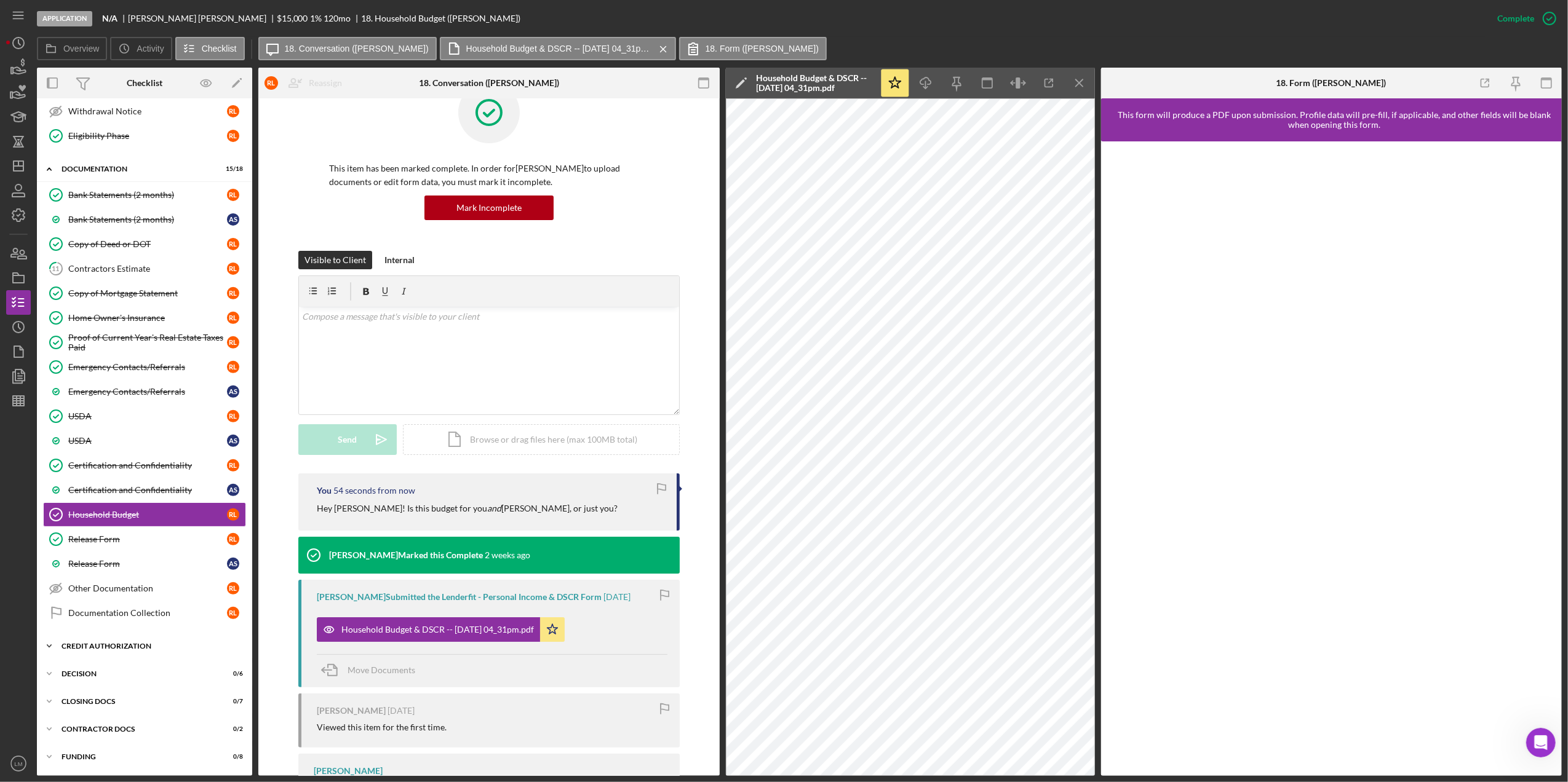
click at [126, 651] on div "CREDIT AUTHORIZATION" at bounding box center [149, 647] width 175 height 7
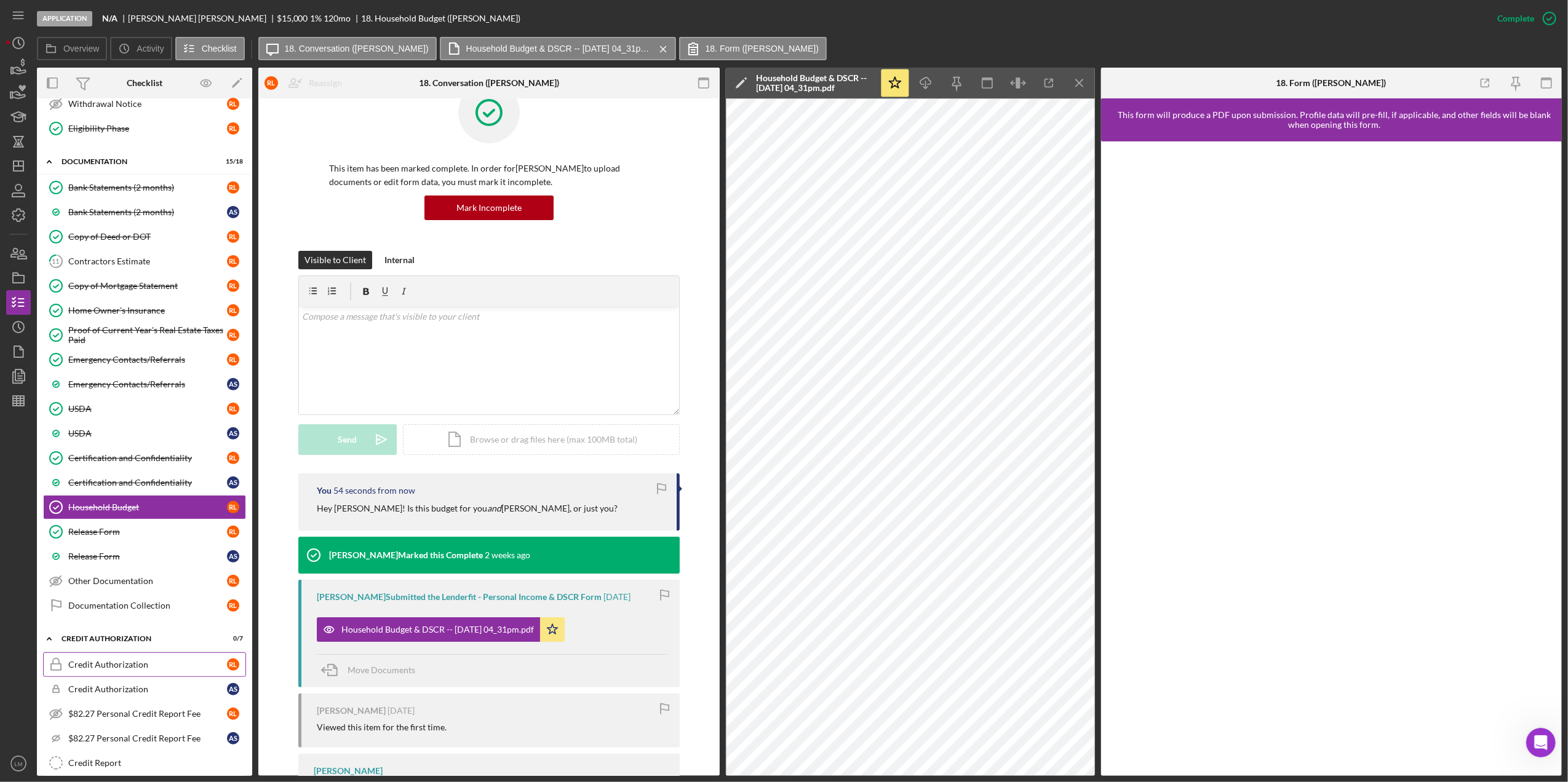
click at [128, 670] on div "Credit Authorization" at bounding box center [147, 665] width 158 height 10
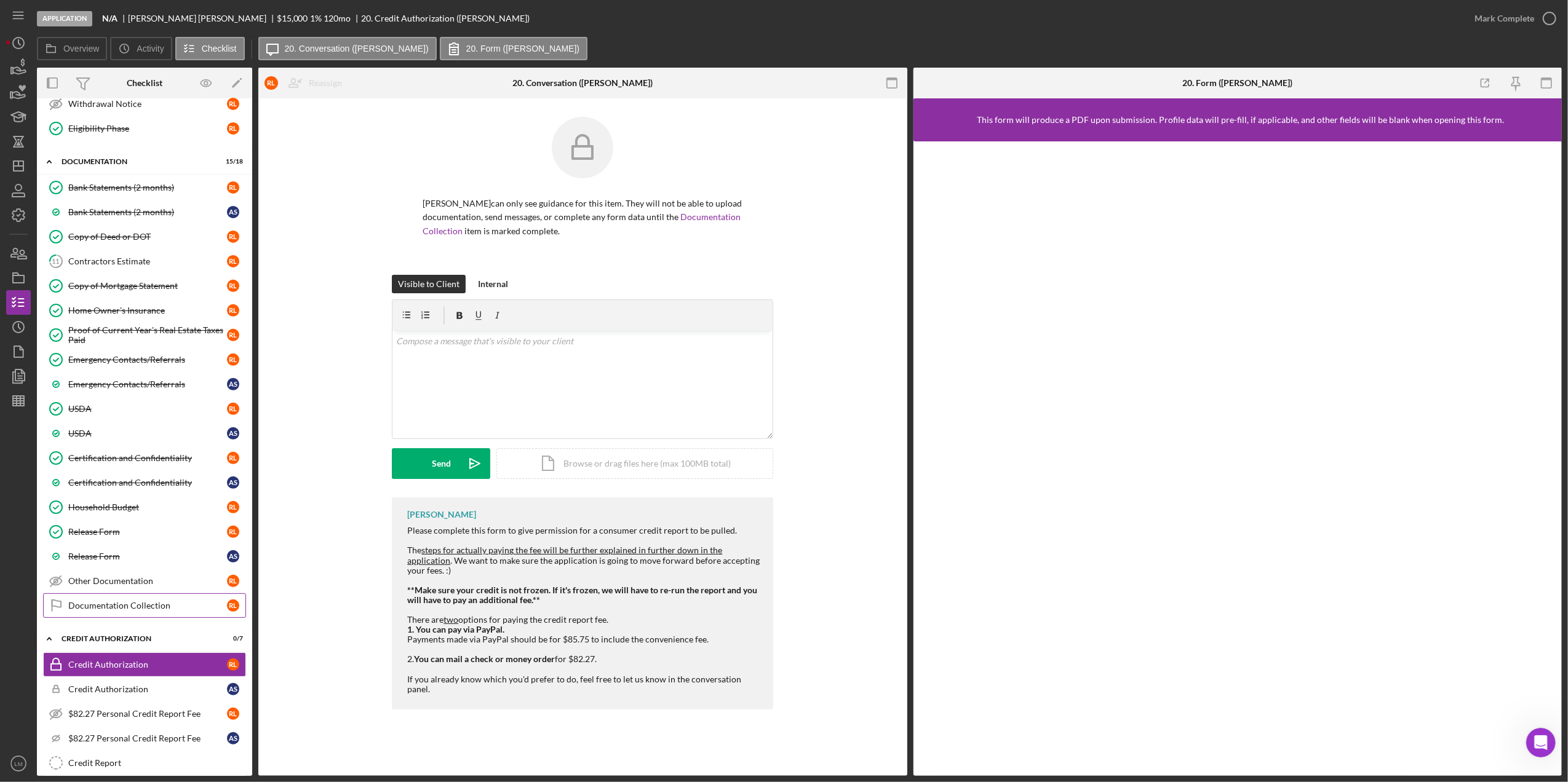
click at [138, 611] on div "Documentation Collection" at bounding box center [147, 606] width 158 height 10
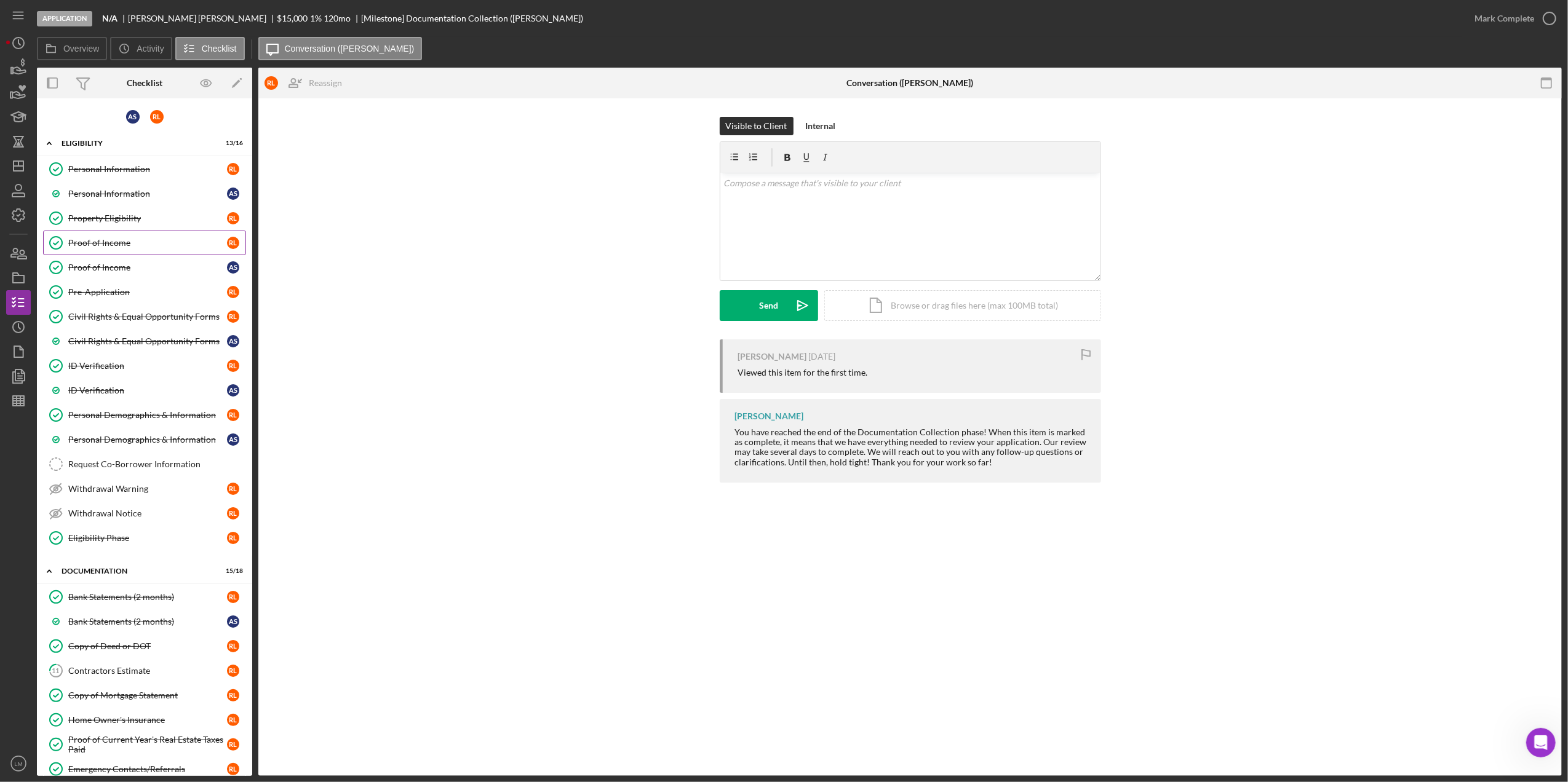
click at [136, 250] on link "Proof of Income Proof of Income [PERSON_NAME]" at bounding box center [144, 242] width 203 height 24
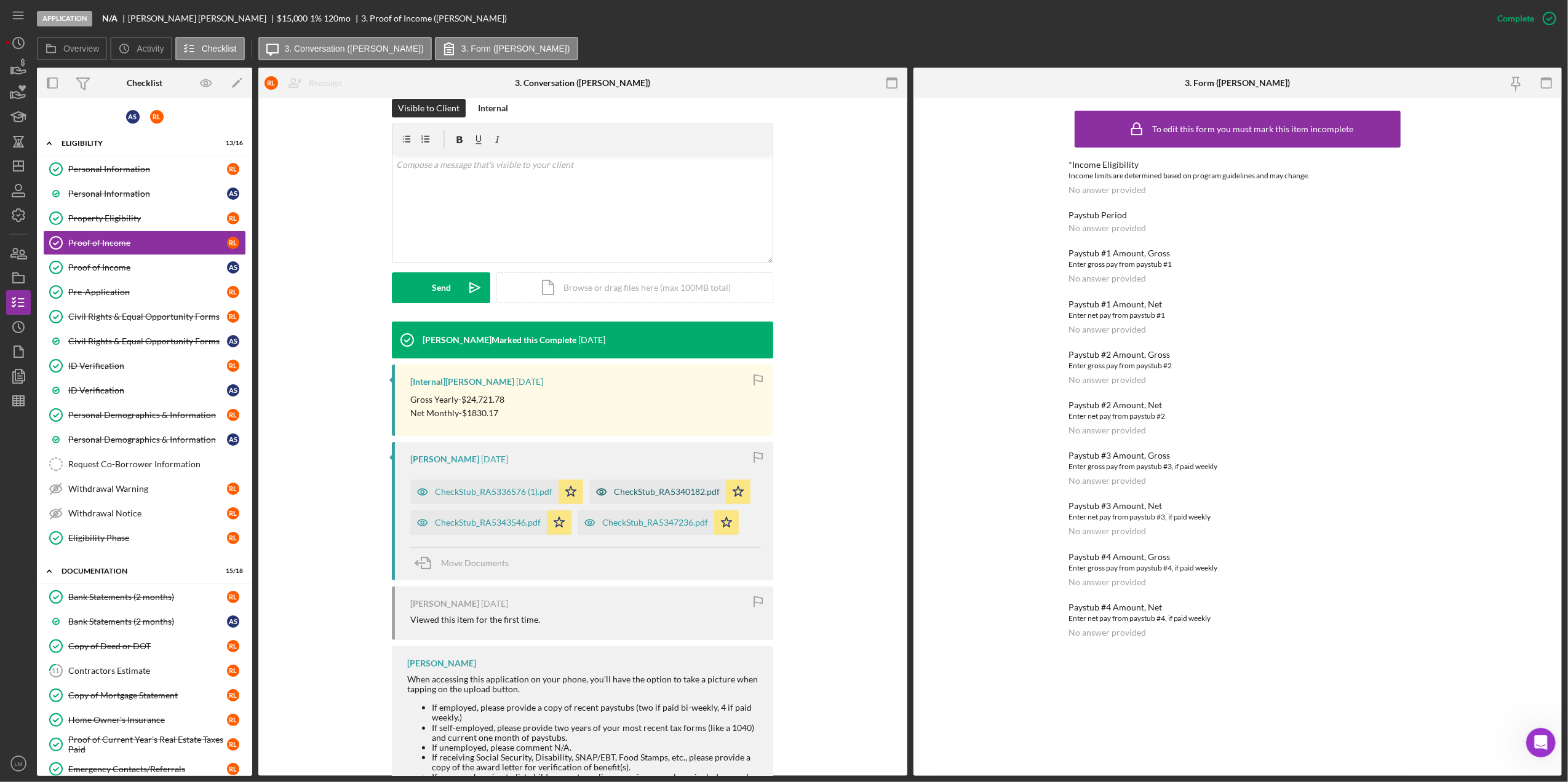
scroll to position [246, 0]
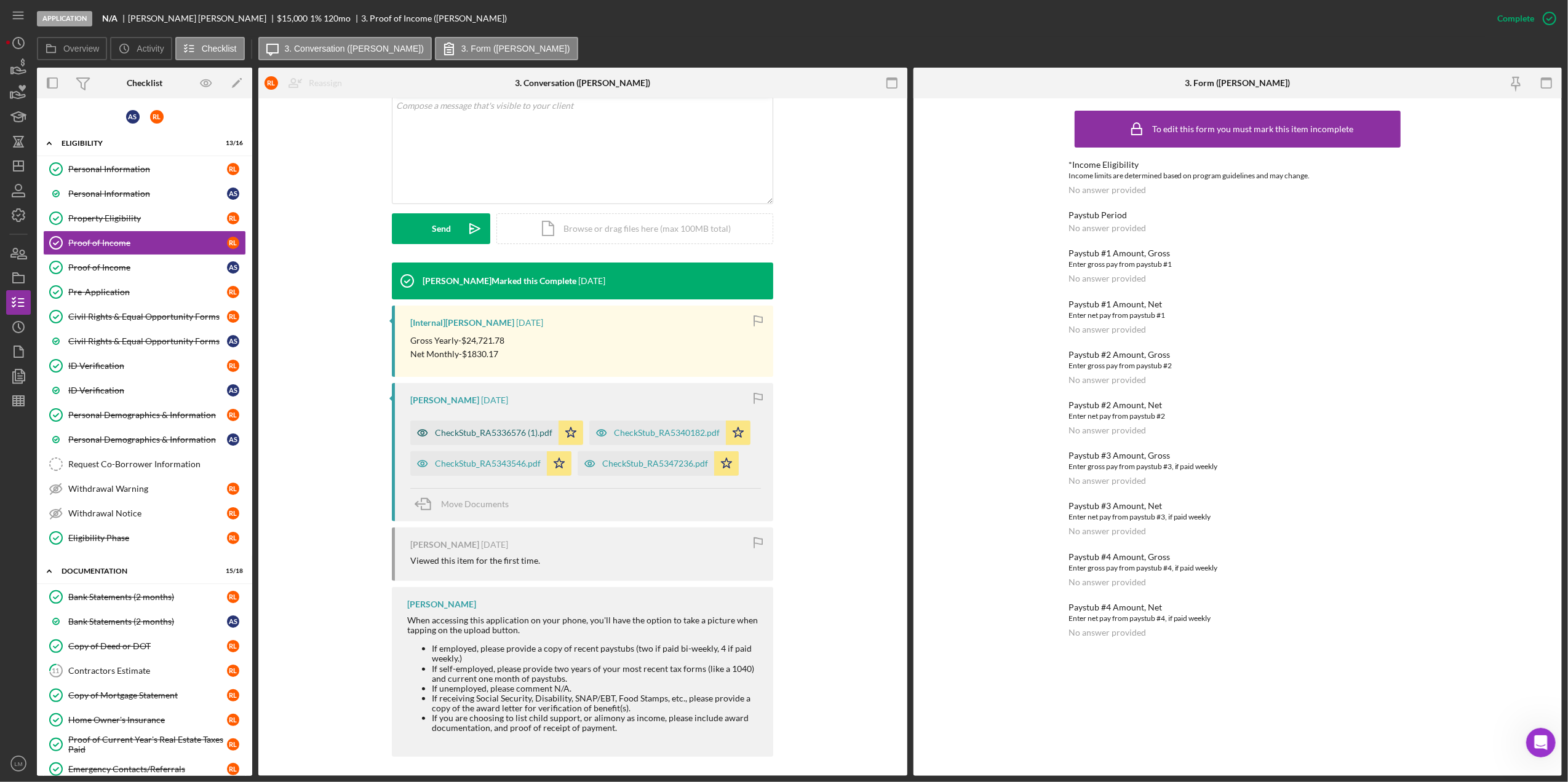
click at [466, 431] on div "CheckStub_RA5336576 (1).pdf" at bounding box center [494, 432] width 117 height 10
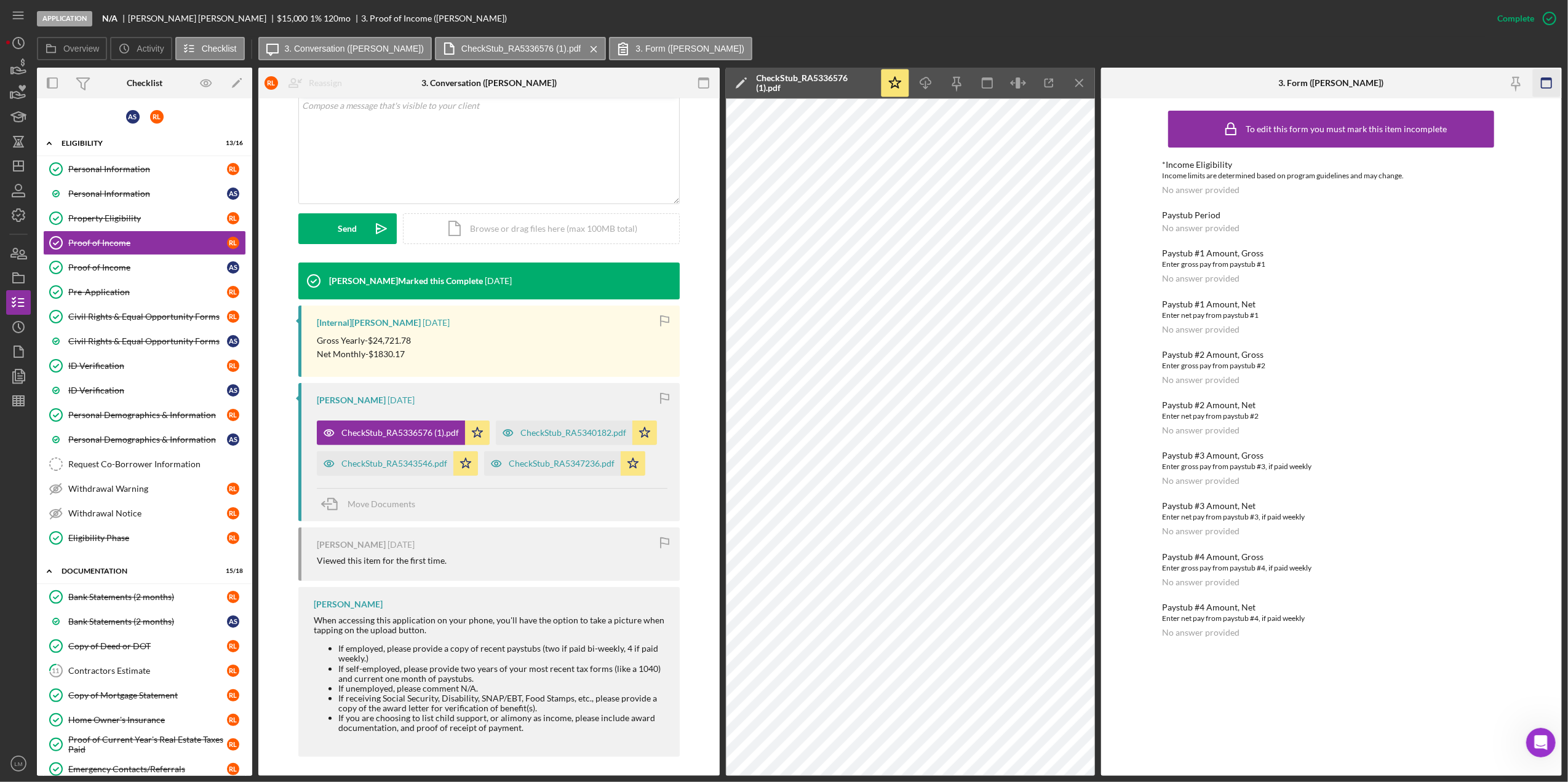
click at [1558, 86] on icon "button" at bounding box center [1547, 84] width 28 height 28
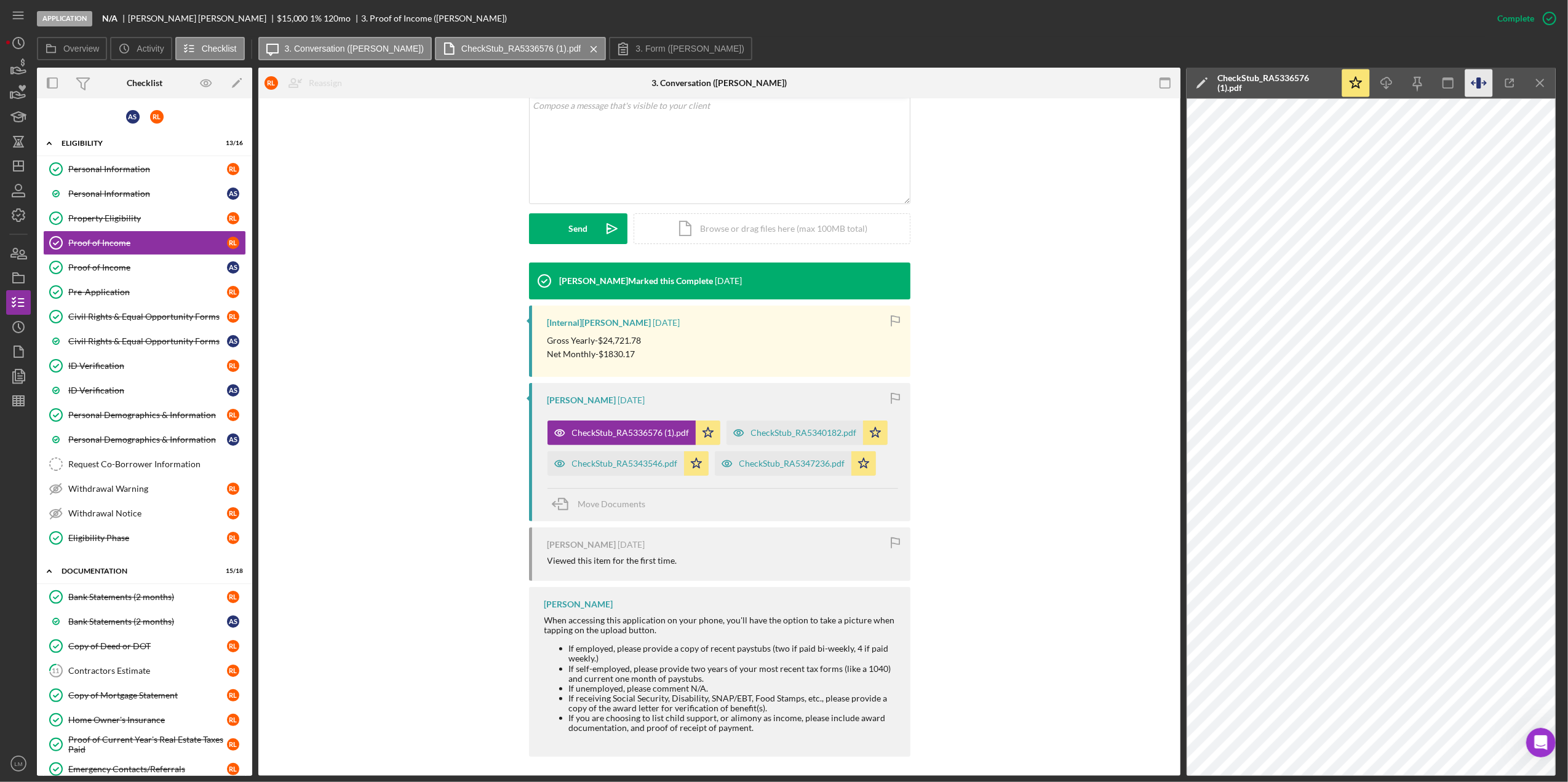
click at [1485, 83] on icon "button" at bounding box center [1484, 83] width 4 height 0
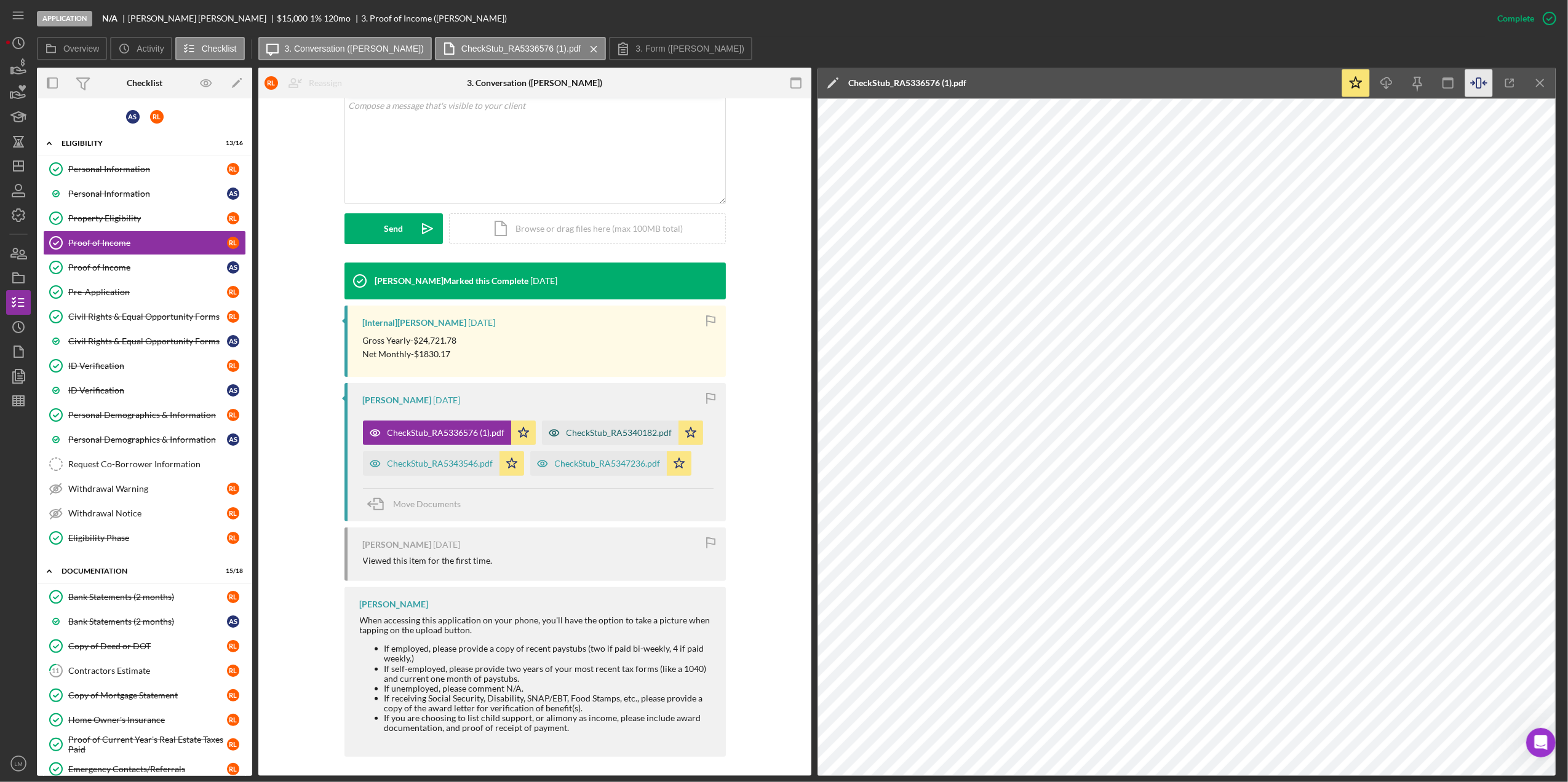
click at [628, 441] on div "CheckStub_RA5340182.pdf" at bounding box center [610, 432] width 136 height 24
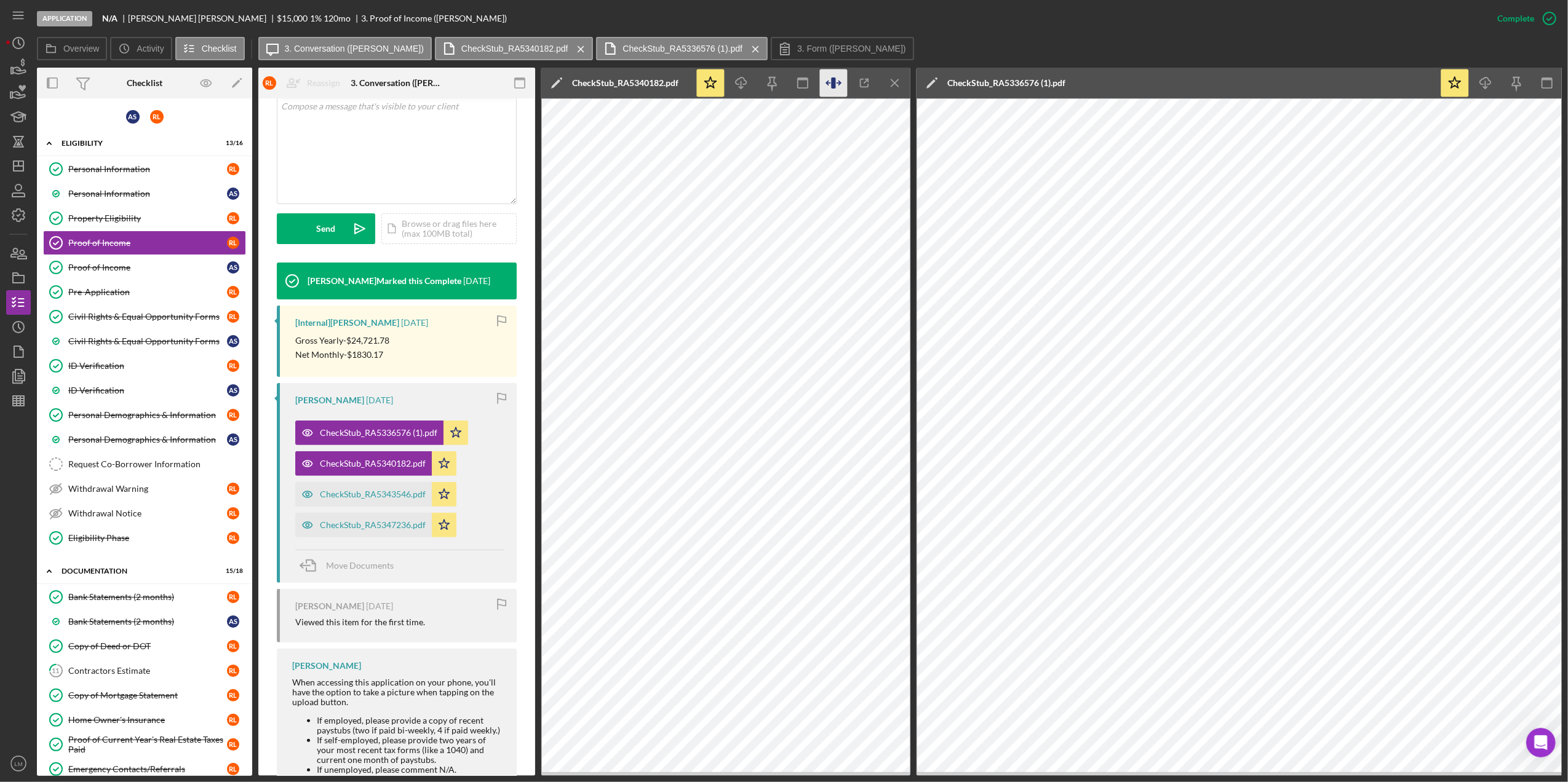
click at [840, 81] on icon "button" at bounding box center [834, 84] width 28 height 28
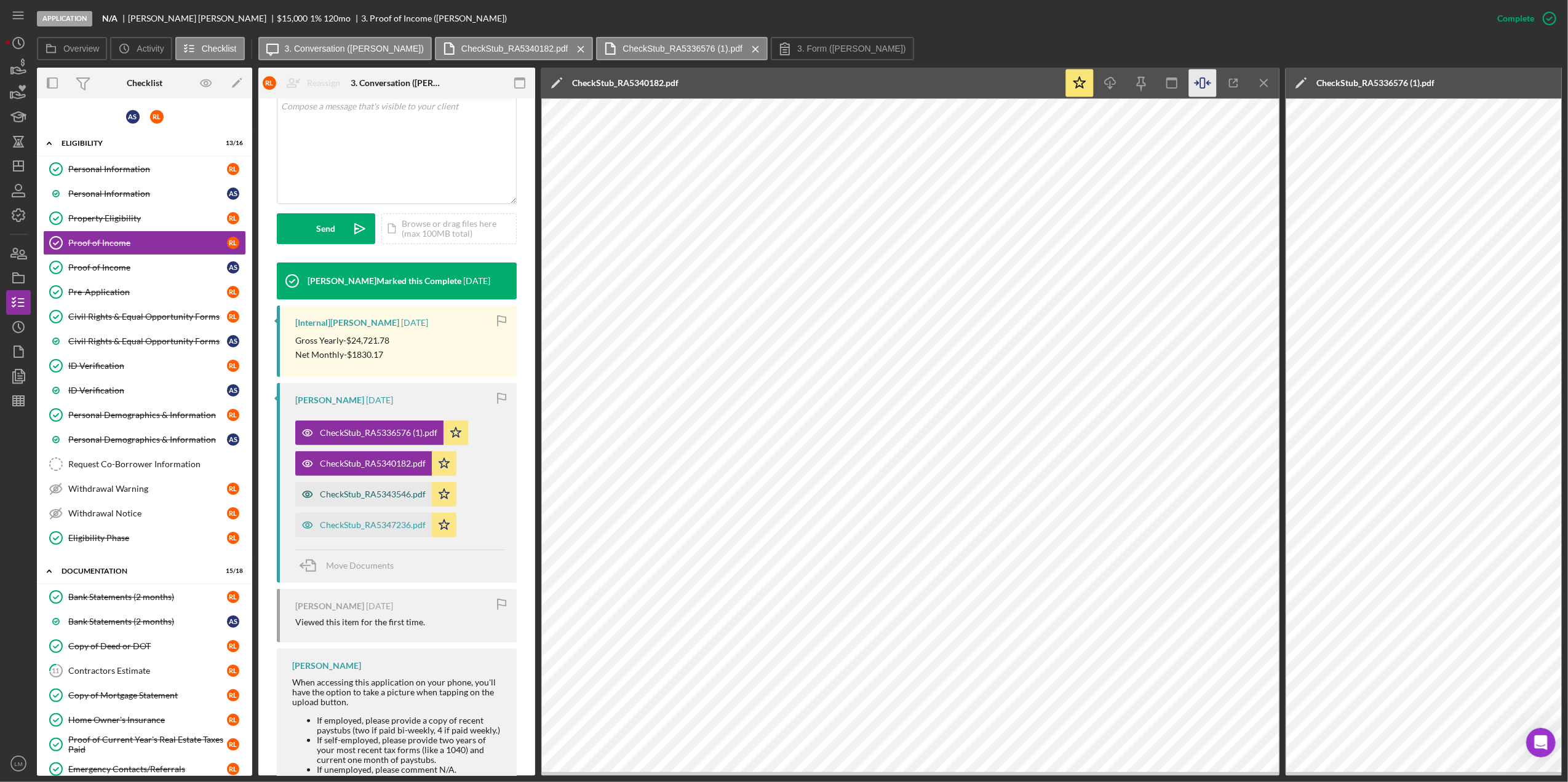
click at [393, 495] on div "CheckStub_RA5343546.pdf" at bounding box center [373, 494] width 106 height 10
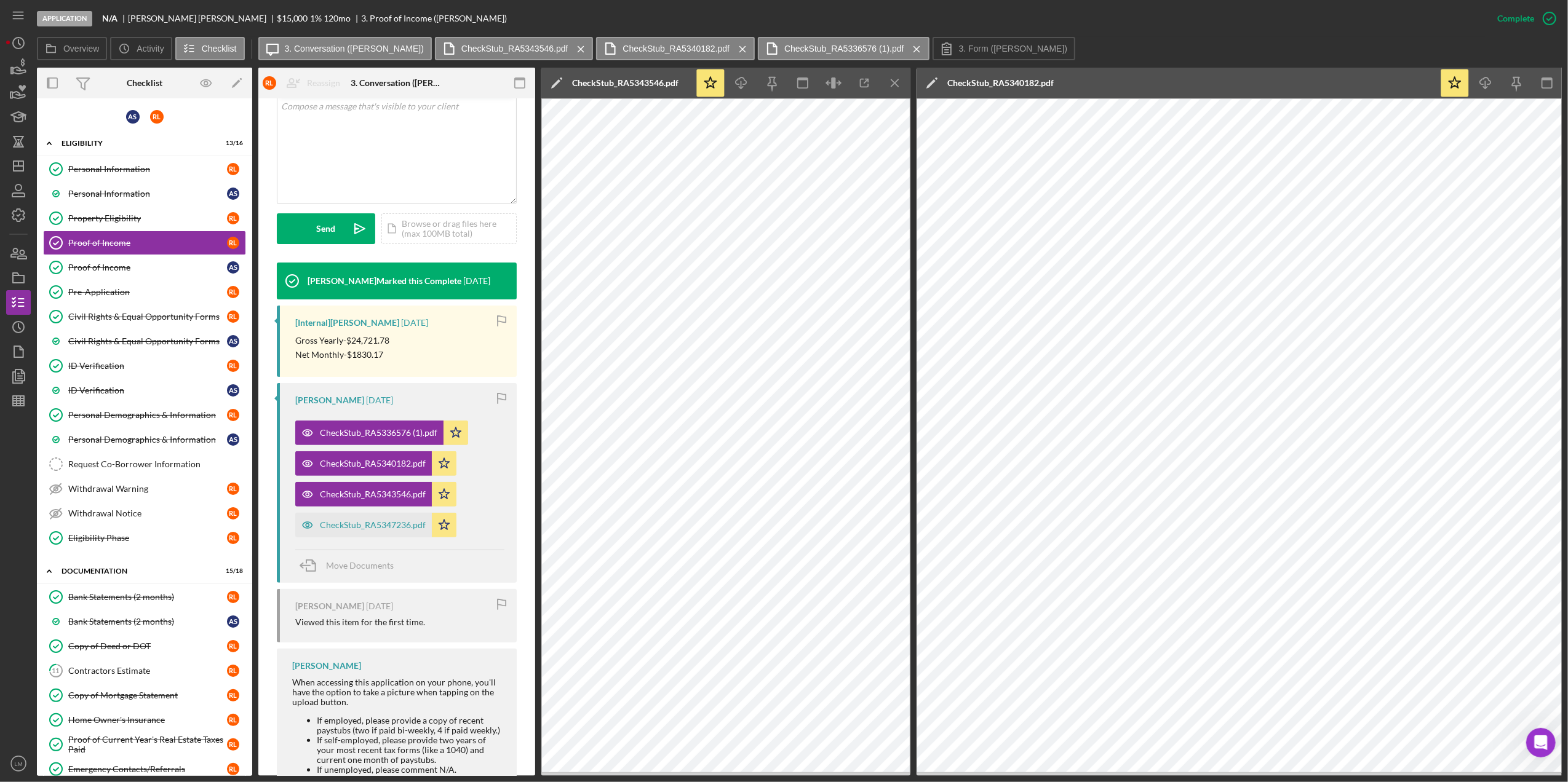
click at [357, 511] on div "CheckStub_RA5347236.pdf Icon/Star" at bounding box center [378, 522] width 167 height 31
click at [355, 524] on div "CheckStub_RA5347236.pdf" at bounding box center [373, 525] width 106 height 10
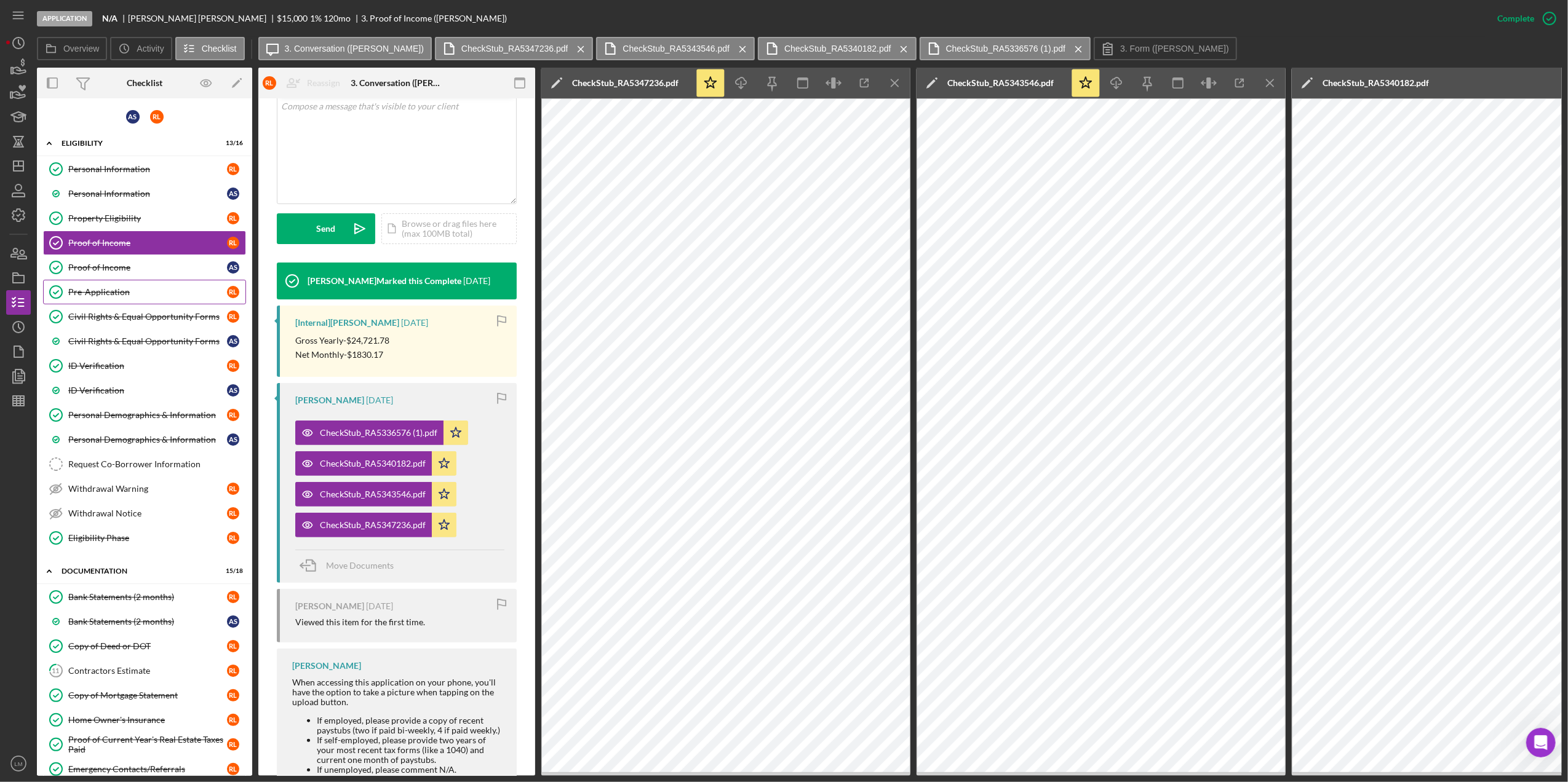
drag, startPoint x: 138, startPoint y: 267, endPoint x: 184, endPoint y: 289, distance: 51.0
click at [138, 267] on div "Proof of Income" at bounding box center [147, 268] width 158 height 10
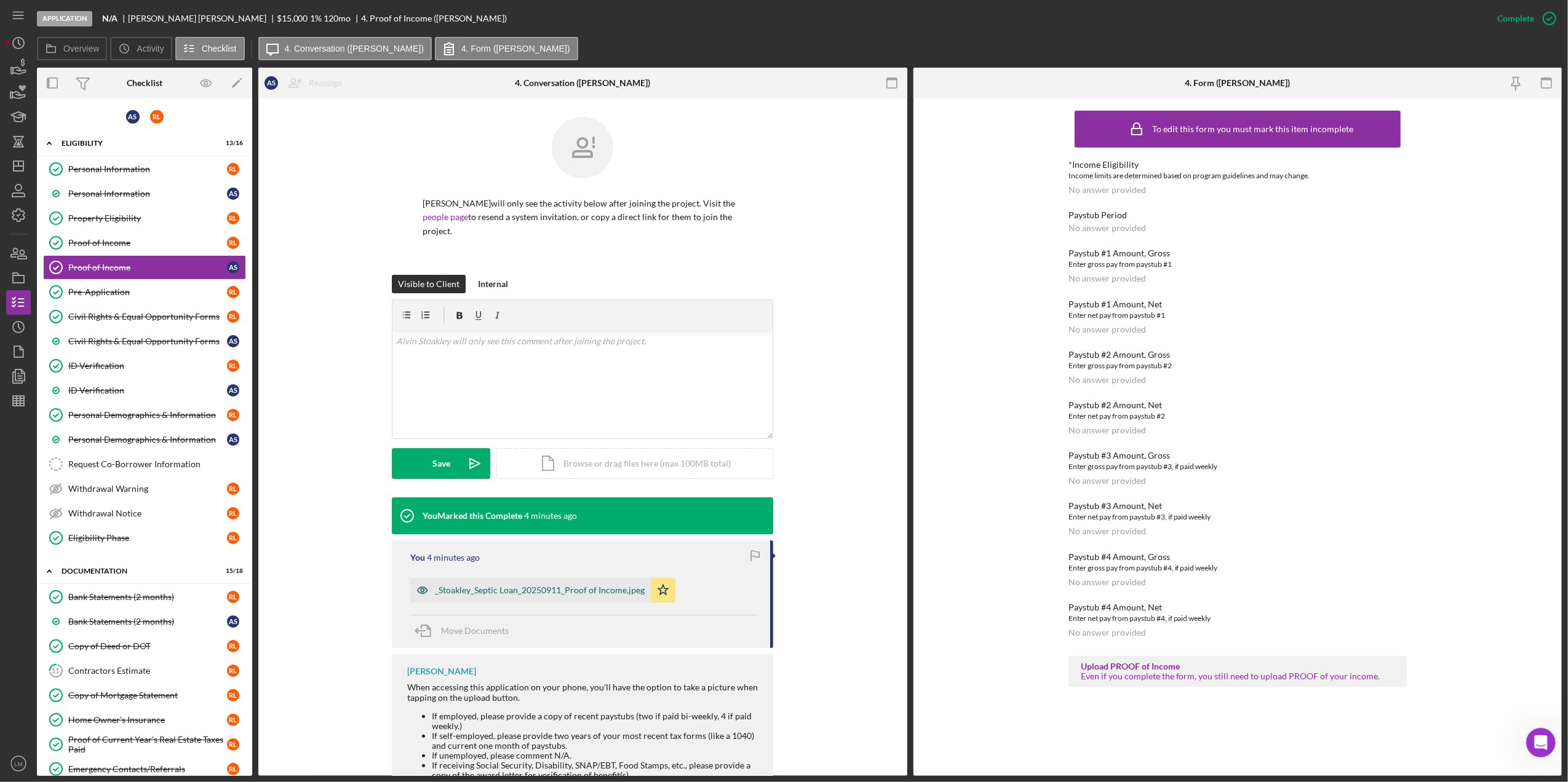
click at [540, 586] on div "_Stoakley_Septic Loan_20250911_Proof of Income.jpeg" at bounding box center [540, 590] width 210 height 10
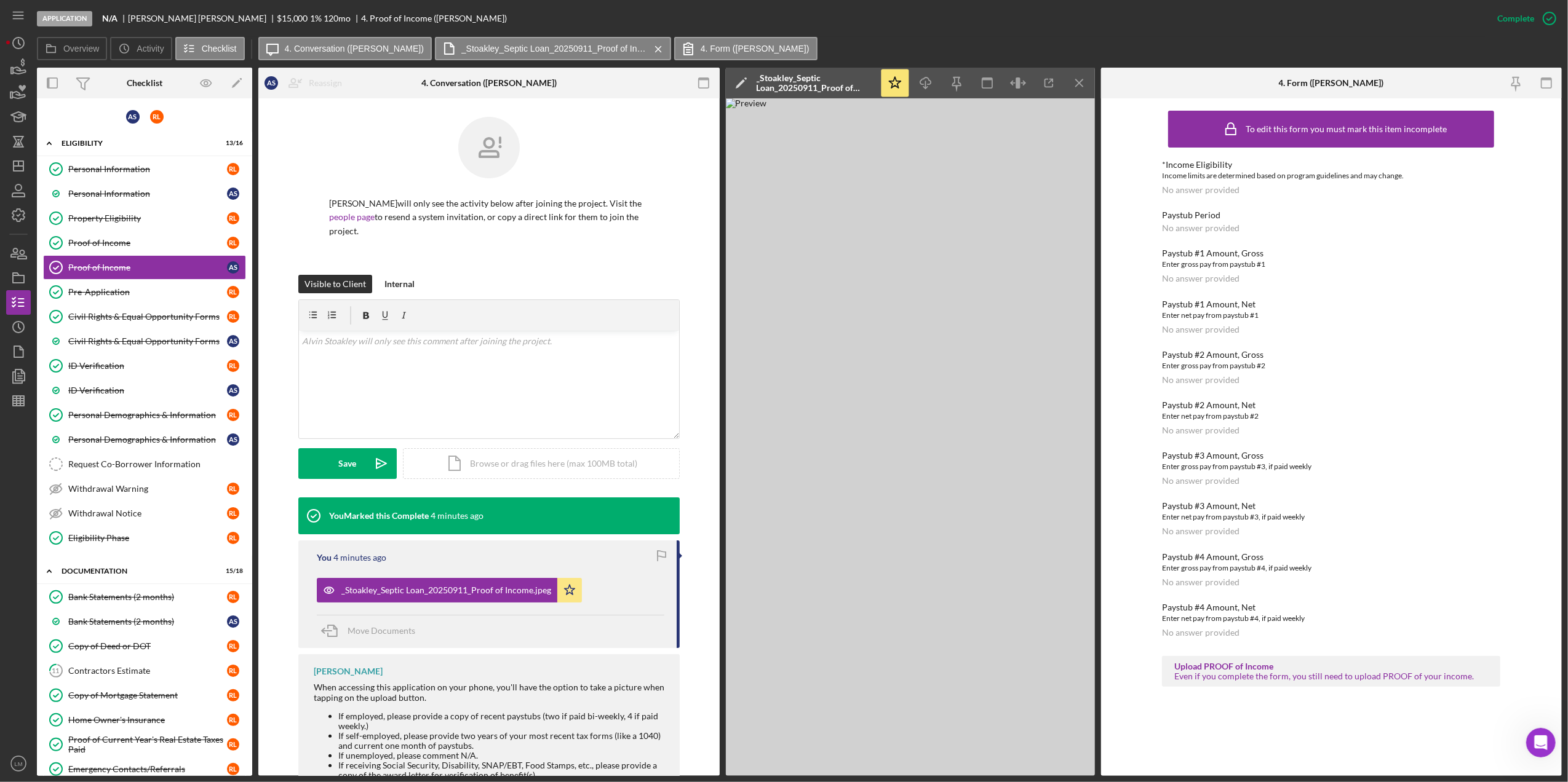
click at [947, 493] on img at bounding box center [911, 437] width 369 height 678
drag, startPoint x: 977, startPoint y: 477, endPoint x: 375, endPoint y: 250, distance: 643.4
click at [397, 229] on p "[PERSON_NAME] will only see the activity below after joining the project. Visit…" at bounding box center [488, 217] width 320 height 41
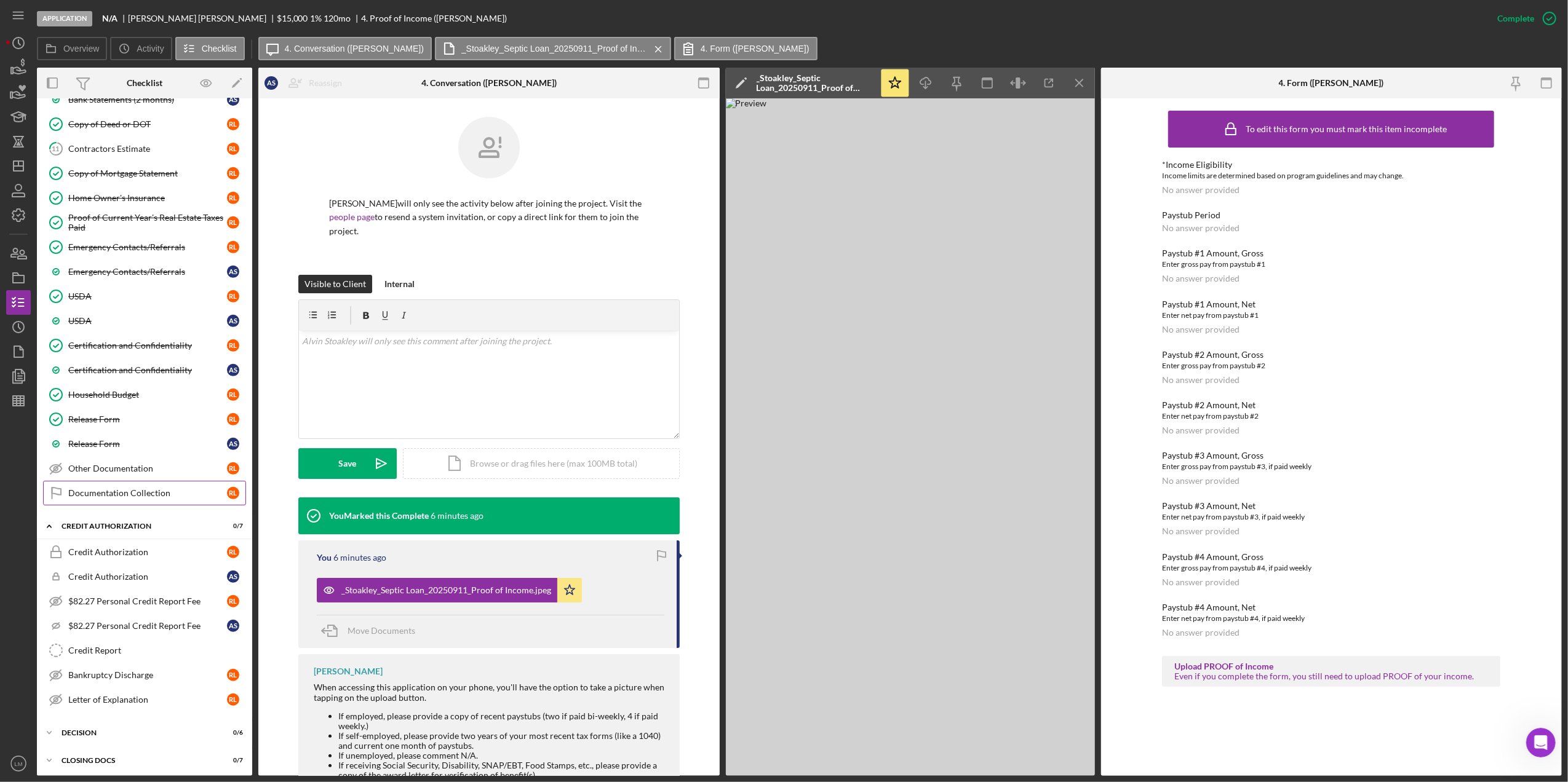
scroll to position [574, 0]
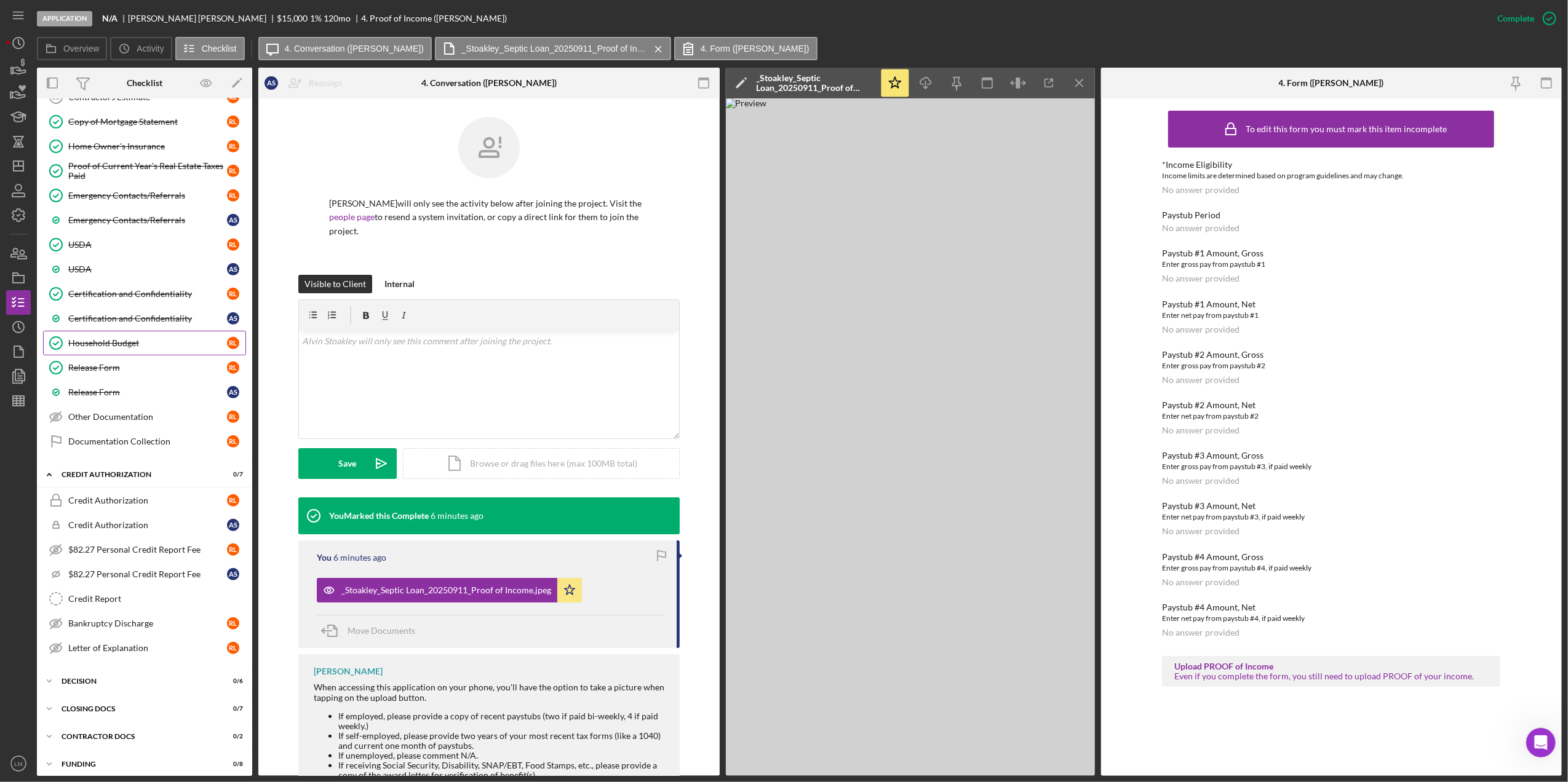
click at [146, 349] on div "Household Budget" at bounding box center [147, 343] width 158 height 10
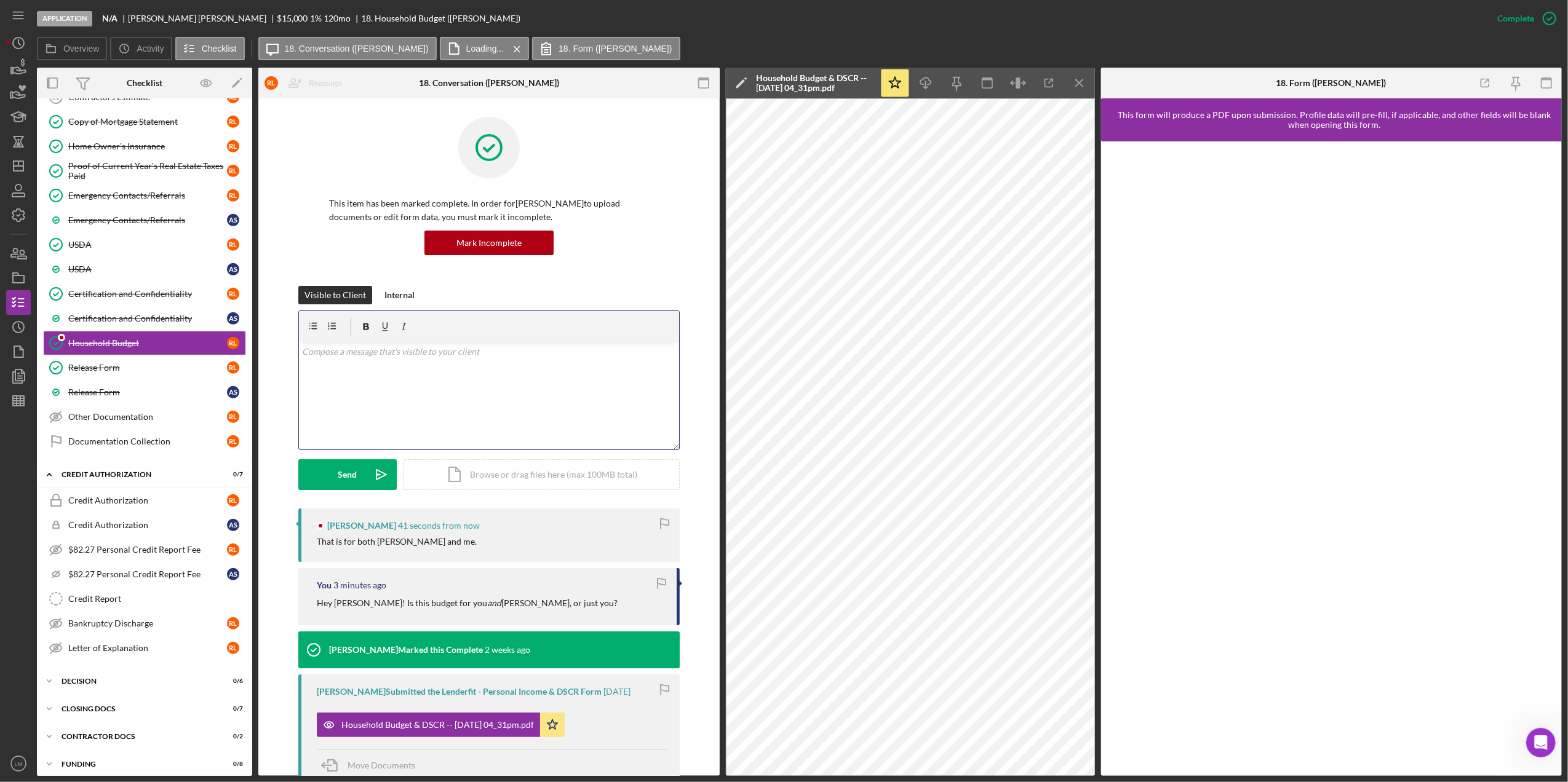
click at [538, 422] on div "v Color teal Color pink Remove color Add row above Add row below Add column bef…" at bounding box center [489, 395] width 380 height 107
click at [351, 468] on div "Send" at bounding box center [347, 474] width 19 height 31
click at [451, 384] on div "v Color teal Color pink Remove color Add row above Add row below Add column bef…" at bounding box center [489, 395] width 380 height 107
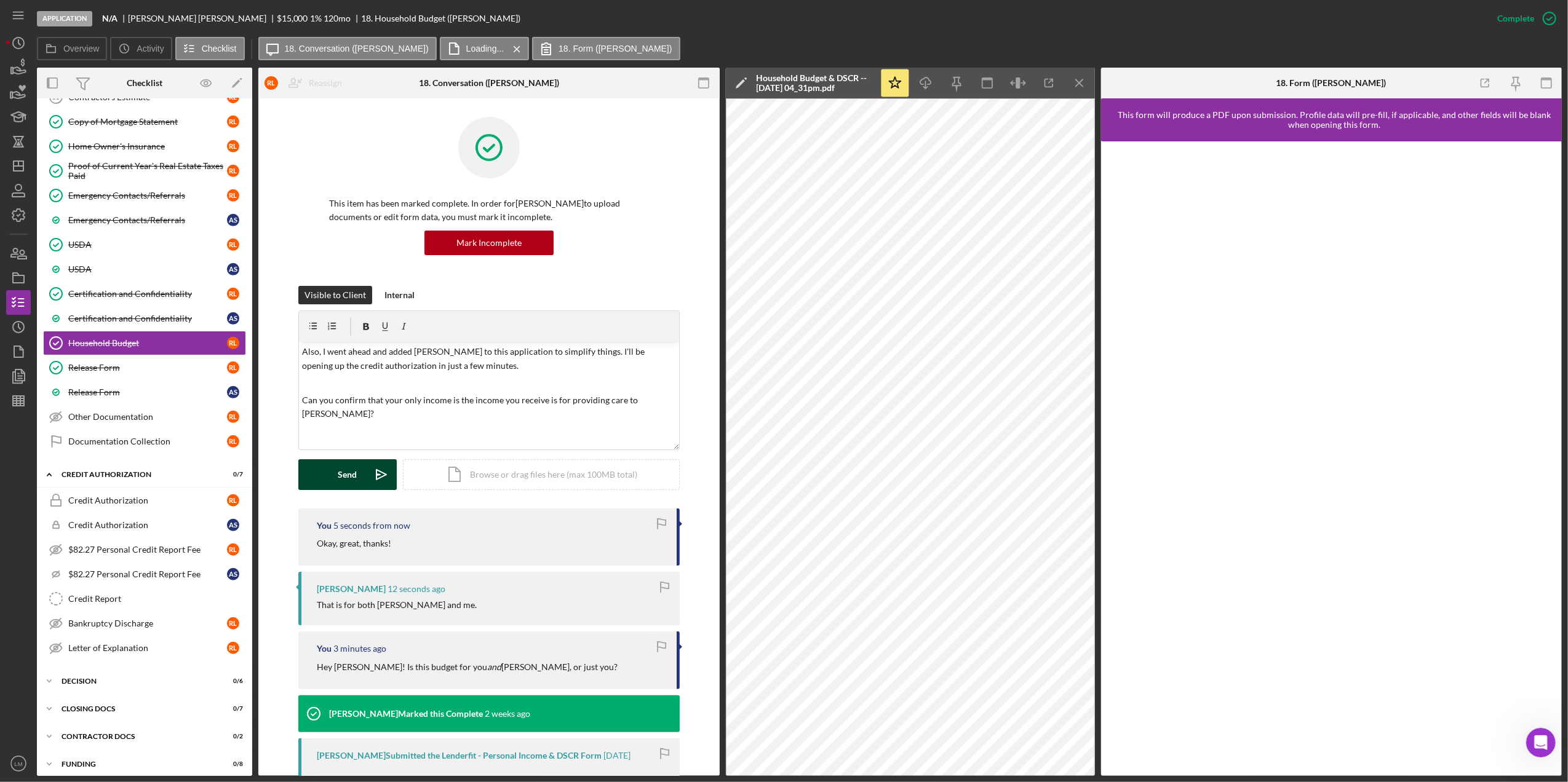
click at [360, 484] on button "Send Icon/icon-invite-send" at bounding box center [348, 474] width 99 height 31
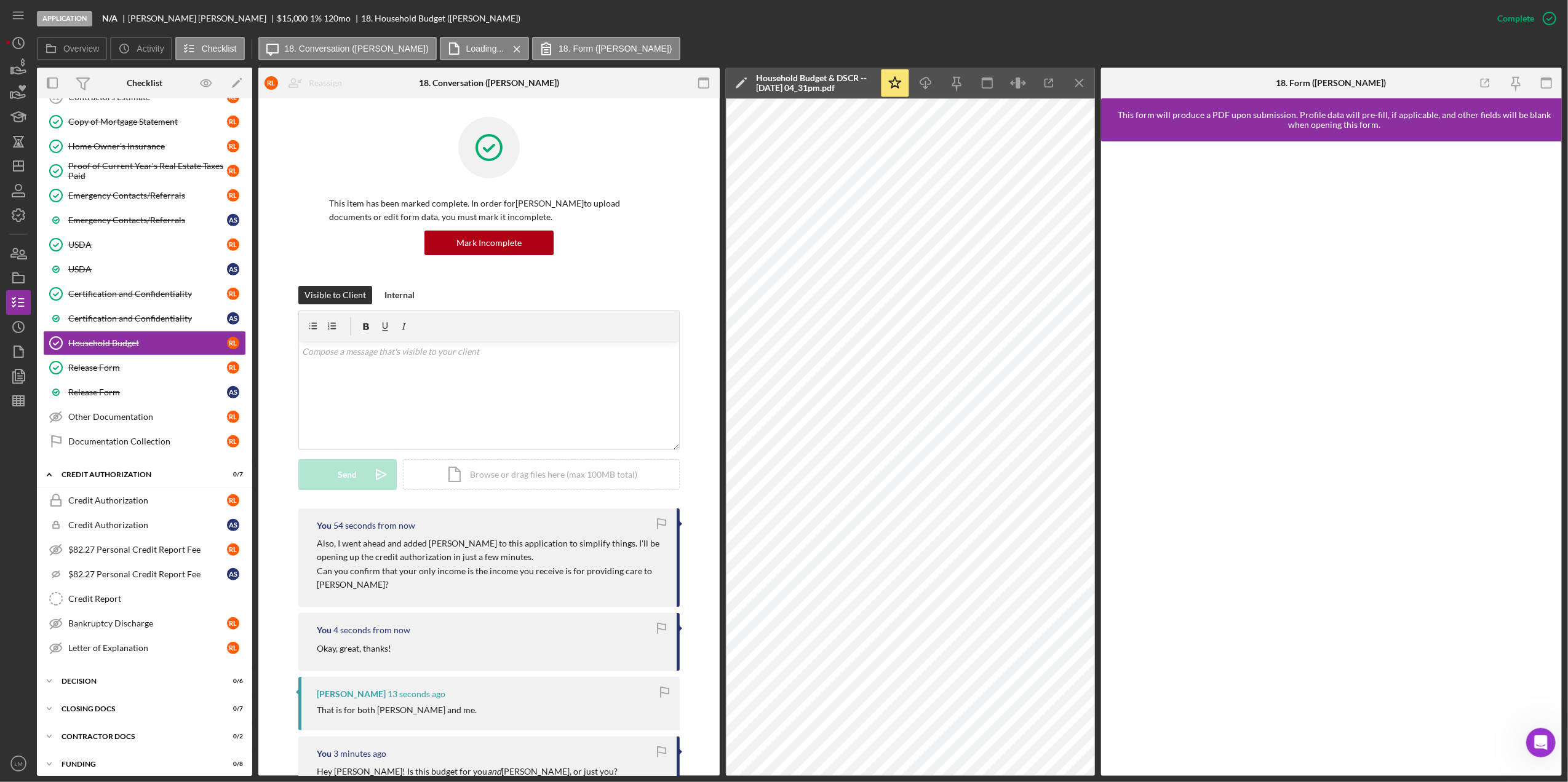
click at [406, 583] on p "Can you confirm that your only income is the income you receive is for providin…" at bounding box center [490, 579] width 348 height 28
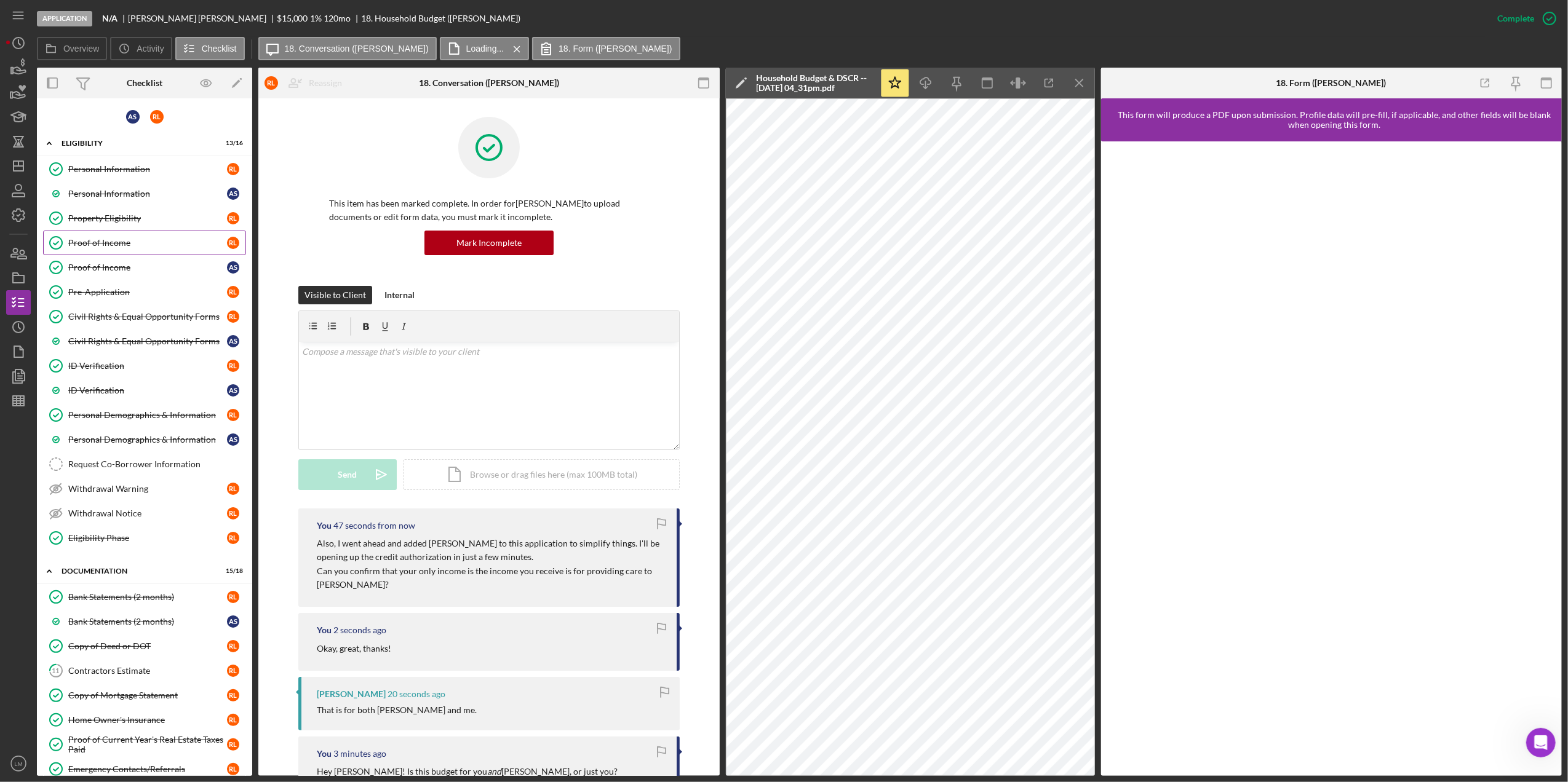
click at [113, 254] on link "Proof of Income Proof of Income [PERSON_NAME]" at bounding box center [144, 242] width 203 height 24
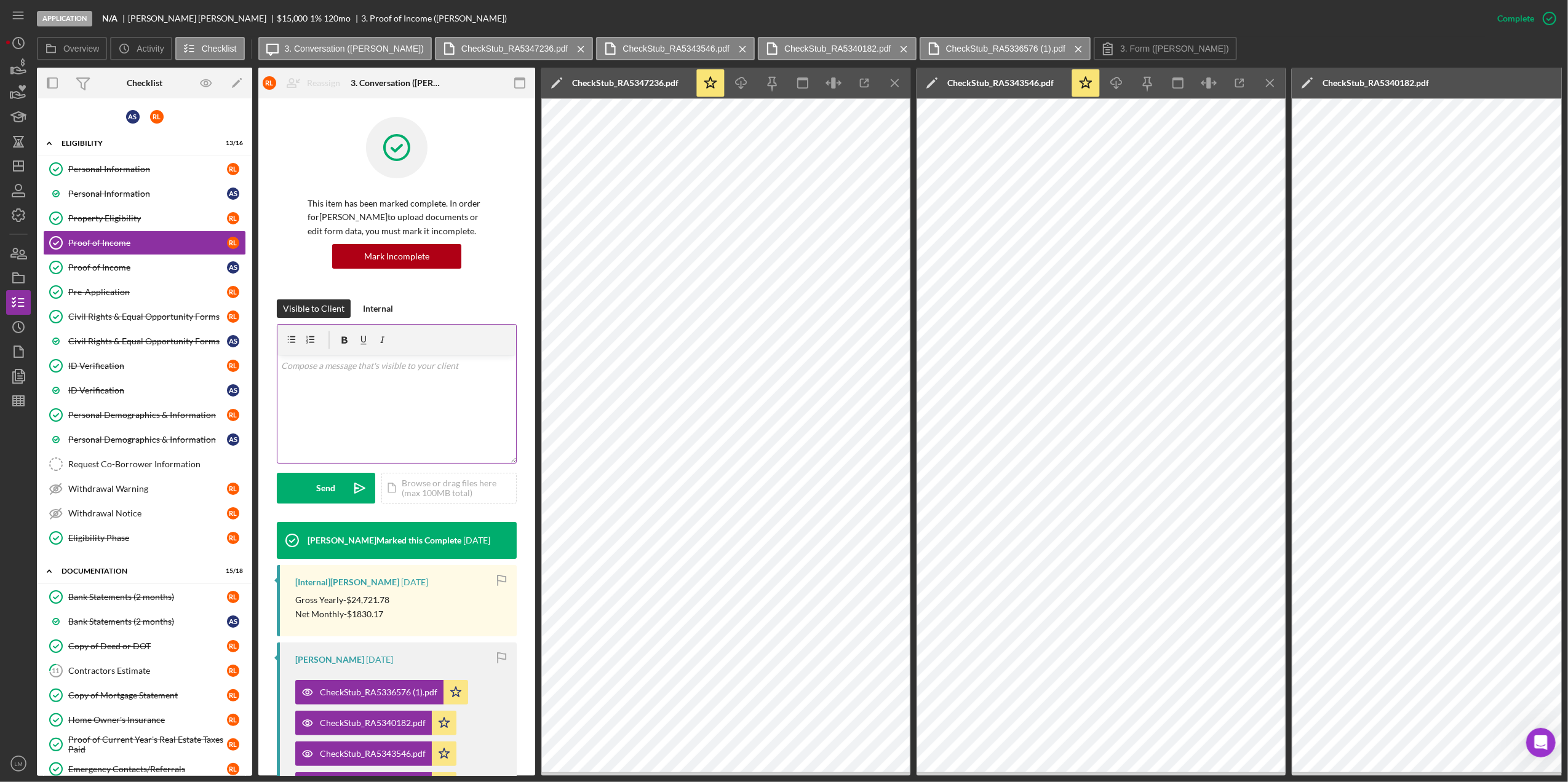
click at [390, 387] on div "v Color teal Color pink Remove color Add row above Add row below Add column bef…" at bounding box center [397, 408] width 239 height 107
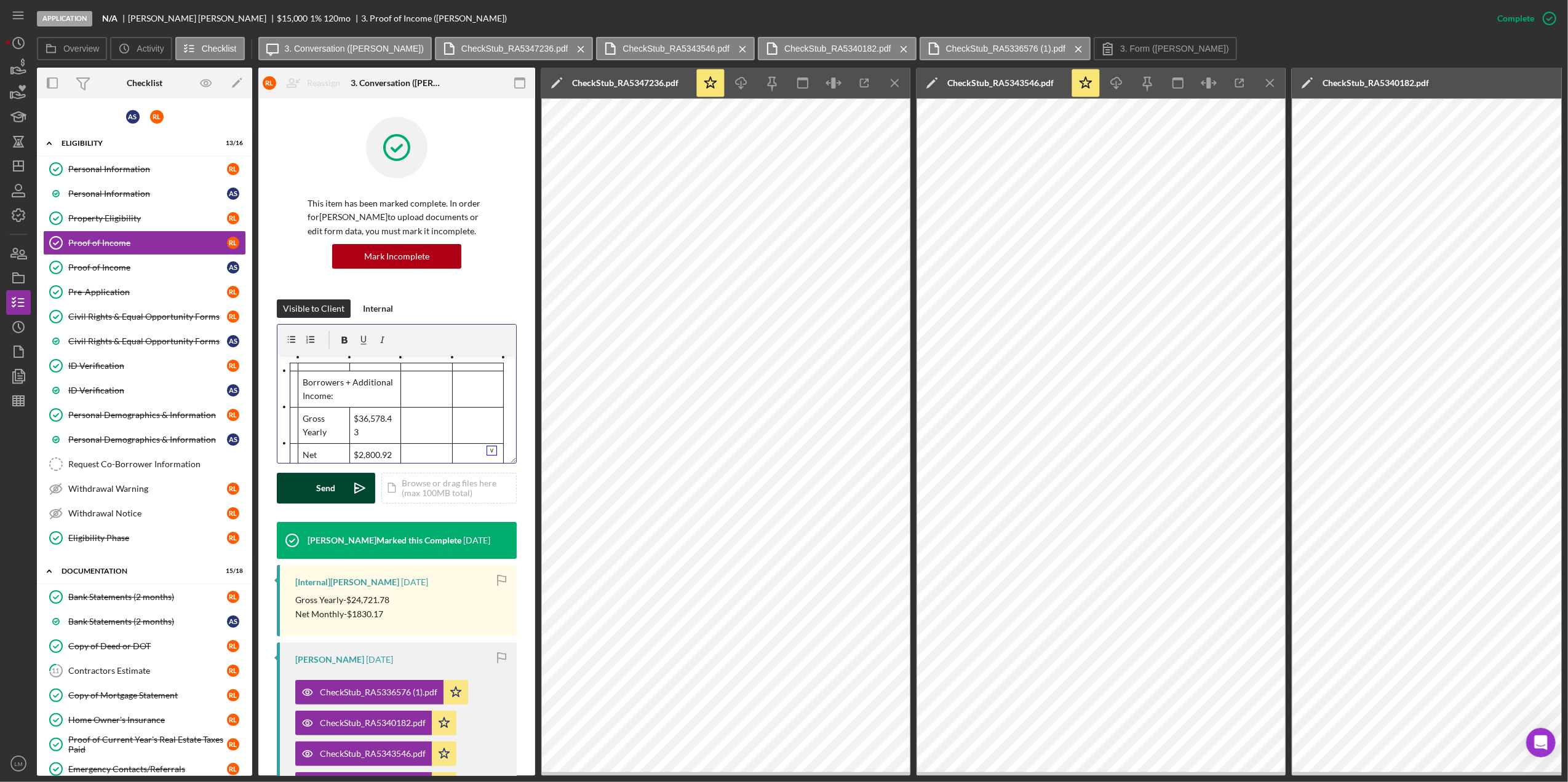
click at [338, 488] on button "Send Icon/icon-invite-send" at bounding box center [326, 487] width 99 height 31
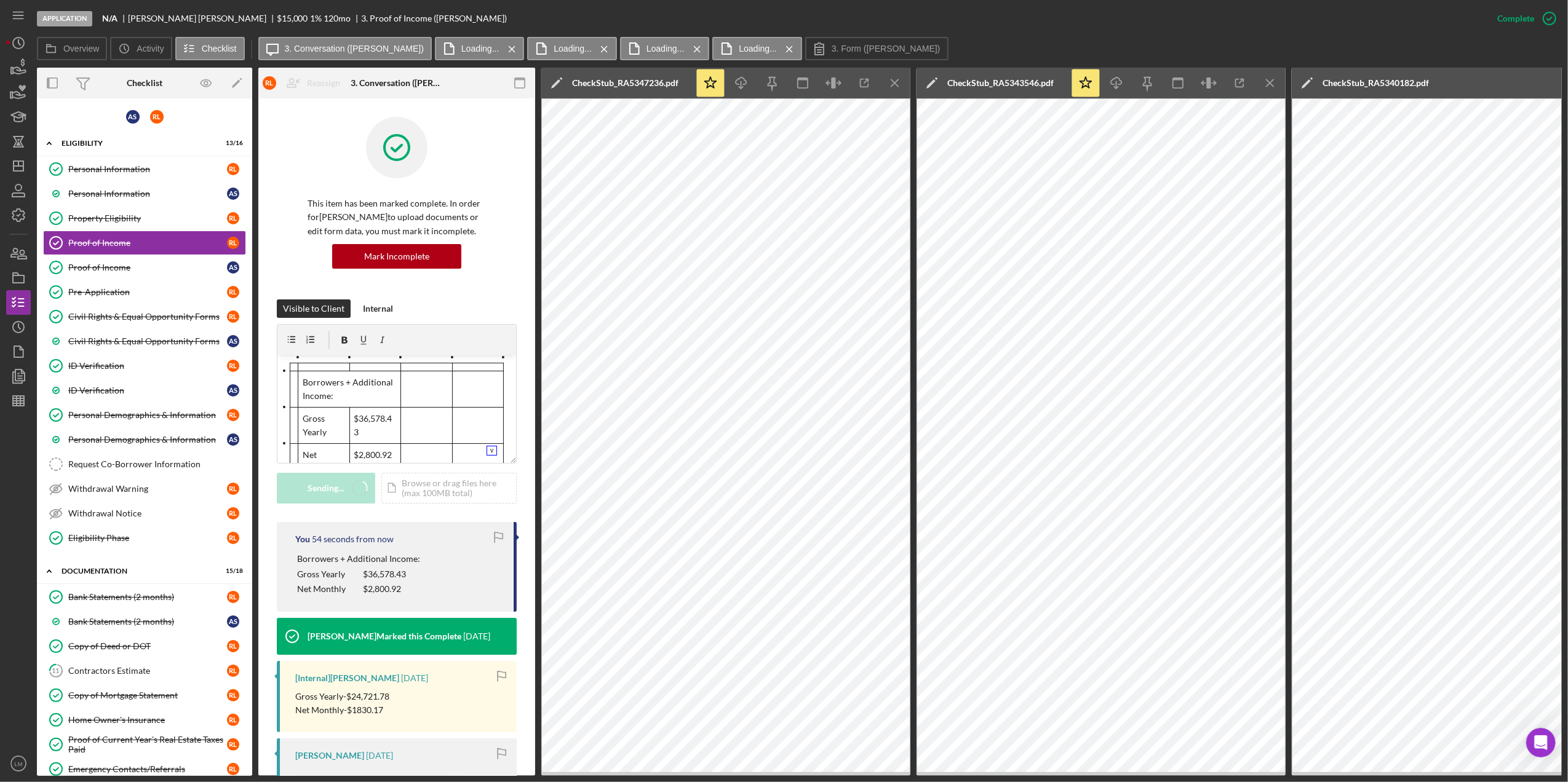
scroll to position [0, 0]
click at [459, 547] on div "You 47 seconds from now Borrowers + Additional Income: Gross Yearly $36,578.43 …" at bounding box center [396, 567] width 240 height 89
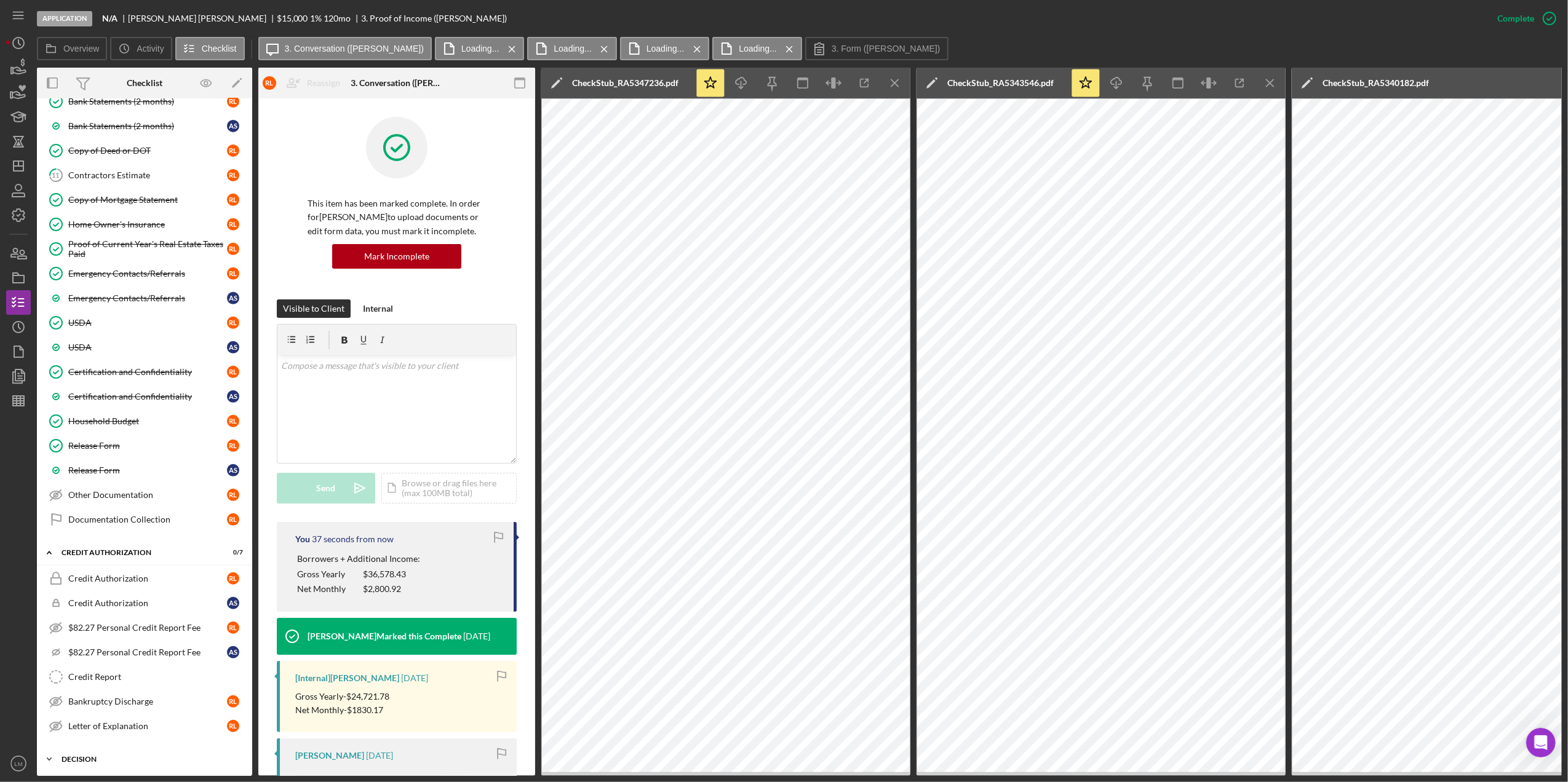
scroll to position [601, 0]
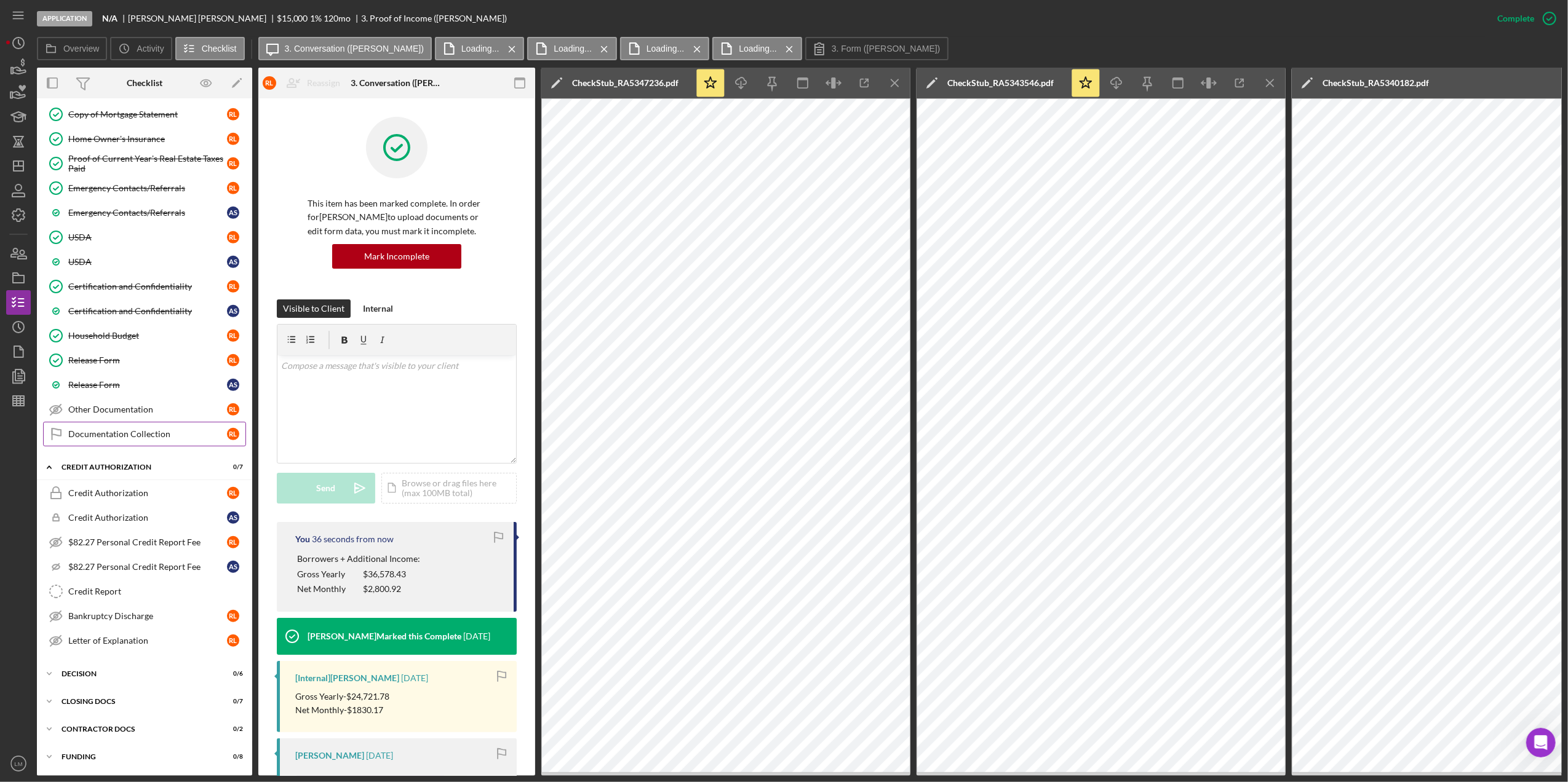
click at [144, 430] on div "Documentation Collection" at bounding box center [147, 434] width 158 height 10
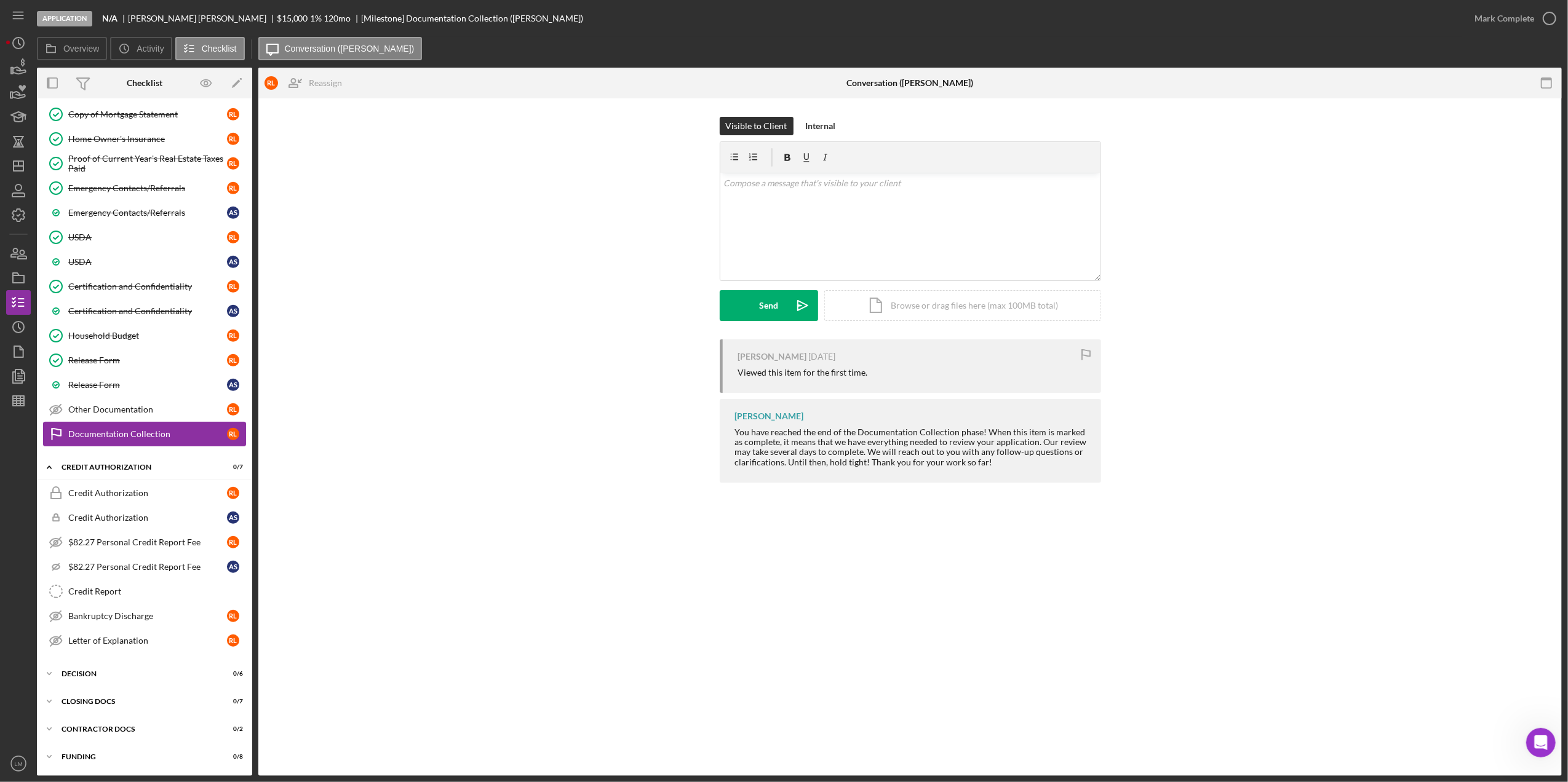
scroll to position [433, 0]
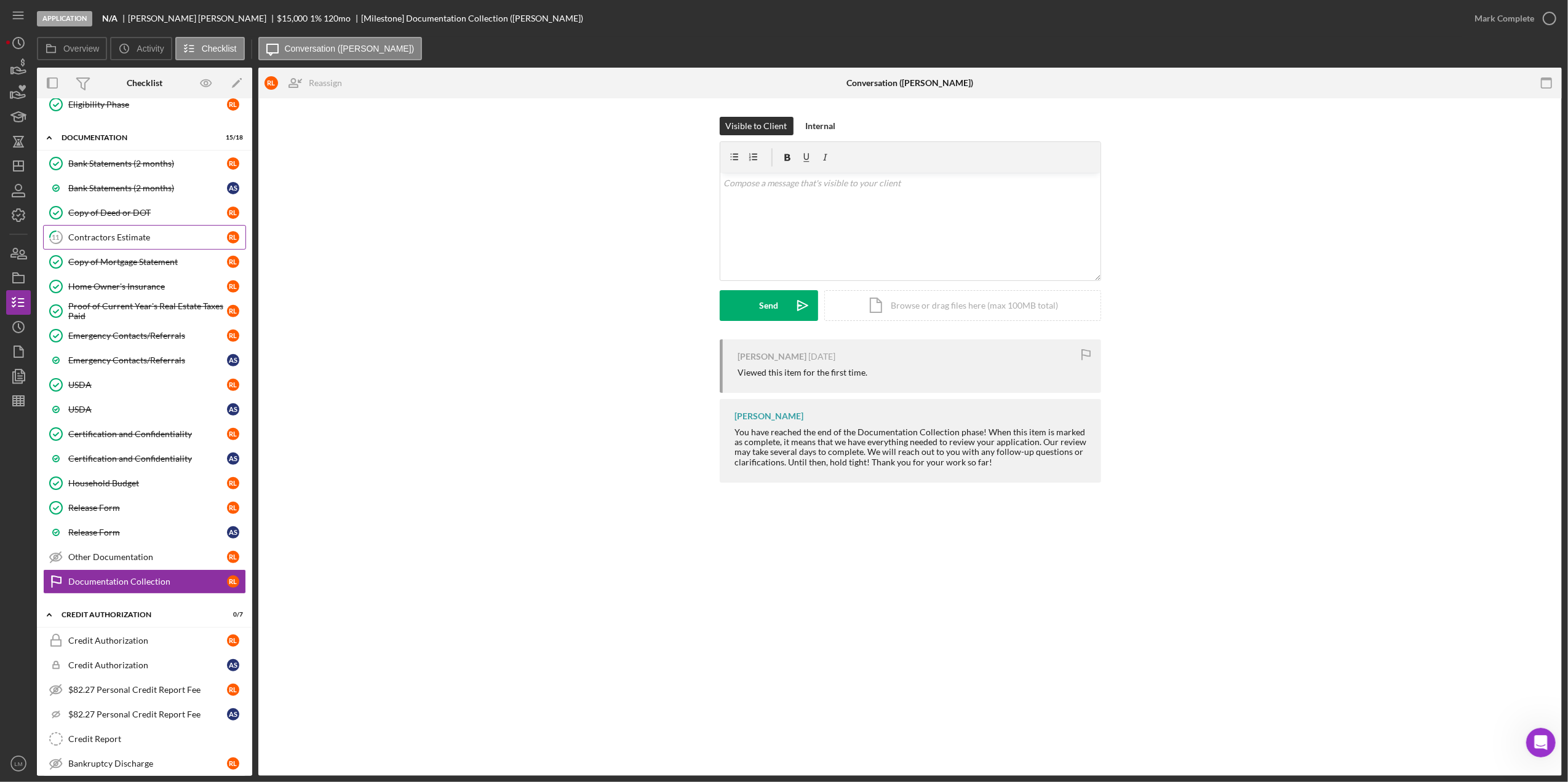
click at [131, 235] on link "11 Contractors Estimate [PERSON_NAME]" at bounding box center [144, 238] width 203 height 24
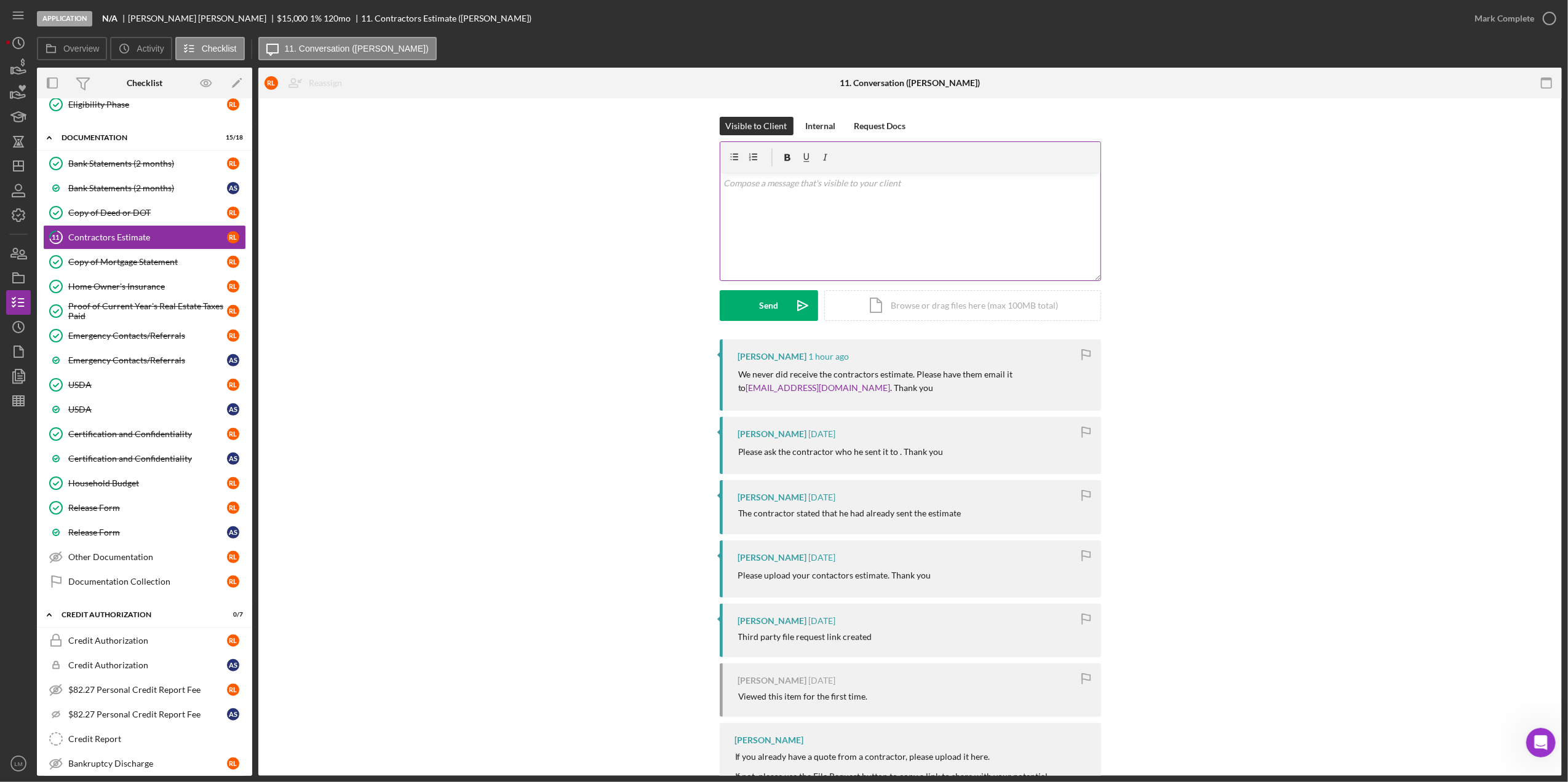
click at [946, 195] on div "v Color teal Color pink Remove color Add row above Add row below Add column bef…" at bounding box center [911, 226] width 380 height 107
click at [782, 305] on button "Send Icon/icon-invite-send" at bounding box center [769, 305] width 99 height 31
